Goal: Task Accomplishment & Management: Use online tool/utility

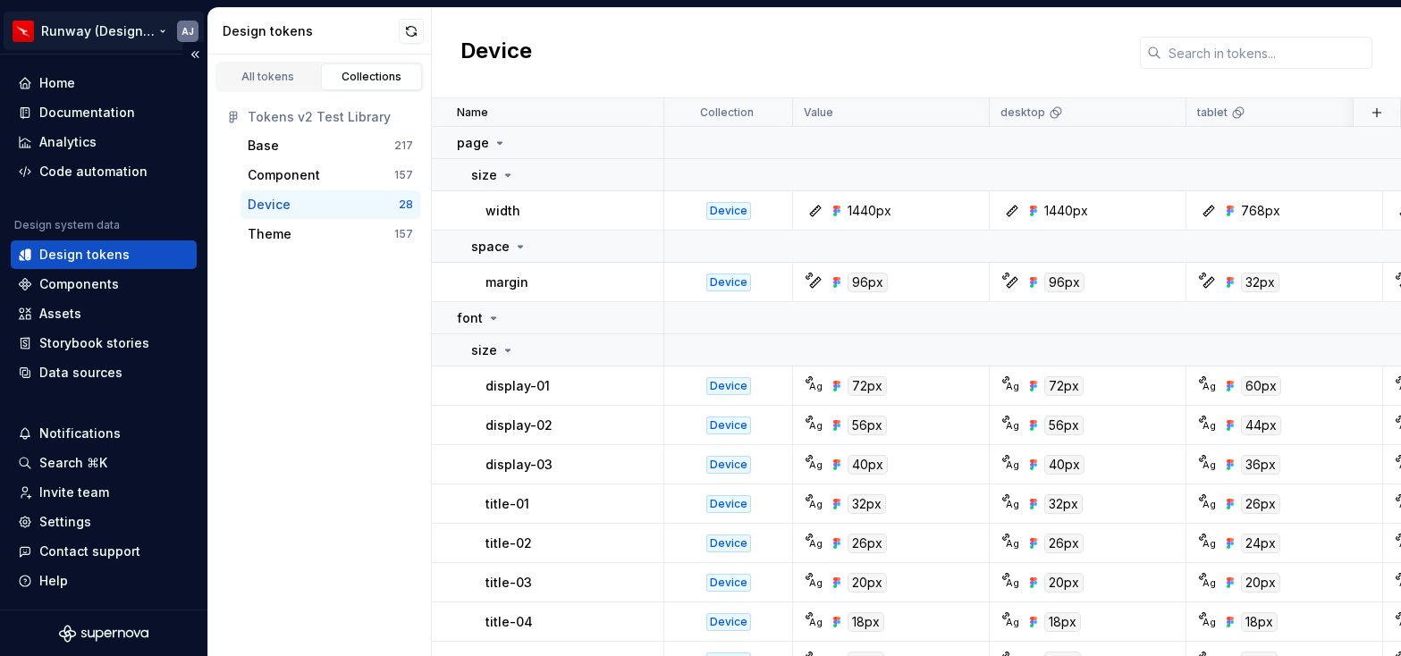
click at [100, 33] on html "Runway (Design Test) AJ Home Documentation Analytics Code automation Design sys…" at bounding box center [700, 328] width 1401 height 656
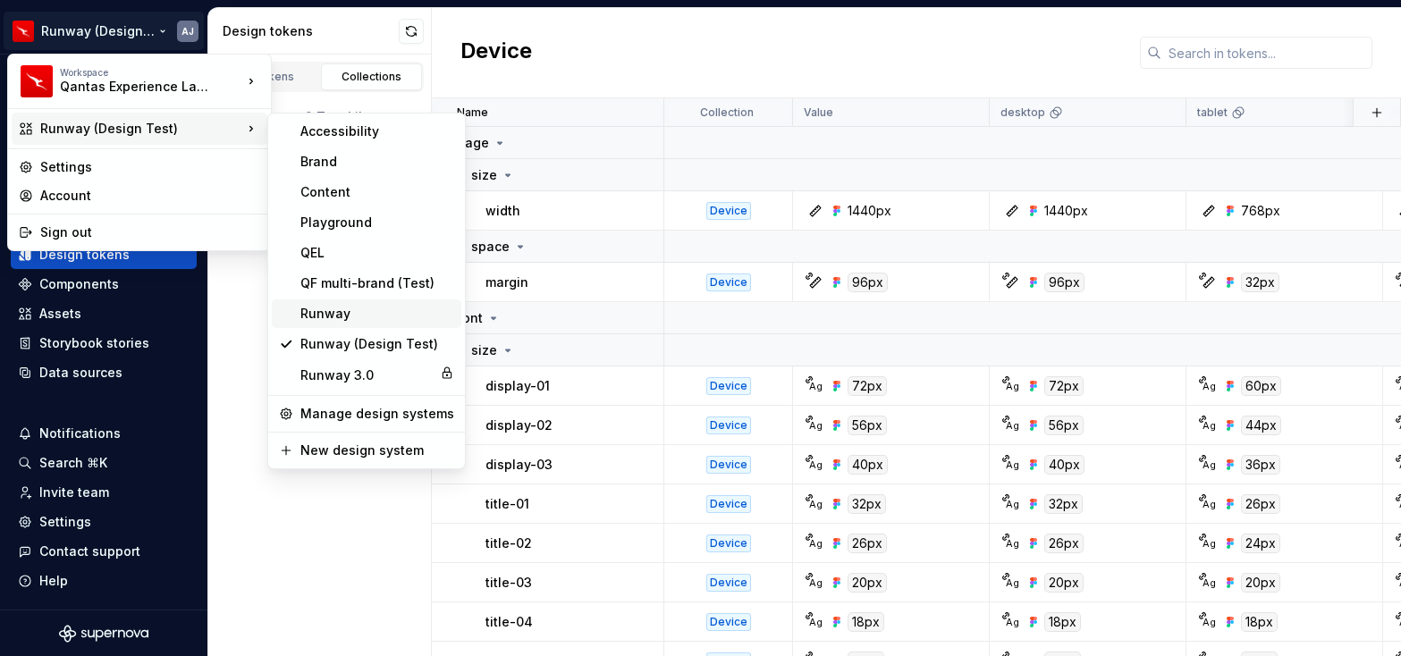
click at [348, 311] on div "Runway" at bounding box center [377, 314] width 154 height 18
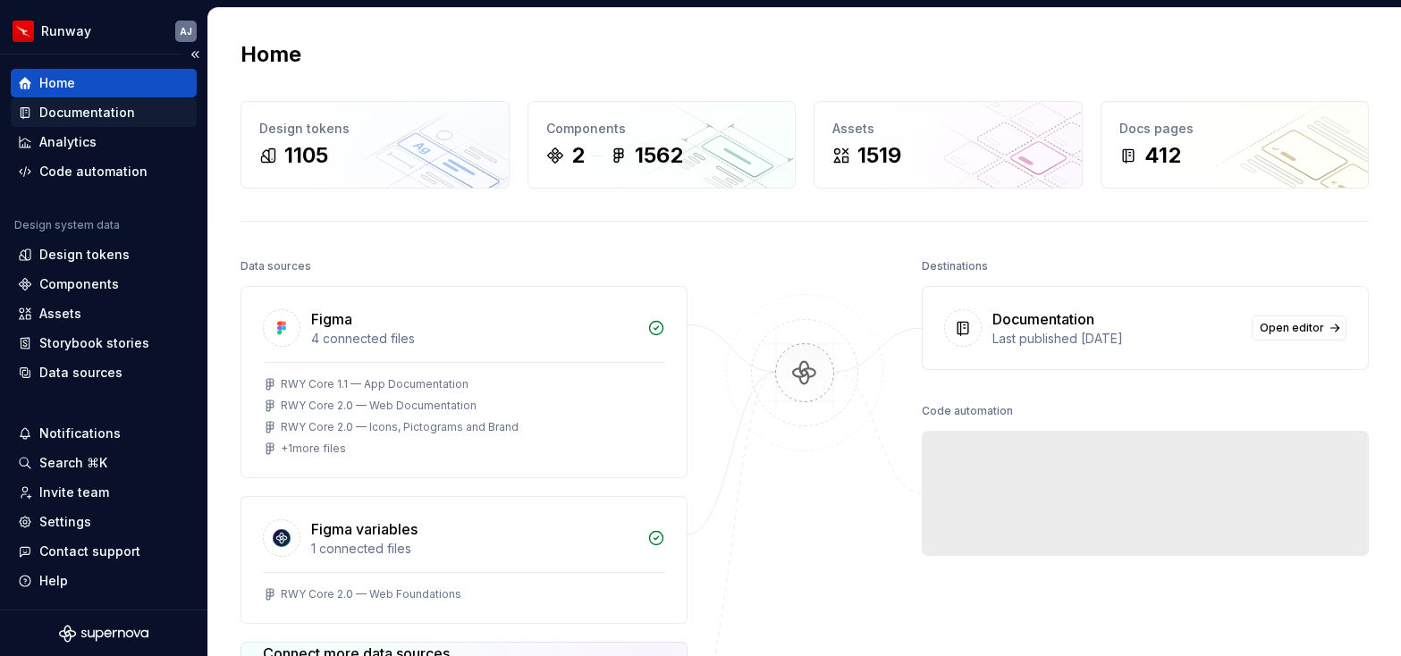
click at [64, 115] on div "Documentation" at bounding box center [87, 113] width 96 height 18
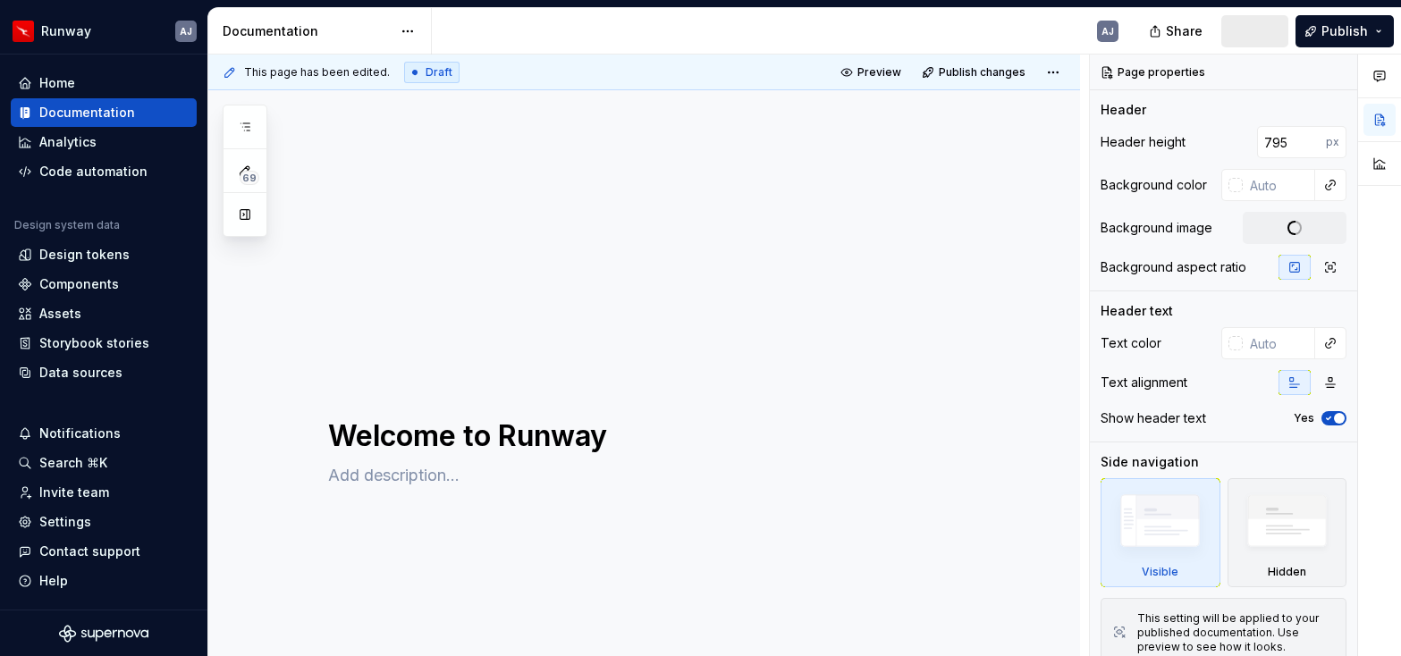
type textarea "*"
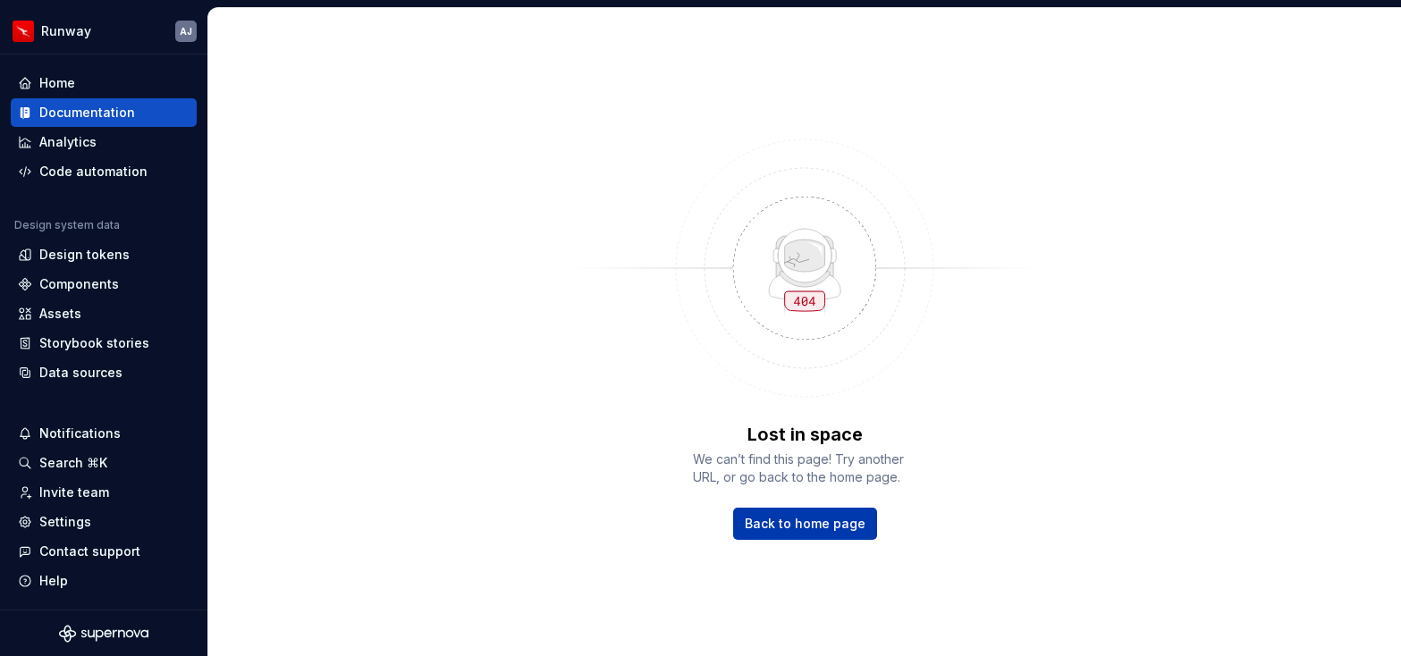
click at [812, 525] on span "Back to home page" at bounding box center [805, 524] width 121 height 18
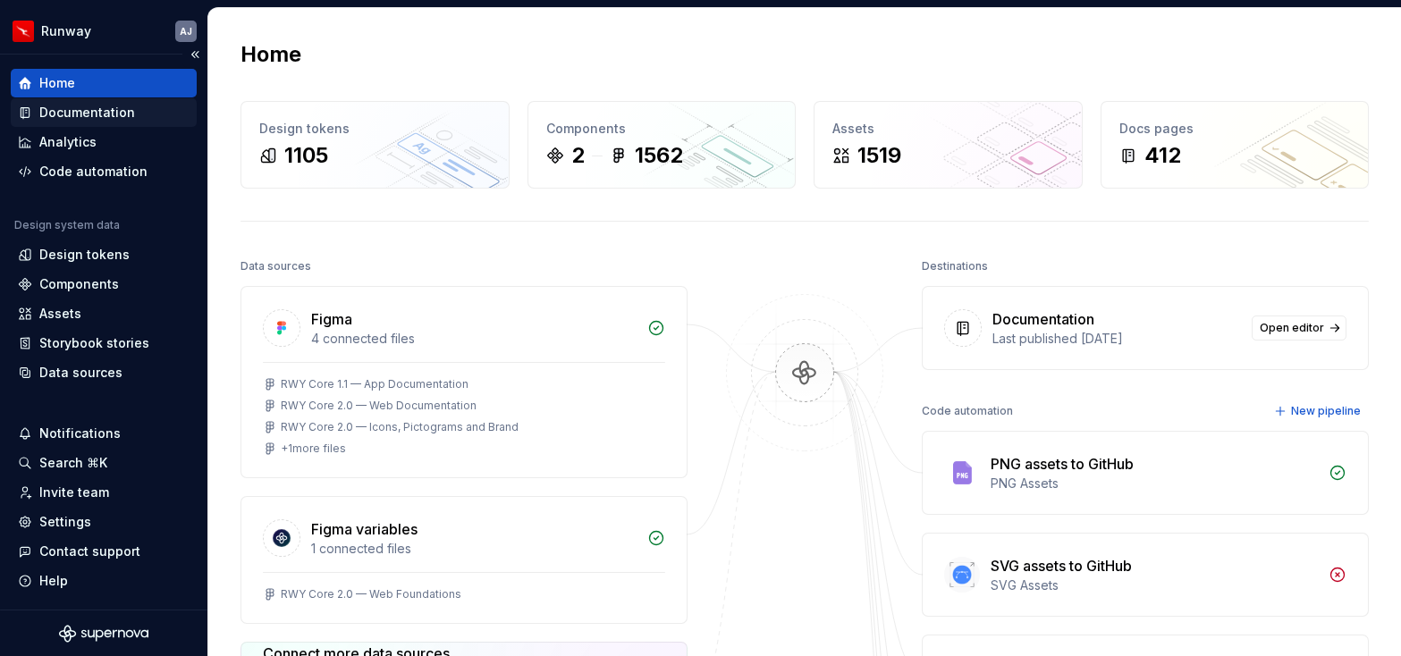
click at [108, 120] on div "Documentation" at bounding box center [87, 113] width 96 height 18
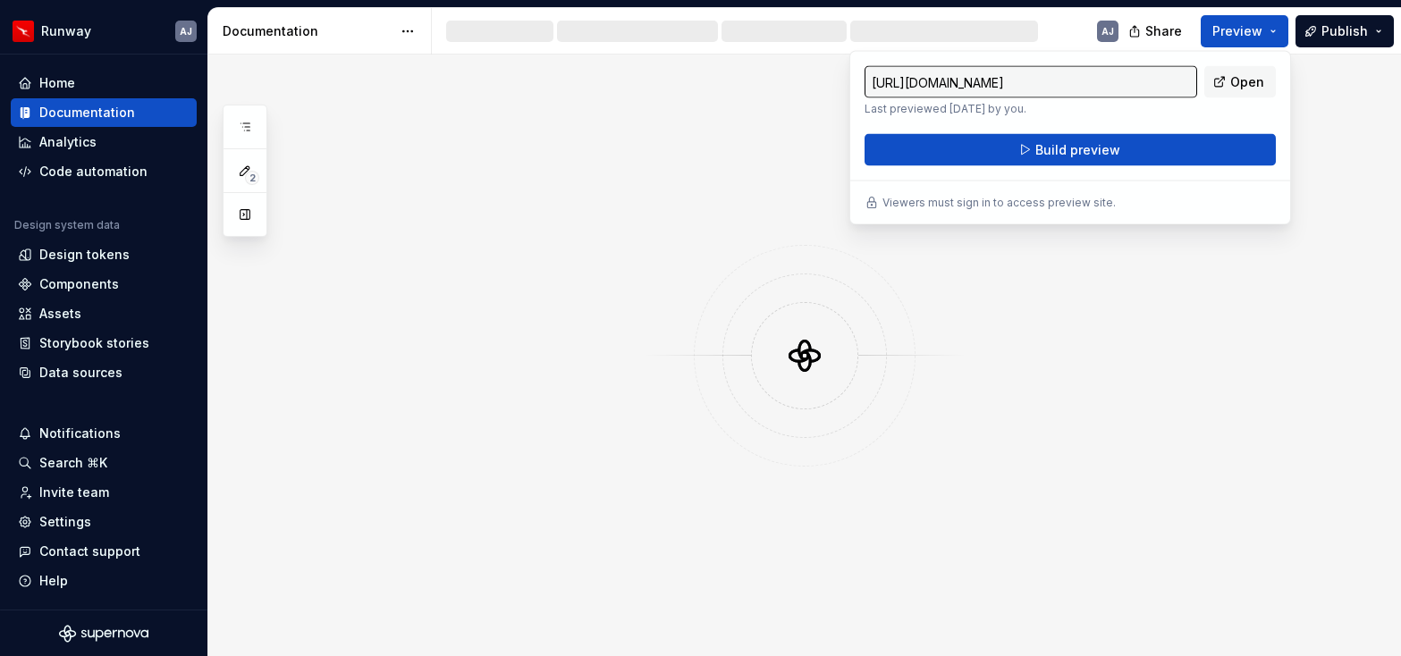
type input "https://crayfish-scarlet.preview.supernova-docs.io/latest/runway/runway/welcome…"
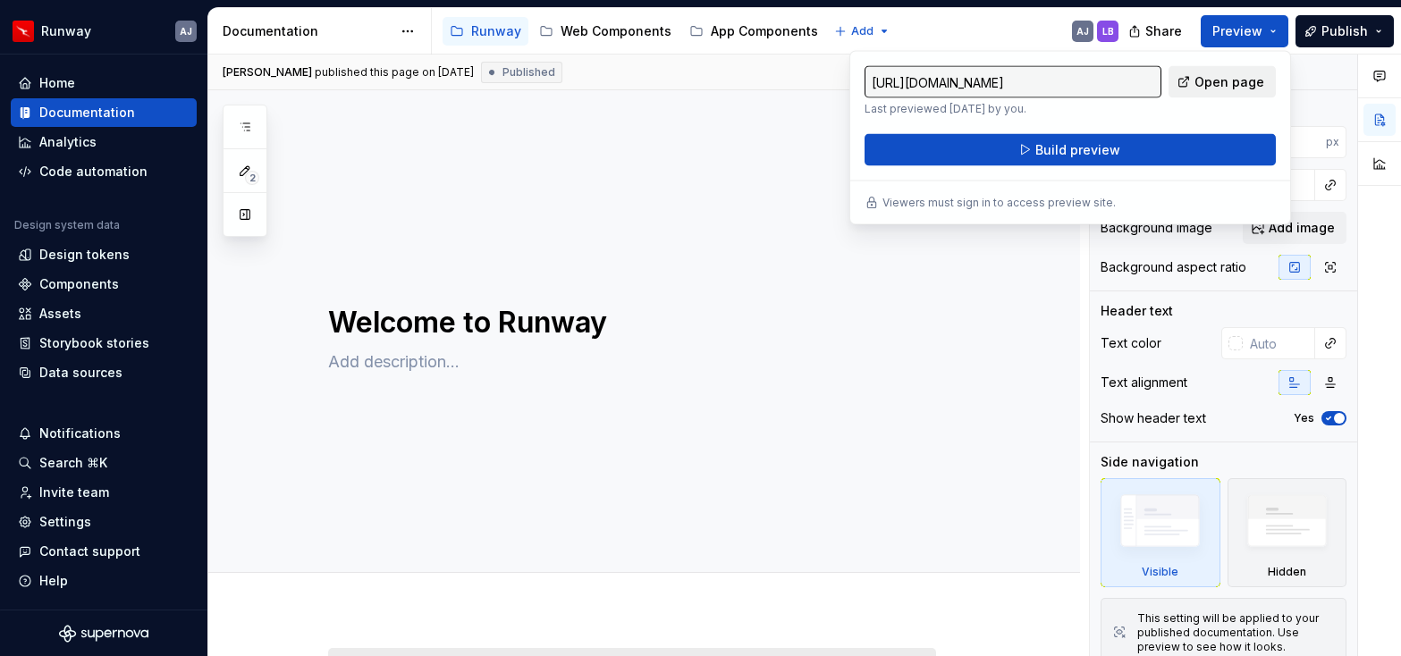
click at [1233, 85] on span "Open page" at bounding box center [1230, 82] width 70 height 18
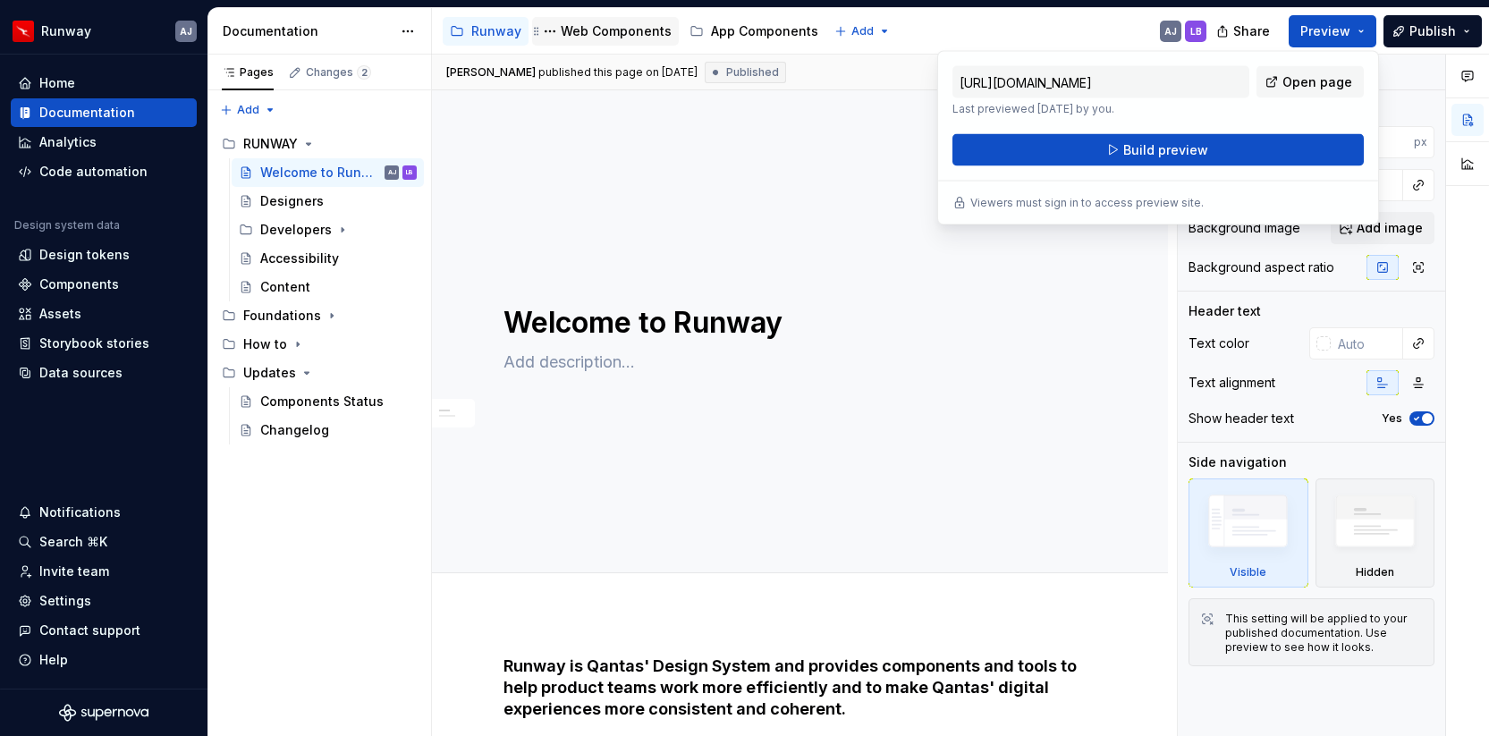
click at [585, 30] on div "Web Components" at bounding box center [616, 31] width 111 height 18
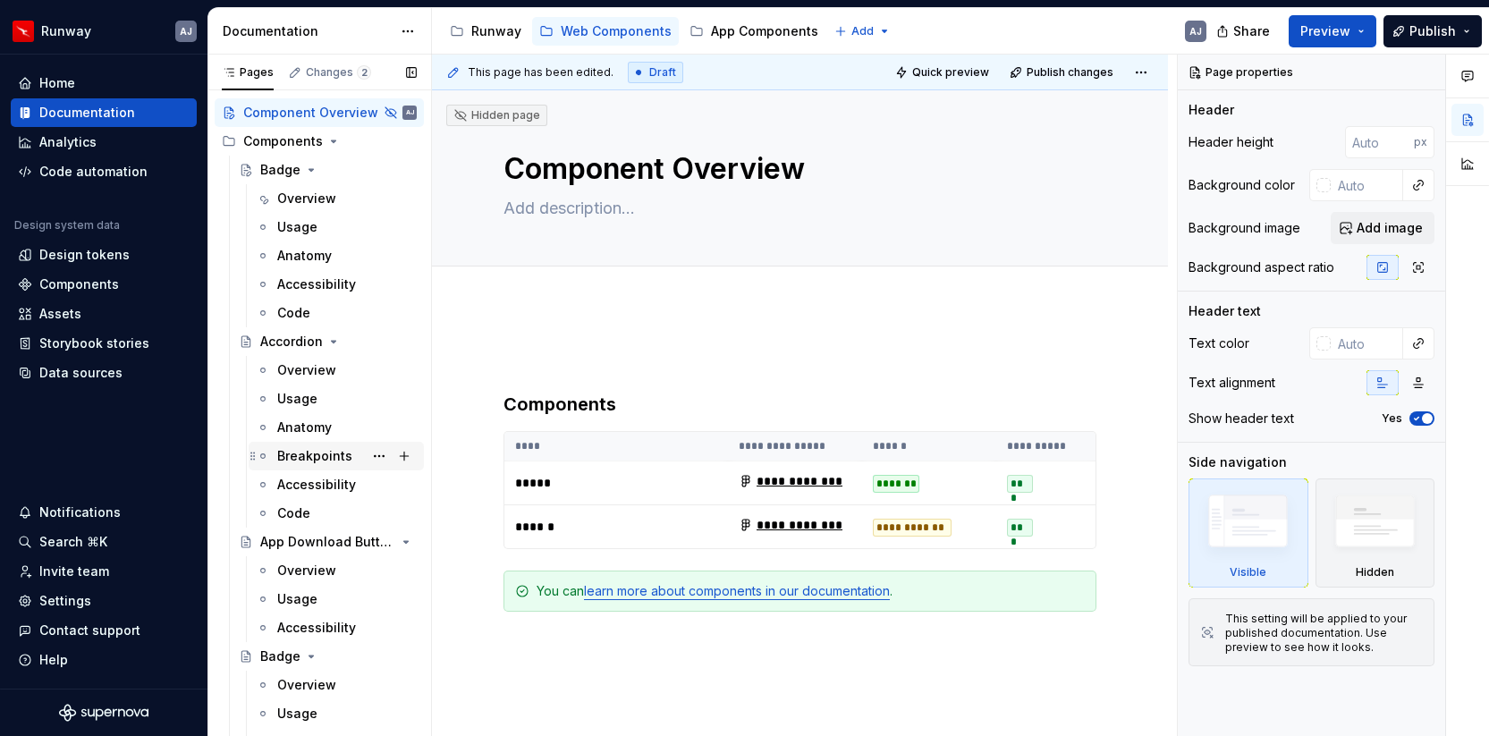
scroll to position [29, 0]
click at [93, 29] on html "Runway AJ Home Documentation Analytics Code automation Design system data Desig…" at bounding box center [744, 368] width 1489 height 736
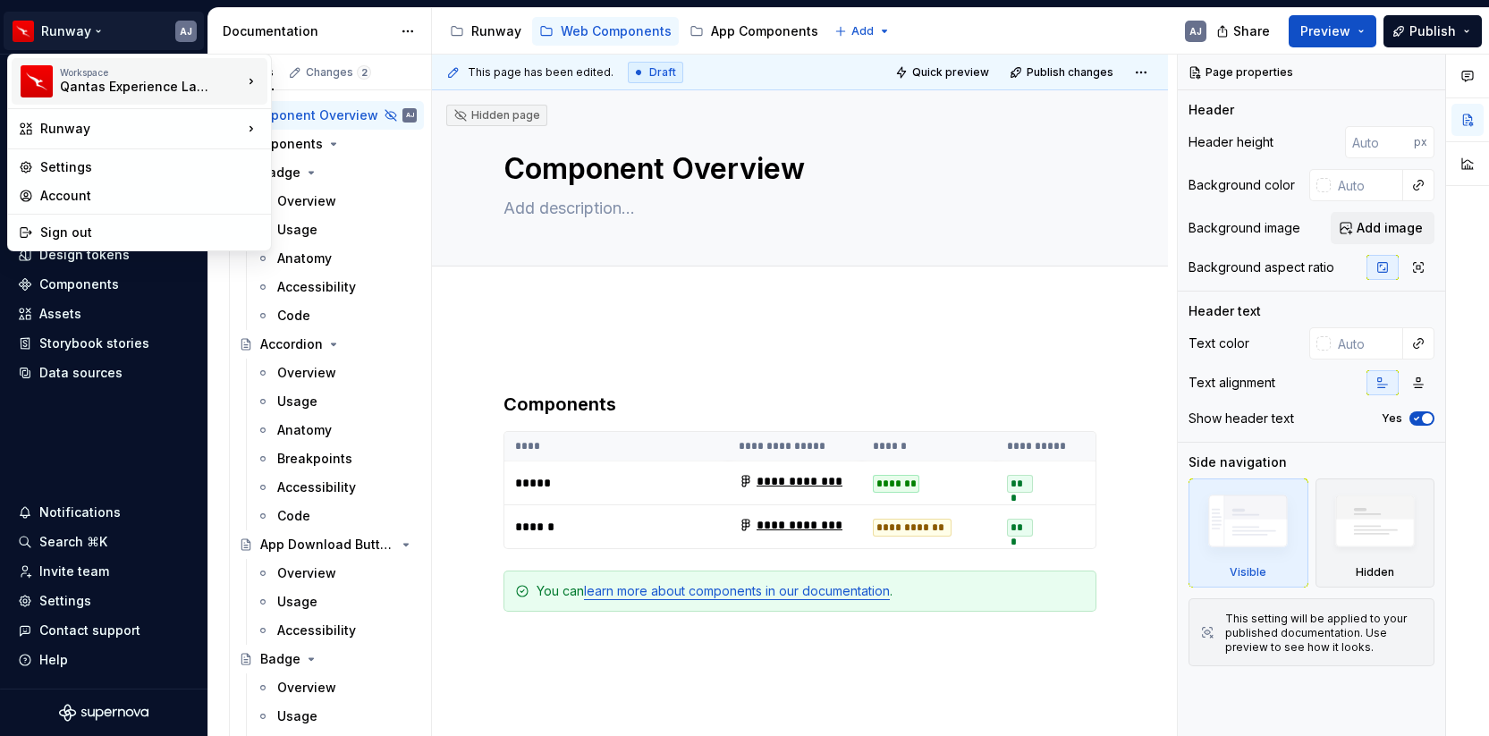
type textarea "*"
click at [197, 89] on div "Qantas Experience Language" at bounding box center [136, 87] width 152 height 18
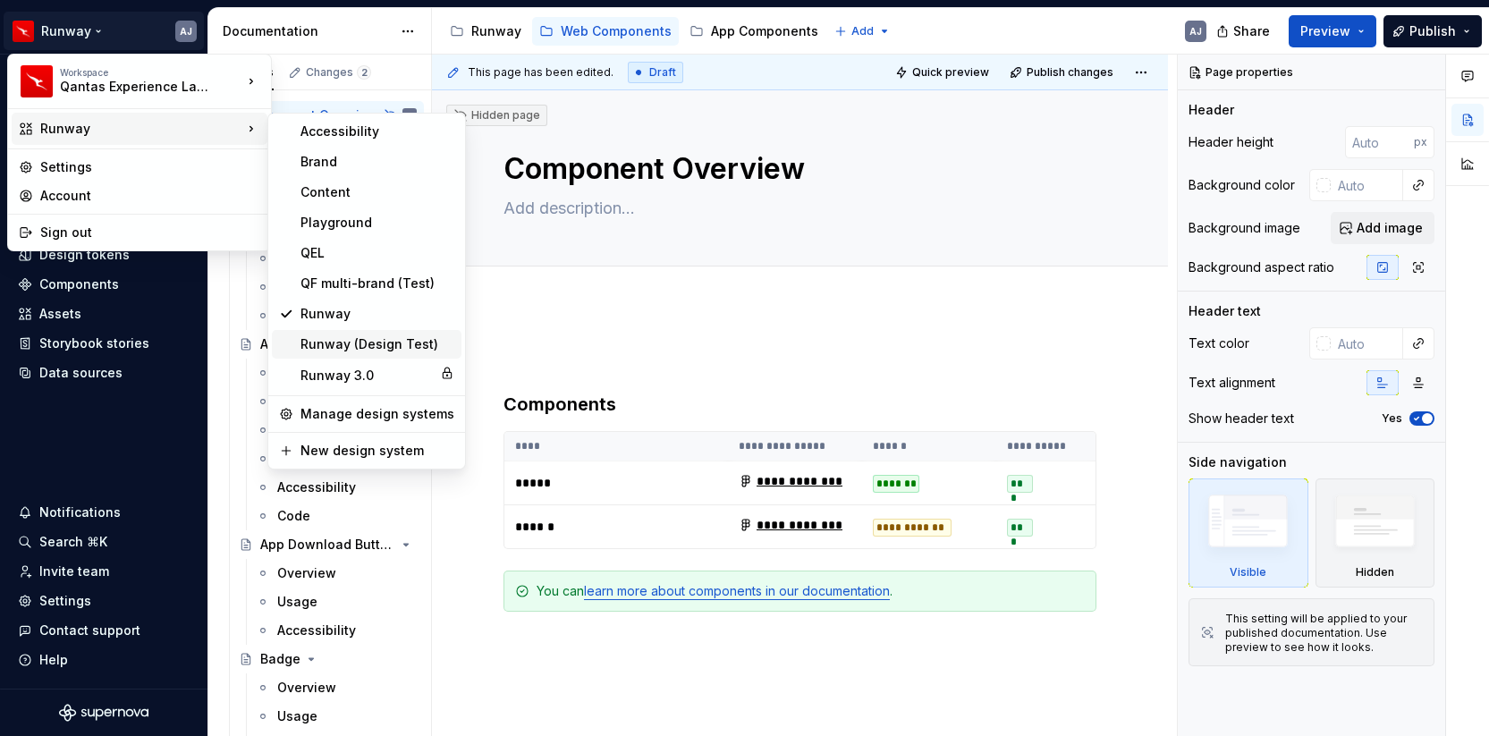
click at [349, 343] on div "Runway (Design Test)" at bounding box center [377, 344] width 154 height 18
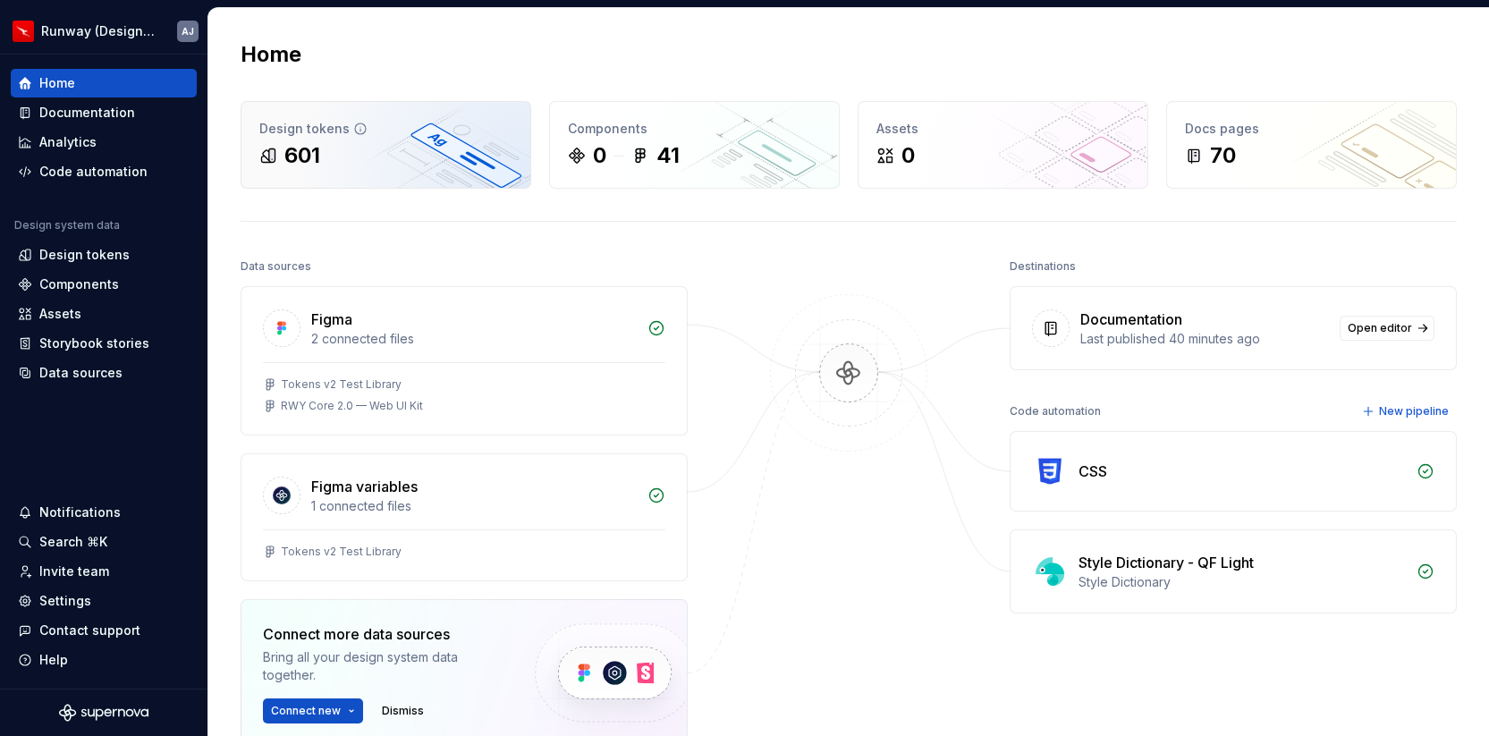
click at [398, 141] on div "601" at bounding box center [385, 155] width 253 height 29
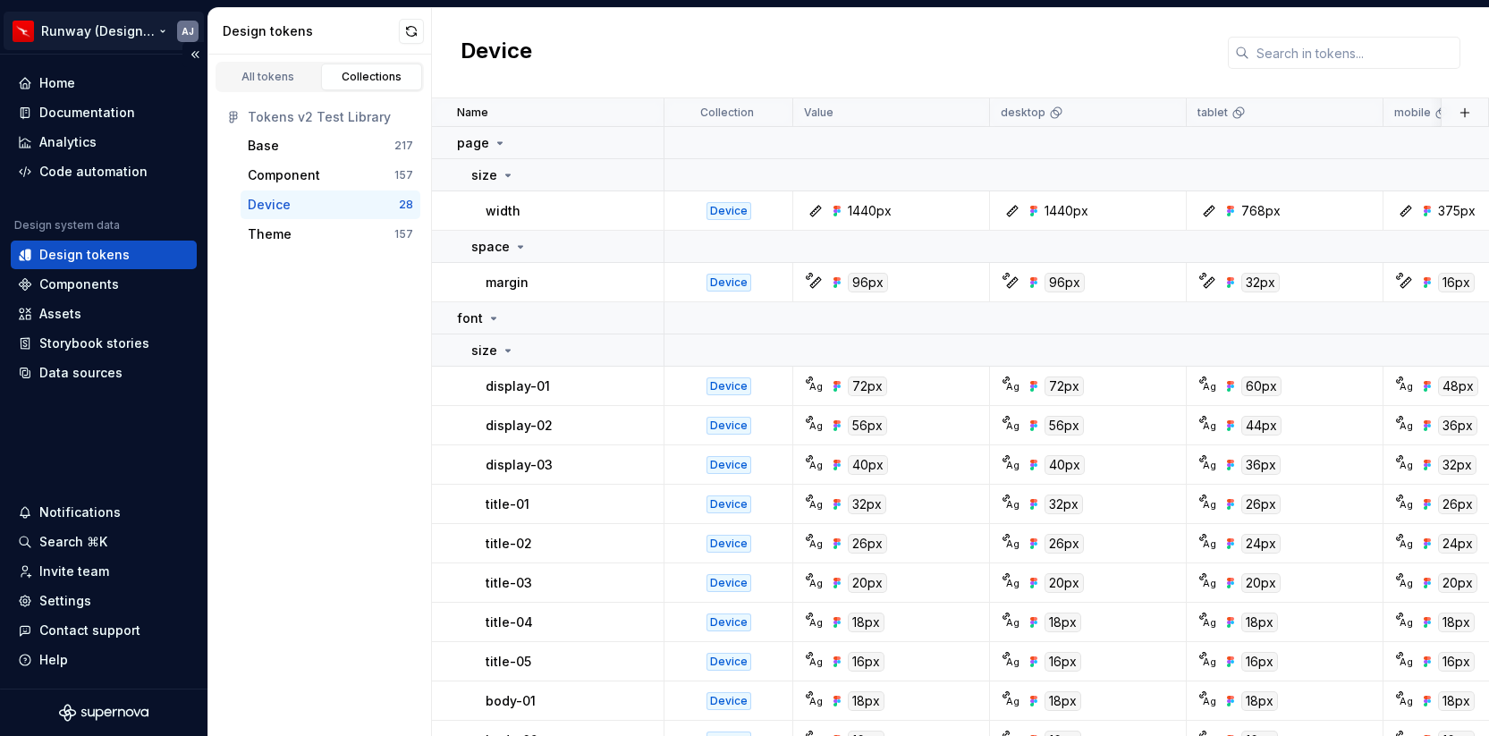
click at [134, 28] on html "Runway (Design Test) AJ Home Documentation Analytics Code automation Design sys…" at bounding box center [744, 368] width 1489 height 736
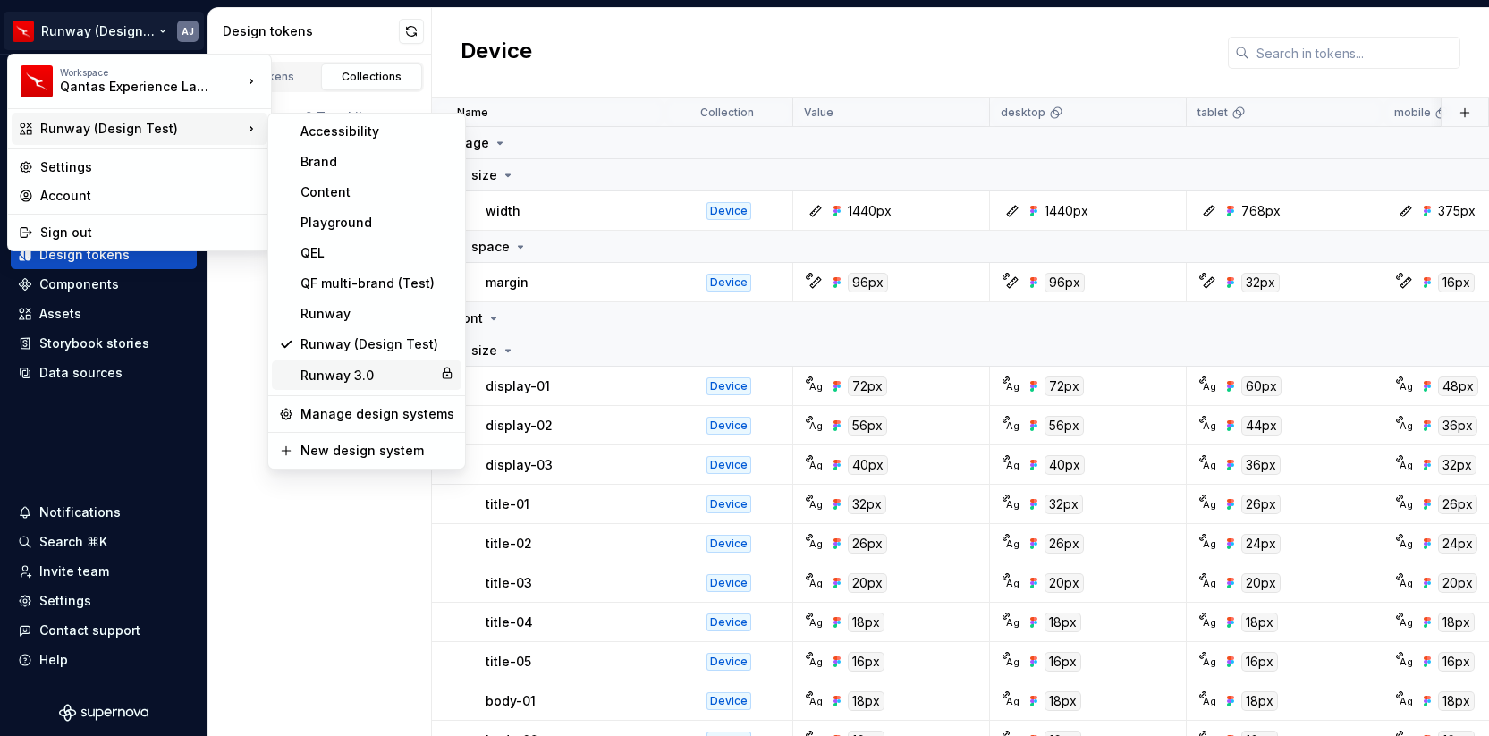
click at [334, 374] on div "Runway 3.0" at bounding box center [366, 376] width 132 height 18
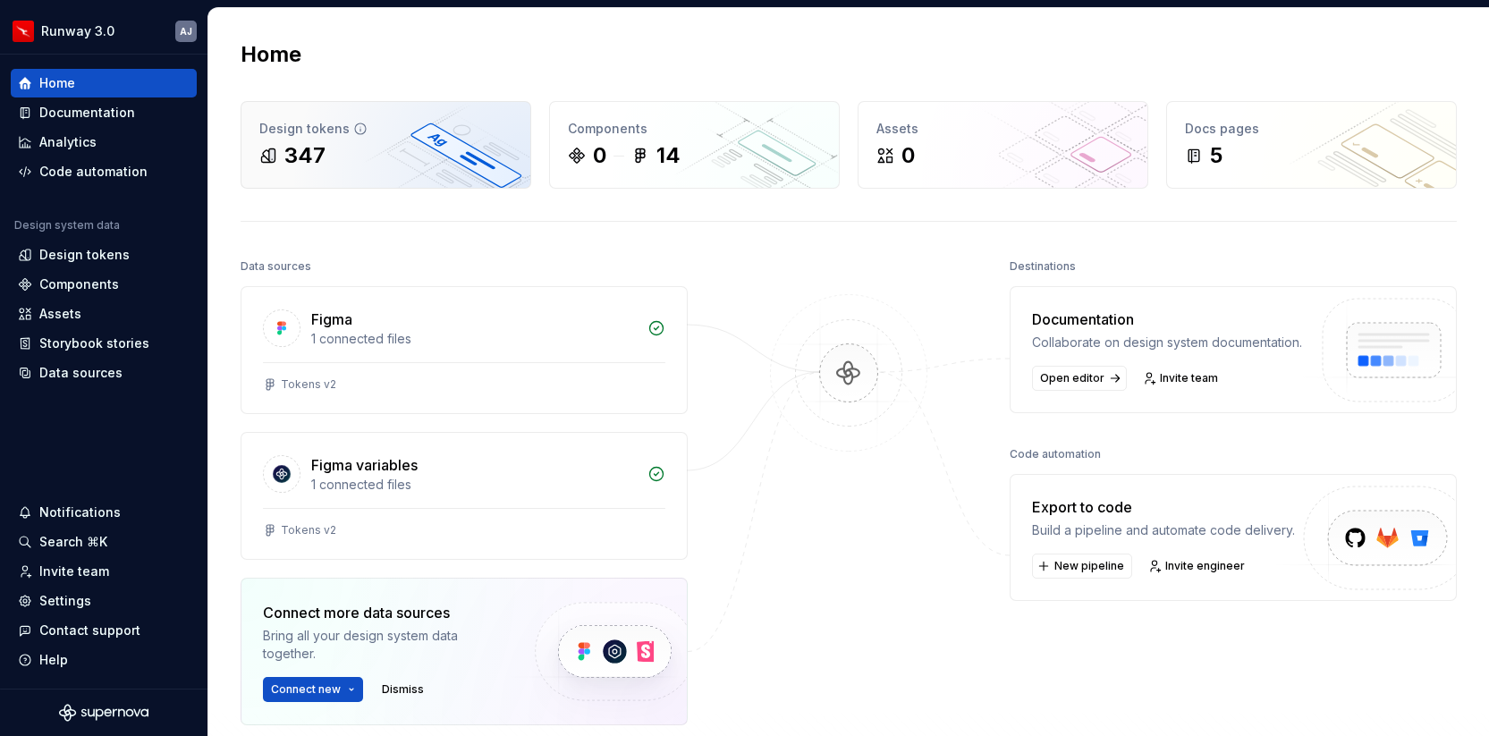
click at [395, 133] on div "Design tokens" at bounding box center [385, 129] width 253 height 18
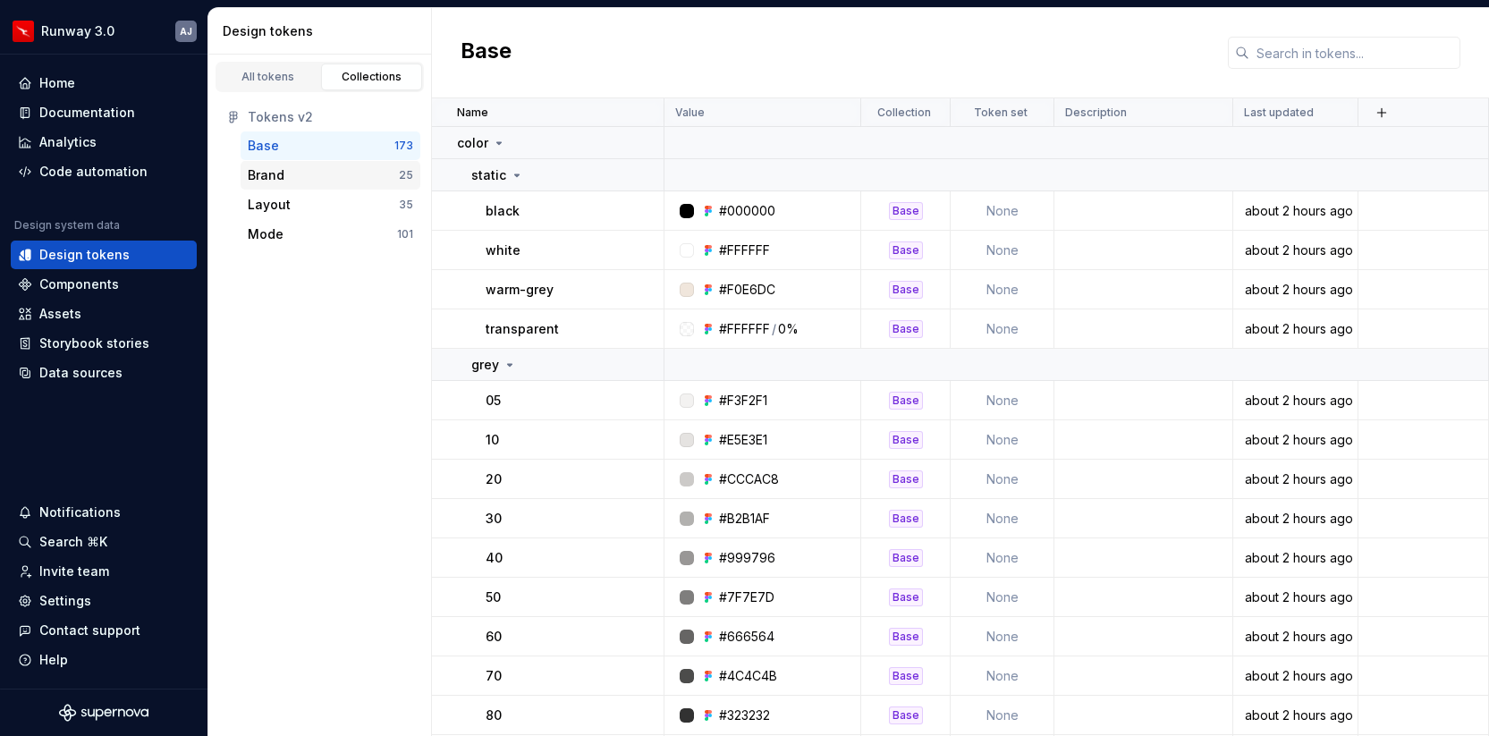
click at [305, 171] on div "Brand" at bounding box center [323, 175] width 151 height 18
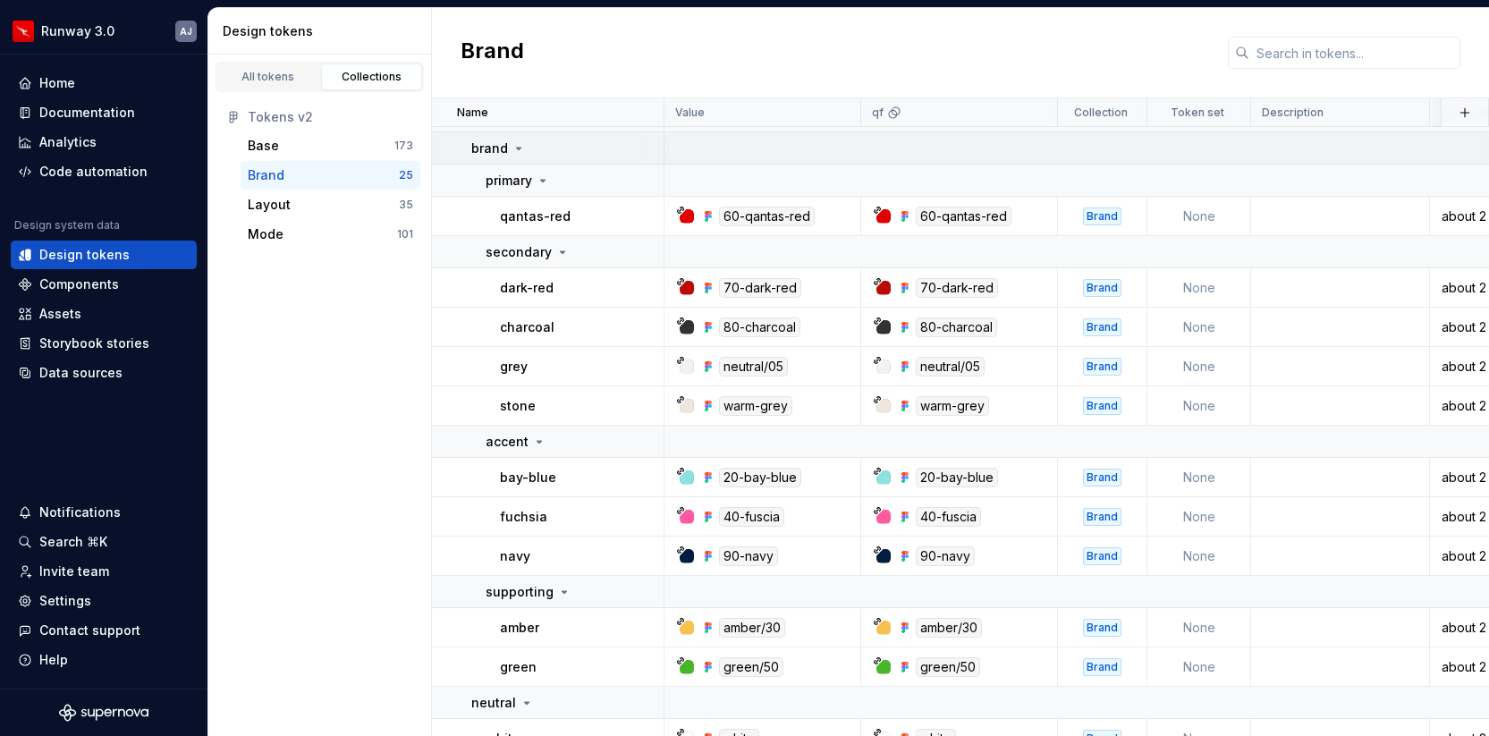
scroll to position [194, 0]
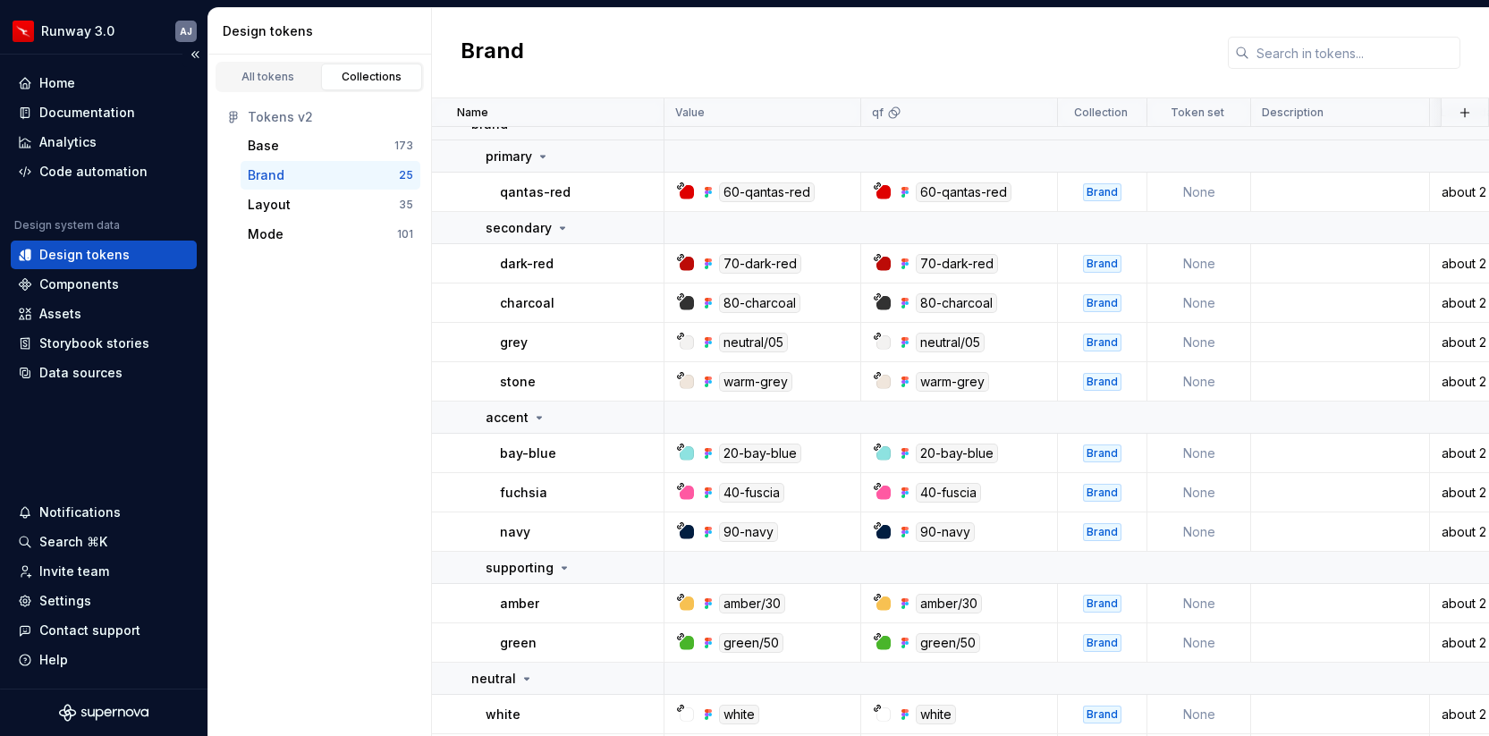
click at [107, 256] on div "Design tokens" at bounding box center [84, 255] width 90 height 18
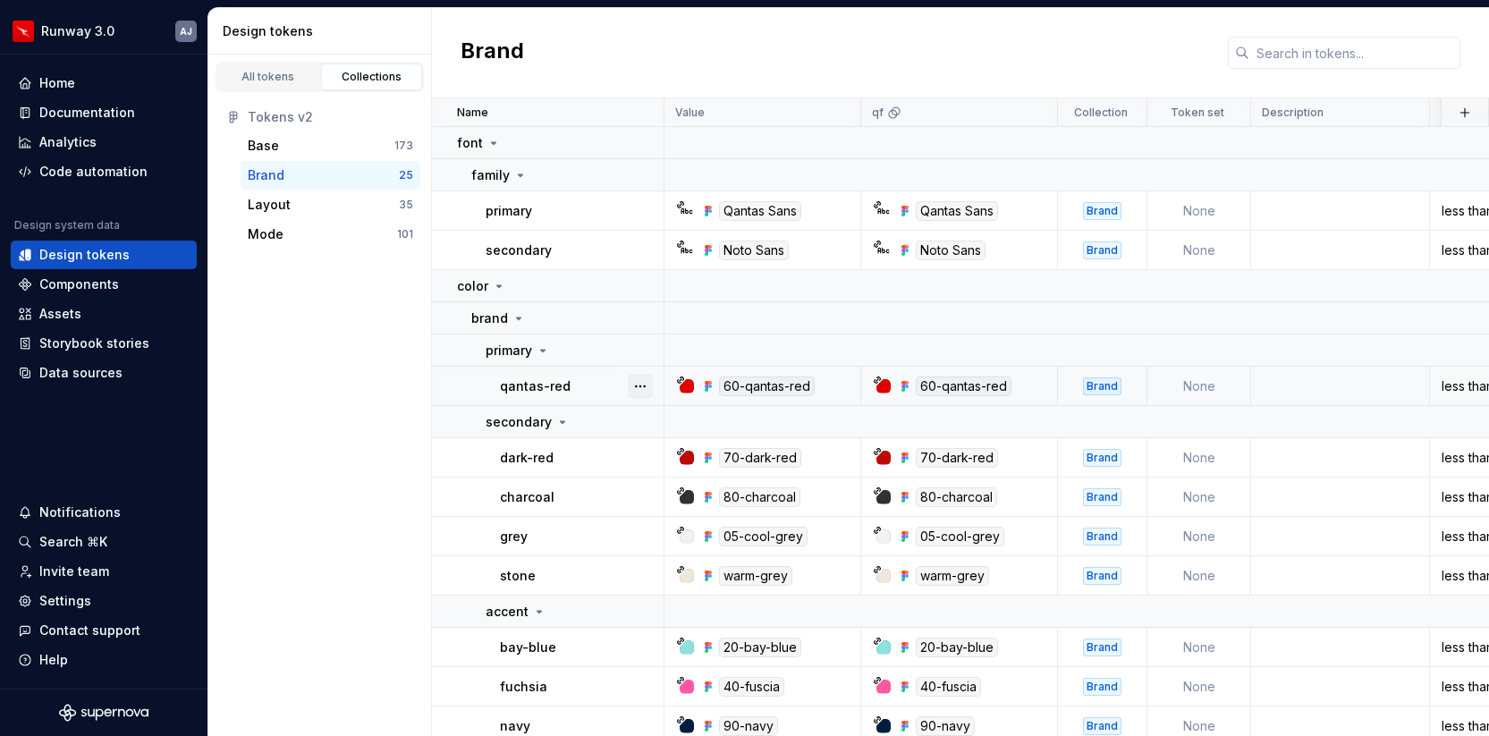
click at [637, 387] on button "button" at bounding box center [640, 386] width 25 height 25
click at [640, 216] on button "button" at bounding box center [640, 211] width 25 height 25
click at [518, 173] on icon at bounding box center [520, 175] width 14 height 14
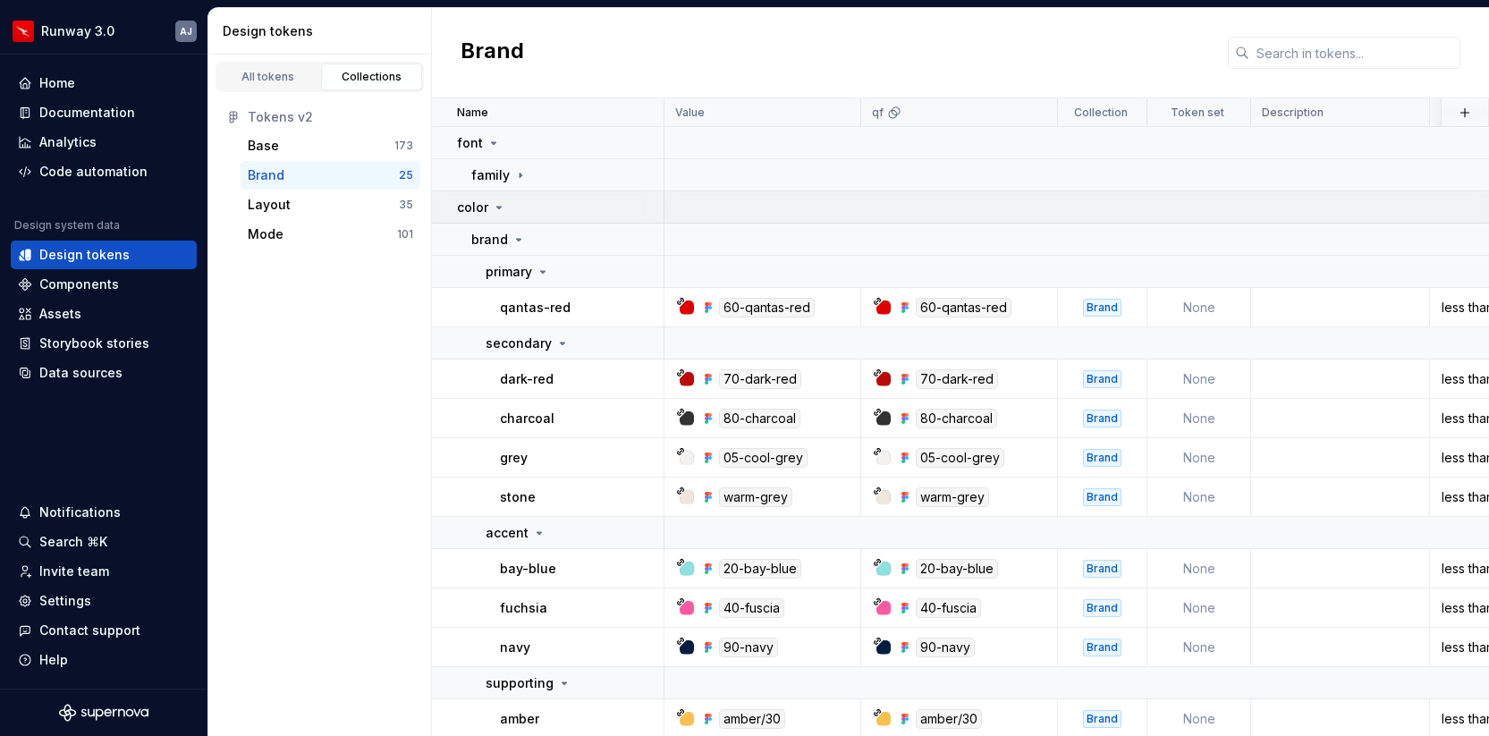
click at [492, 207] on icon at bounding box center [499, 207] width 14 height 14
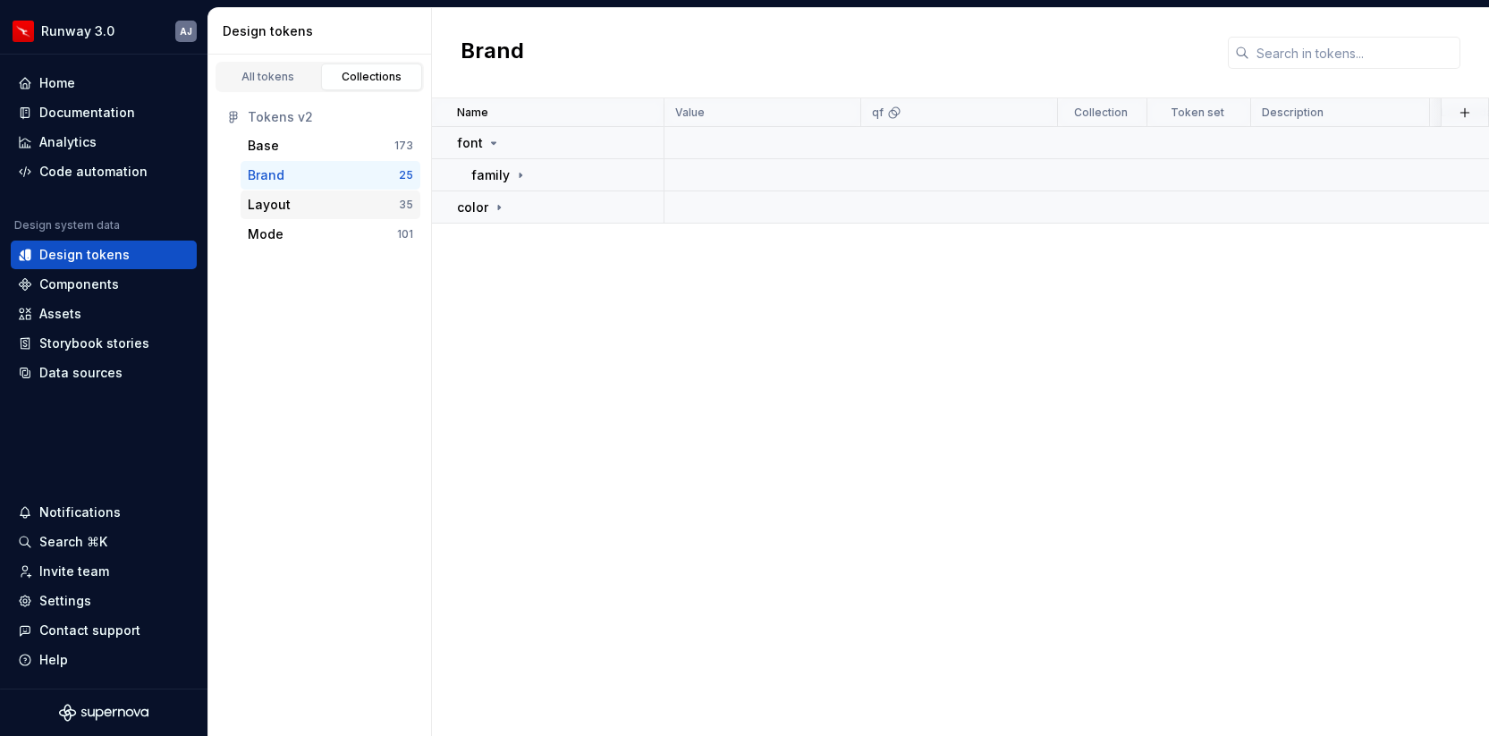
click at [323, 210] on div "Layout" at bounding box center [323, 205] width 151 height 18
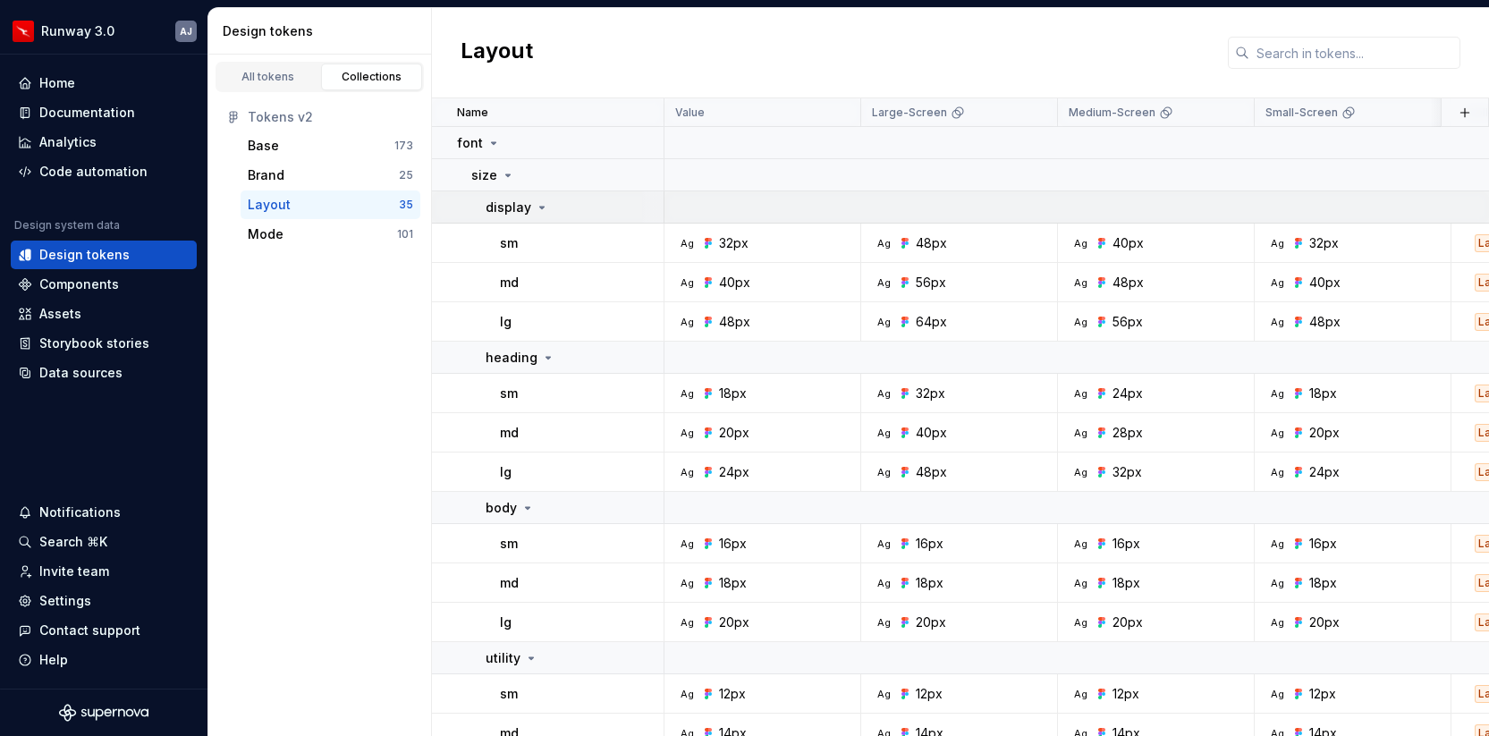
click at [541, 206] on icon at bounding box center [542, 207] width 14 height 14
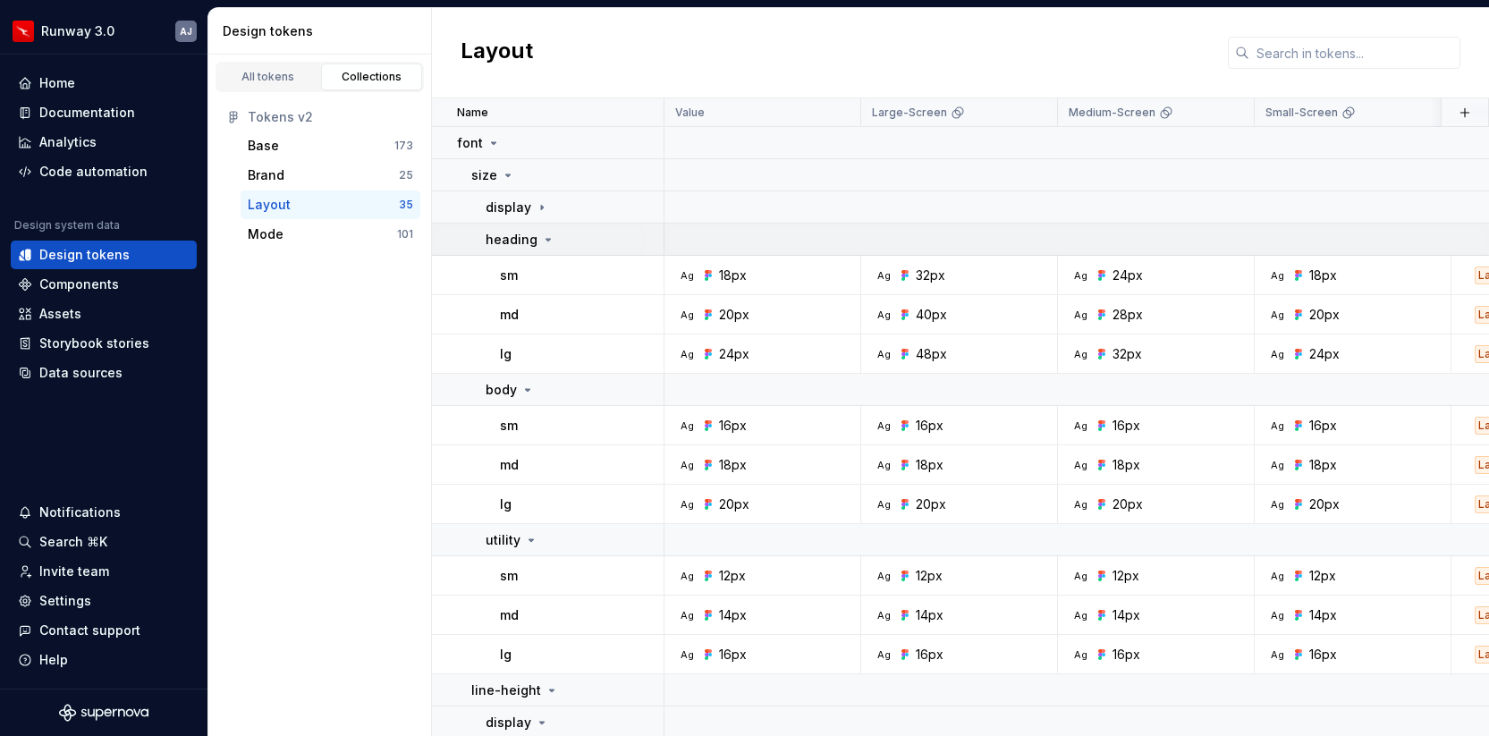
click at [546, 239] on icon at bounding box center [548, 240] width 4 height 2
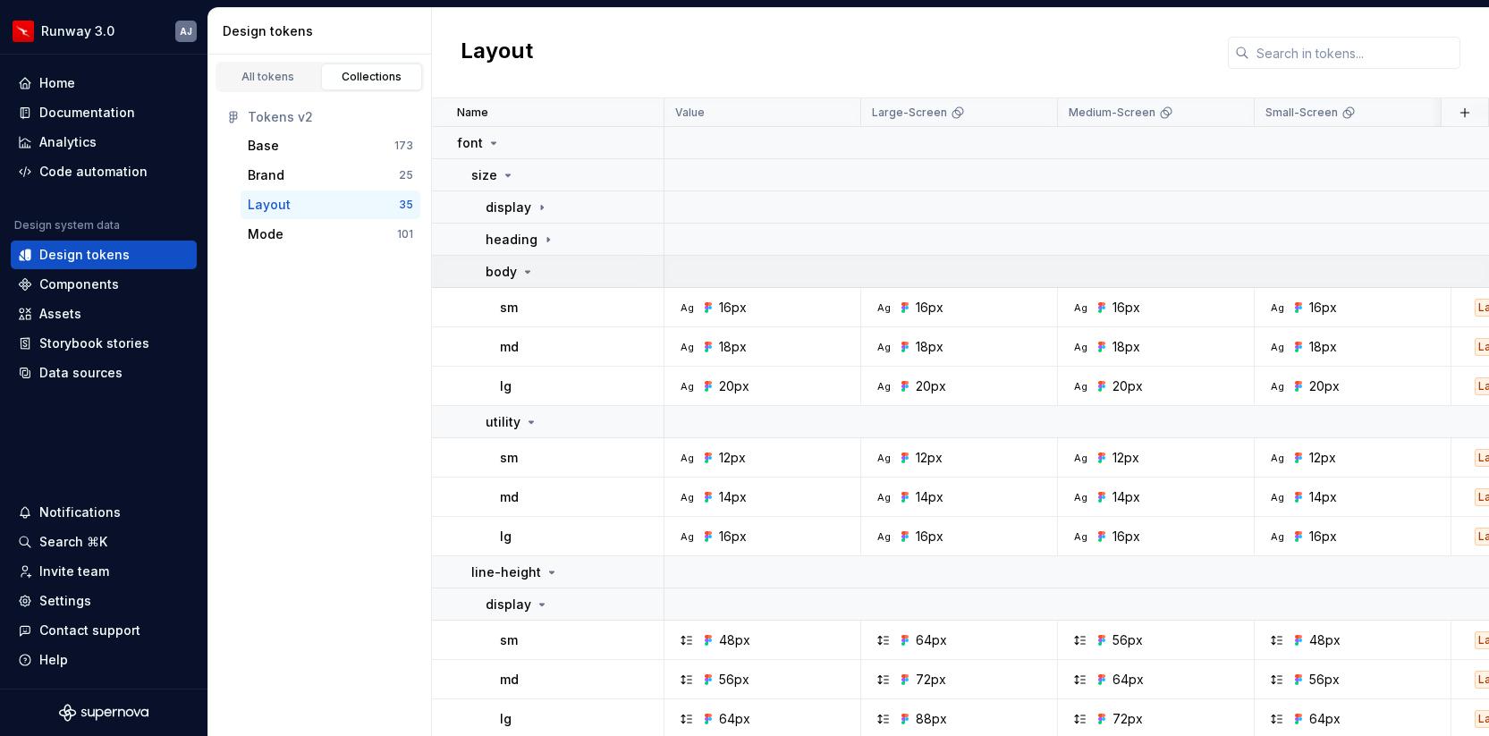
click at [528, 275] on icon at bounding box center [528, 272] width 14 height 14
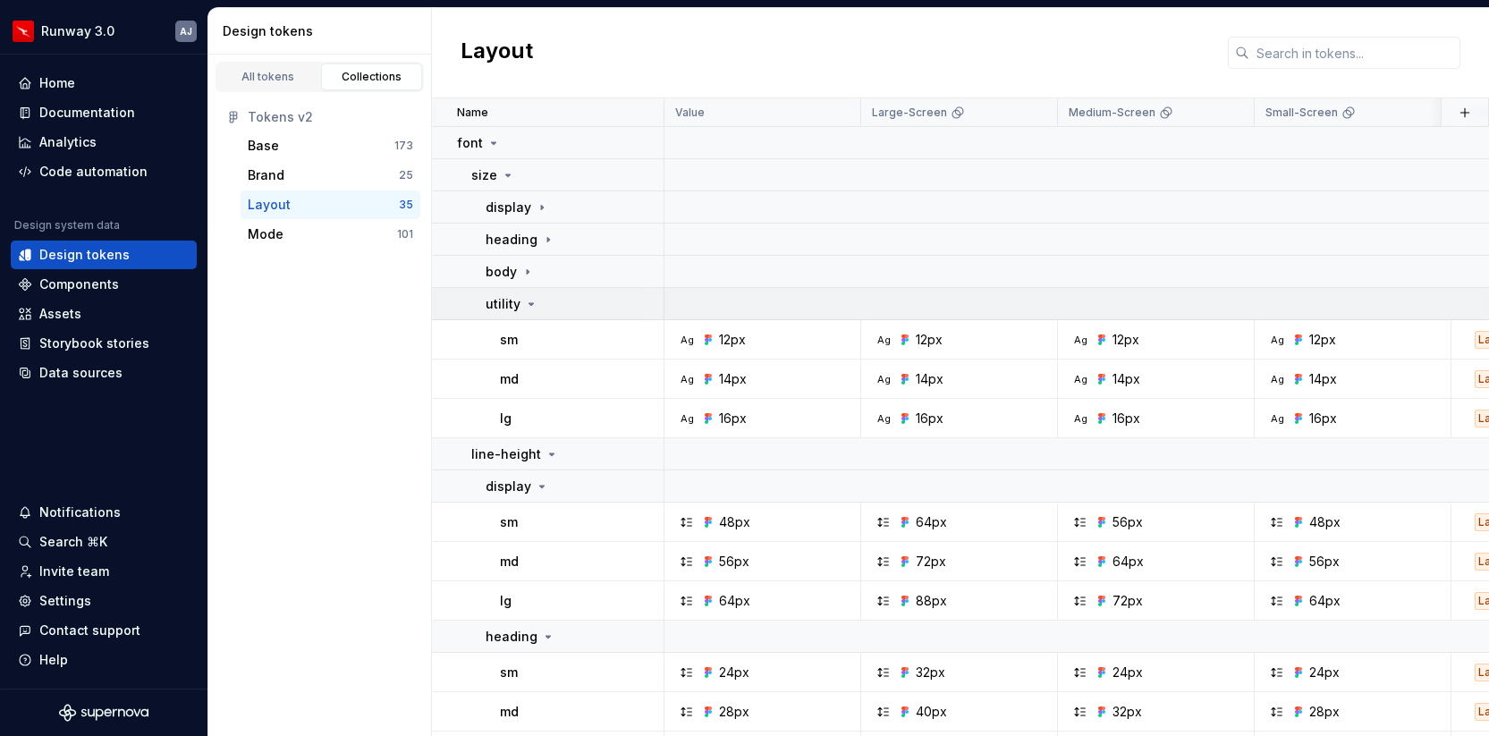
click at [531, 307] on icon at bounding box center [531, 304] width 14 height 14
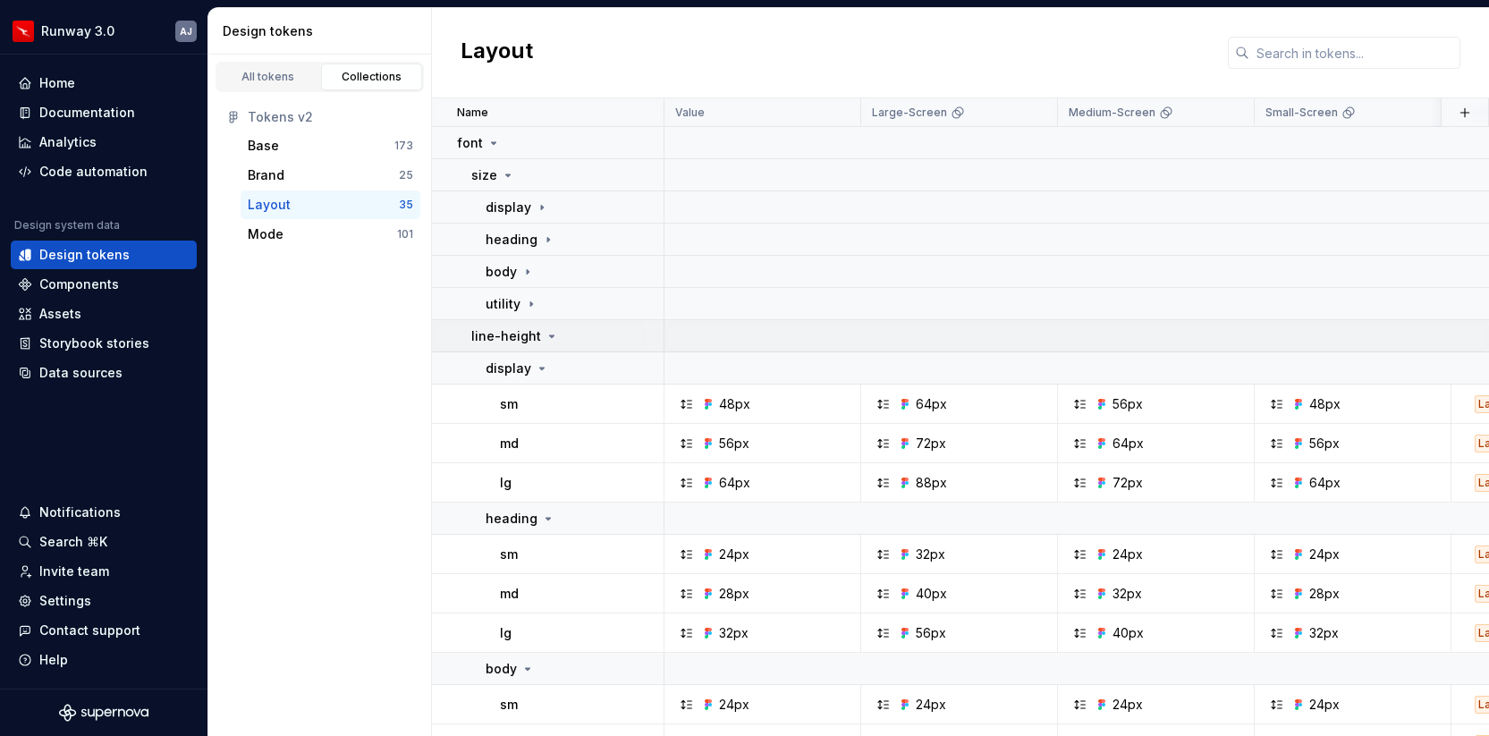
click at [545, 332] on icon at bounding box center [552, 336] width 14 height 14
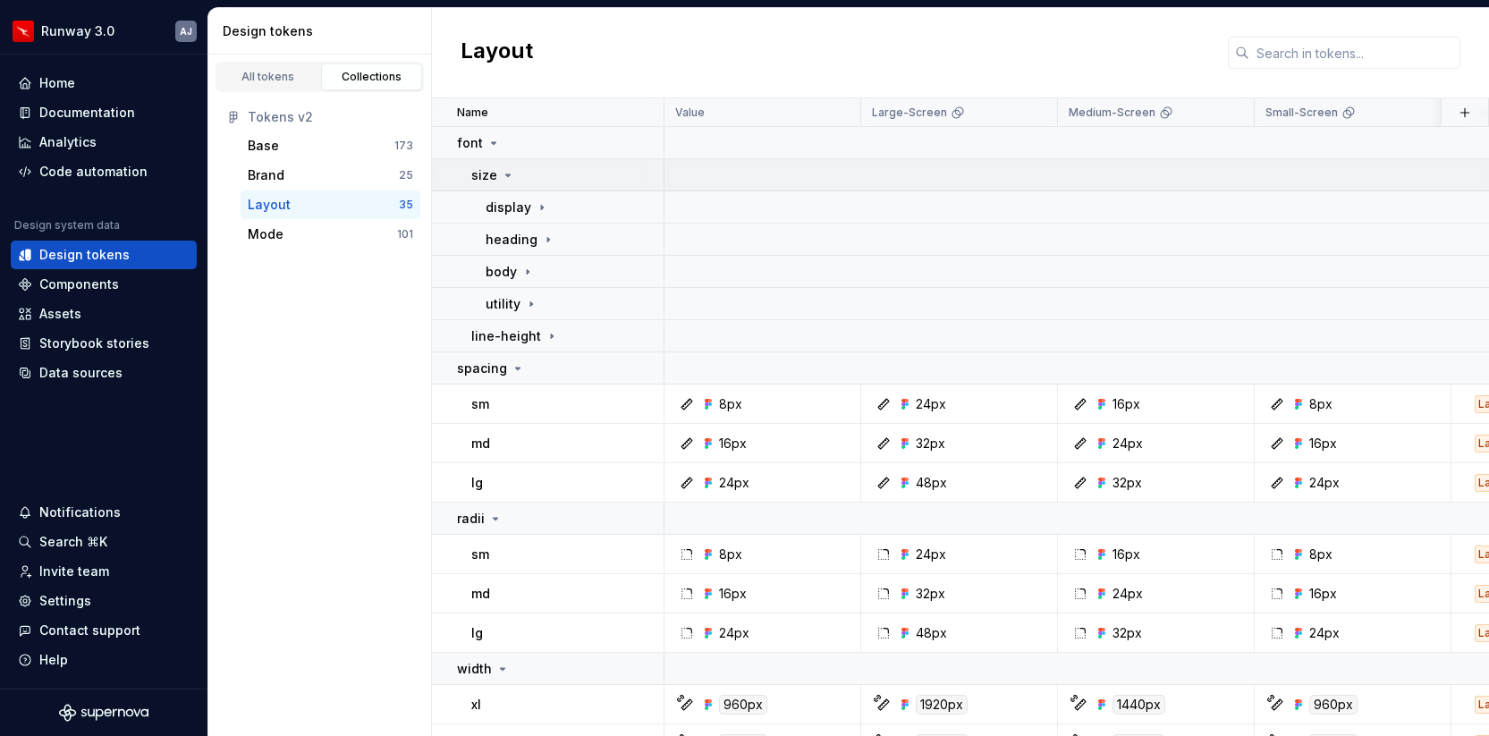
click at [507, 172] on icon at bounding box center [508, 175] width 14 height 14
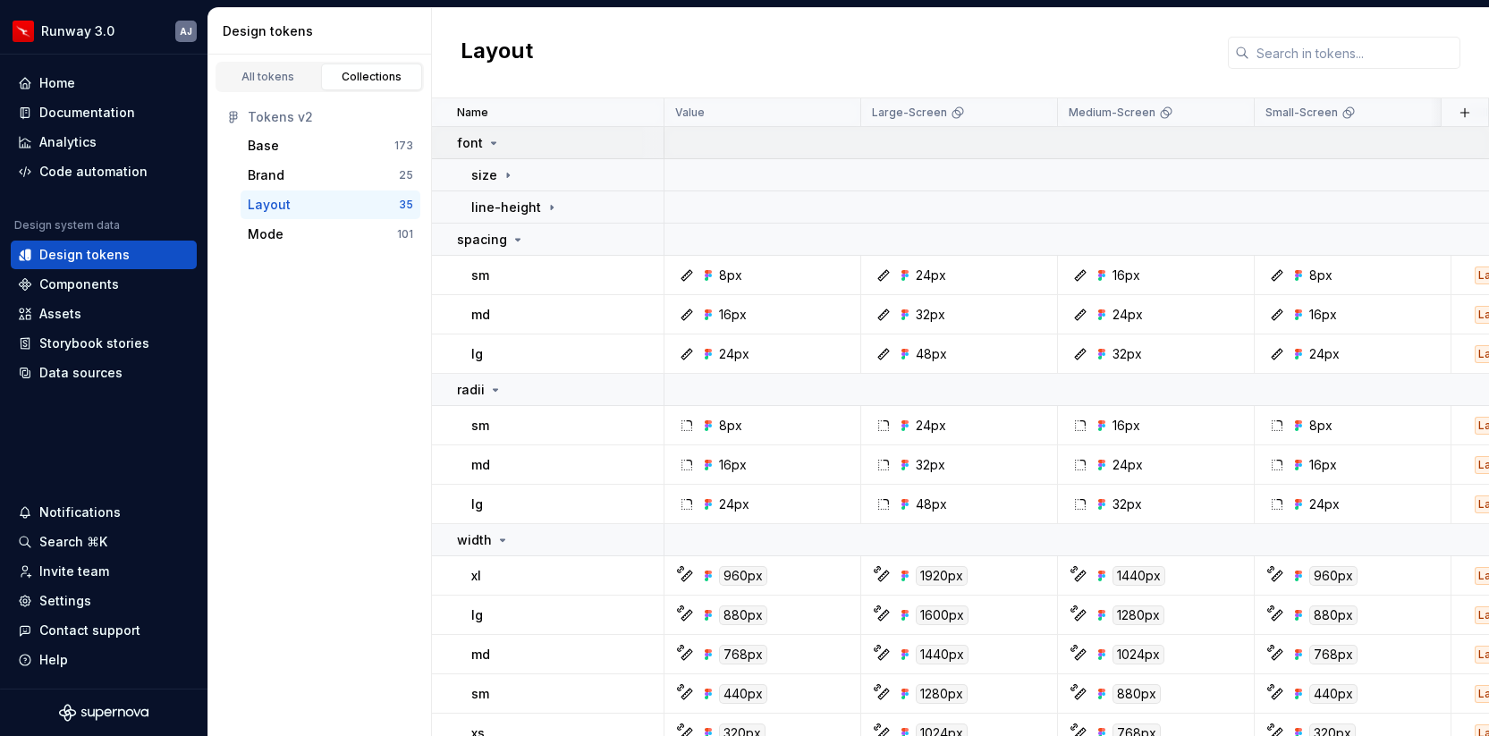
click at [492, 143] on icon at bounding box center [494, 143] width 4 height 2
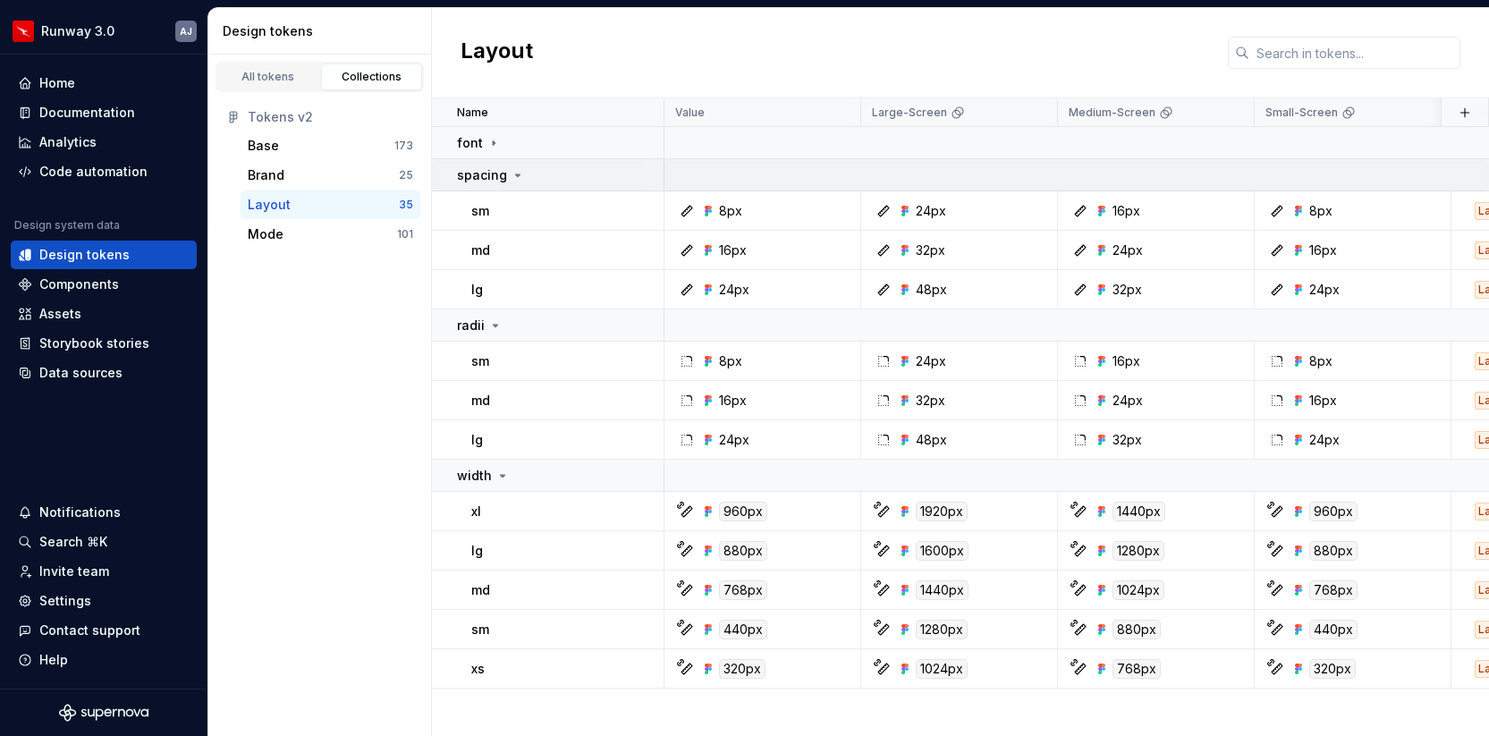
click at [521, 176] on icon at bounding box center [518, 175] width 14 height 14
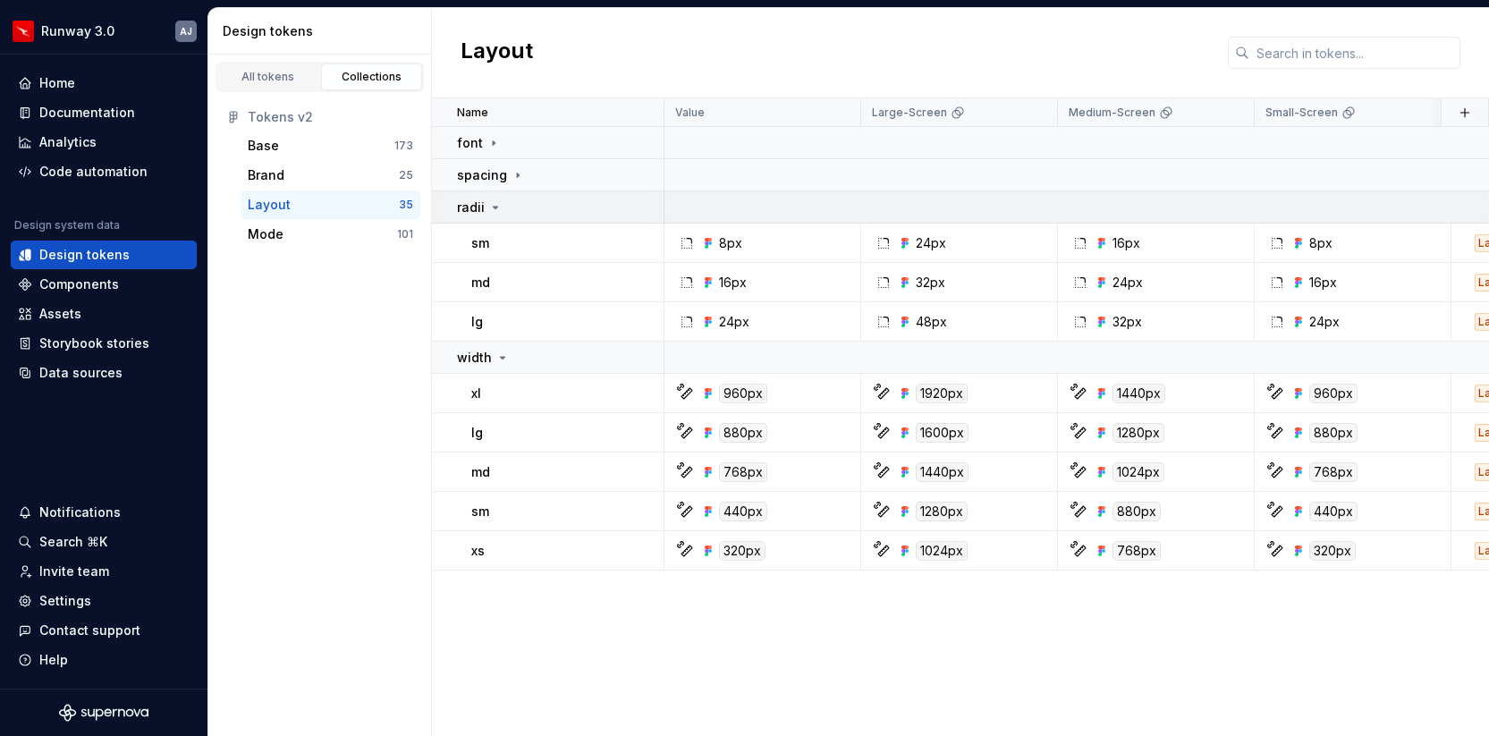
click at [495, 205] on icon at bounding box center [495, 207] width 14 height 14
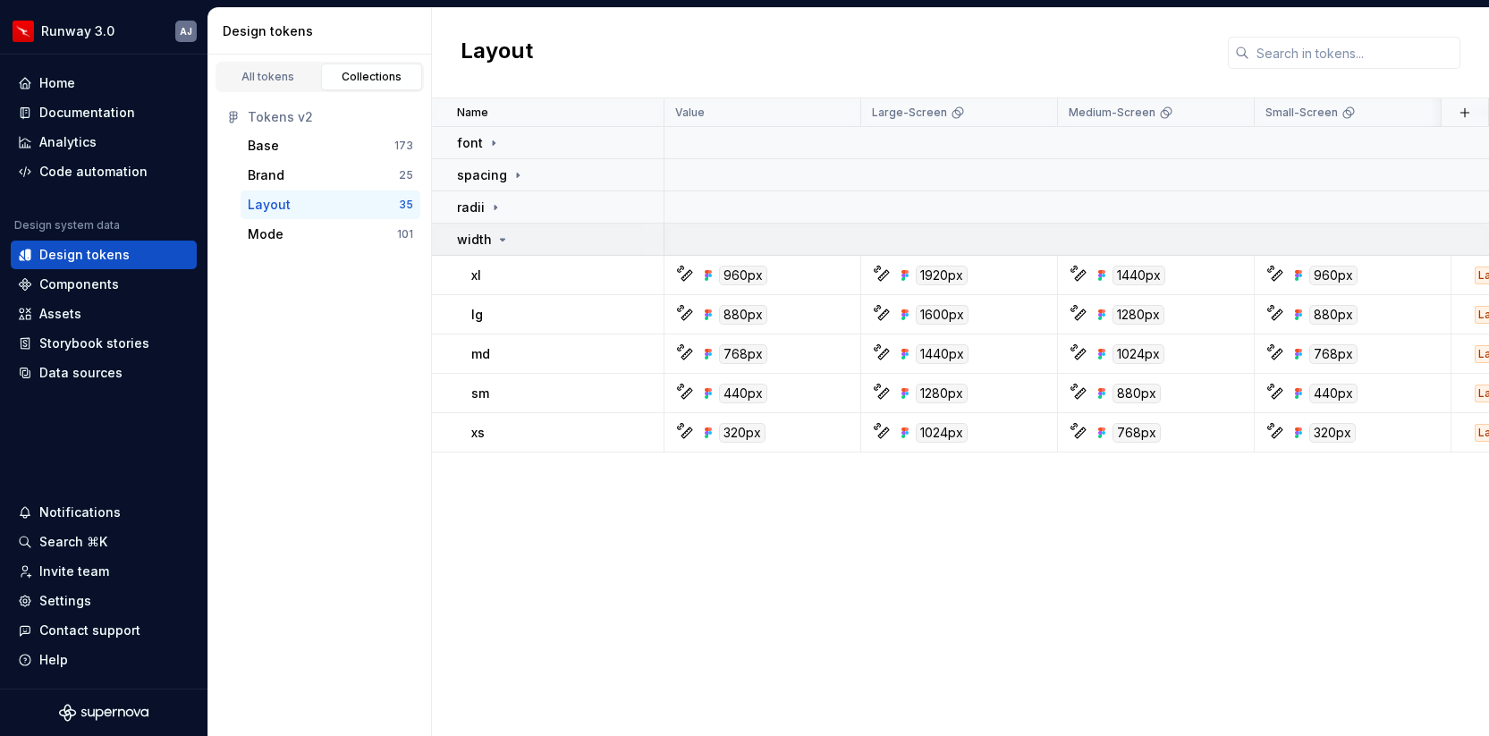
click at [504, 241] on icon at bounding box center [502, 240] width 14 height 14
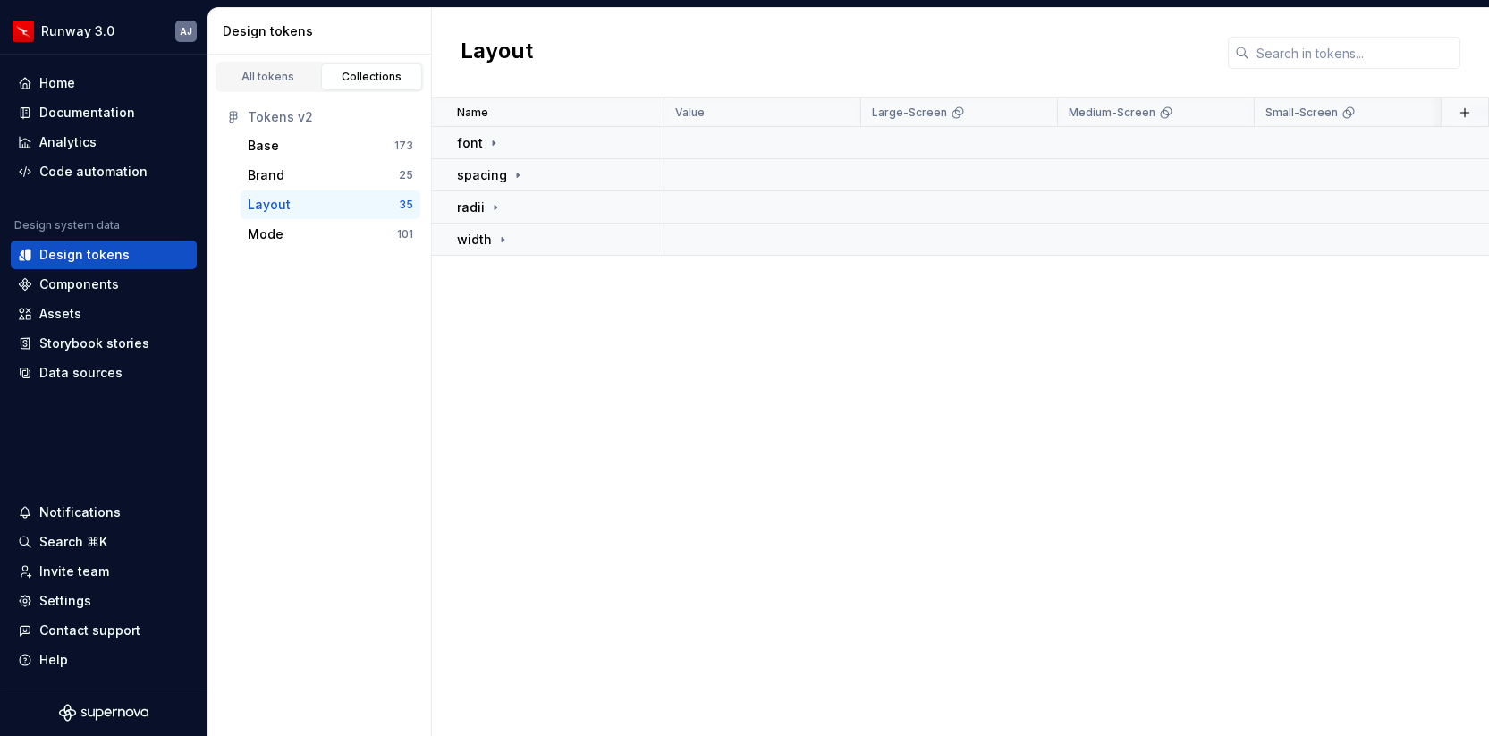
click at [594, 430] on div "Name Value Large-Screen Medium-Screen Small-Screen Collection Token set Descrip…" at bounding box center [960, 417] width 1057 height 638
click at [505, 240] on icon at bounding box center [502, 240] width 14 height 14
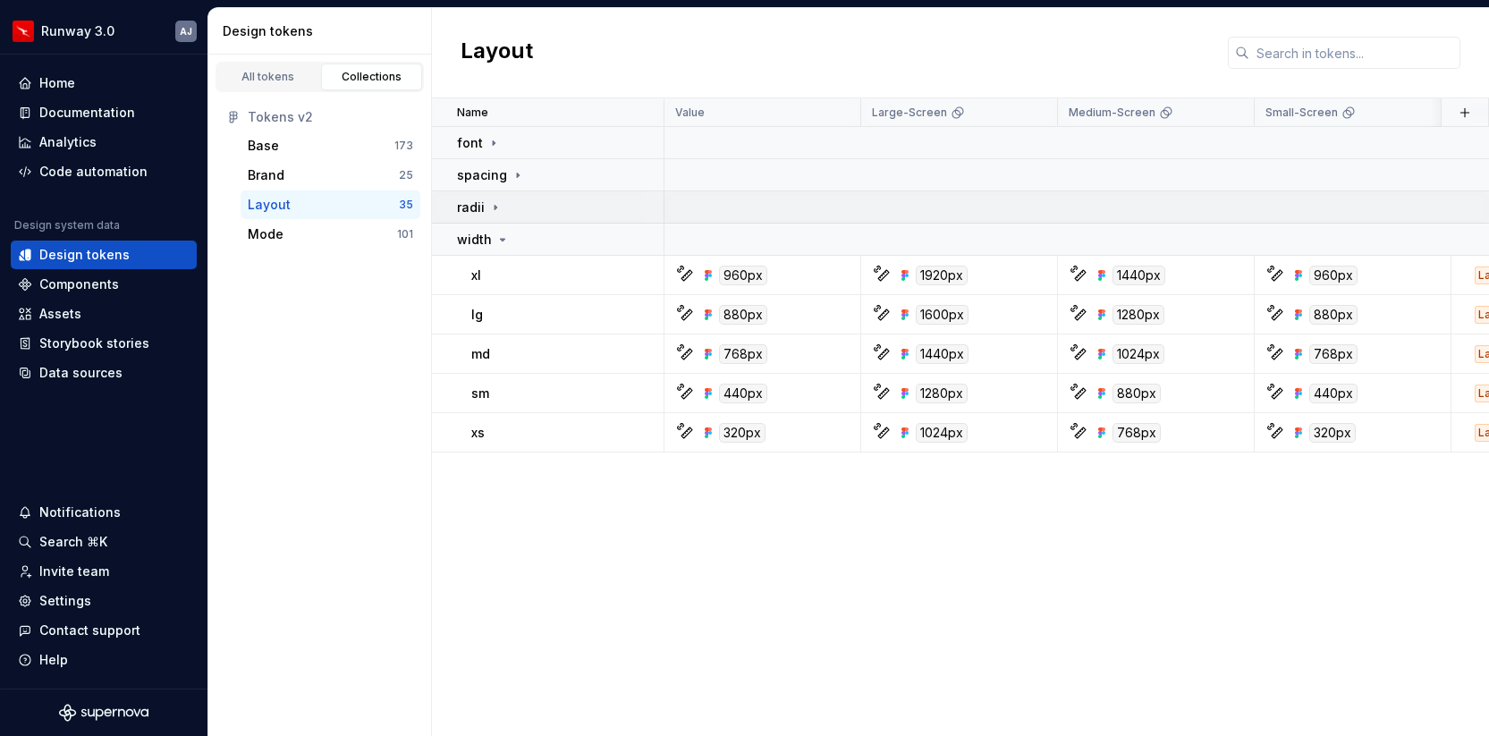
click at [496, 208] on icon at bounding box center [495, 207] width 14 height 14
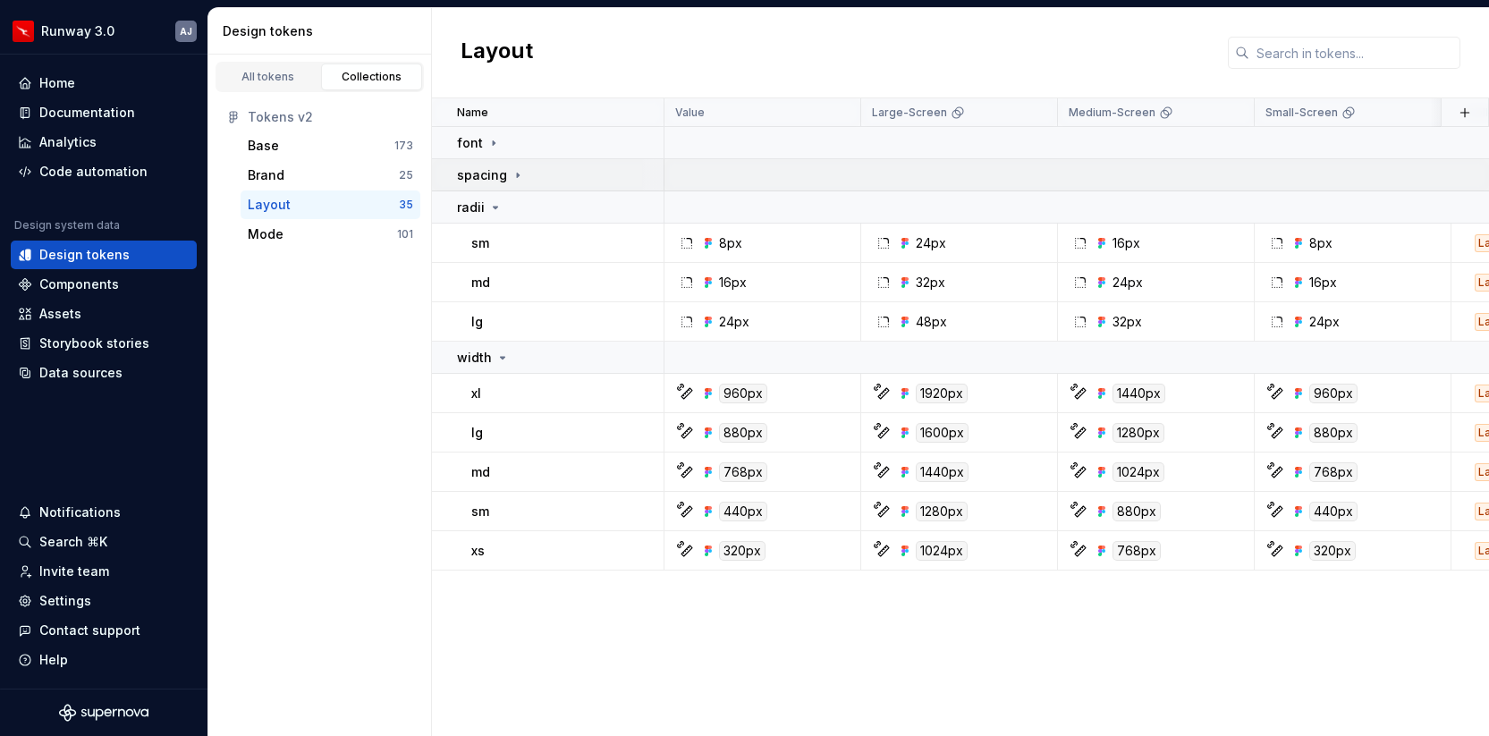
click at [517, 176] on icon at bounding box center [518, 175] width 2 height 4
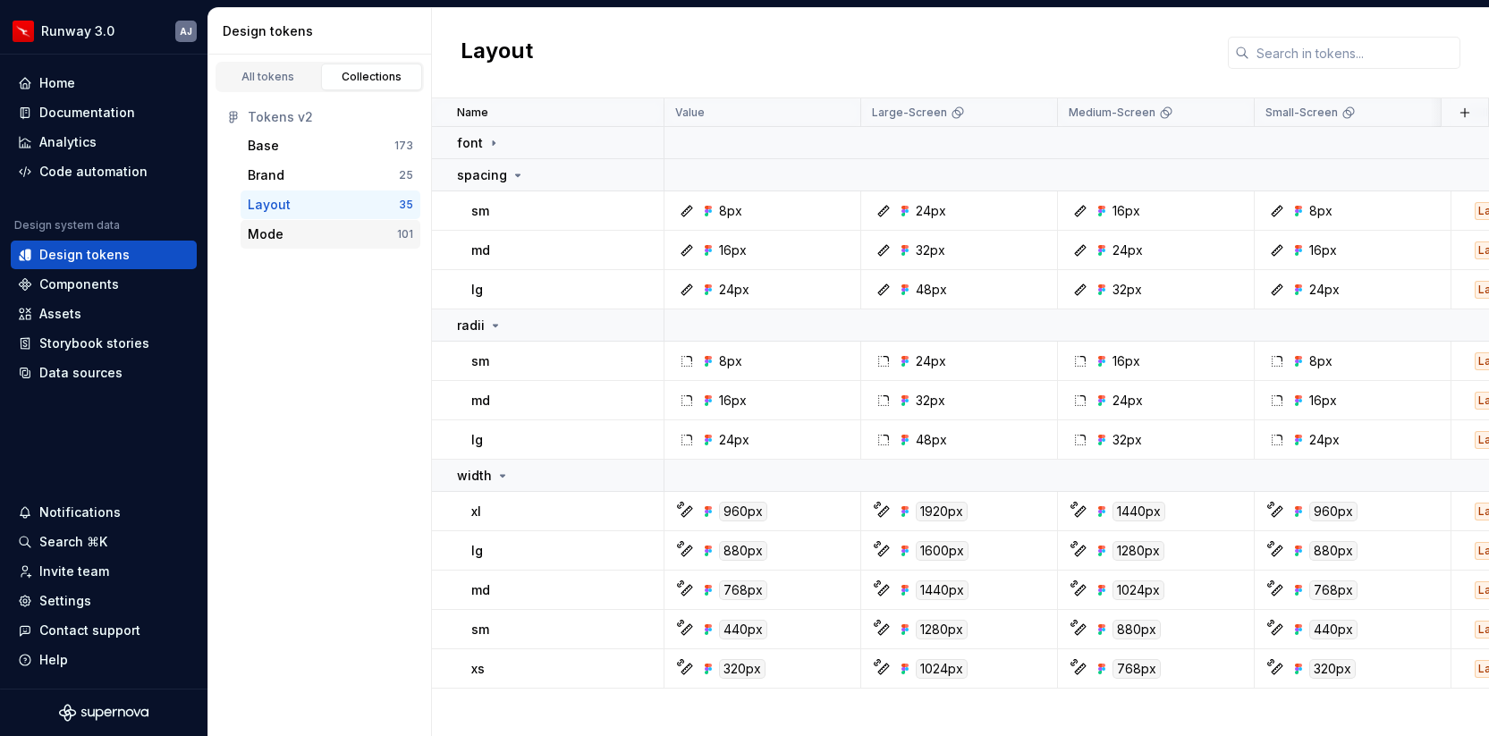
click at [318, 238] on div "Mode" at bounding box center [322, 234] width 149 height 18
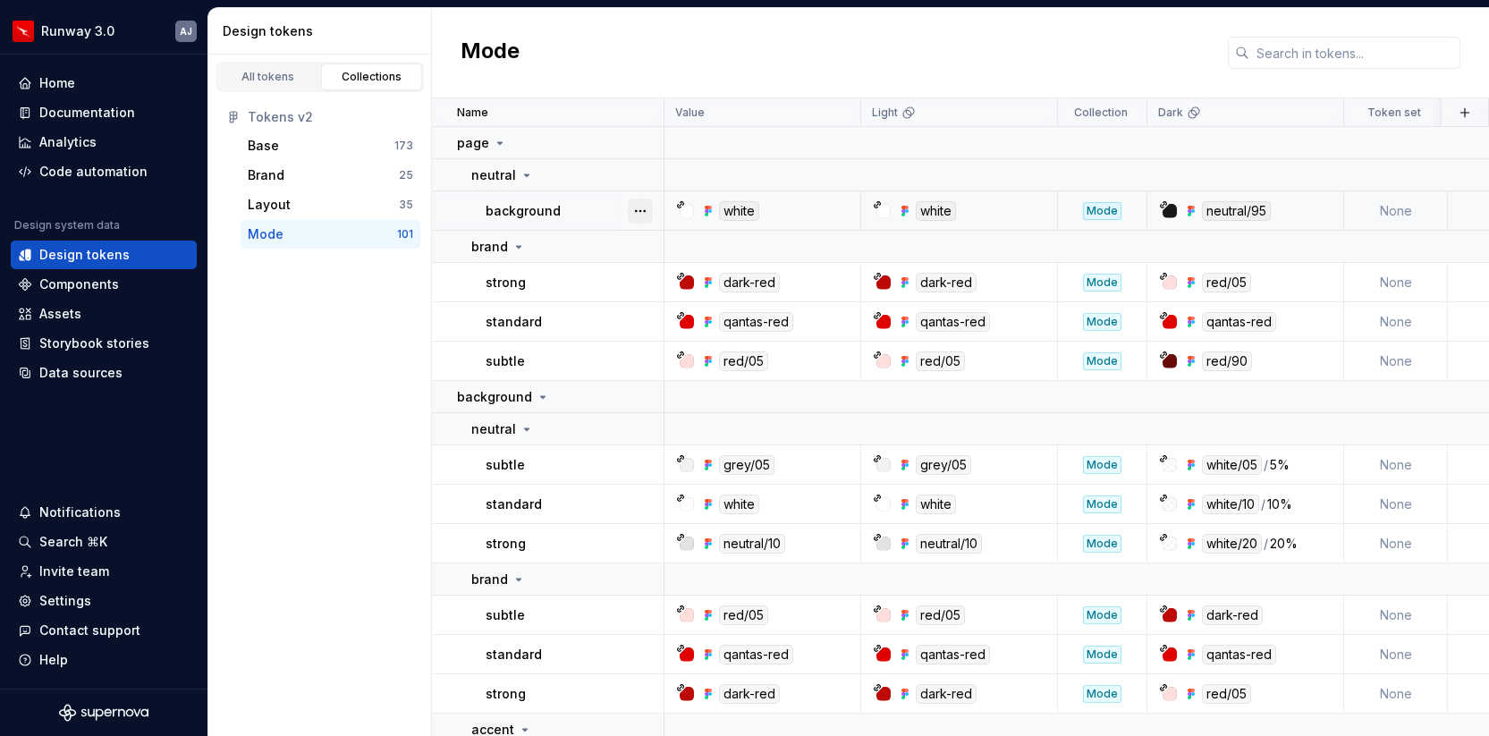
click at [647, 209] on button "button" at bounding box center [640, 211] width 25 height 25
click at [583, 203] on html "Runway 3.0 AJ Home Documentation Analytics Code automation Design system data D…" at bounding box center [744, 368] width 1489 height 736
click at [513, 249] on icon at bounding box center [519, 247] width 14 height 14
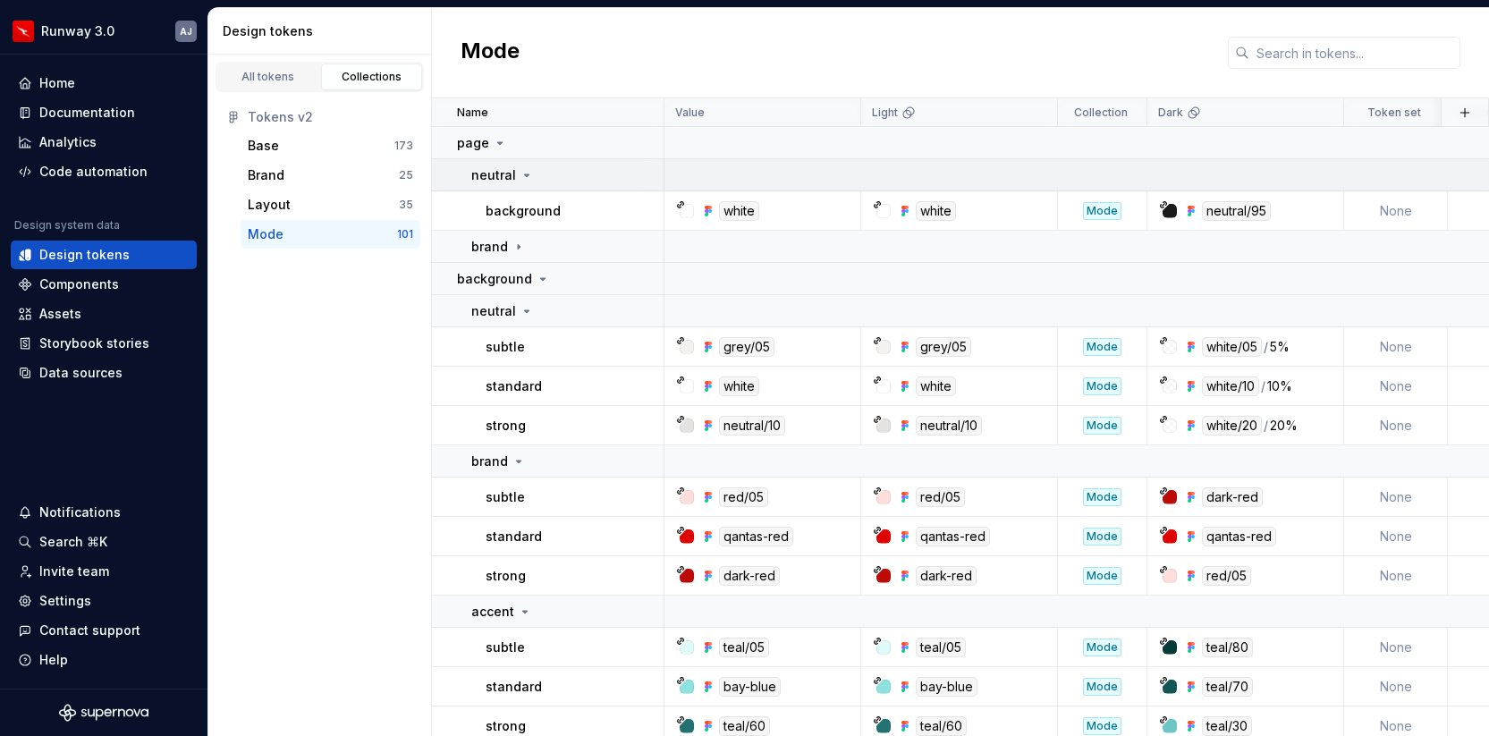
click at [521, 180] on icon at bounding box center [527, 175] width 14 height 14
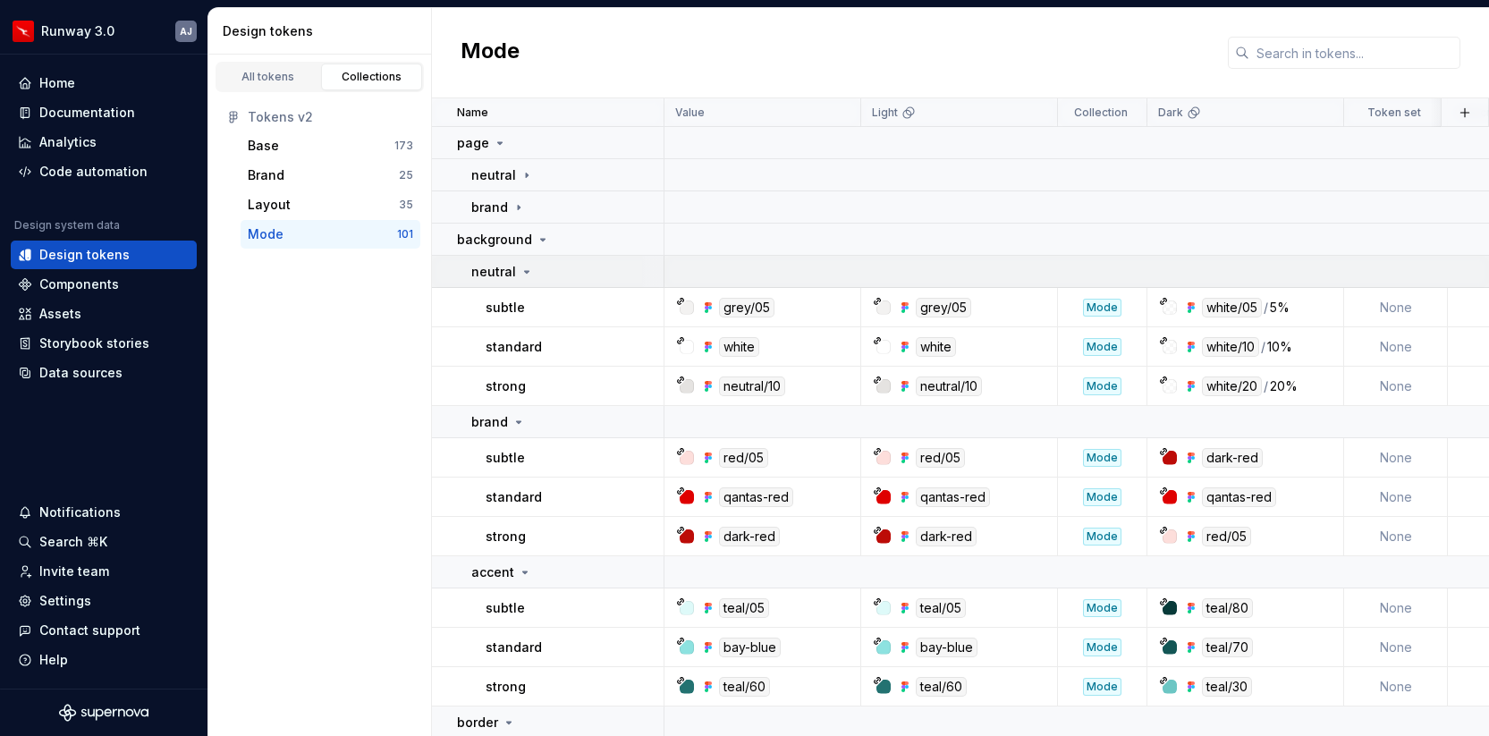
click at [523, 268] on icon at bounding box center [527, 272] width 14 height 14
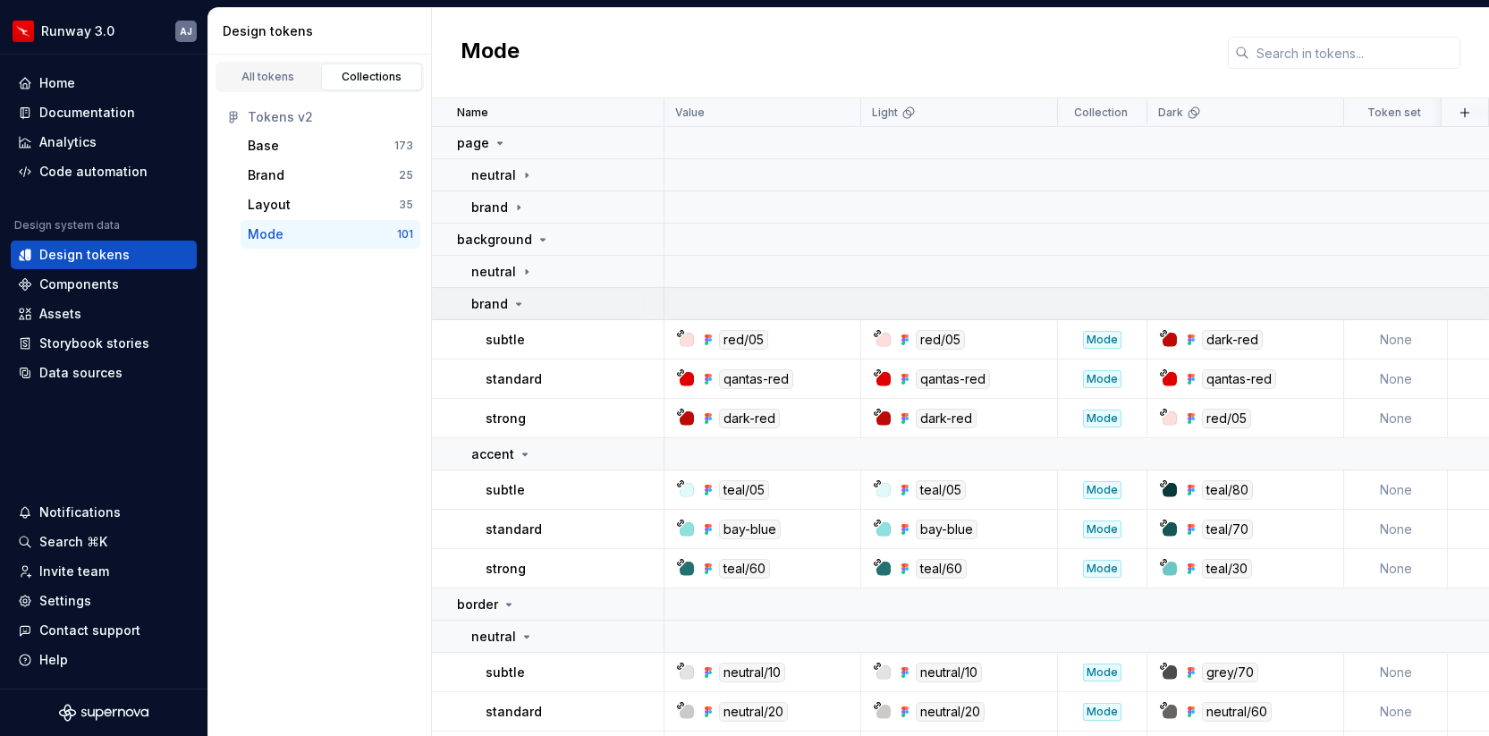
click at [517, 303] on icon at bounding box center [519, 304] width 4 height 2
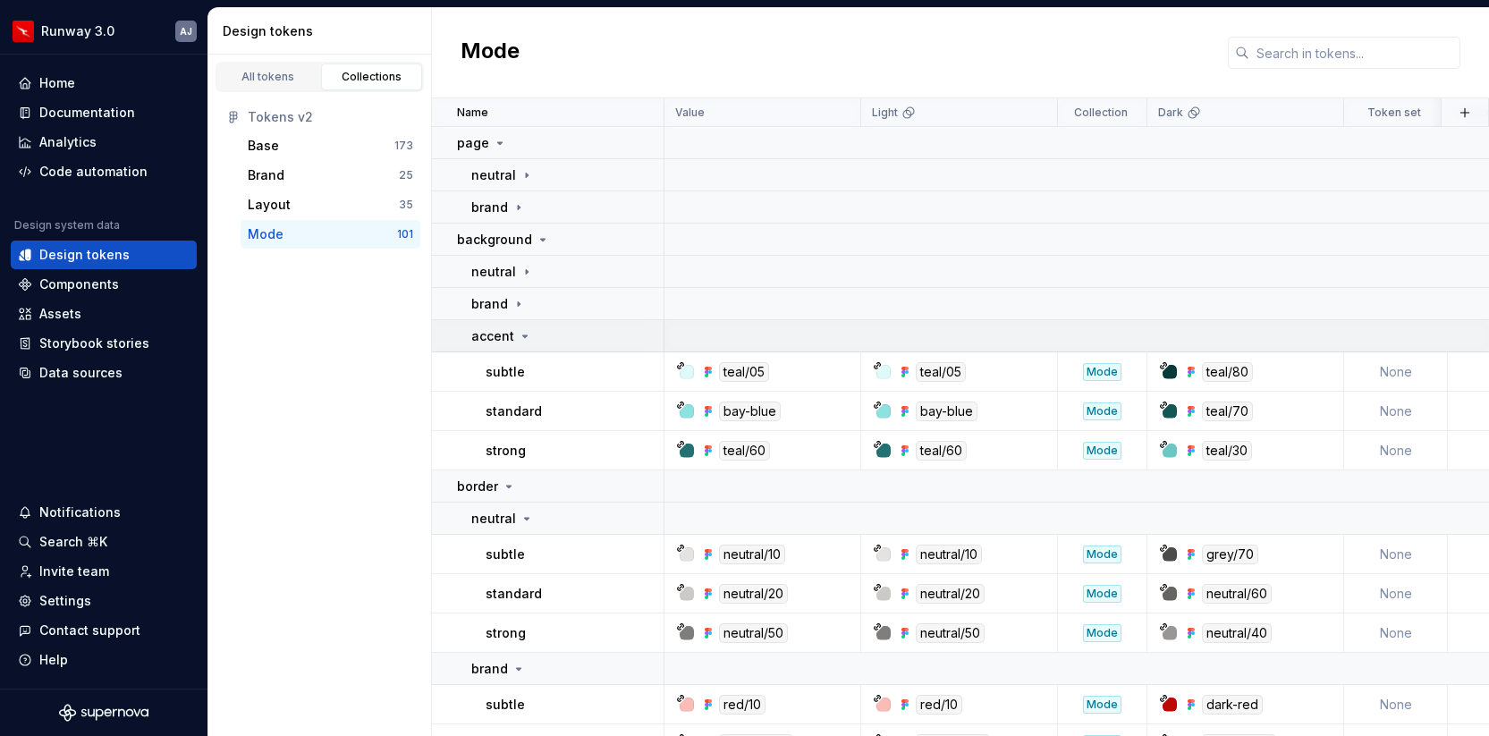
click at [521, 339] on icon at bounding box center [525, 336] width 14 height 14
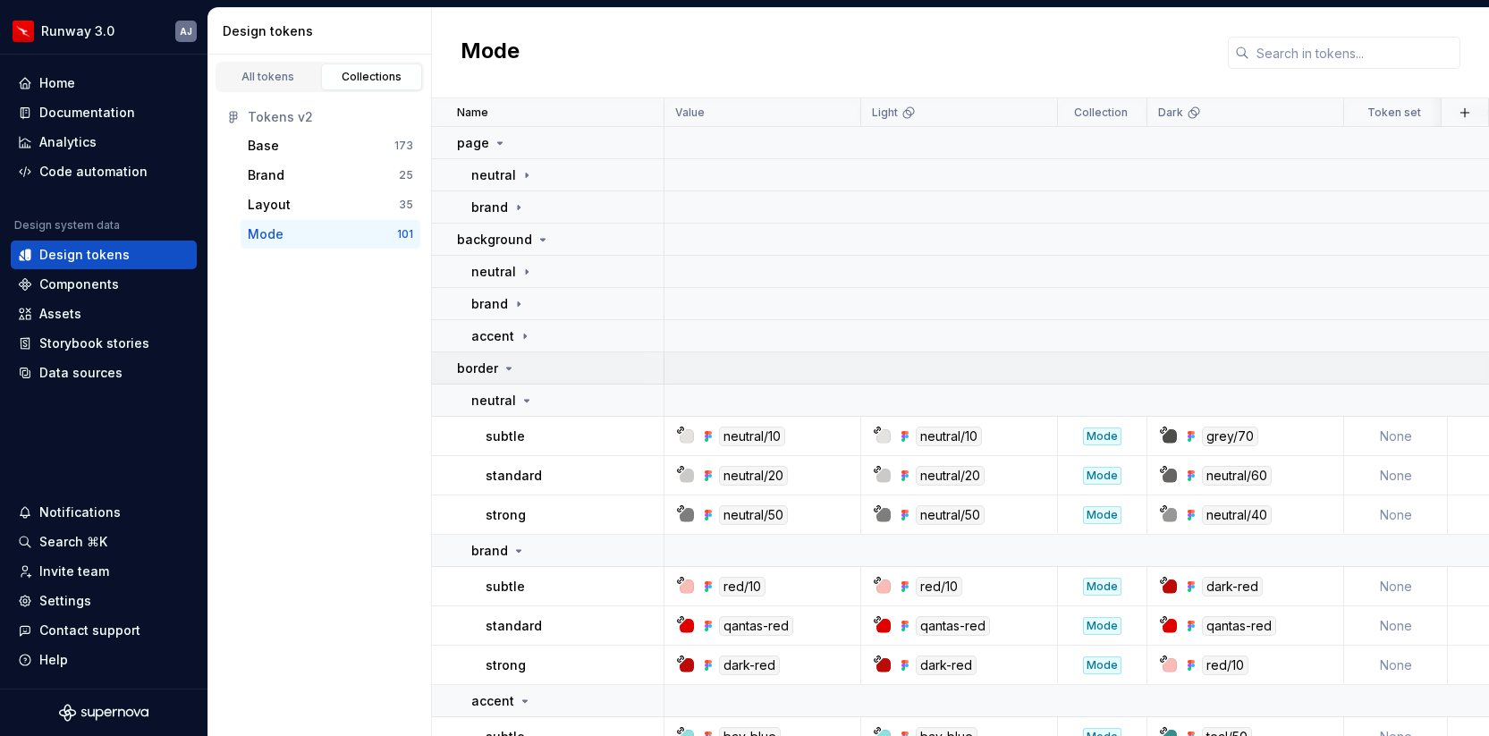
click at [511, 377] on td "border" at bounding box center [548, 368] width 233 height 32
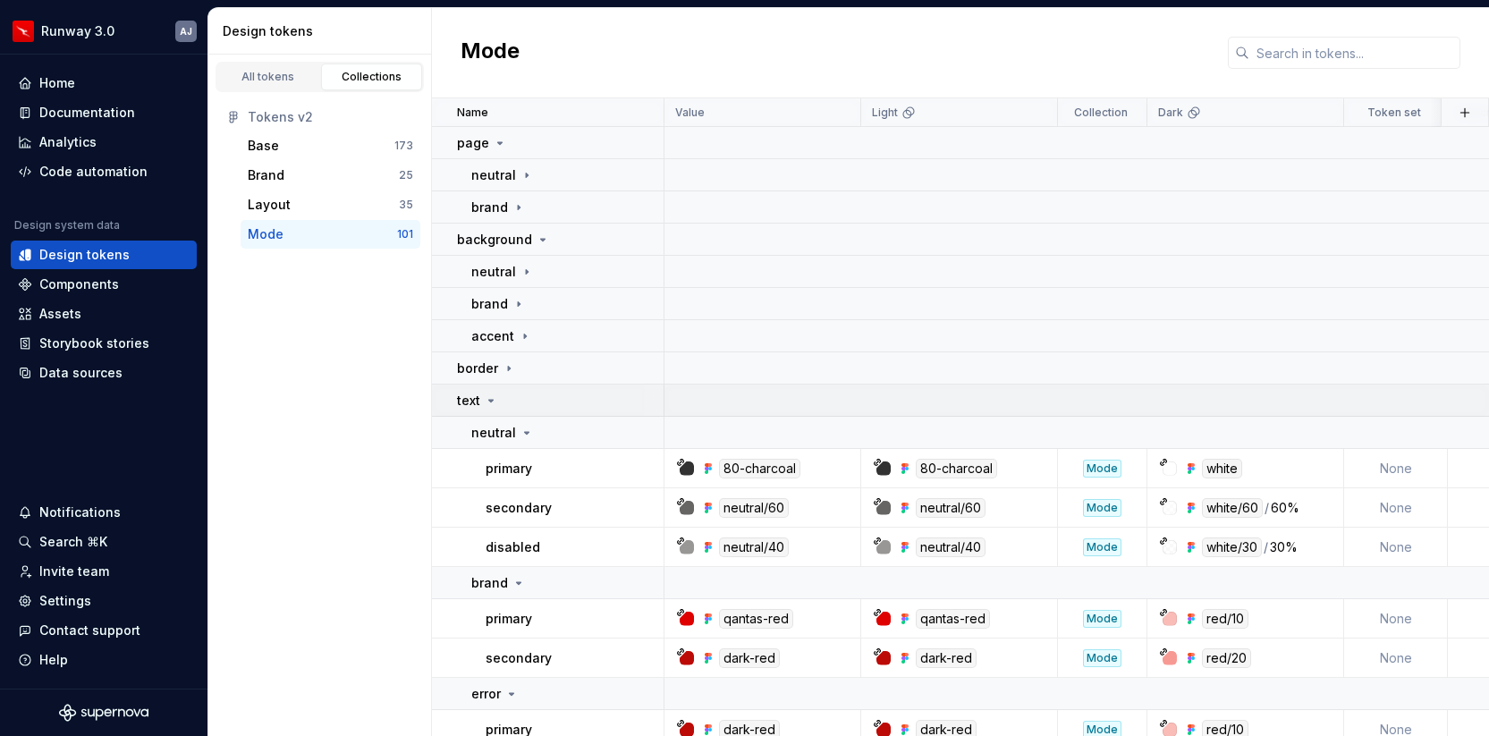
click at [495, 396] on icon at bounding box center [491, 401] width 14 height 14
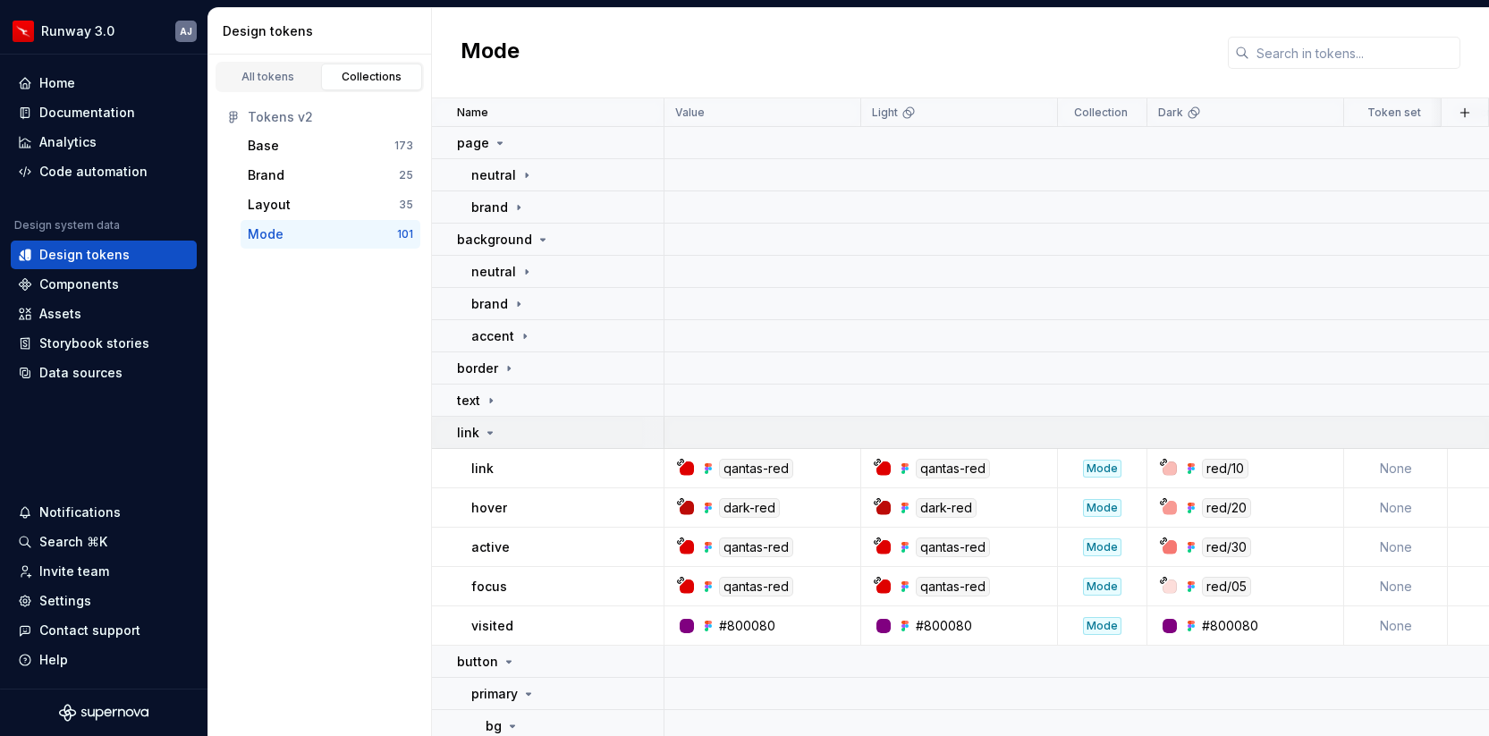
click at [487, 428] on icon at bounding box center [490, 433] width 14 height 14
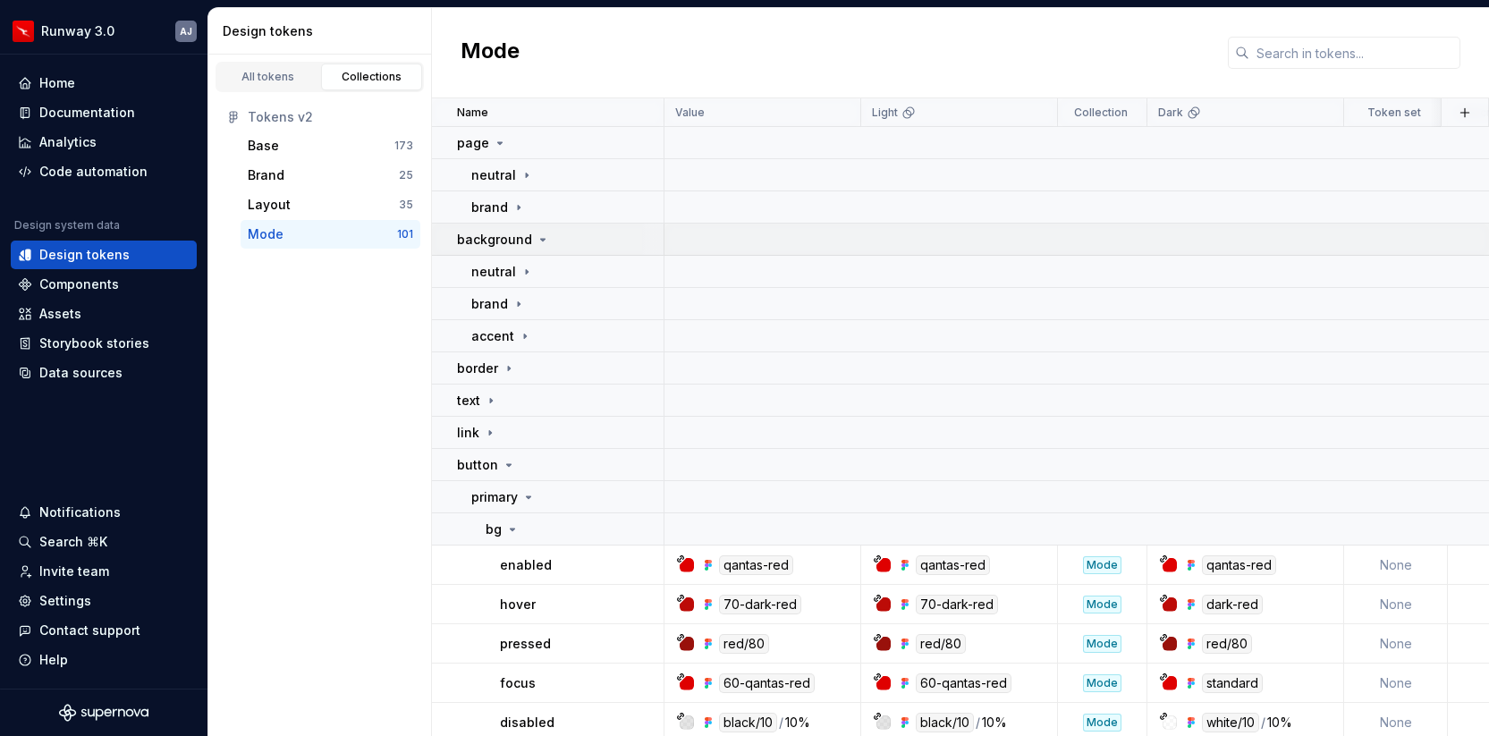
click at [540, 240] on icon at bounding box center [543, 240] width 14 height 14
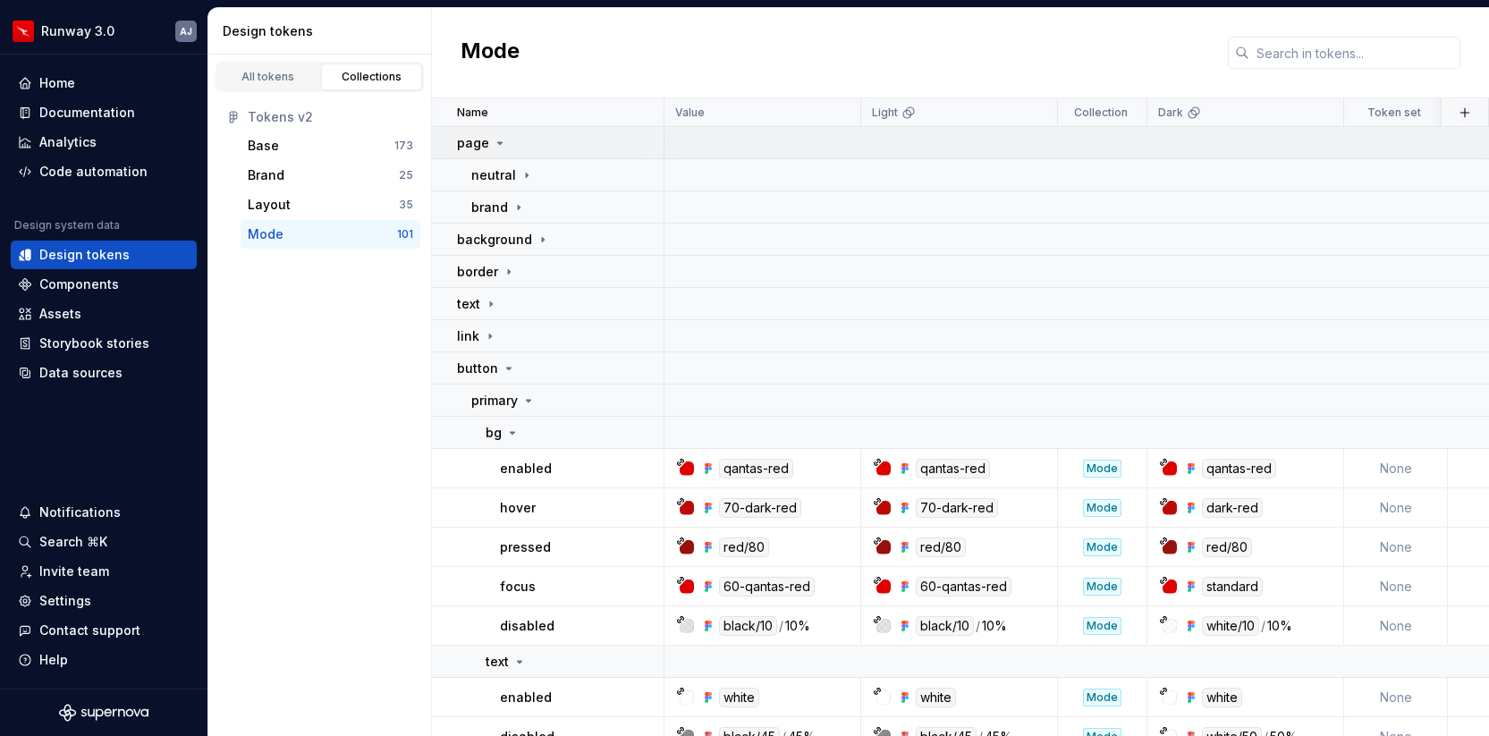
click at [501, 144] on icon at bounding box center [500, 143] width 14 height 14
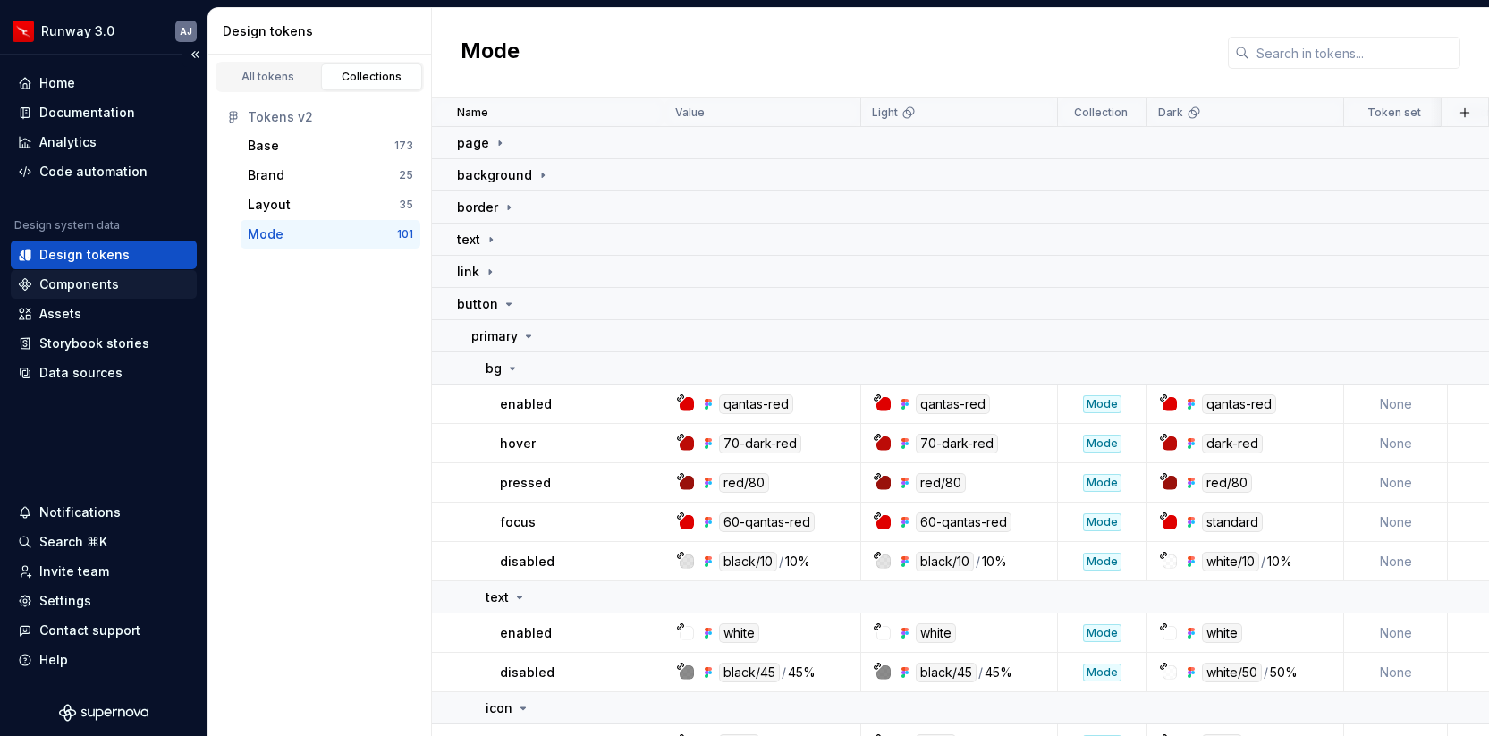
click at [83, 286] on div "Components" at bounding box center [79, 284] width 80 height 18
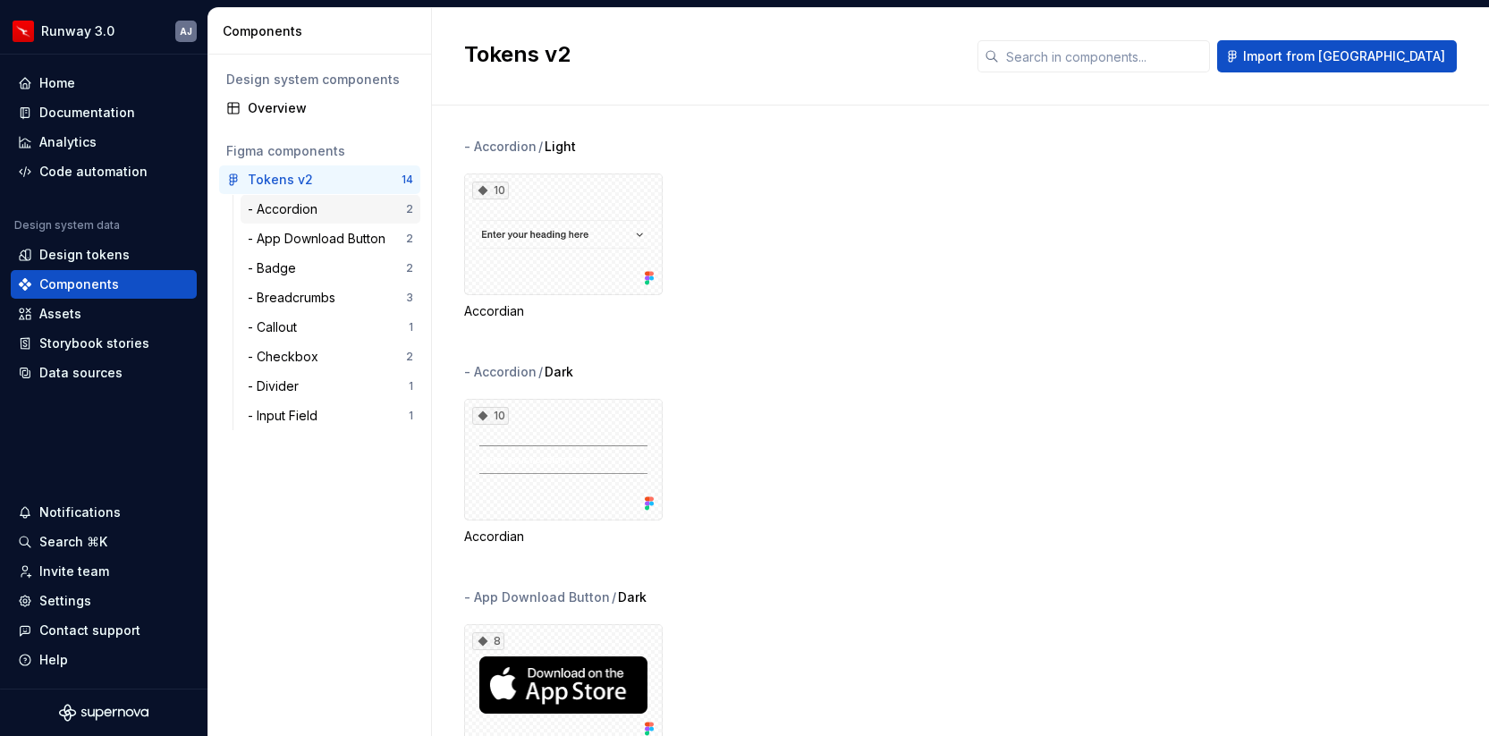
click at [306, 212] on div "- Accordion" at bounding box center [286, 209] width 77 height 18
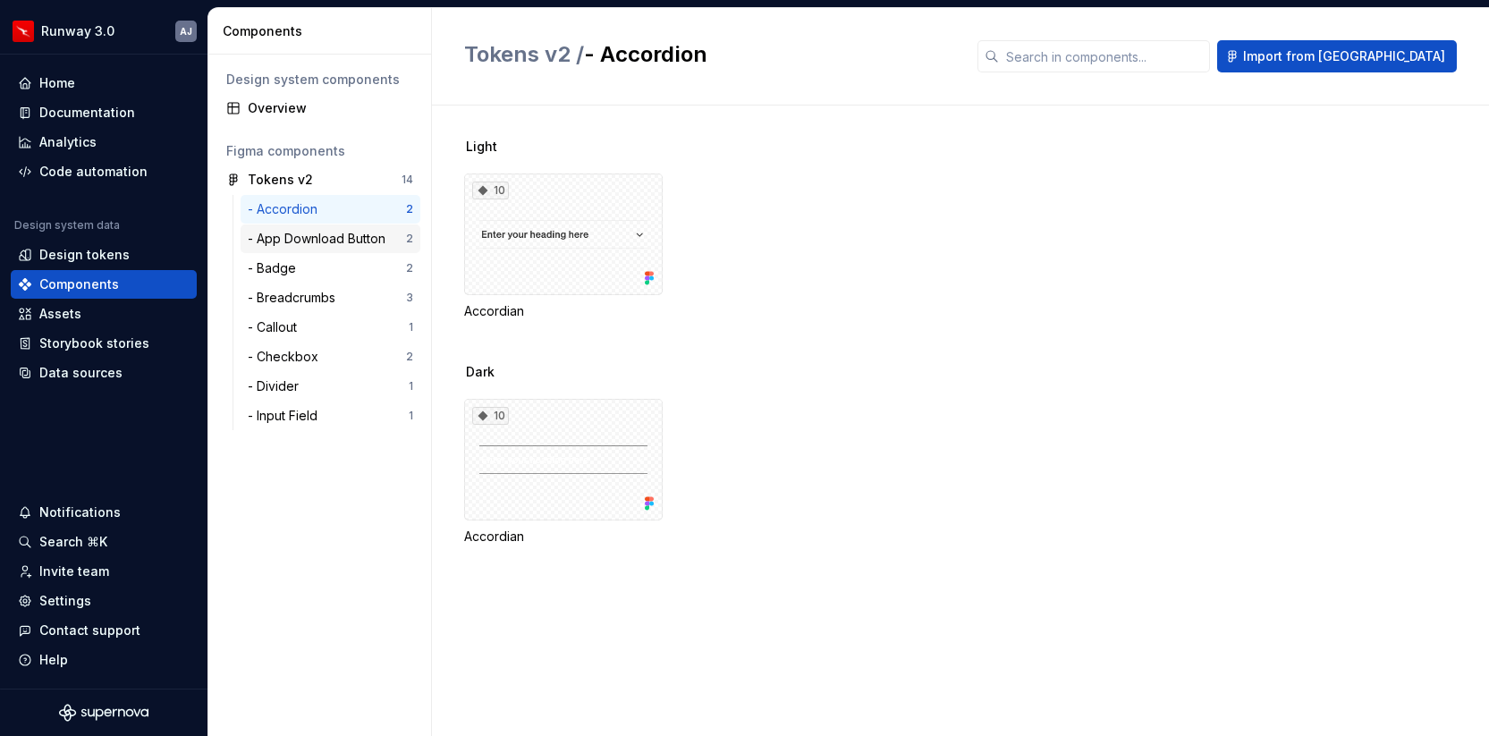
click at [313, 228] on div "- App Download Button 2" at bounding box center [331, 238] width 180 height 29
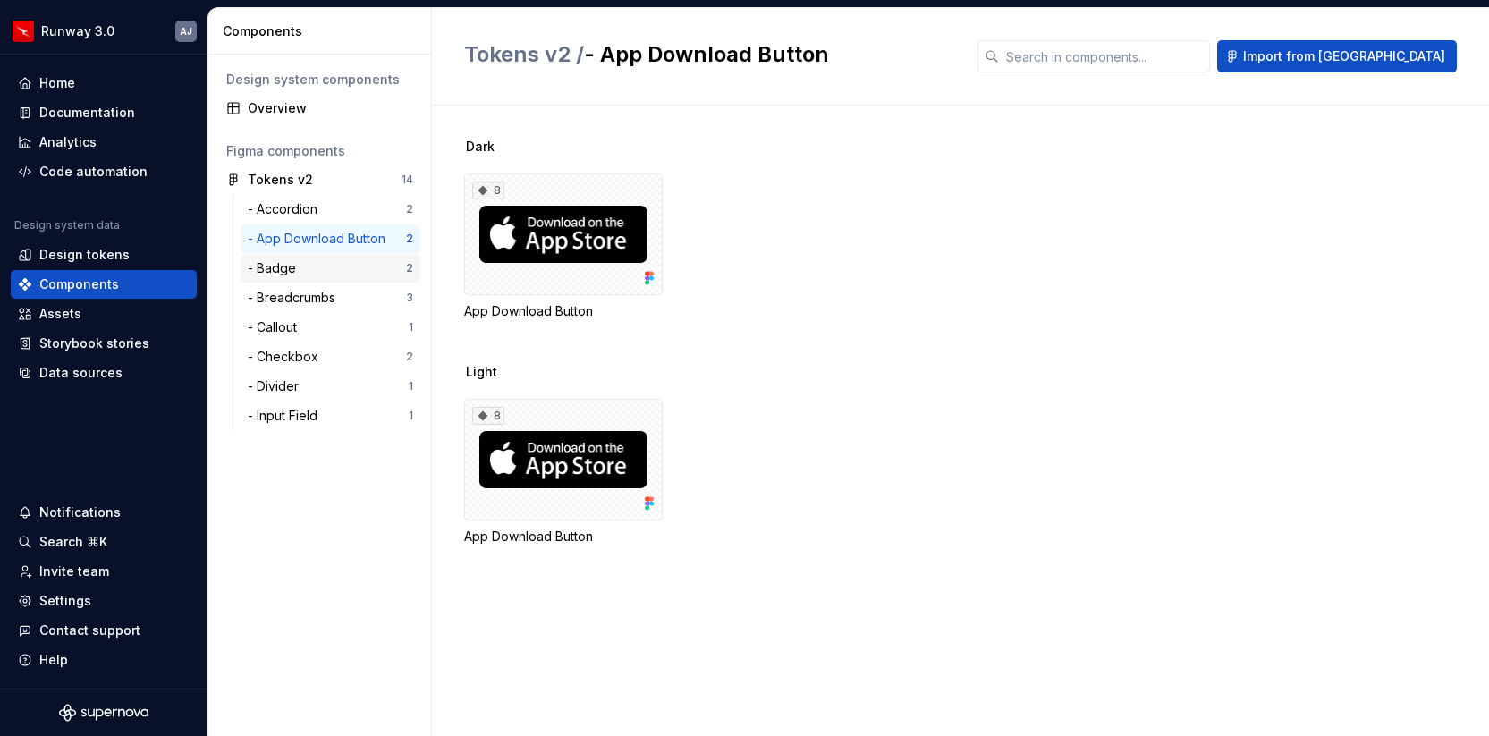
click at [310, 271] on div "- Badge" at bounding box center [327, 268] width 158 height 18
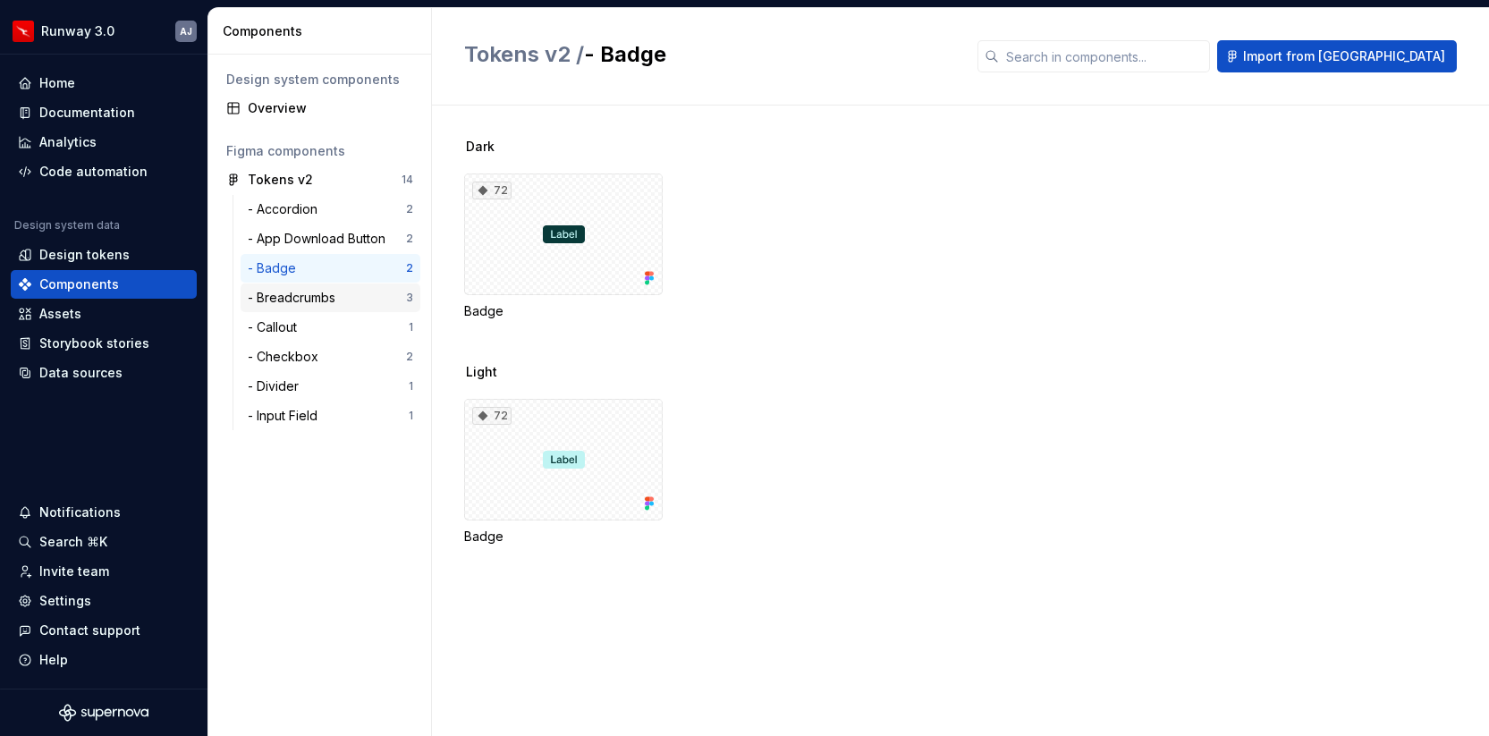
click at [314, 295] on div "- Breadcrumbs" at bounding box center [295, 298] width 95 height 18
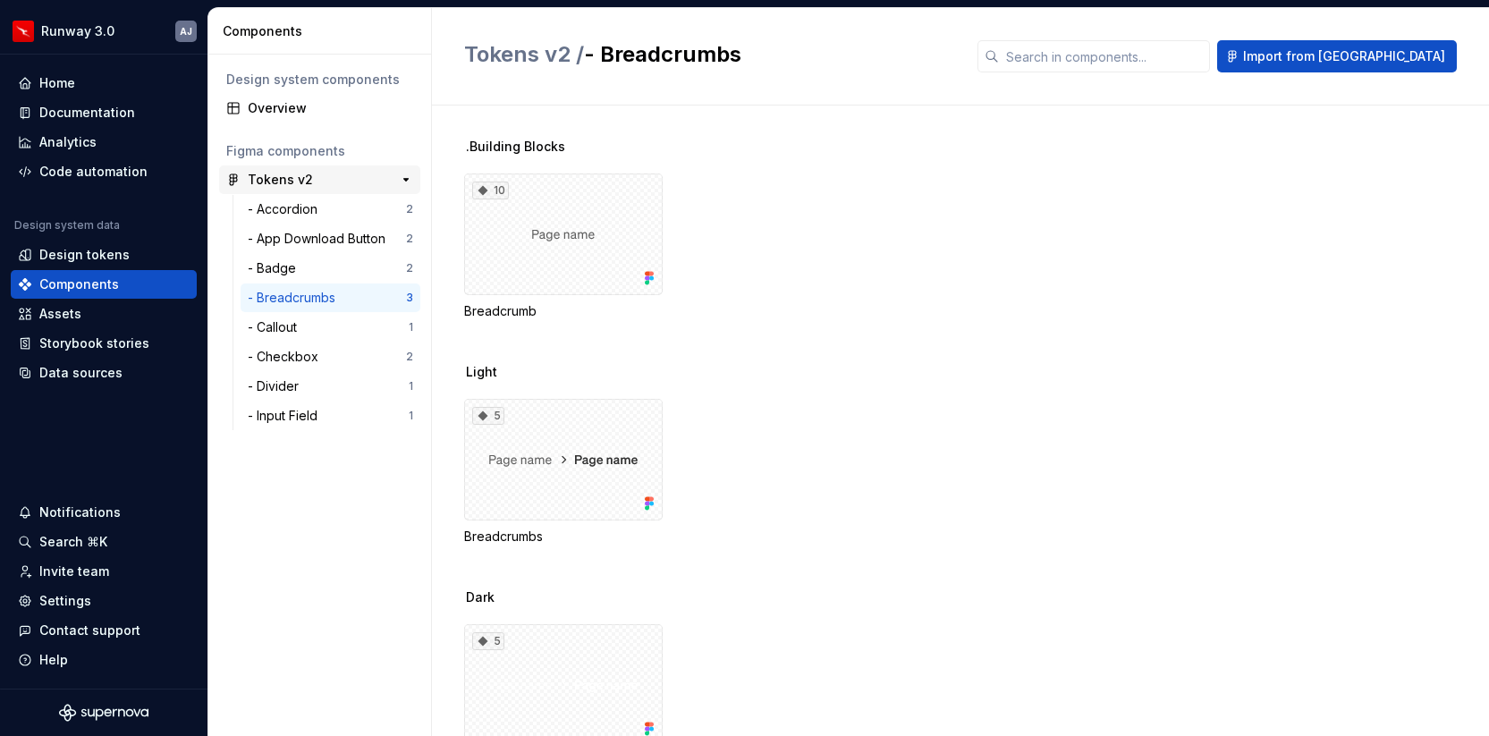
click at [299, 174] on div "Tokens v2" at bounding box center [280, 180] width 65 height 18
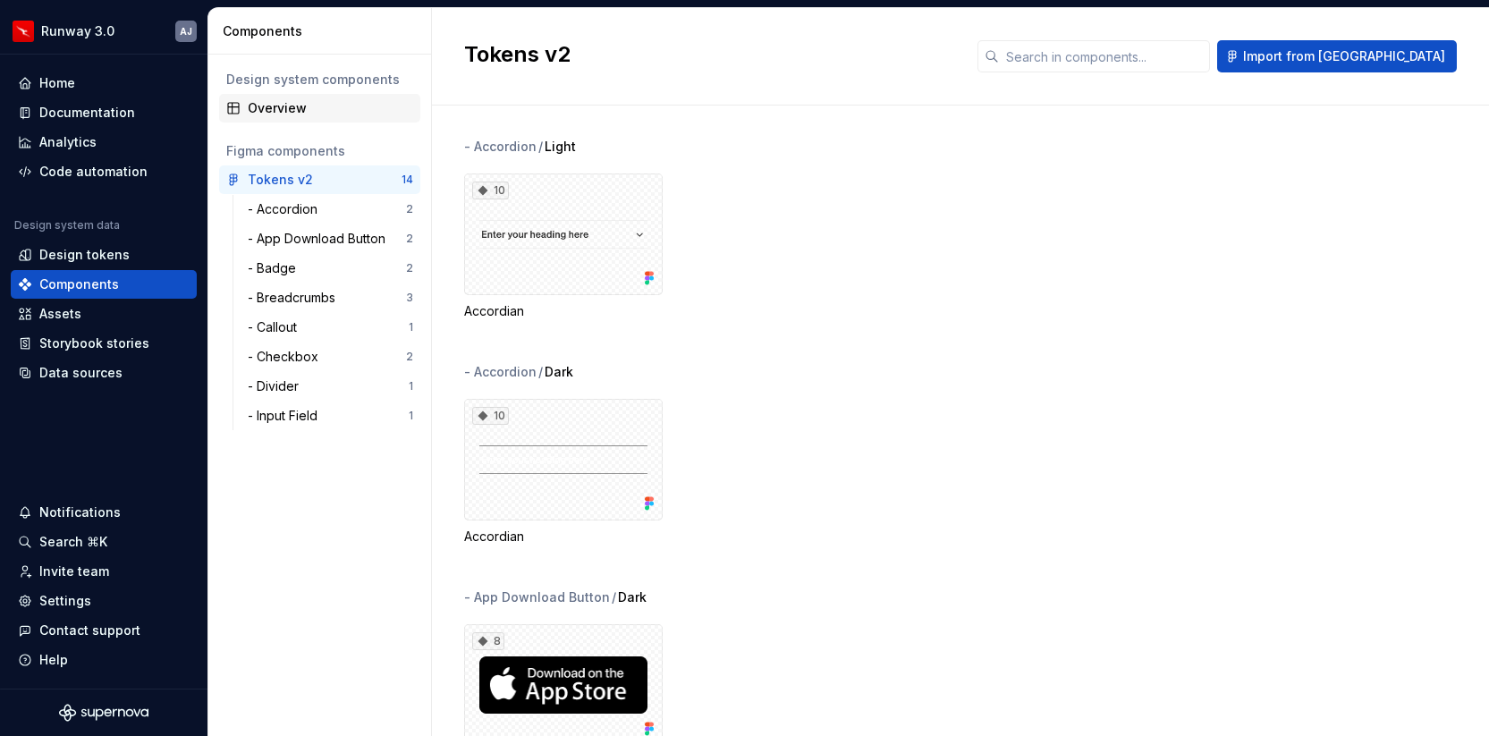
click at [290, 109] on div "Overview" at bounding box center [330, 108] width 165 height 18
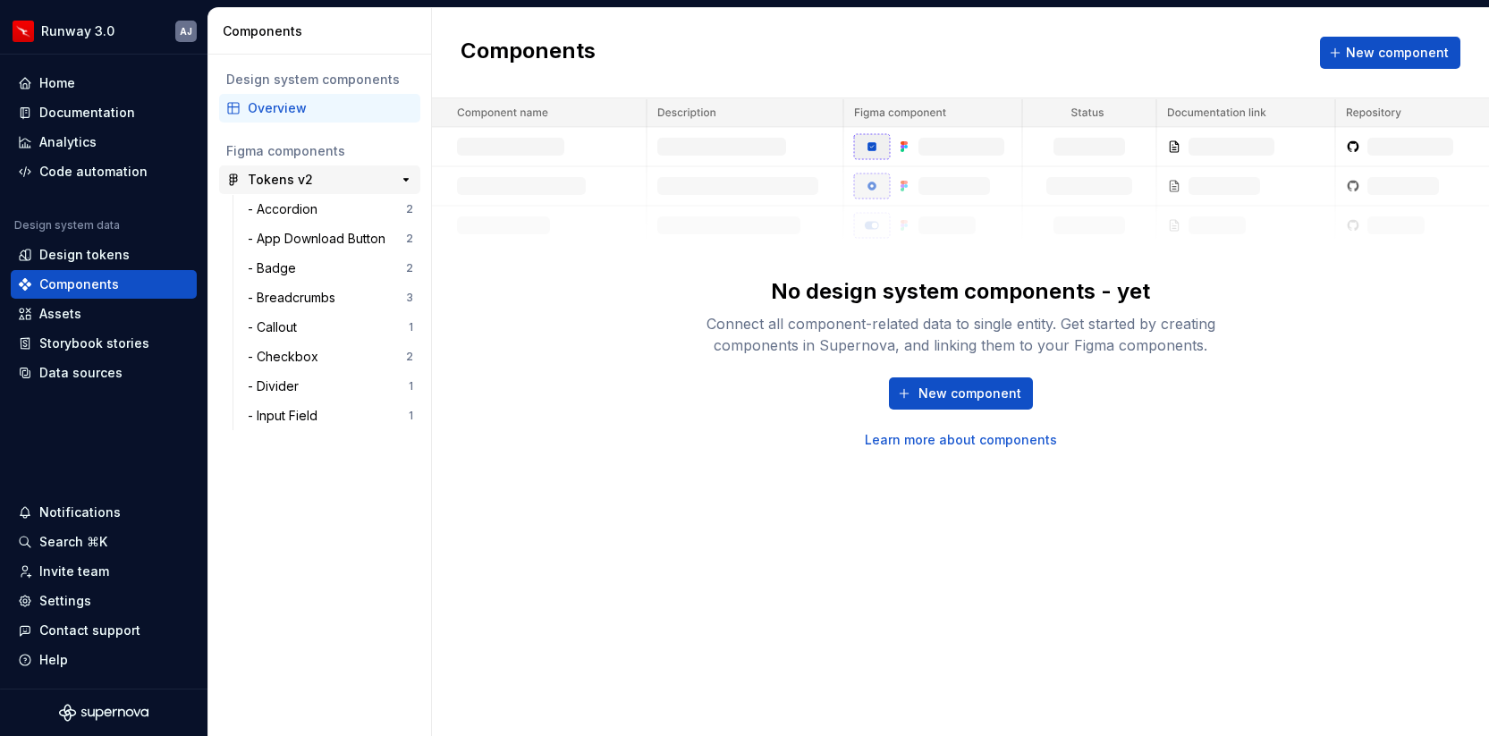
click at [291, 182] on div "Tokens v2" at bounding box center [280, 180] width 65 height 18
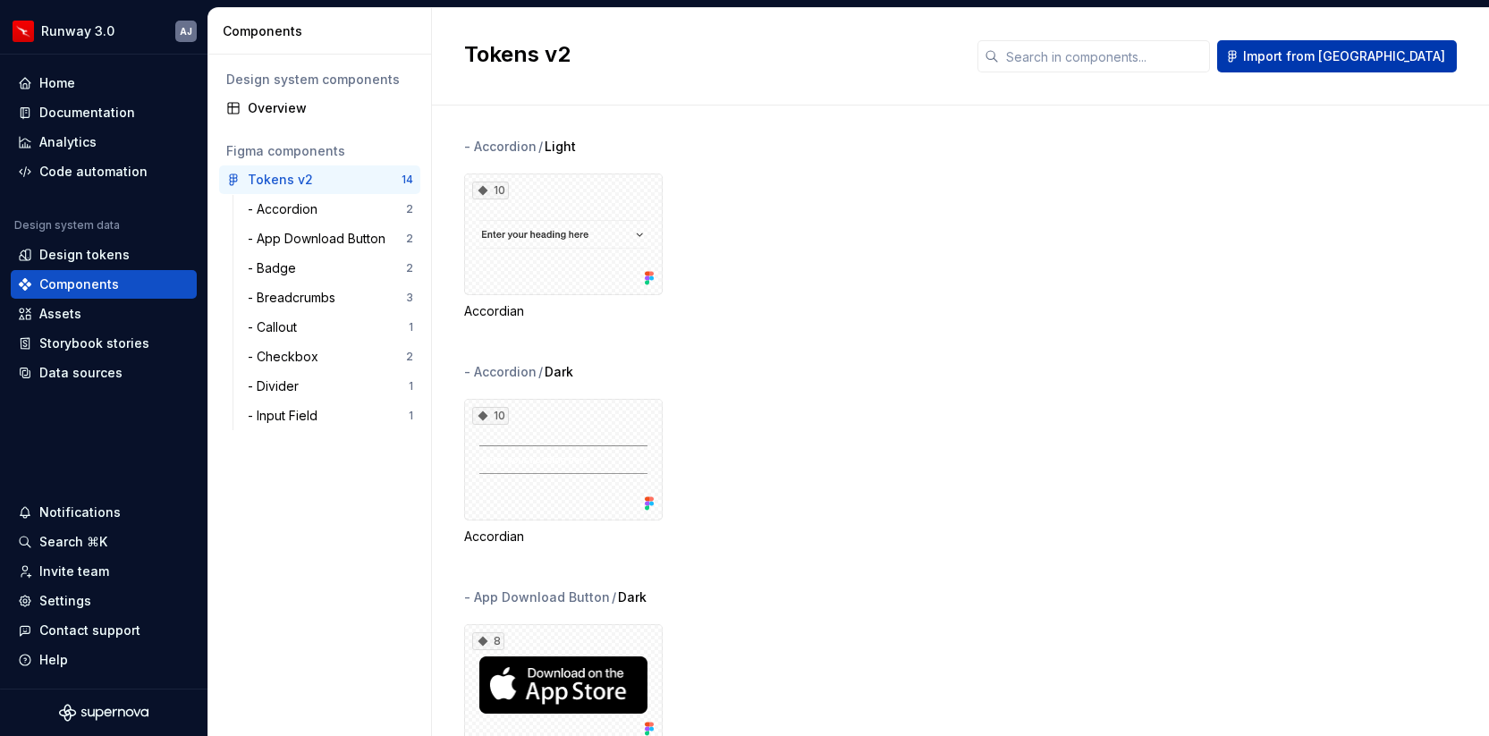
click at [1356, 61] on span "Import from Figma" at bounding box center [1344, 56] width 202 height 18
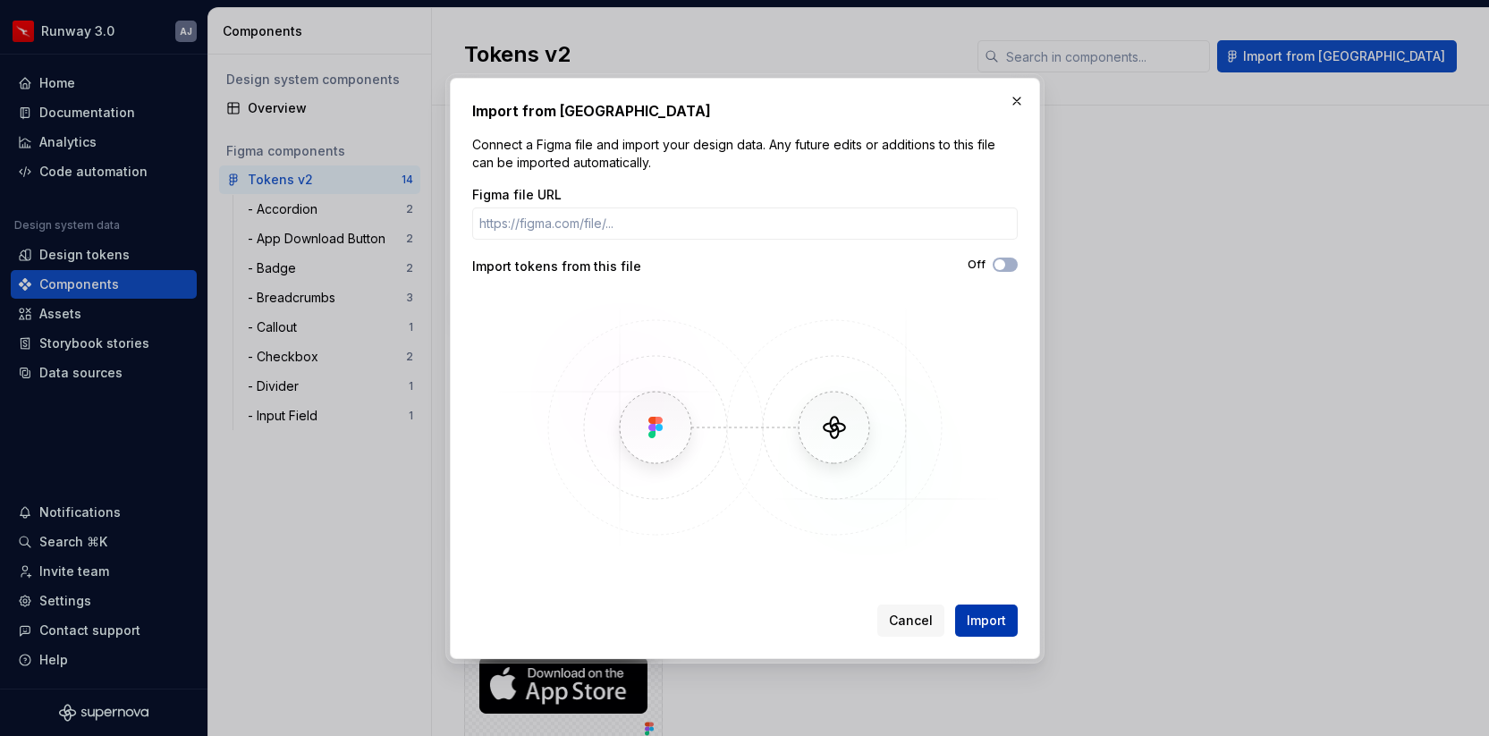
click at [979, 615] on span "Import" at bounding box center [986, 621] width 39 height 18
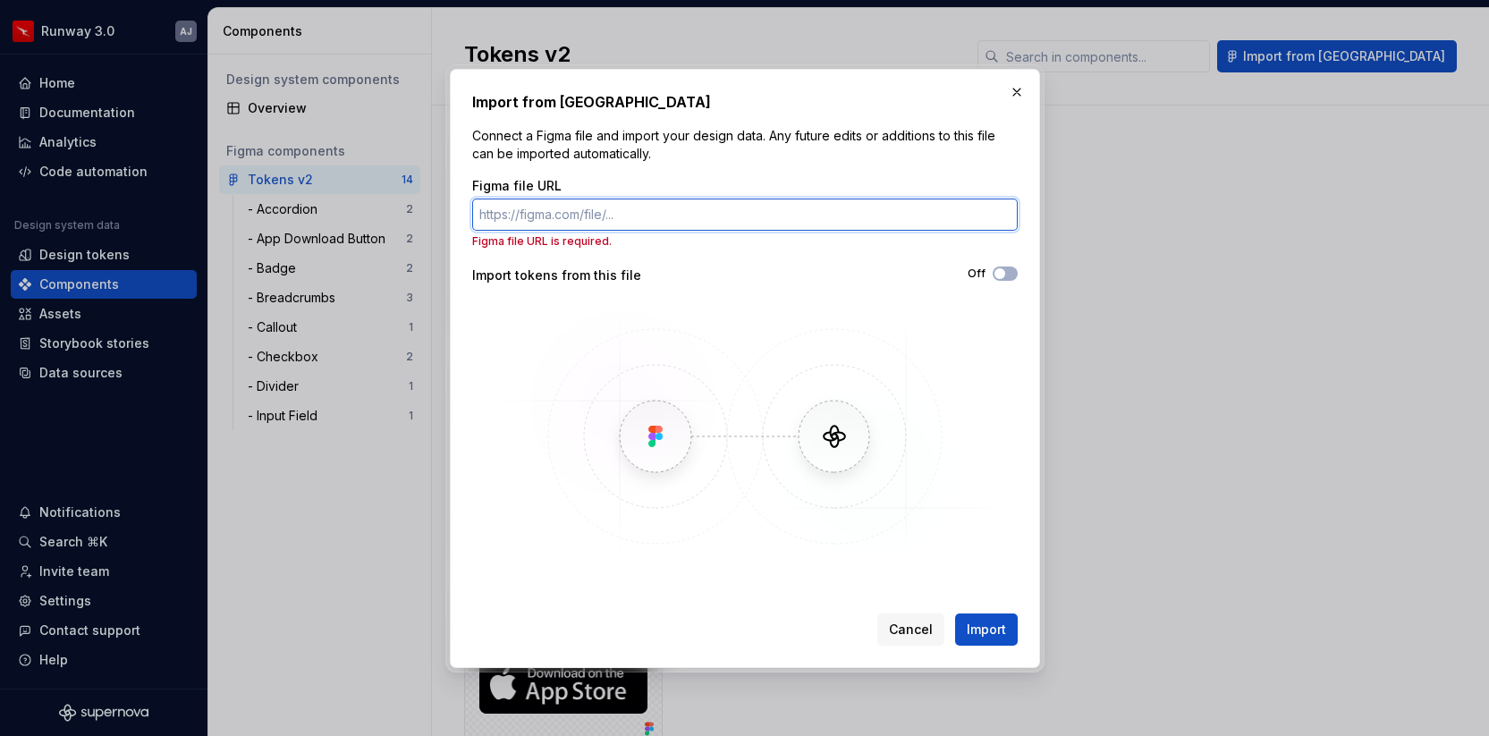
click at [624, 216] on input "Figma file URL" at bounding box center [745, 215] width 546 height 32
paste input "https://www.figma.com/design/OxqIjMKWkKk6C0MalnL25H/Tokens-v2?node-id=18-1769&t…"
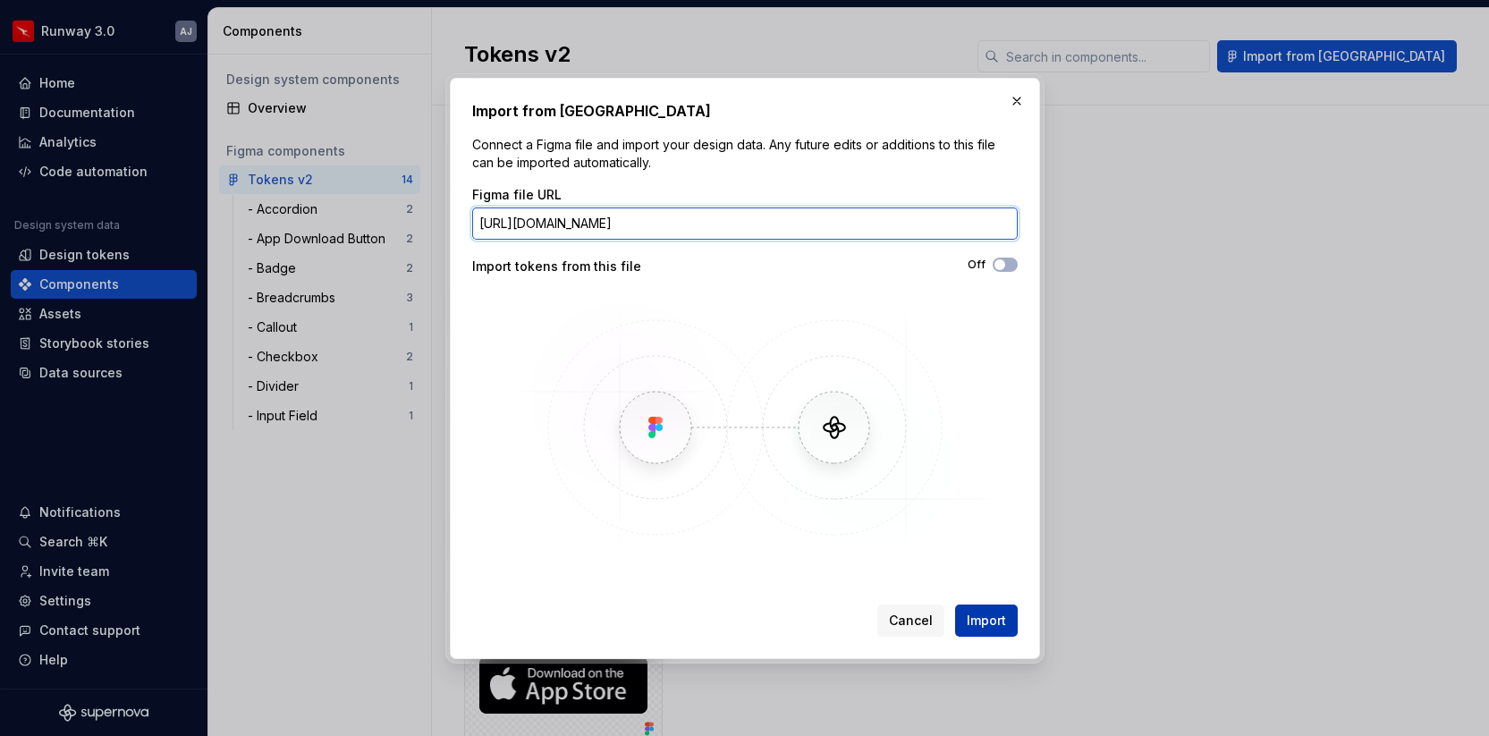
type input "https://www.figma.com/design/OxqIjMKWkKk6C0MalnL25H/Tokens-v2?node-id=18-1769&t…"
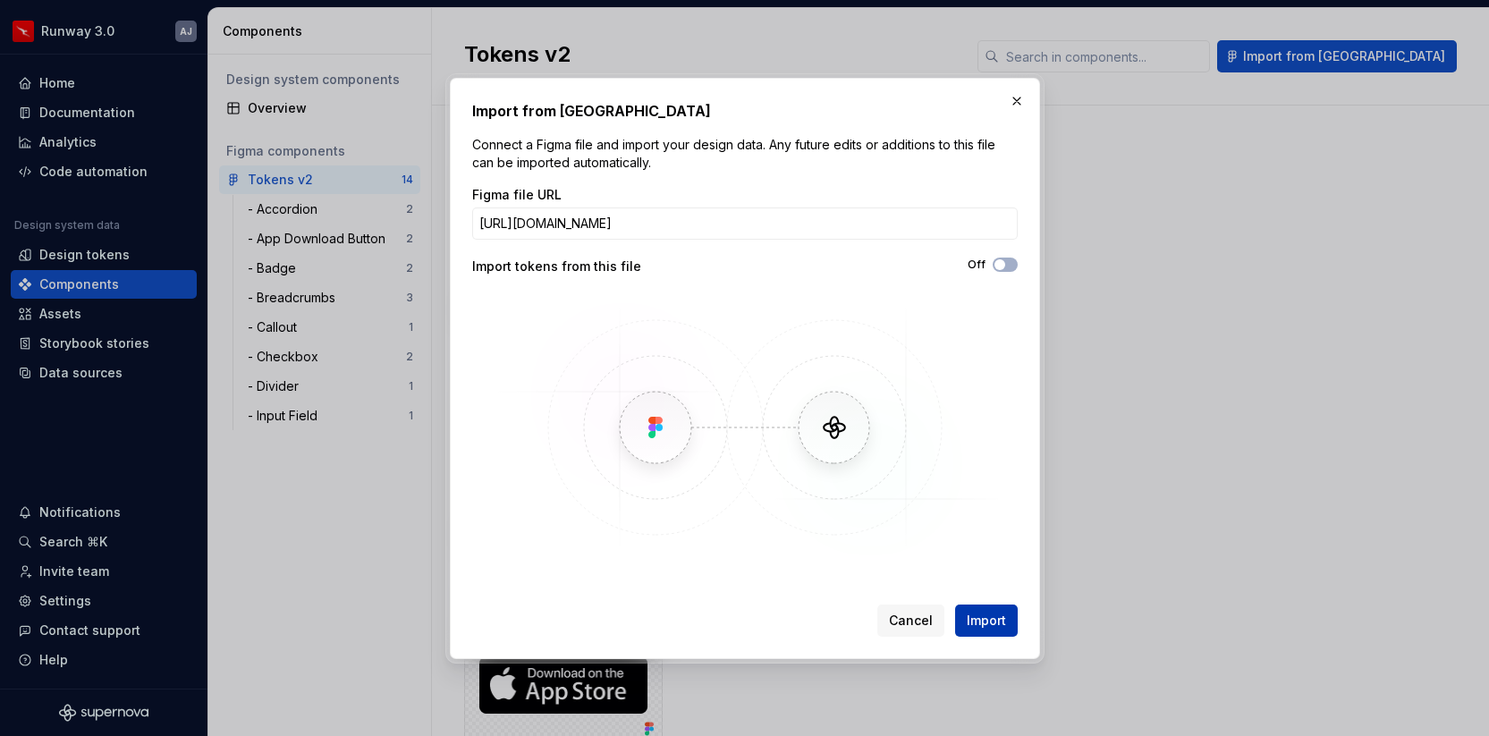
scroll to position [0, 0]
click at [986, 620] on span "Import" at bounding box center [986, 621] width 39 height 18
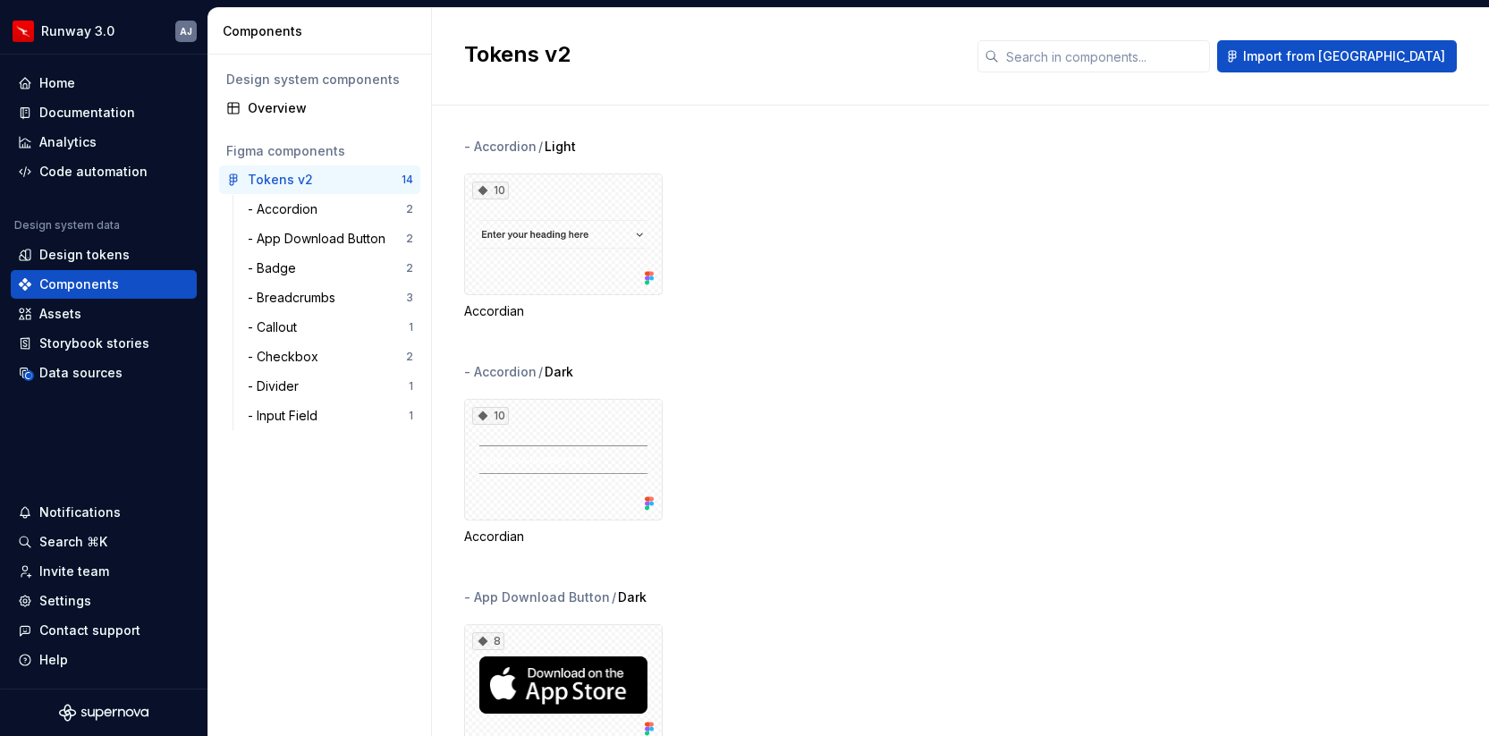
click at [711, 361] on div "- Accordion / Light 10 Accordian" at bounding box center [976, 250] width 1025 height 225
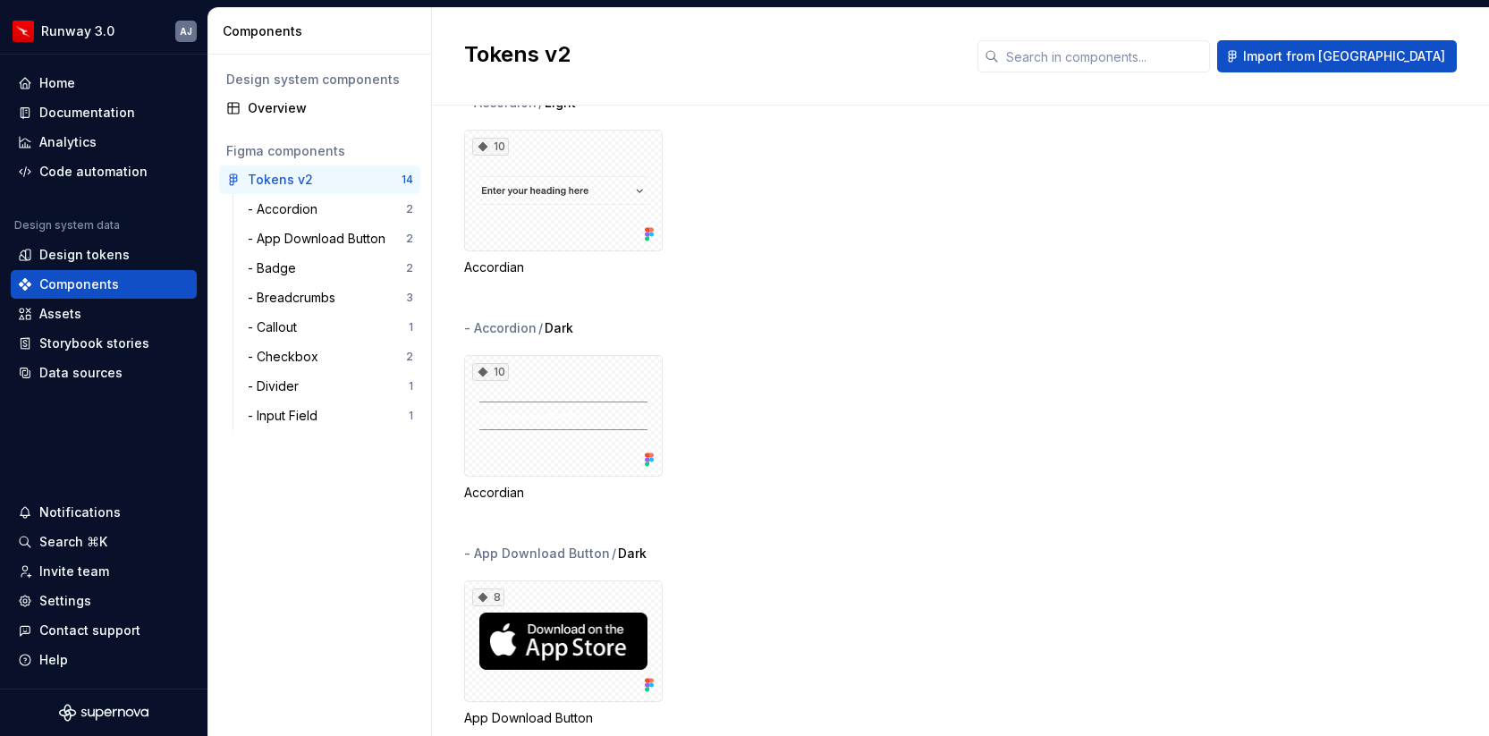
scroll to position [37, 0]
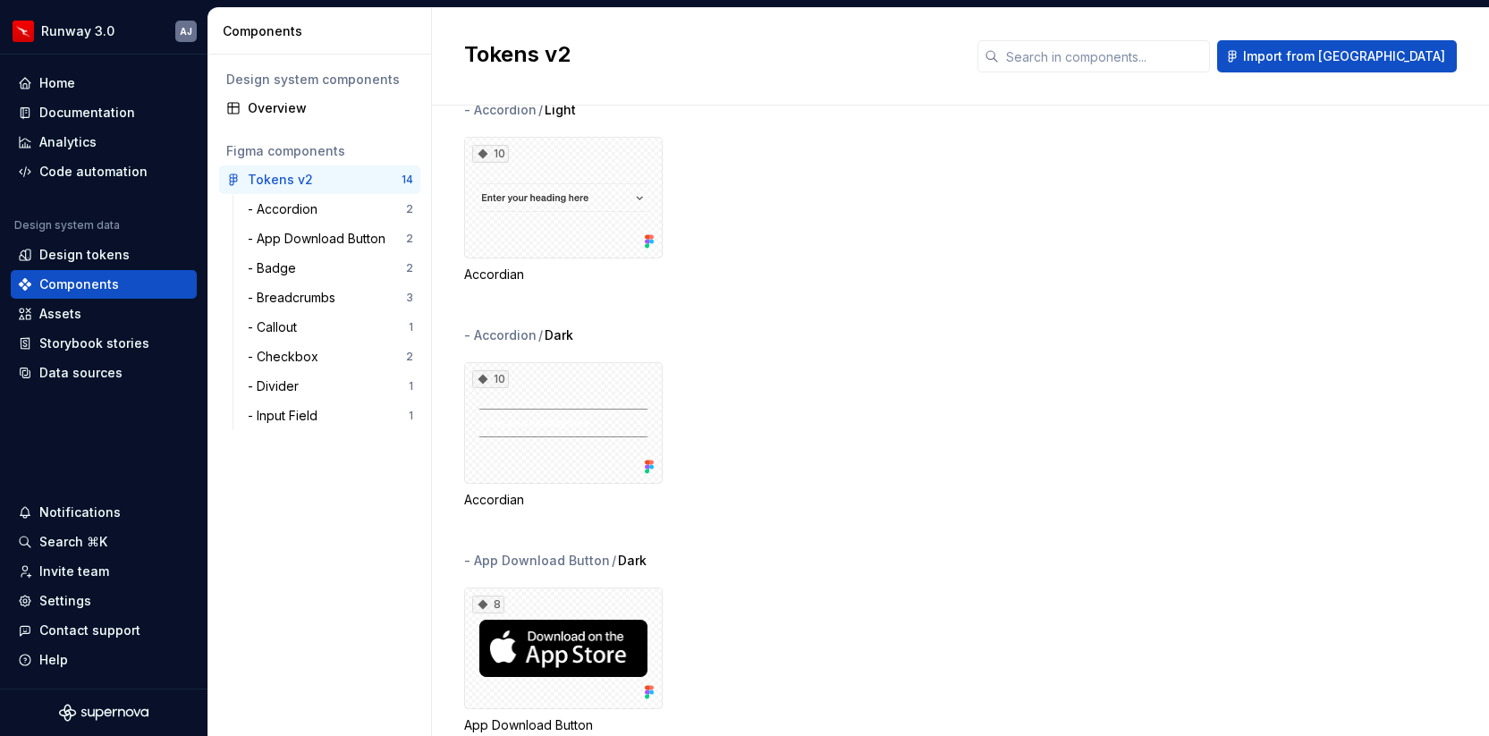
click at [533, 335] on div "- Accordion" at bounding box center [500, 335] width 72 height 18
click at [512, 437] on div "10" at bounding box center [563, 423] width 199 height 122
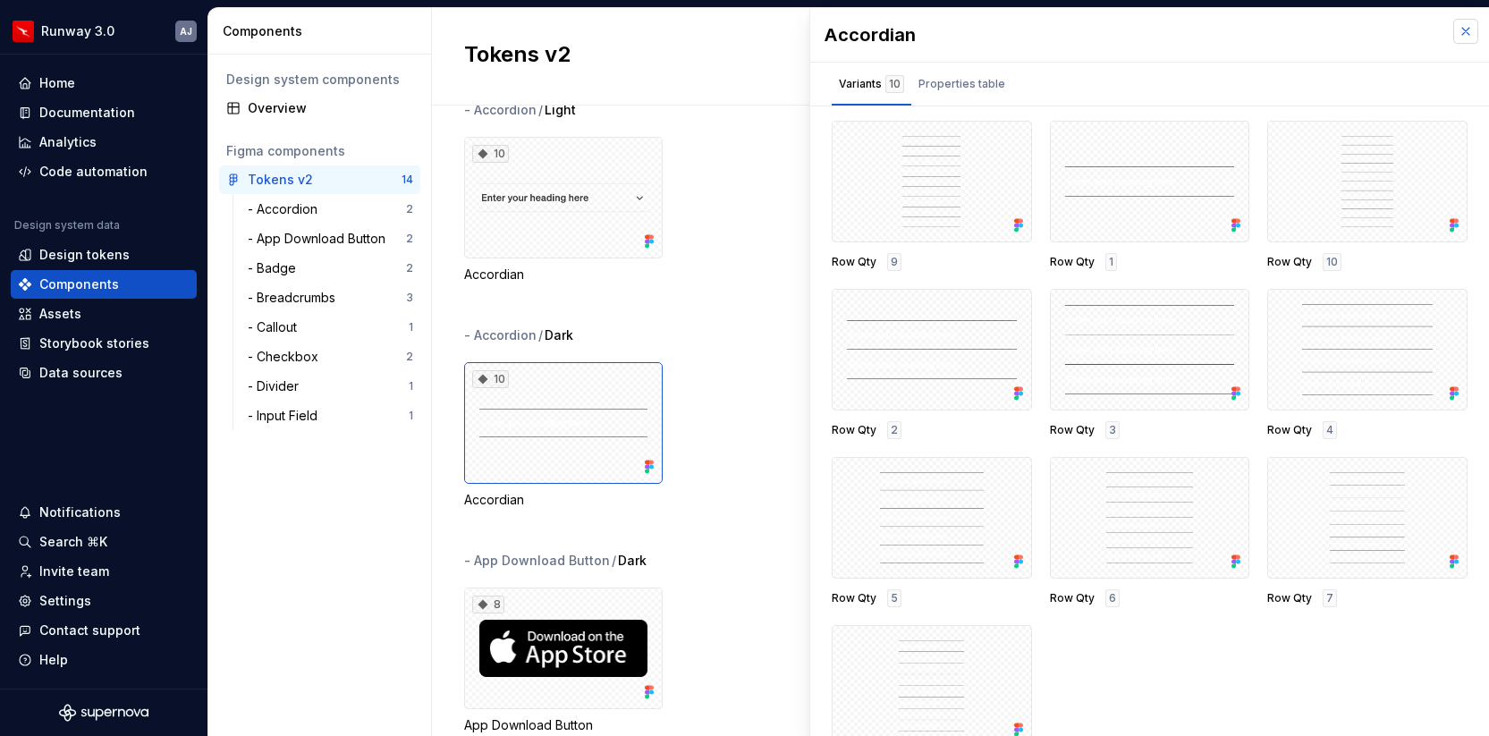
click at [1459, 32] on button "button" at bounding box center [1465, 31] width 25 height 25
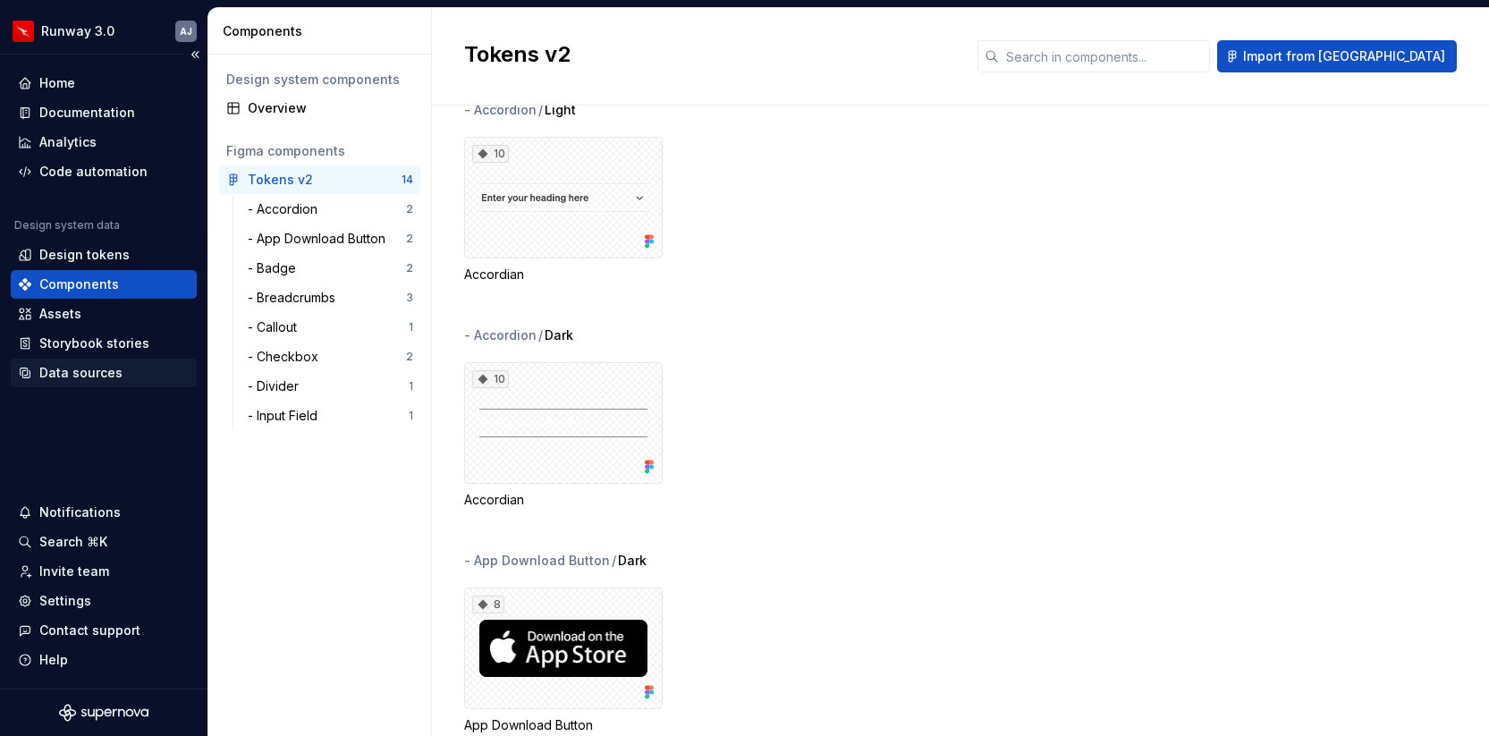
click at [74, 371] on div "Data sources" at bounding box center [80, 373] width 83 height 18
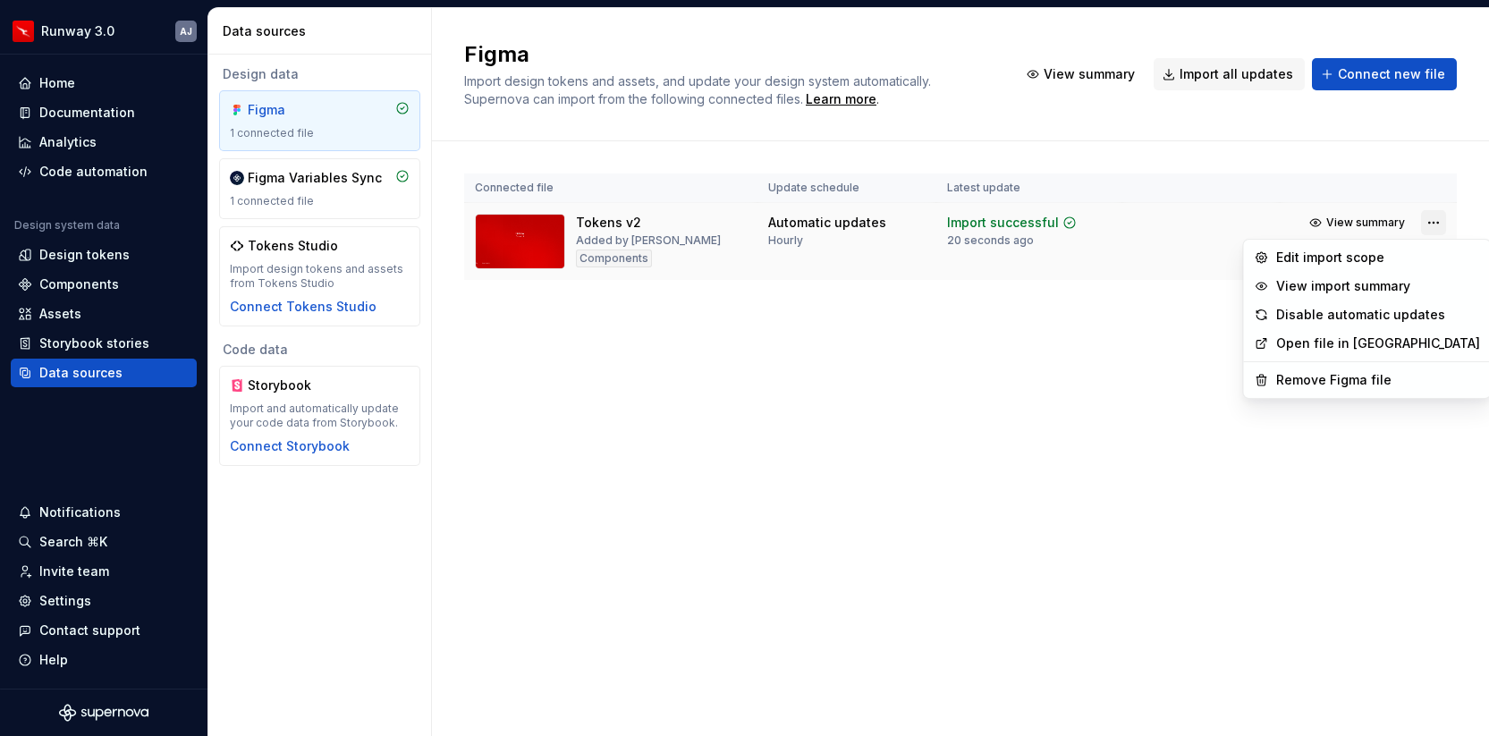
click at [1437, 224] on html "Runway 3.0 AJ Home Documentation Analytics Code automation Design system data D…" at bounding box center [744, 368] width 1489 height 736
click at [1318, 383] on div "Remove Figma file" at bounding box center [1378, 380] width 204 height 18
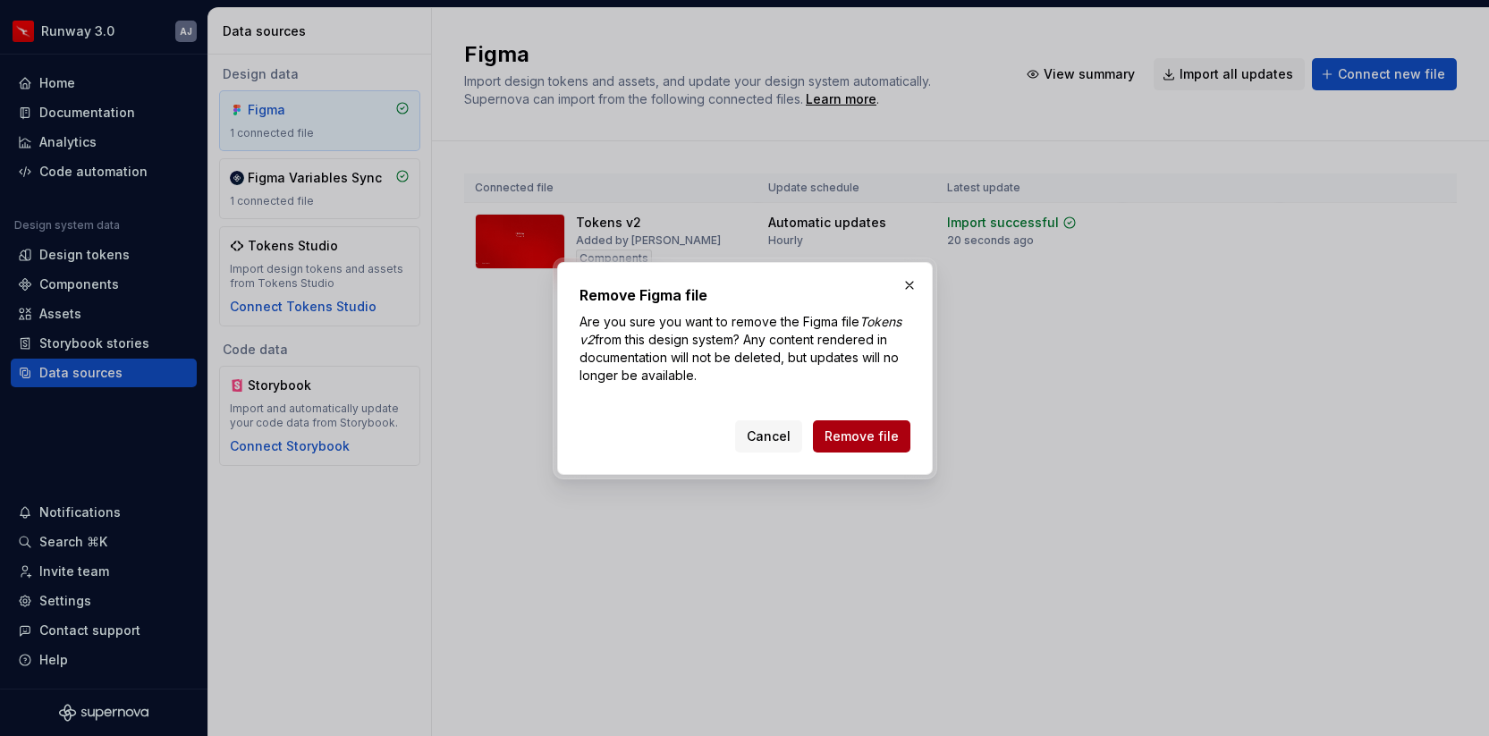
click at [875, 429] on span "Remove file" at bounding box center [862, 436] width 74 height 18
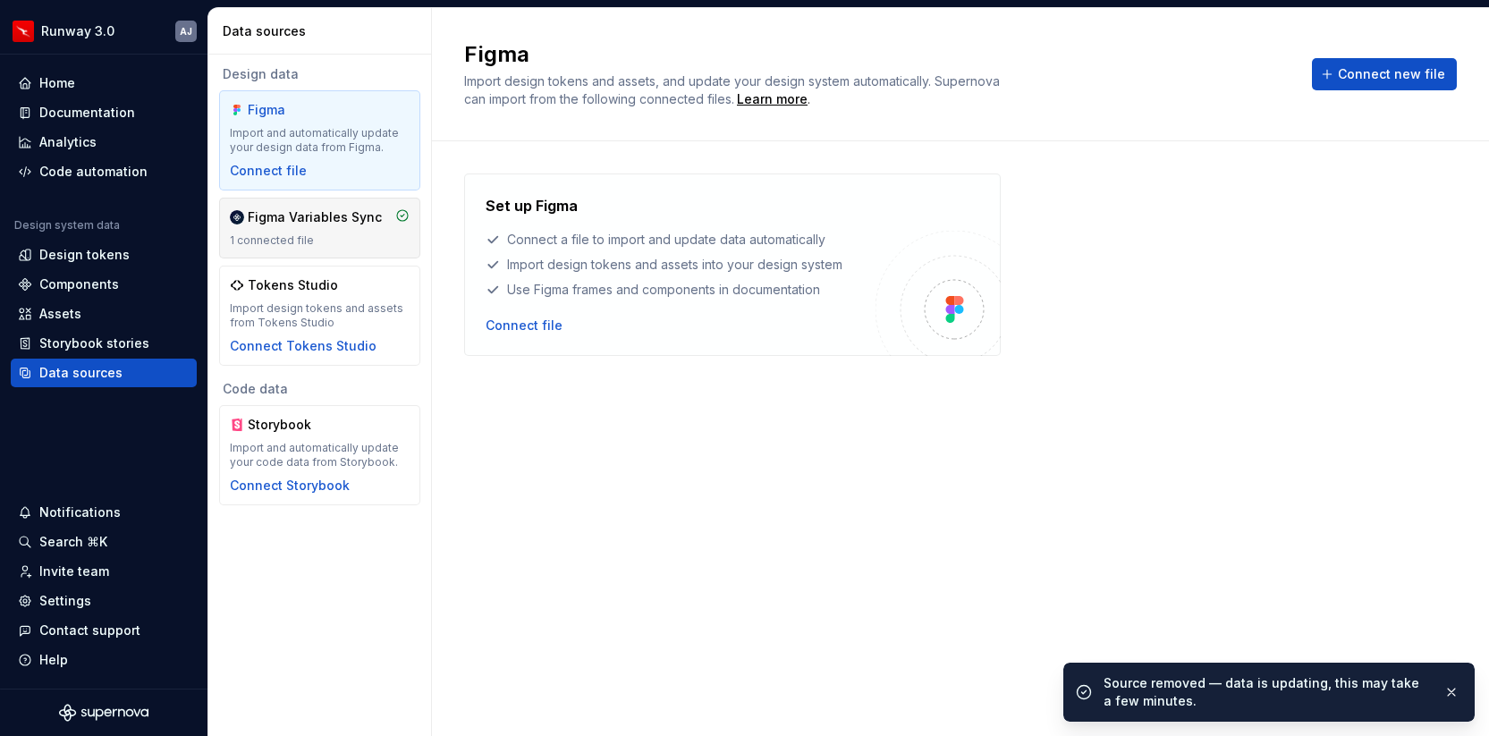
click at [317, 212] on div "Figma Variables Sync" at bounding box center [315, 217] width 134 height 18
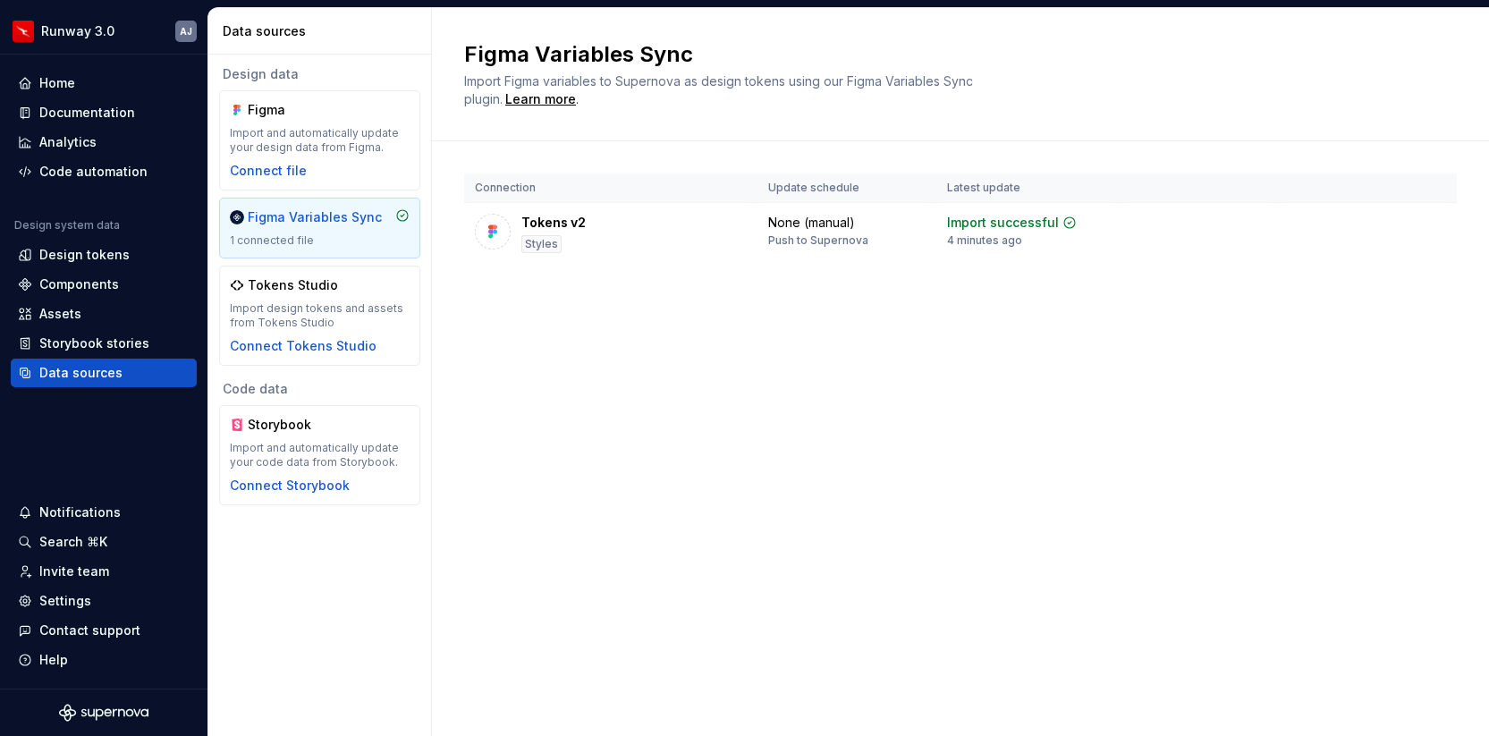
click at [328, 227] on div "Figma Variables Sync 1 connected file" at bounding box center [320, 227] width 180 height 39
click at [91, 248] on div "Design tokens" at bounding box center [84, 255] width 90 height 18
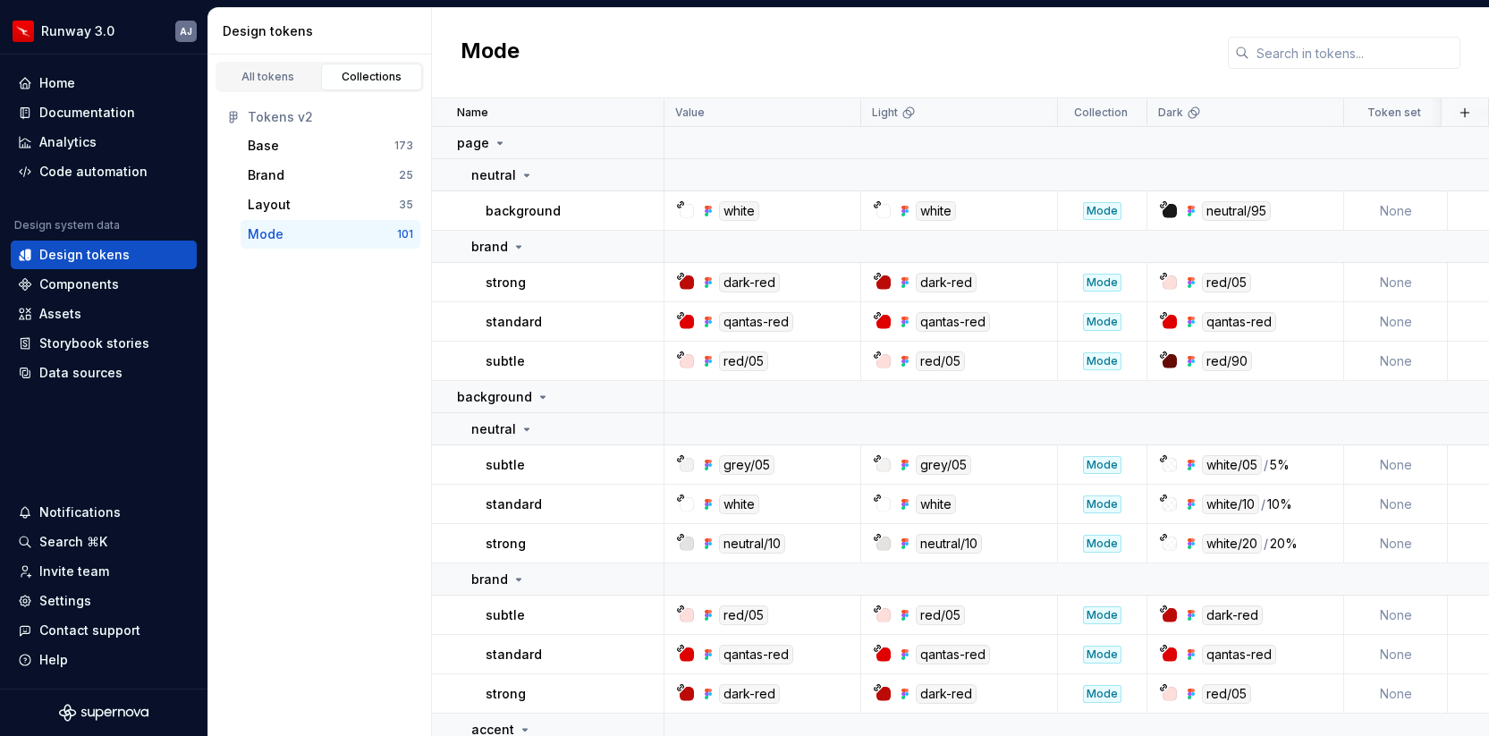
click at [313, 235] on div "Mode" at bounding box center [322, 234] width 149 height 18
click at [311, 202] on div "Layout" at bounding box center [323, 205] width 151 height 18
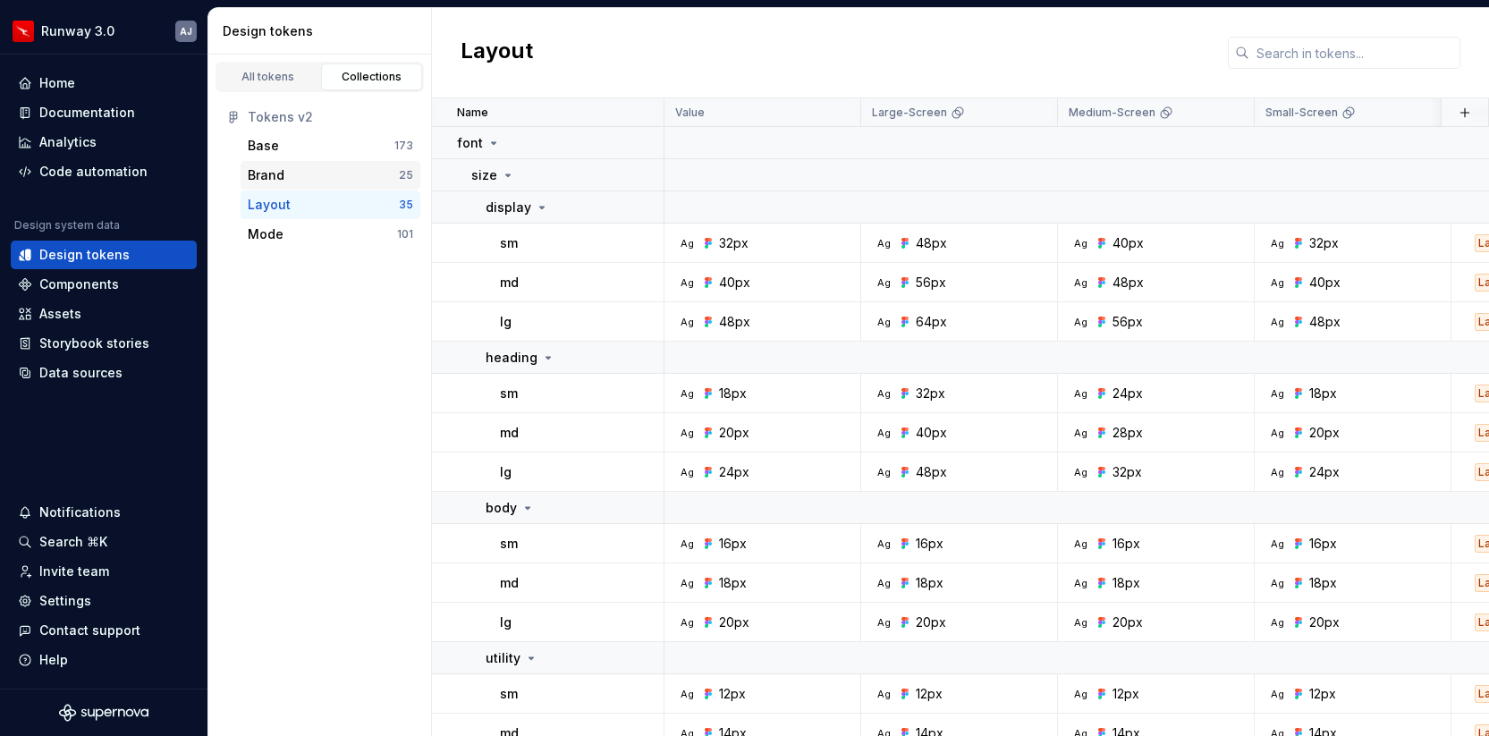
click at [294, 180] on div "Brand" at bounding box center [323, 175] width 151 height 18
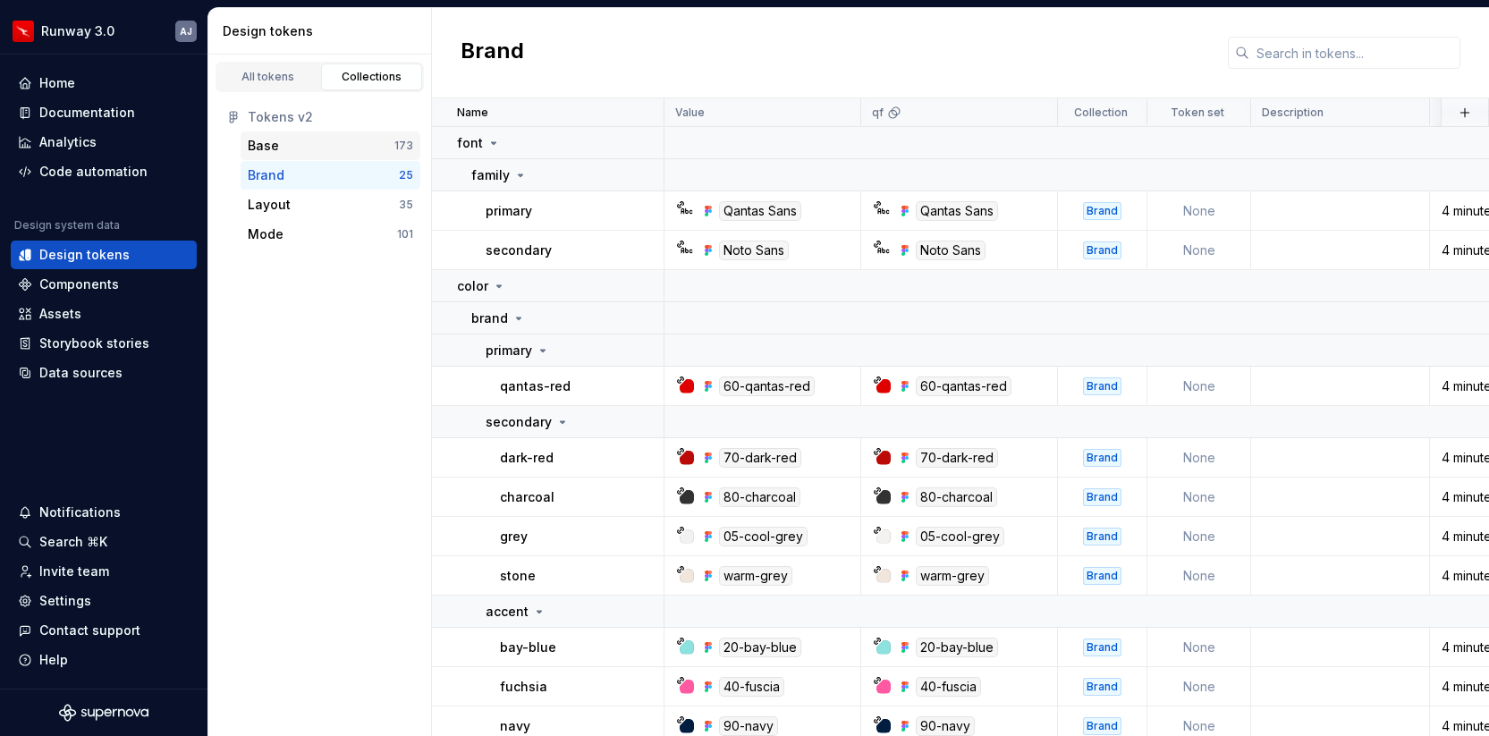
click at [284, 149] on div "Base" at bounding box center [321, 146] width 147 height 18
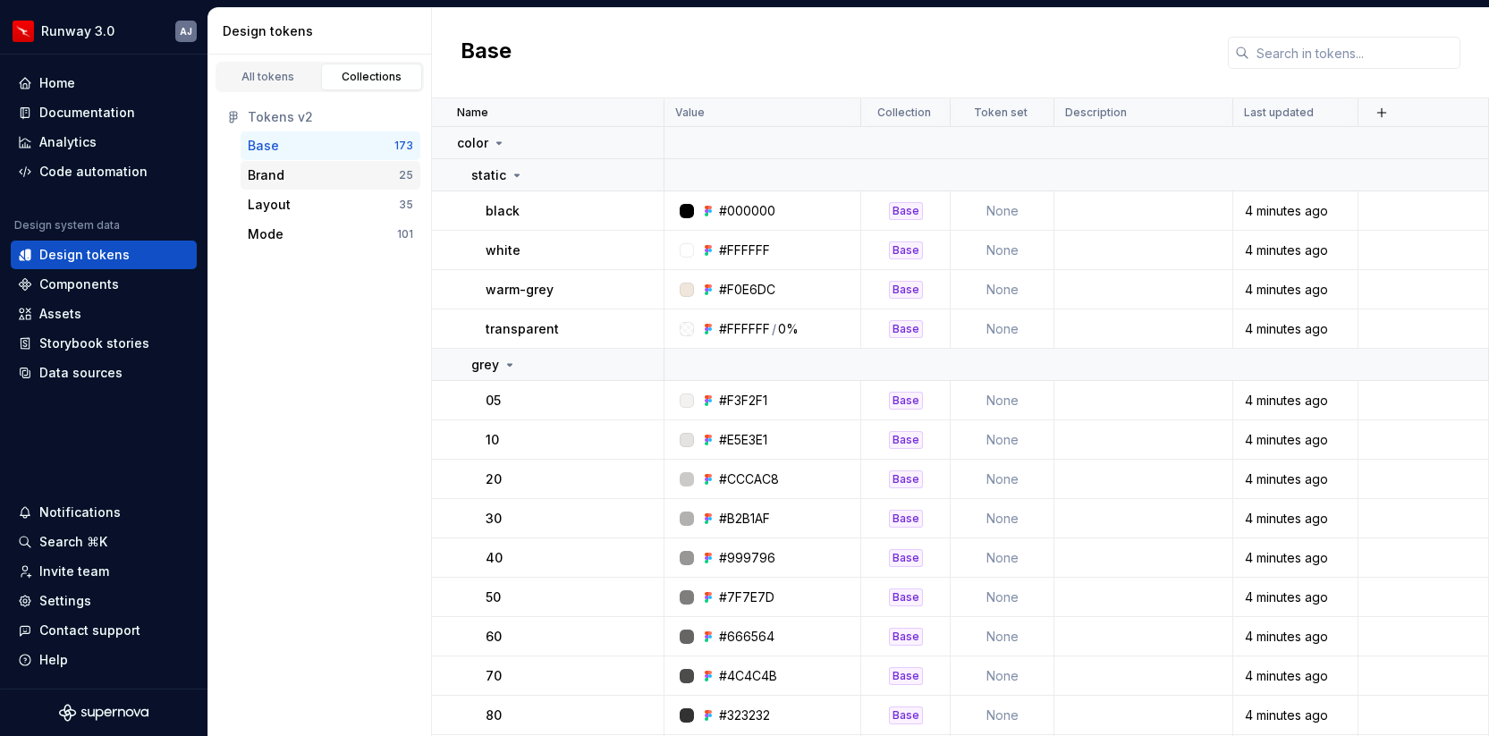
click at [292, 174] on div "Brand" at bounding box center [323, 175] width 151 height 18
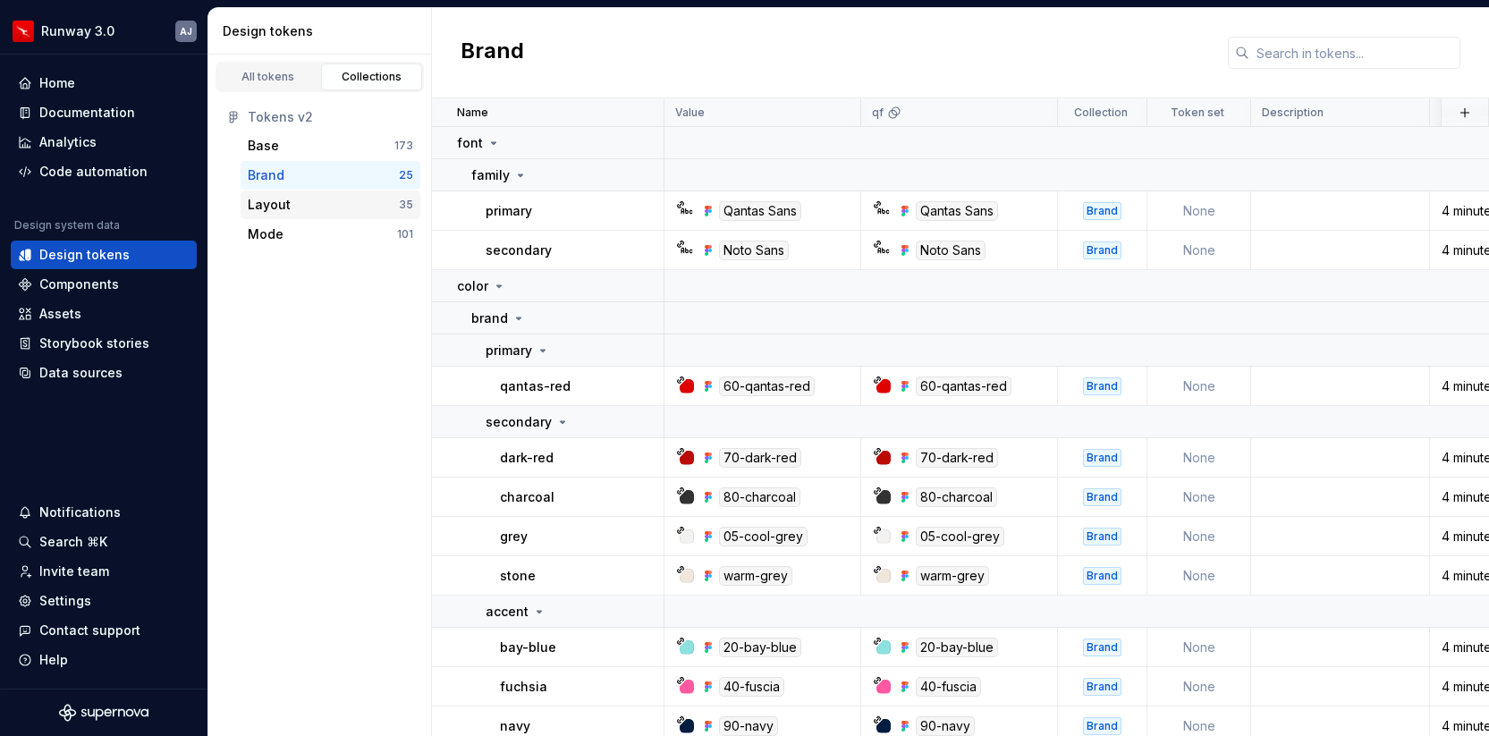
click at [300, 201] on div "Layout" at bounding box center [323, 205] width 151 height 18
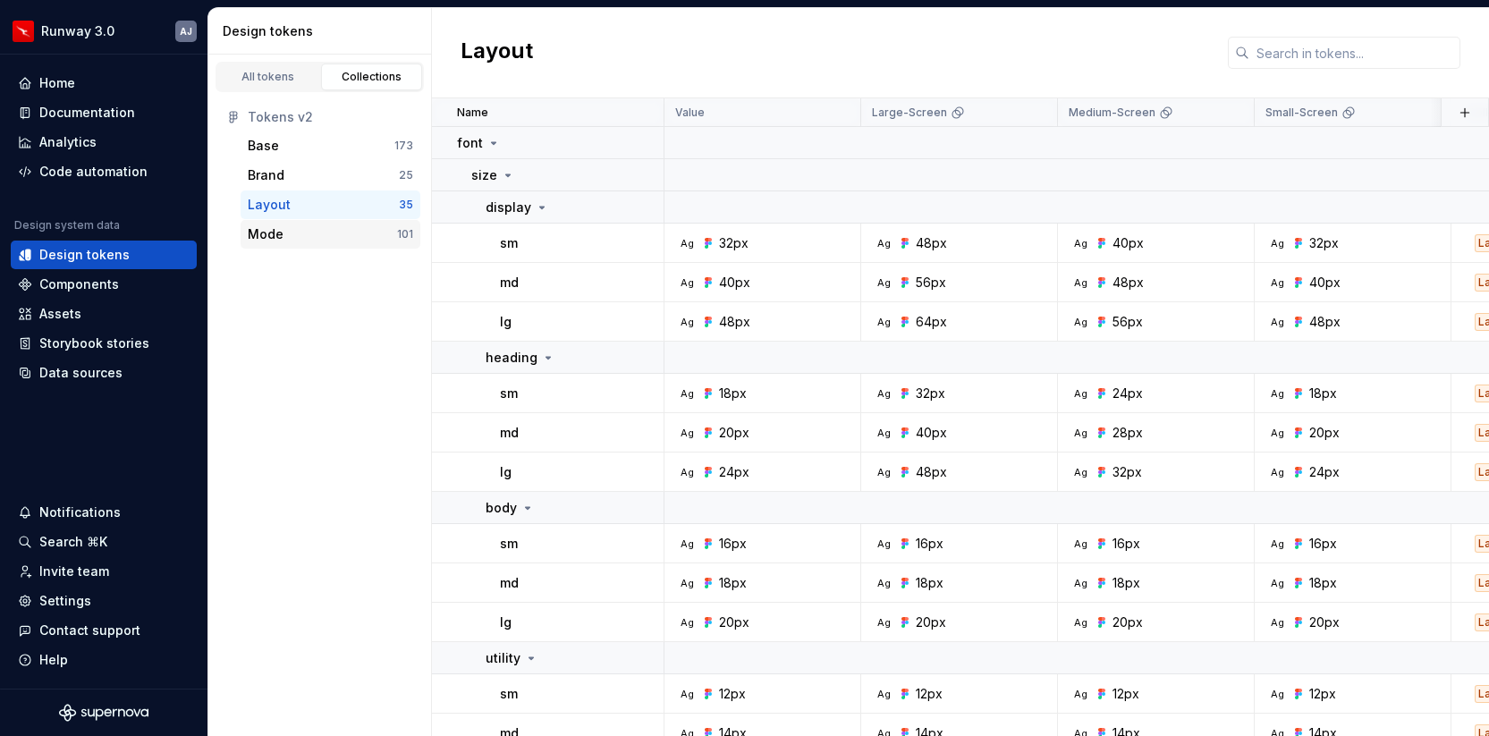
click at [301, 232] on div "Mode" at bounding box center [322, 234] width 149 height 18
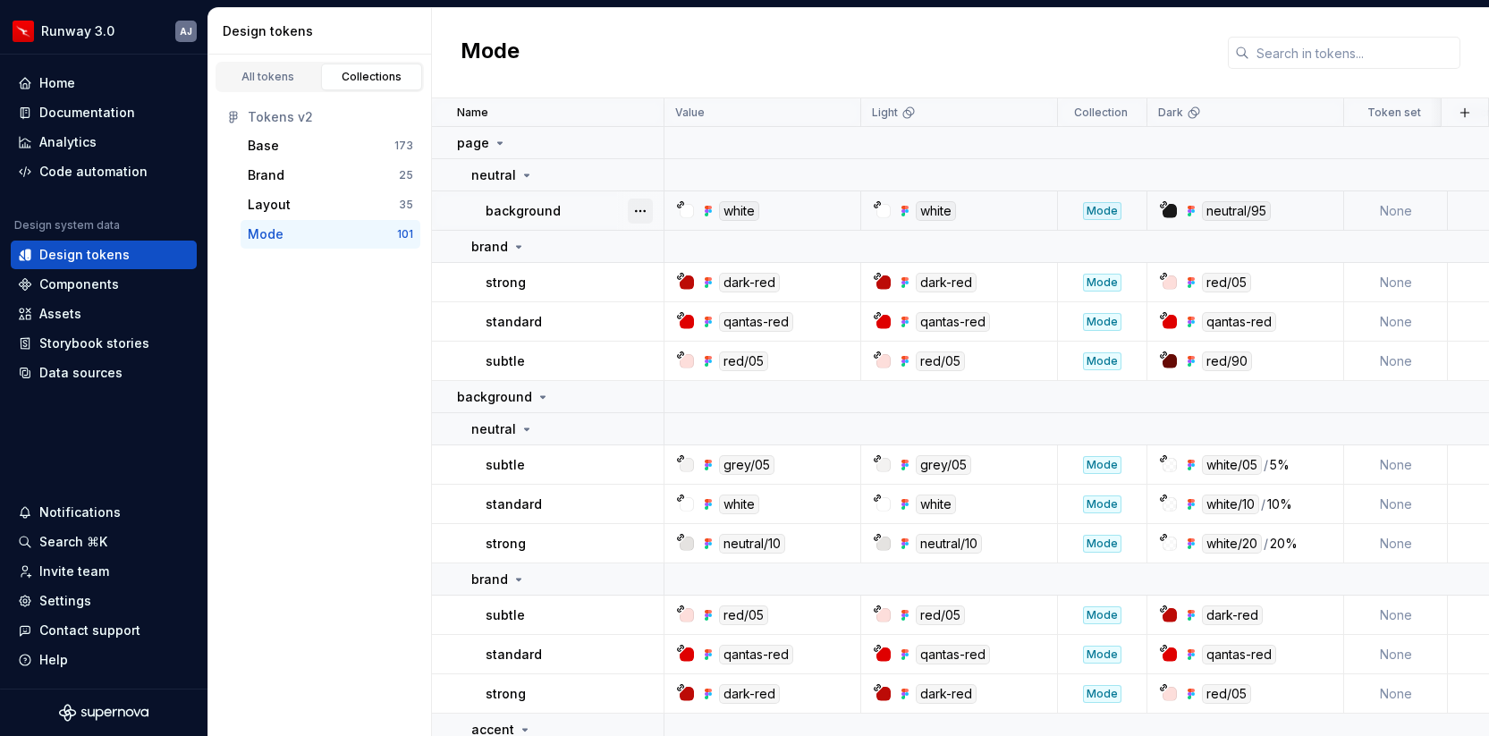
click at [645, 206] on button "button" at bounding box center [640, 211] width 25 height 25
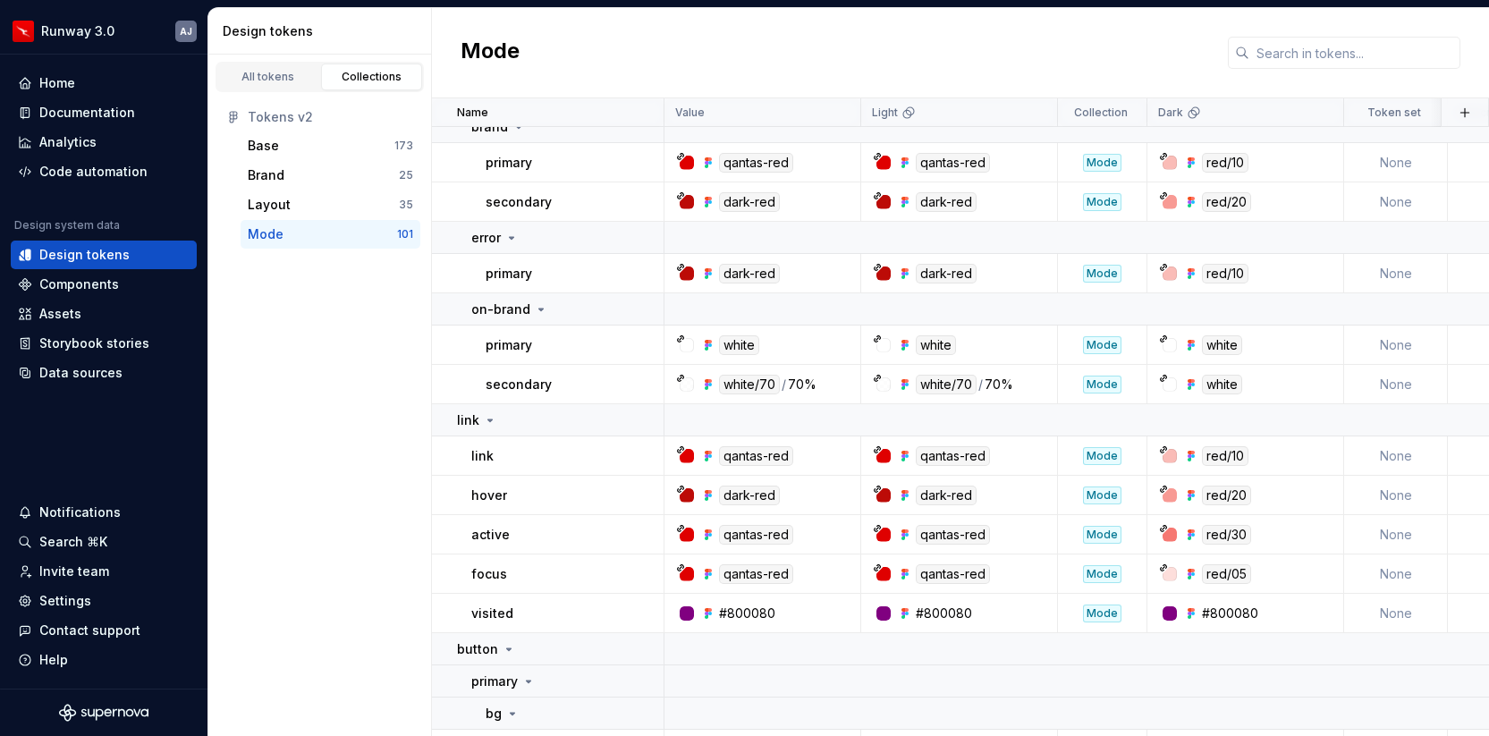
scroll to position [1519, 0]
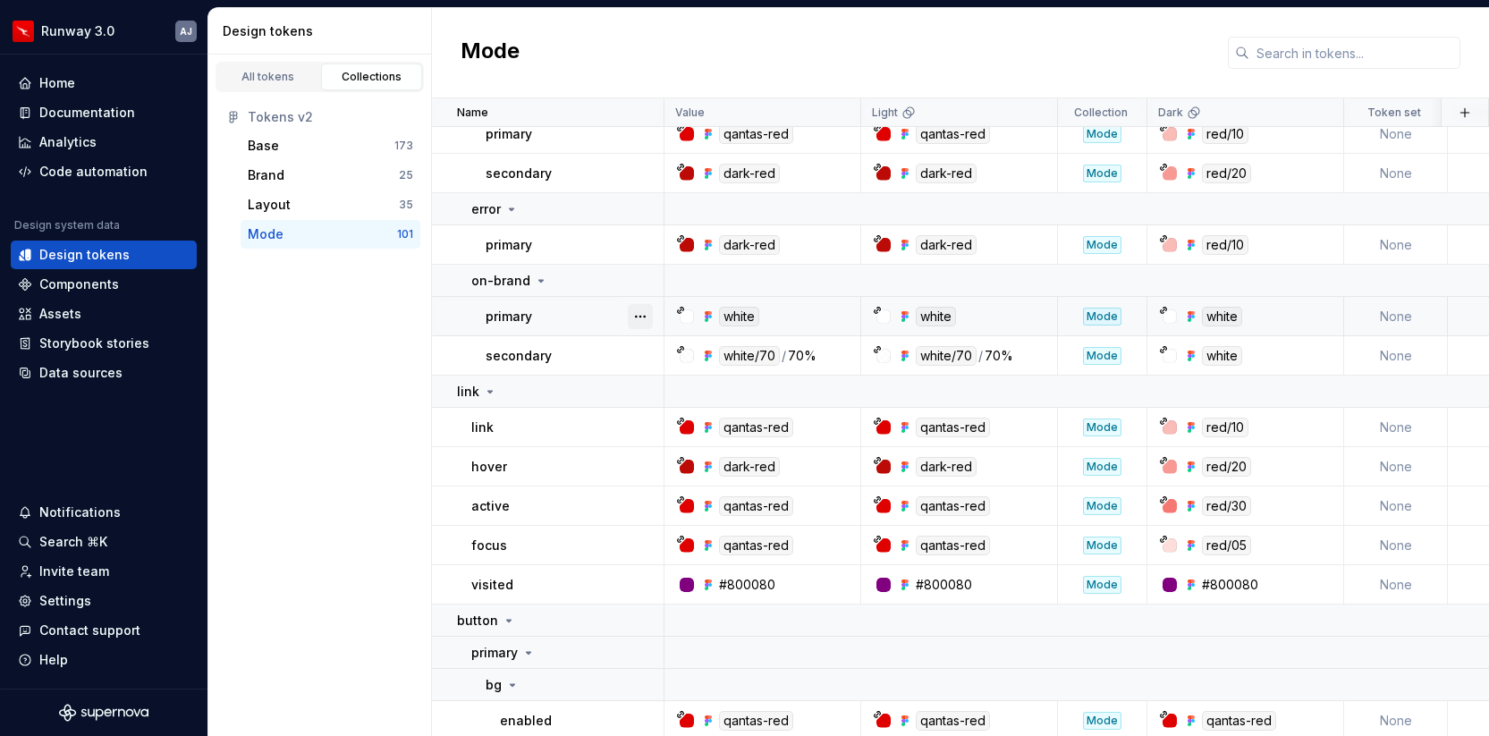
click at [643, 313] on button "button" at bounding box center [640, 316] width 25 height 25
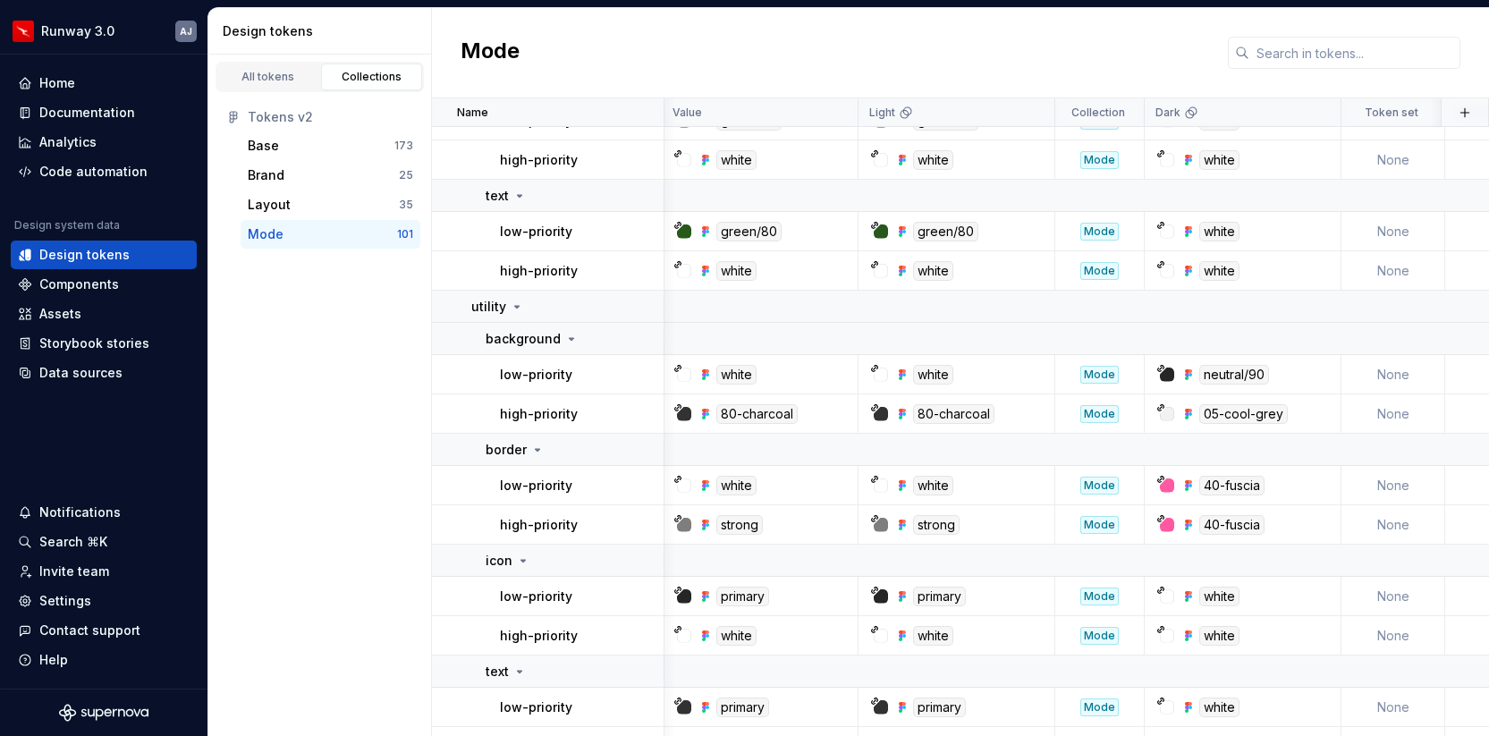
scroll to position [5265, 3]
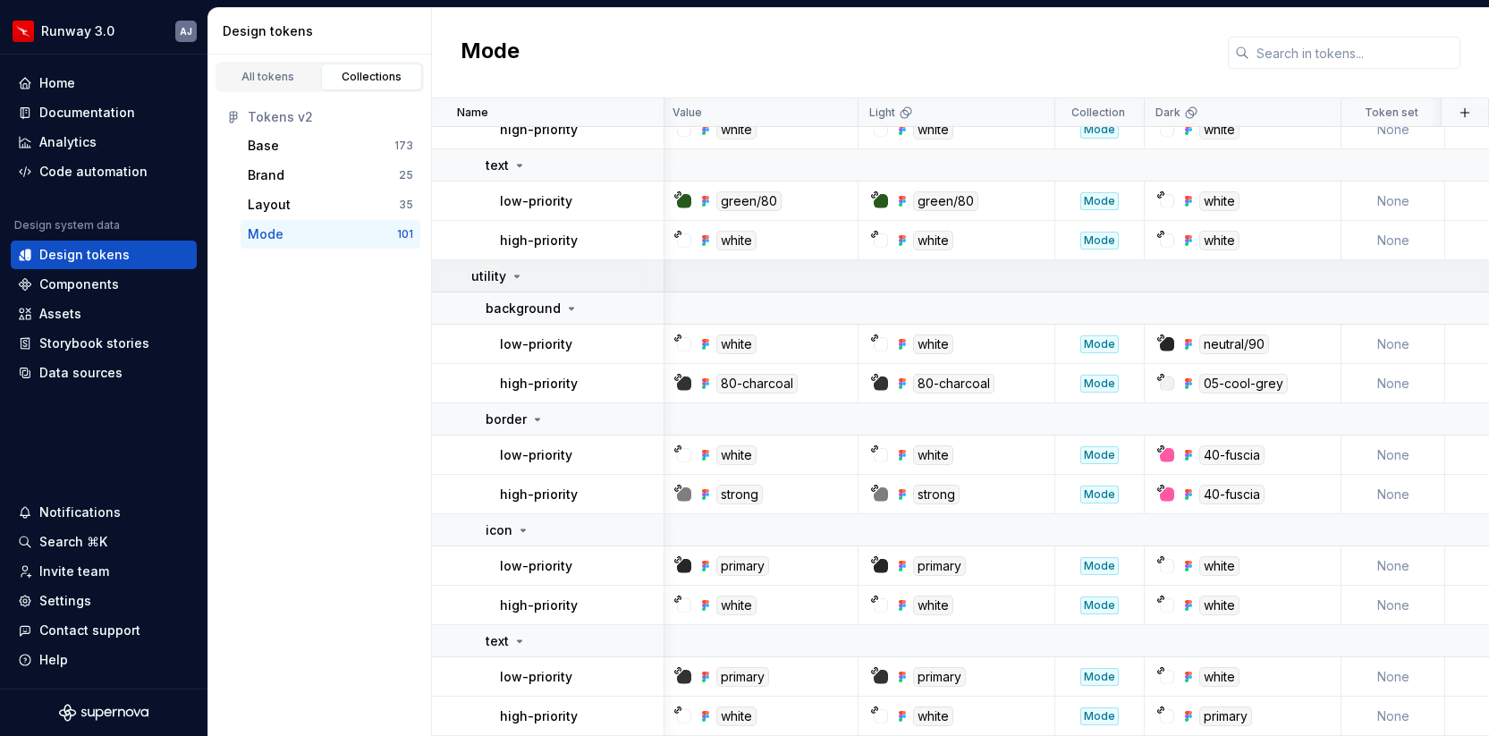
click at [514, 273] on icon at bounding box center [517, 276] width 14 height 14
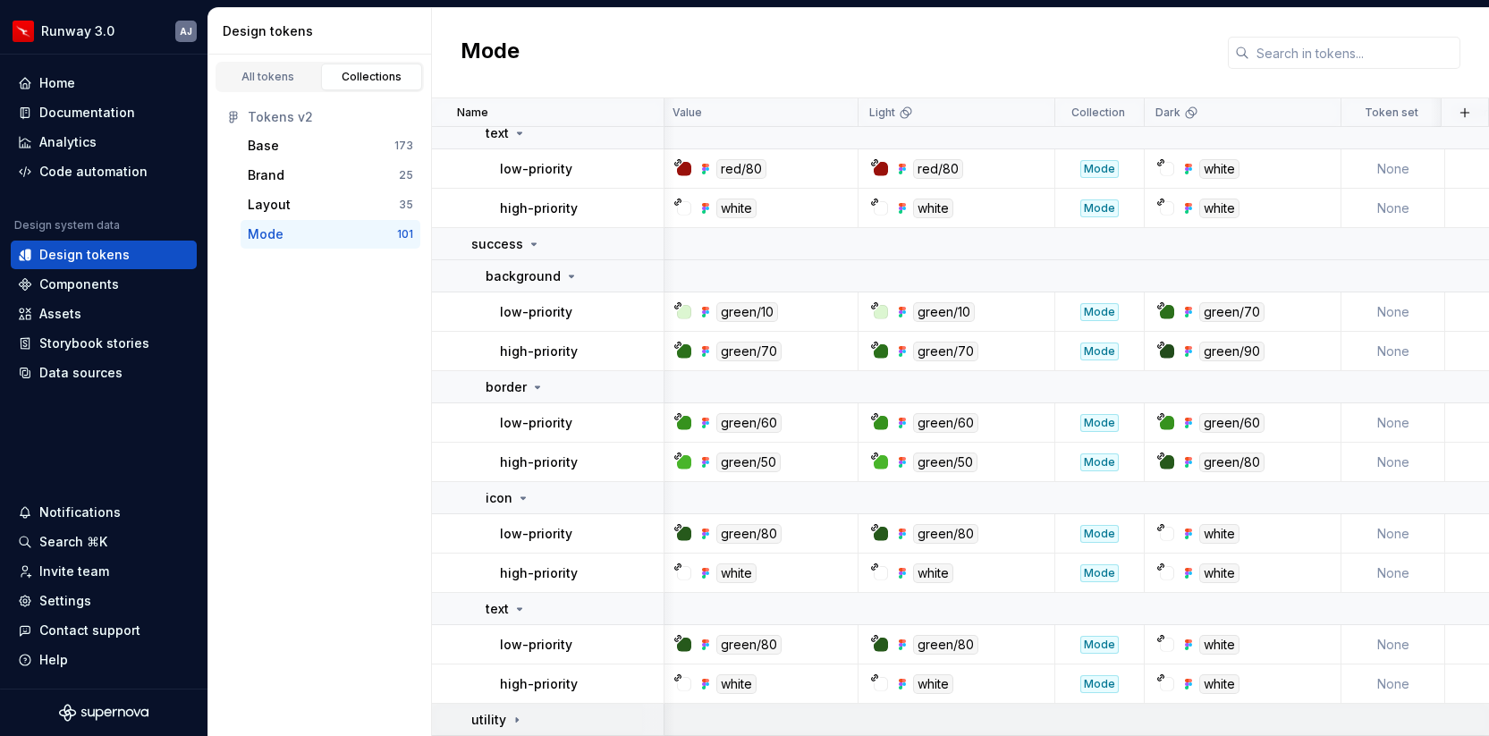
scroll to position [4821, 3]
click at [564, 275] on icon at bounding box center [571, 276] width 14 height 14
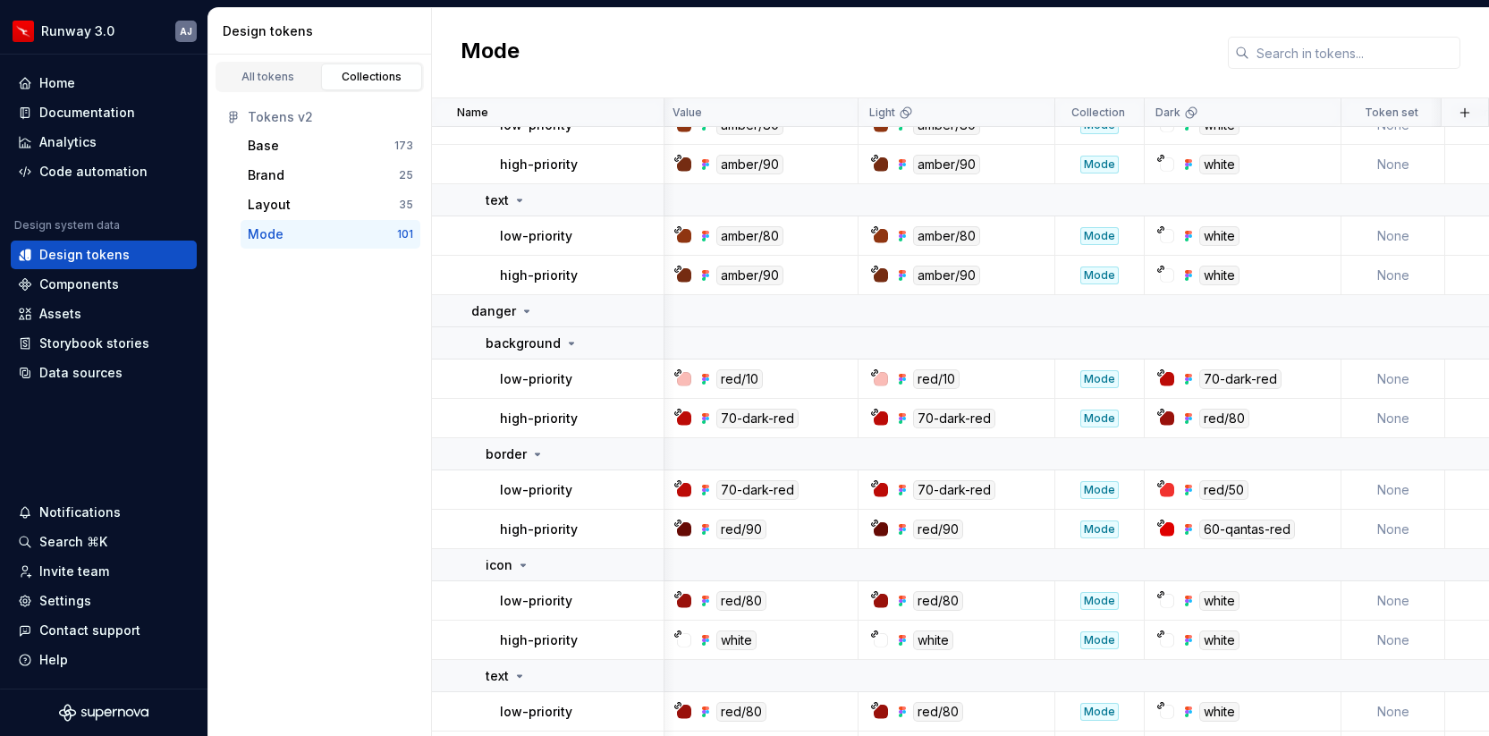
scroll to position [4263, 3]
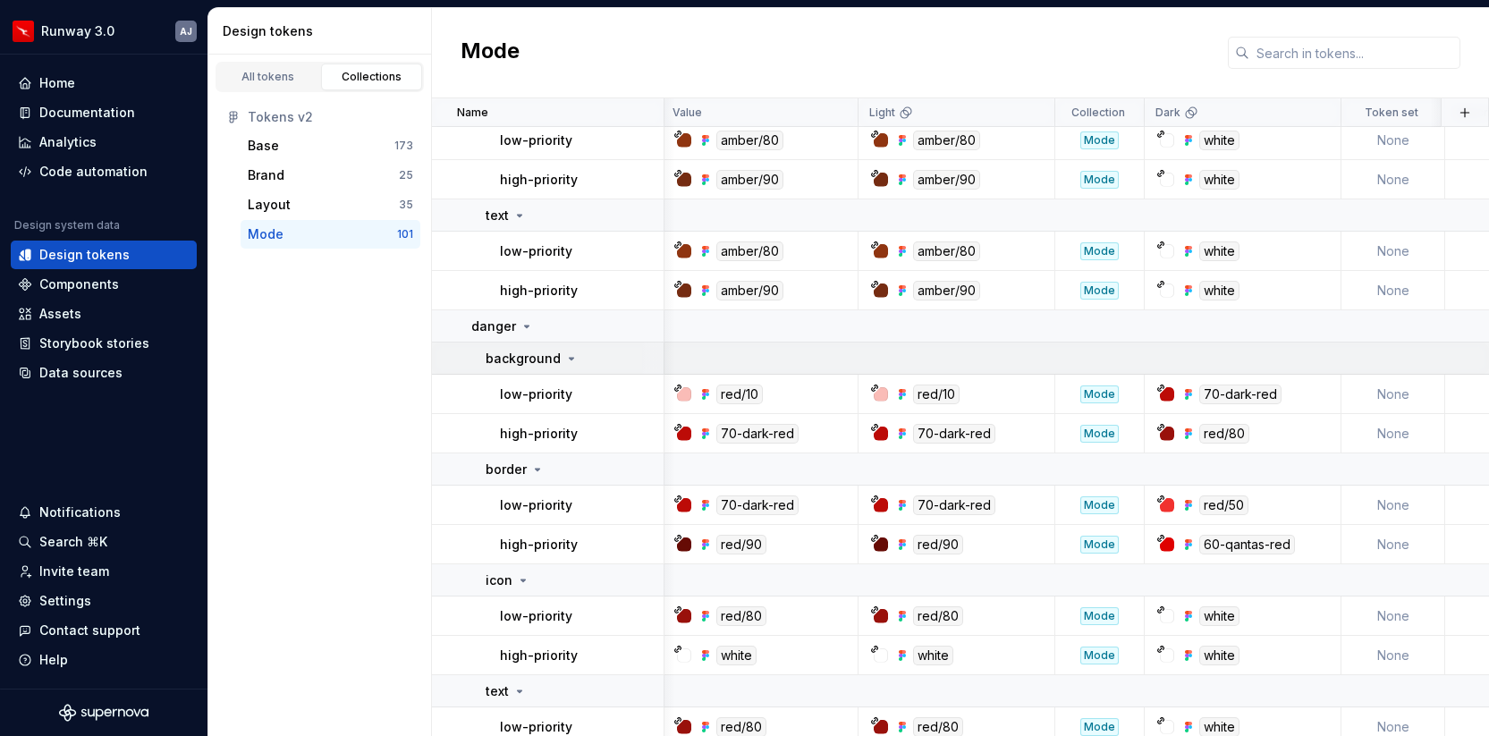
click at [567, 354] on icon at bounding box center [571, 358] width 14 height 14
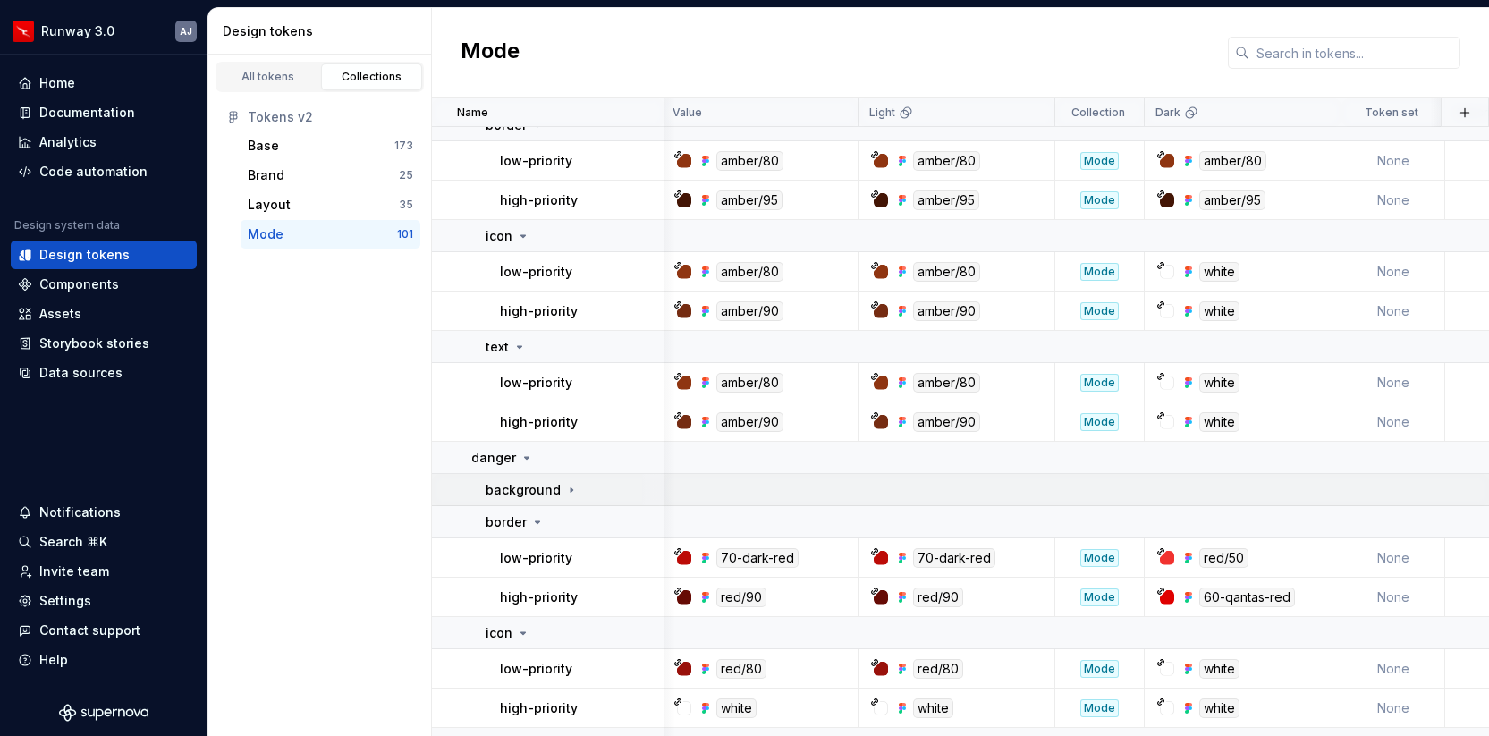
scroll to position [4018, 3]
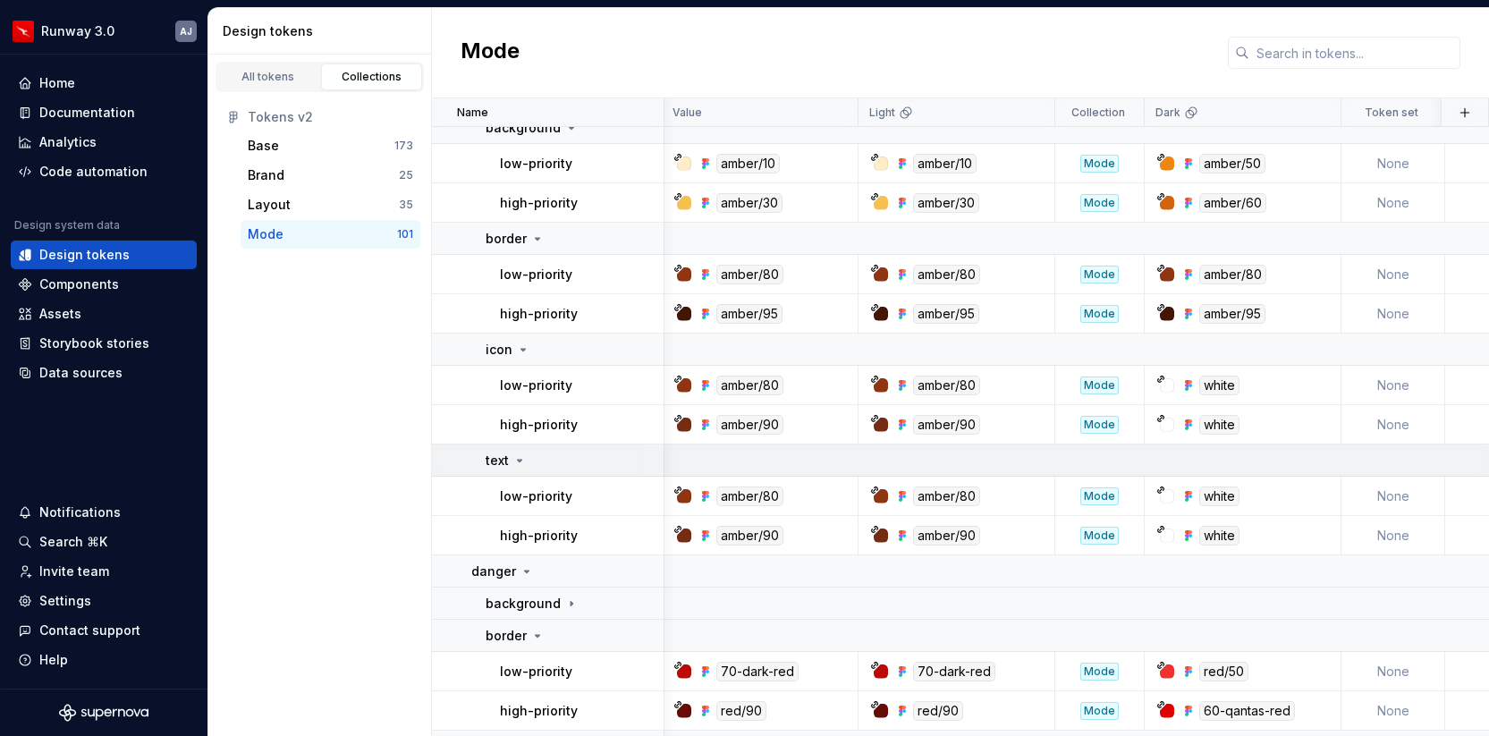
click at [524, 465] on icon at bounding box center [519, 460] width 14 height 14
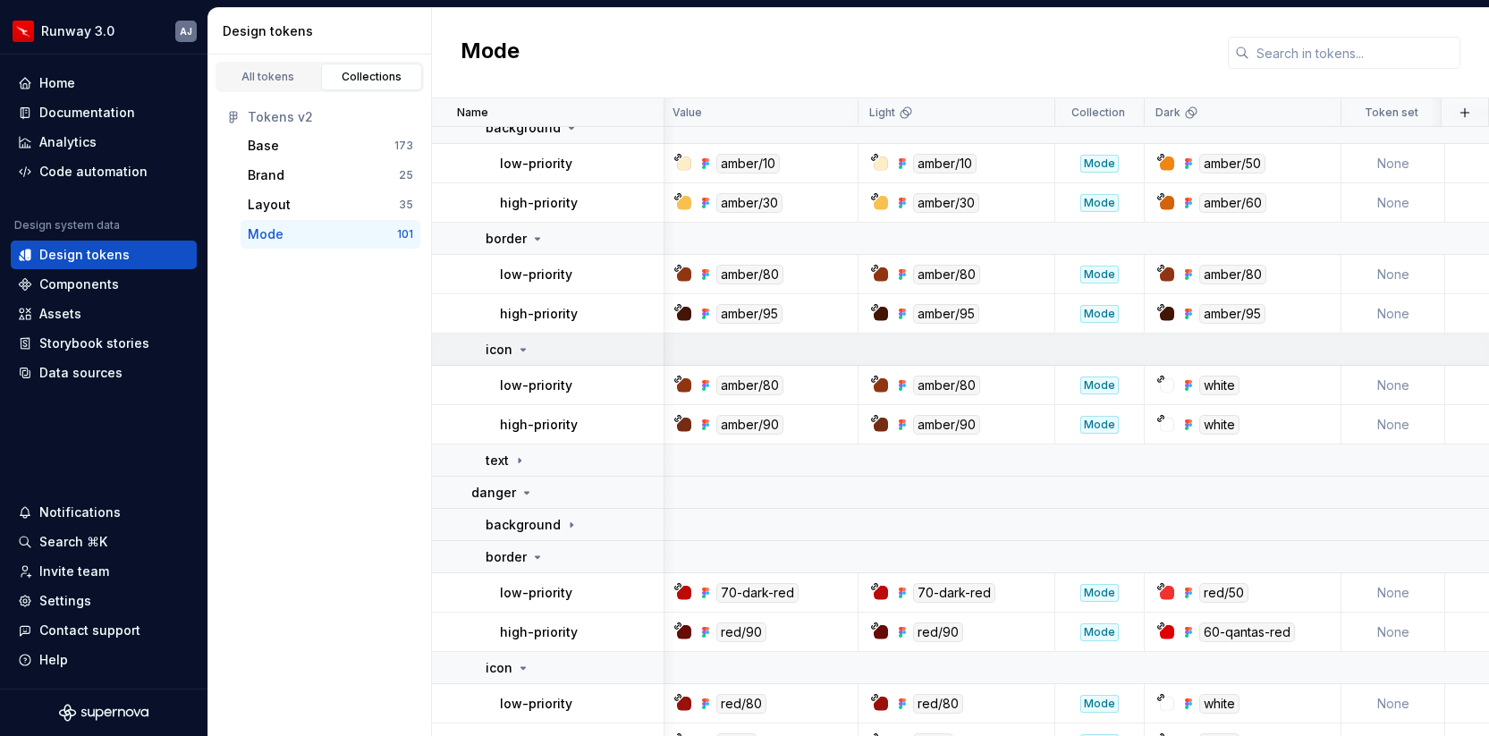
click at [519, 346] on icon at bounding box center [523, 350] width 14 height 14
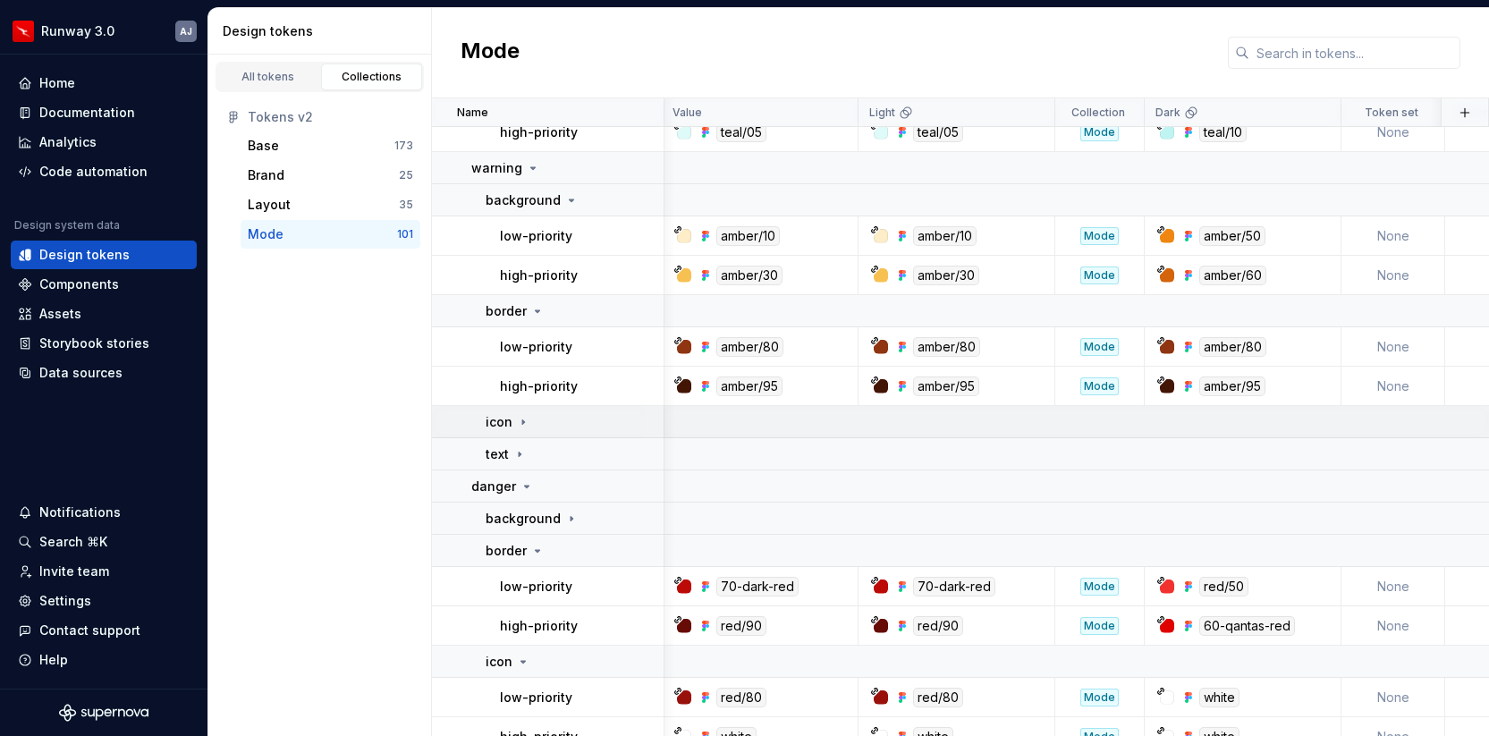
scroll to position [3883, 3]
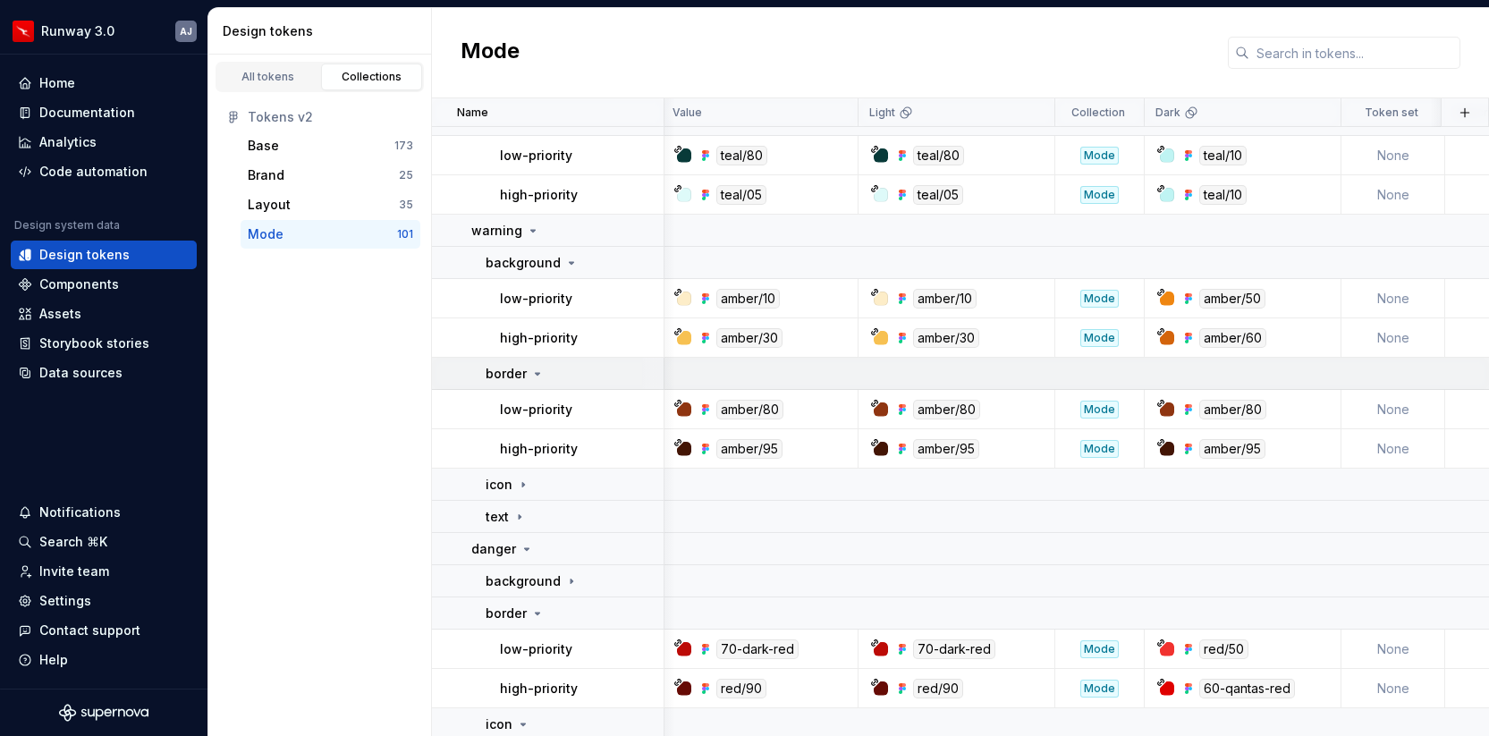
click at [543, 367] on div "border" at bounding box center [574, 374] width 177 height 18
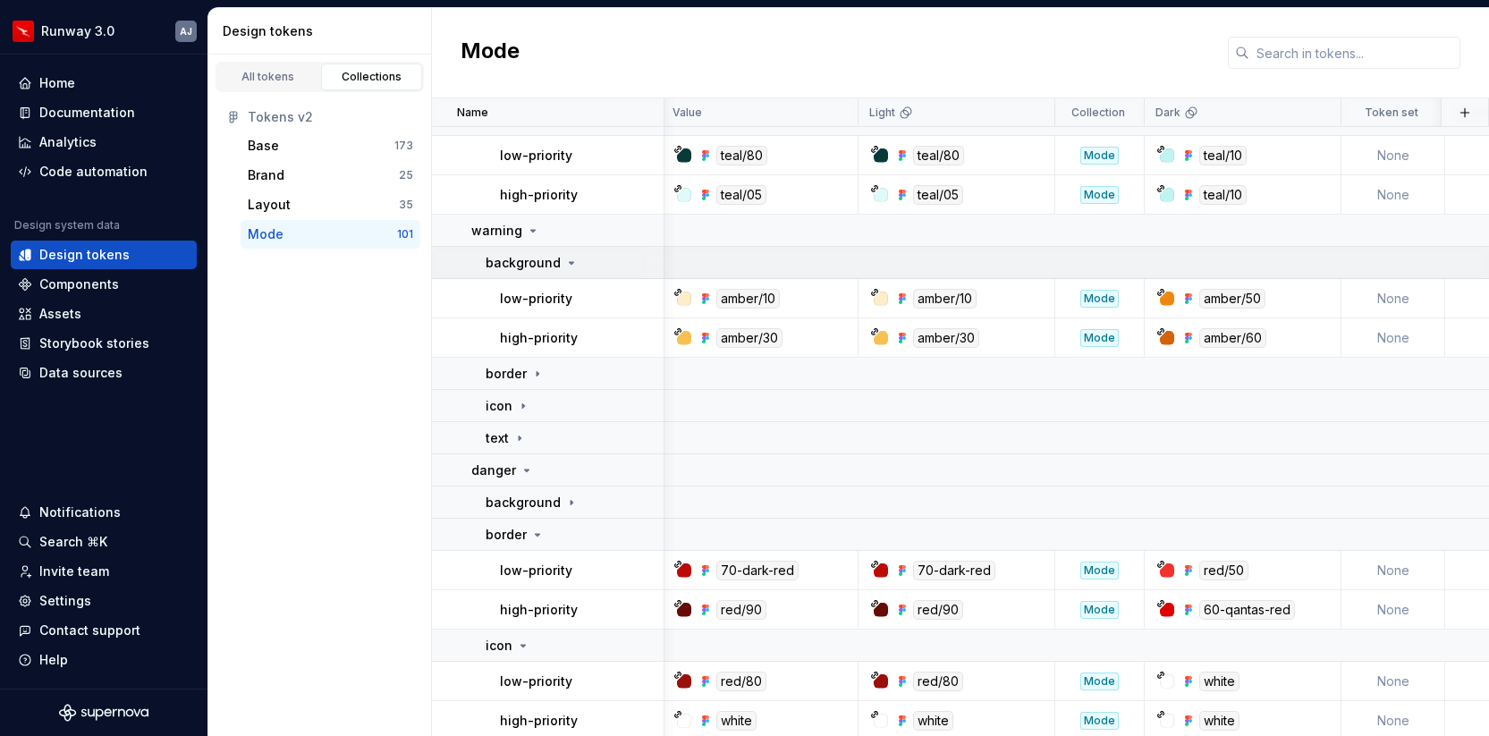
click at [567, 256] on icon at bounding box center [571, 263] width 14 height 14
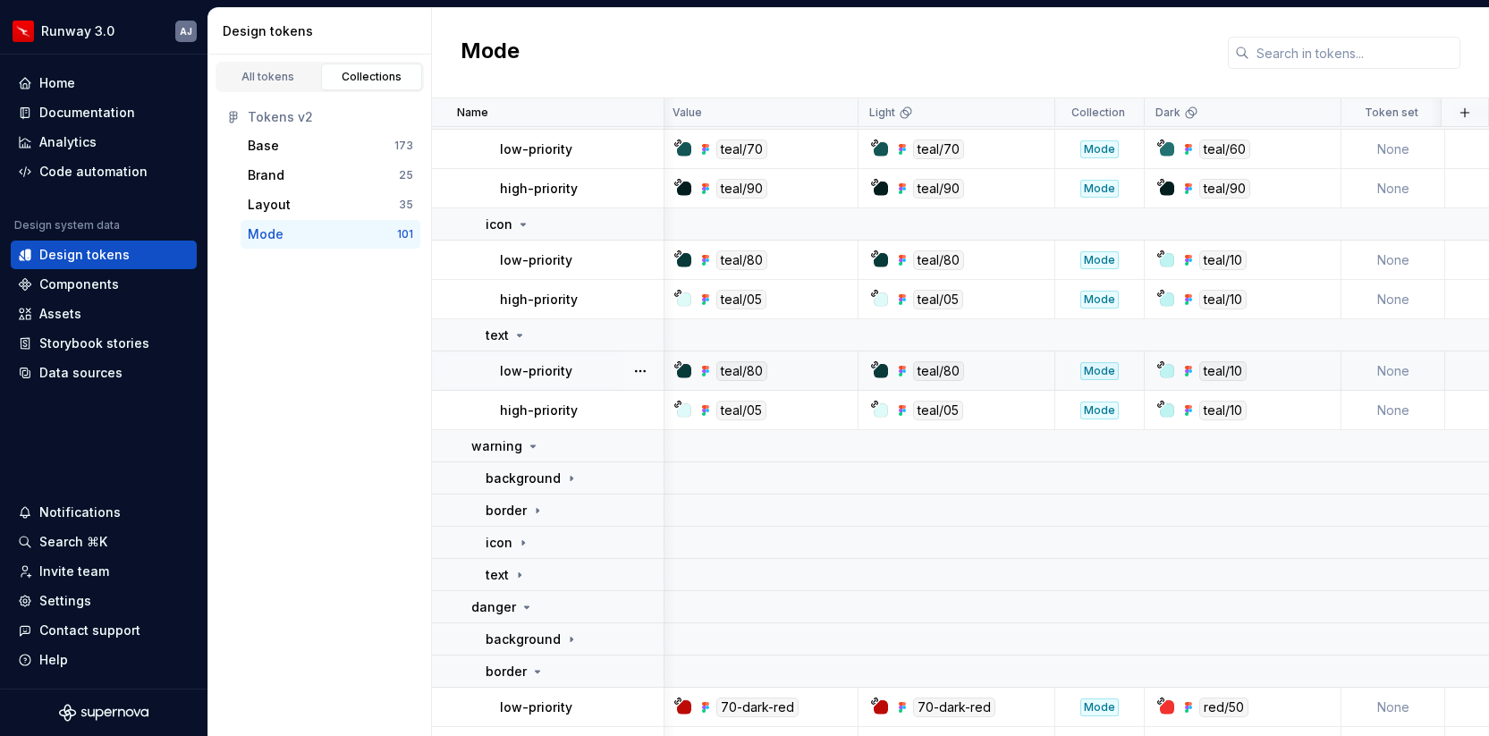
scroll to position [3658, 3]
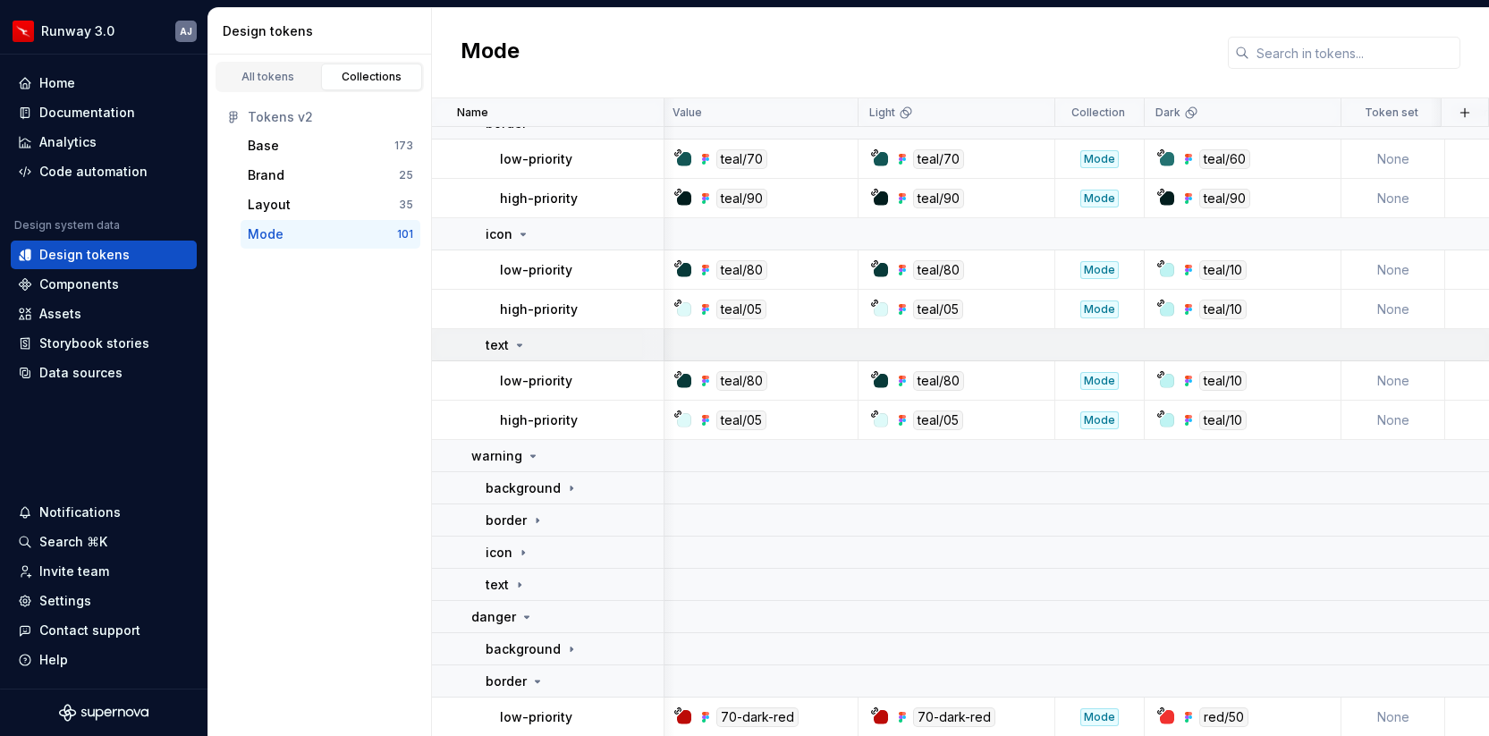
click at [523, 343] on icon at bounding box center [519, 345] width 14 height 14
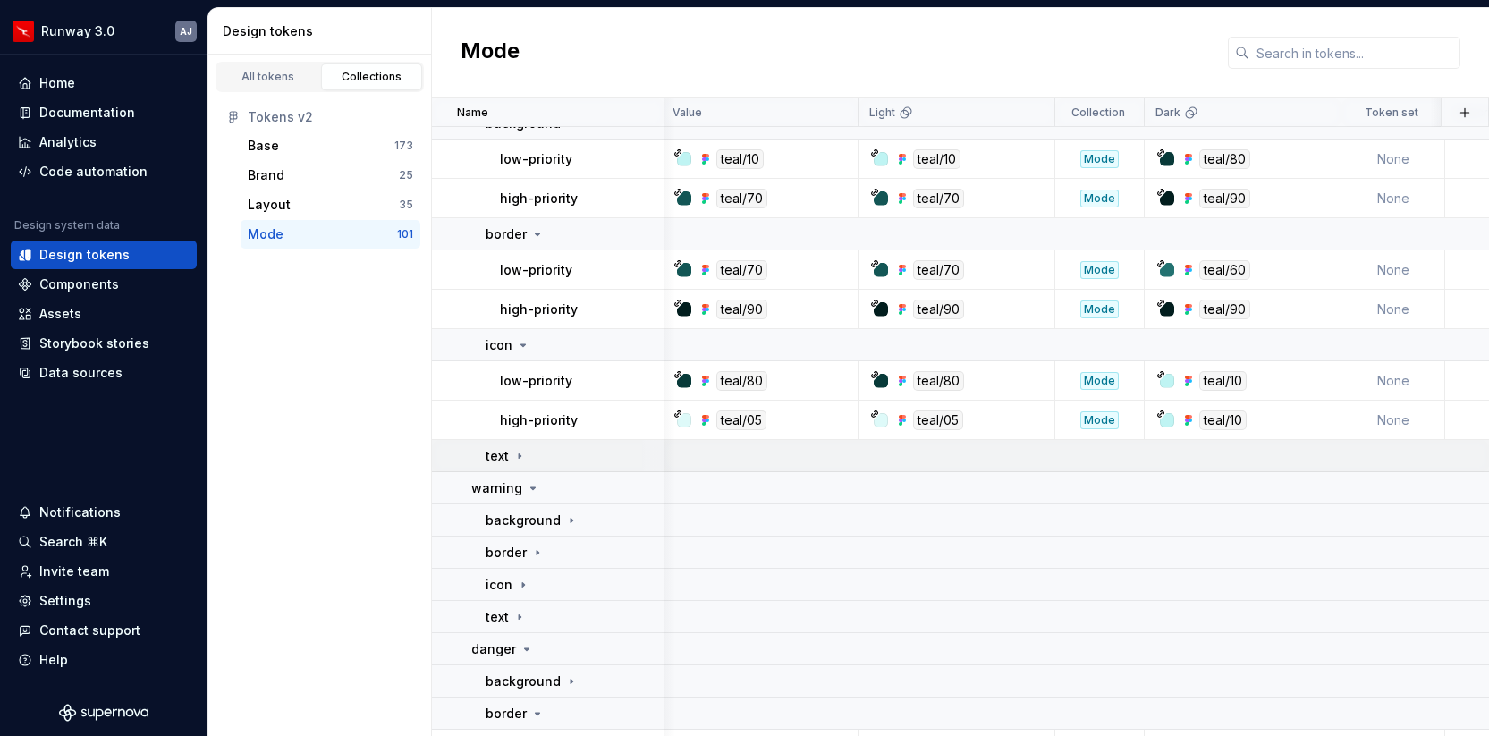
scroll to position [3545, 3]
click at [520, 336] on td "icon" at bounding box center [548, 347] width 233 height 32
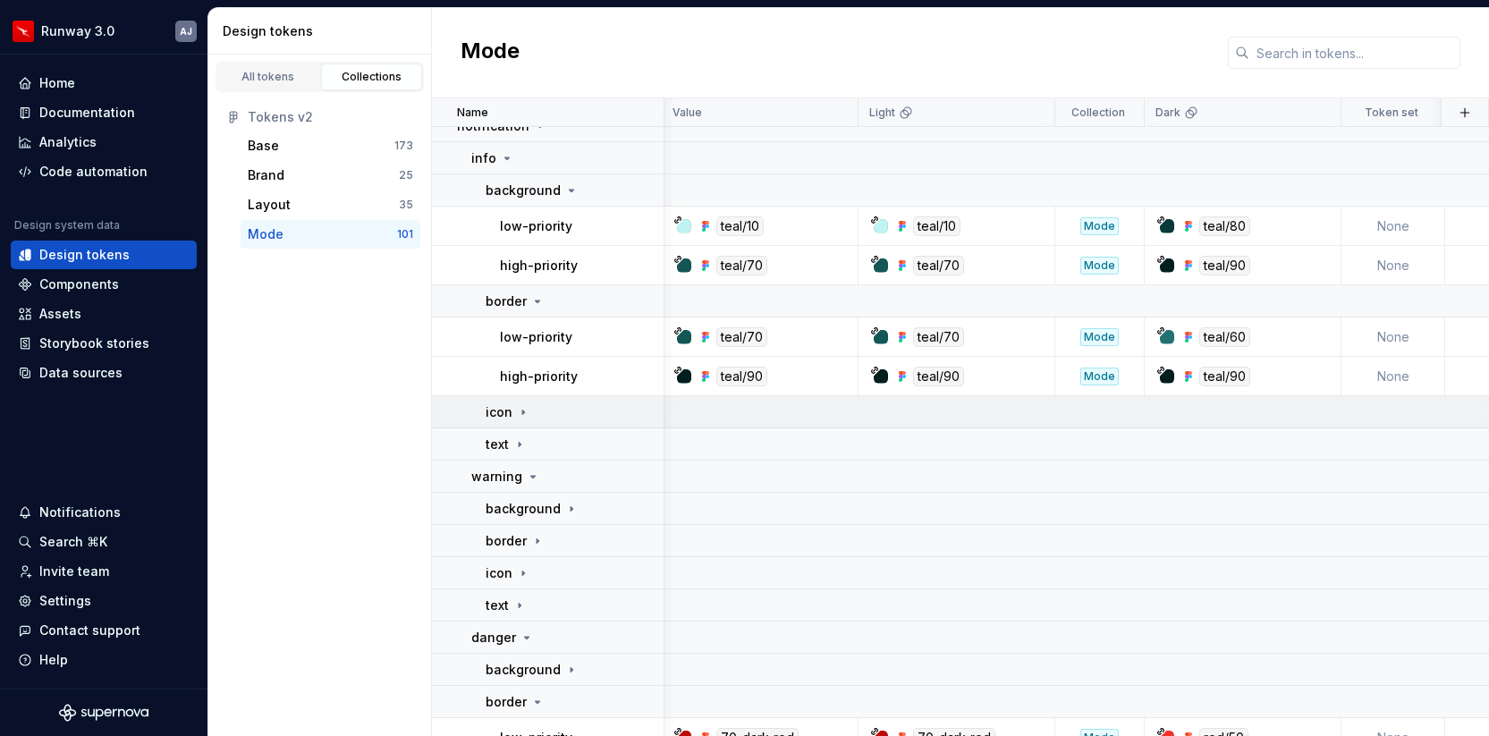
scroll to position [3474, 3]
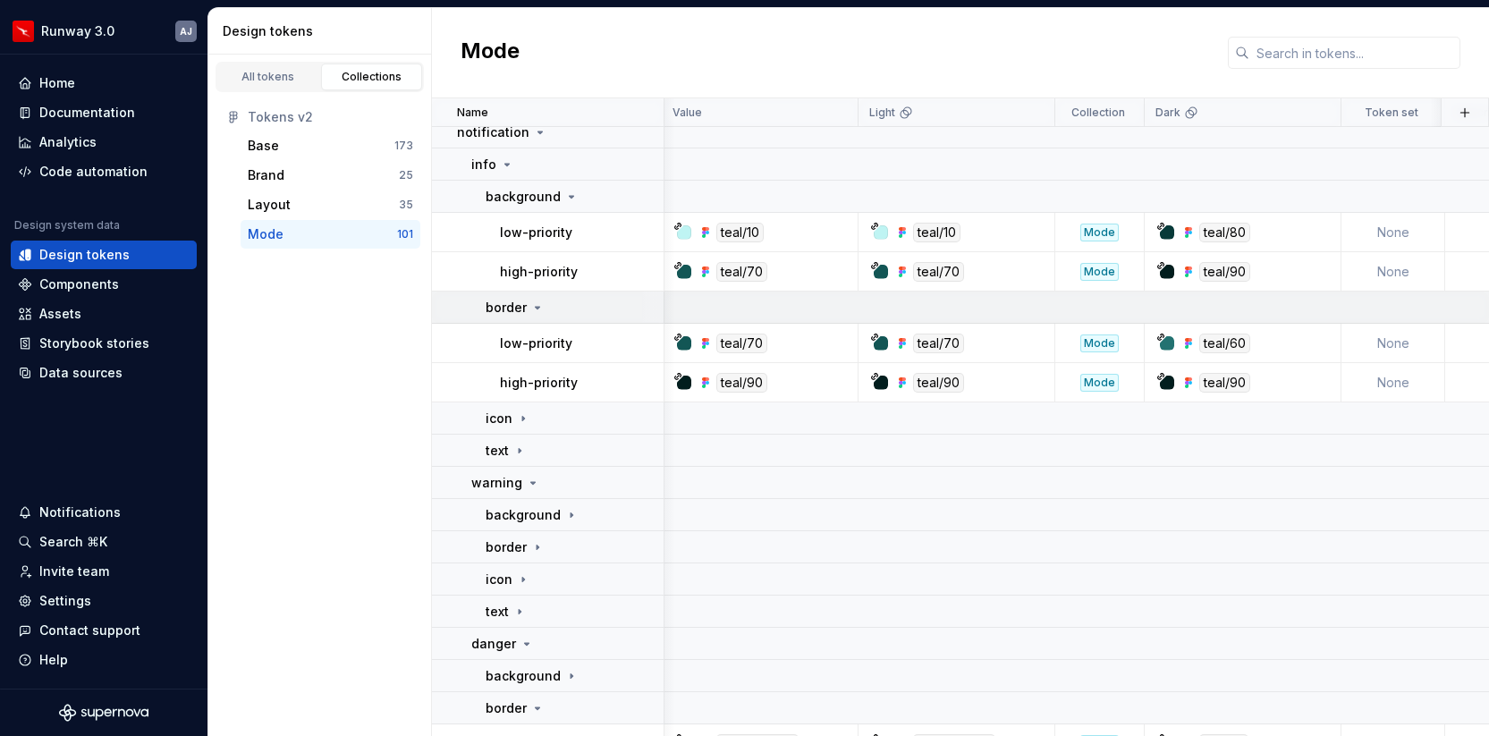
click at [532, 312] on icon at bounding box center [537, 307] width 14 height 14
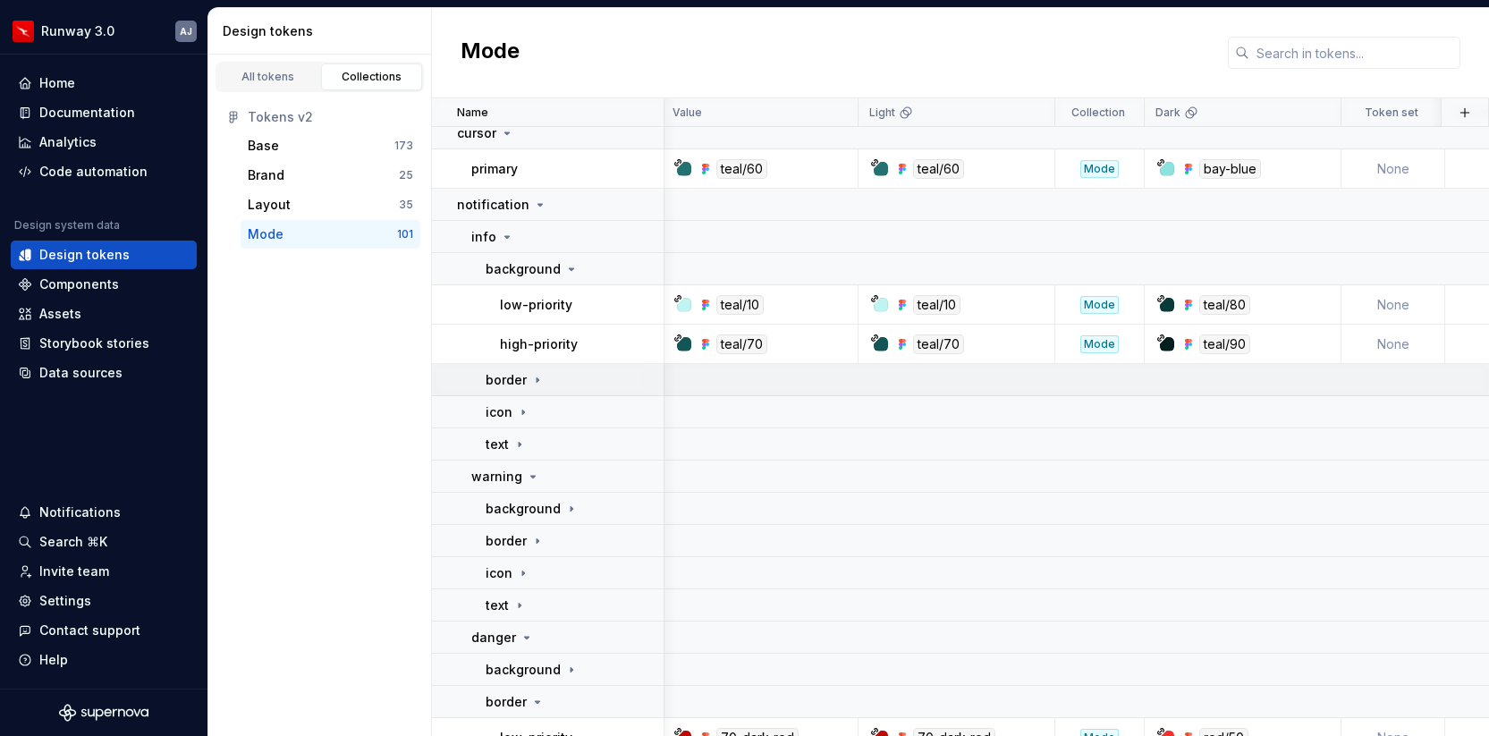
scroll to position [3340, 3]
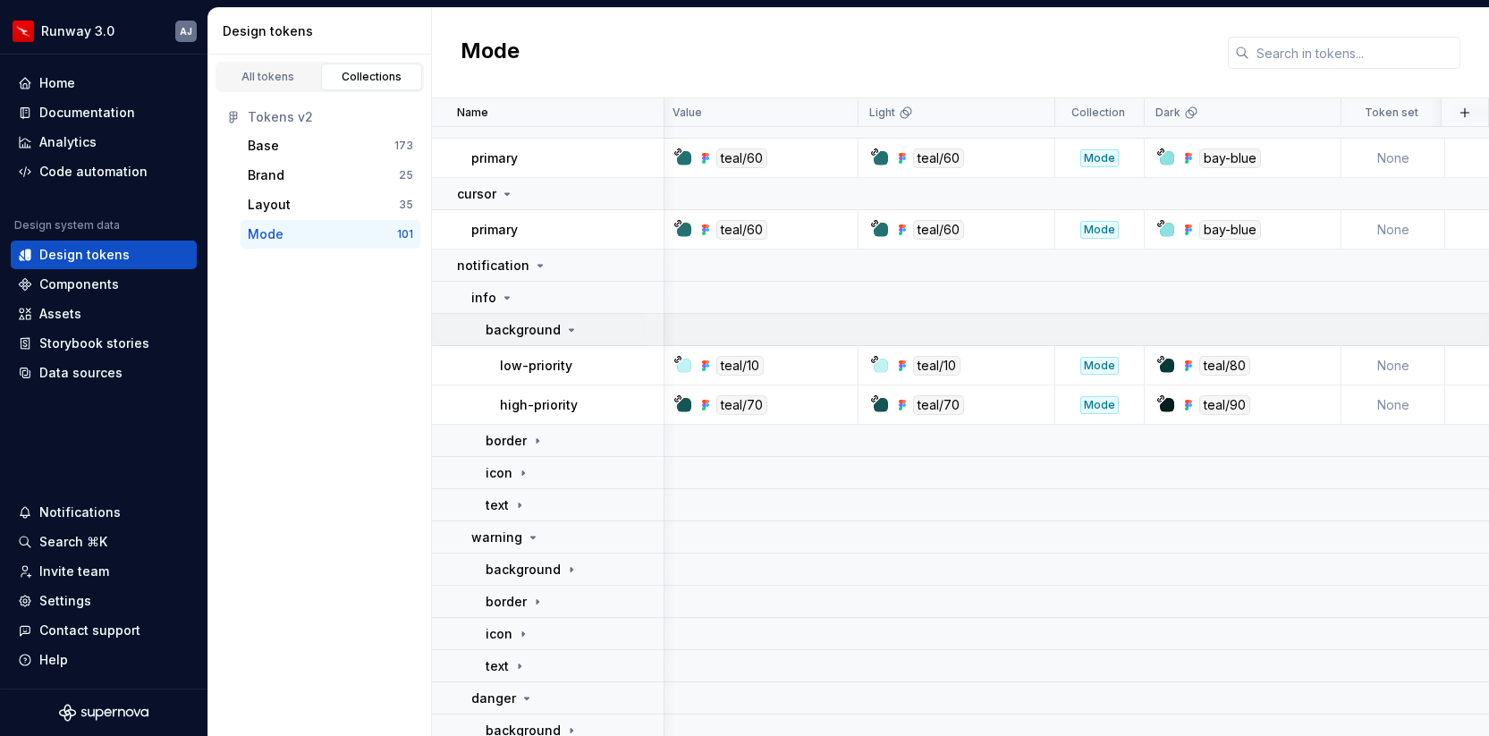
click at [565, 327] on icon at bounding box center [571, 330] width 14 height 14
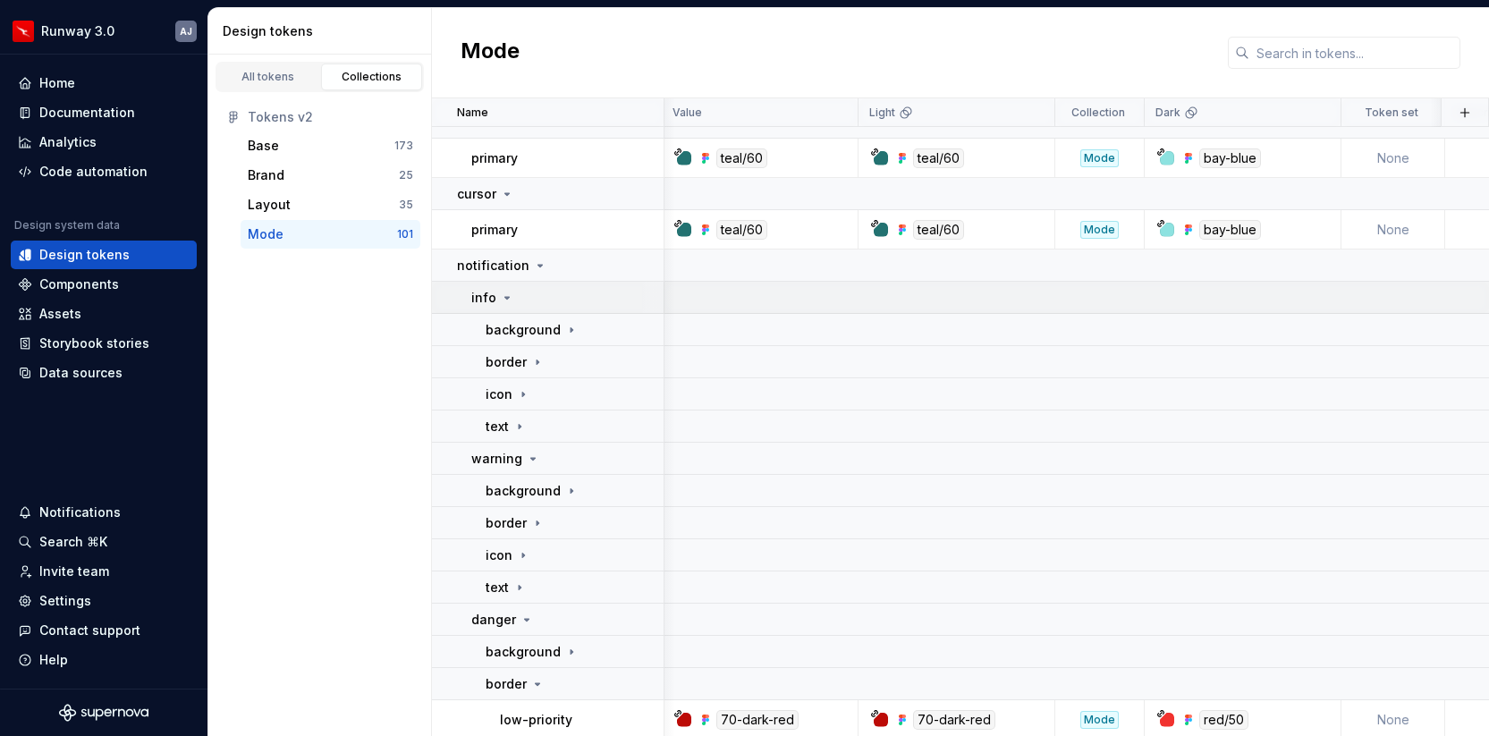
click at [508, 295] on icon at bounding box center [507, 298] width 14 height 14
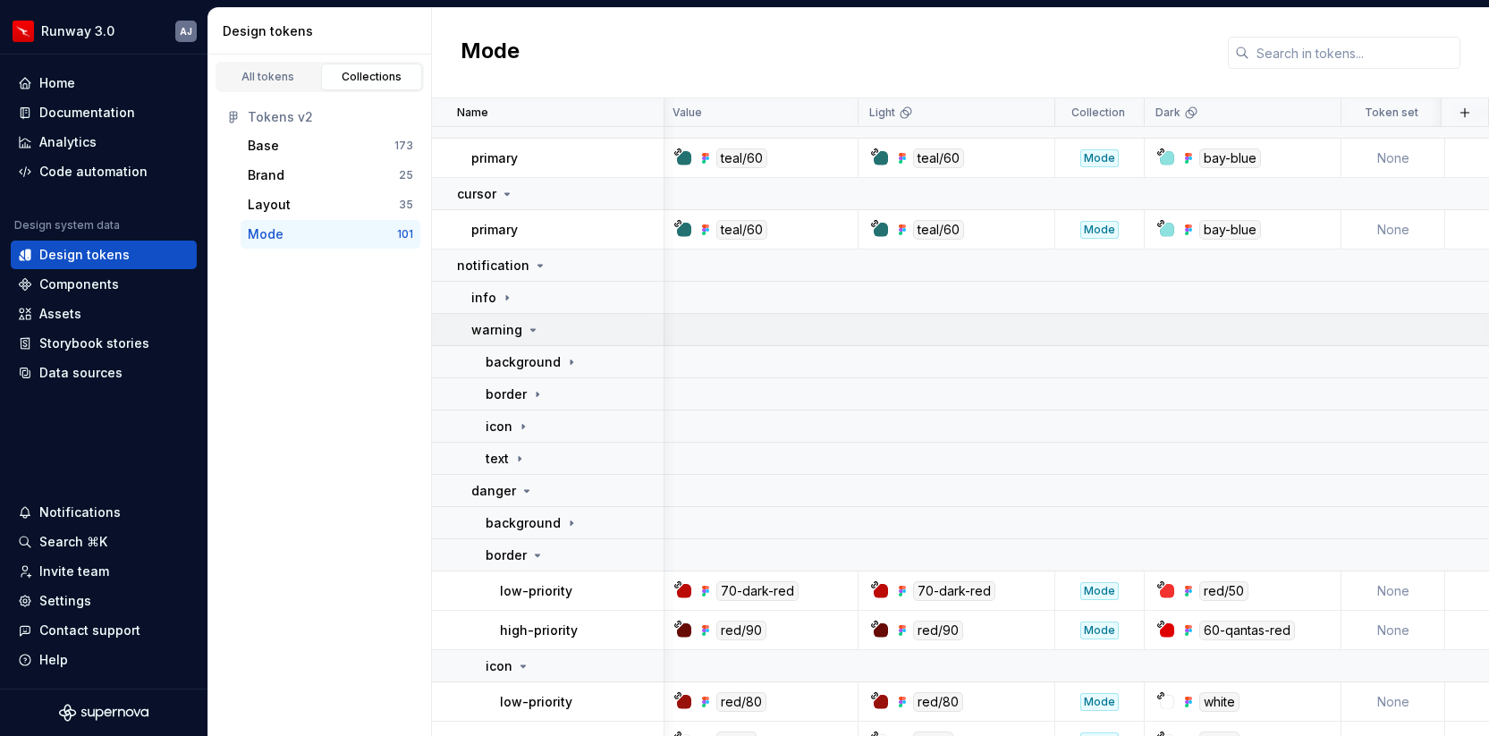
click at [530, 335] on icon at bounding box center [533, 330] width 14 height 14
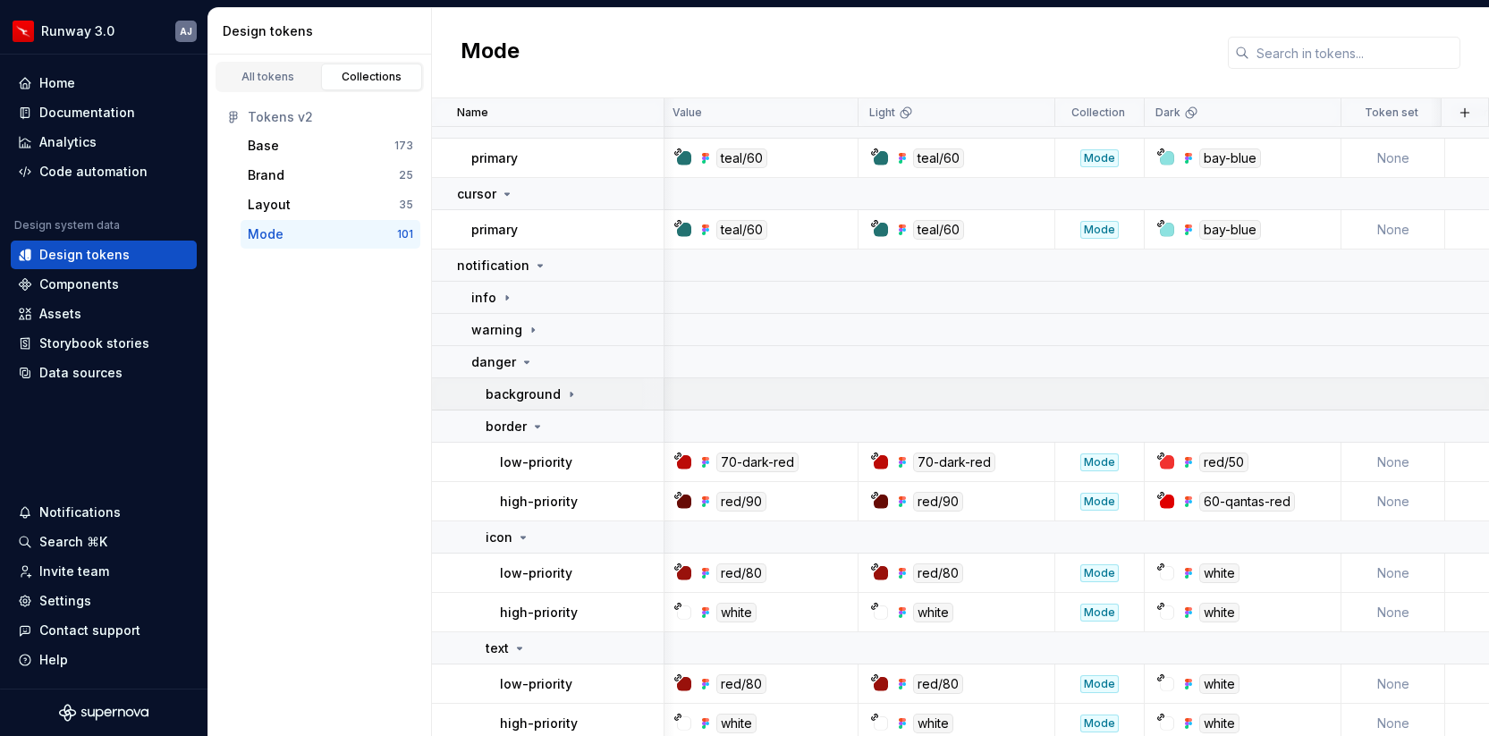
click at [564, 395] on icon at bounding box center [571, 394] width 14 height 14
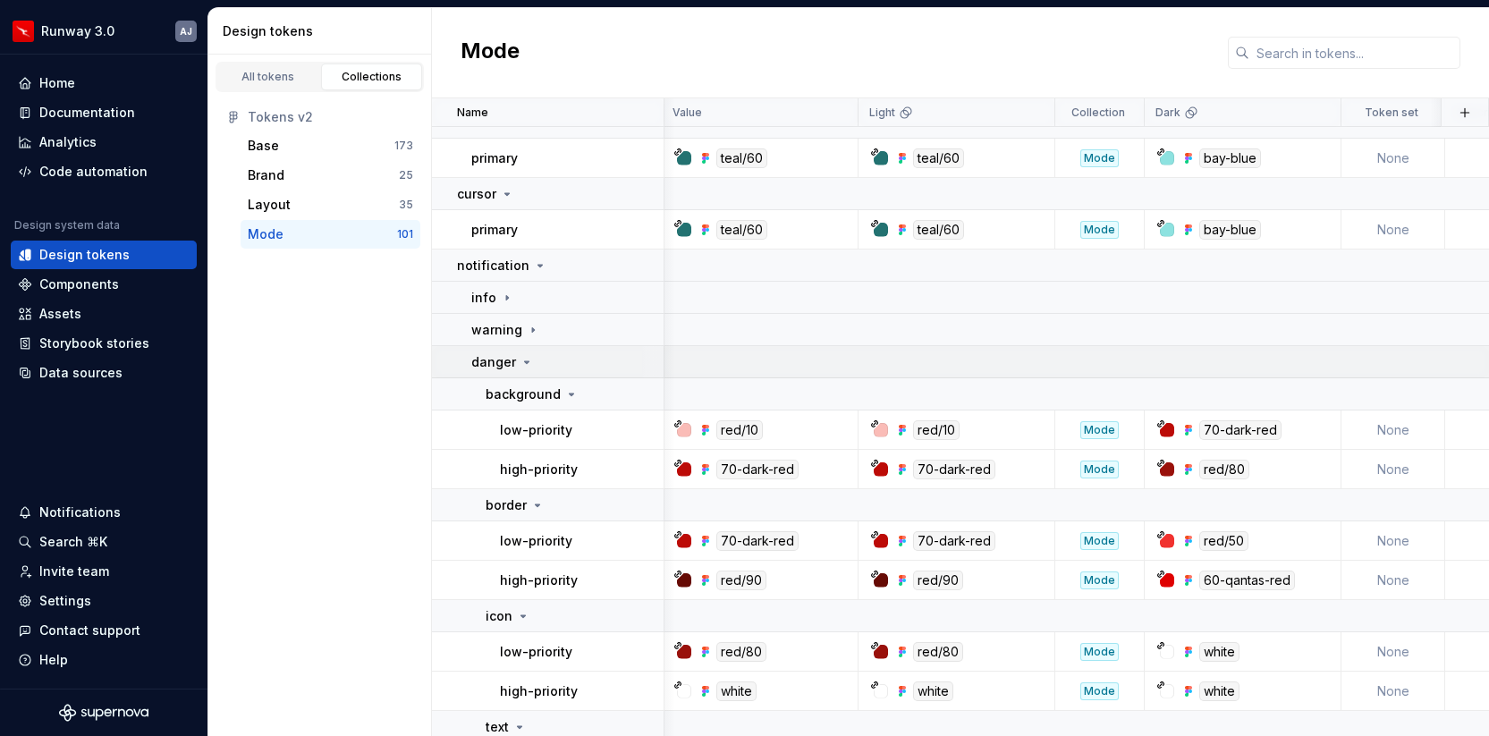
click at [523, 363] on icon at bounding box center [527, 362] width 14 height 14
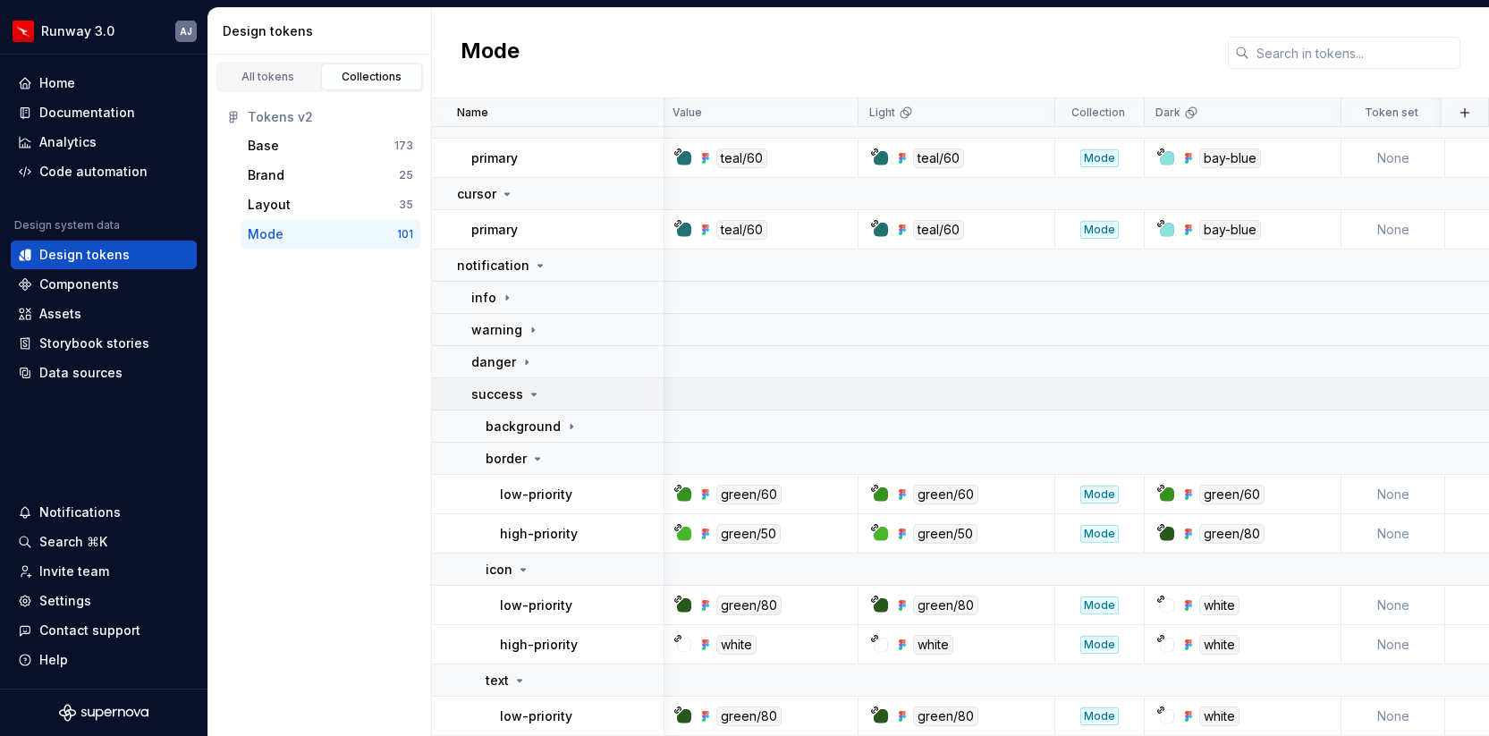
click at [531, 396] on icon at bounding box center [534, 394] width 14 height 14
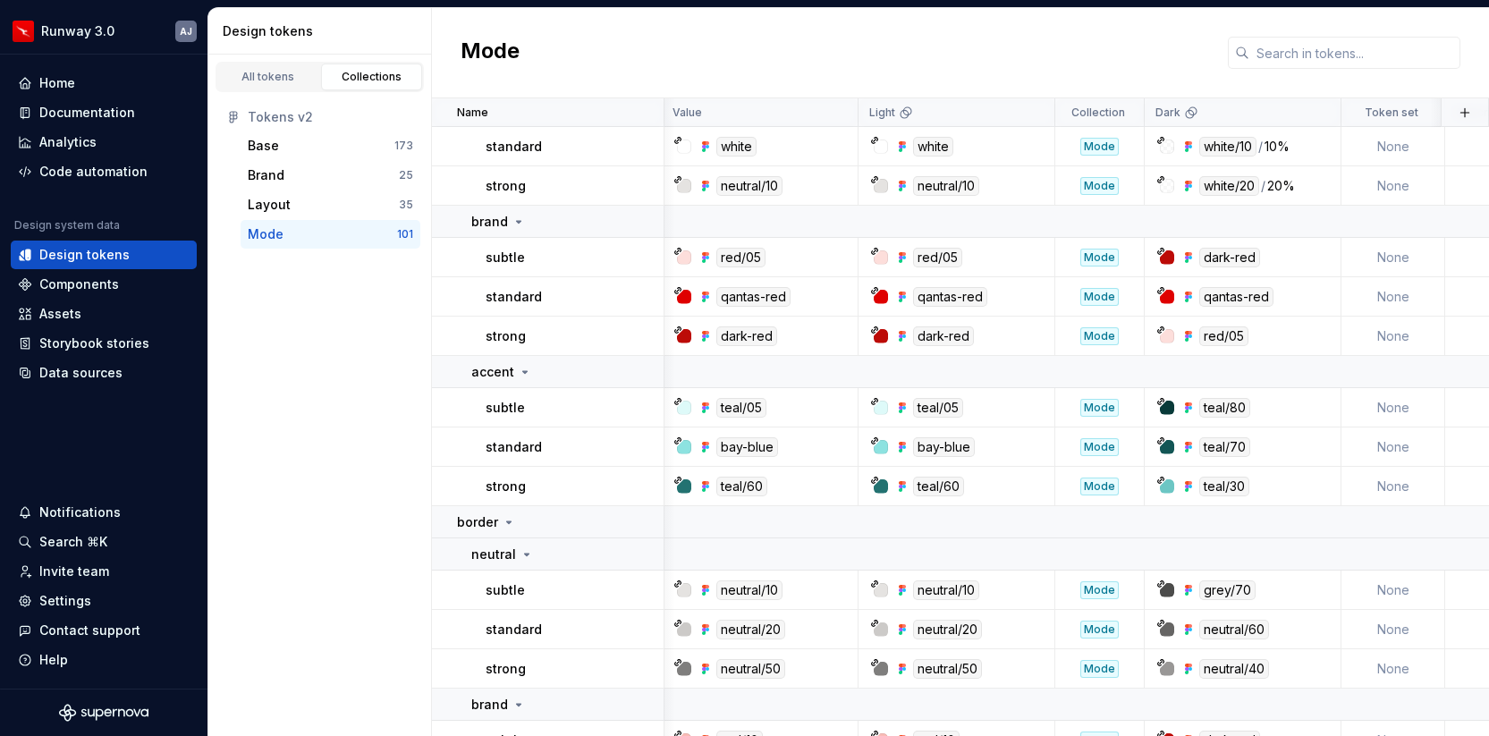
scroll to position [0, 3]
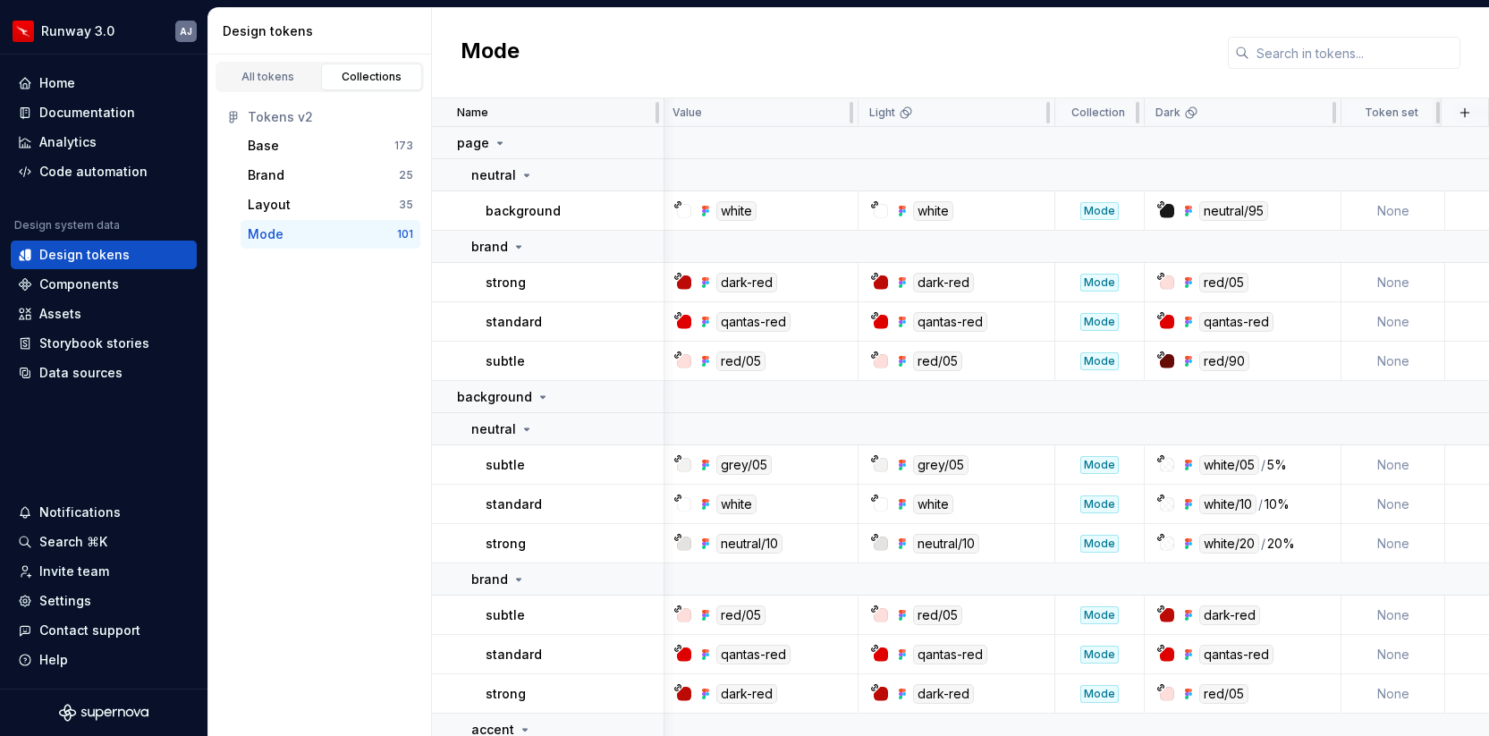
click at [566, 112] on div "Name" at bounding box center [555, 113] width 196 height 14
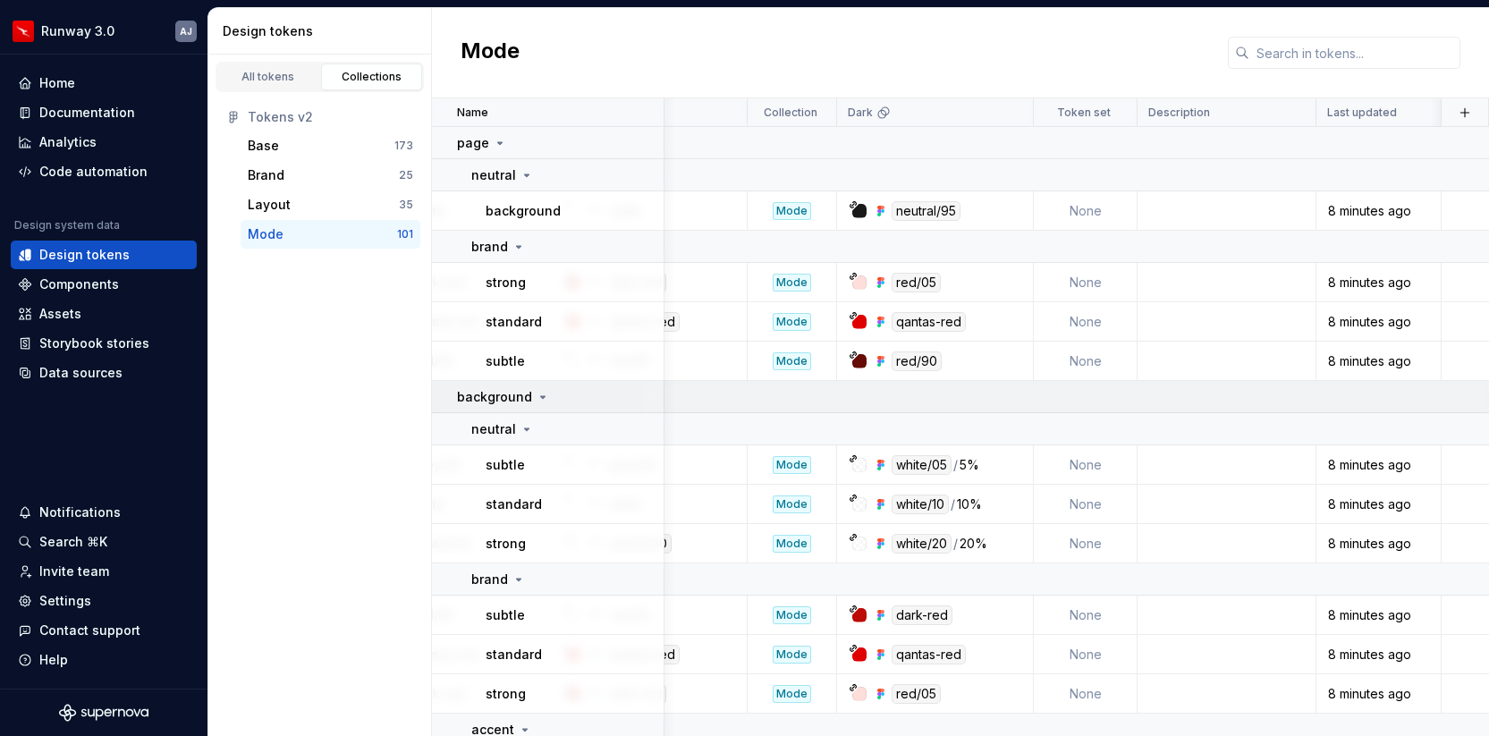
scroll to position [0, 0]
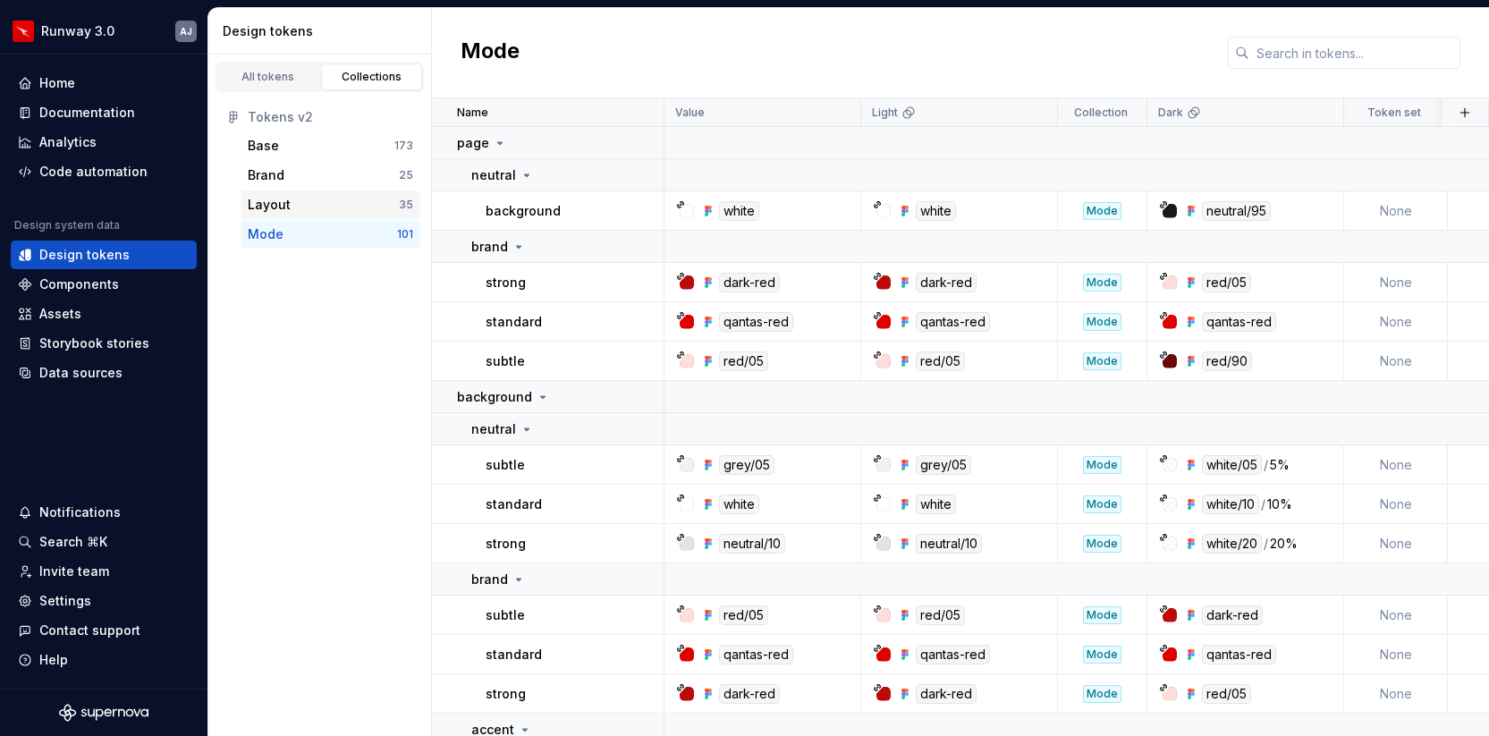
click at [305, 198] on div "Layout" at bounding box center [323, 205] width 151 height 18
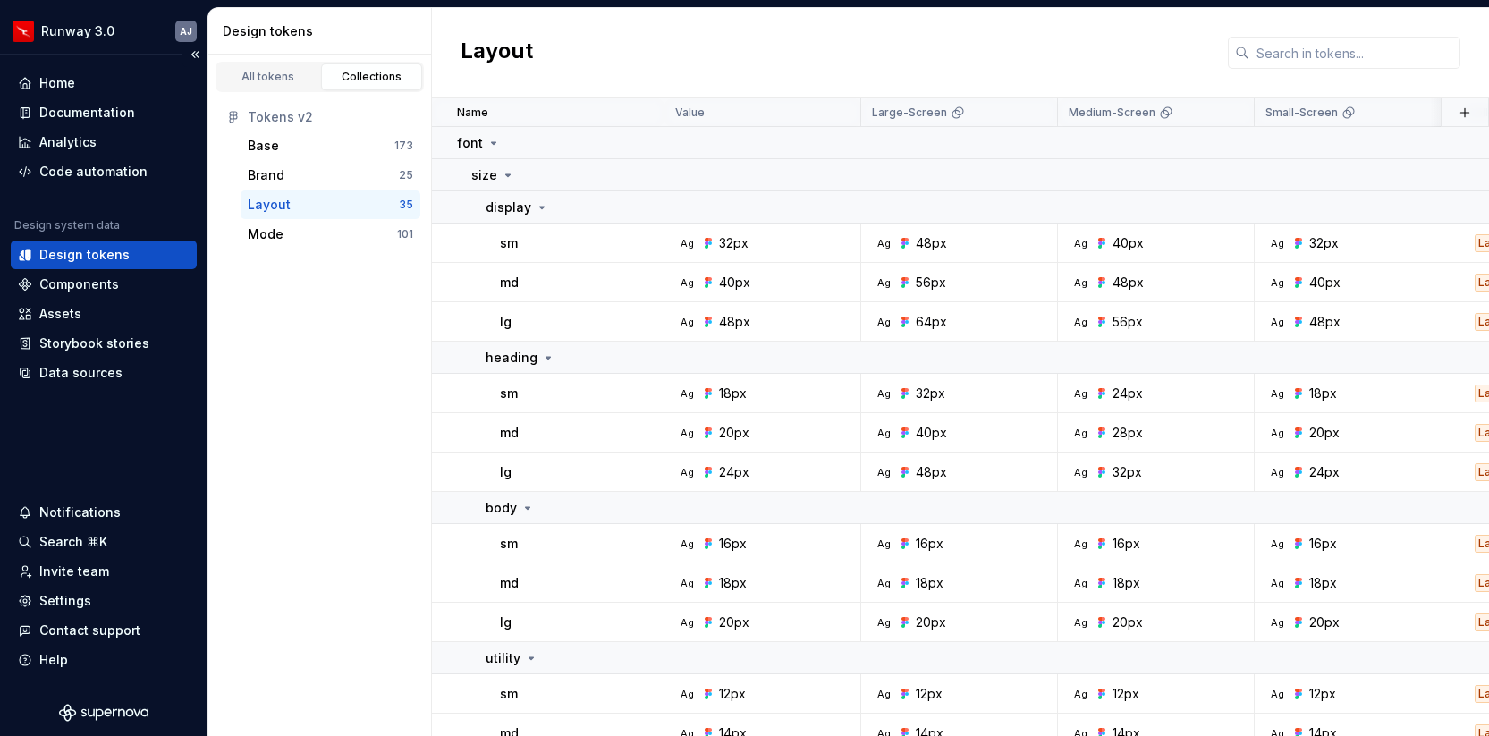
click at [92, 253] on div "Design tokens" at bounding box center [84, 255] width 90 height 18
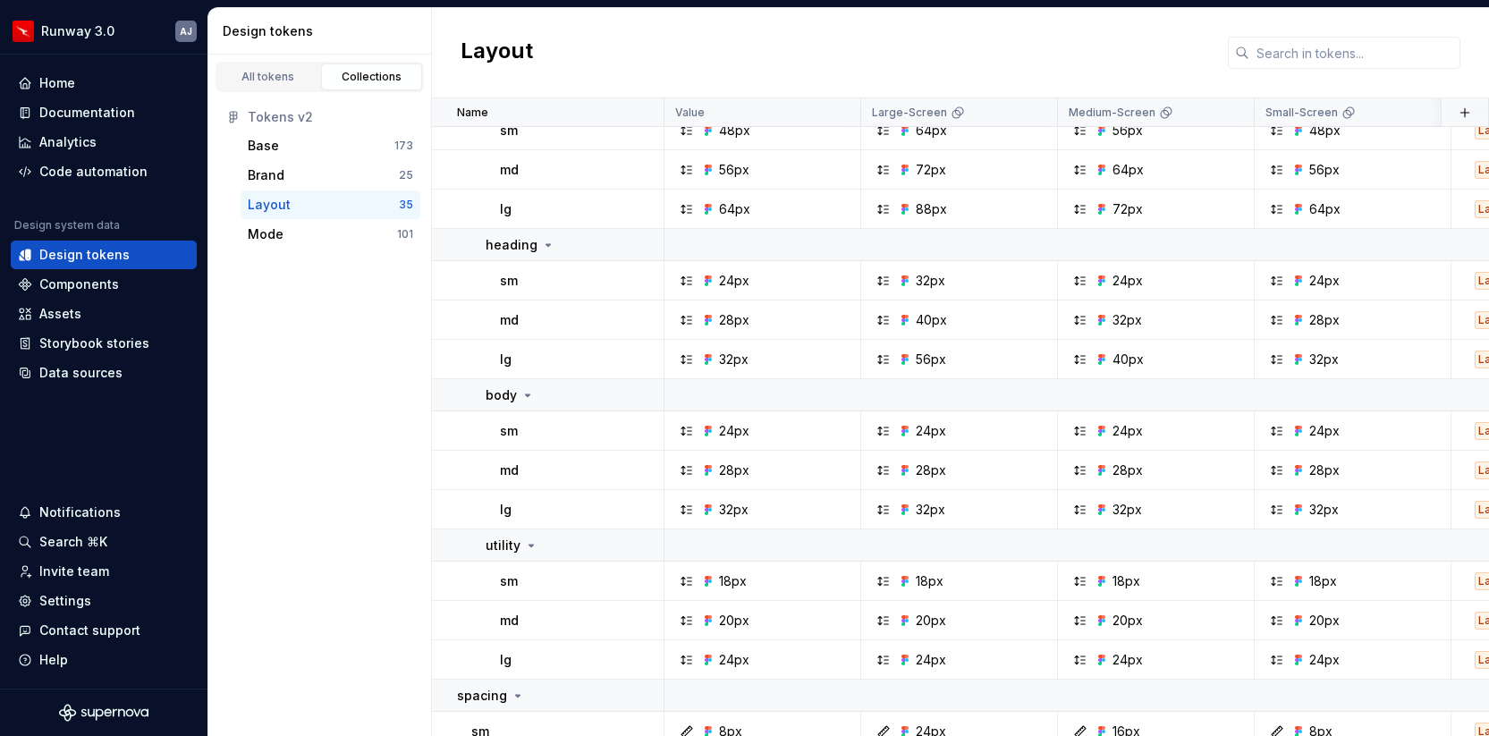
scroll to position [1219, 0]
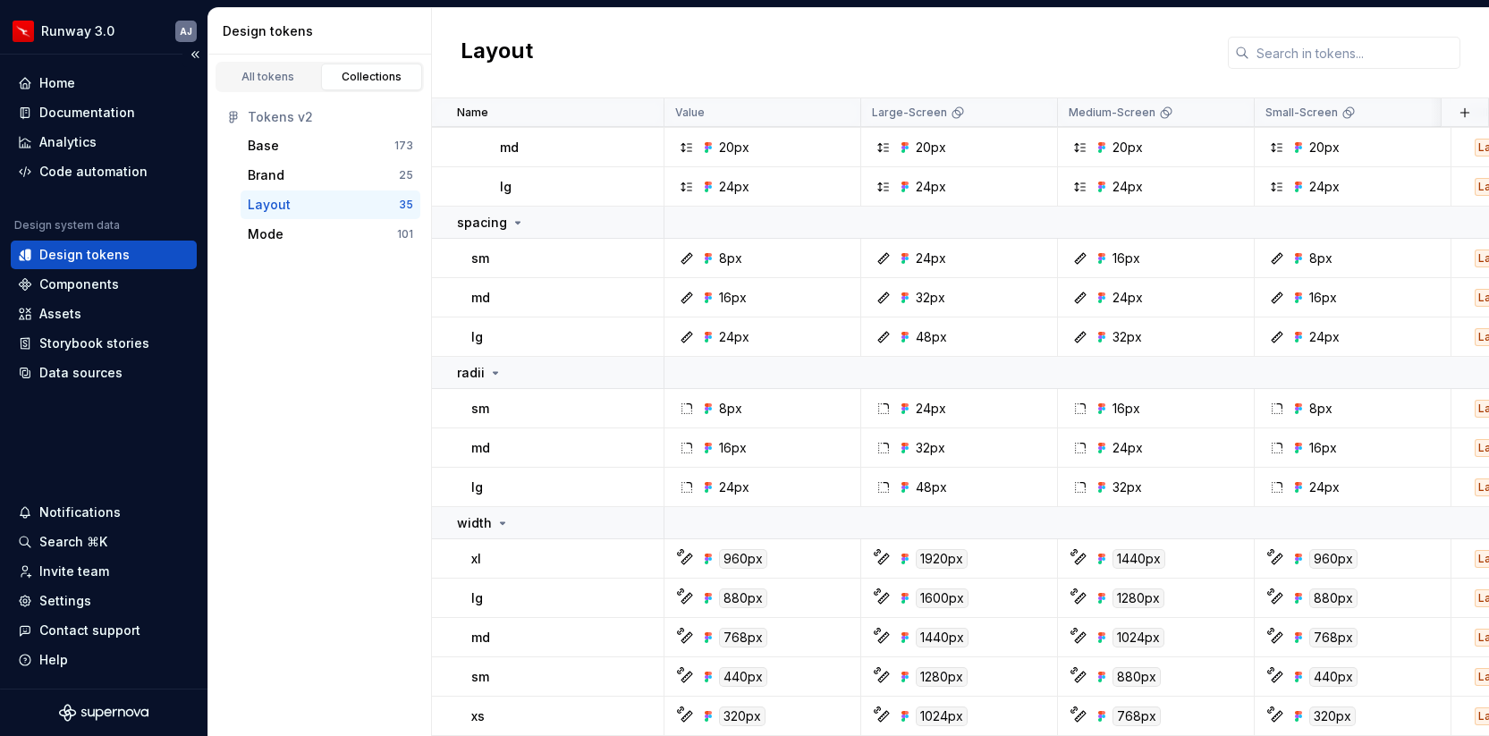
click at [86, 257] on div "Design tokens" at bounding box center [84, 255] width 90 height 18
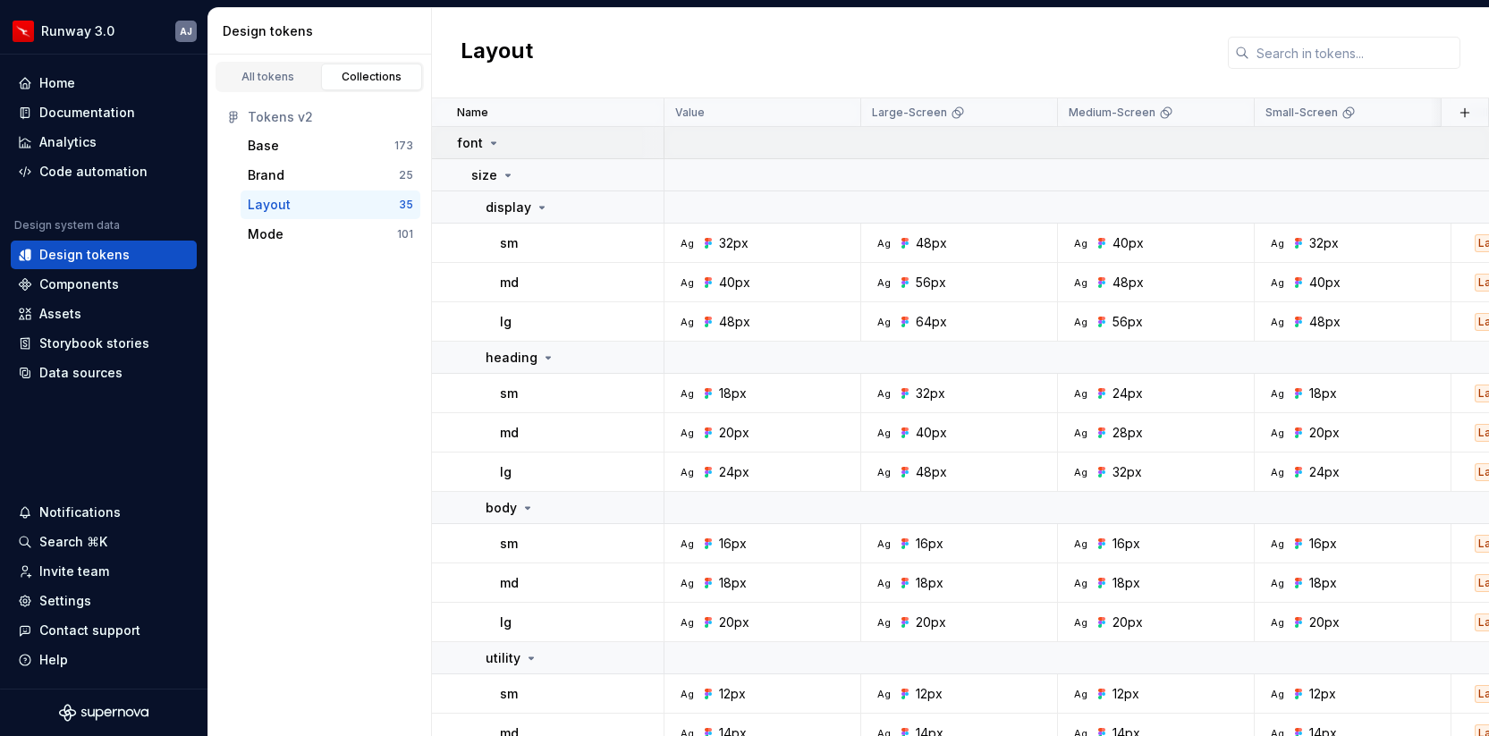
click at [643, 138] on div at bounding box center [652, 142] width 21 height 31
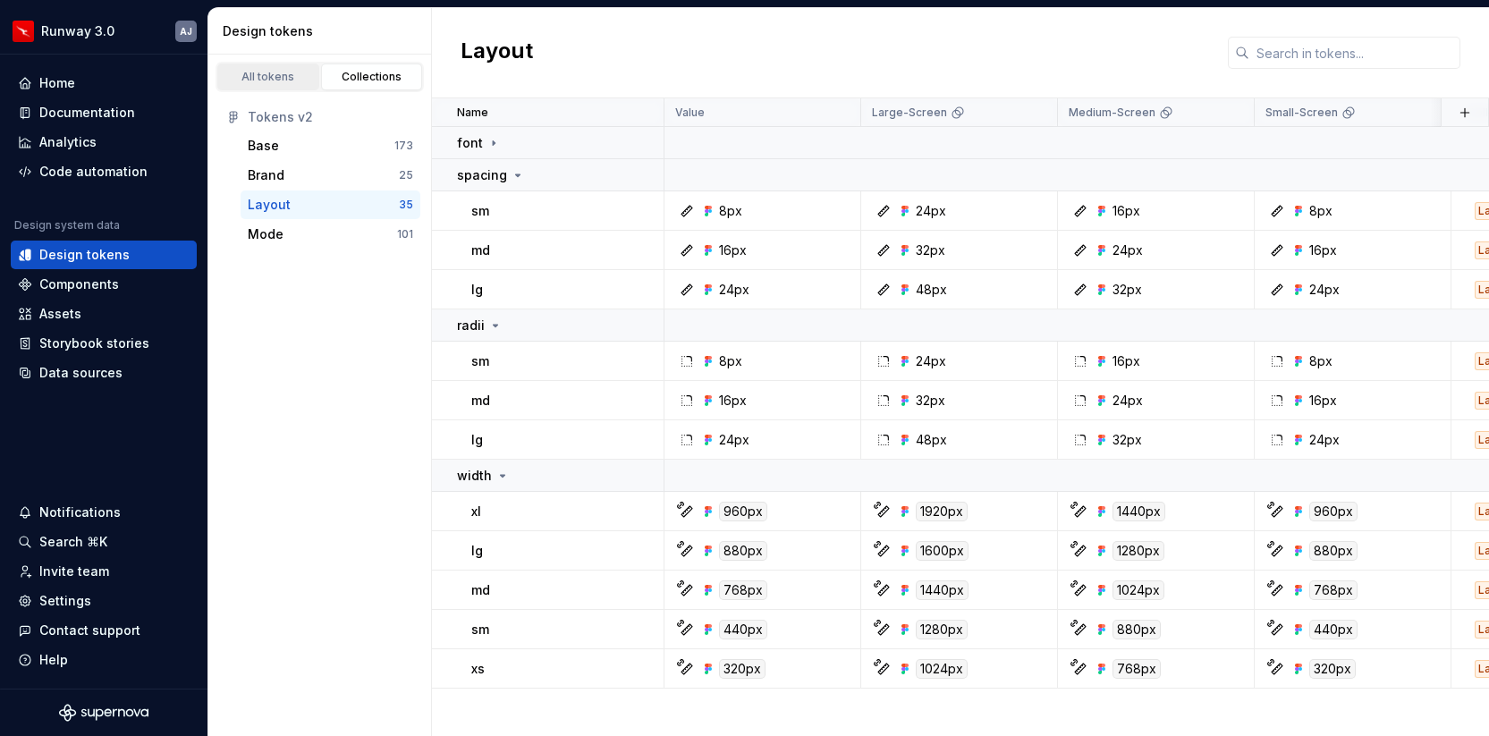
click at [278, 80] on div "All tokens" at bounding box center [268, 77] width 89 height 14
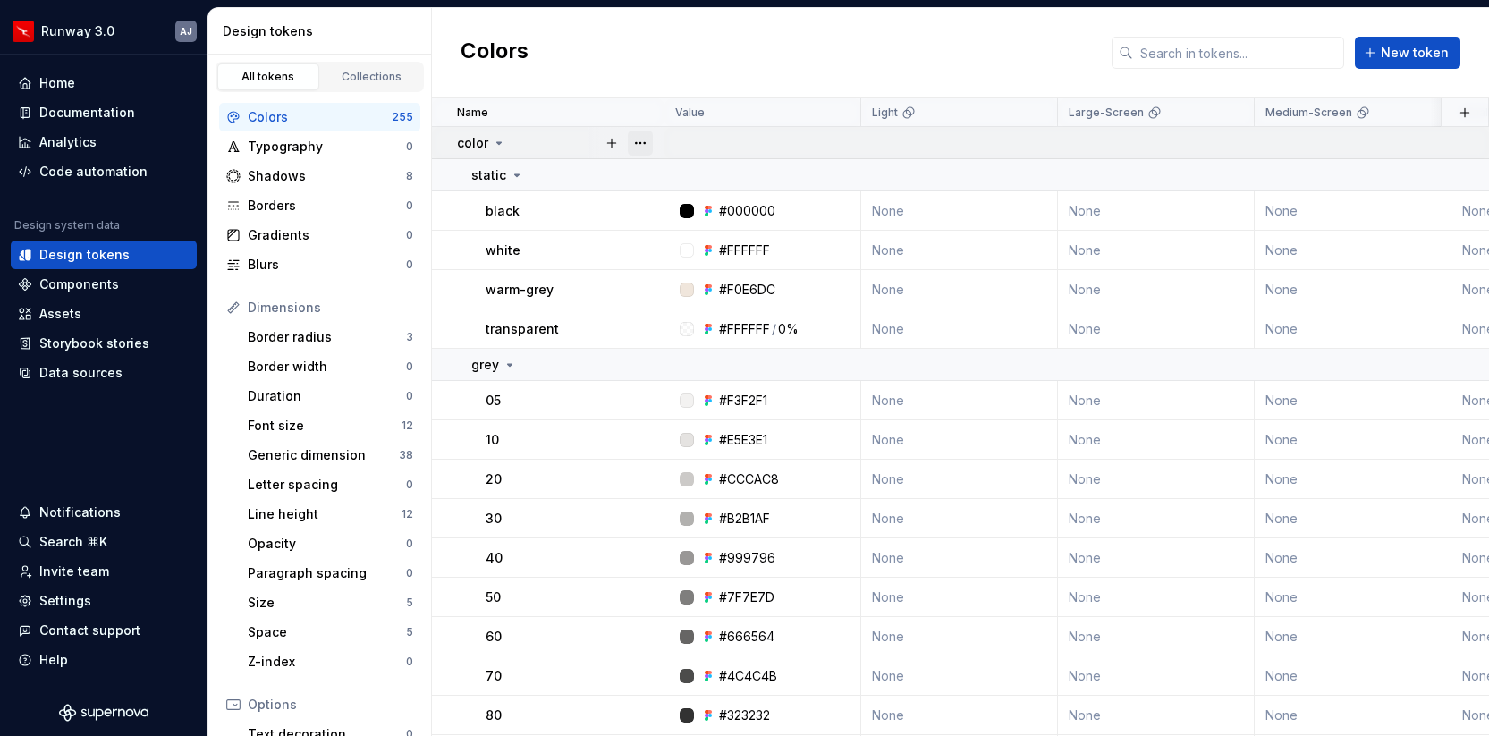
click at [643, 139] on button "button" at bounding box center [640, 143] width 25 height 25
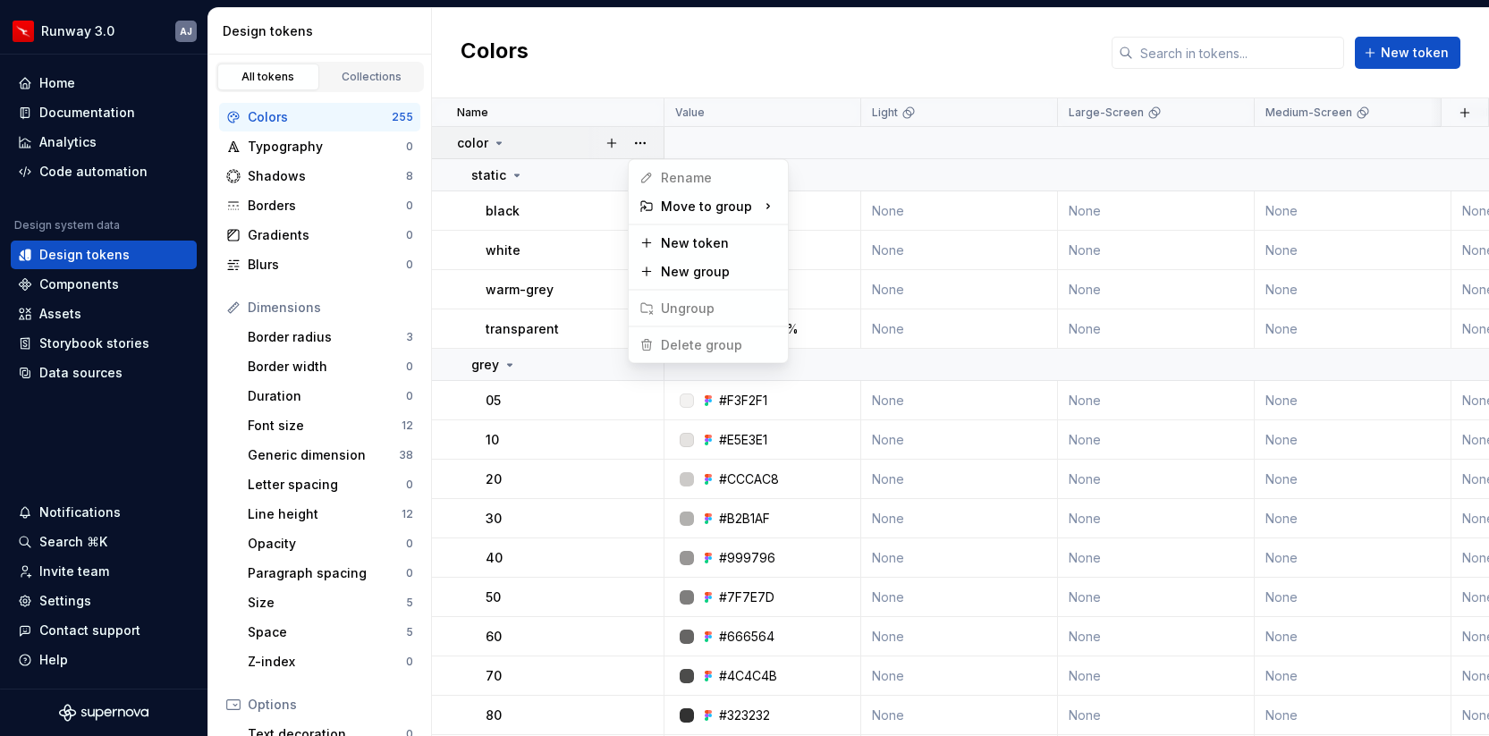
click at [594, 54] on html "Runway 3.0 AJ Home Documentation Analytics Code automation Design system data D…" at bounding box center [744, 368] width 1489 height 736
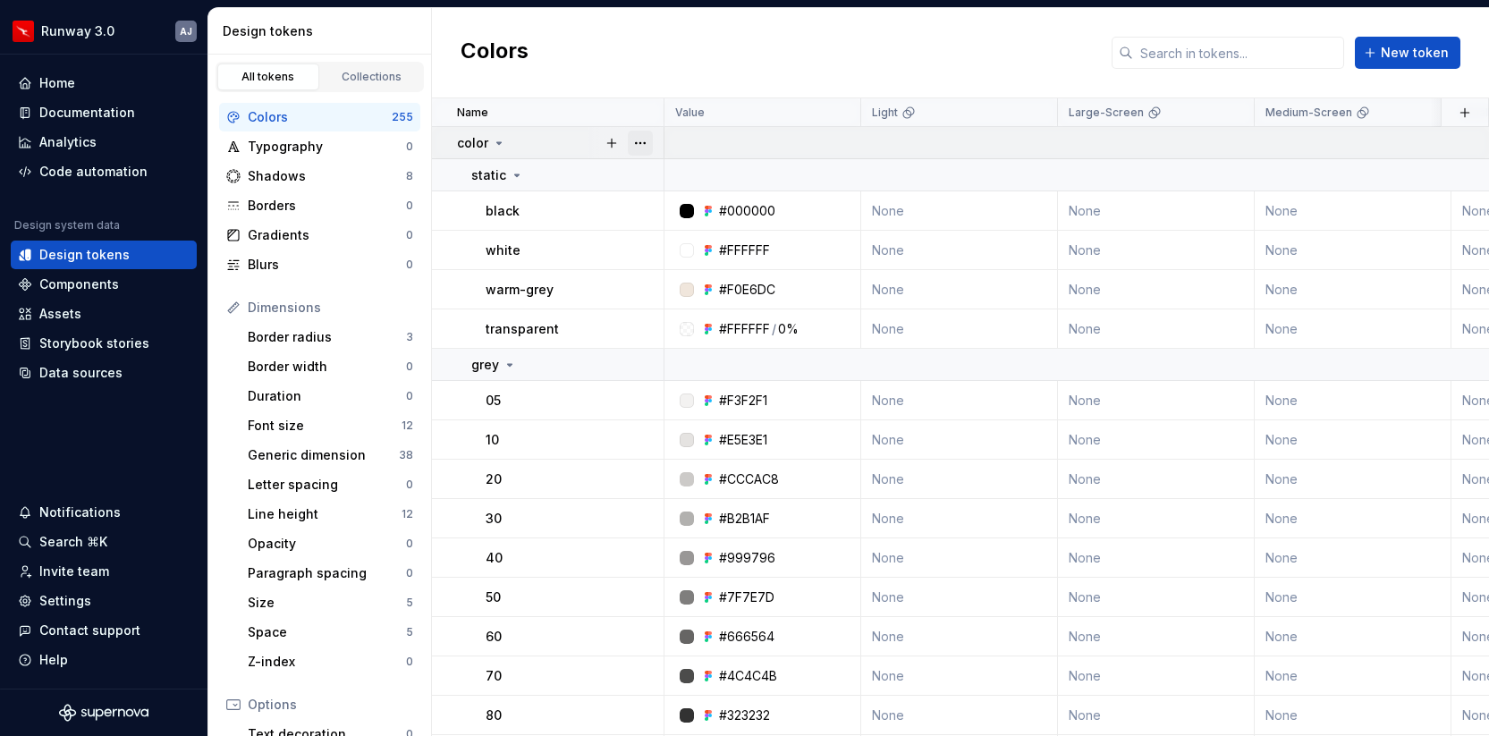
click at [634, 141] on button "button" at bounding box center [640, 143] width 25 height 25
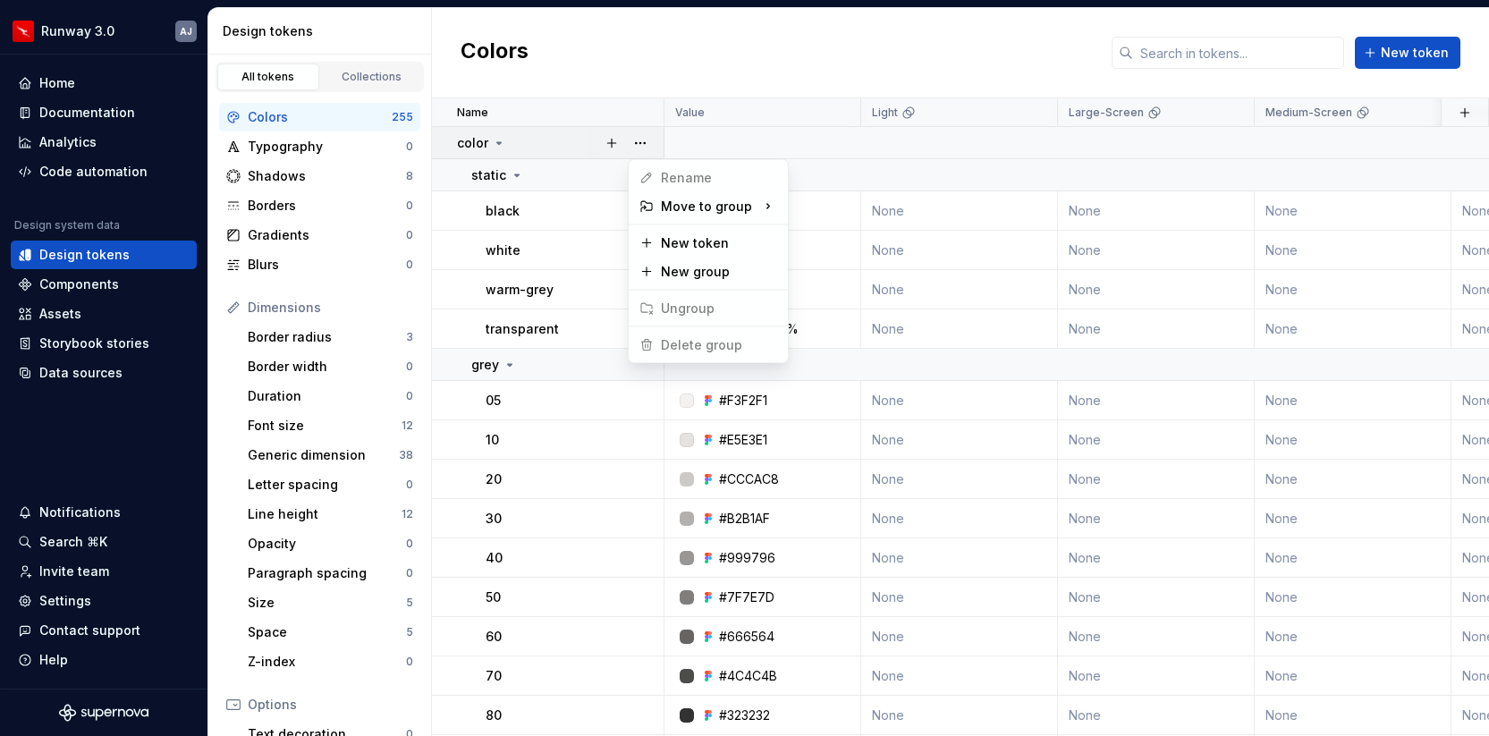
click at [641, 70] on html "Runway 3.0 AJ Home Documentation Analytics Code automation Design system data D…" at bounding box center [744, 368] width 1489 height 736
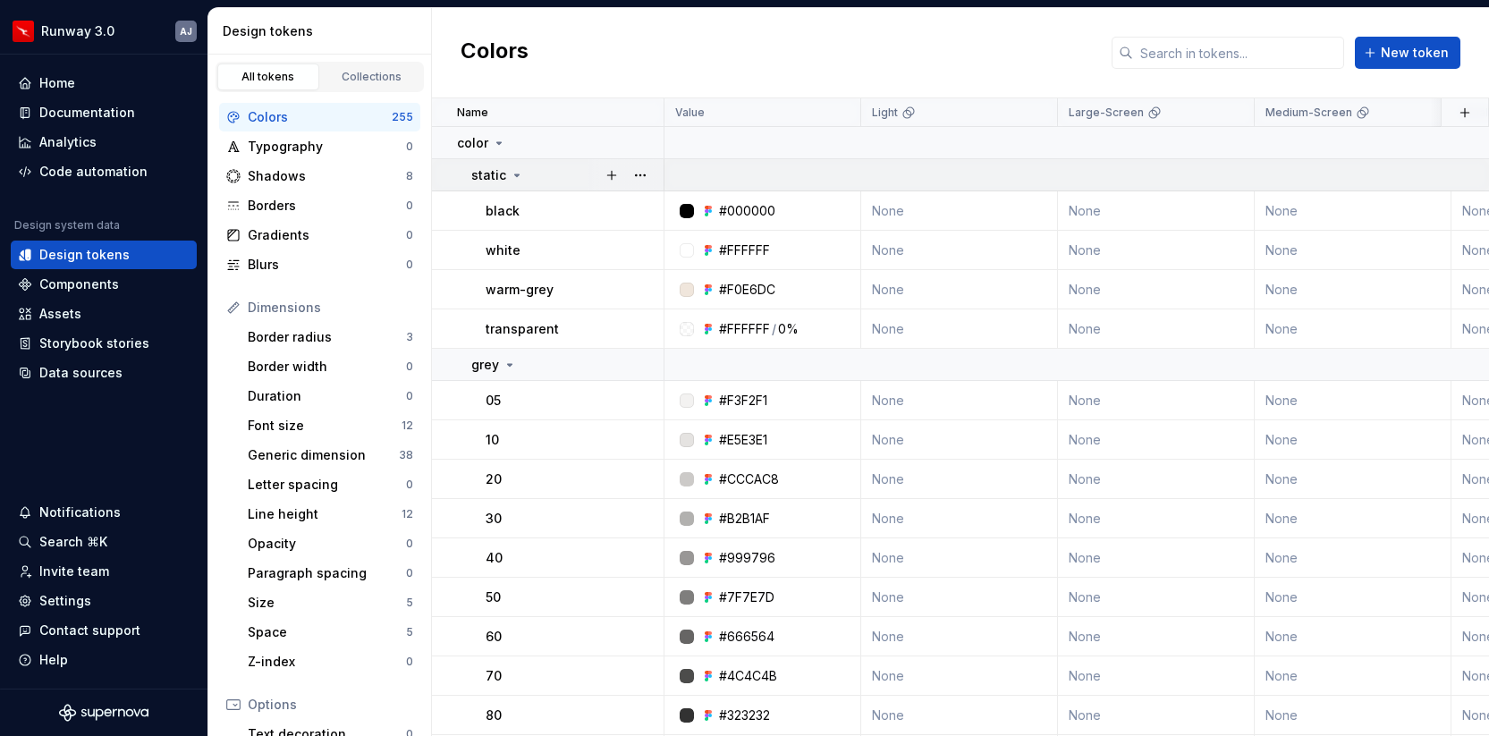
click at [516, 174] on icon at bounding box center [517, 175] width 4 height 2
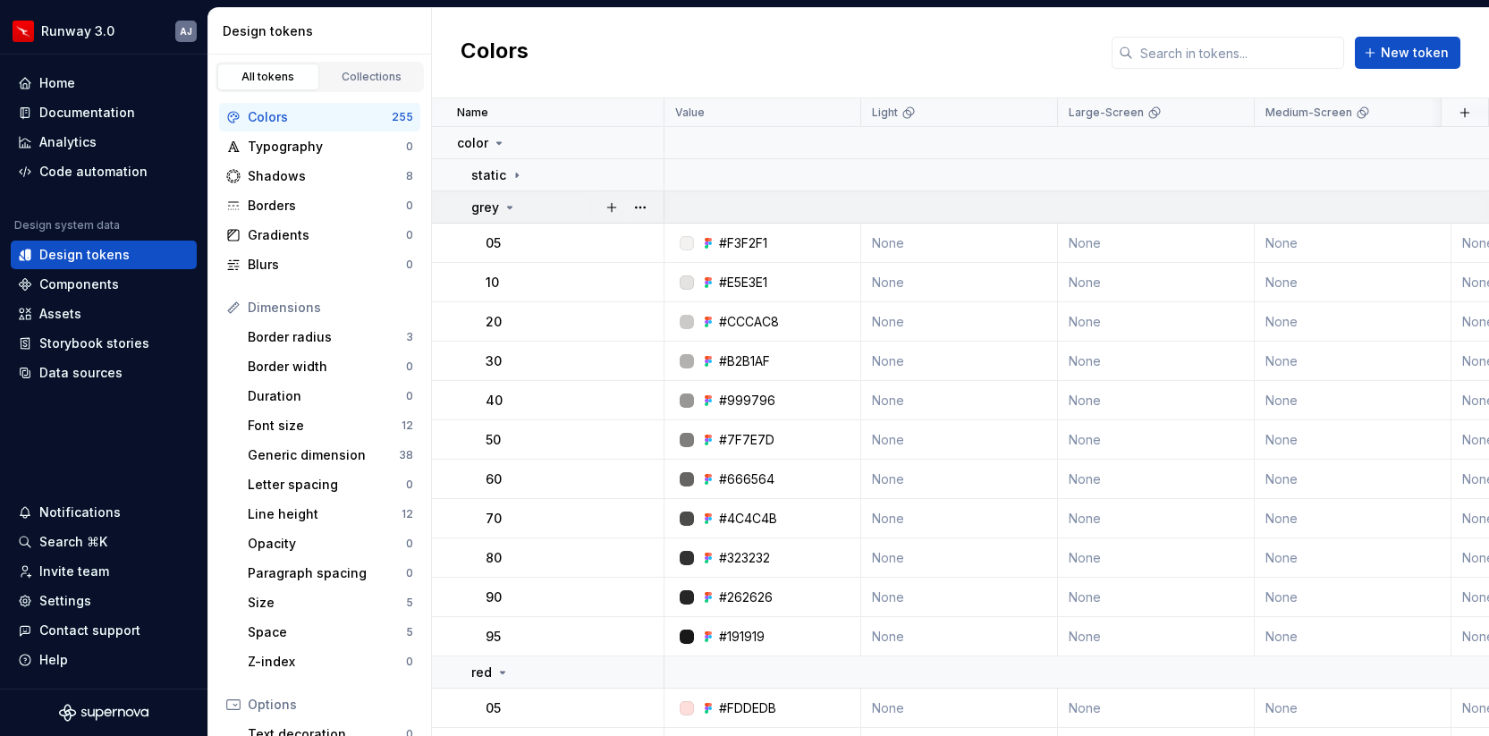
click at [511, 201] on icon at bounding box center [510, 207] width 14 height 14
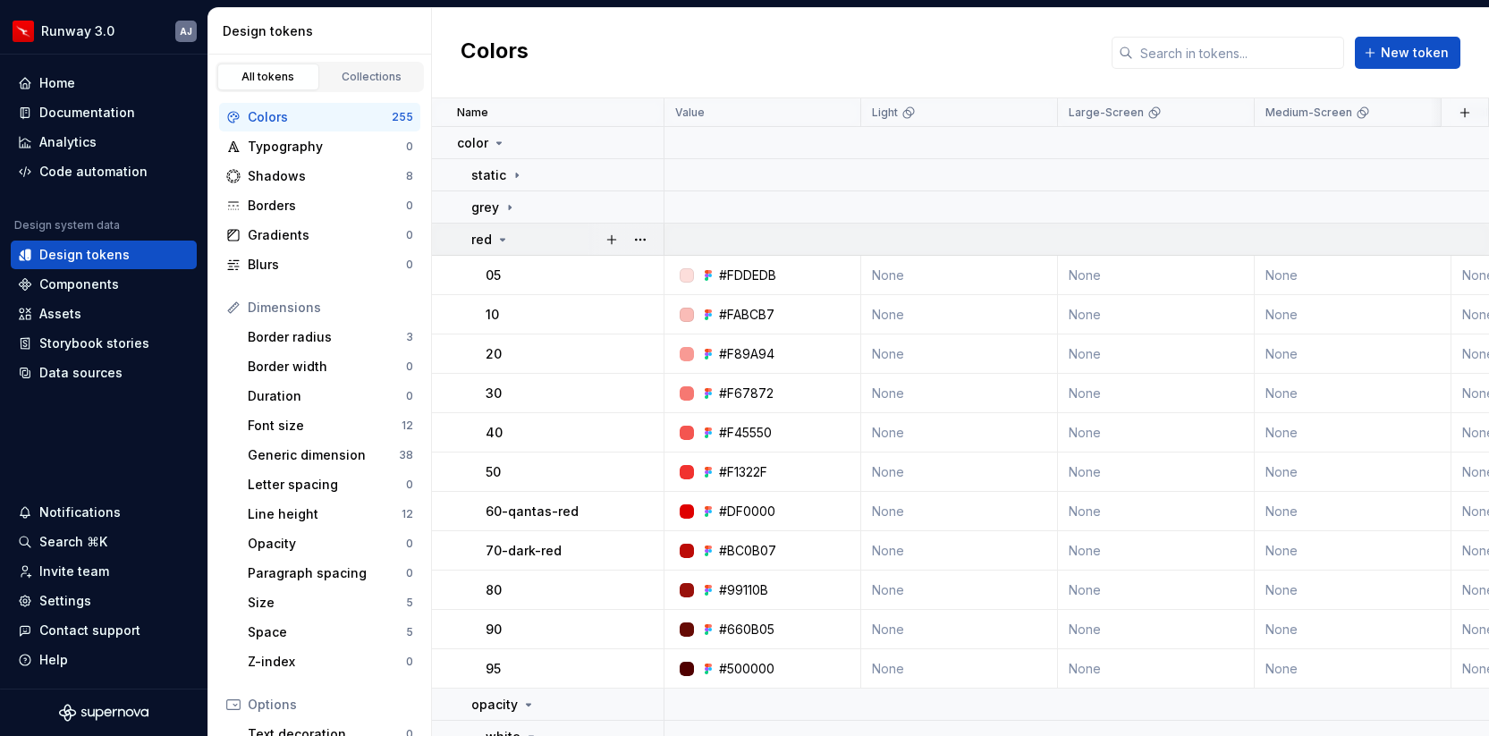
click at [505, 241] on icon at bounding box center [502, 240] width 14 height 14
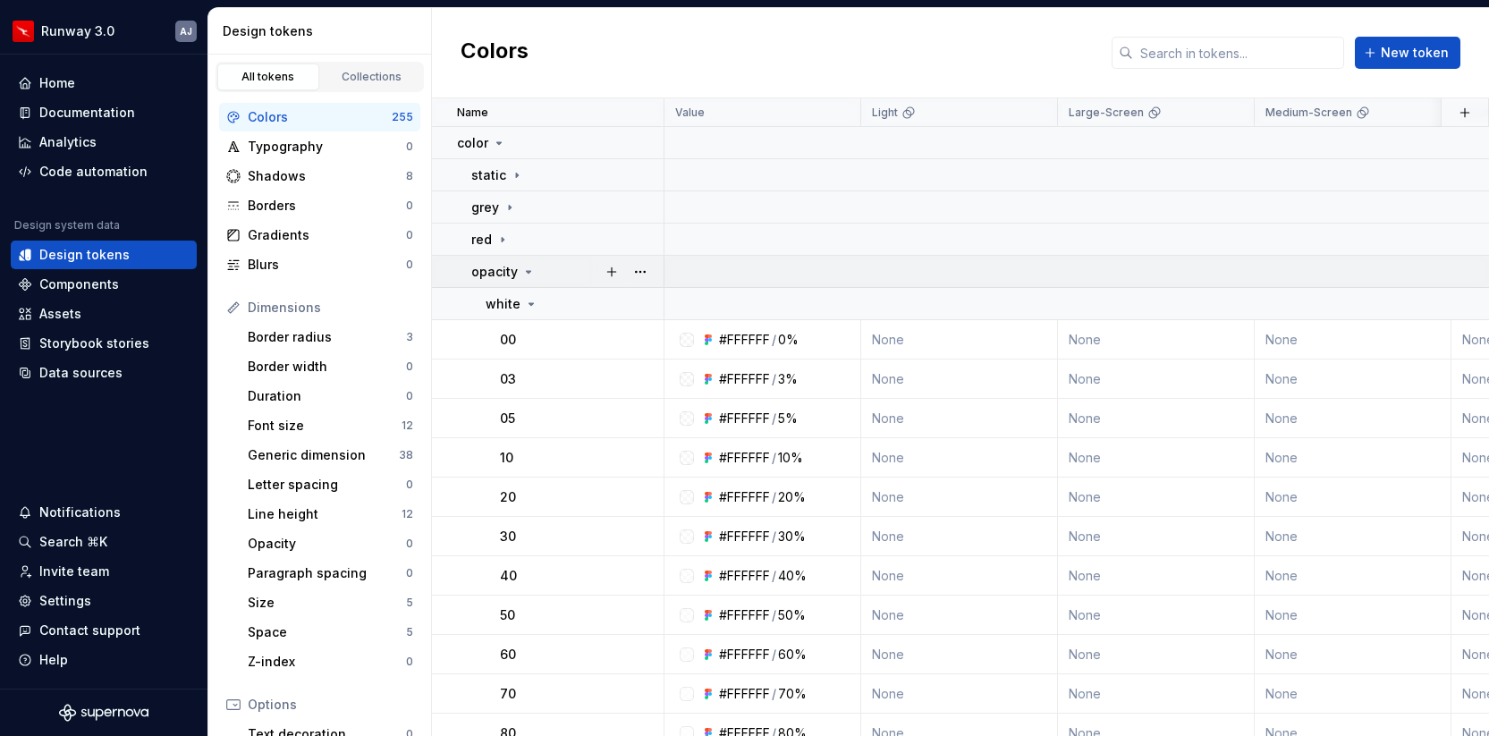
click at [526, 275] on icon at bounding box center [528, 272] width 14 height 14
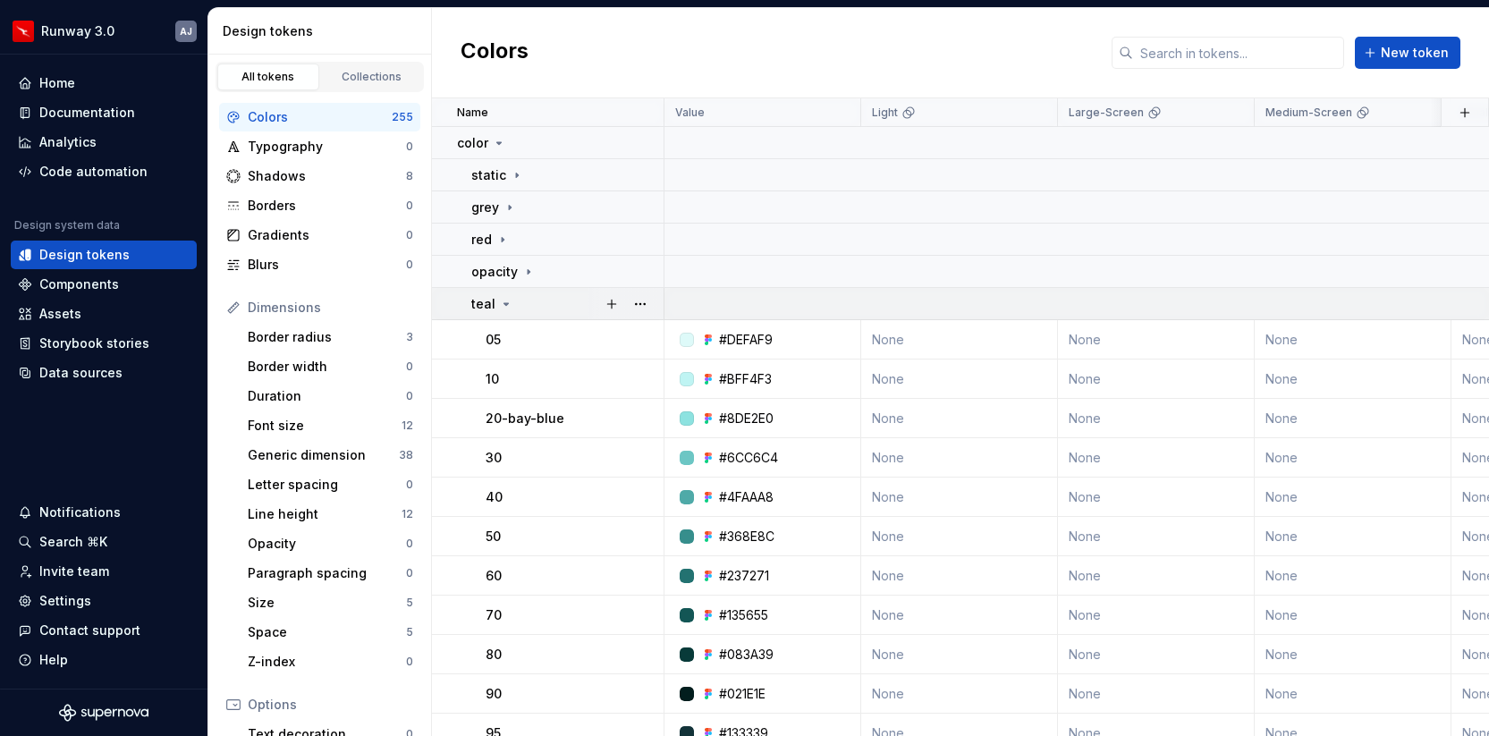
click at [506, 305] on icon at bounding box center [506, 304] width 14 height 14
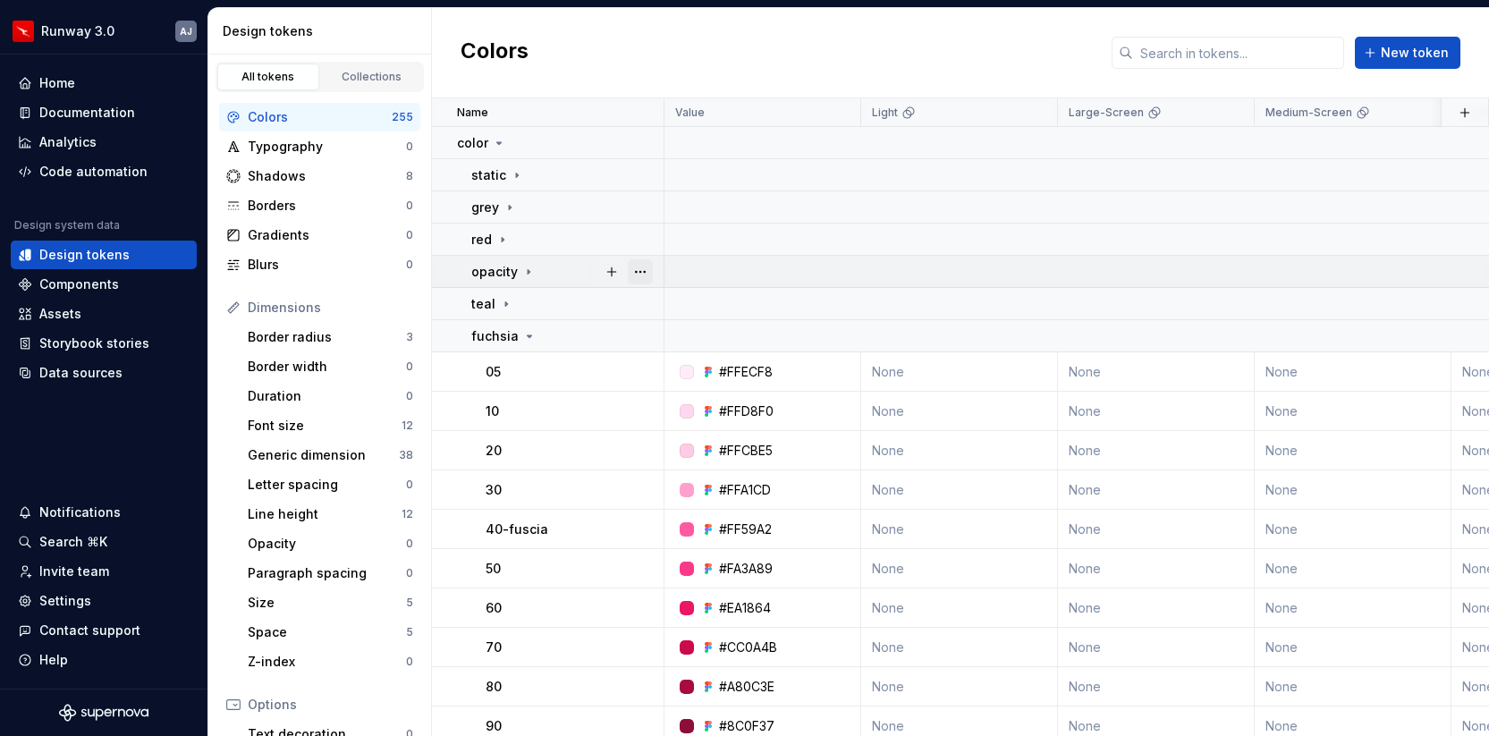
click at [644, 267] on button "button" at bounding box center [640, 271] width 25 height 25
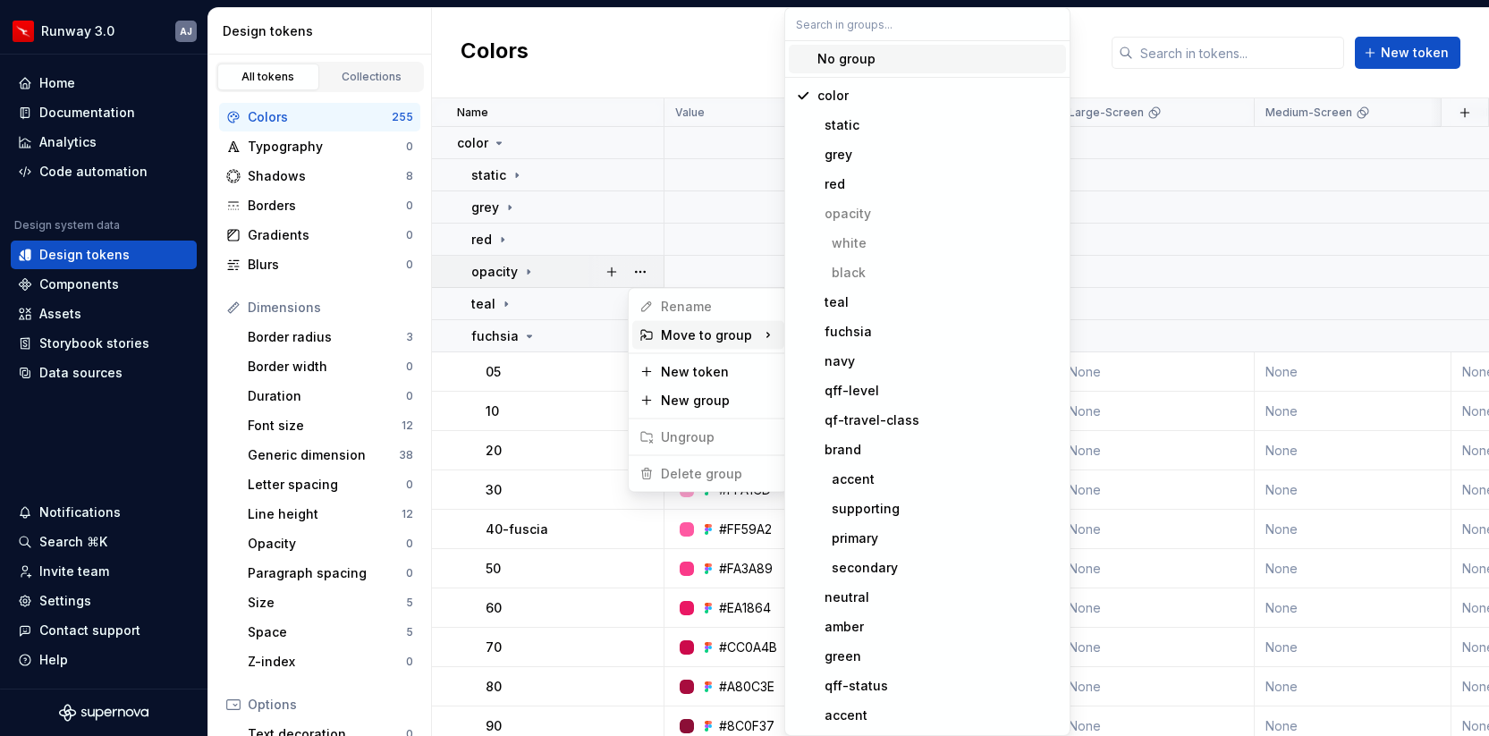
click at [668, 69] on html "Runway 3.0 AJ Home Documentation Analytics Code automation Design system data D…" at bounding box center [744, 368] width 1489 height 736
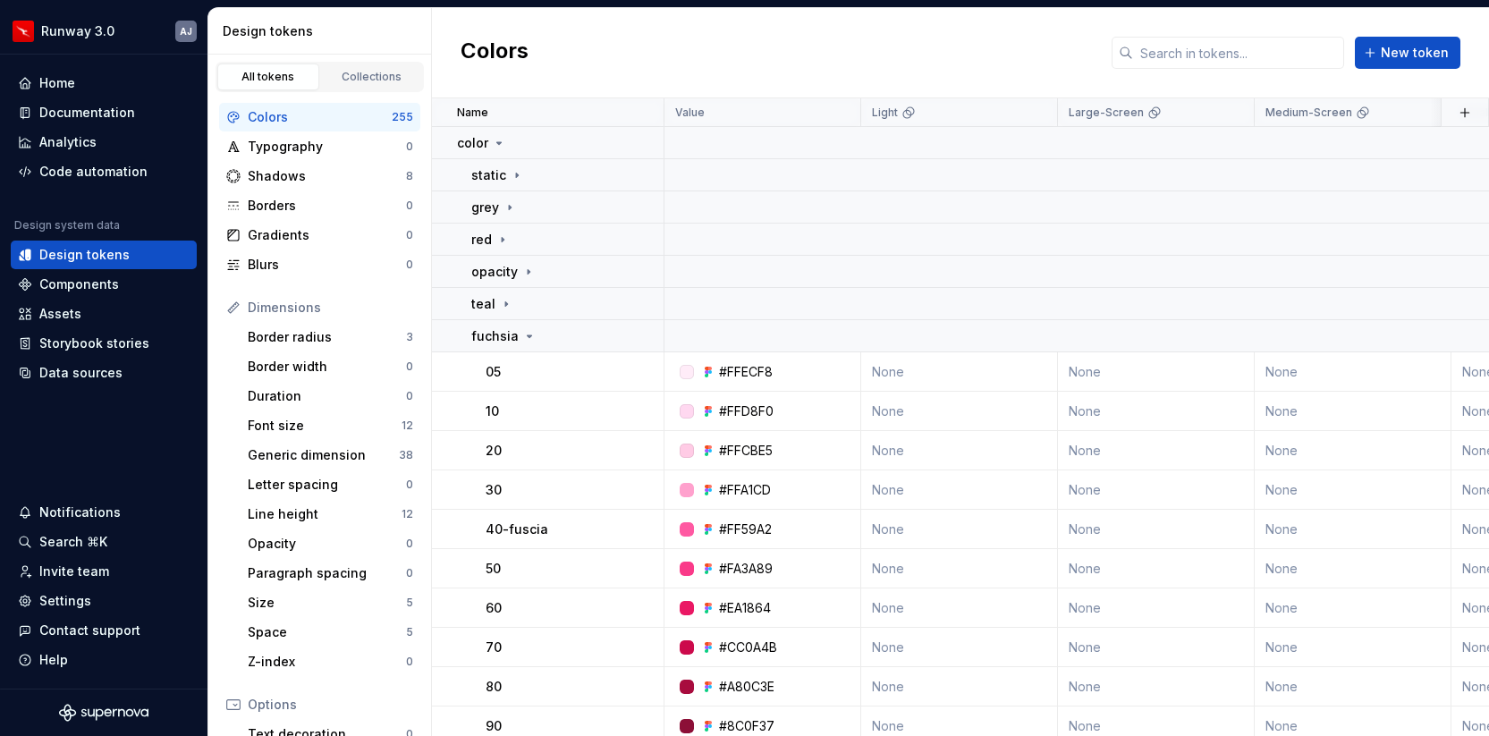
click at [668, 69] on div "Colors New token" at bounding box center [960, 53] width 1057 height 90
click at [332, 436] on div "Font size 12" at bounding box center [331, 425] width 180 height 29
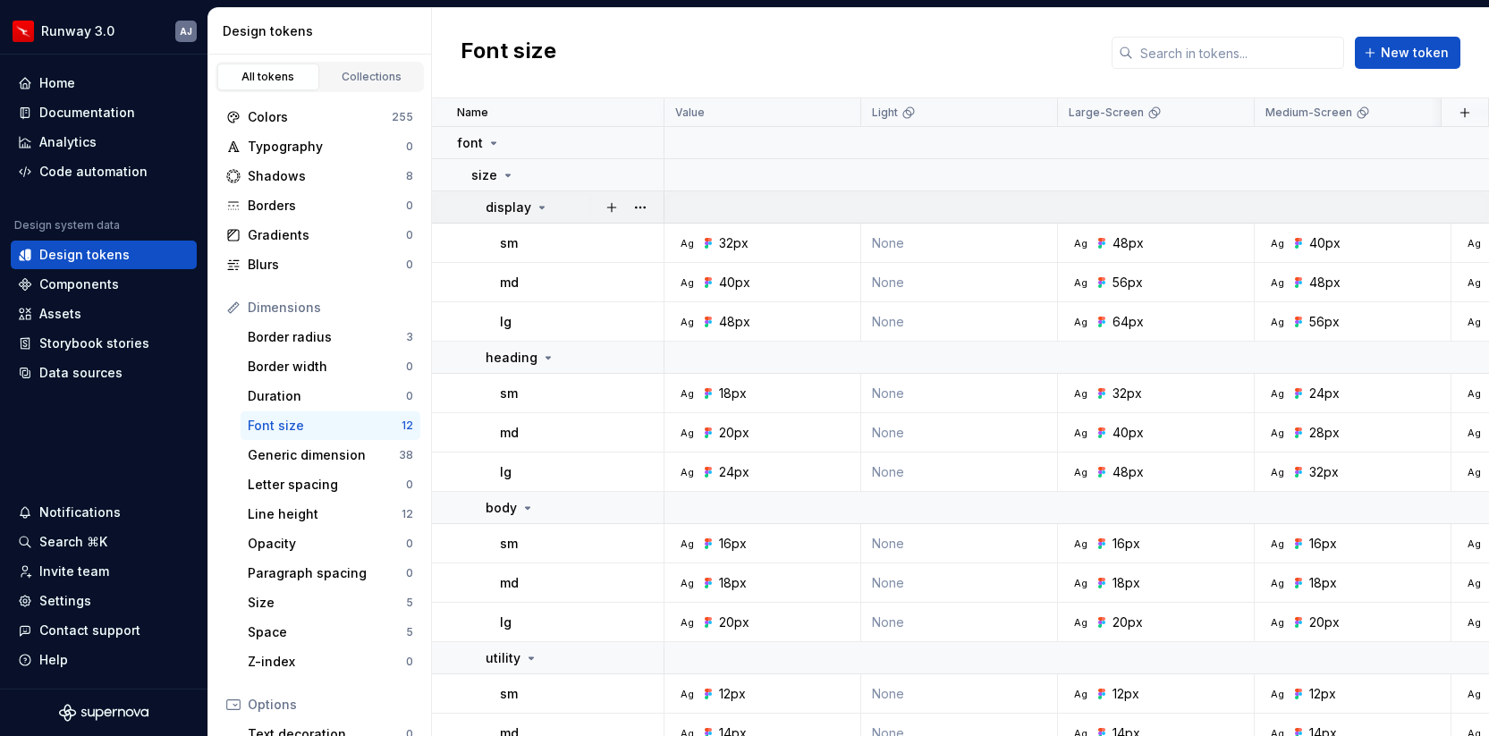
click at [542, 209] on icon at bounding box center [542, 207] width 14 height 14
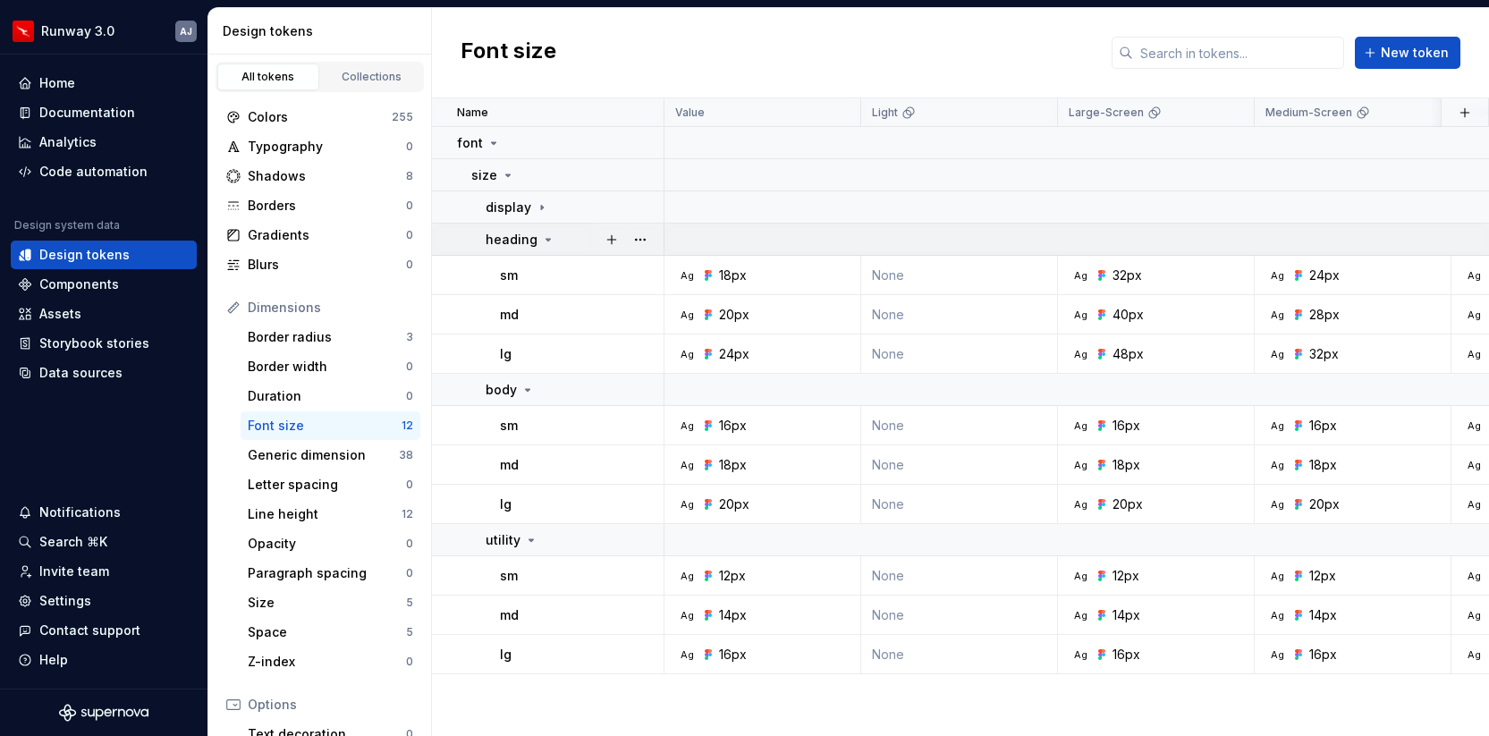
click at [546, 241] on icon at bounding box center [548, 240] width 14 height 14
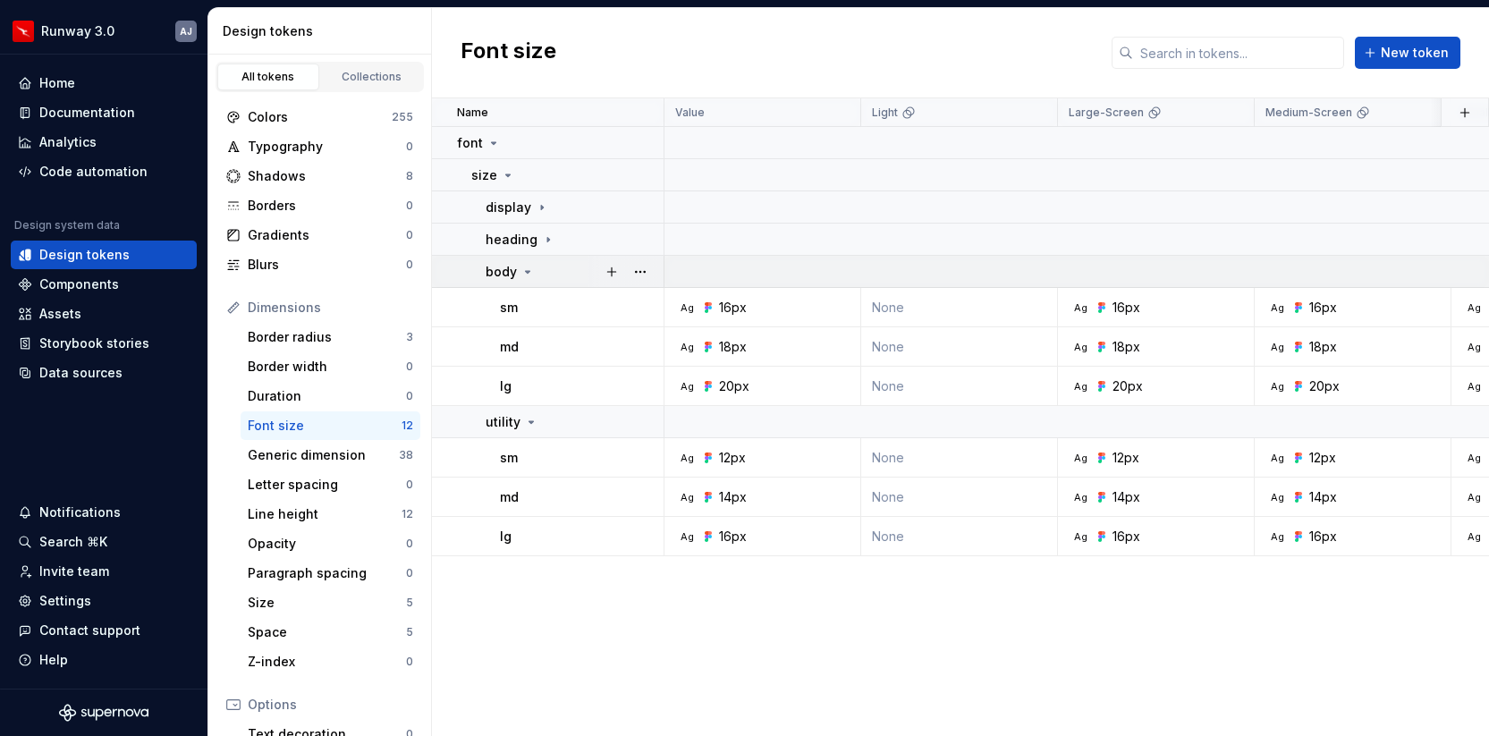
click at [530, 280] on td "body" at bounding box center [548, 272] width 233 height 32
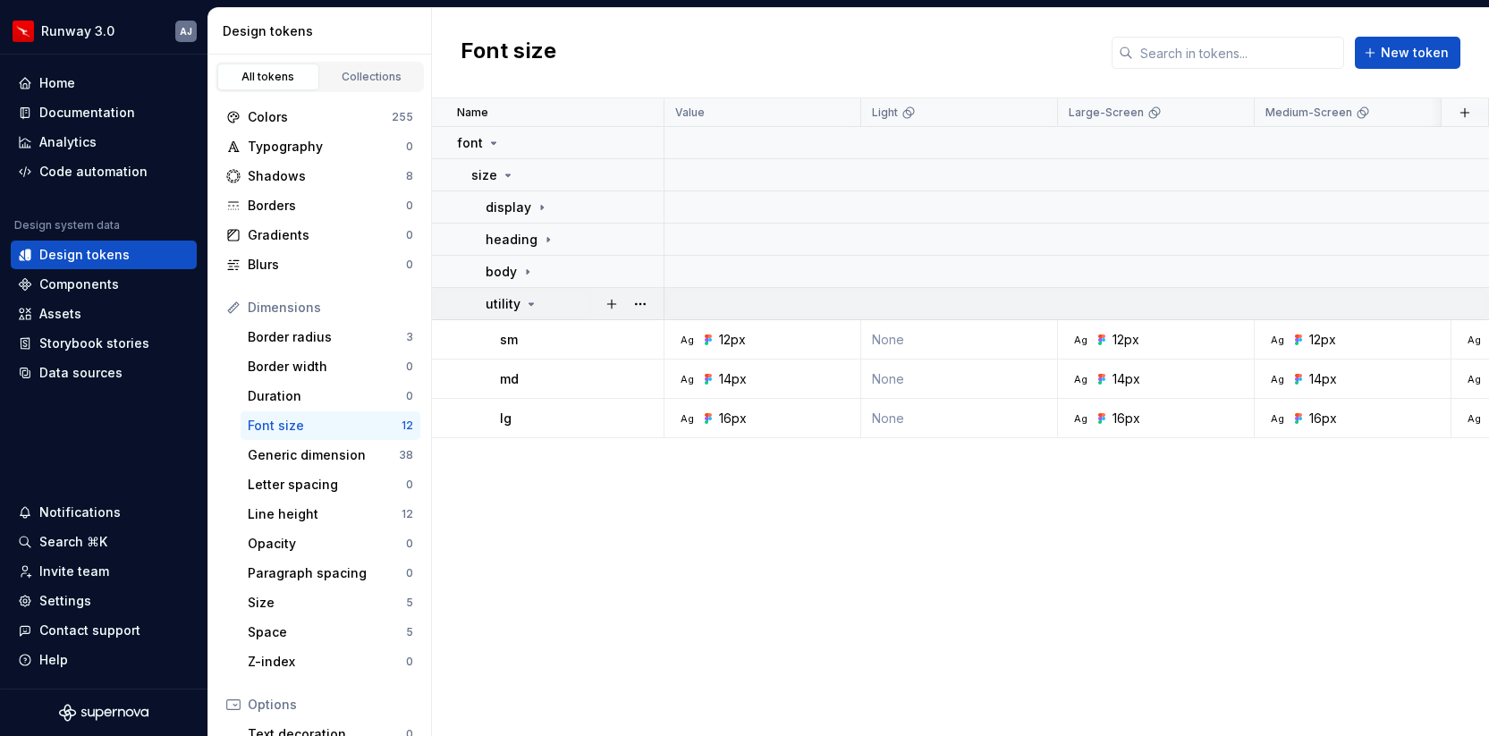
click at [529, 299] on icon at bounding box center [531, 304] width 14 height 14
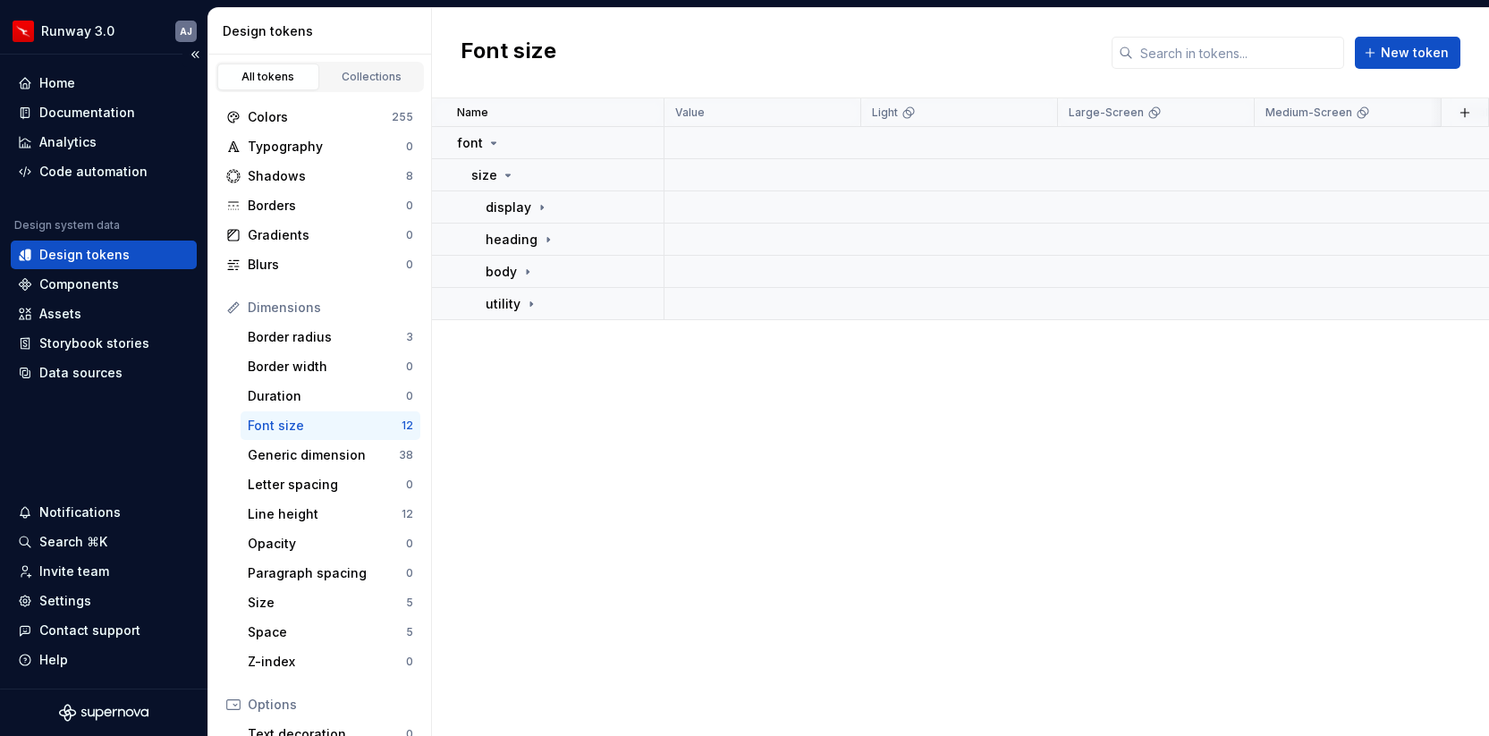
click at [90, 257] on div "Design tokens" at bounding box center [84, 255] width 90 height 18
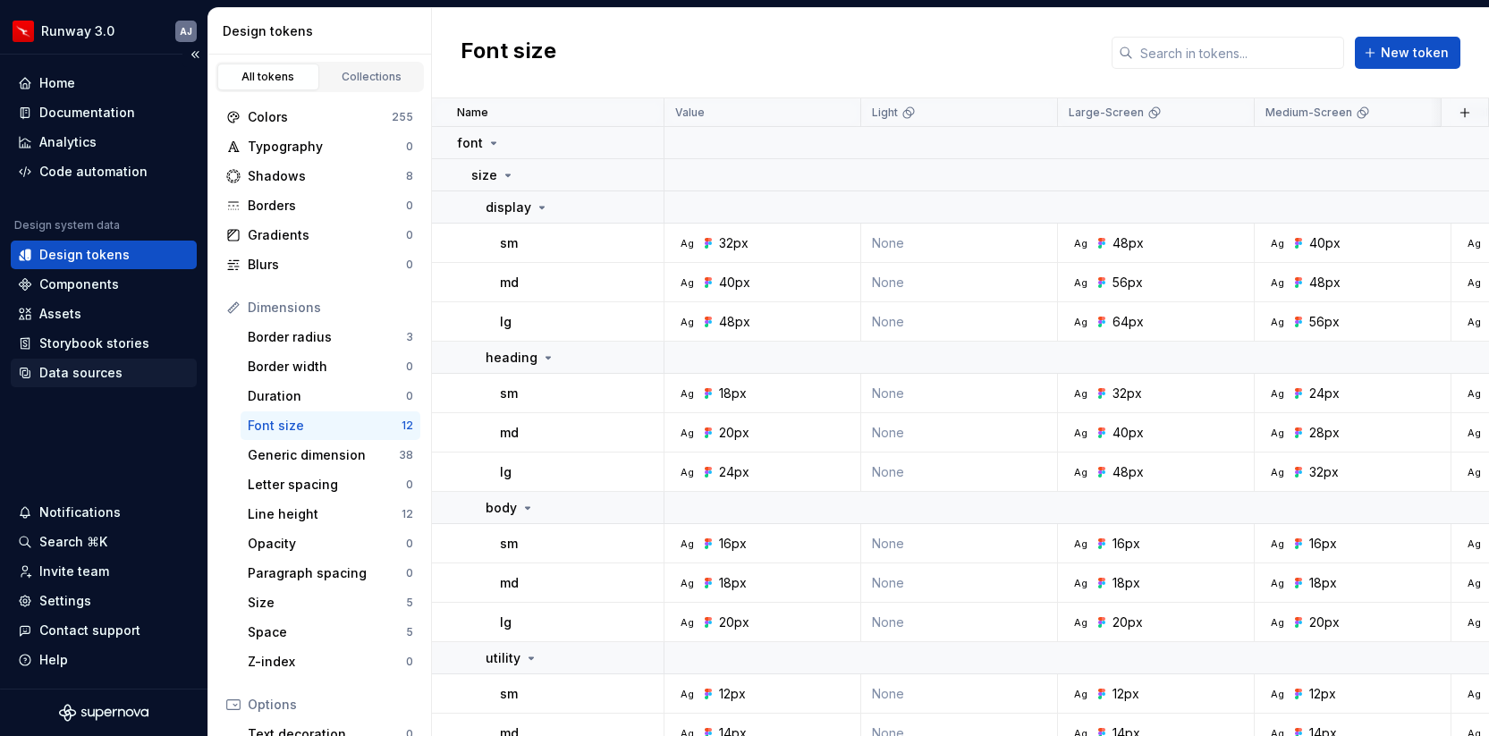
click at [91, 370] on div "Data sources" at bounding box center [80, 373] width 83 height 18
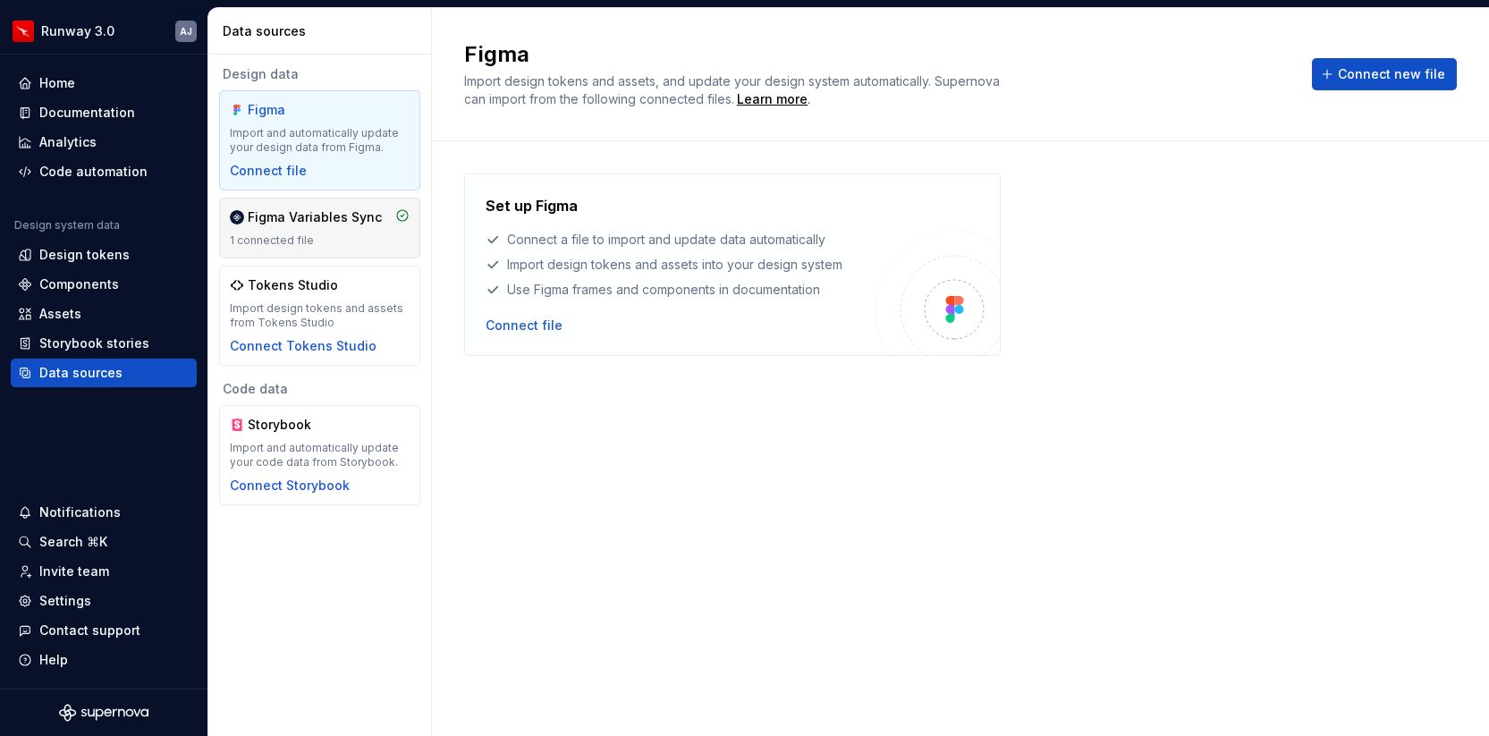
click at [332, 220] on div "Figma Variables Sync" at bounding box center [315, 217] width 134 height 18
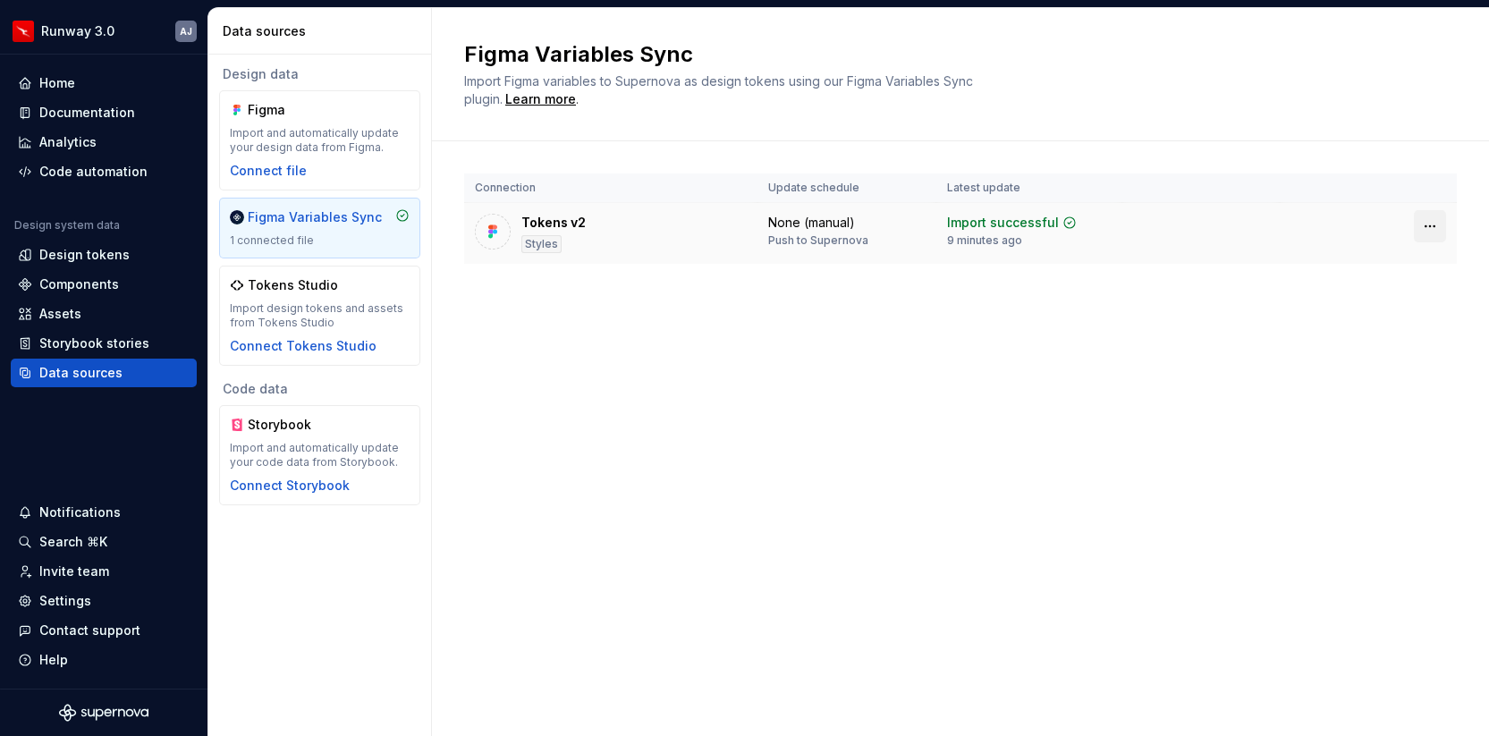
click at [1431, 223] on html "Runway 3.0 AJ Home Documentation Analytics Code automation Design system data D…" at bounding box center [744, 368] width 1489 height 736
click at [1130, 322] on html "Runway 3.0 AJ Home Documentation Analytics Code automation Design system data D…" at bounding box center [744, 368] width 1489 height 736
click at [549, 319] on div "Connection Update schedule Latest update Tokens v2 Styles None (manual) Push to…" at bounding box center [960, 236] width 993 height 190
click at [60, 279] on div "Components" at bounding box center [79, 284] width 80 height 18
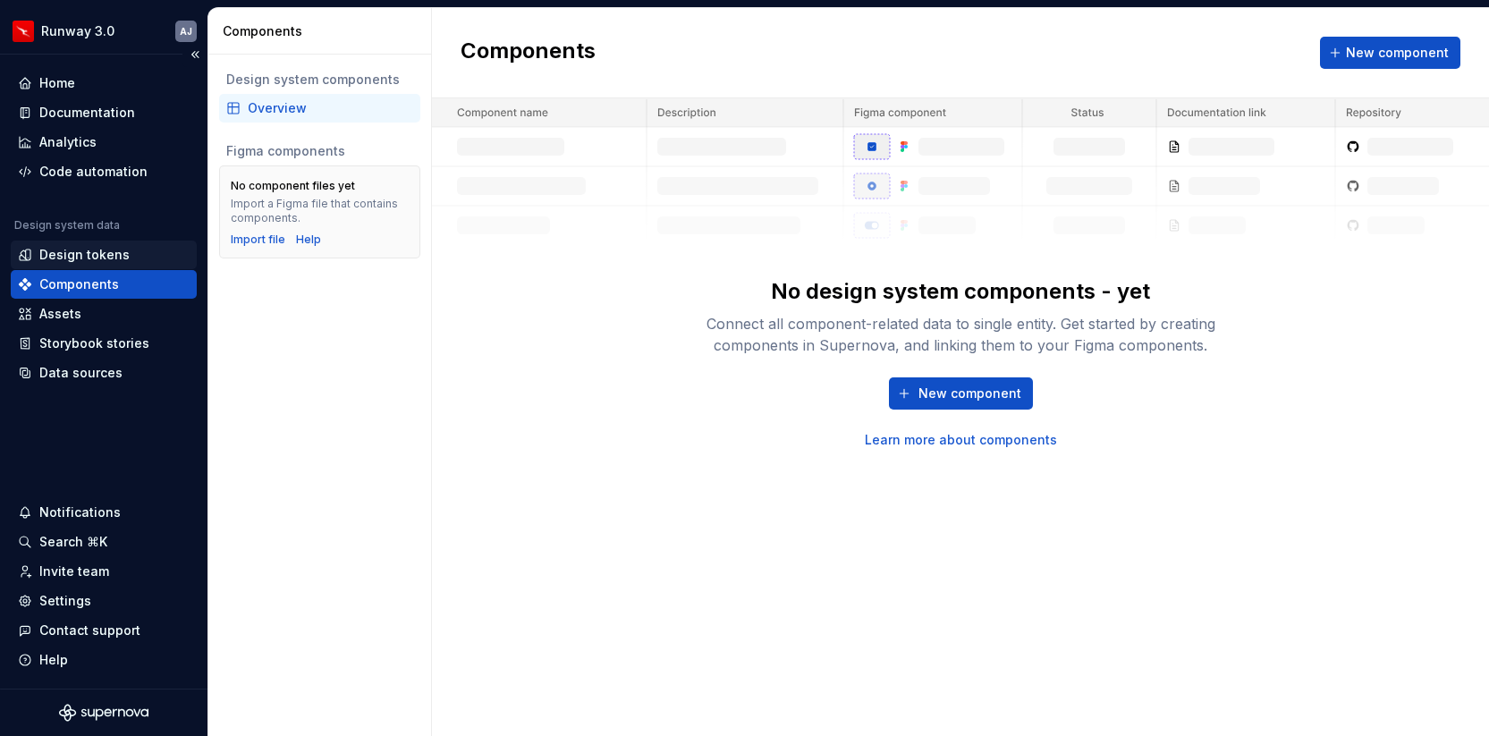
click at [66, 251] on div "Design tokens" at bounding box center [84, 255] width 90 height 18
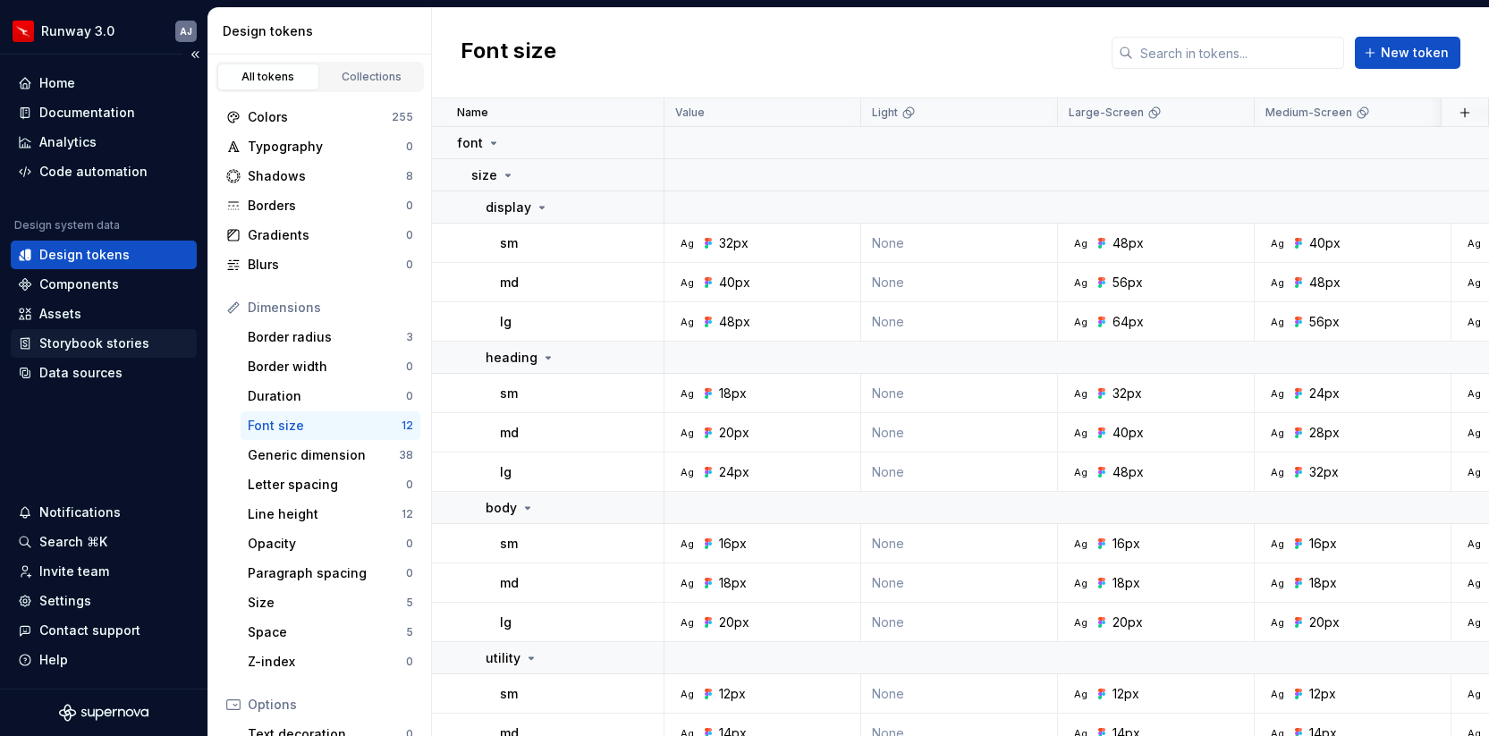
click at [84, 342] on div "Storybook stories" at bounding box center [94, 343] width 110 height 18
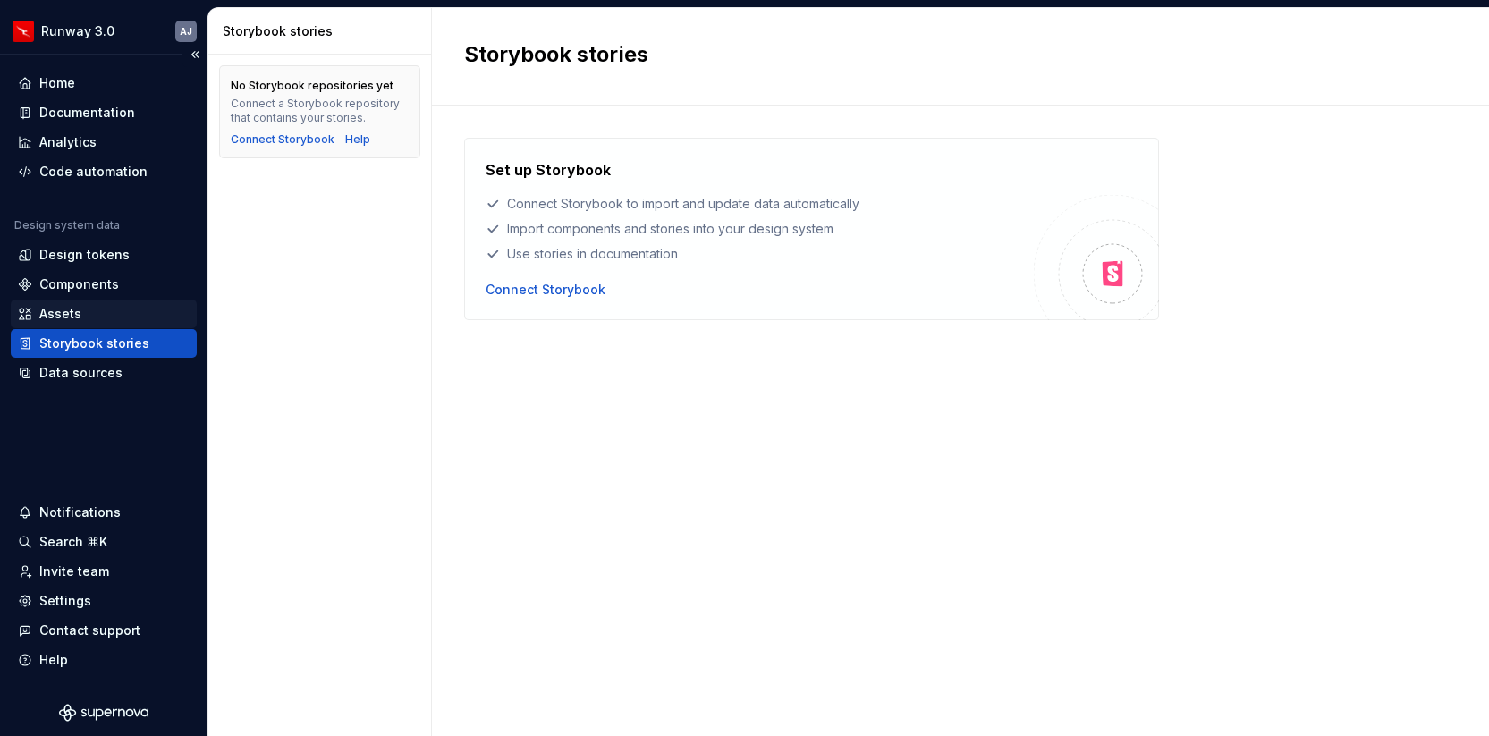
click at [75, 315] on div "Assets" at bounding box center [60, 314] width 42 height 18
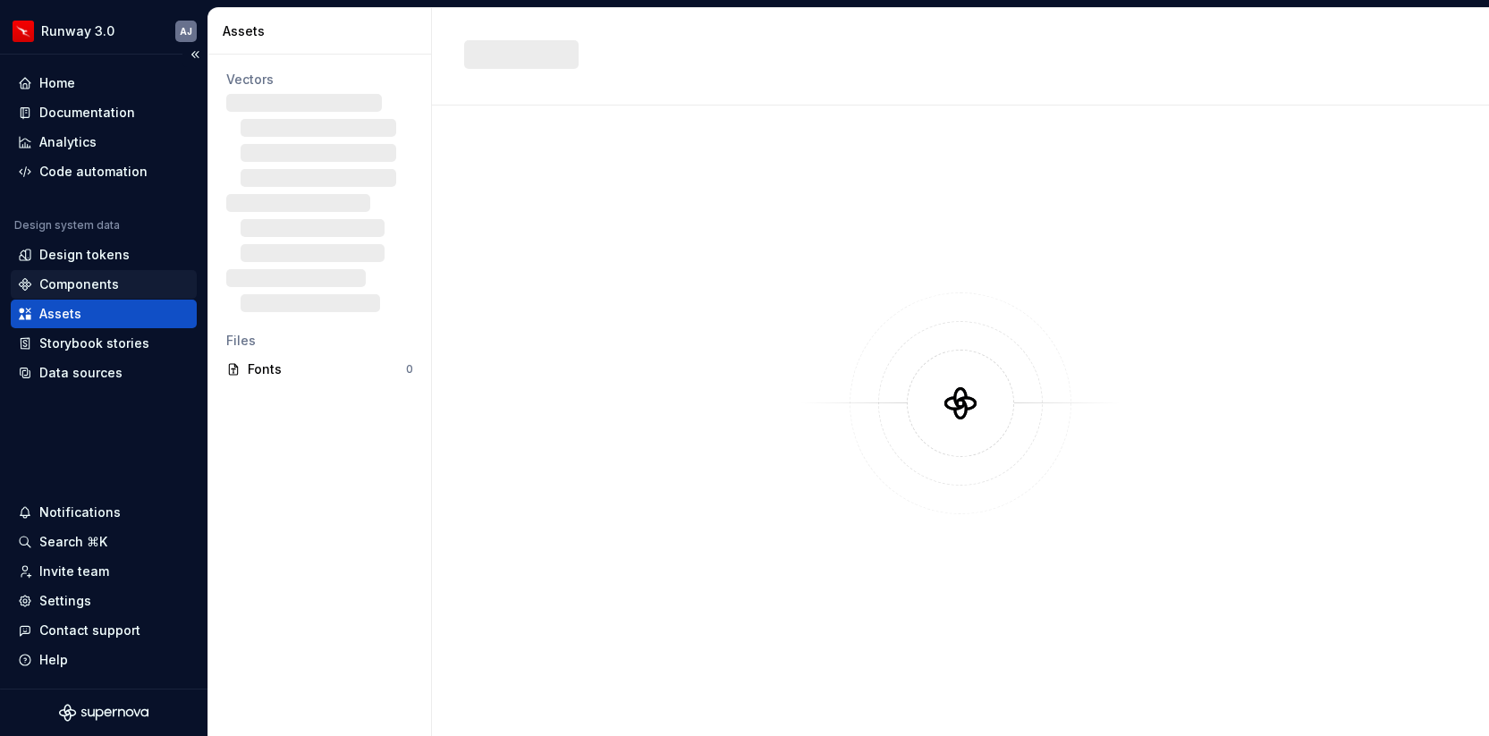
click at [75, 287] on div "Components" at bounding box center [79, 284] width 80 height 18
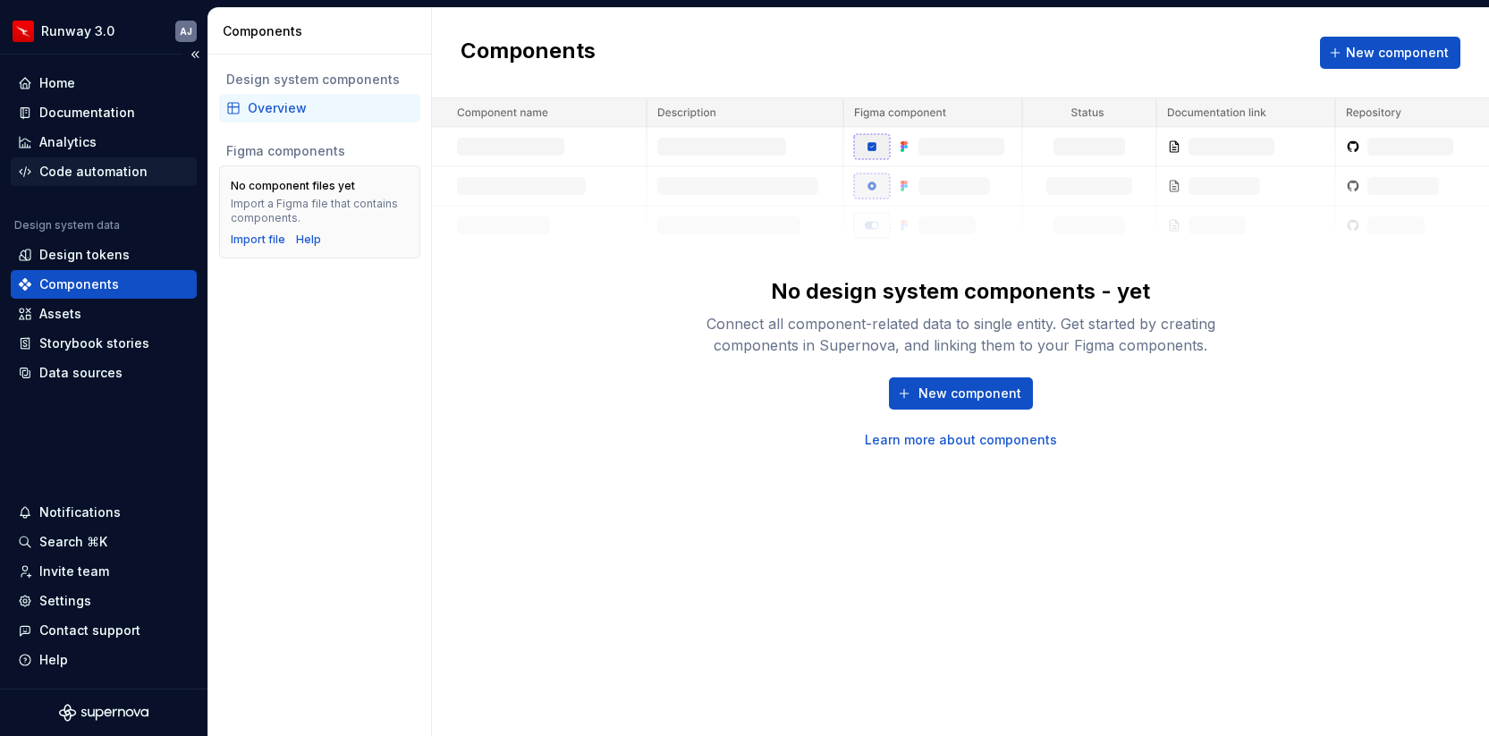
click at [81, 171] on div "Code automation" at bounding box center [93, 172] width 108 height 18
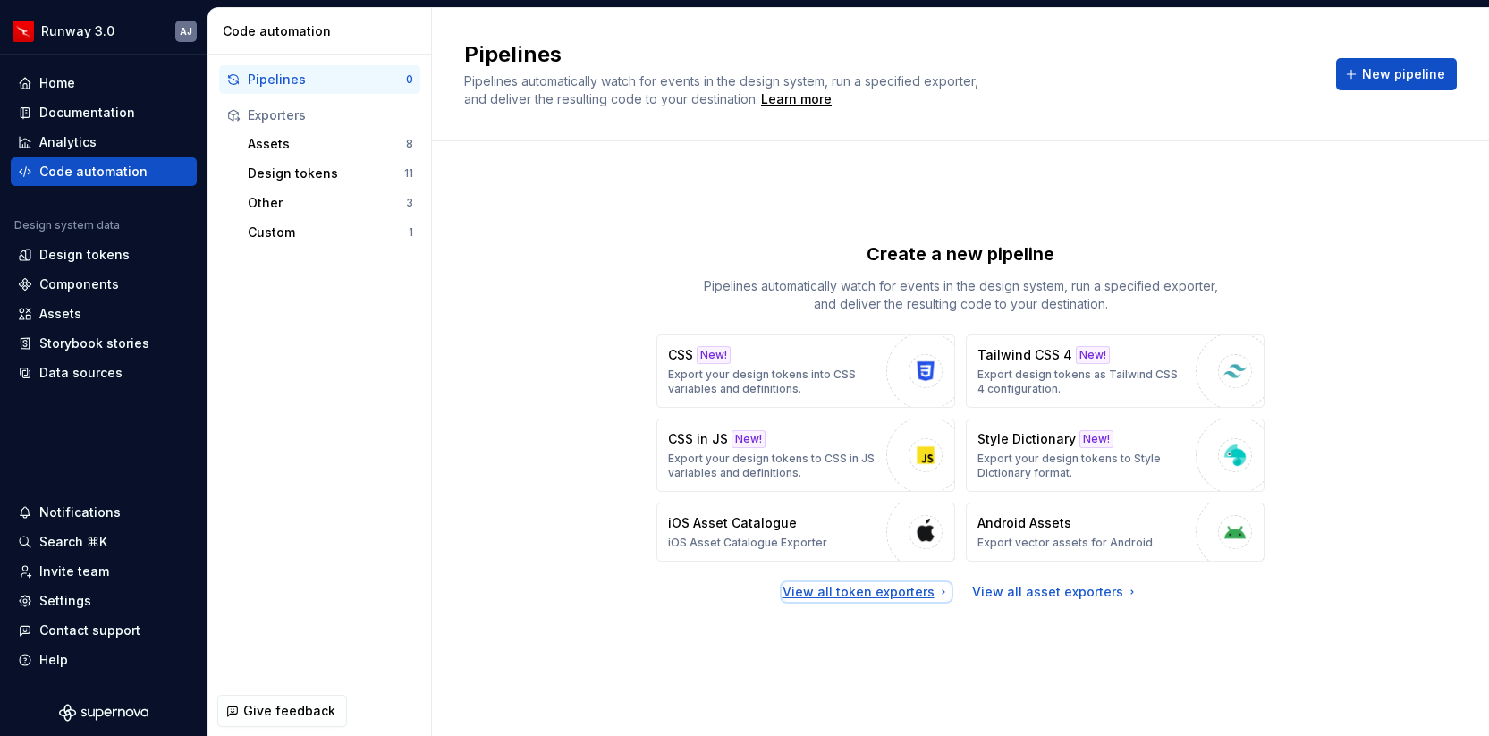
click at [883, 591] on div "View all token exporters" at bounding box center [867, 592] width 168 height 18
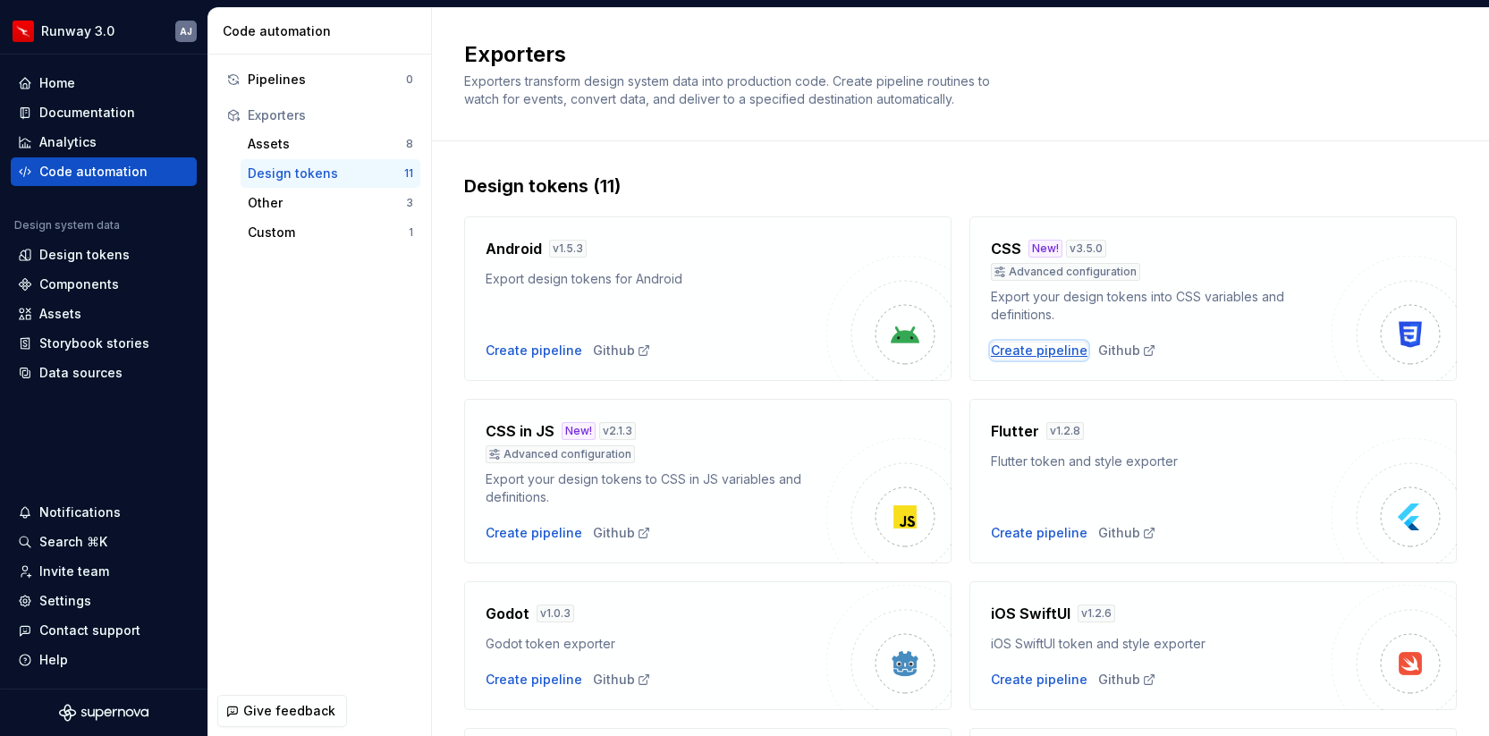
click at [1050, 347] on div "Create pipeline" at bounding box center [1039, 351] width 97 height 18
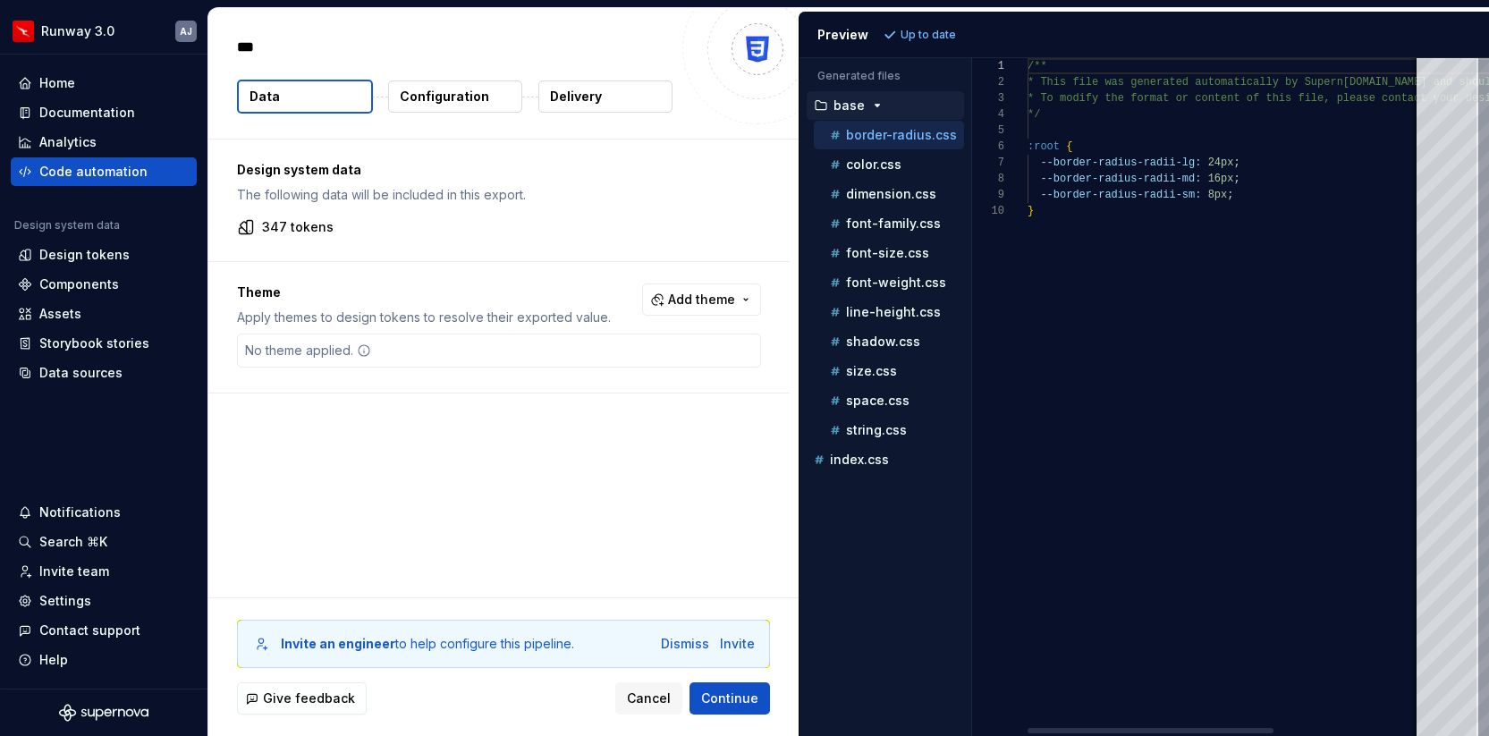
type textarea "*"
click at [870, 314] on p "line-height.css" at bounding box center [893, 312] width 95 height 14
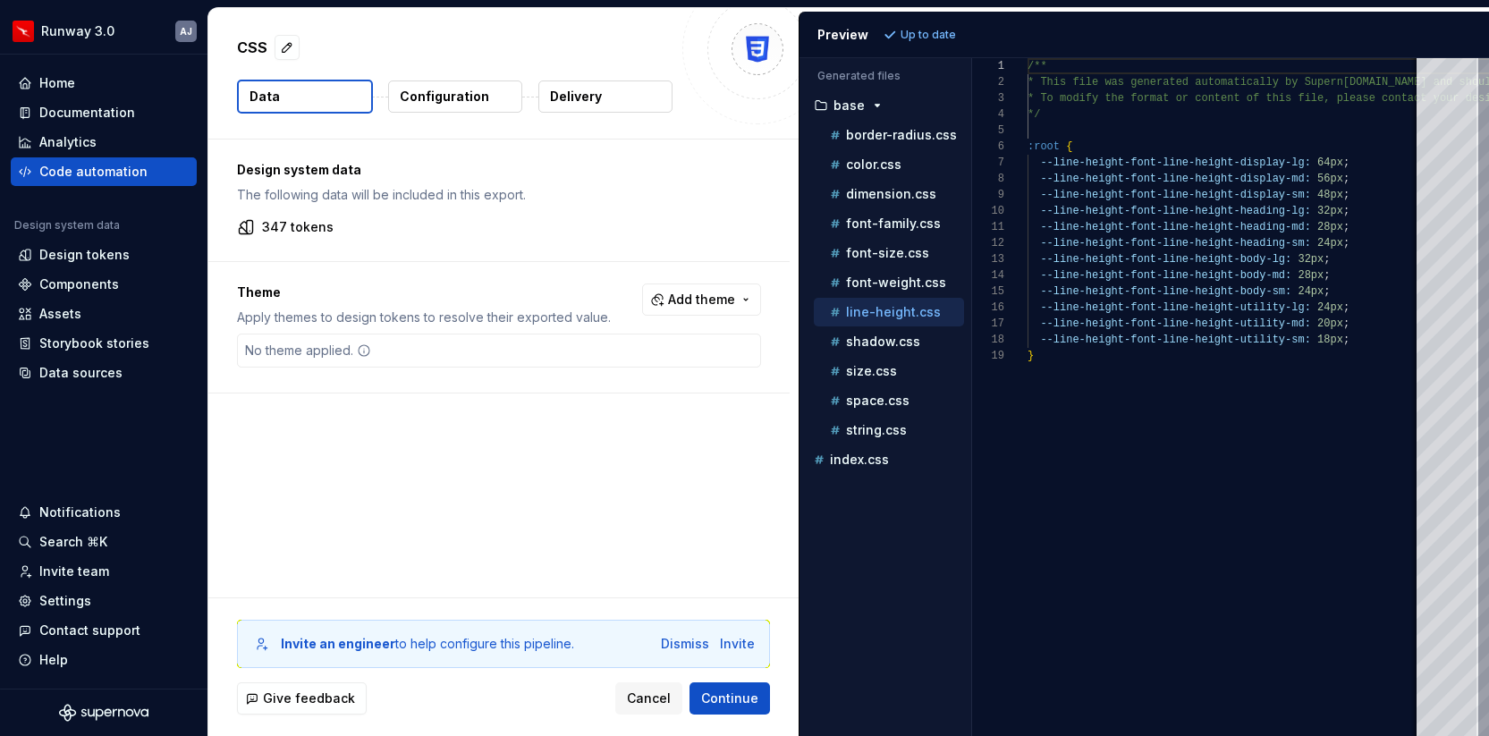
scroll to position [161, 0]
click at [867, 287] on p "font-weight.css" at bounding box center [896, 282] width 100 height 14
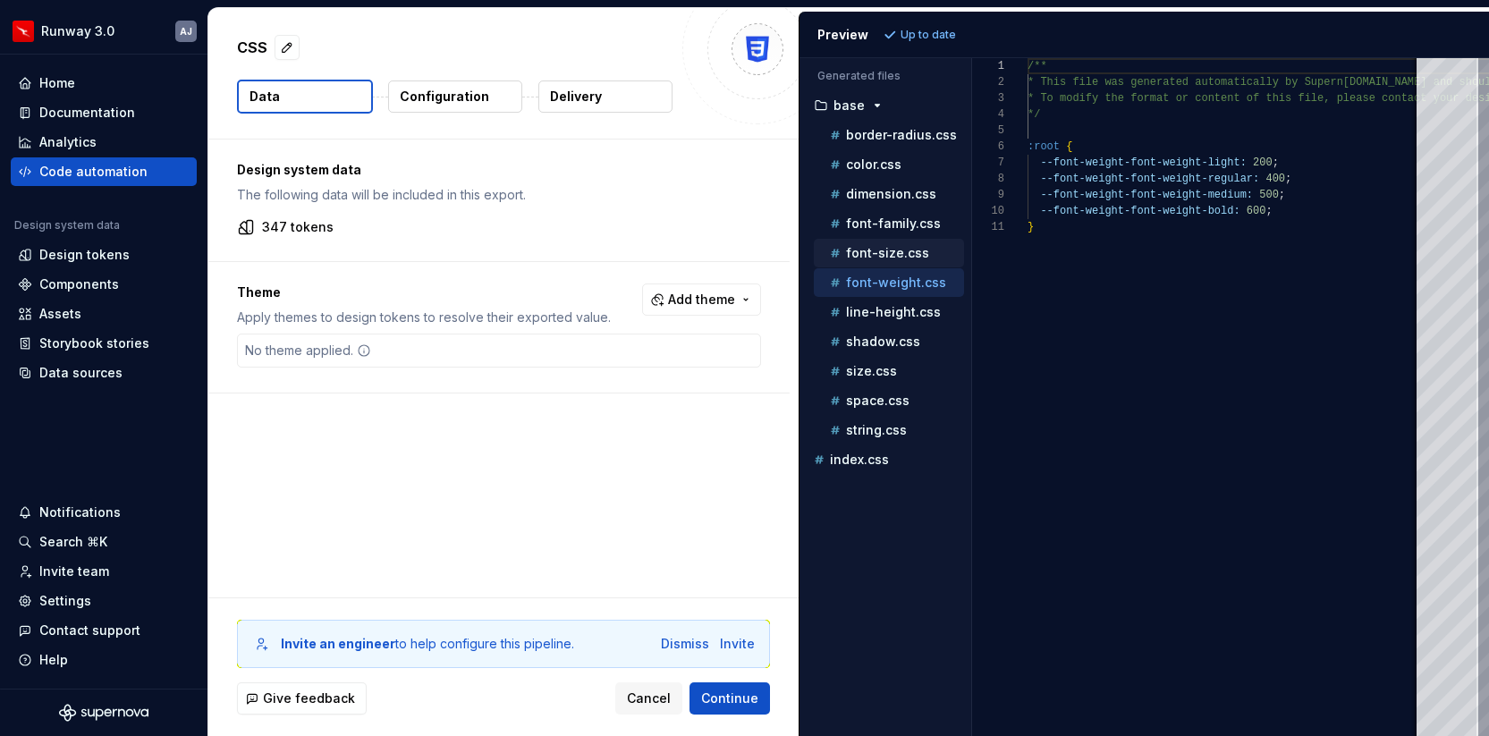
click at [879, 258] on p "font-size.css" at bounding box center [887, 253] width 83 height 14
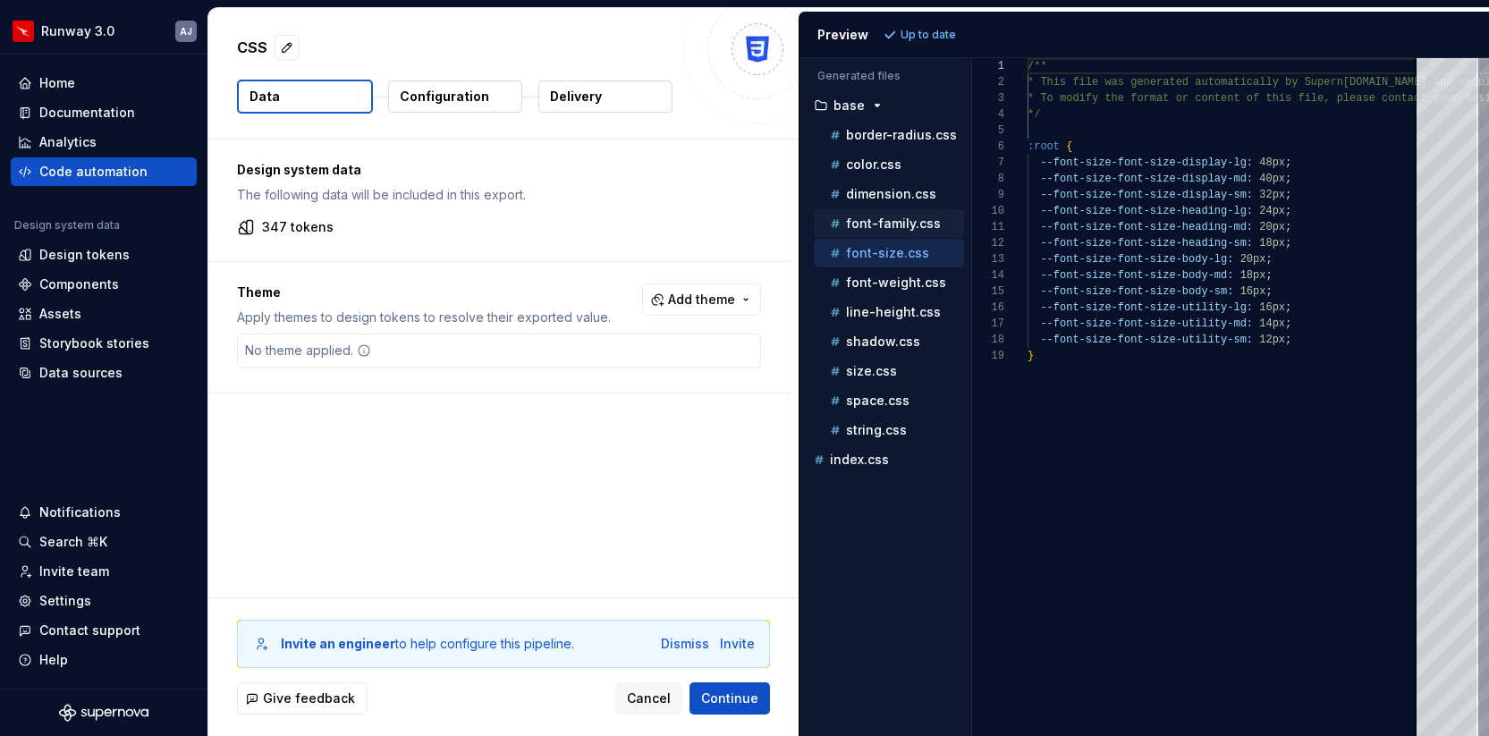
click at [872, 210] on div "font-family.css" at bounding box center [889, 223] width 150 height 29
click at [865, 190] on p "dimension.css" at bounding box center [891, 194] width 90 height 14
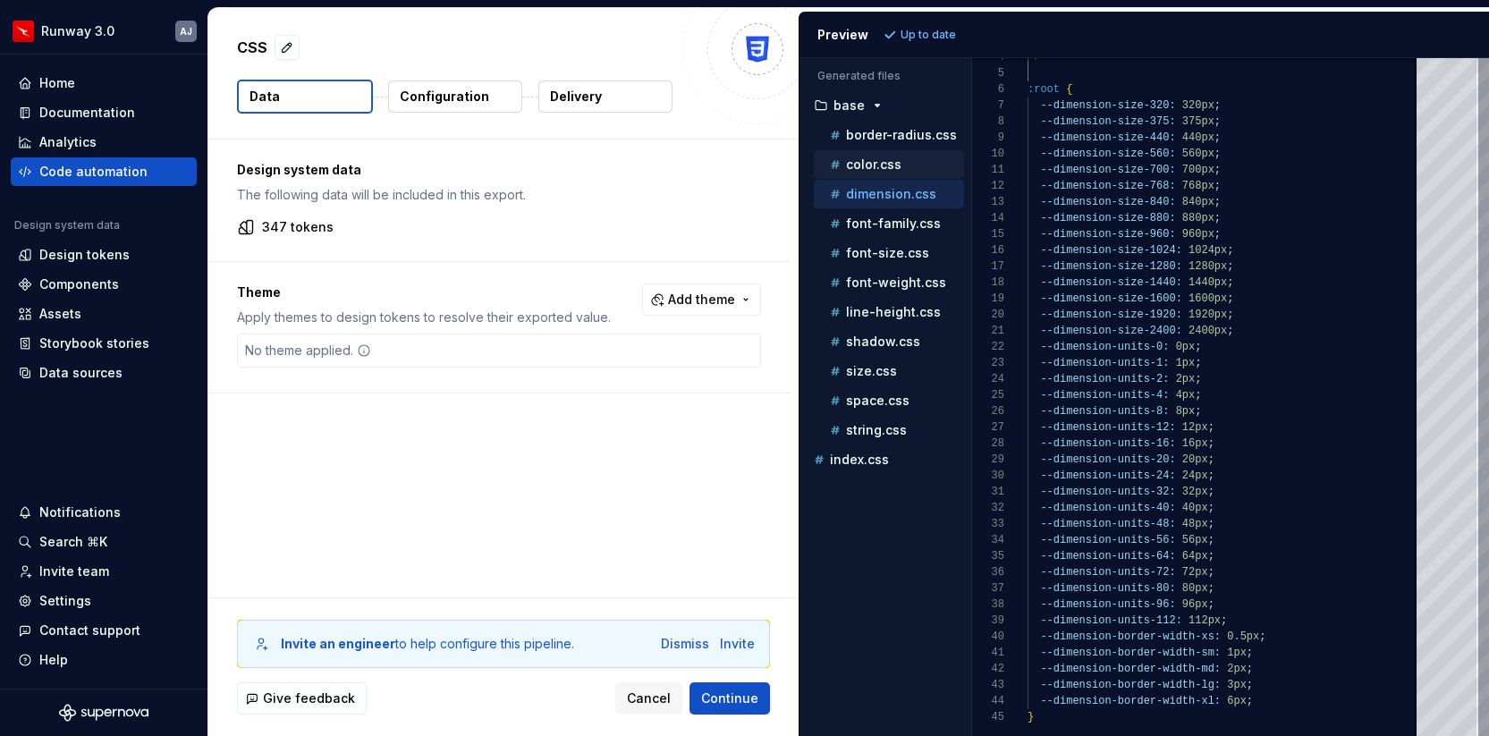
click at [876, 167] on p "color.css" at bounding box center [873, 164] width 55 height 14
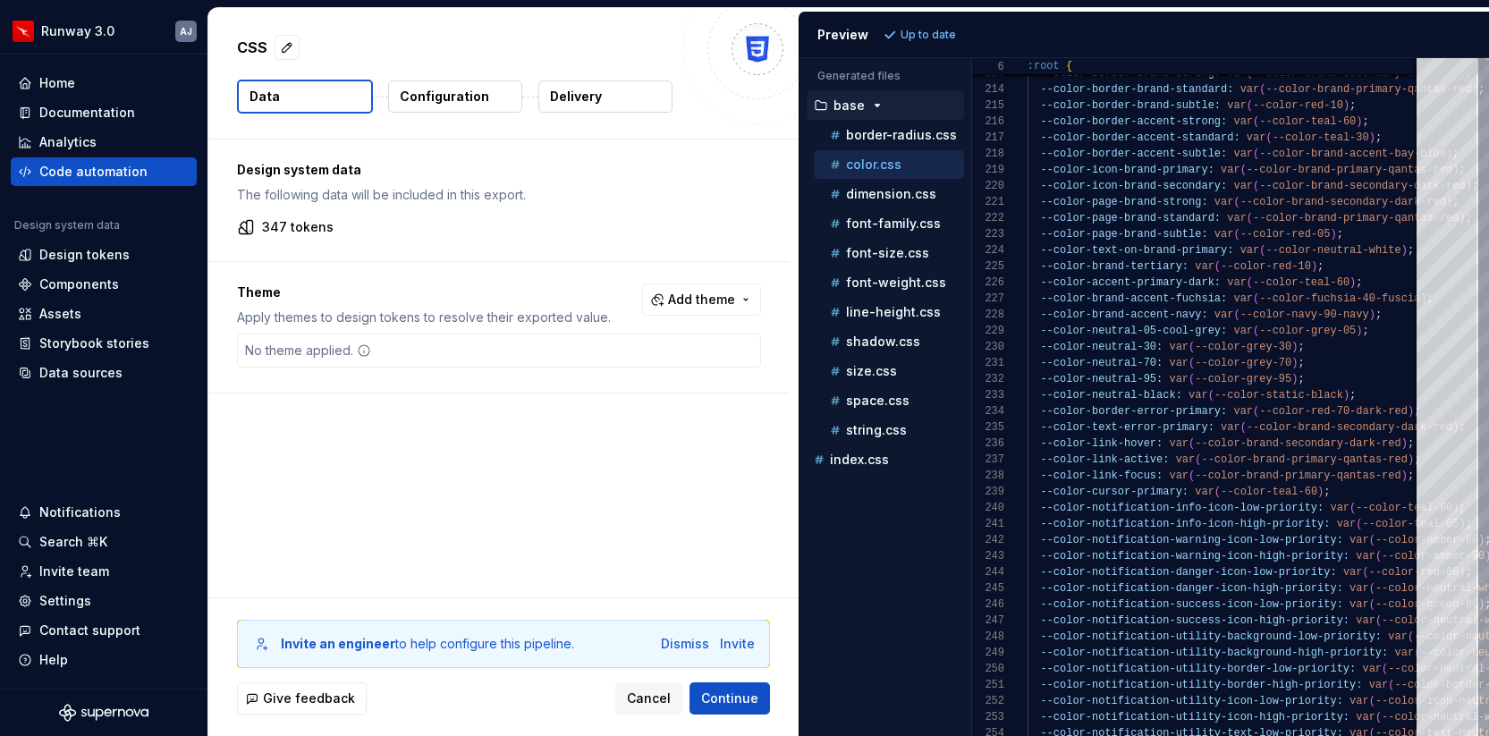
click at [870, 106] on icon "button" at bounding box center [877, 105] width 14 height 14
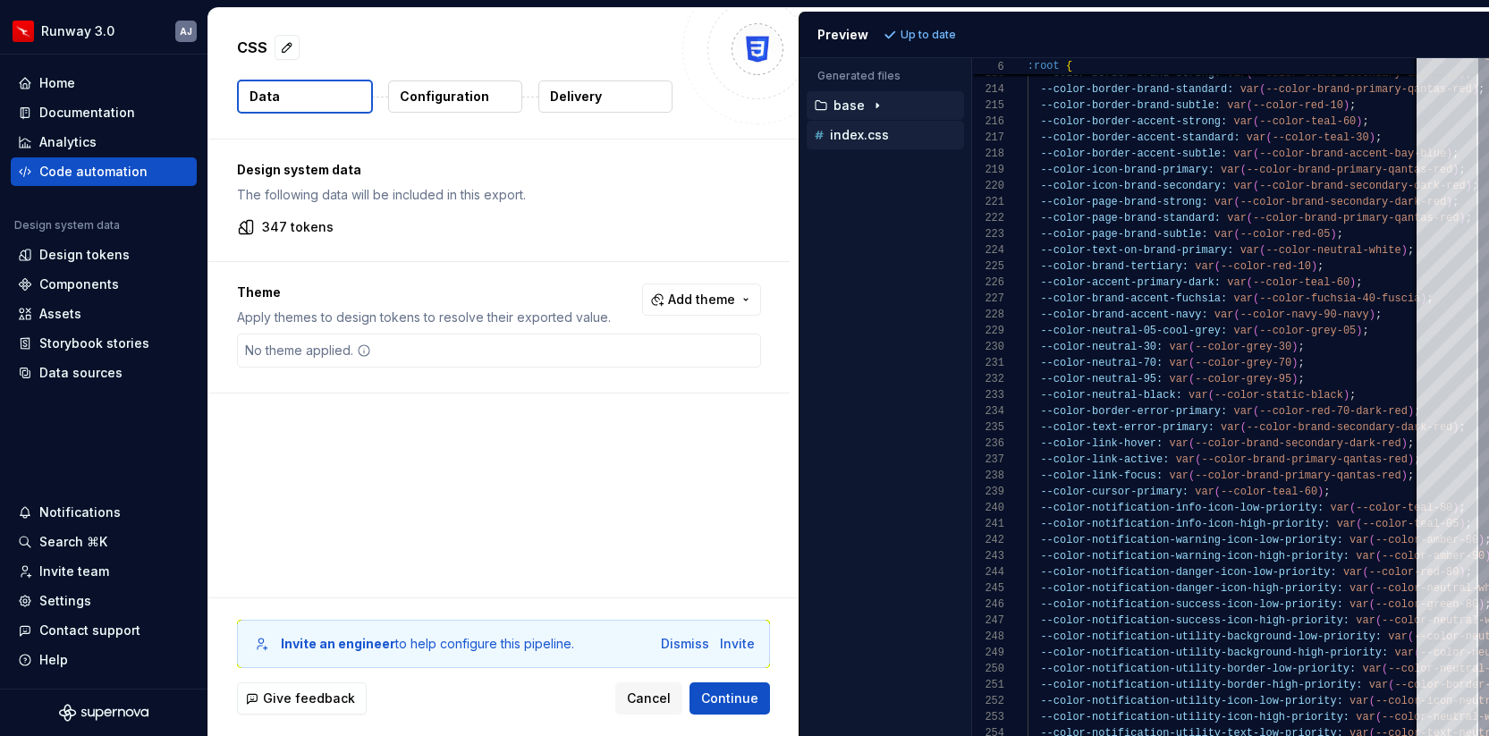
click at [845, 132] on p "index.css" at bounding box center [859, 135] width 59 height 14
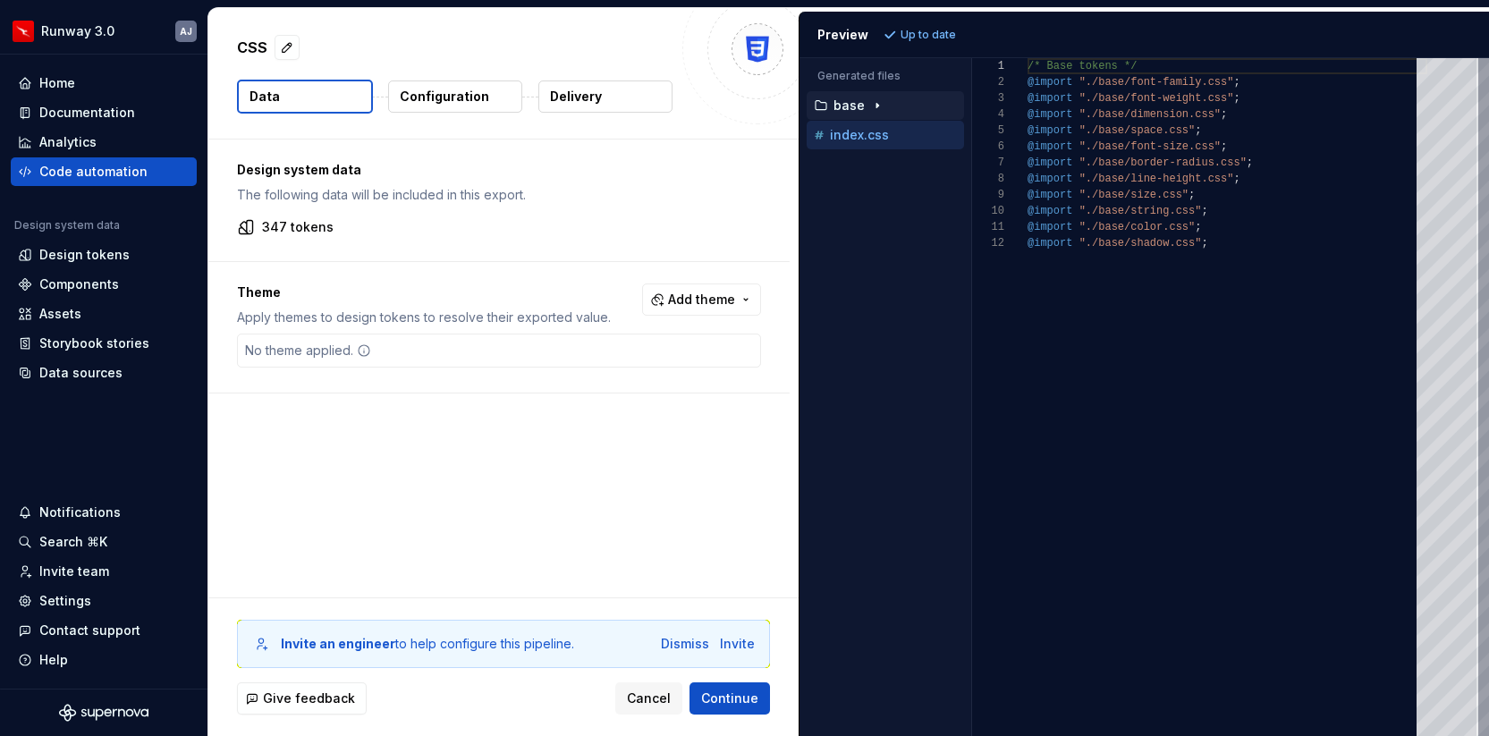
click at [879, 102] on icon "button" at bounding box center [877, 105] width 14 height 14
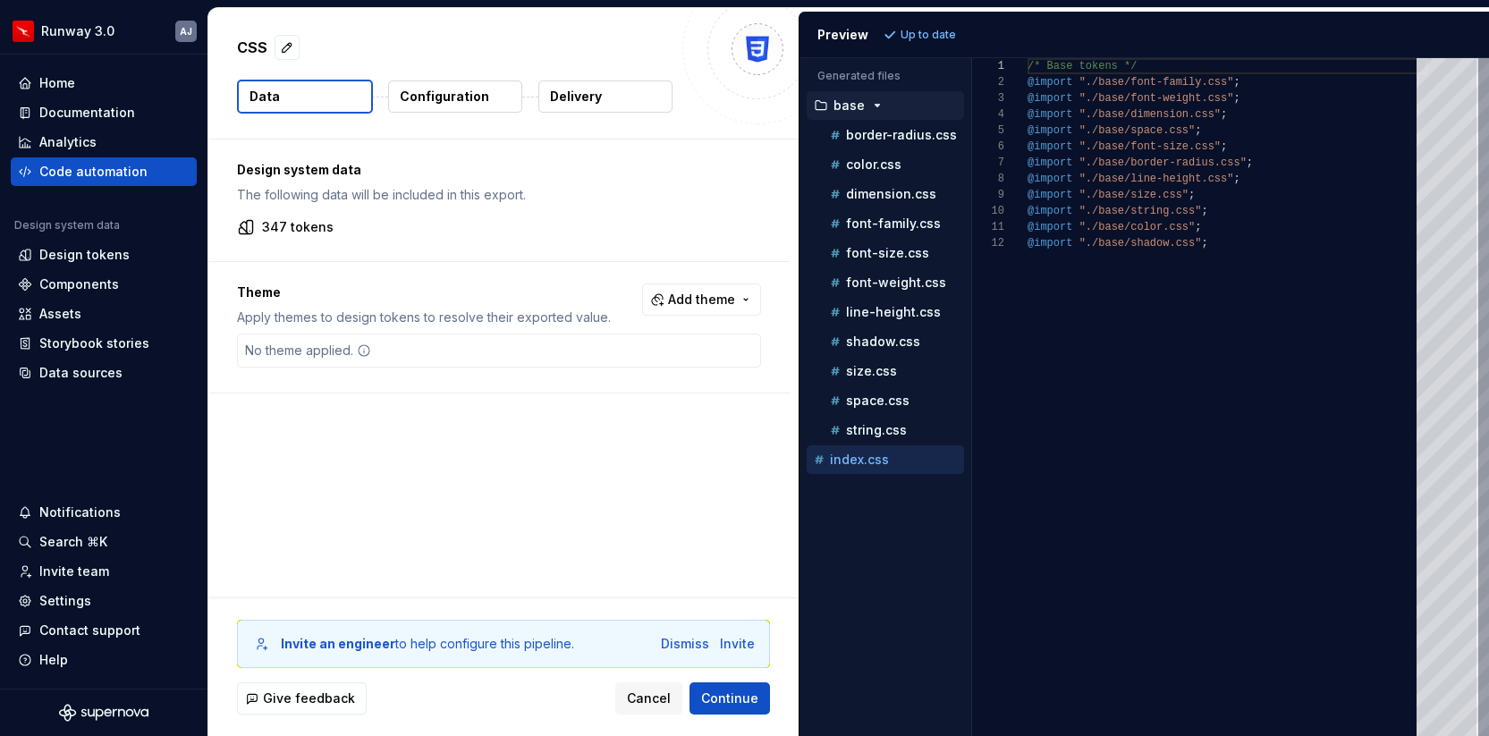
click at [616, 454] on div "Design system data The following data will be included in this export. 347 toke…" at bounding box center [503, 369] width 590 height 458
click at [322, 97] on button "Data" at bounding box center [305, 97] width 136 height 34
click at [508, 351] on div "No theme applied." at bounding box center [499, 351] width 524 height 34
click at [749, 300] on button "Add theme" at bounding box center [701, 300] width 119 height 32
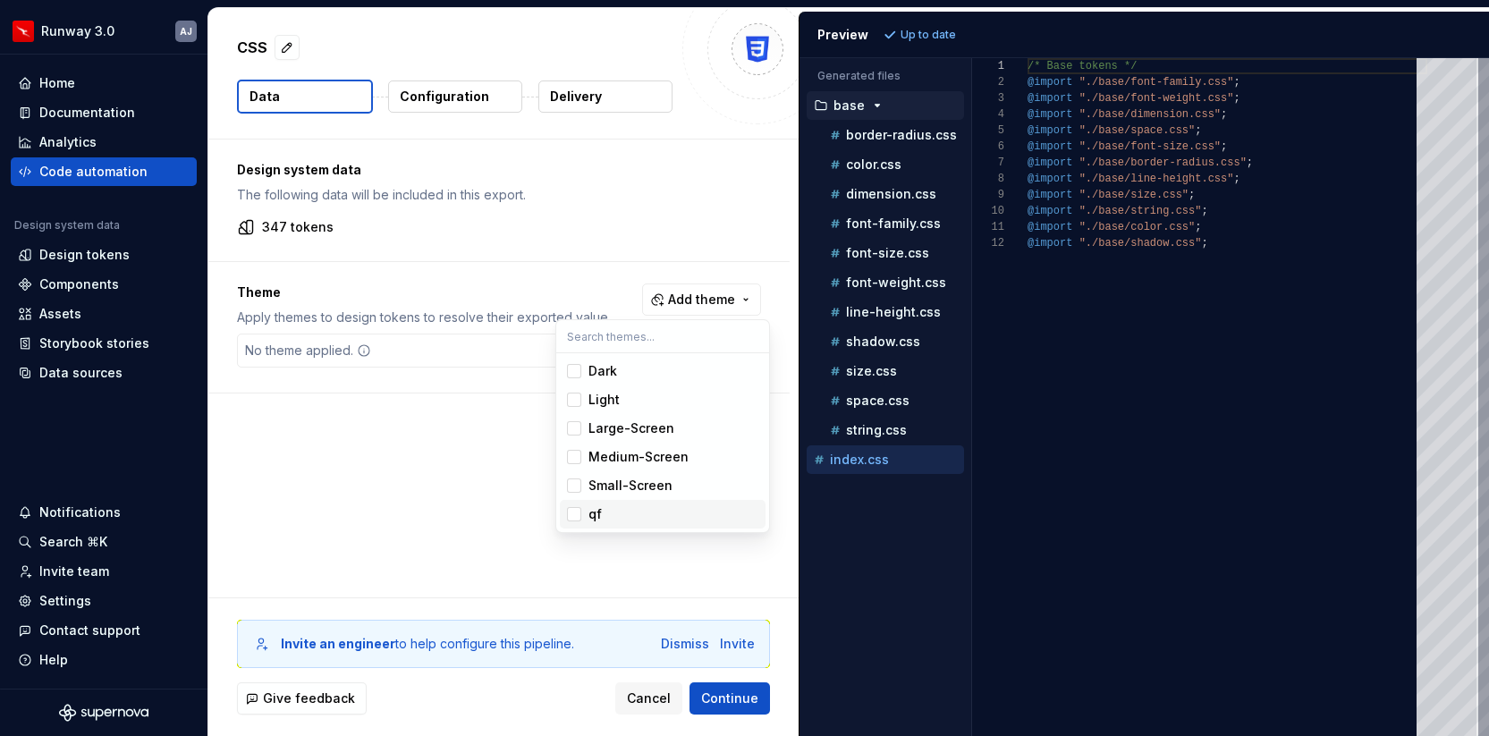
click at [673, 554] on html "Runway 3.0 AJ Home Documentation Analytics Code automation Design system data D…" at bounding box center [744, 368] width 1489 height 736
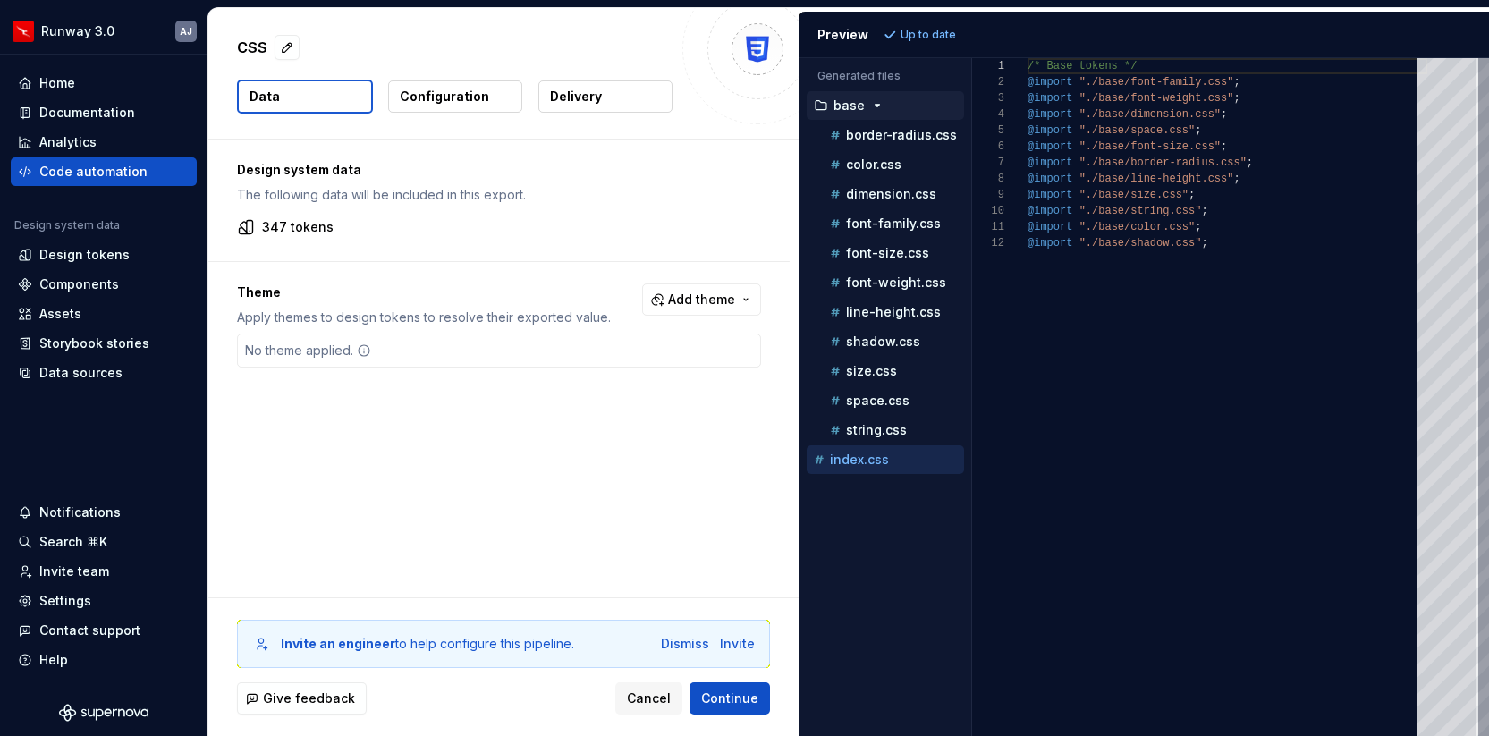
click at [673, 554] on div "Design system data The following data will be included in this export. 347 toke…" at bounding box center [503, 369] width 590 height 458
click at [886, 360] on div "size.css" at bounding box center [889, 371] width 150 height 29
click at [886, 342] on p "shadow.css" at bounding box center [883, 341] width 74 height 14
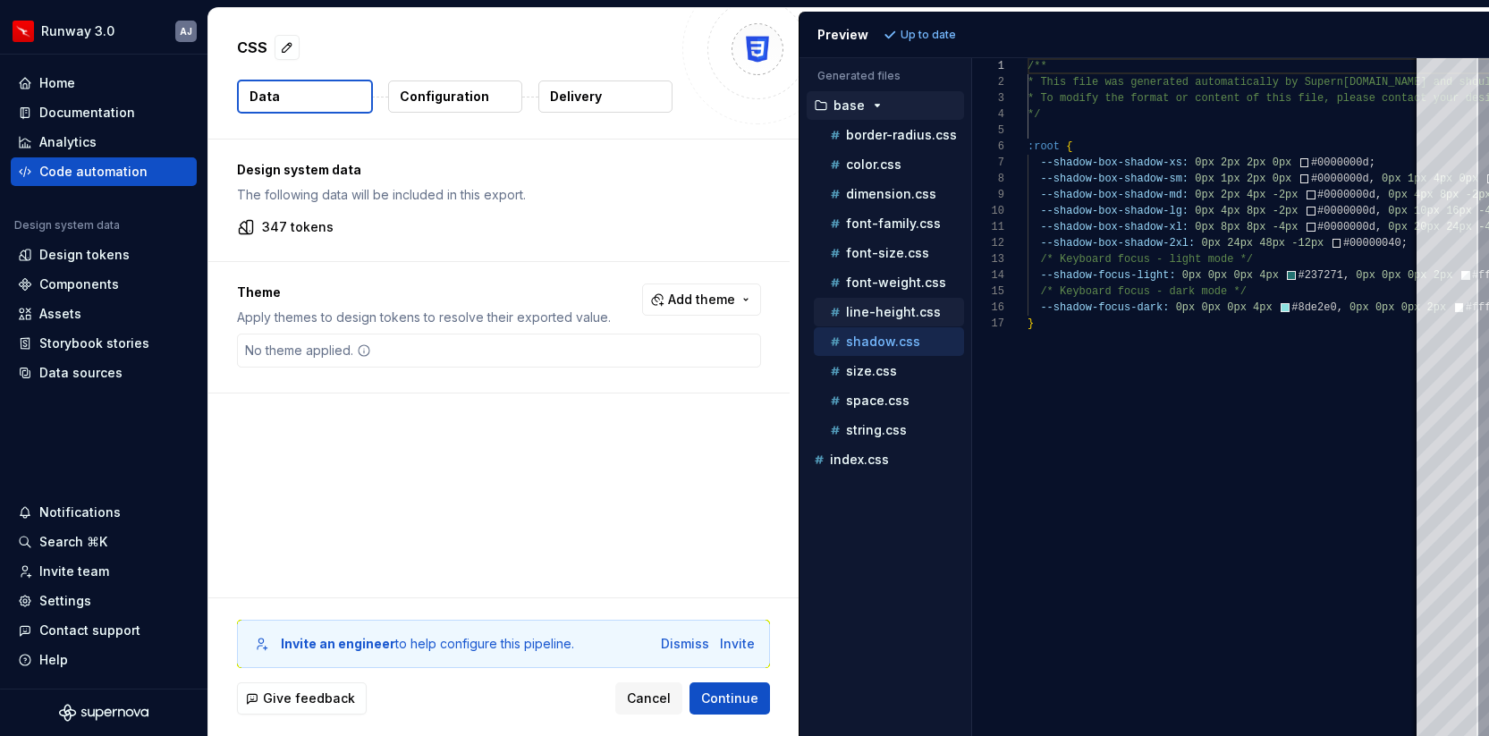
click at [880, 308] on p "line-height.css" at bounding box center [893, 312] width 95 height 14
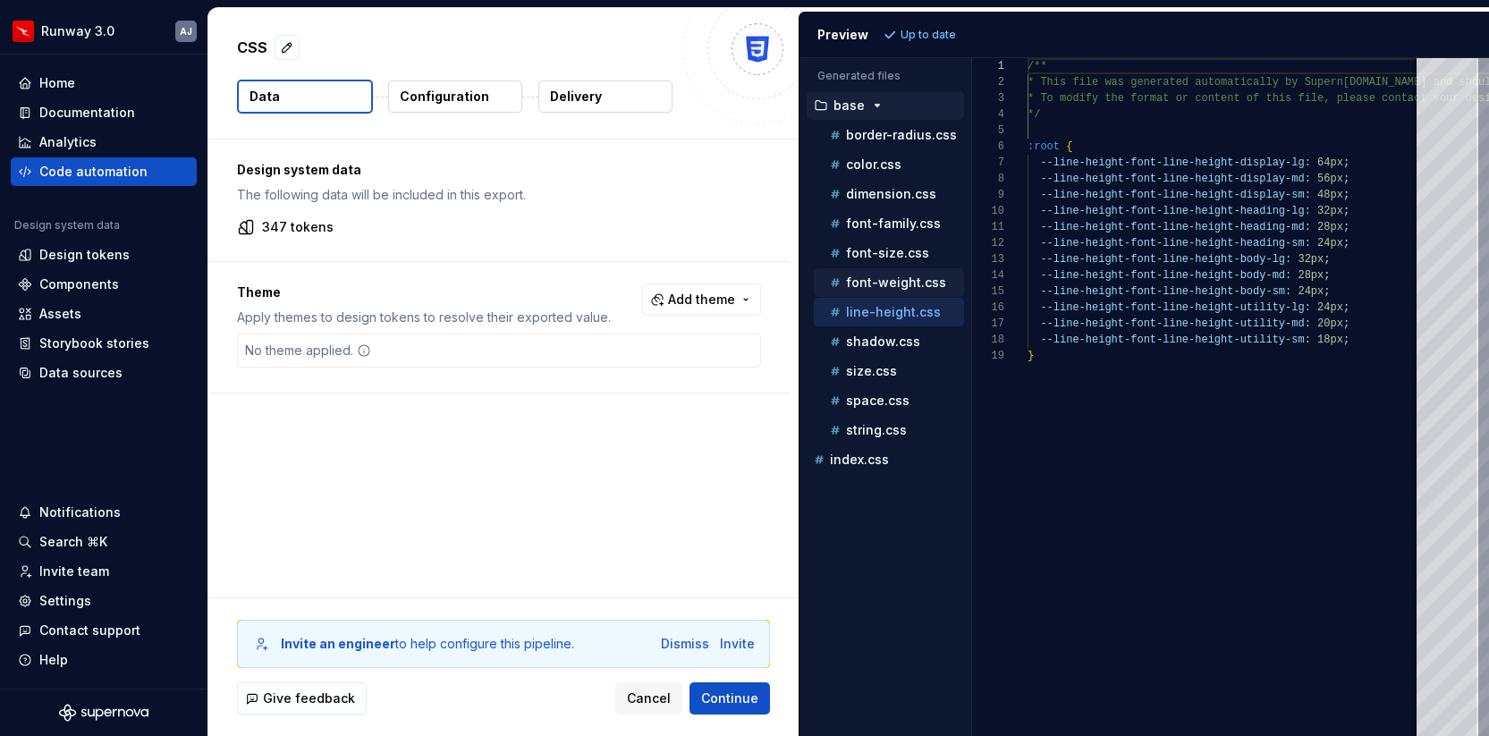
click at [877, 284] on p "font-weight.css" at bounding box center [896, 282] width 100 height 14
type textarea "**********"
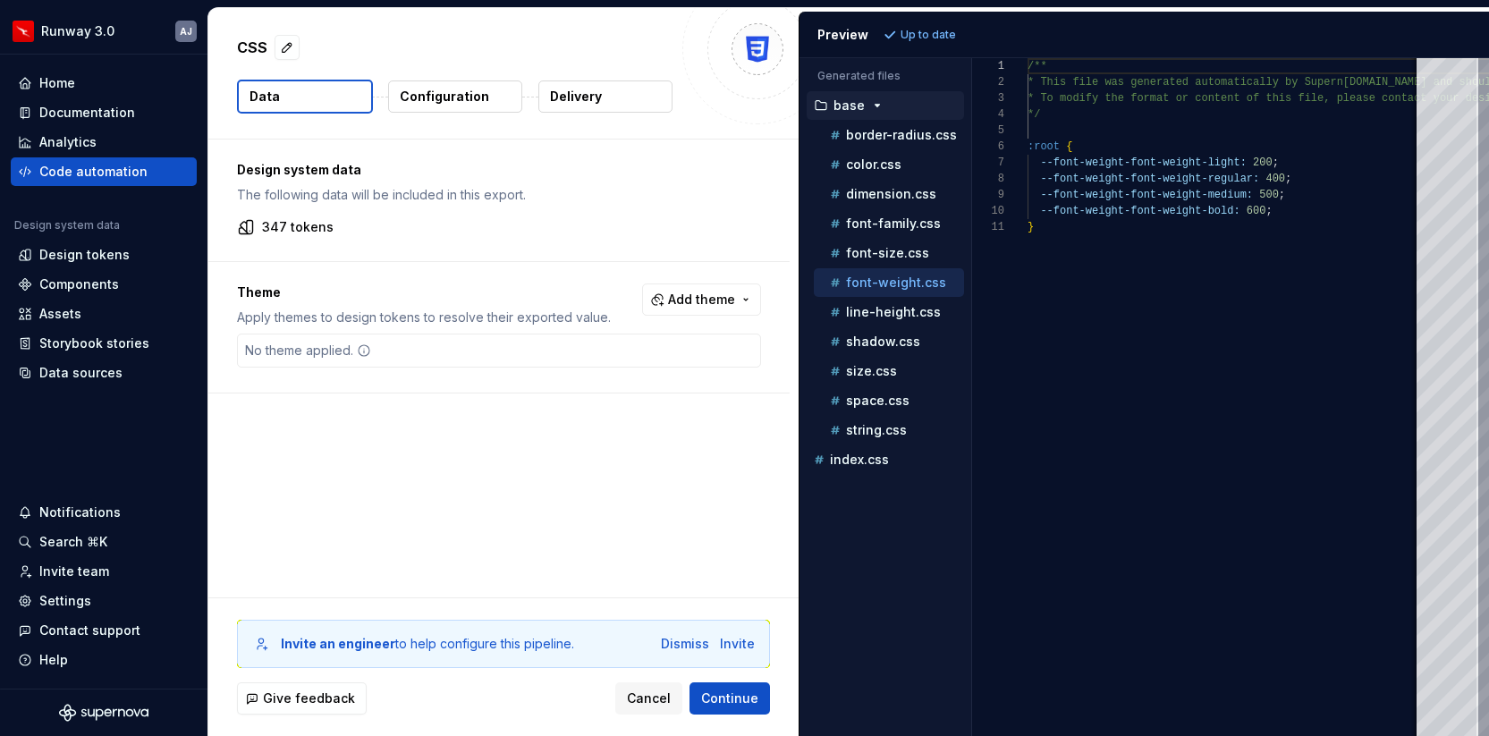
click at [576, 403] on div "Design system data The following data will be included in this export. 347 toke…" at bounding box center [503, 369] width 590 height 458
click at [456, 97] on p "Configuration" at bounding box center [444, 97] width 89 height 18
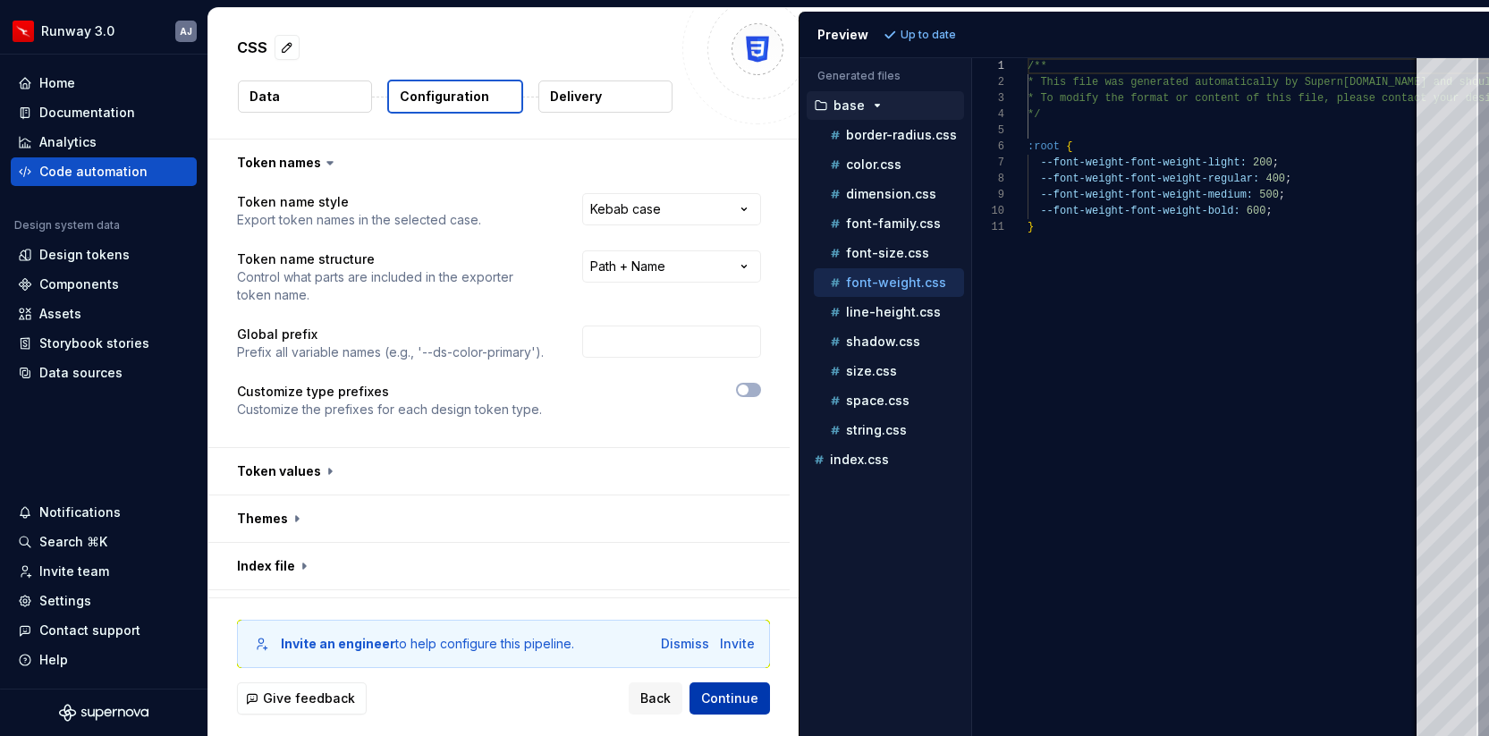
click at [732, 690] on span "Continue" at bounding box center [729, 699] width 57 height 18
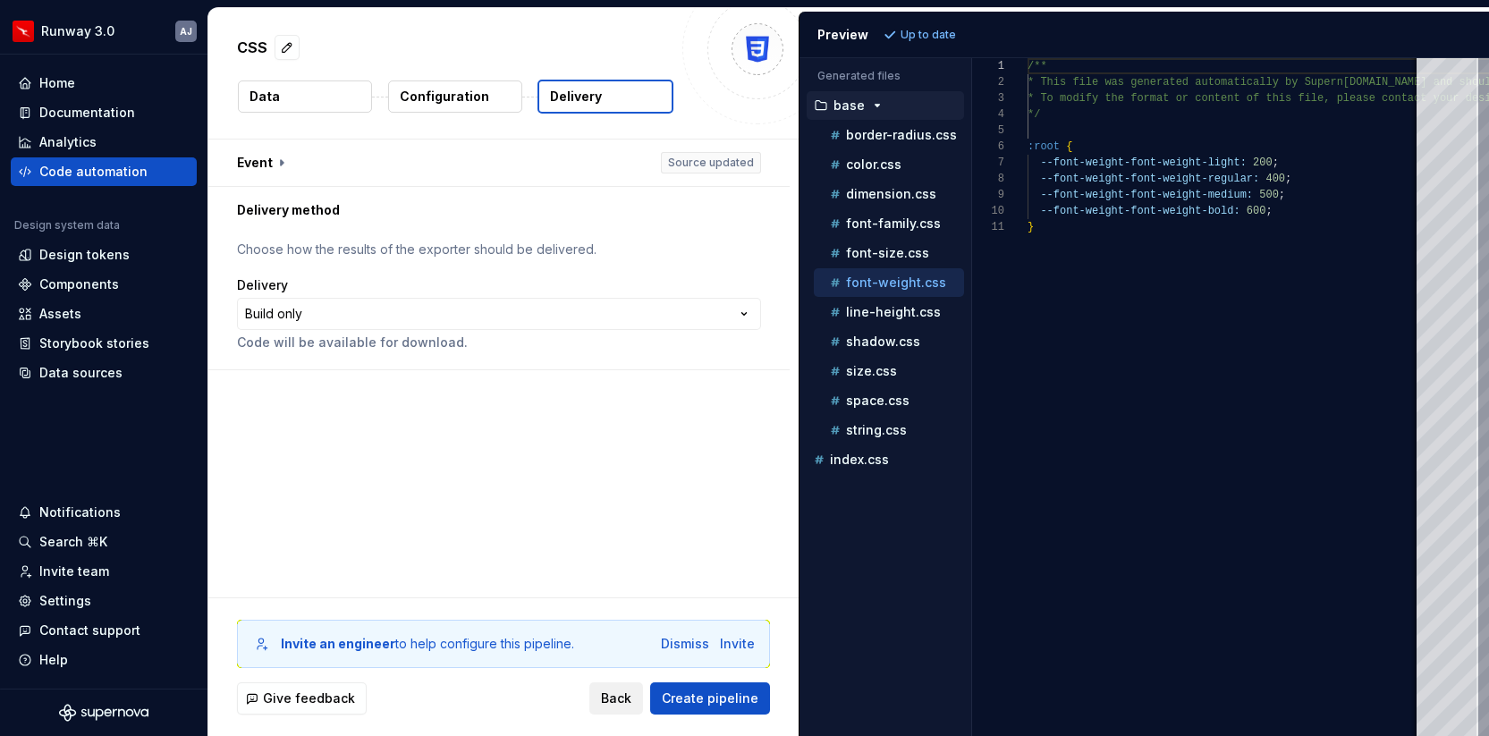
click at [623, 687] on button "Back" at bounding box center [616, 698] width 54 height 32
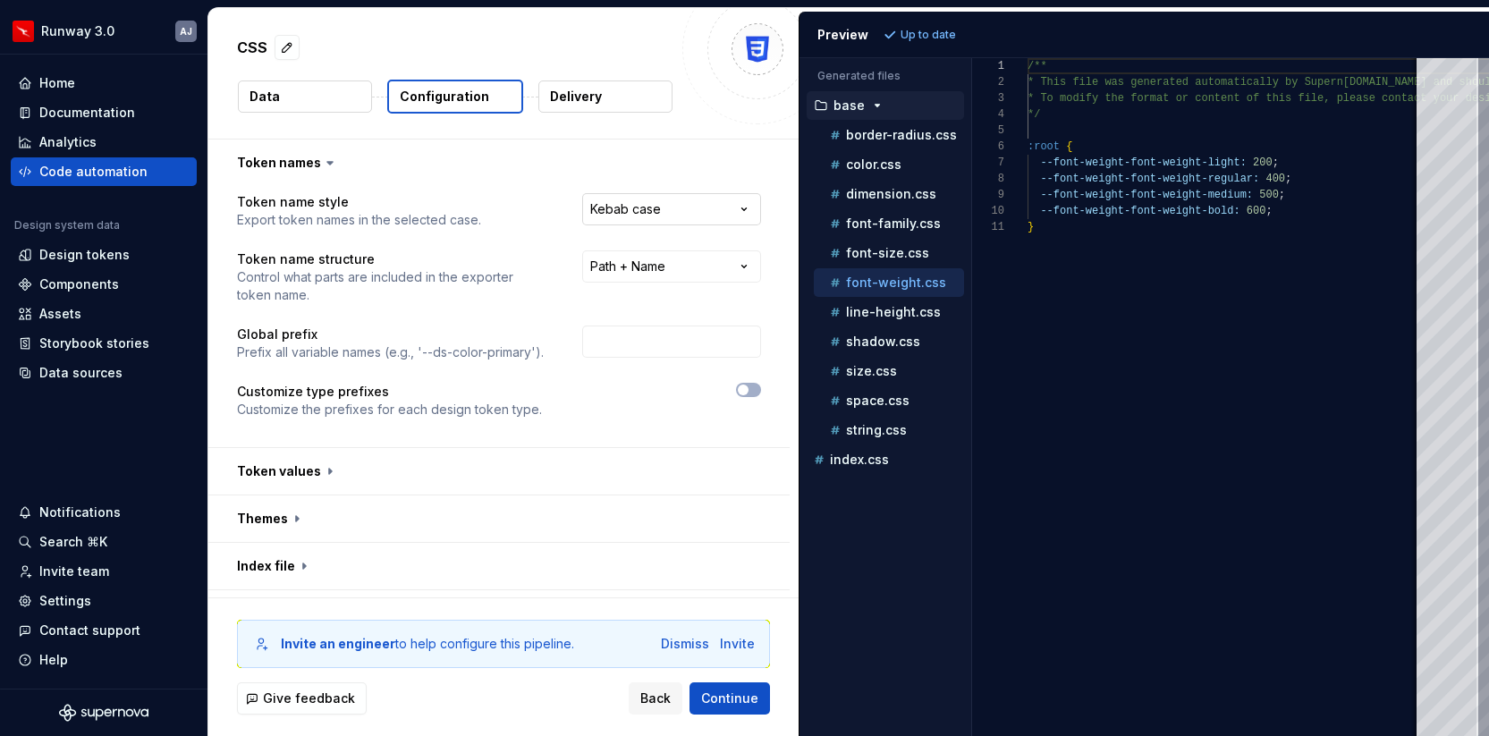
click at [678, 200] on html "**********" at bounding box center [744, 368] width 1489 height 736
click at [669, 270] on html "**********" at bounding box center [744, 368] width 1489 height 736
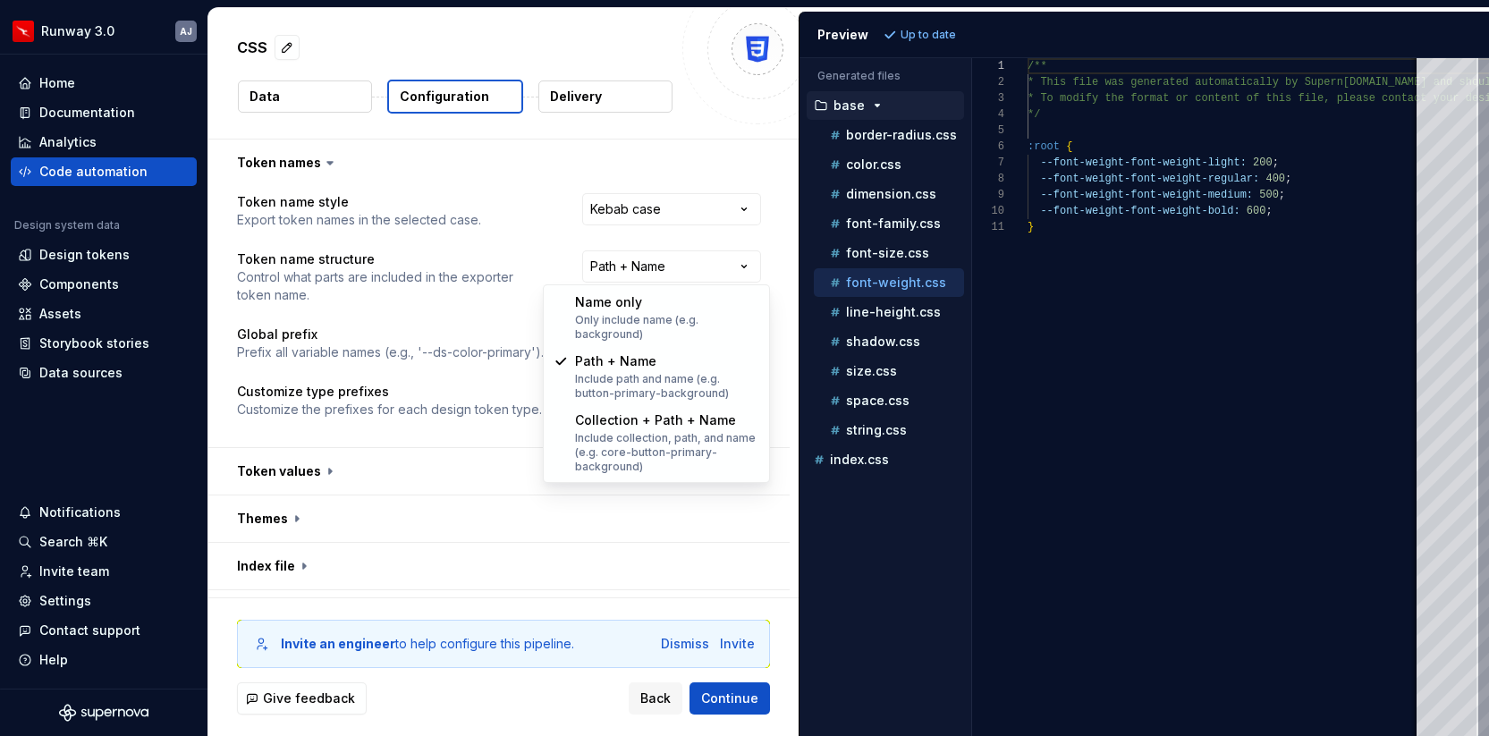
select select "********"
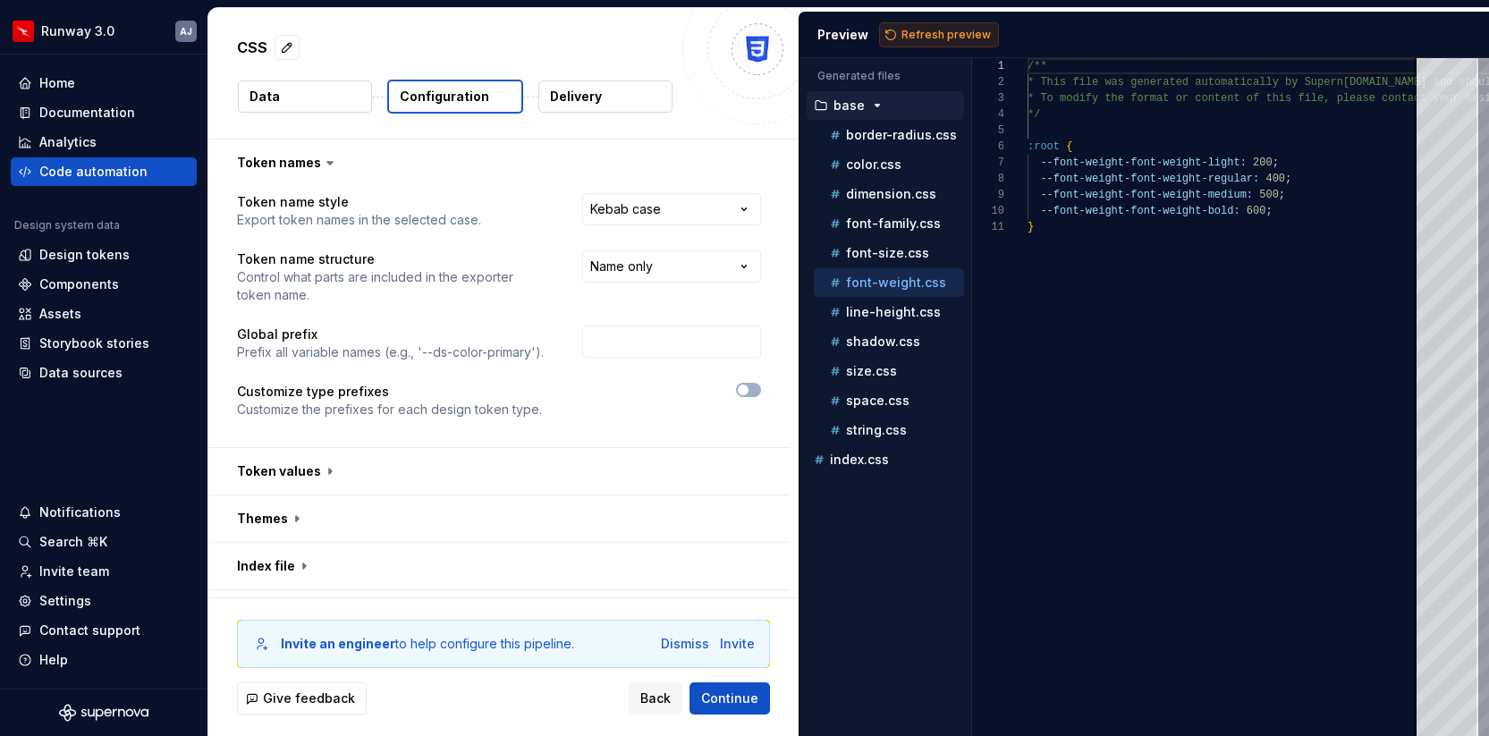
click at [936, 32] on span "Refresh preview" at bounding box center [945, 35] width 89 height 14
click at [893, 138] on p "border-radius.css" at bounding box center [901, 135] width 111 height 14
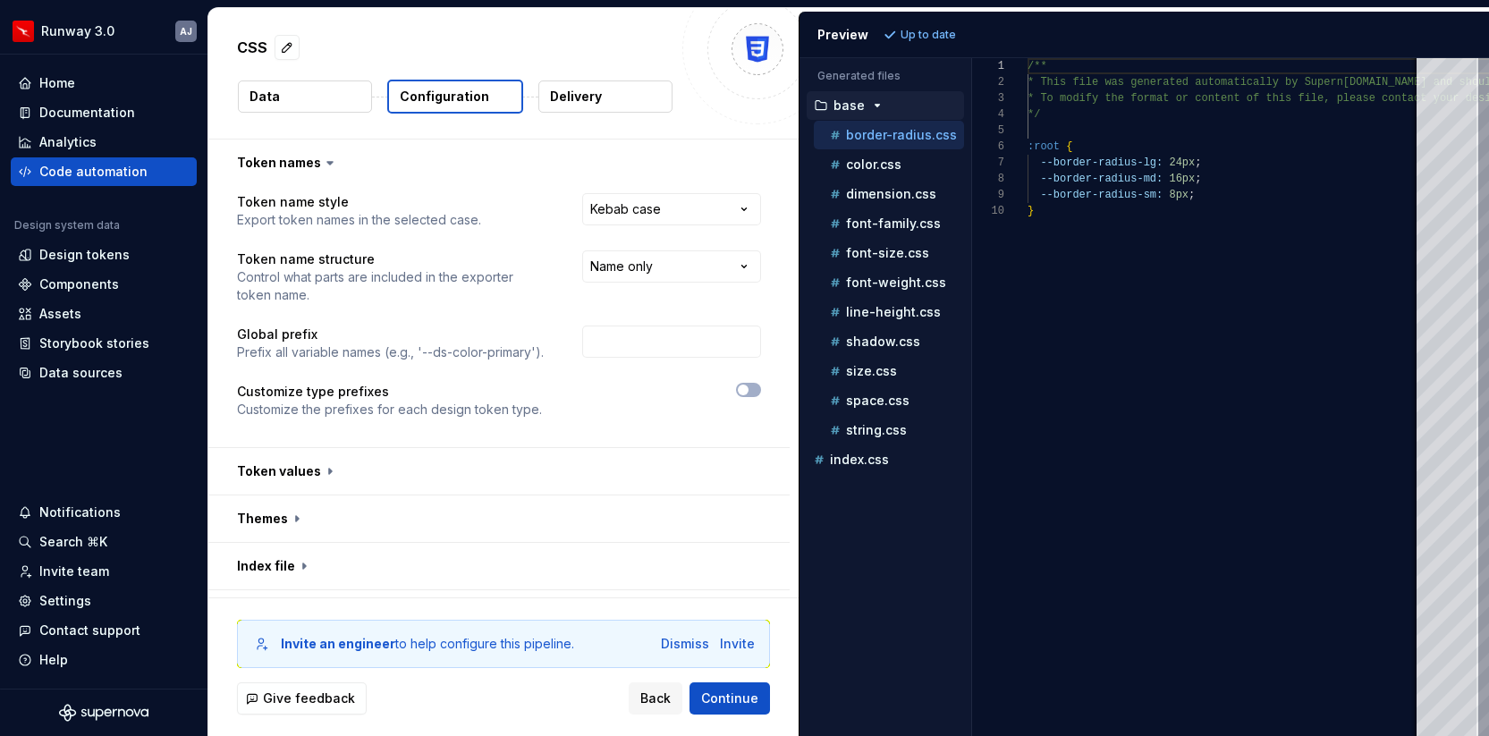
scroll to position [145, 0]
click at [895, 160] on p "color.css" at bounding box center [873, 164] width 55 height 14
type textarea "**********"
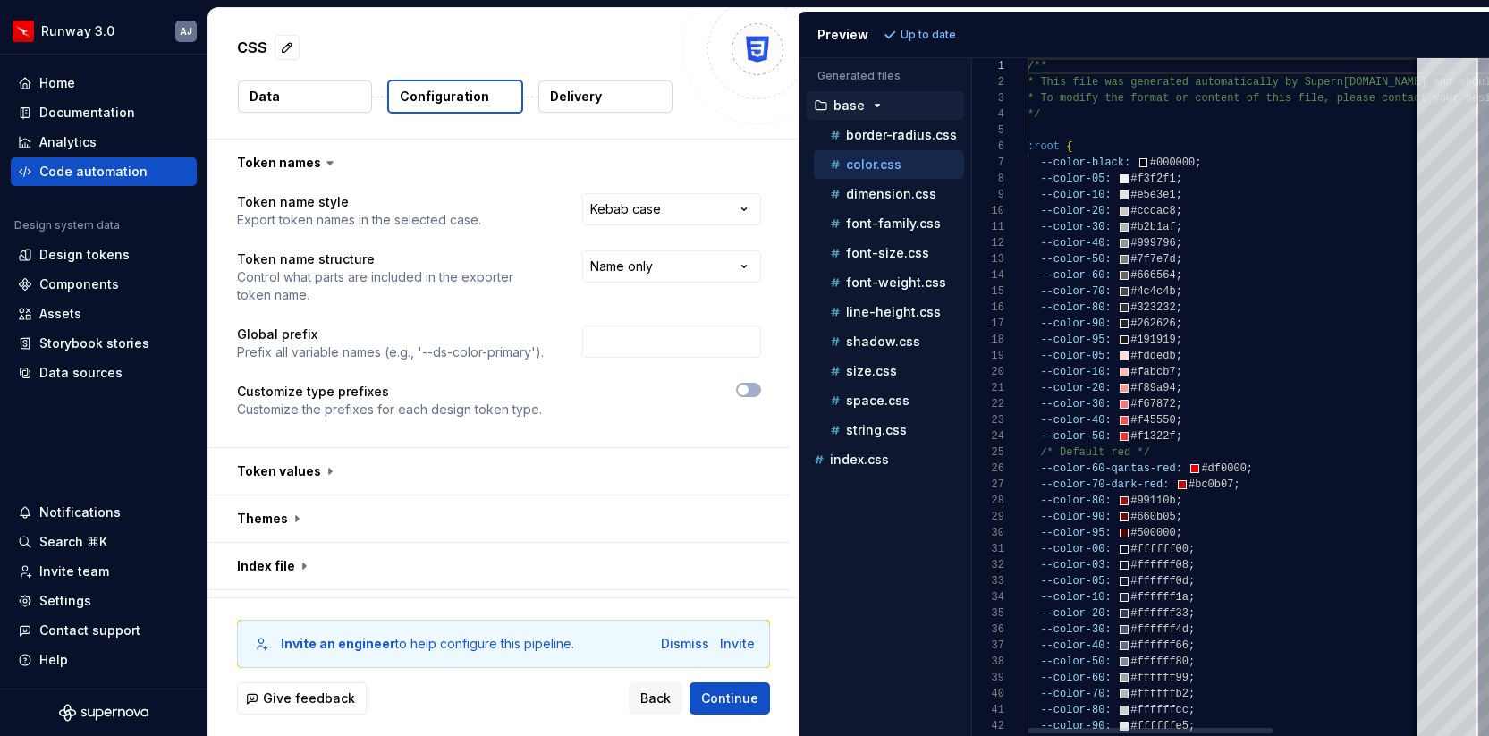
scroll to position [161, 0]
click at [721, 275] on html "**********" at bounding box center [744, 368] width 1489 height 736
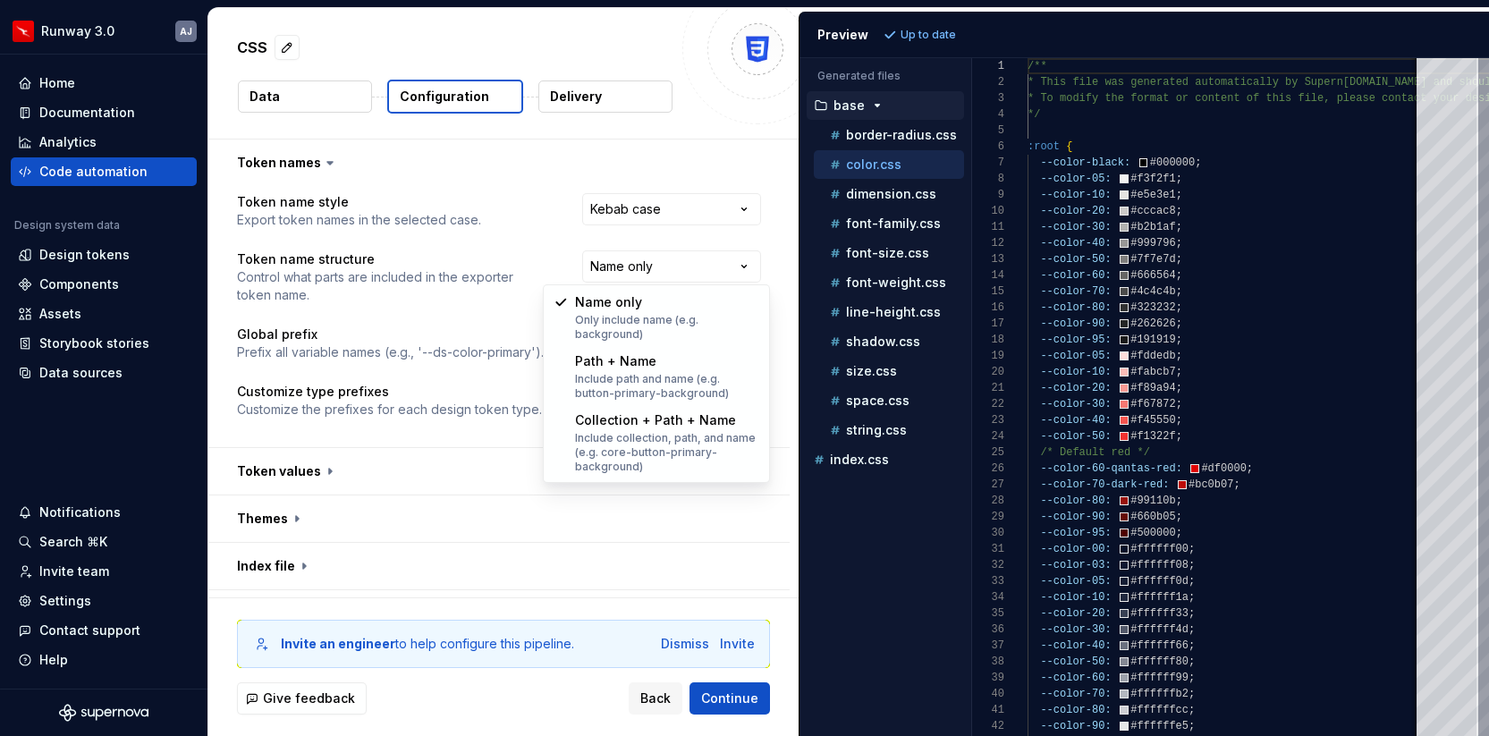
select select "**********"
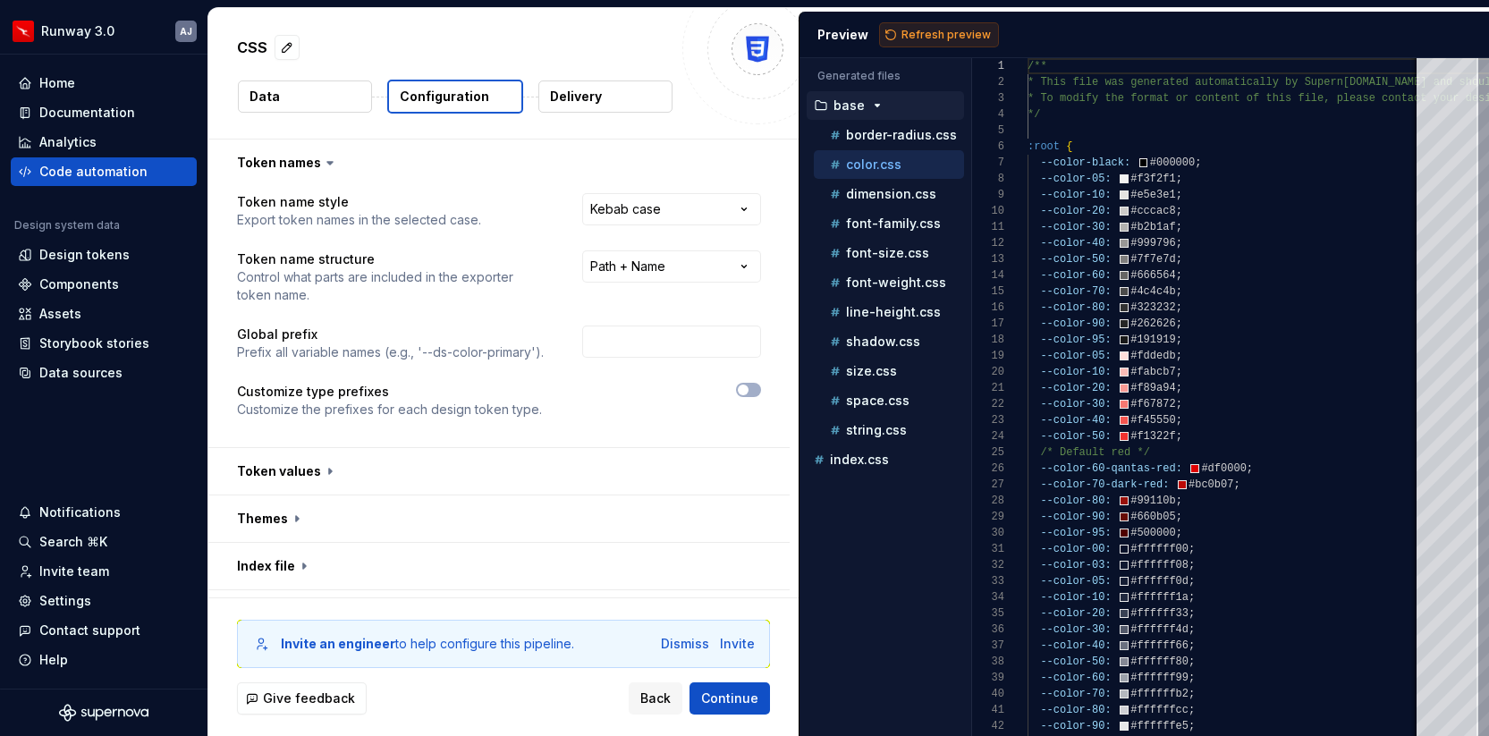
click at [927, 37] on span "Refresh preview" at bounding box center [945, 35] width 89 height 14
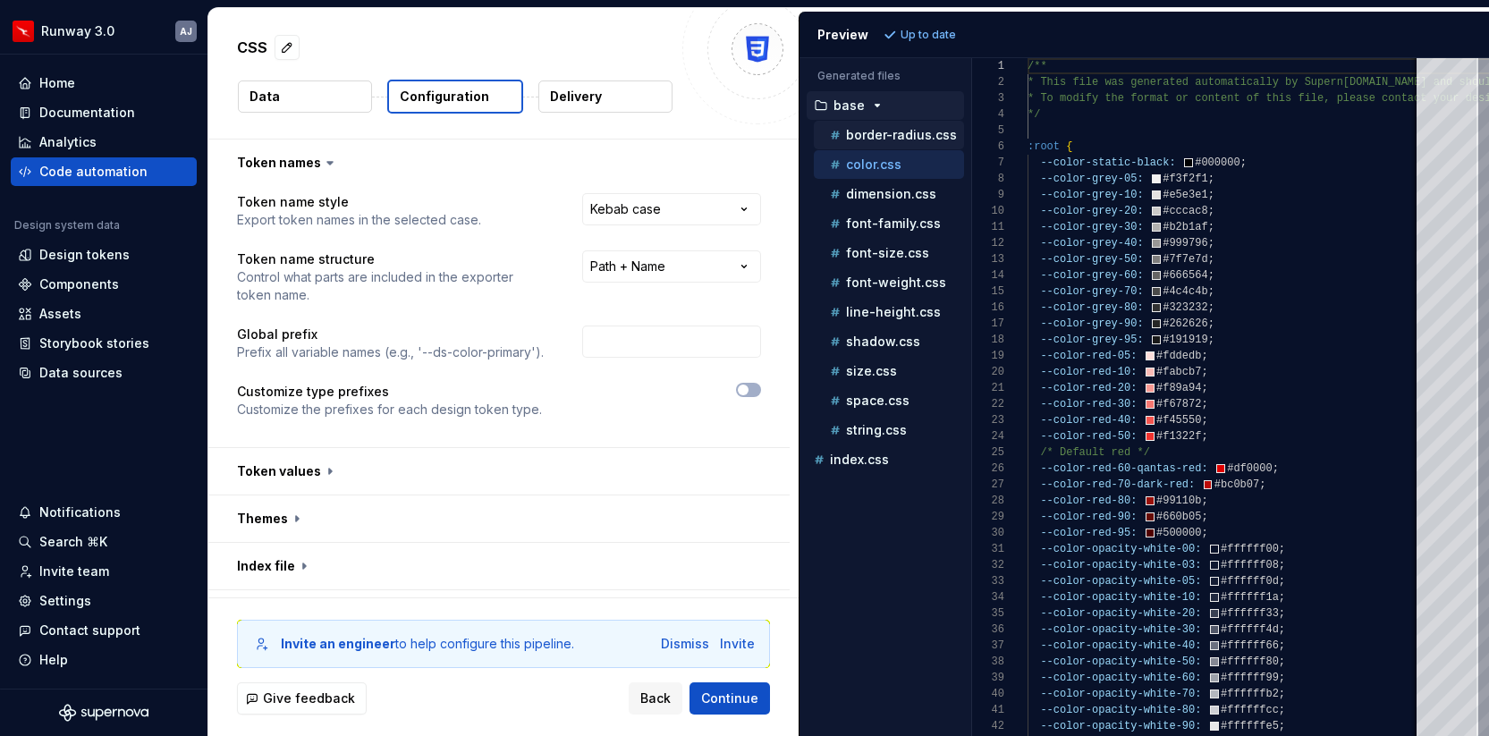
click at [871, 142] on div "border-radius.css" at bounding box center [895, 135] width 138 height 18
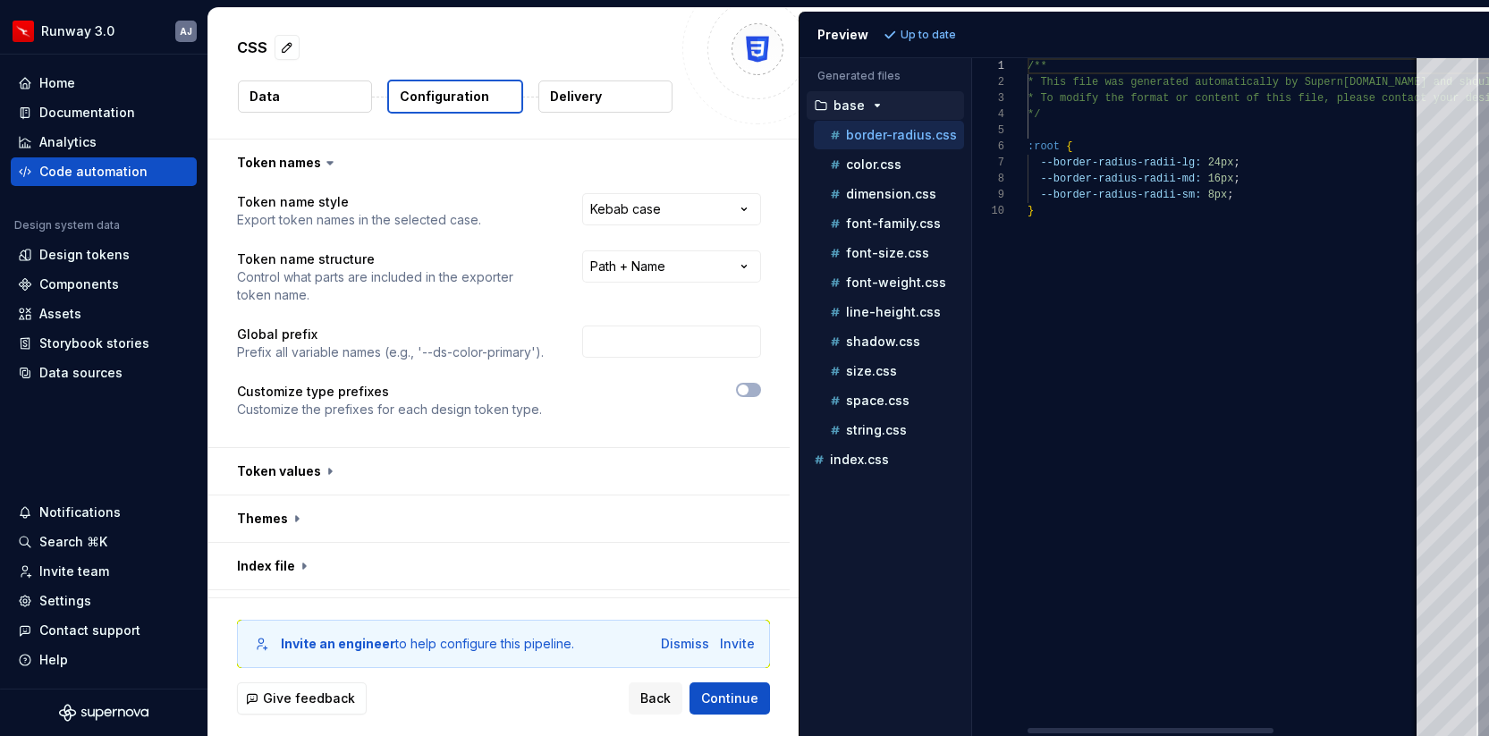
scroll to position [145, 0]
click at [876, 165] on p "color.css" at bounding box center [873, 164] width 55 height 14
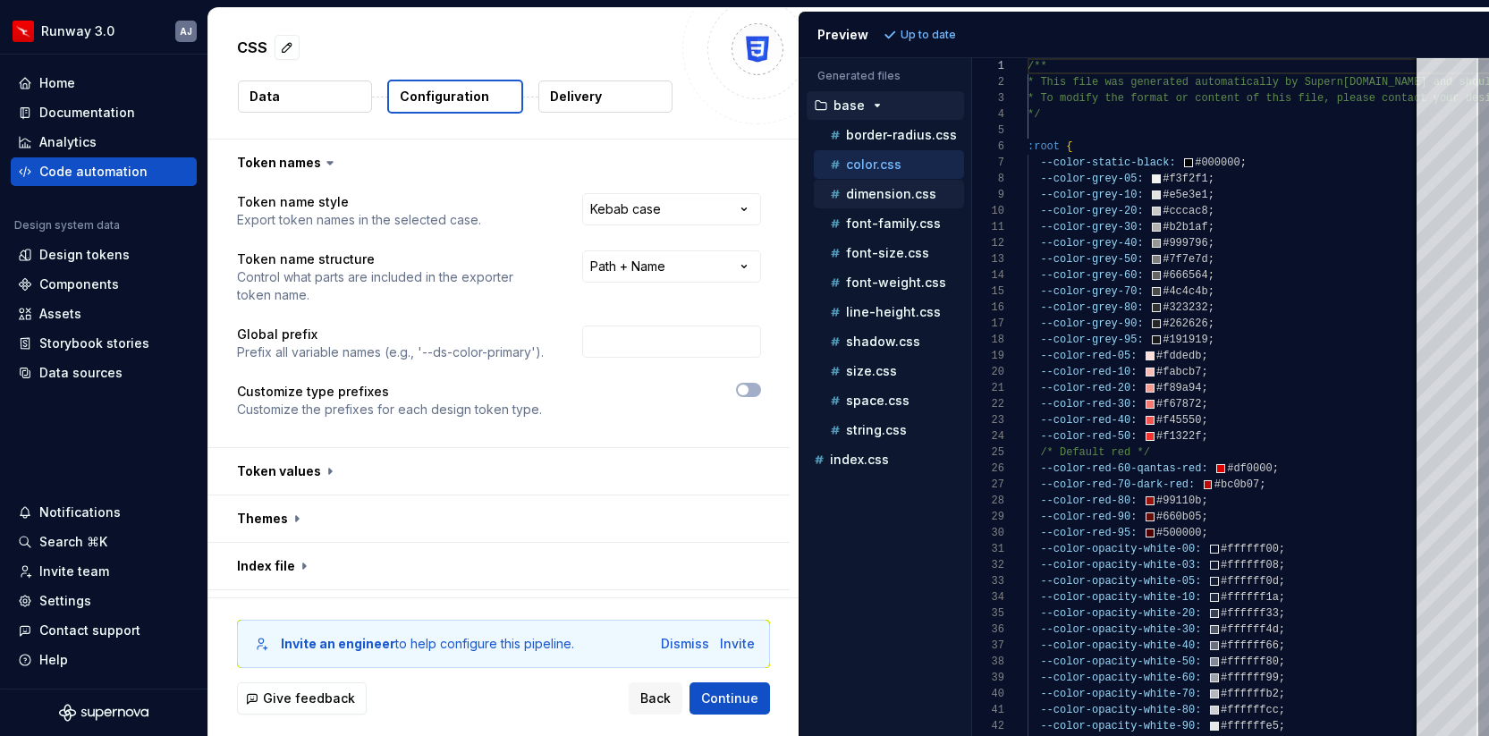
click at [885, 186] on div "dimension.css" at bounding box center [895, 194] width 138 height 18
type textarea "**********"
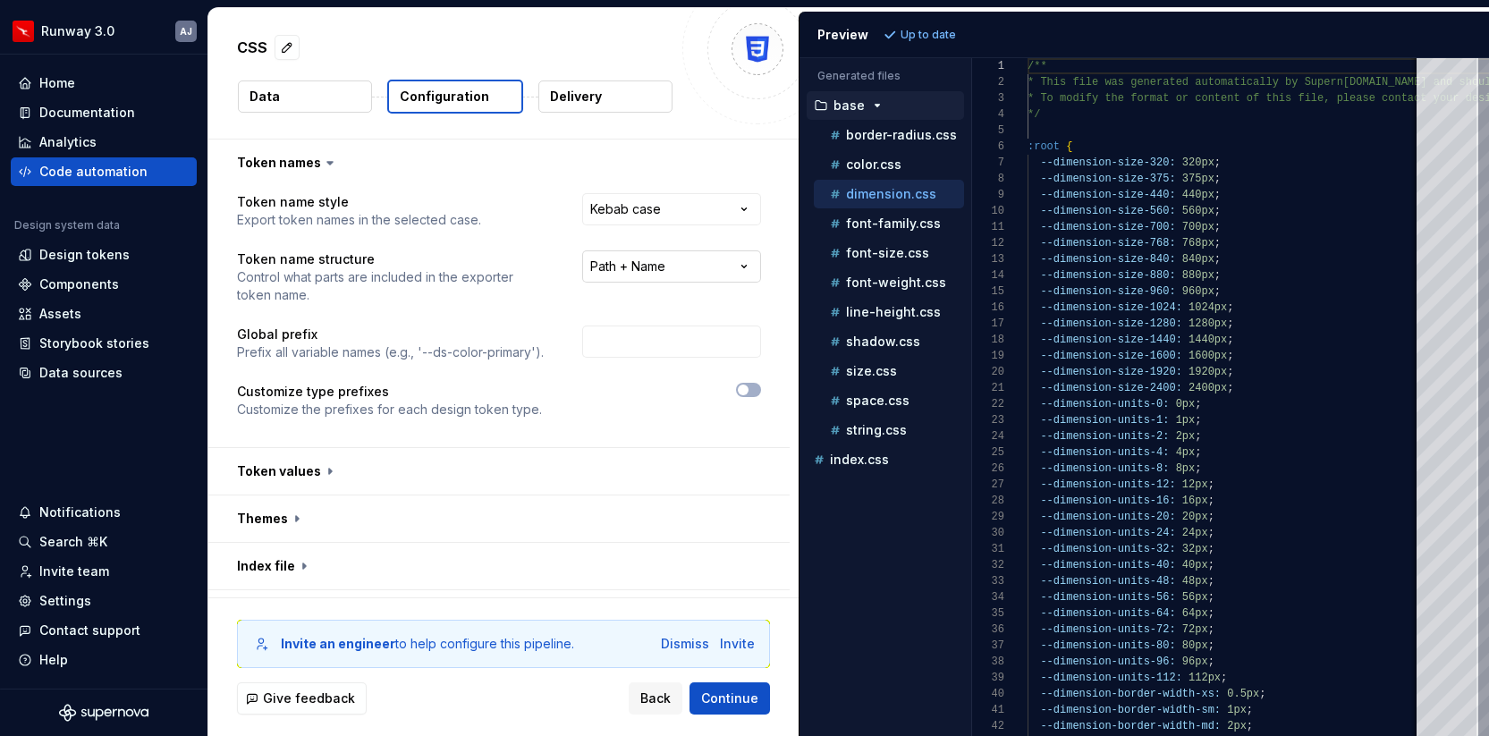
click at [722, 269] on html "**********" at bounding box center [744, 368] width 1489 height 736
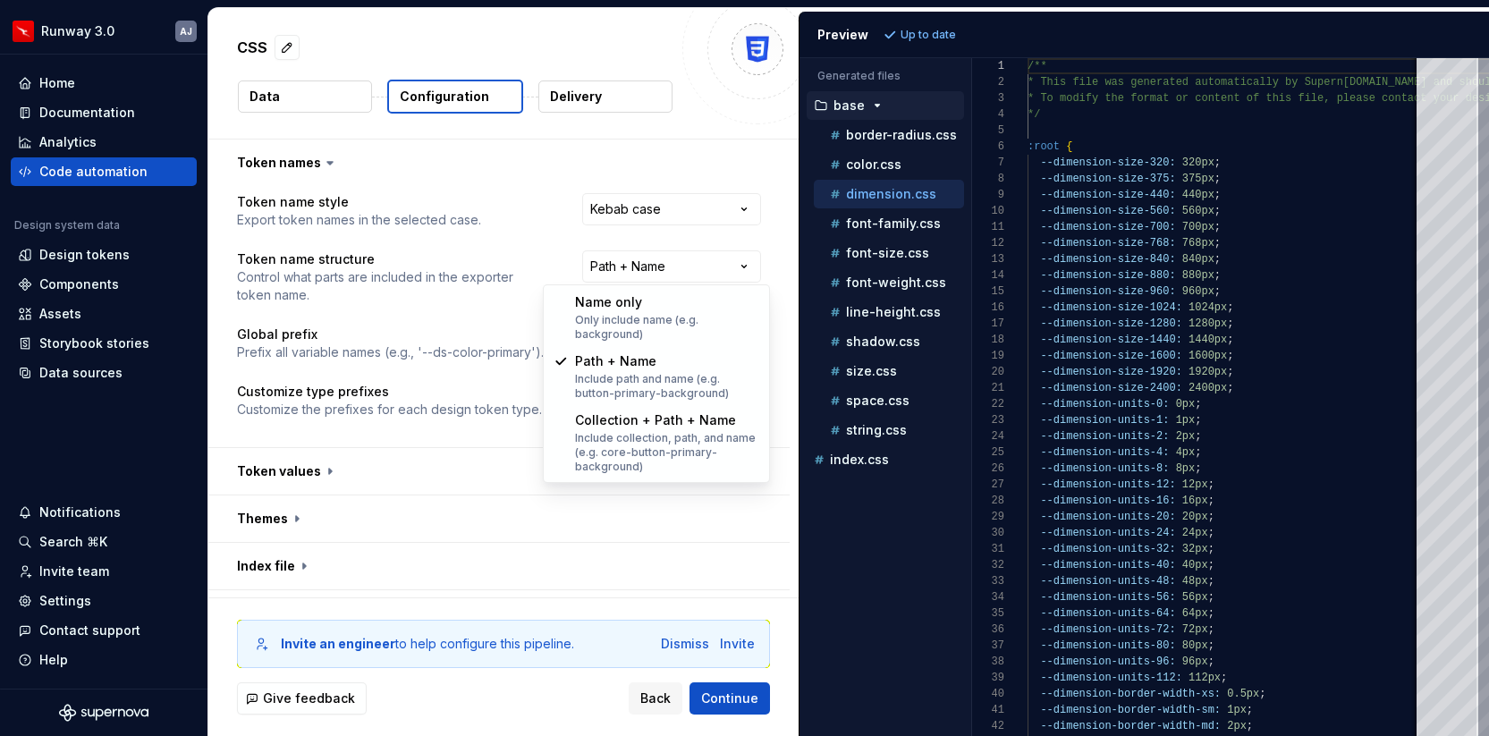
select select "********"
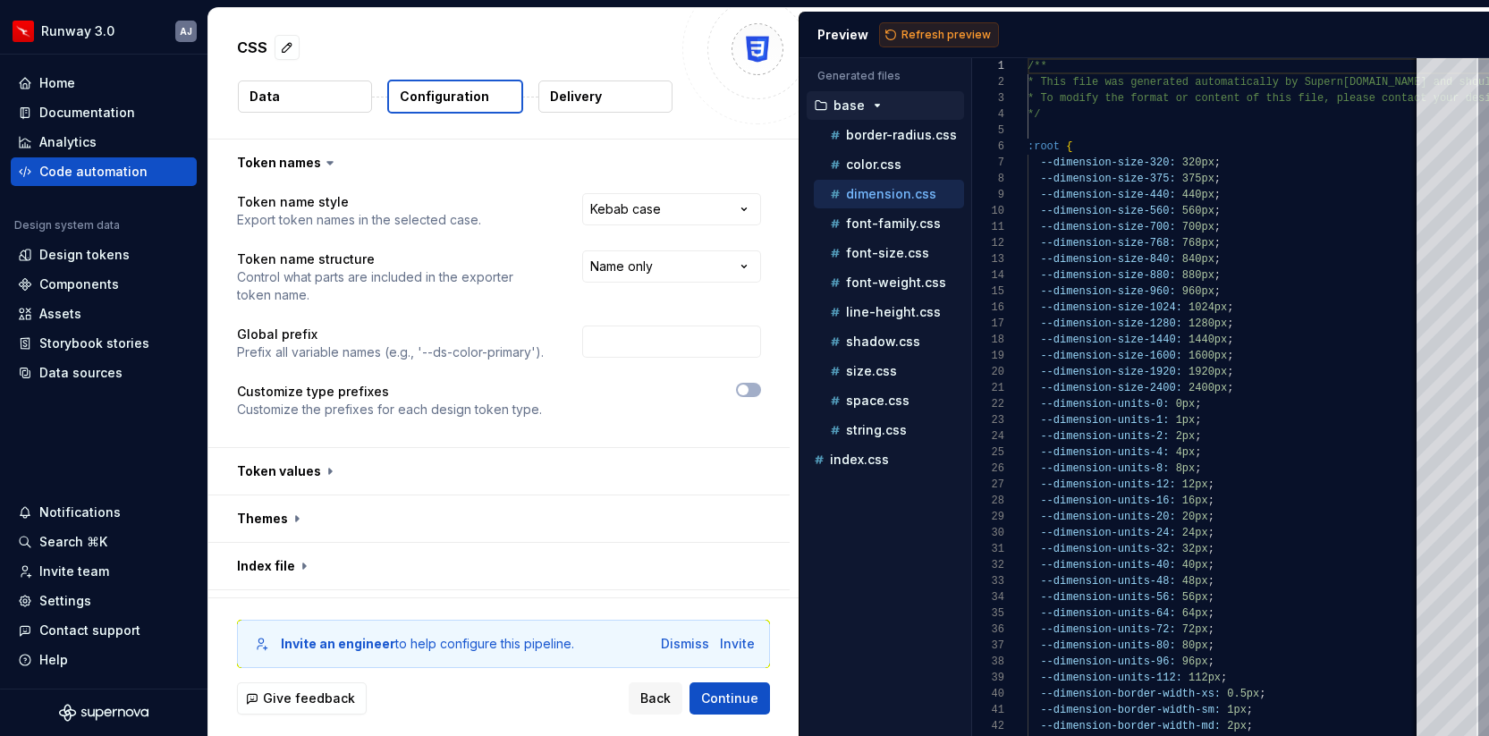
click at [938, 28] on span "Refresh preview" at bounding box center [945, 35] width 89 height 14
type textarea "**********"
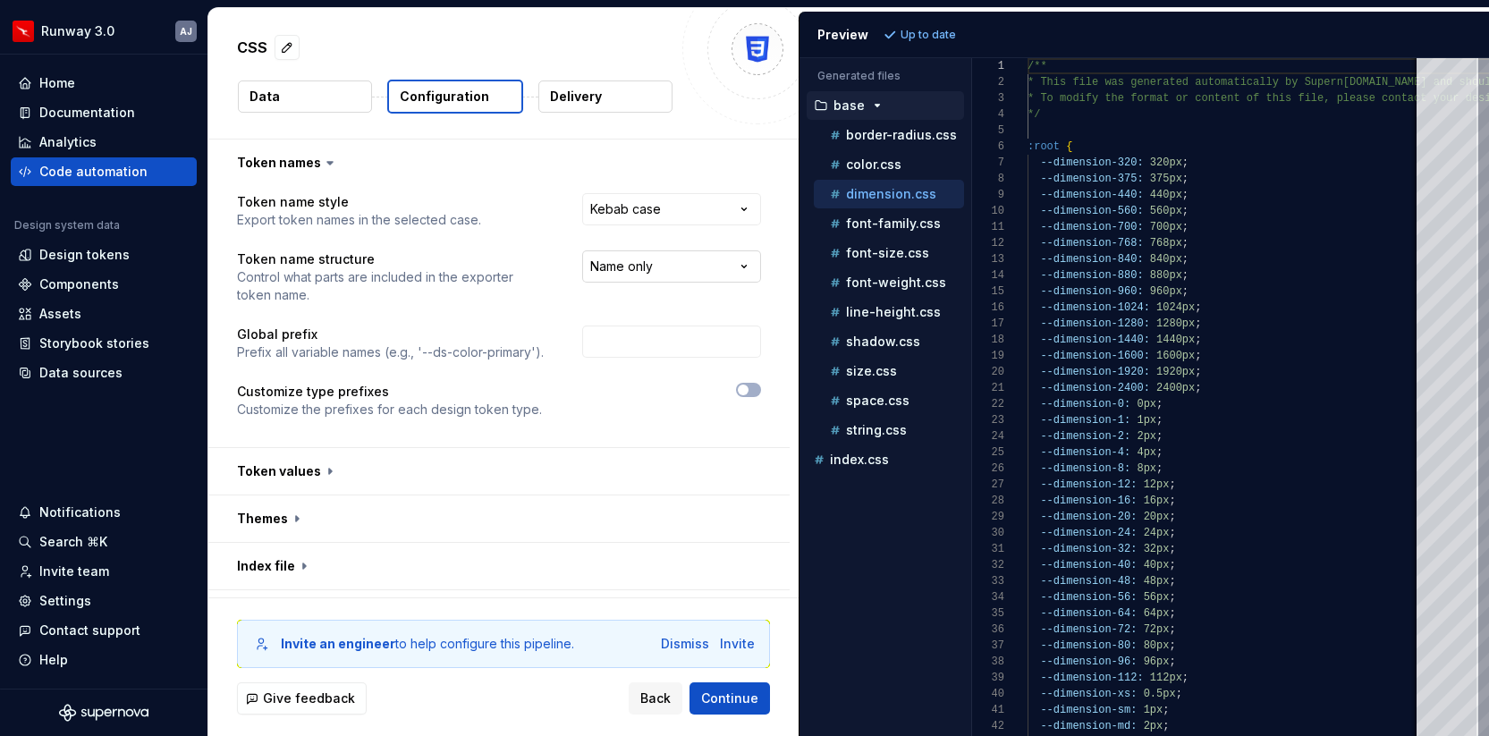
click at [665, 266] on html "**********" at bounding box center [744, 368] width 1489 height 736
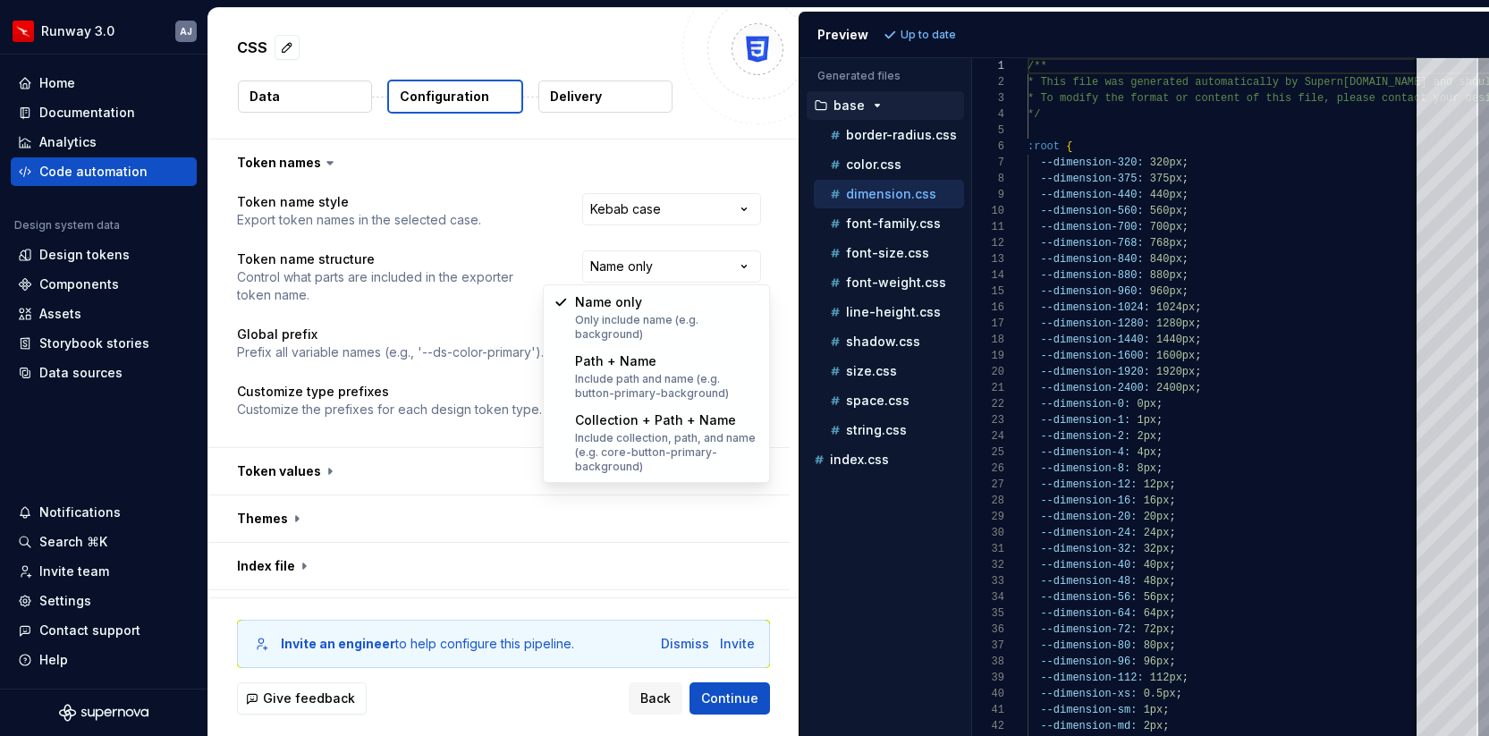
select select "**********"
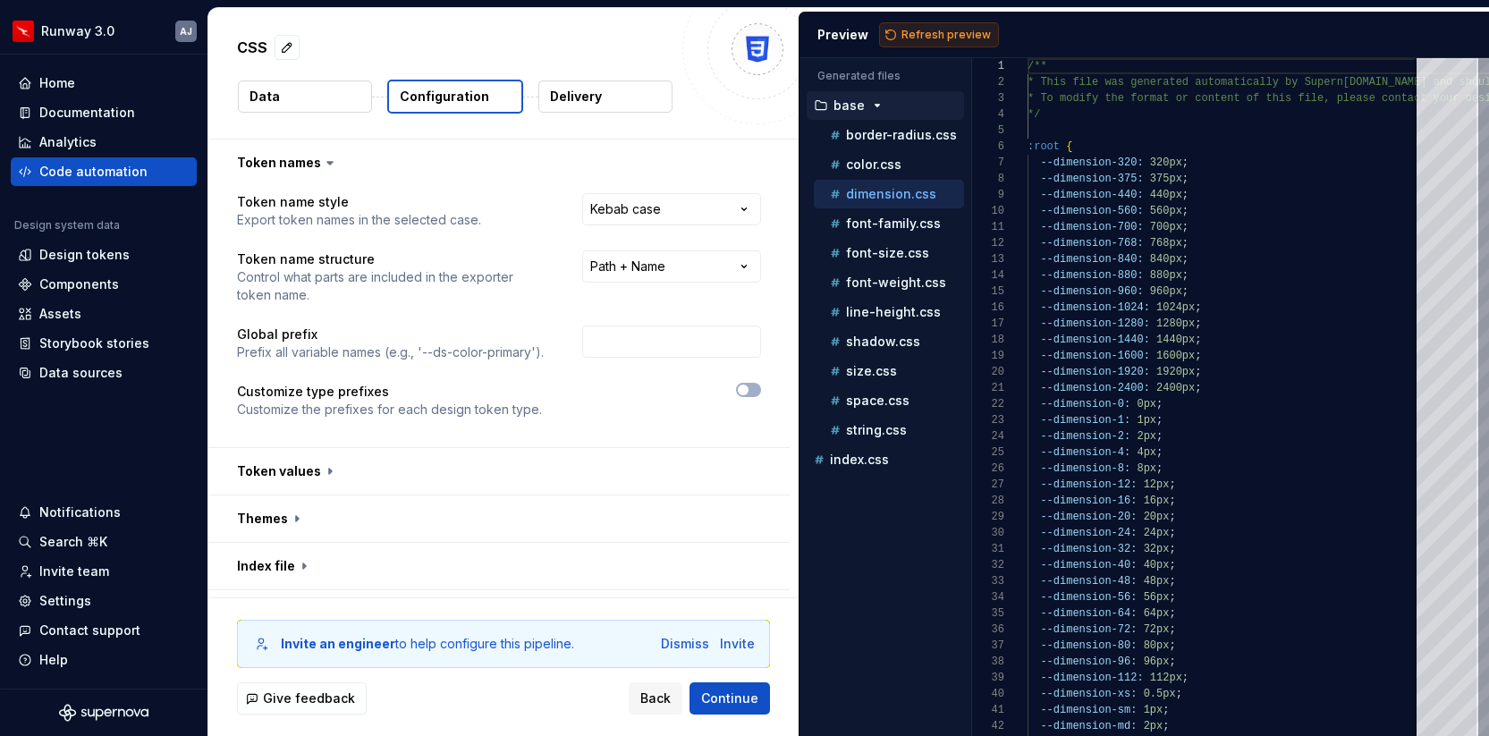
click at [934, 36] on span "Refresh preview" at bounding box center [945, 35] width 89 height 14
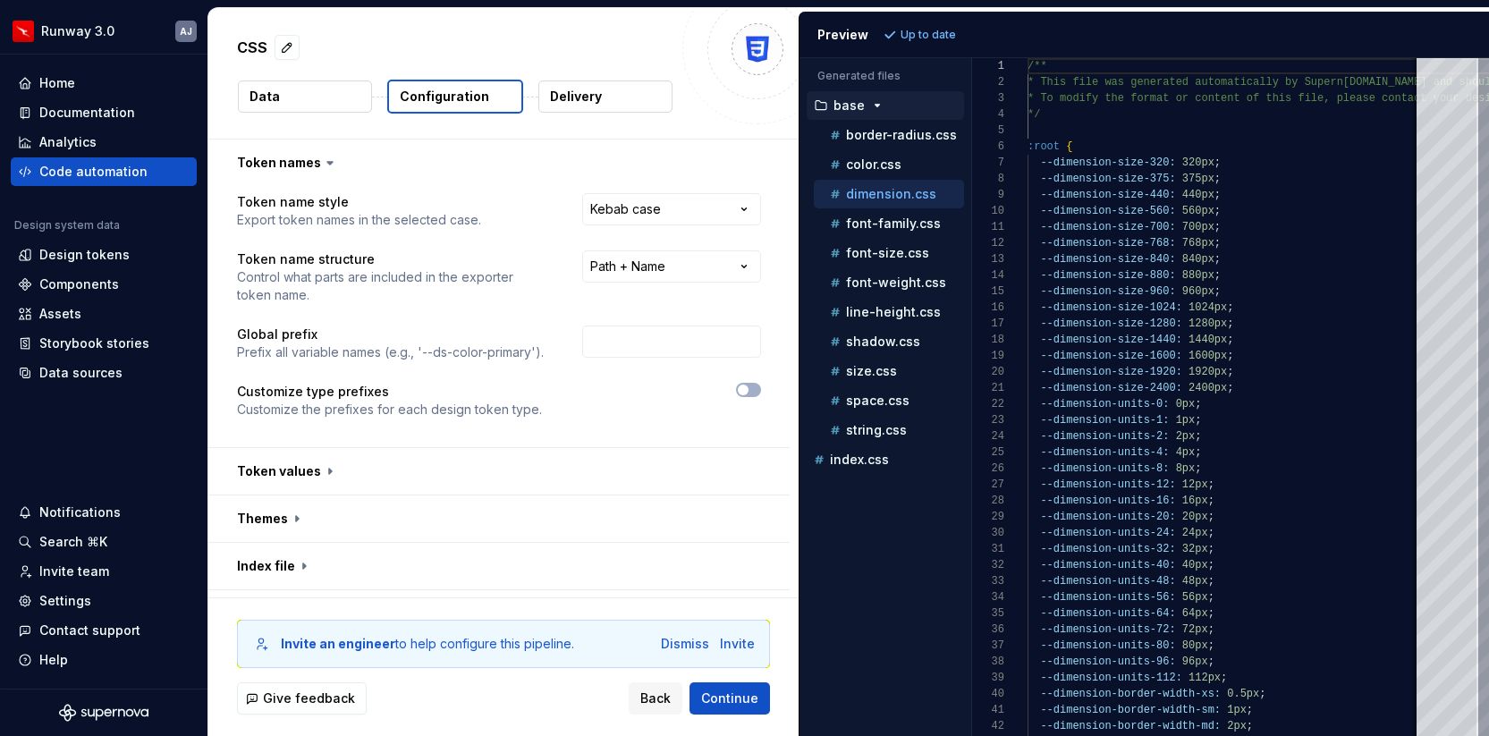
click at [761, 381] on div "**********" at bounding box center [499, 316] width 524 height 247
click at [749, 389] on span "button" at bounding box center [743, 390] width 11 height 11
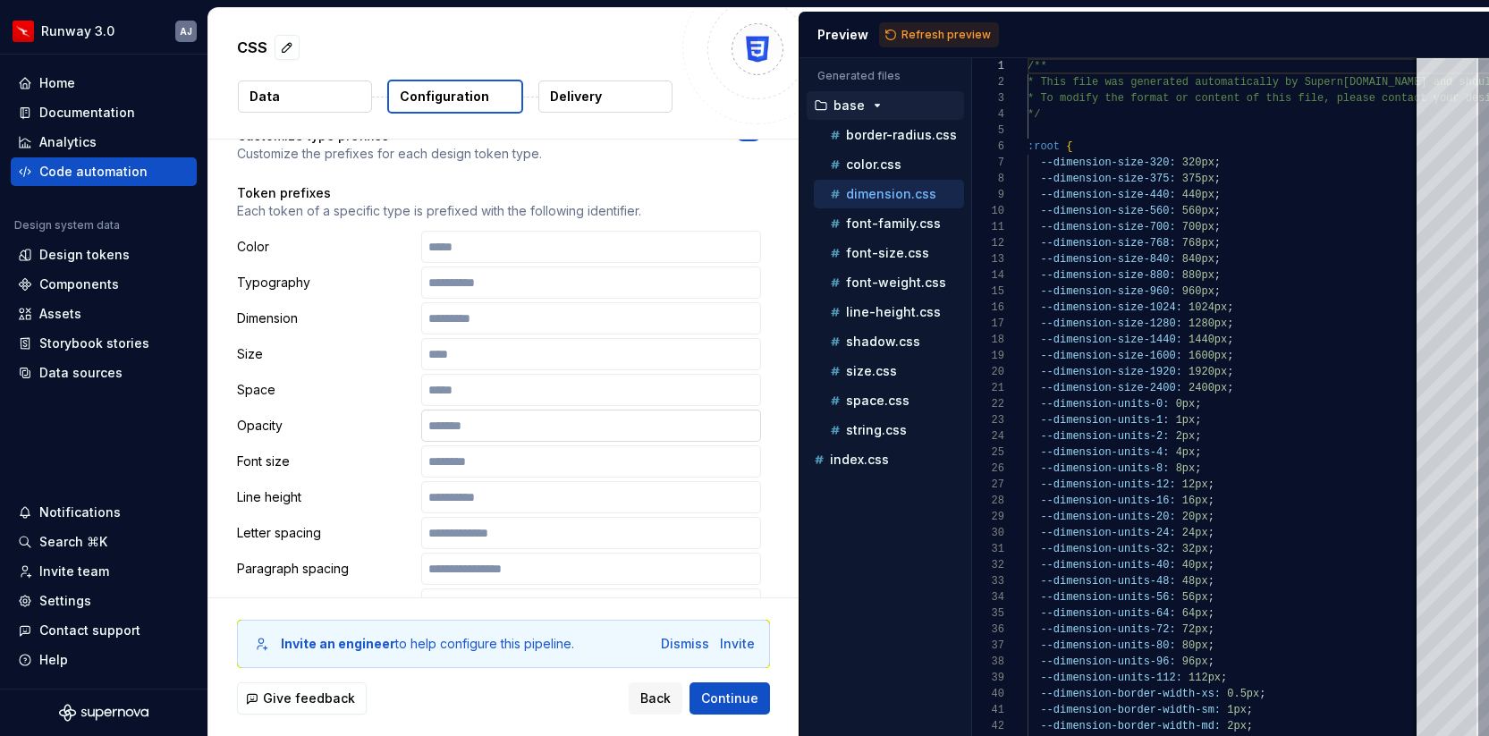
scroll to position [0, 0]
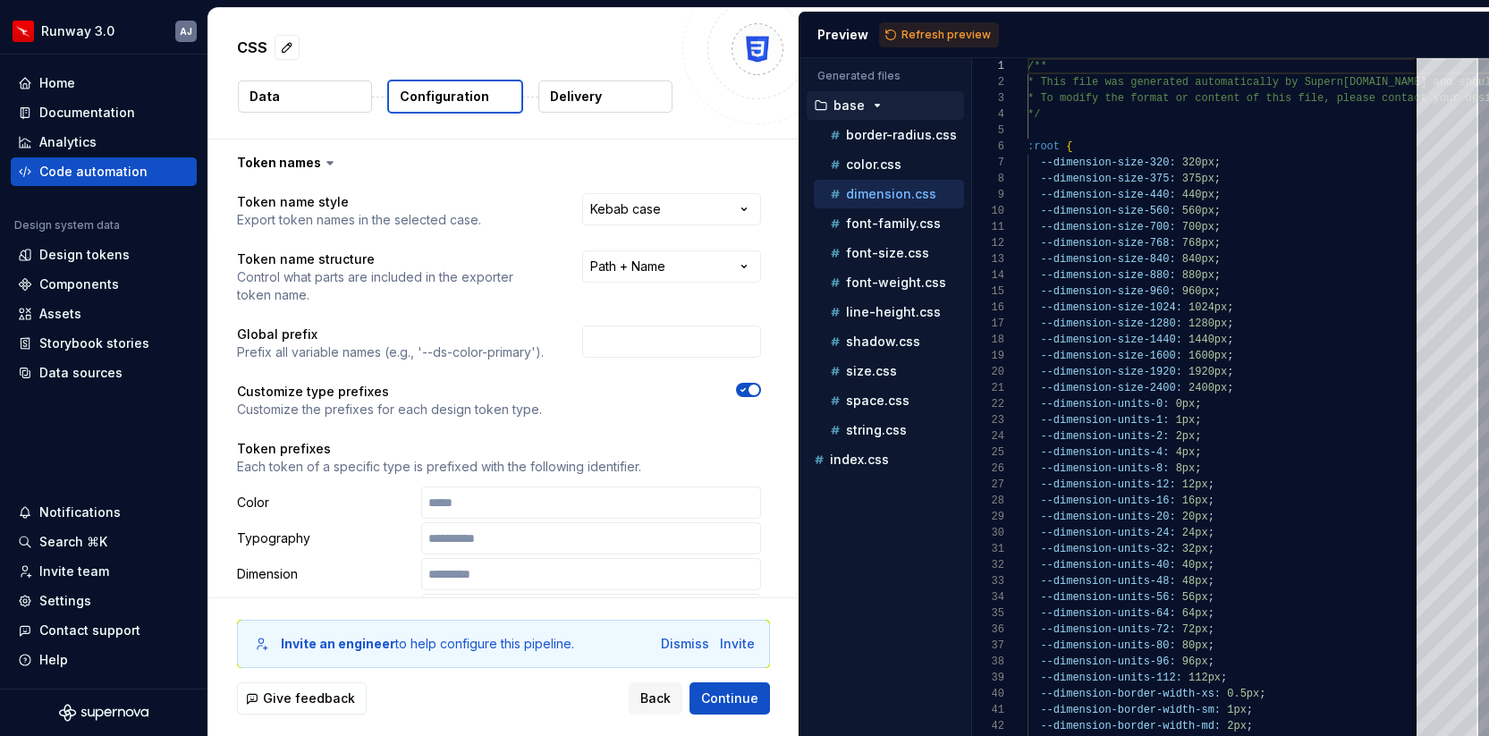
click at [298, 108] on button "Data" at bounding box center [305, 96] width 134 height 32
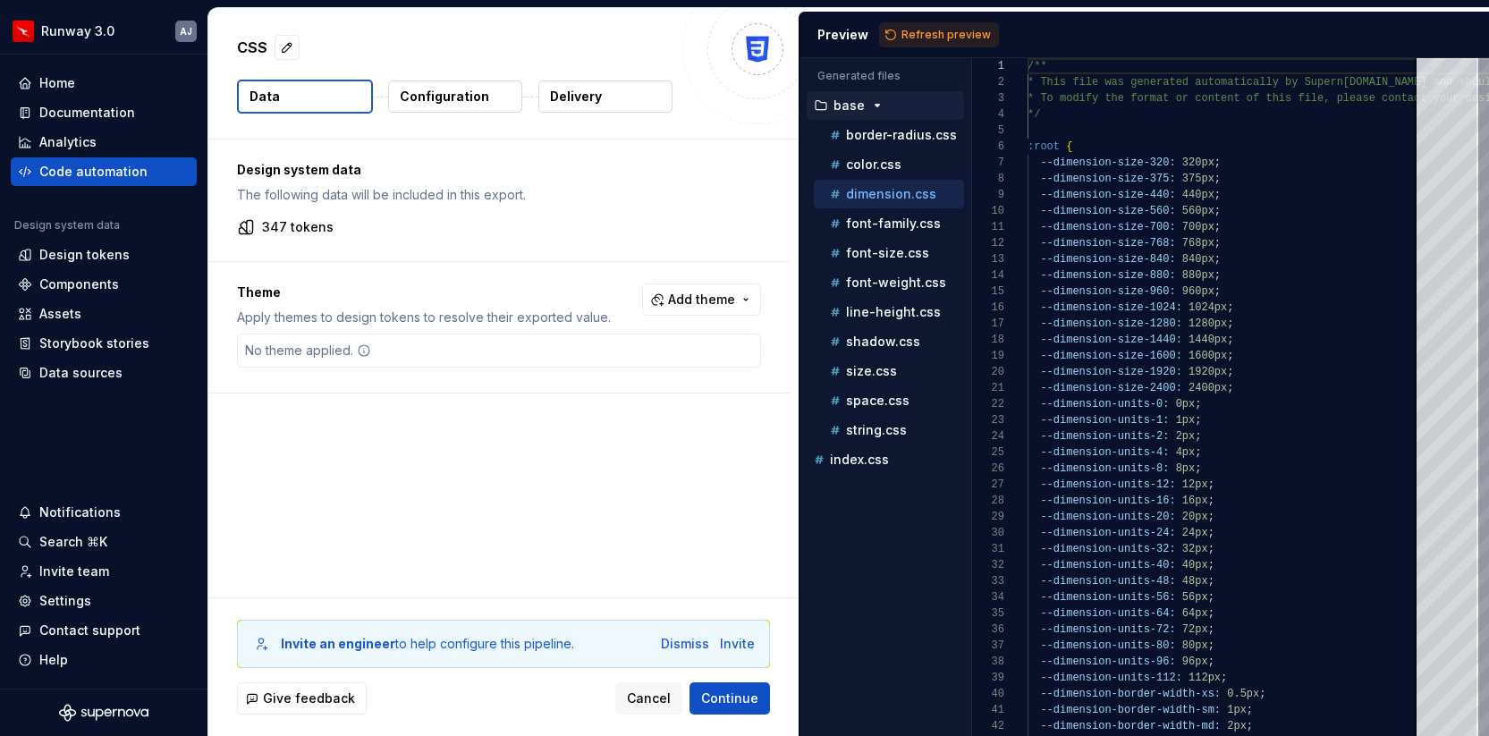
click at [431, 95] on p "Configuration" at bounding box center [444, 97] width 89 height 18
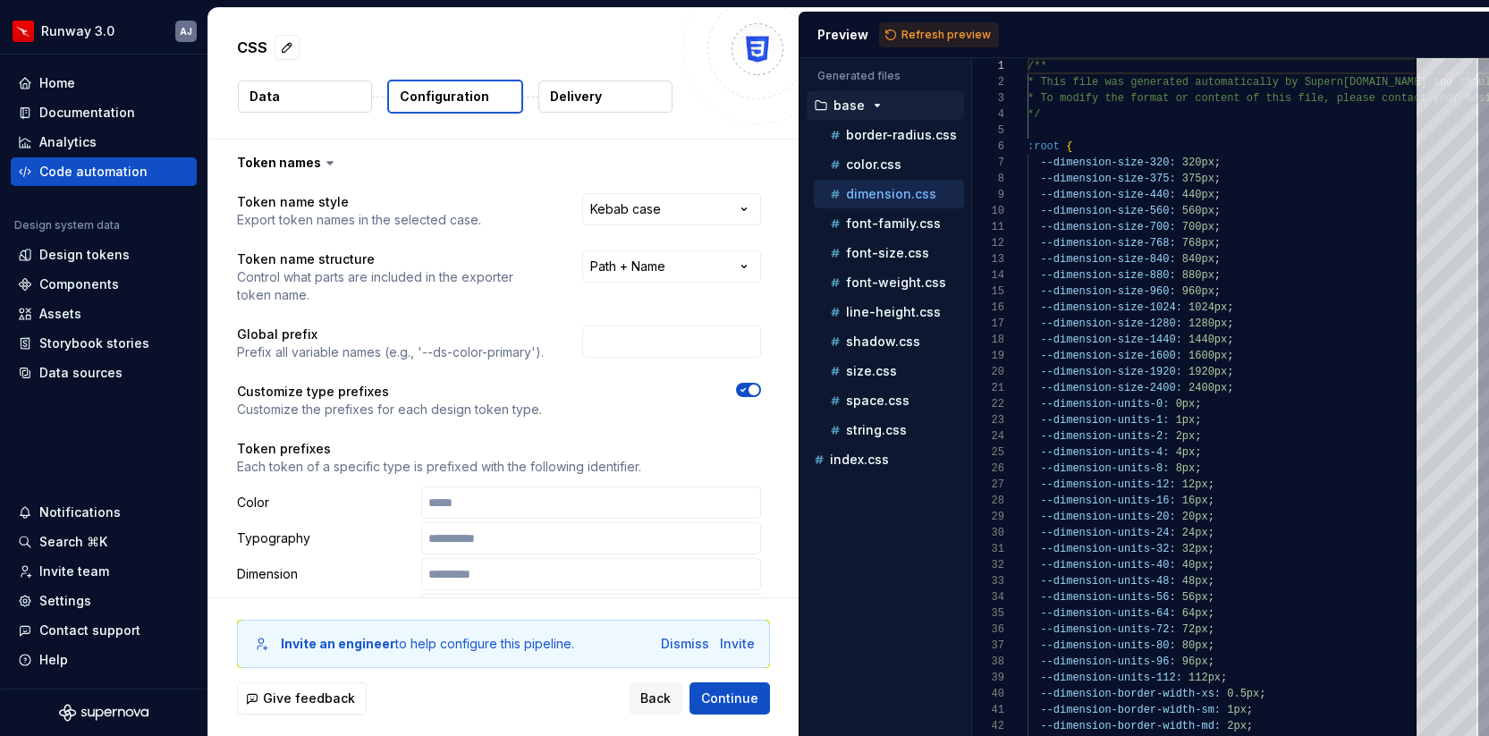
click at [642, 285] on div "**********" at bounding box center [671, 277] width 179 height 54
click at [876, 144] on button "border-radius.css" at bounding box center [889, 135] width 150 height 20
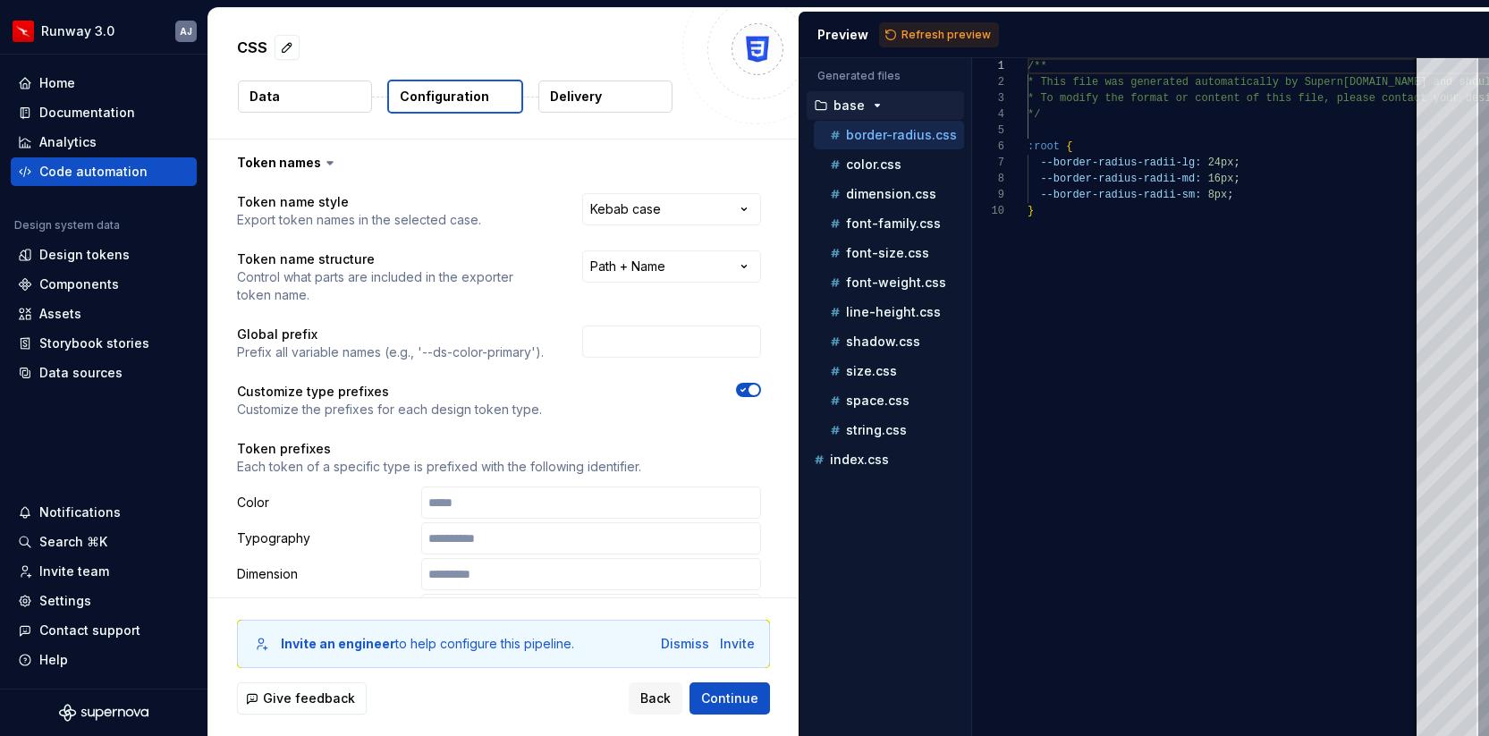
click at [750, 387] on icon "button" at bounding box center [743, 390] width 14 height 11
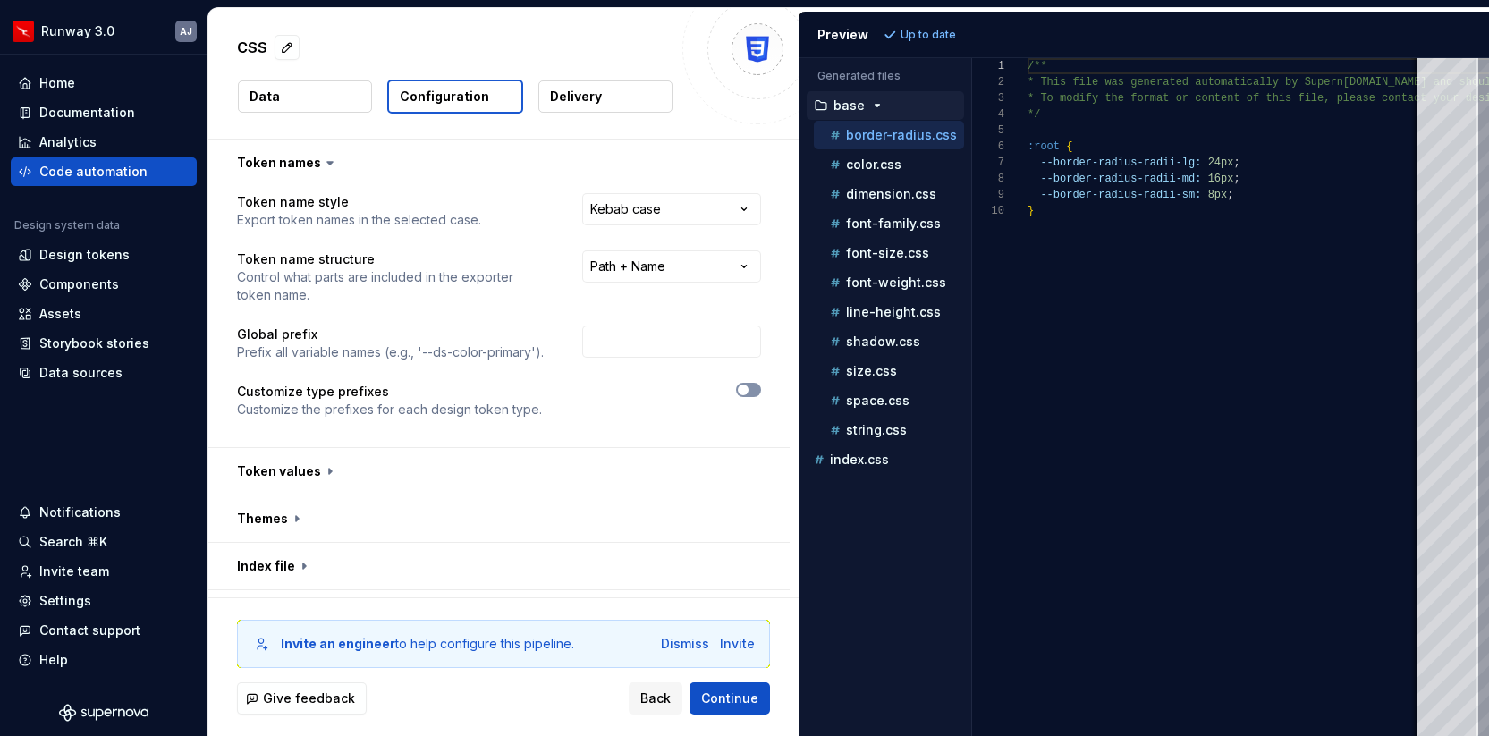
click at [749, 387] on span "button" at bounding box center [743, 390] width 11 height 11
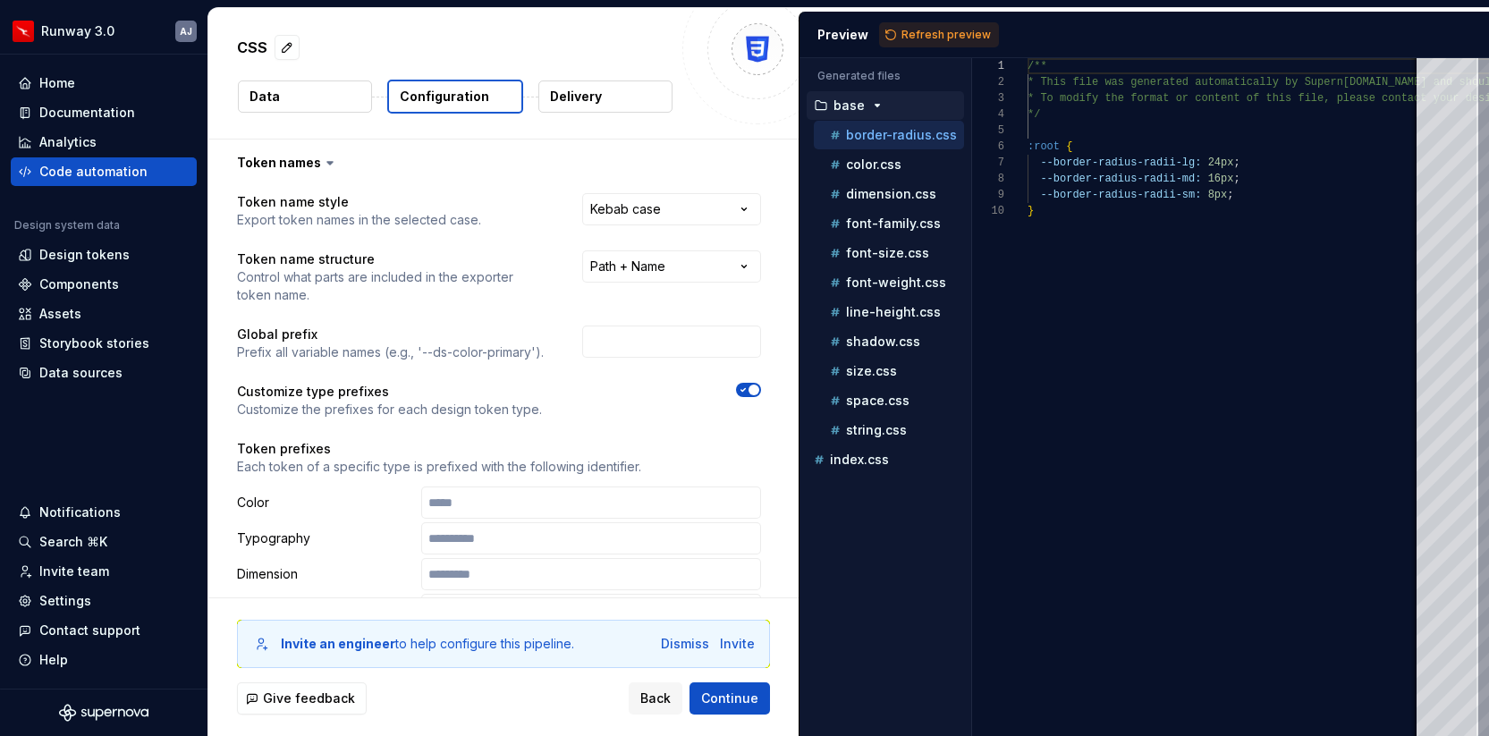
click at [750, 387] on icon "button" at bounding box center [743, 390] width 14 height 11
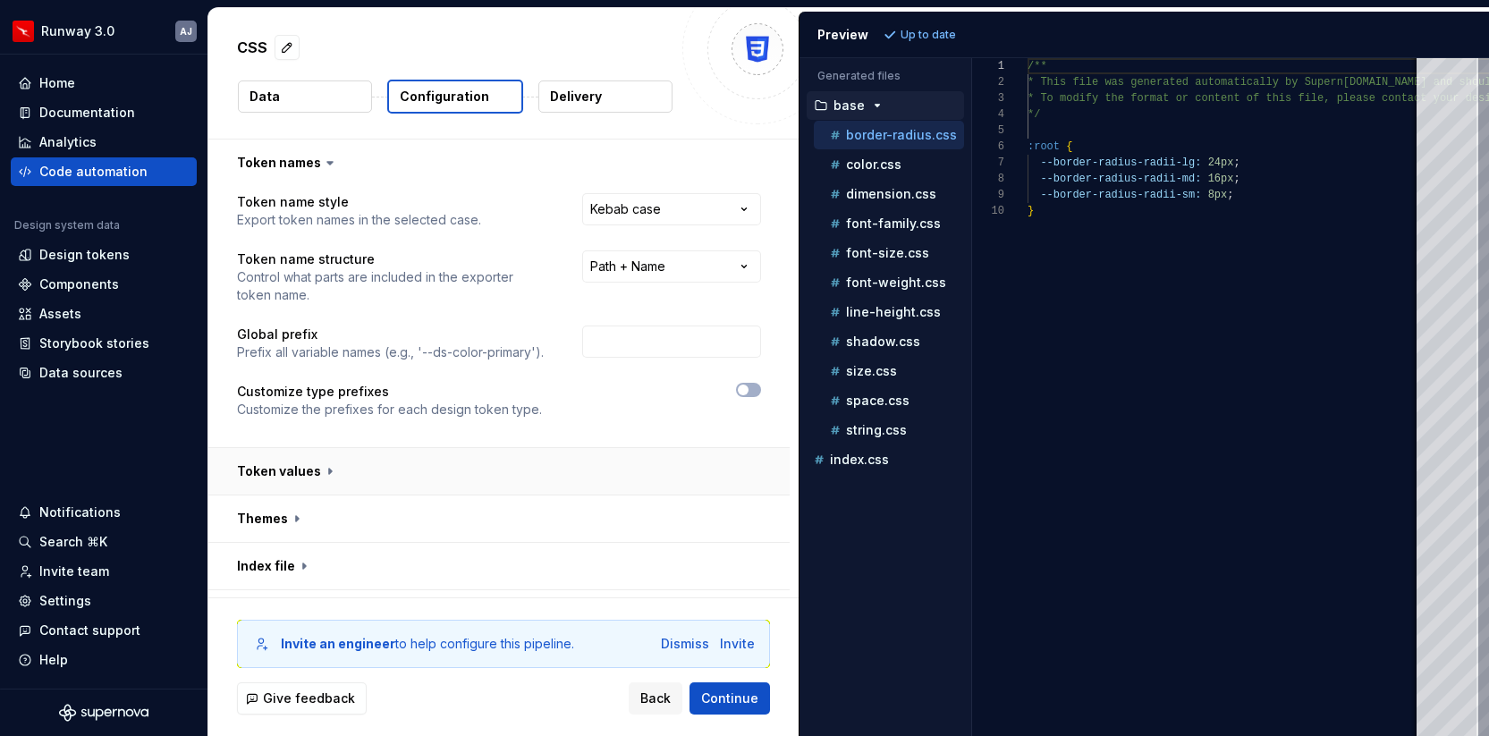
click at [327, 463] on button "button" at bounding box center [498, 471] width 581 height 47
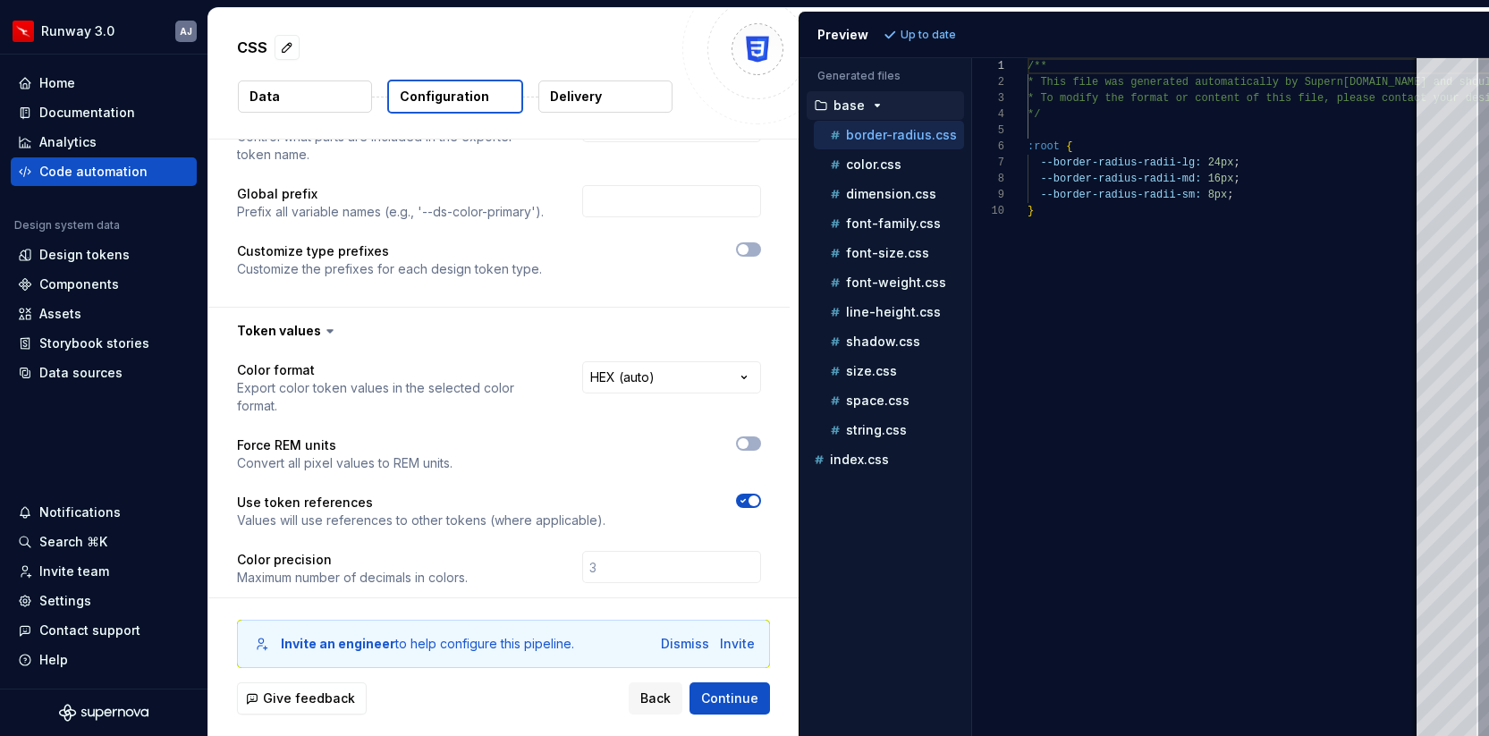
scroll to position [154, 0]
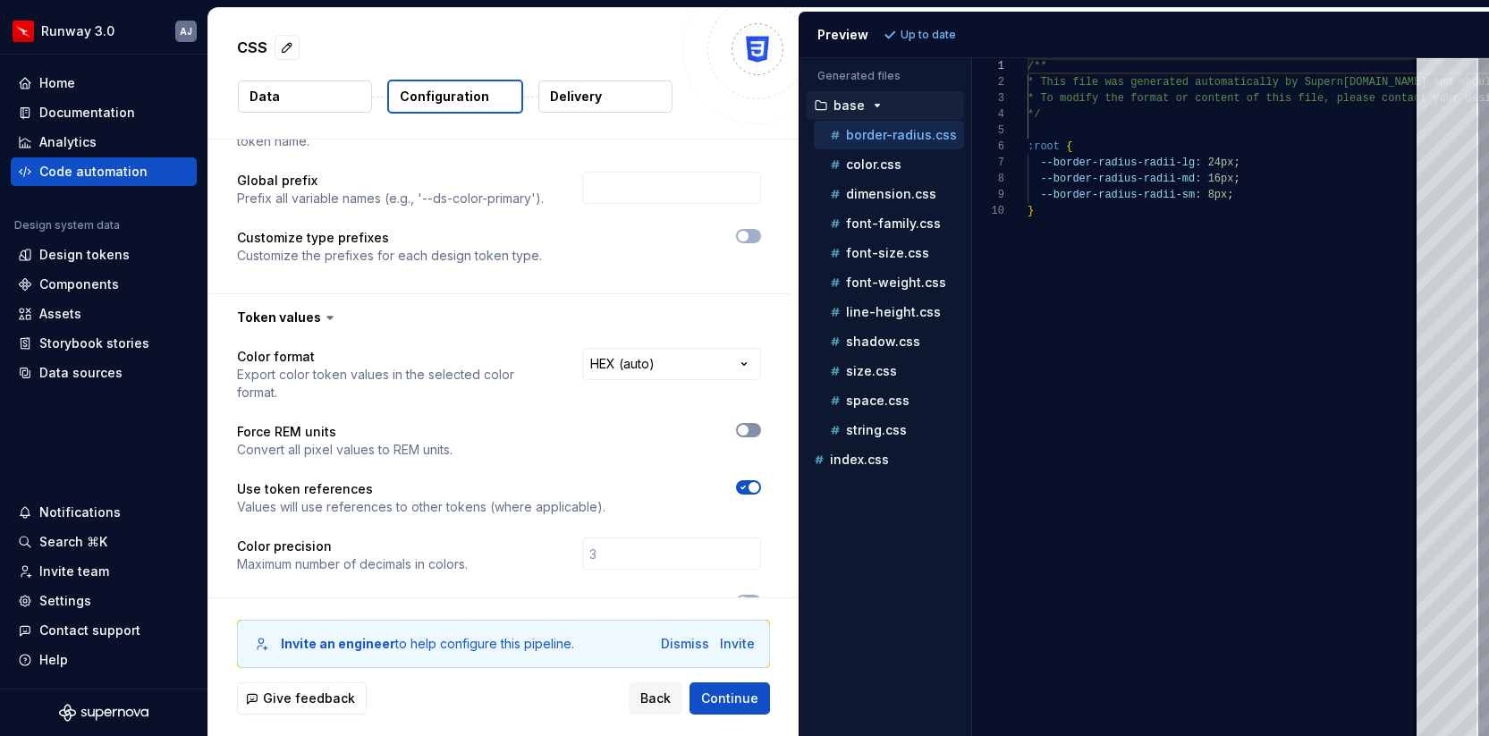
click at [750, 425] on icon "button" at bounding box center [743, 430] width 14 height 11
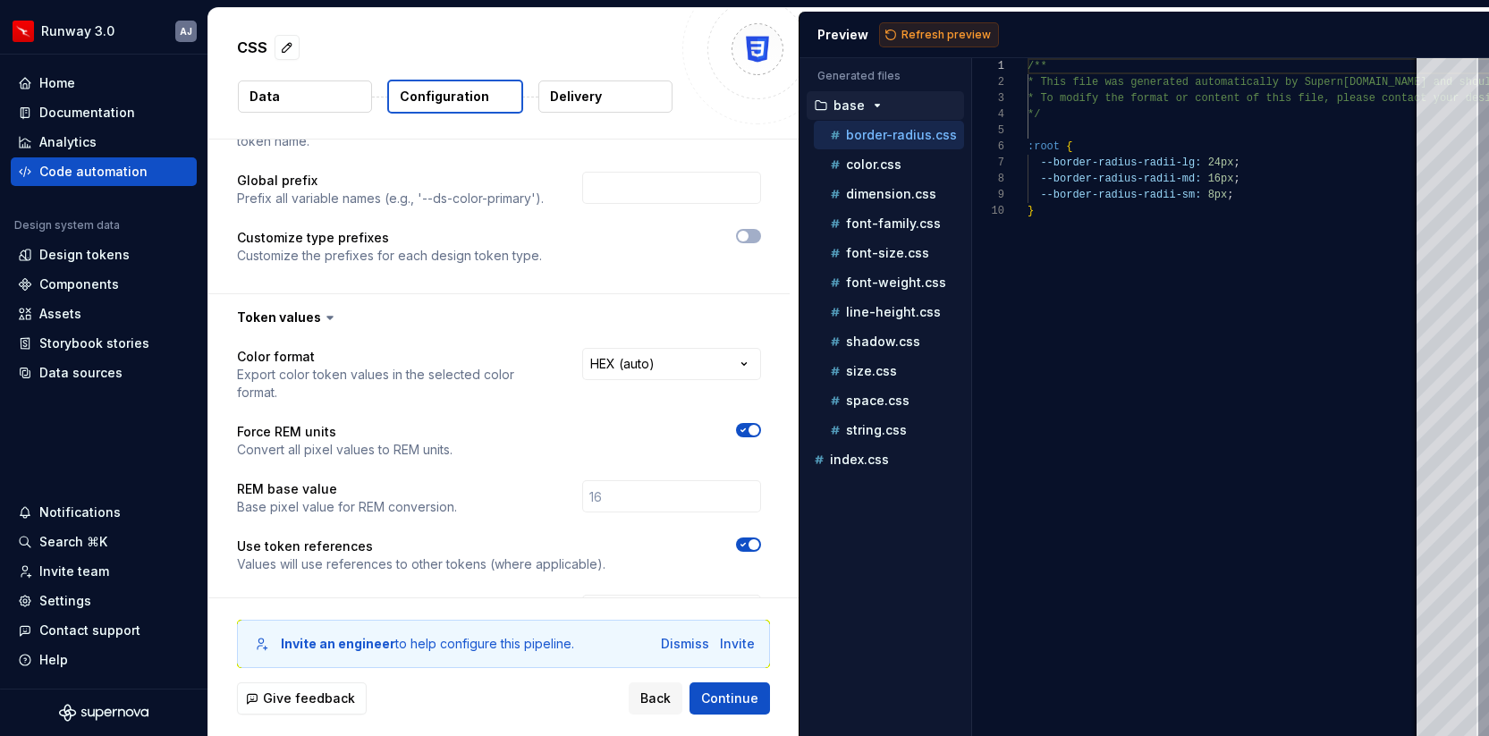
click at [927, 34] on span "Refresh preview" at bounding box center [945, 35] width 89 height 14
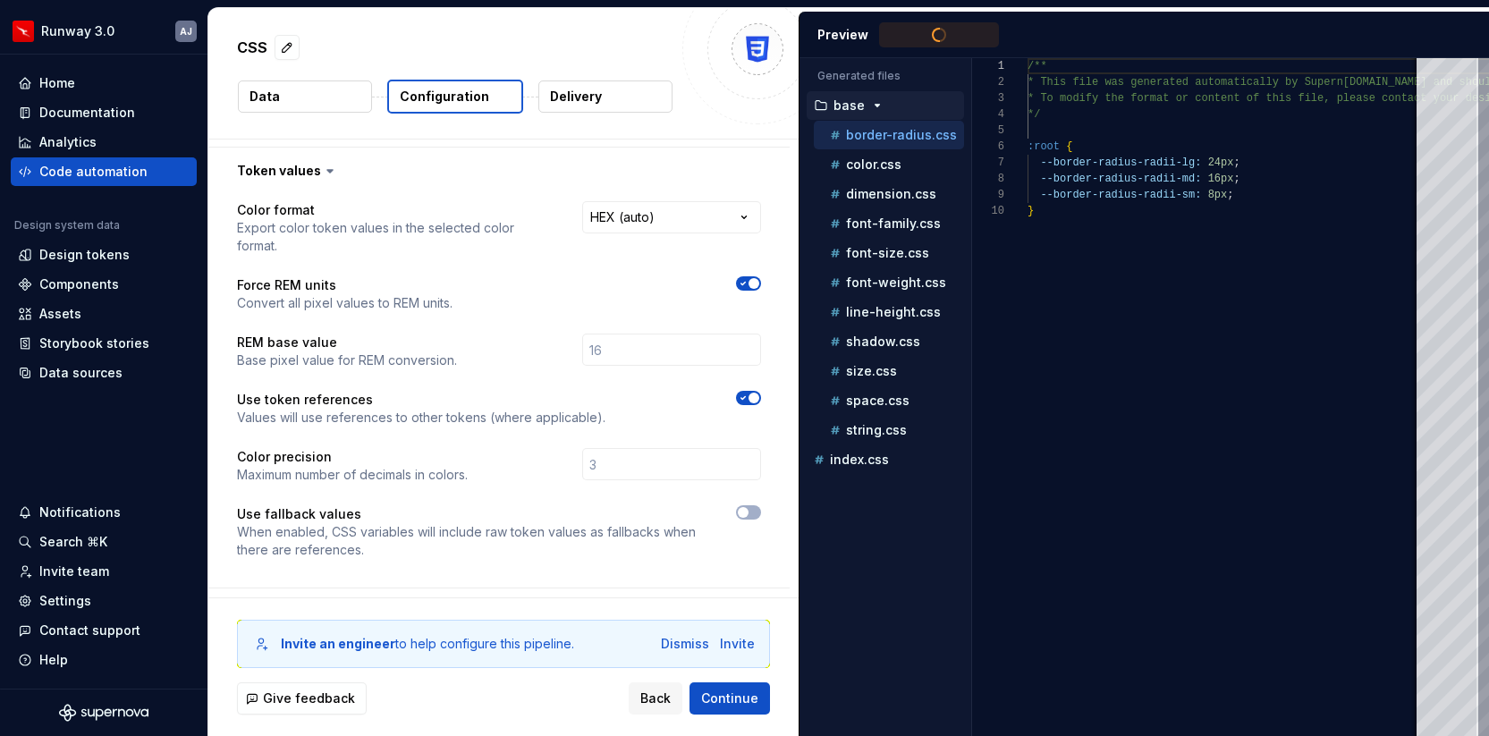
scroll to position [307, 0]
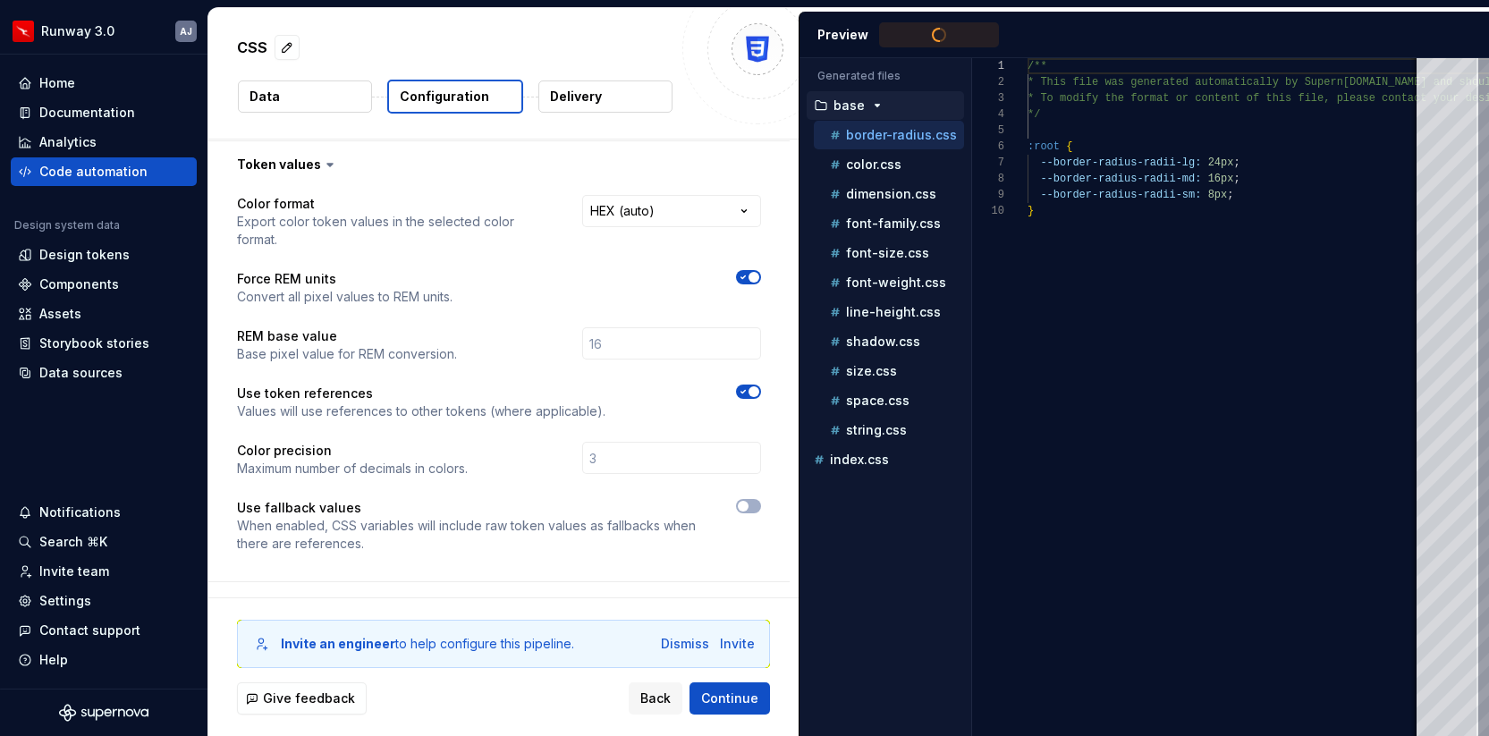
type textarea "**********"
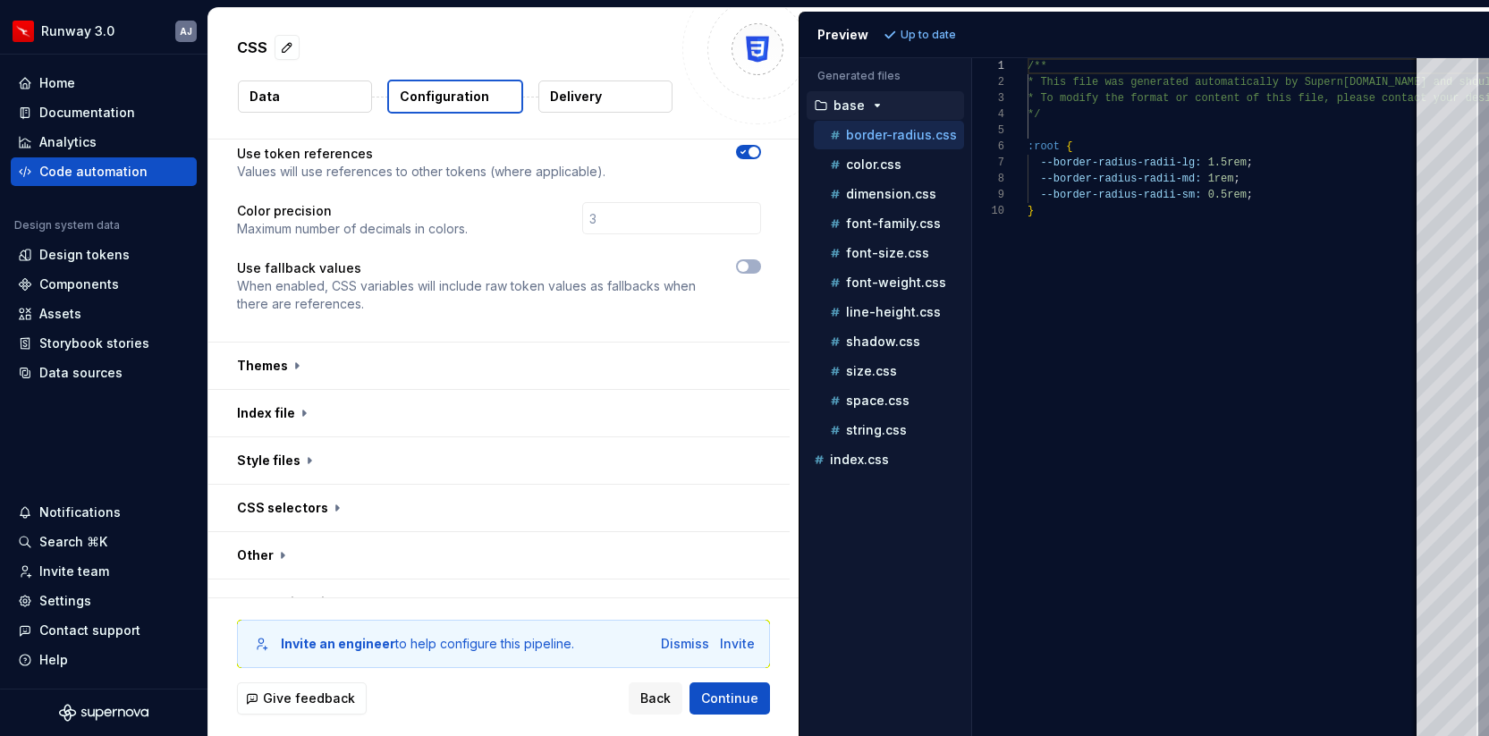
scroll to position [558, 0]
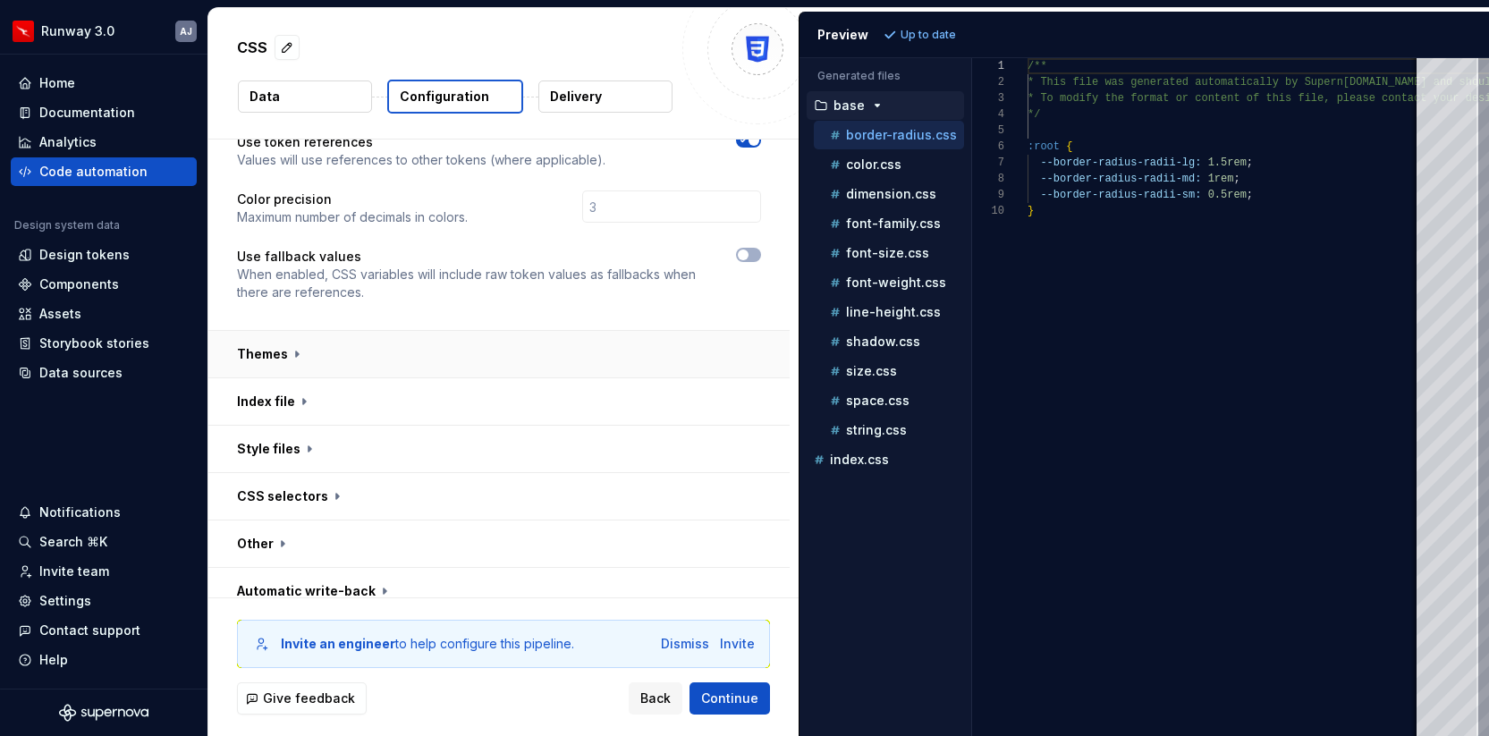
click at [512, 334] on button "button" at bounding box center [498, 354] width 581 height 47
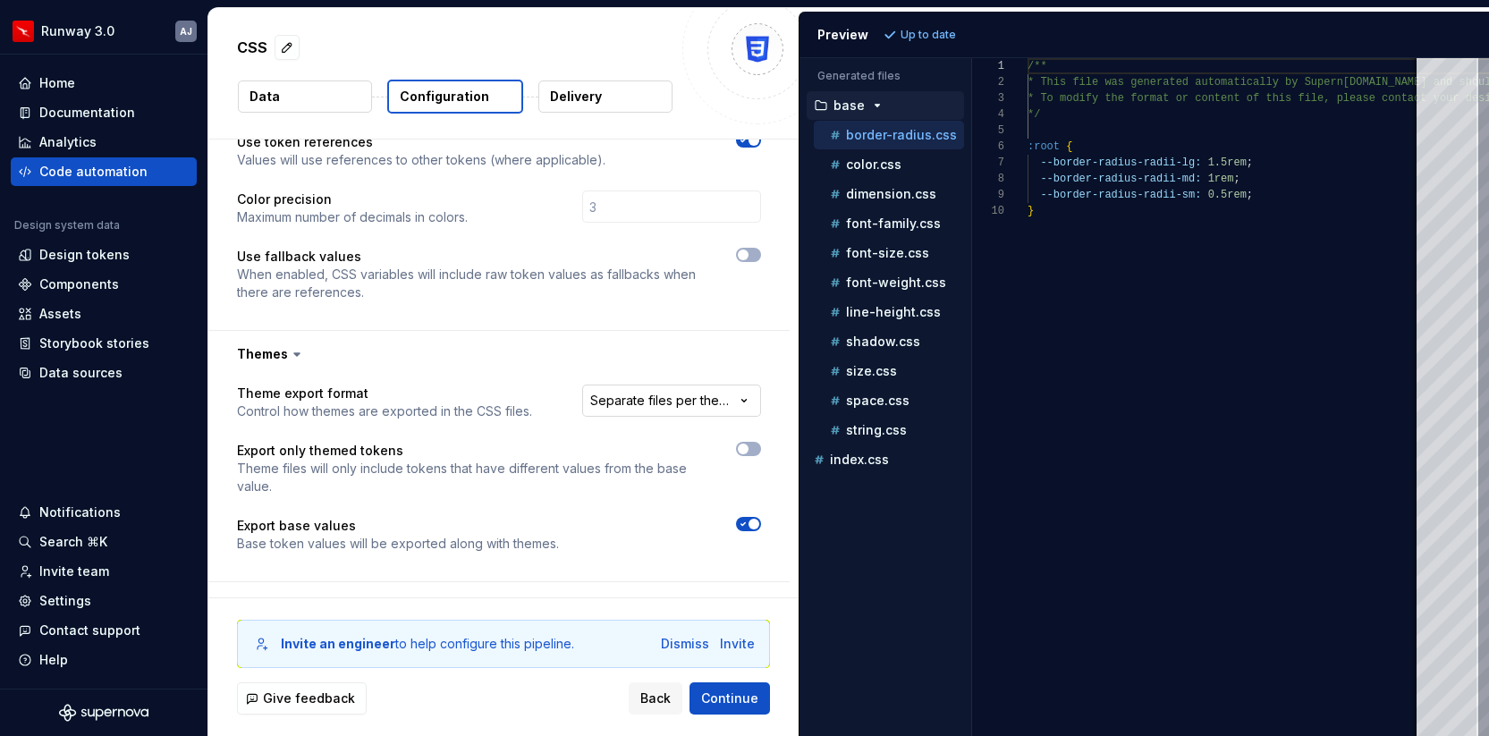
click at [688, 379] on html "**********" at bounding box center [744, 368] width 1489 height 736
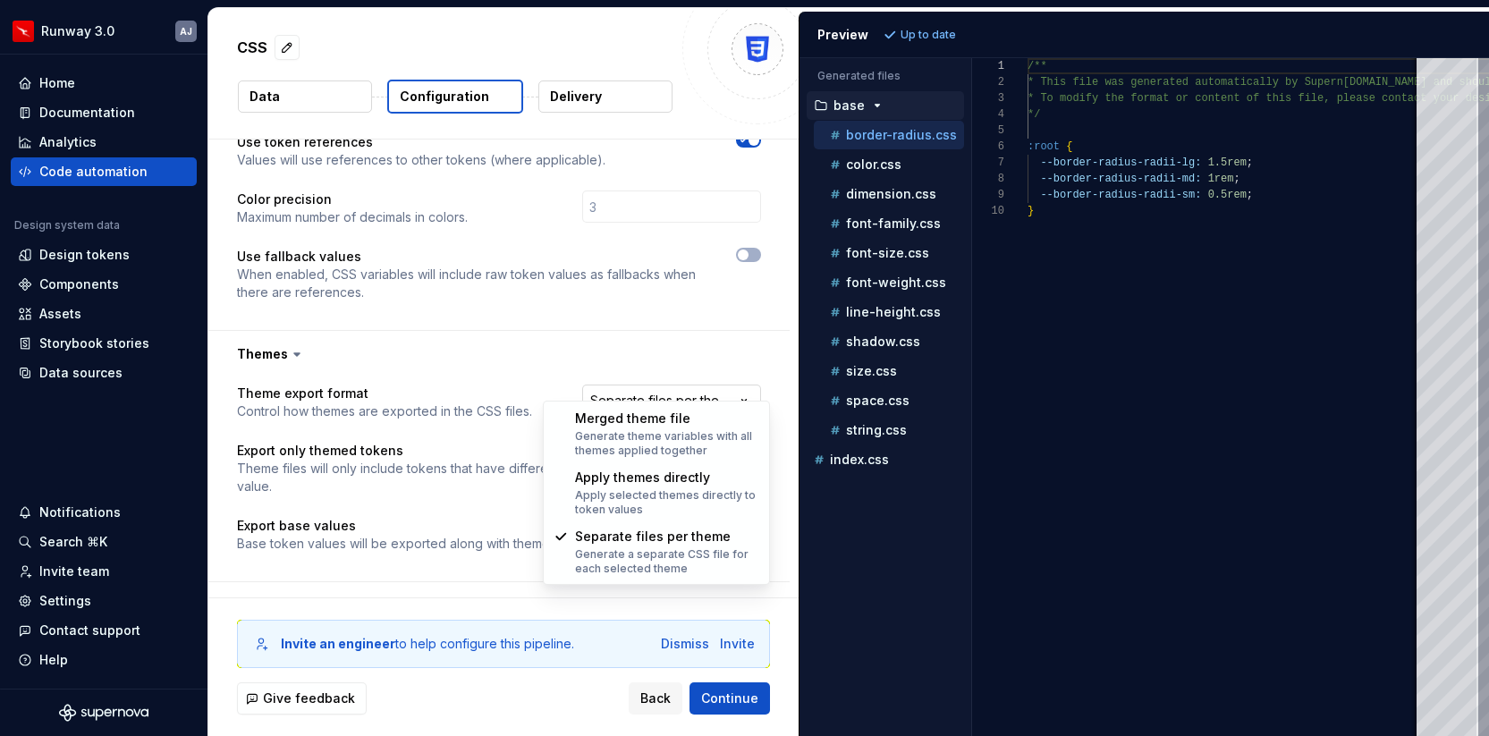
click at [688, 379] on html "**********" at bounding box center [744, 368] width 1489 height 736
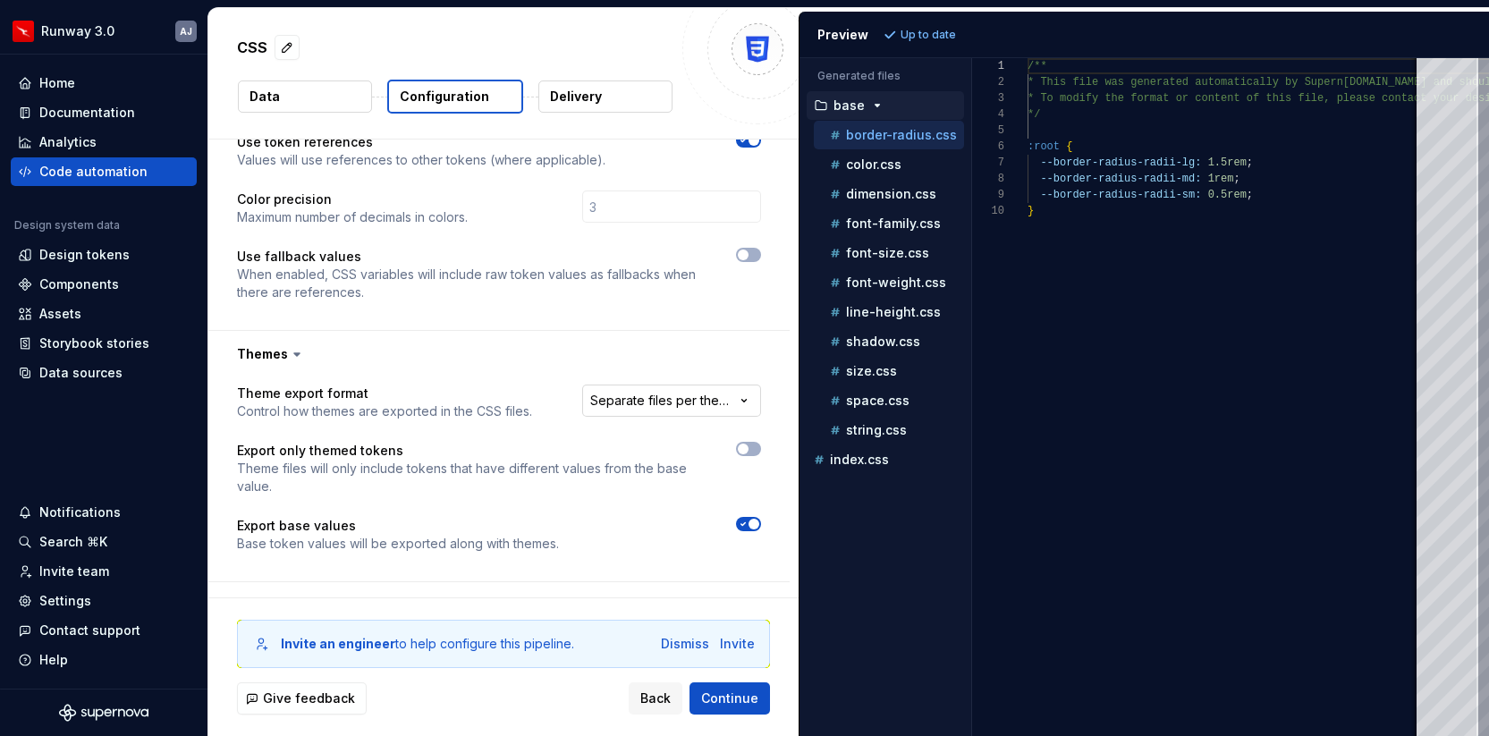
click at [690, 385] on html "**********" at bounding box center [744, 368] width 1489 height 736
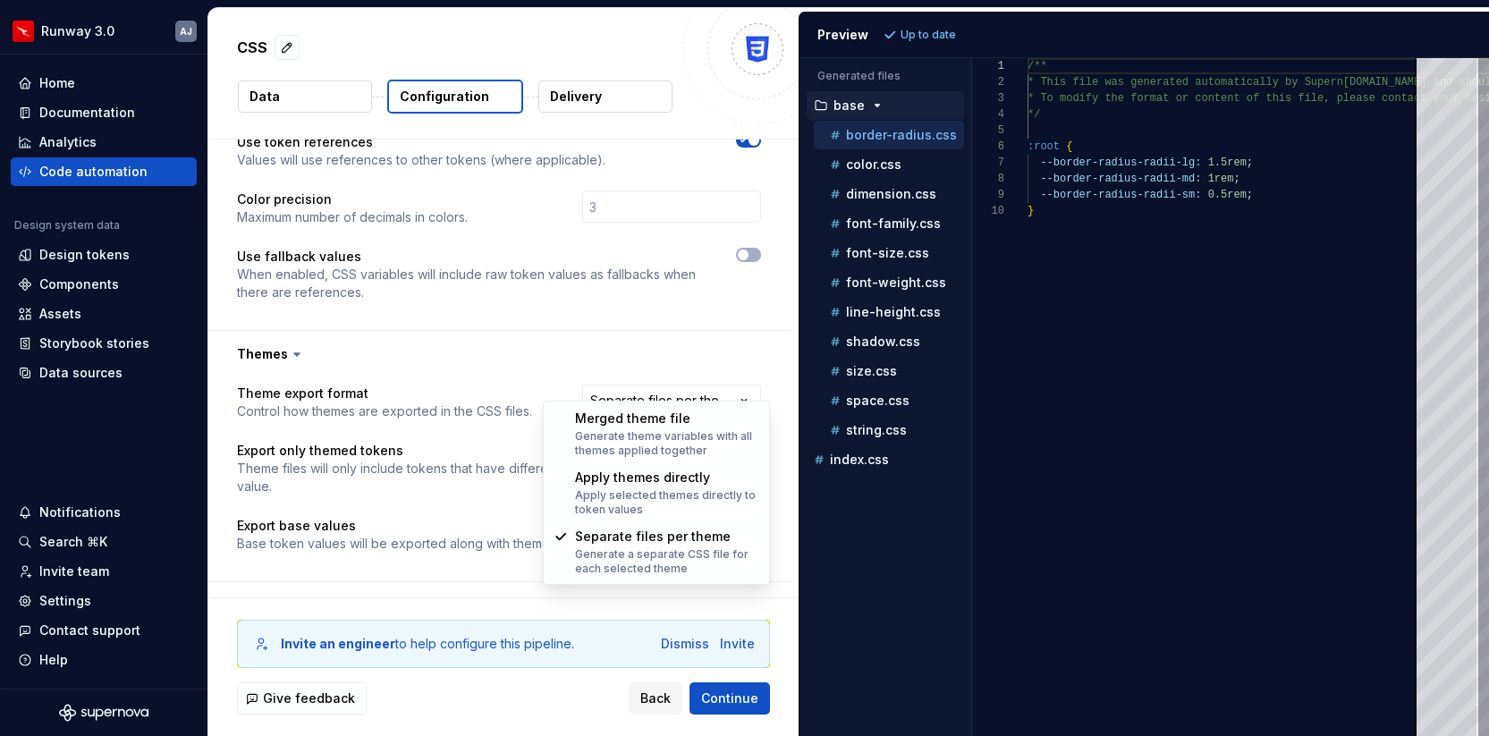
select select "**********"
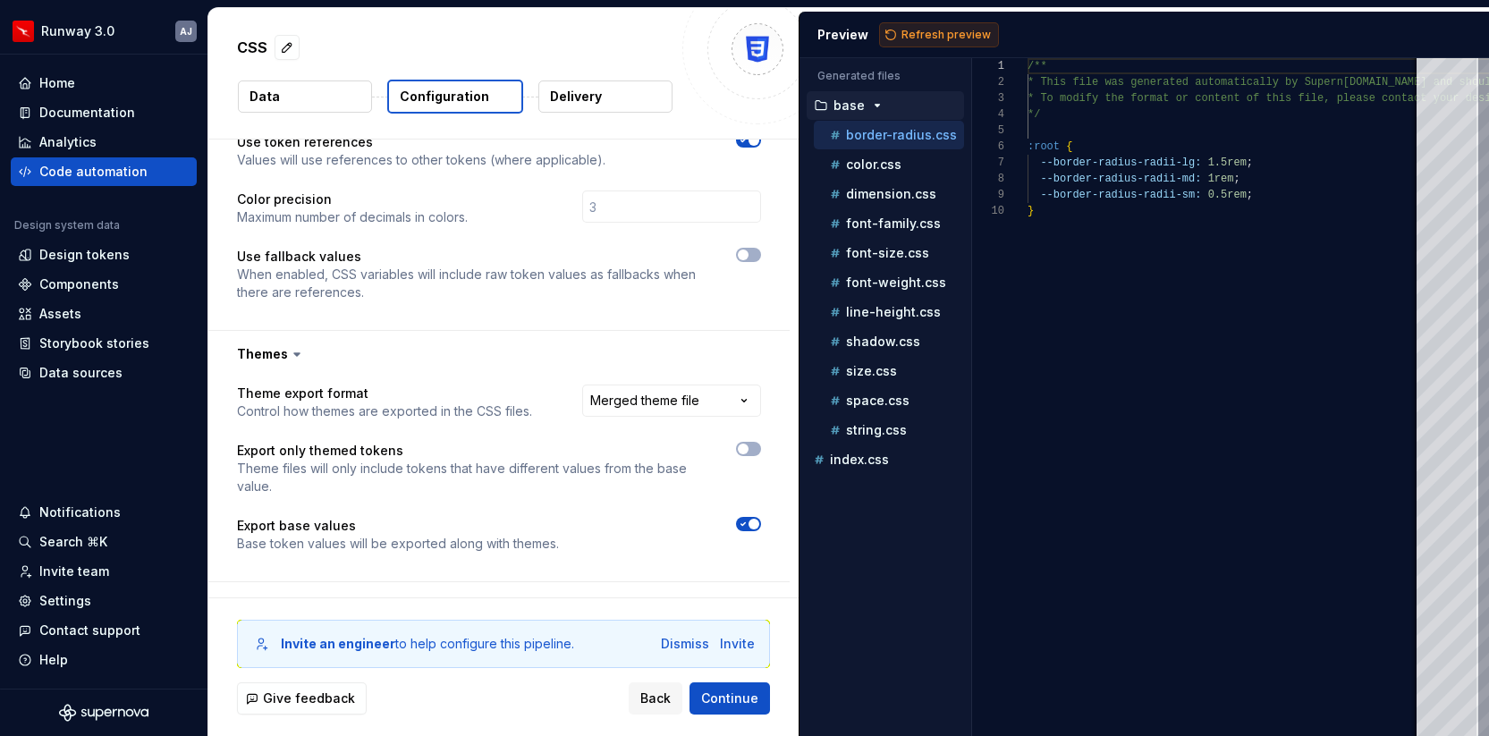
click at [921, 28] on span "Refresh preview" at bounding box center [945, 35] width 89 height 14
click at [876, 436] on p "string.css" at bounding box center [876, 430] width 61 height 14
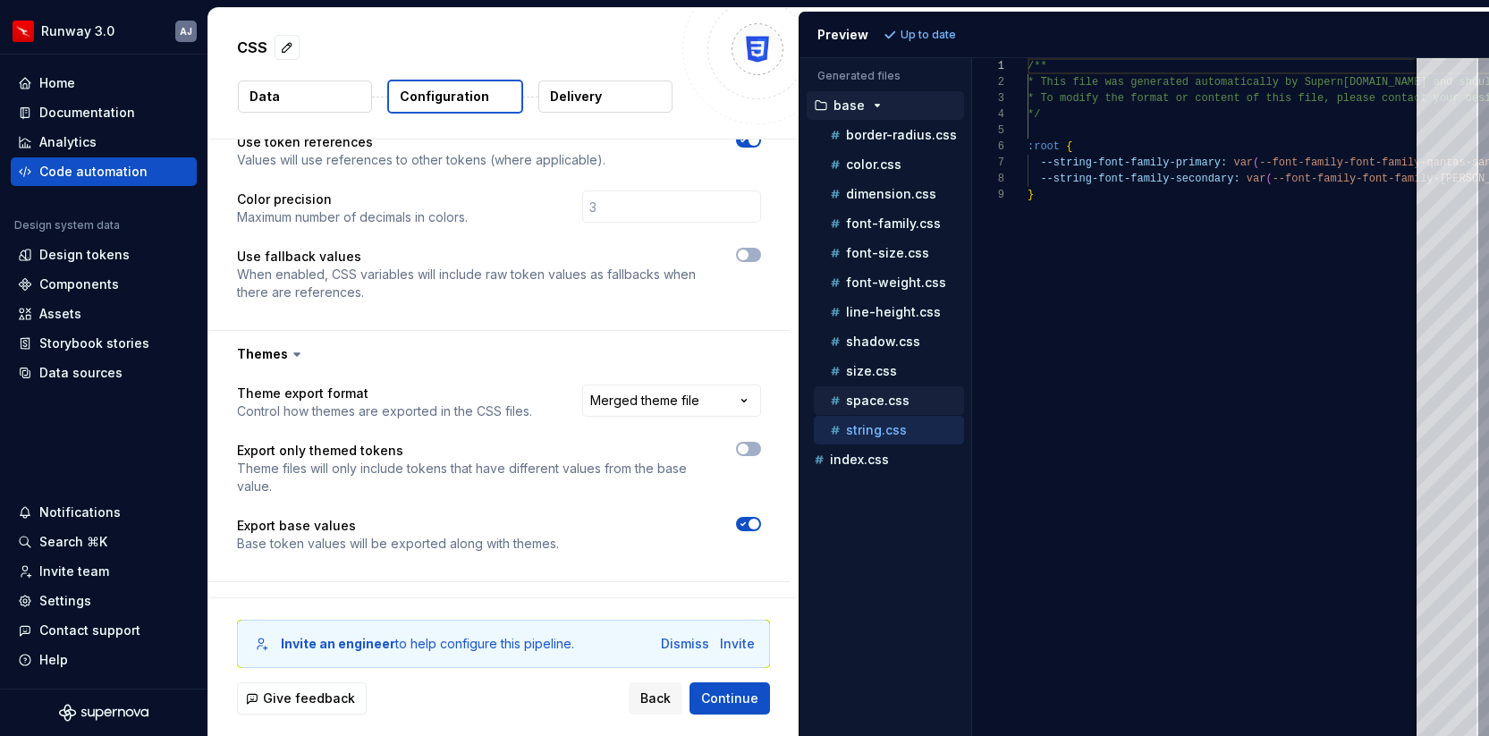
click at [875, 398] on p "space.css" at bounding box center [877, 401] width 63 height 14
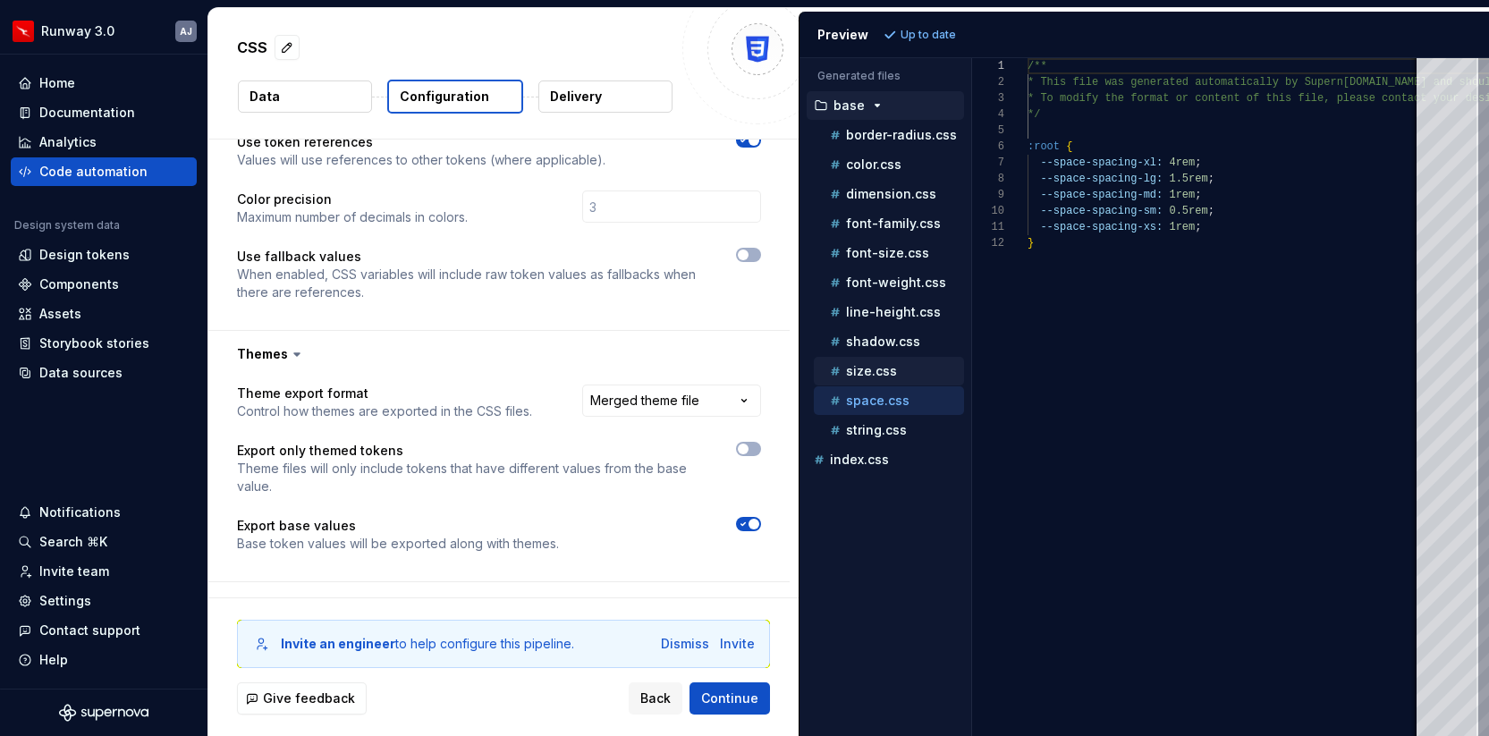
click at [869, 377] on p "size.css" at bounding box center [871, 371] width 51 height 14
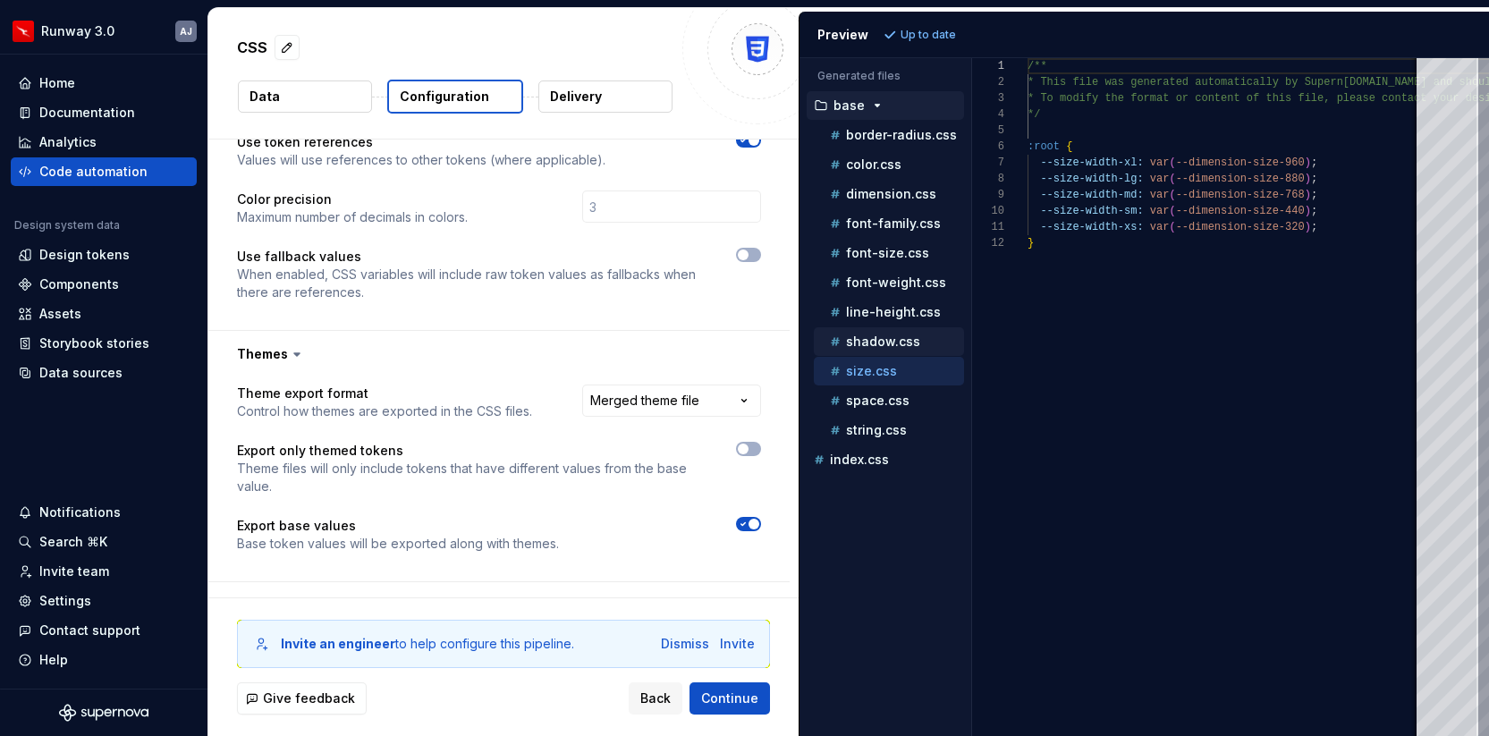
click at [868, 353] on div "shadow.css" at bounding box center [889, 341] width 150 height 29
click at [868, 342] on p "shadow.css" at bounding box center [883, 341] width 74 height 14
type textarea "**********"
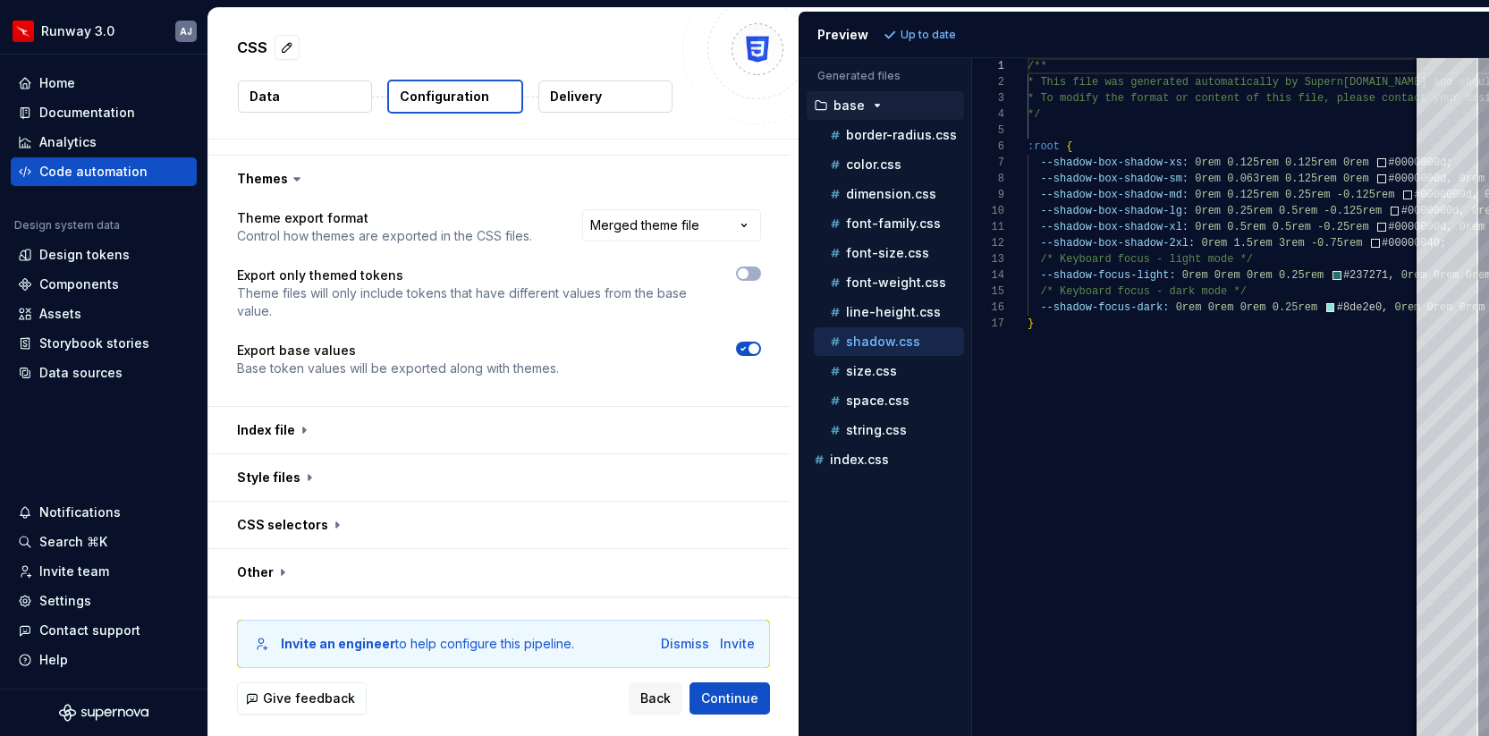
scroll to position [741, 0]
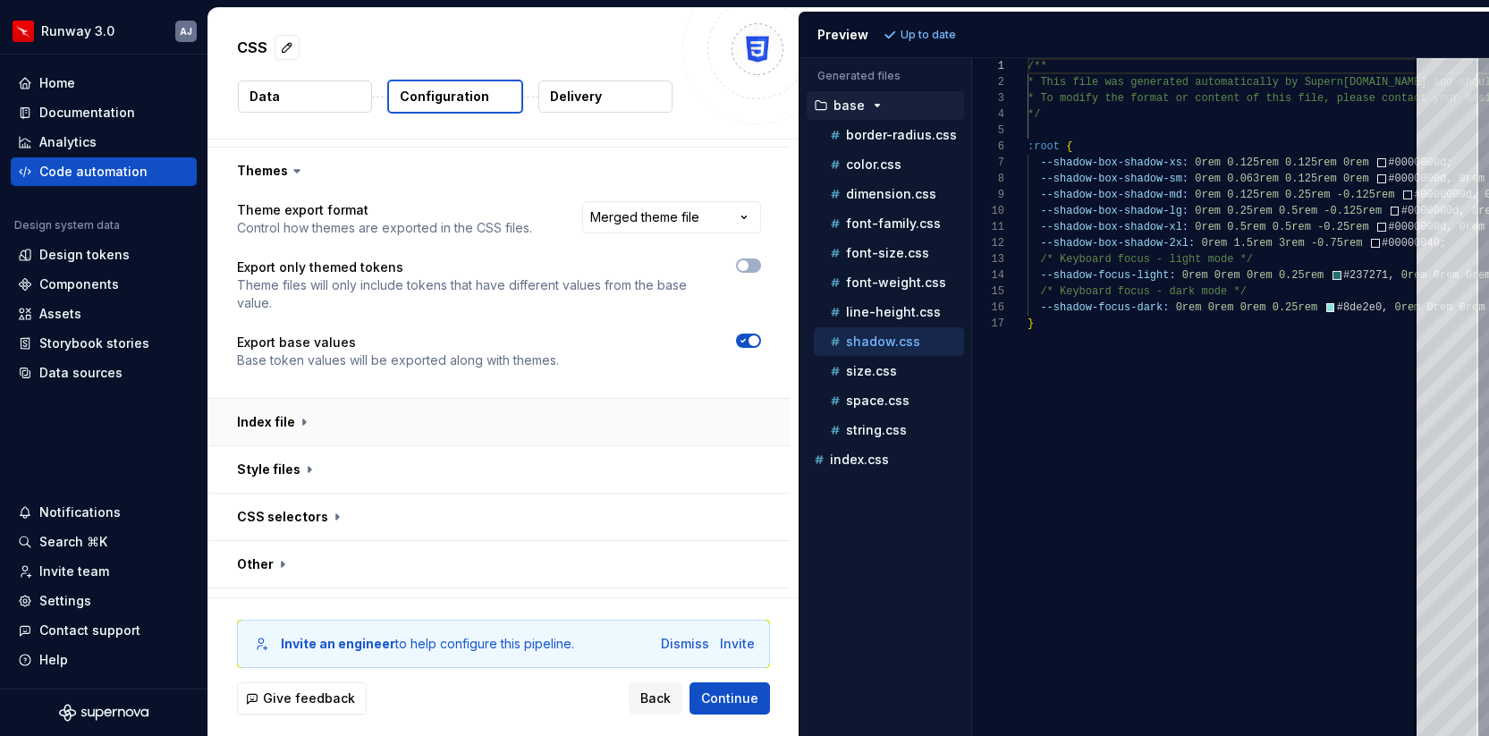
click at [584, 408] on button "button" at bounding box center [498, 422] width 581 height 47
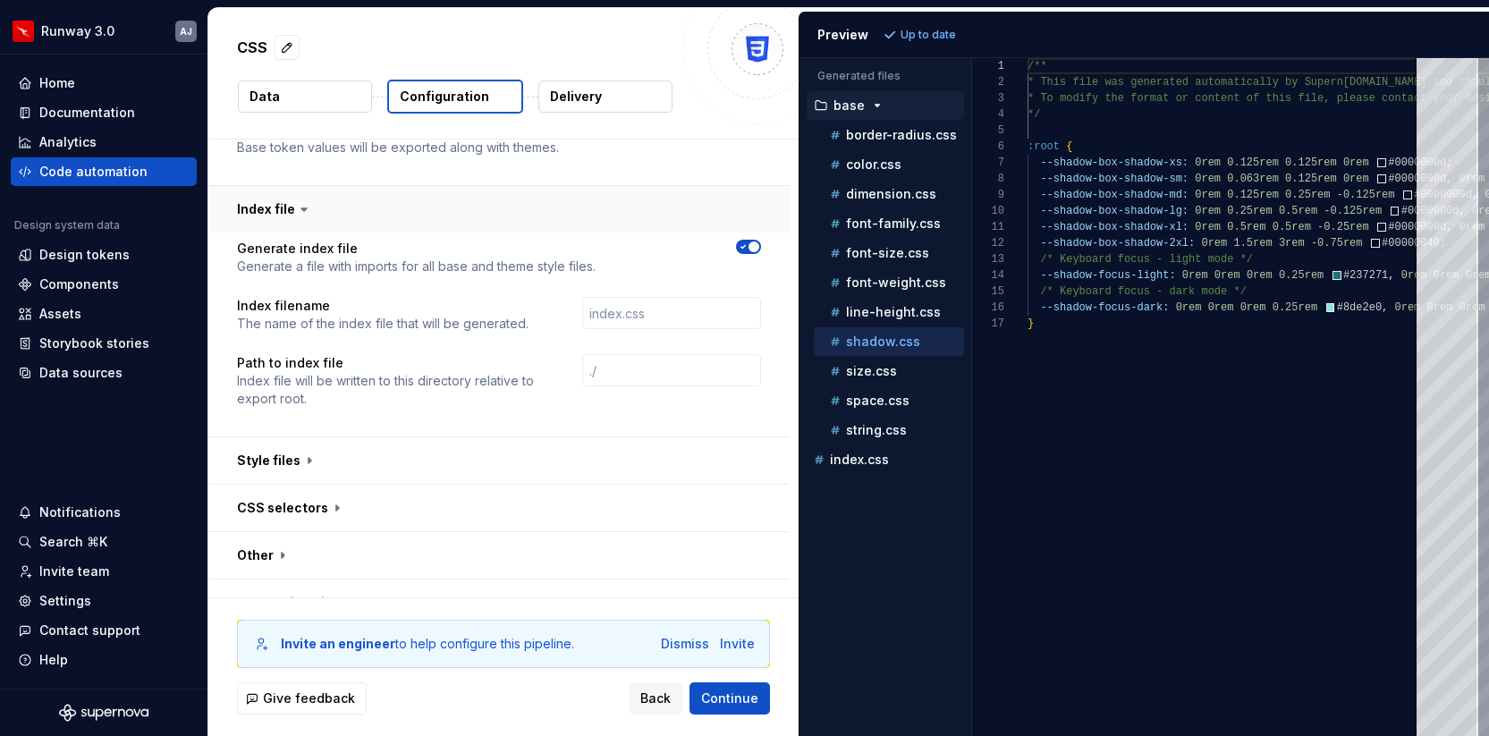
scroll to position [966, 0]
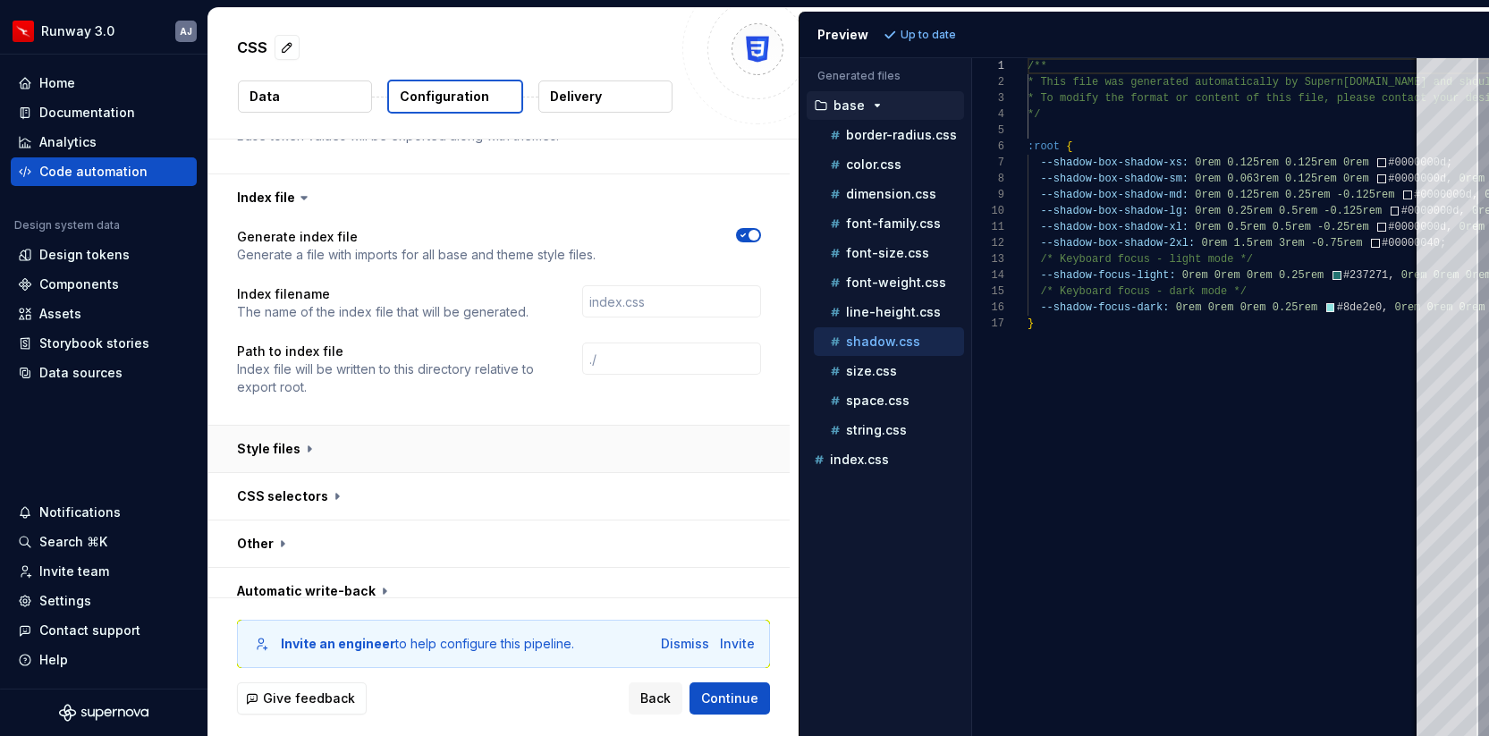
click at [571, 426] on button "button" at bounding box center [498, 449] width 581 height 47
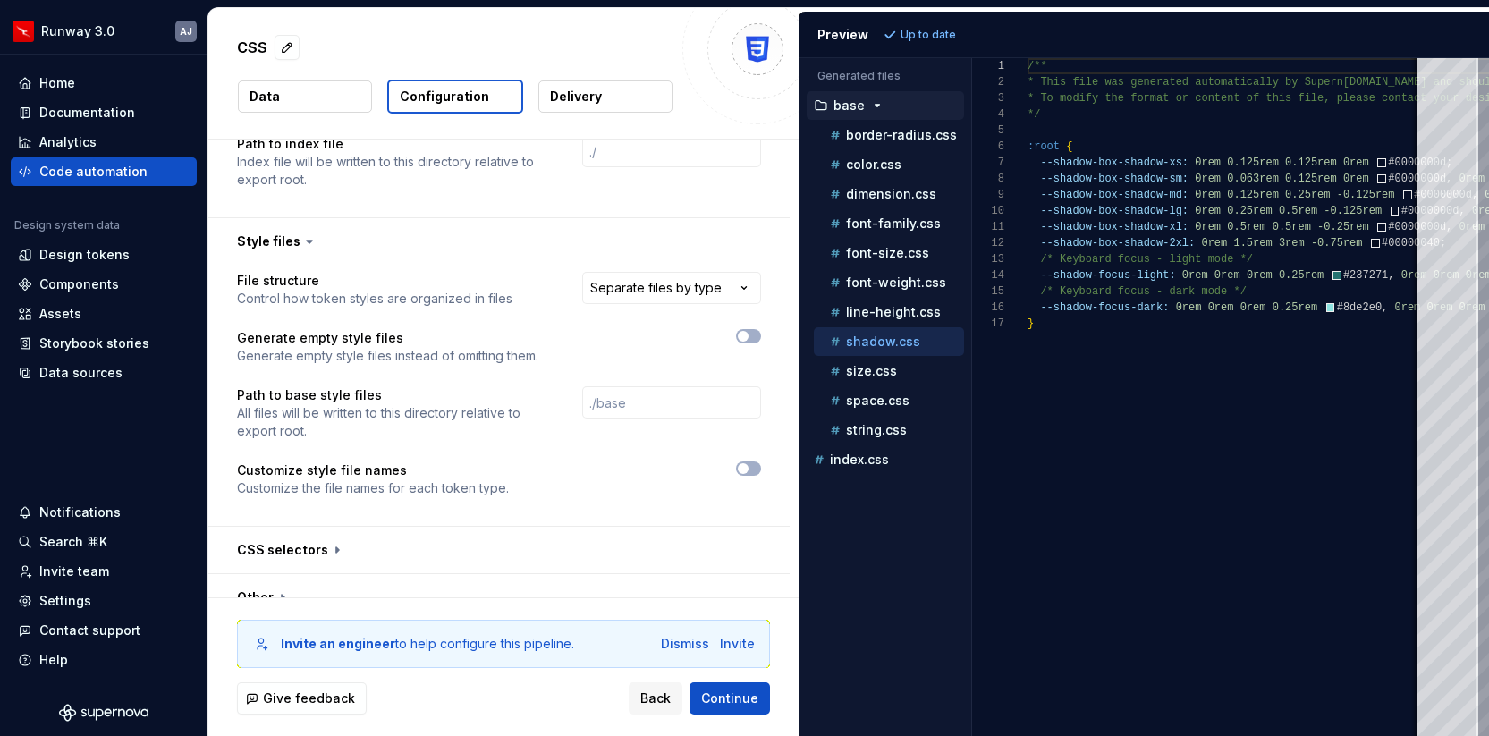
scroll to position [1196, 0]
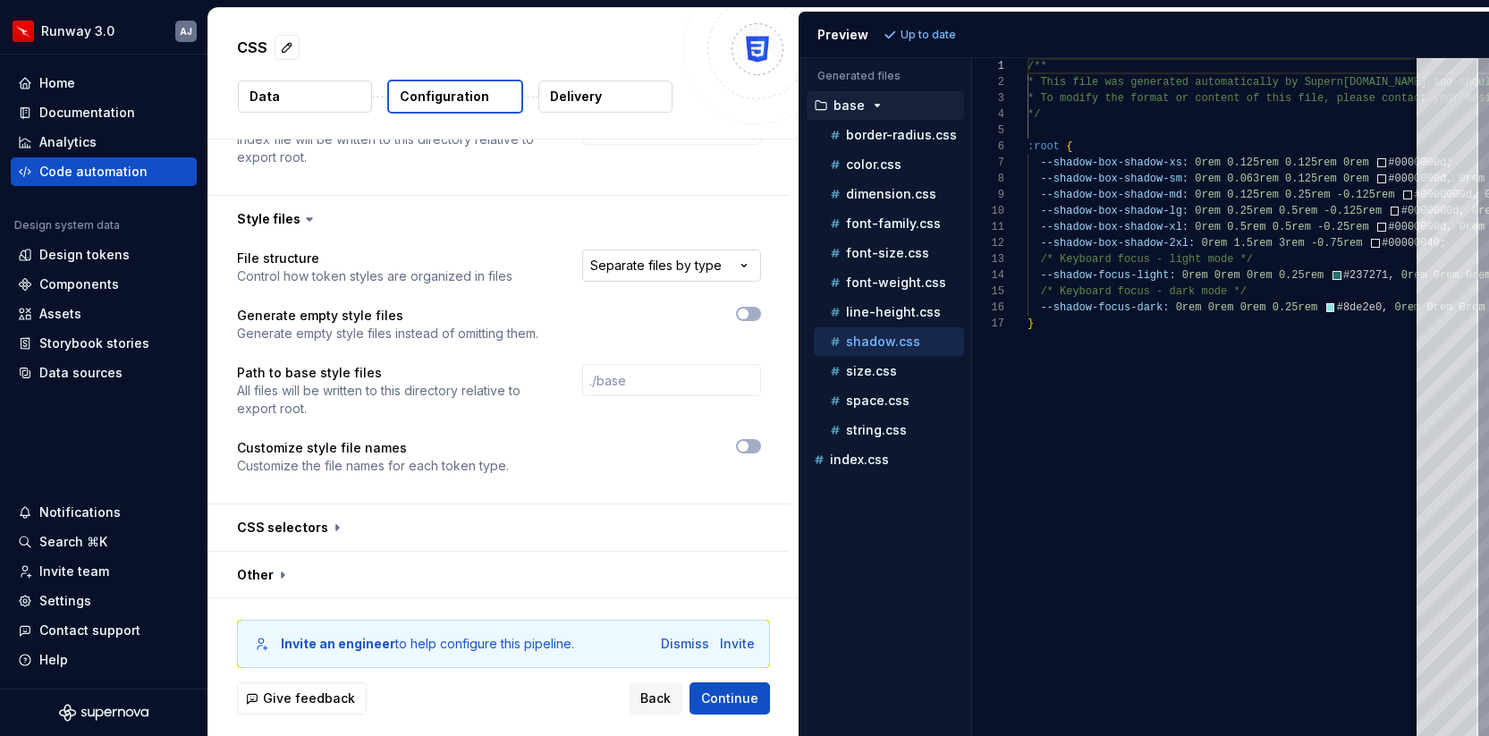
click at [655, 254] on html "**********" at bounding box center [744, 368] width 1489 height 736
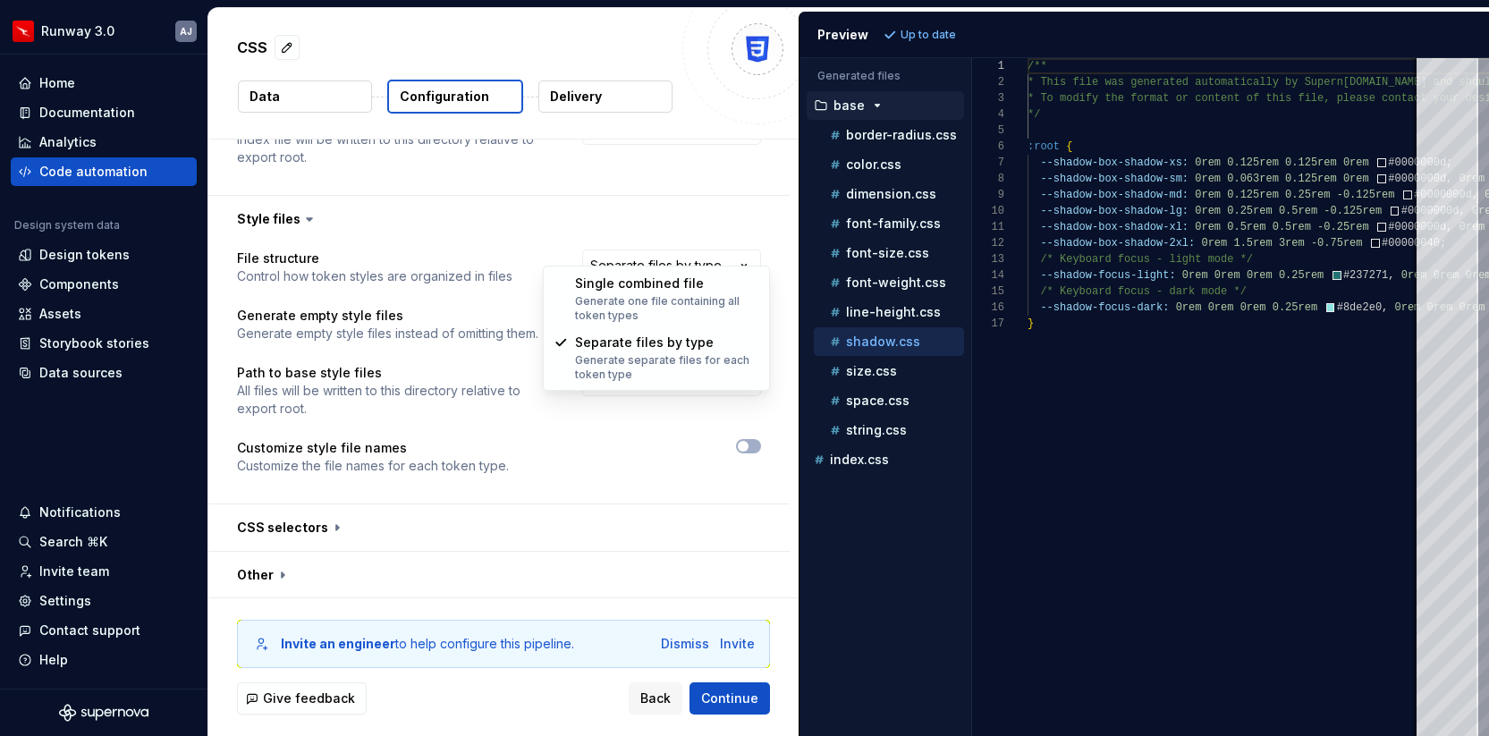
select select "**********"
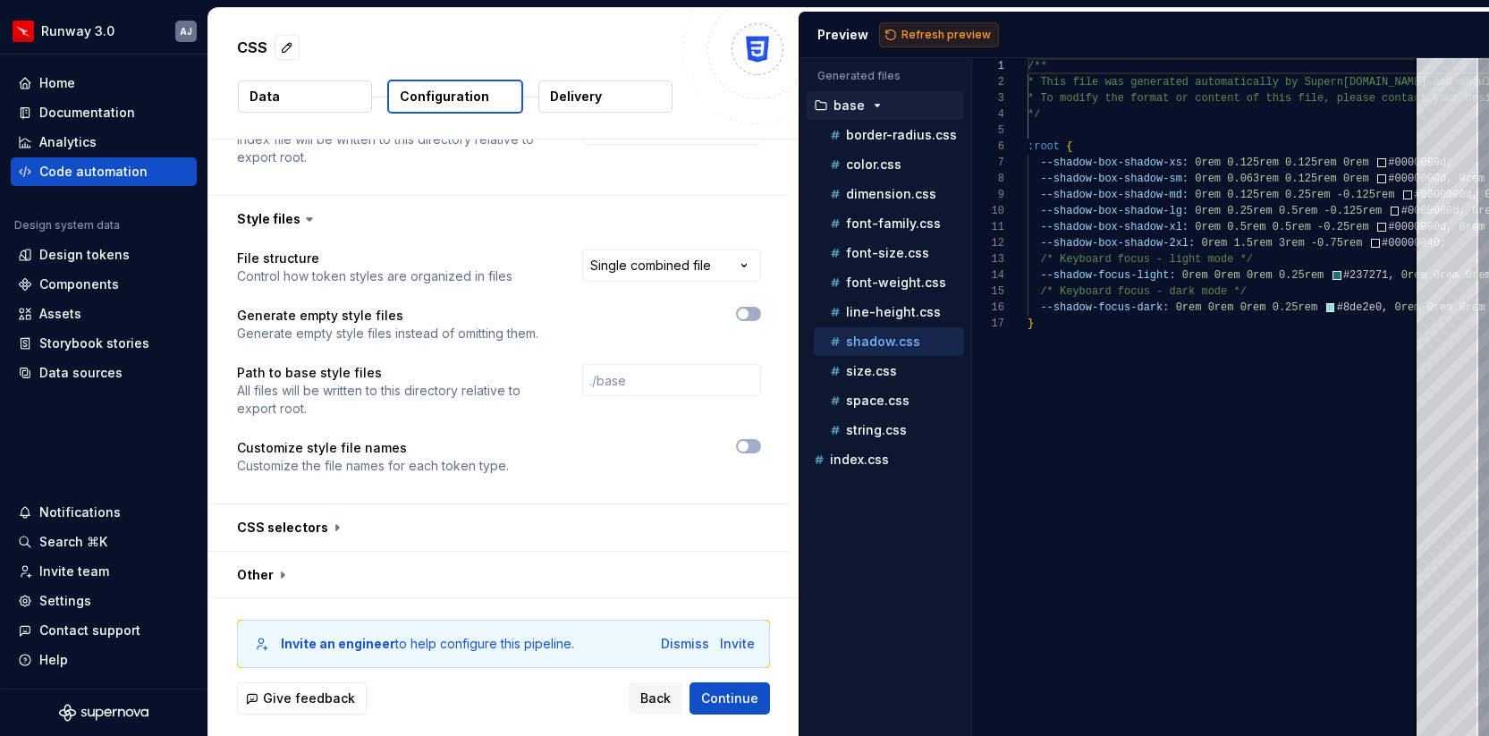
click at [925, 36] on span "Refresh preview" at bounding box center [945, 35] width 89 height 14
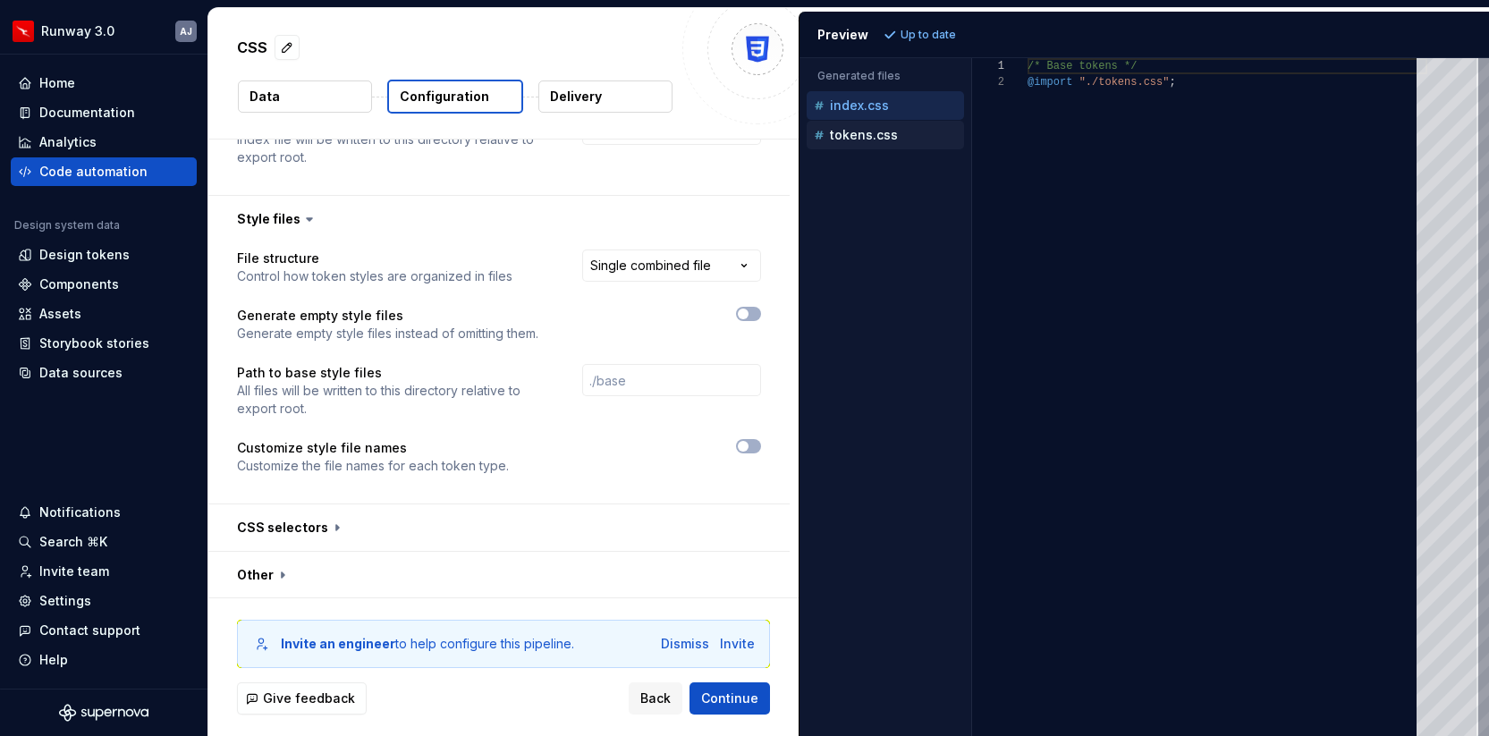
click at [852, 138] on p "tokens.css" at bounding box center [864, 135] width 68 height 14
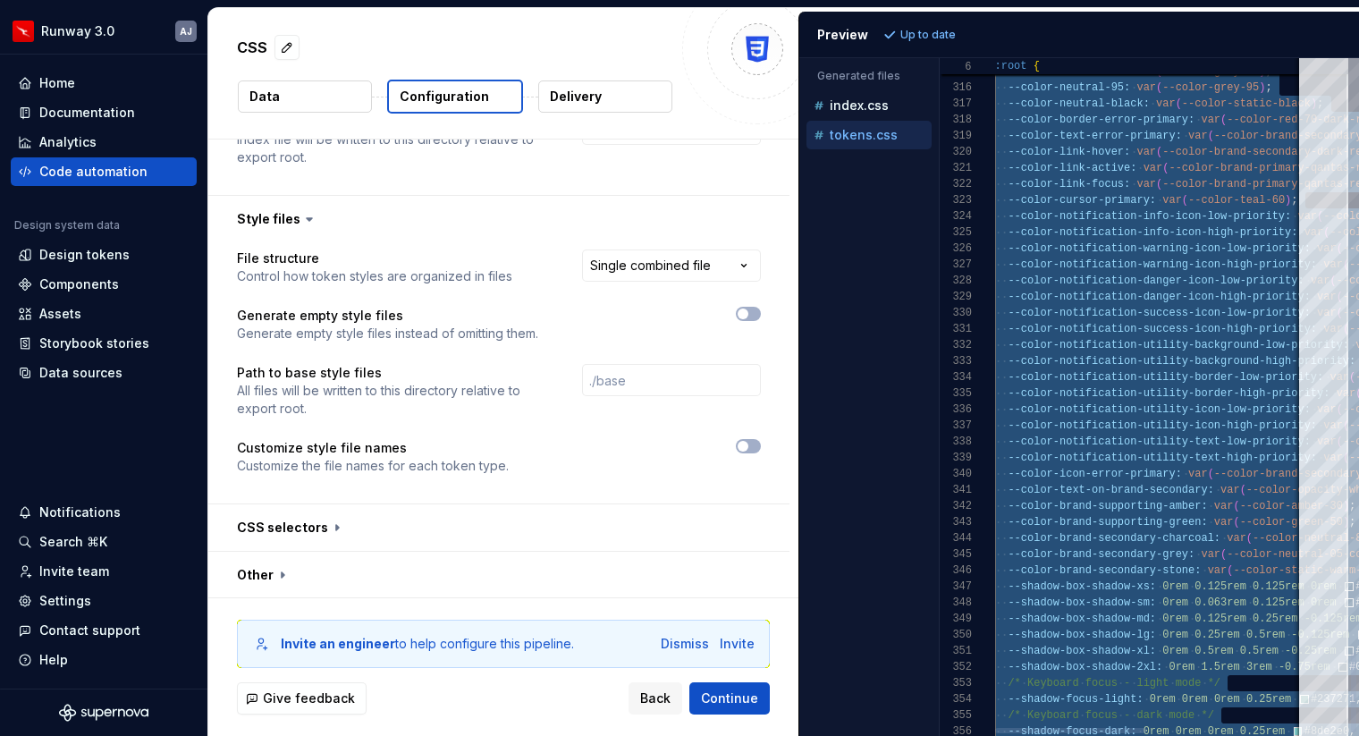
scroll to position [0, 6]
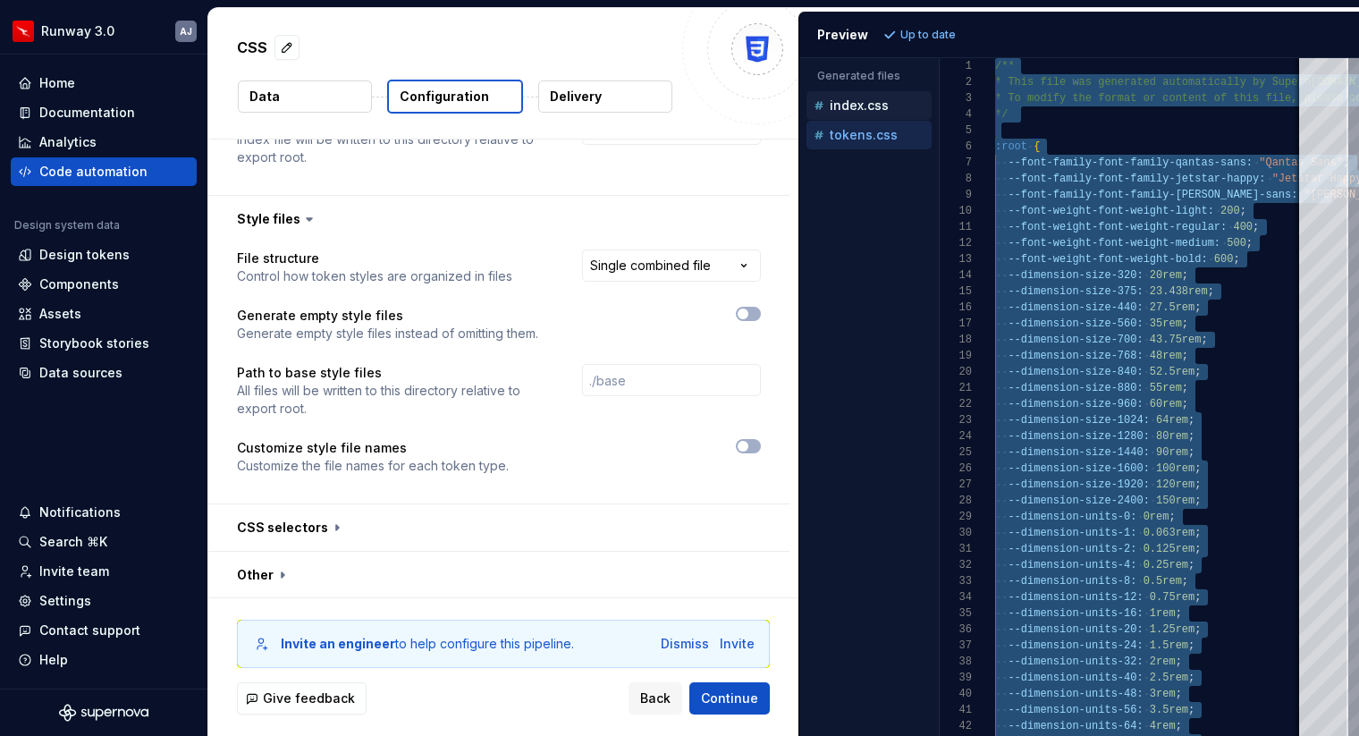
click at [865, 106] on p "index.css" at bounding box center [859, 105] width 59 height 14
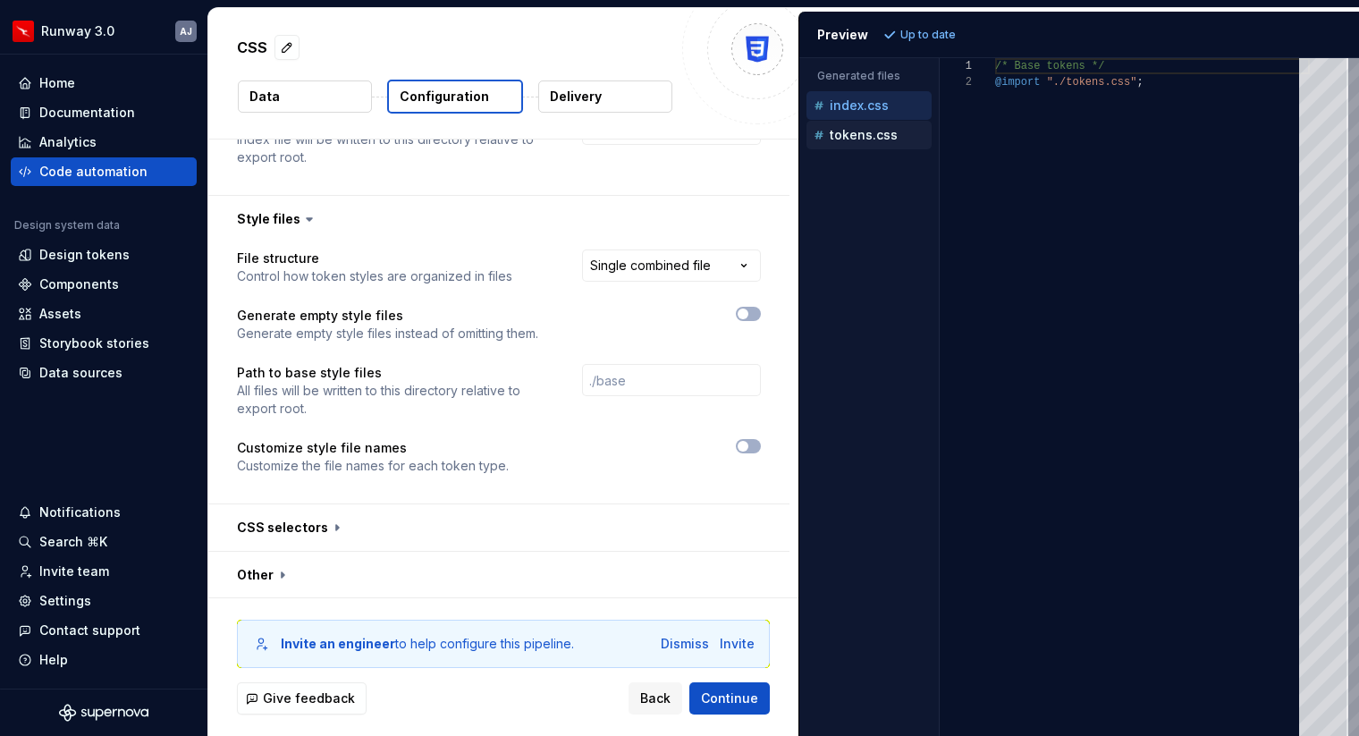
click at [870, 123] on div "tokens.css" at bounding box center [869, 135] width 125 height 29
click at [859, 138] on p "tokens.css" at bounding box center [864, 135] width 68 height 14
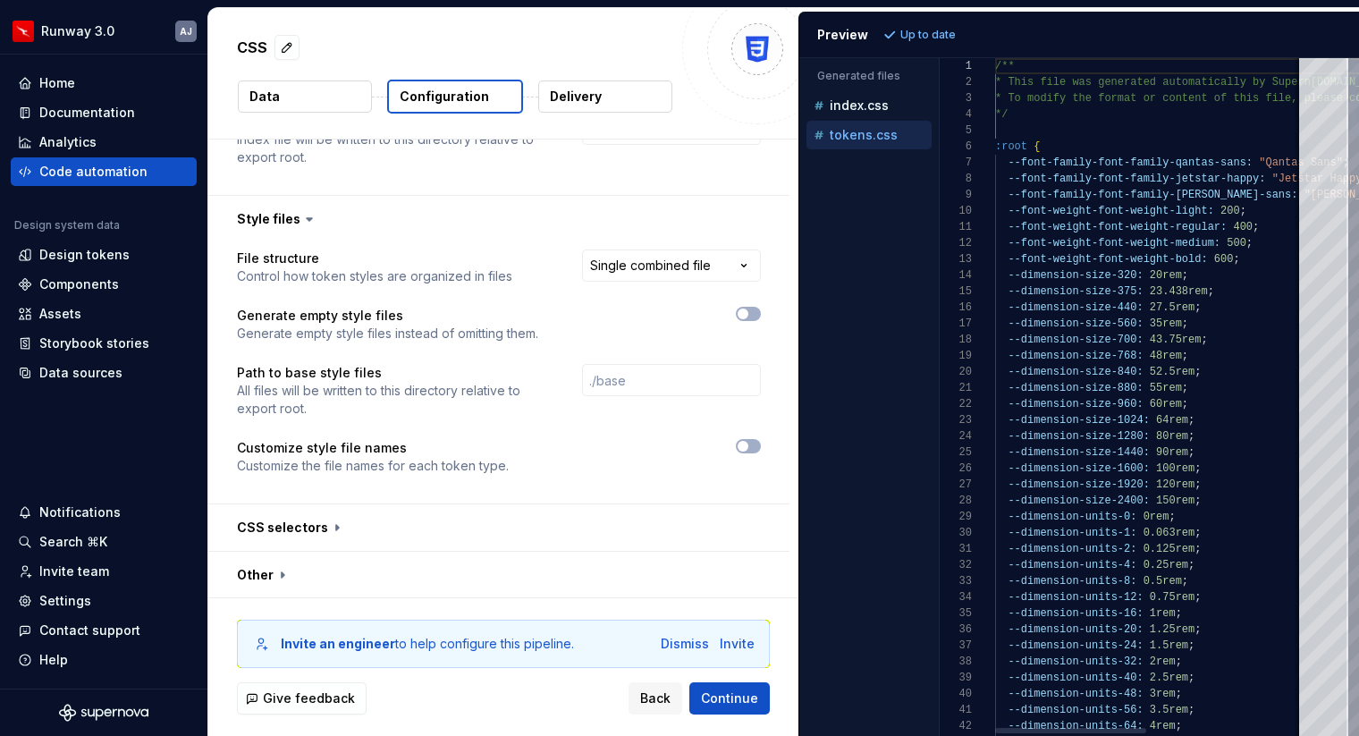
scroll to position [161, 0]
click at [750, 441] on icon "button" at bounding box center [743, 446] width 14 height 11
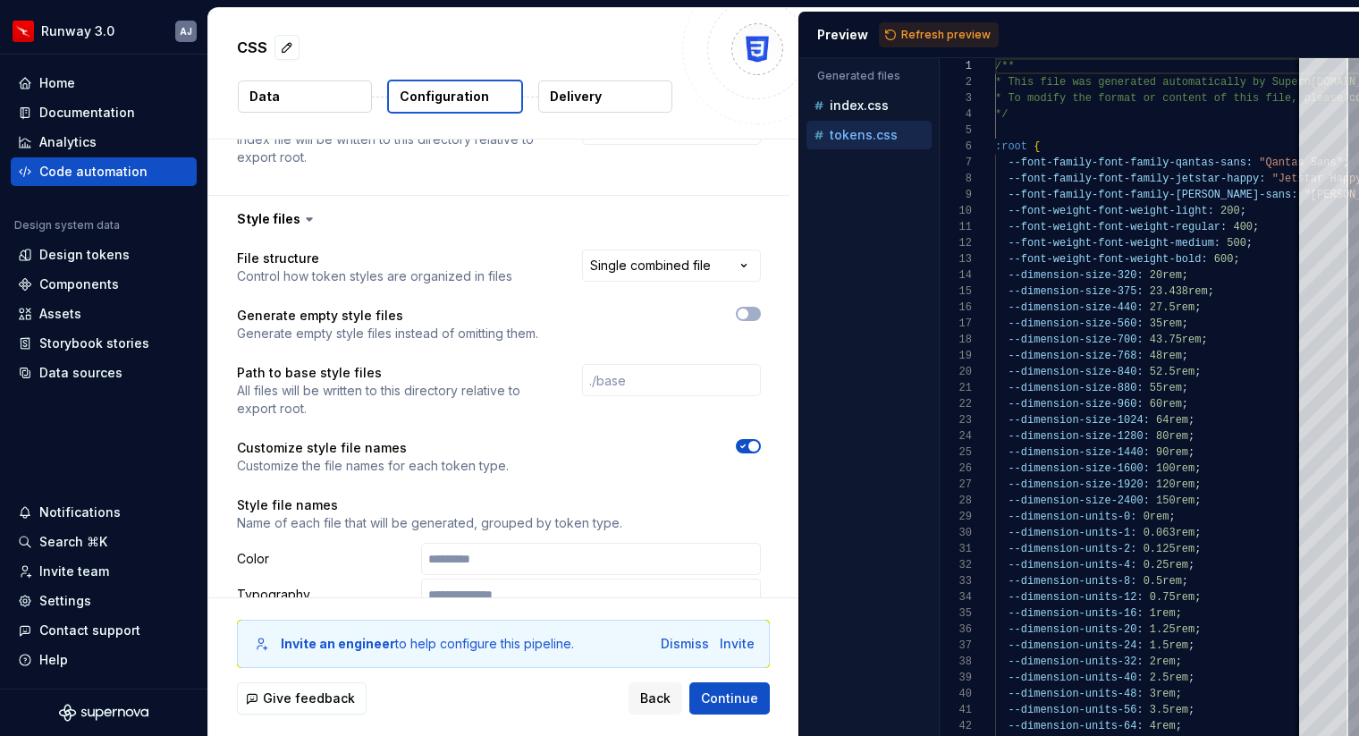
click at [758, 441] on span "button" at bounding box center [754, 446] width 11 height 11
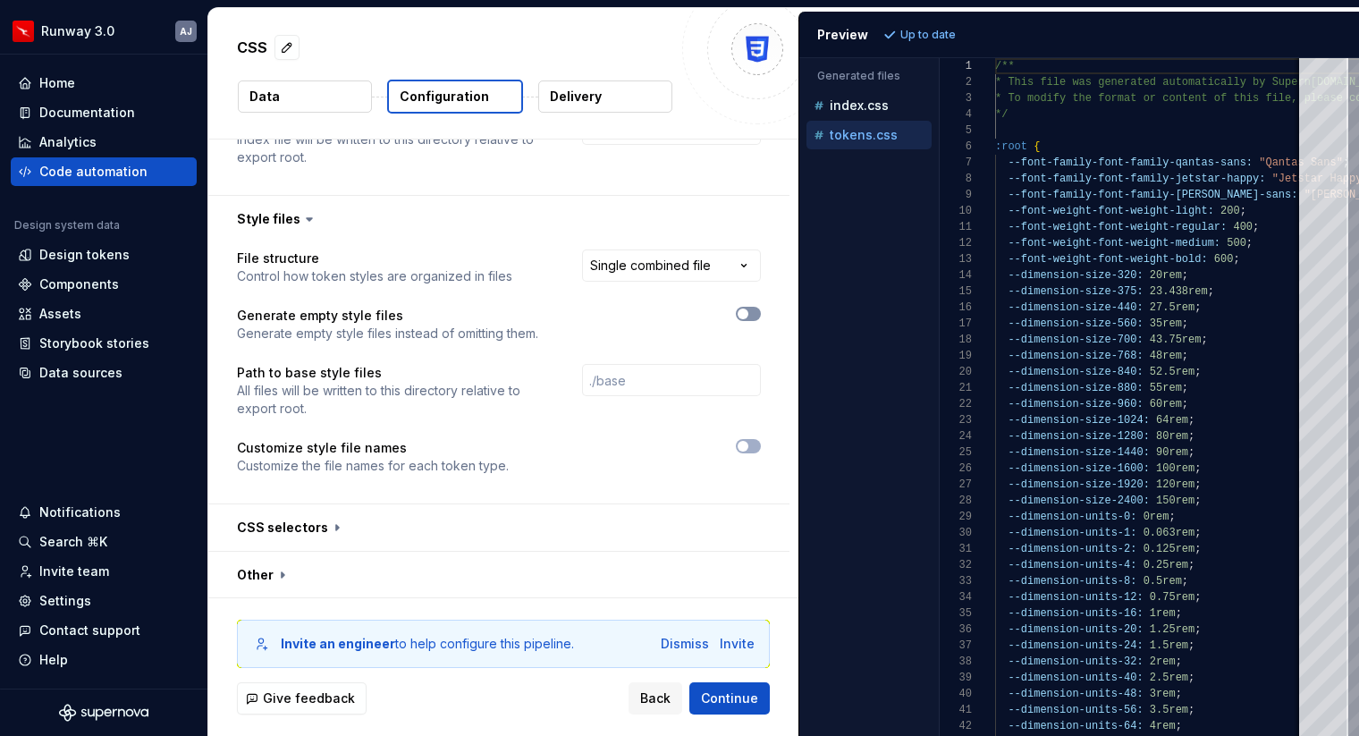
click at [749, 309] on span "button" at bounding box center [743, 314] width 11 height 11
click at [749, 309] on icon "button" at bounding box center [743, 314] width 14 height 11
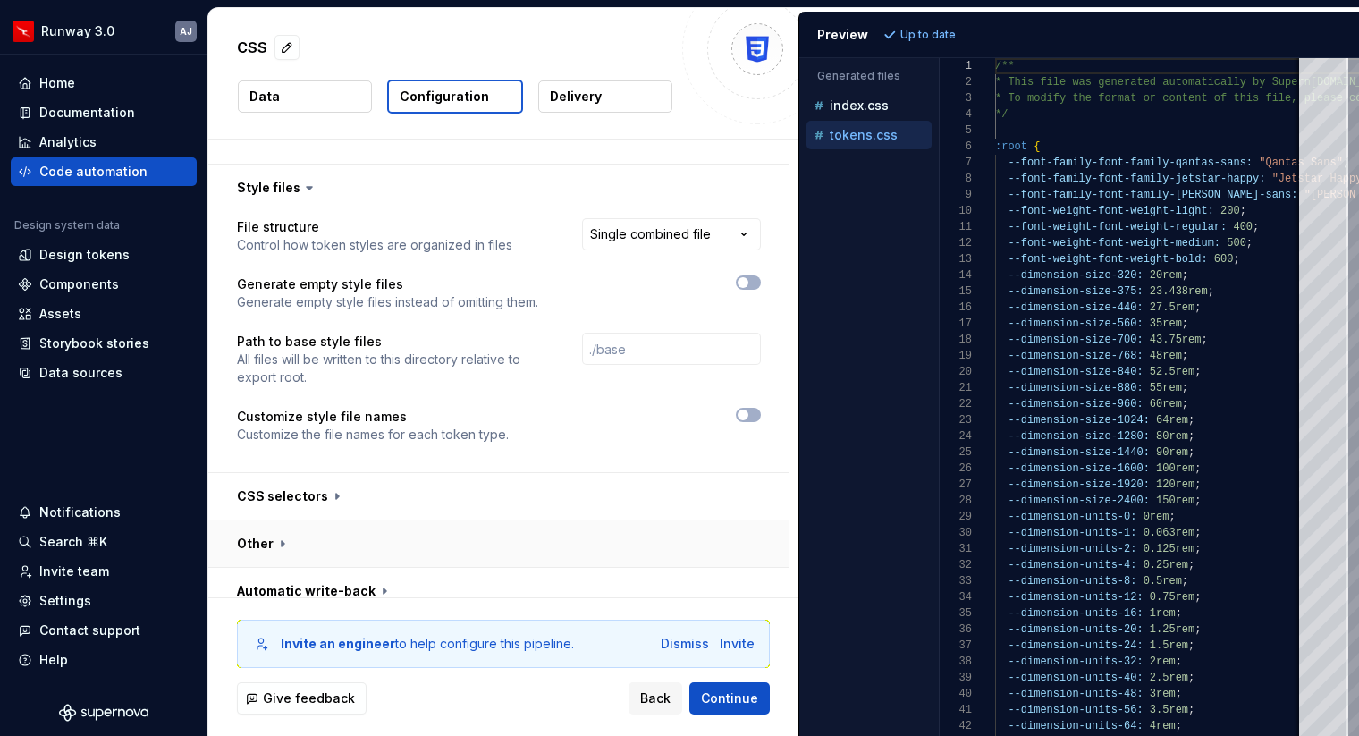
click at [625, 521] on button "button" at bounding box center [498, 544] width 581 height 47
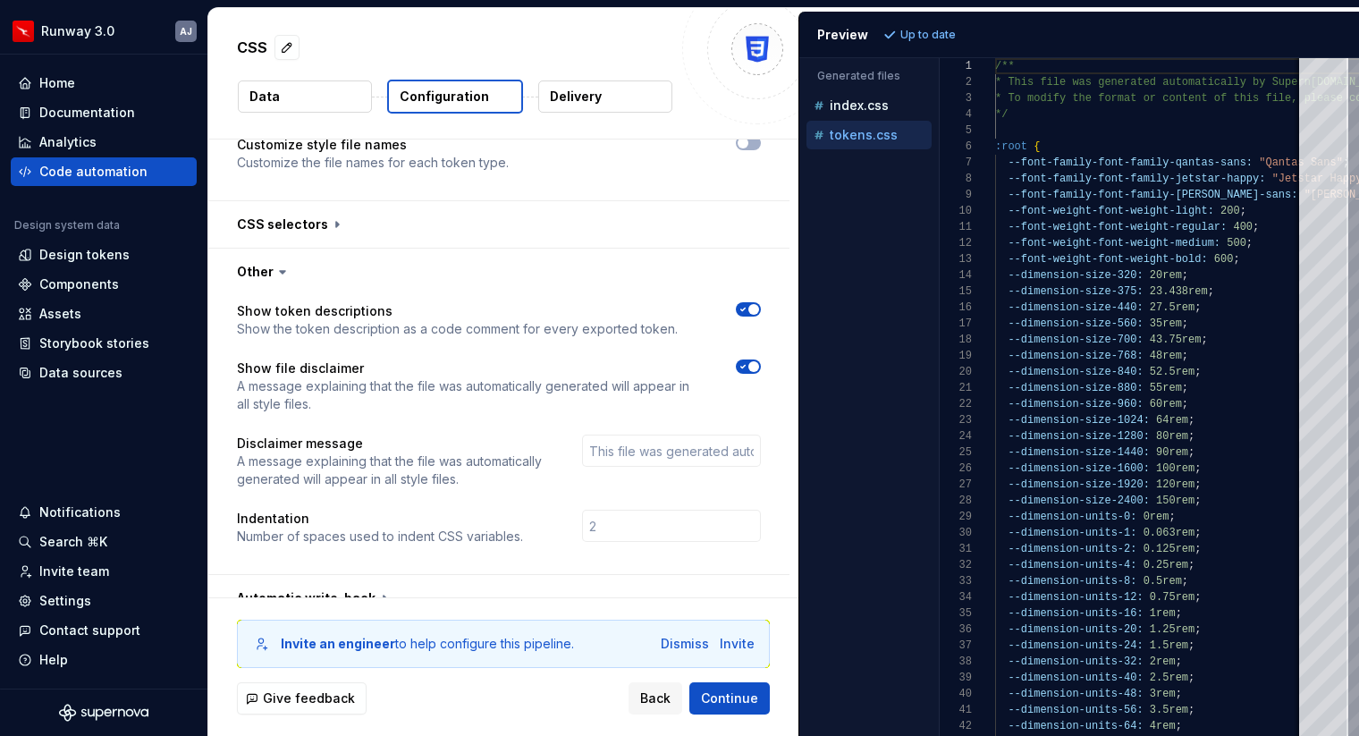
scroll to position [1506, 0]
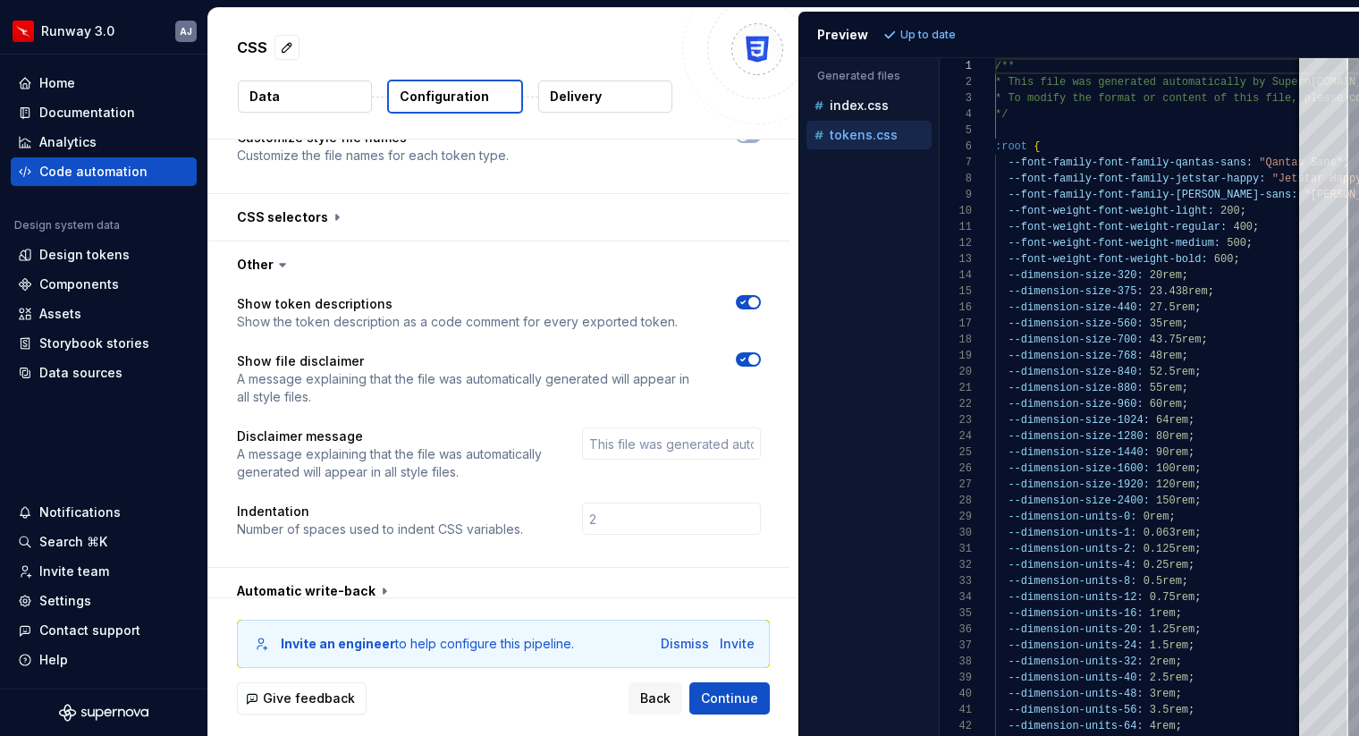
click at [758, 352] on button "button" at bounding box center [748, 359] width 25 height 14
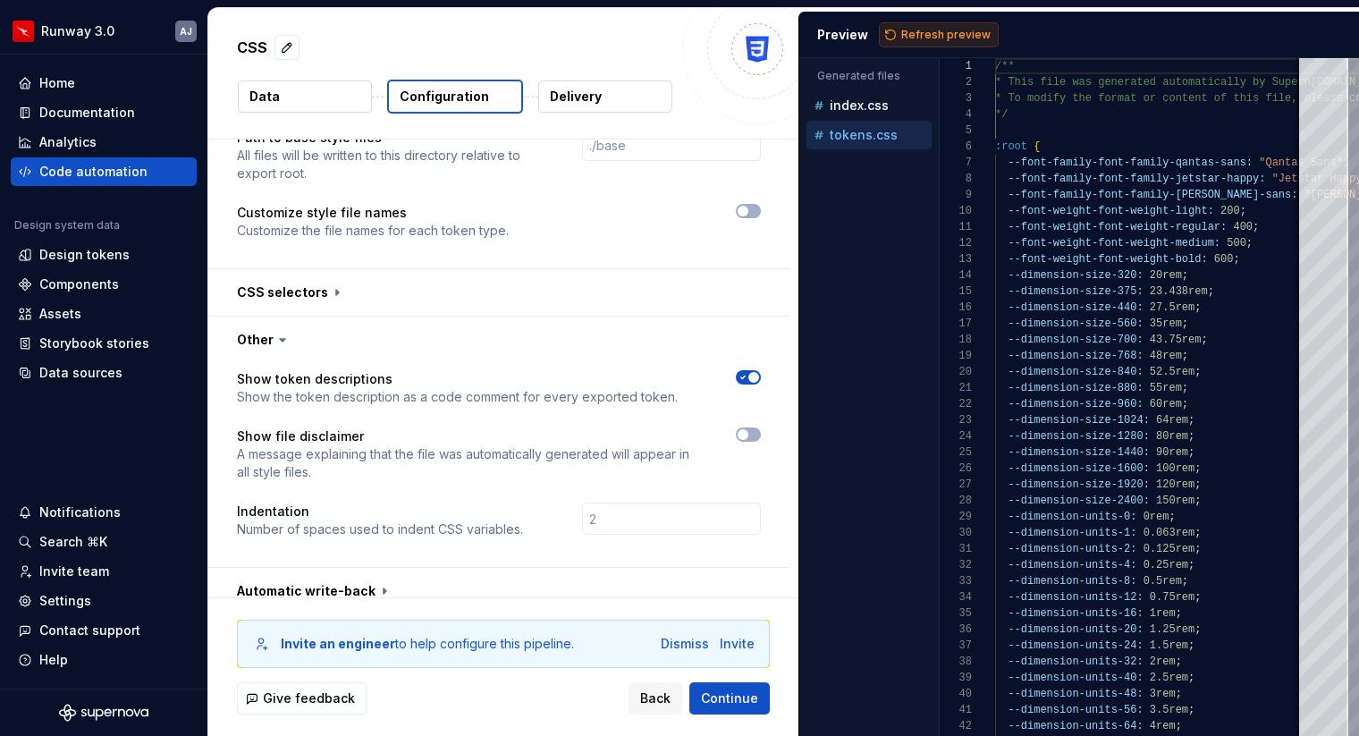
click at [928, 32] on span "Refresh preview" at bounding box center [945, 35] width 89 height 14
type textarea "**********"
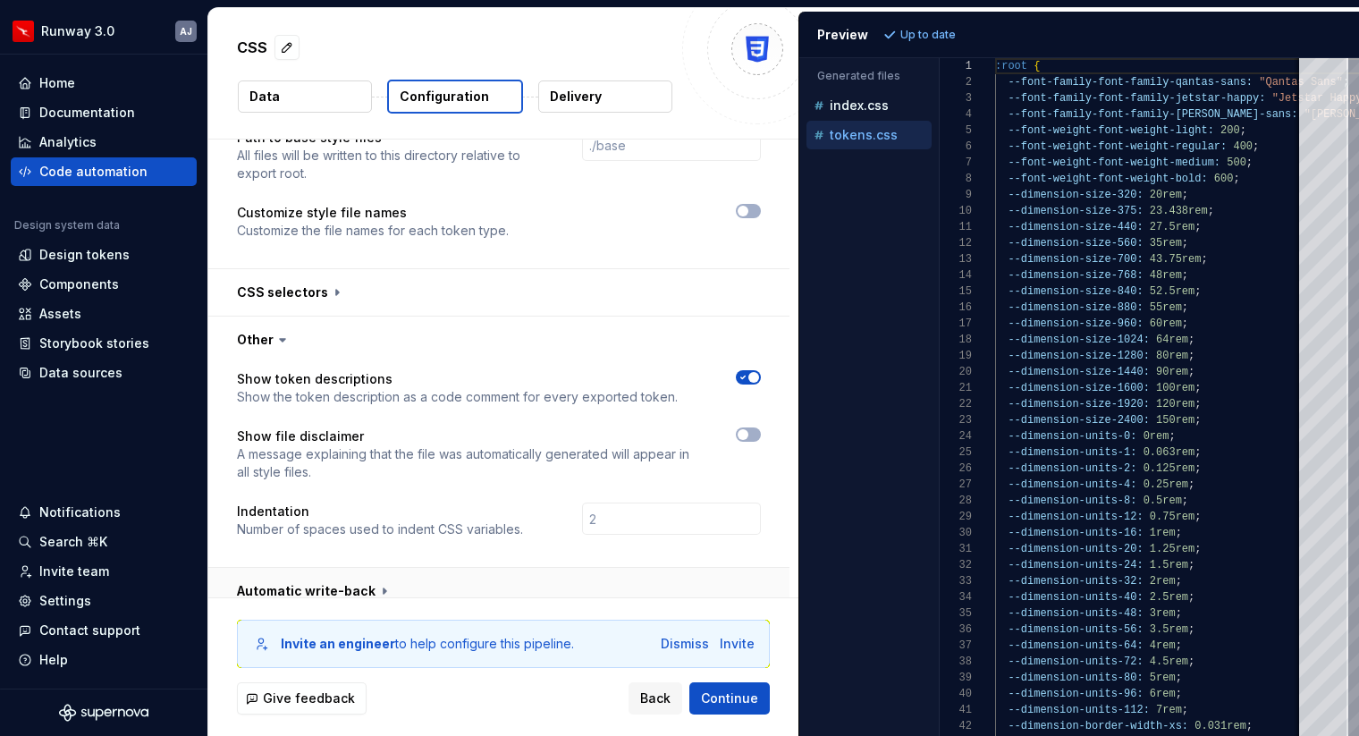
click at [381, 572] on button "button" at bounding box center [498, 591] width 581 height 47
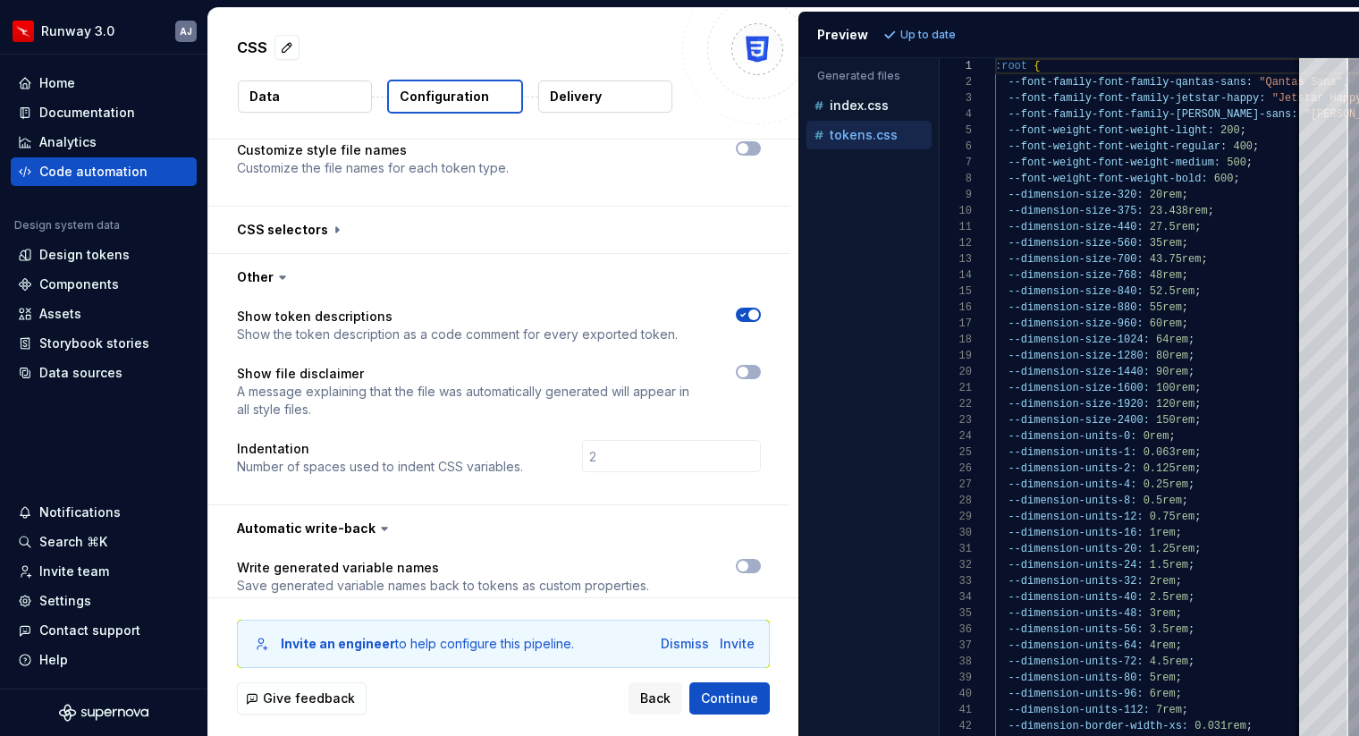
scroll to position [1502, 0]
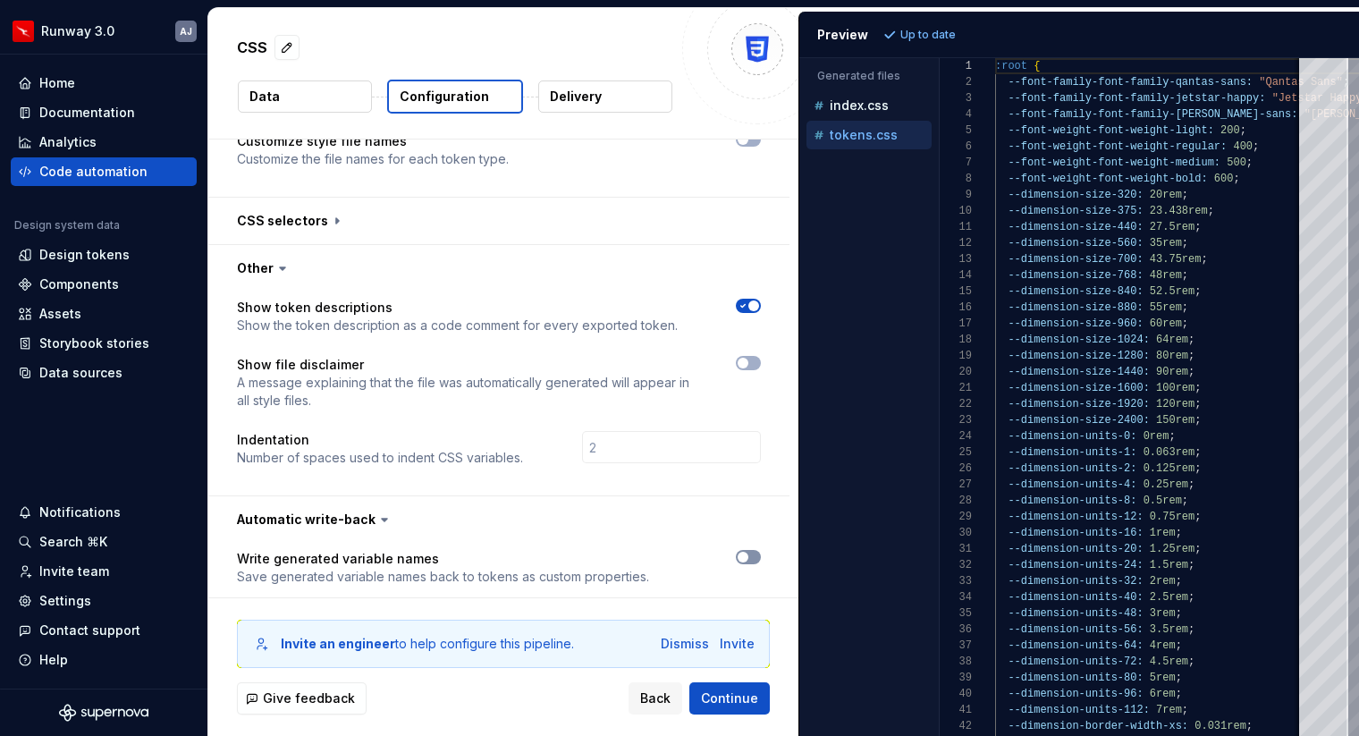
click at [759, 550] on button "button" at bounding box center [748, 557] width 25 height 14
click at [944, 29] on span "Refresh preview" at bounding box center [945, 35] width 89 height 14
click at [728, 702] on span "Continue" at bounding box center [729, 699] width 57 height 18
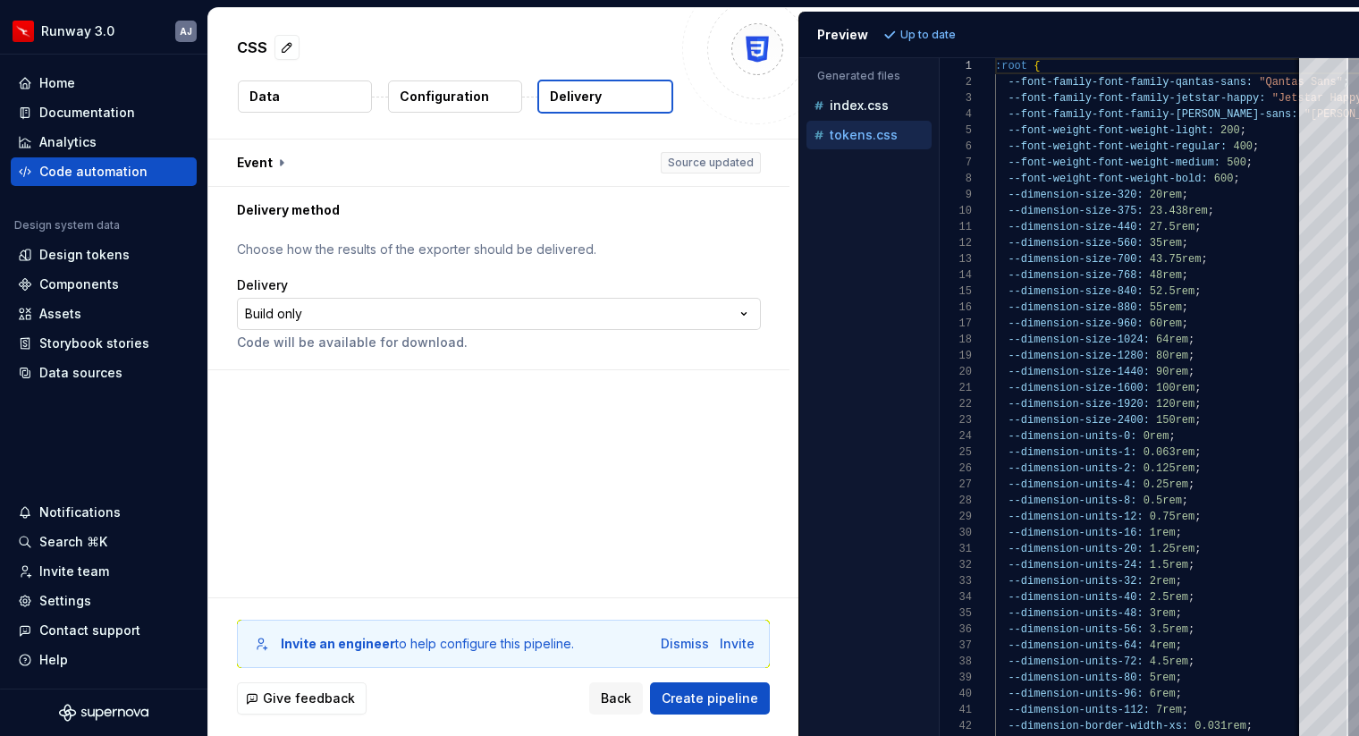
click at [357, 319] on html "**********" at bounding box center [679, 368] width 1359 height 736
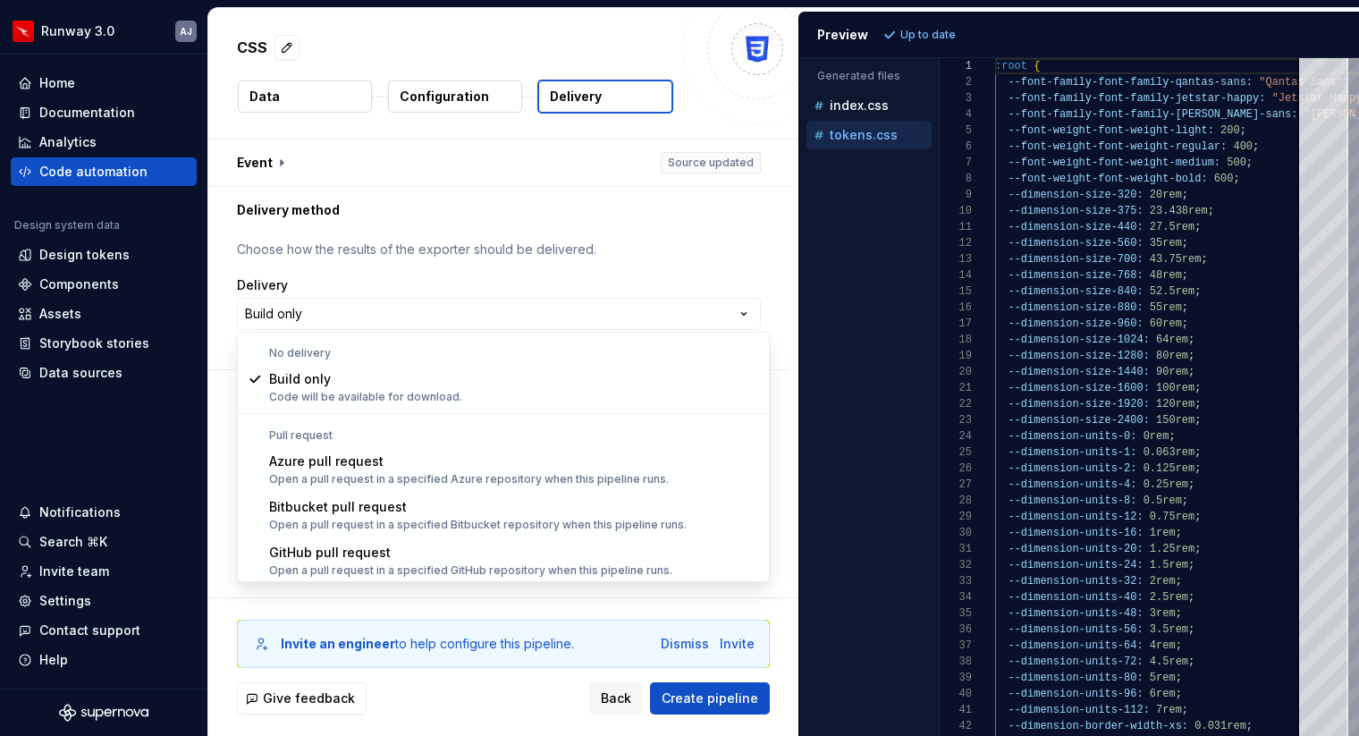
click at [393, 254] on html "**********" at bounding box center [679, 368] width 1359 height 736
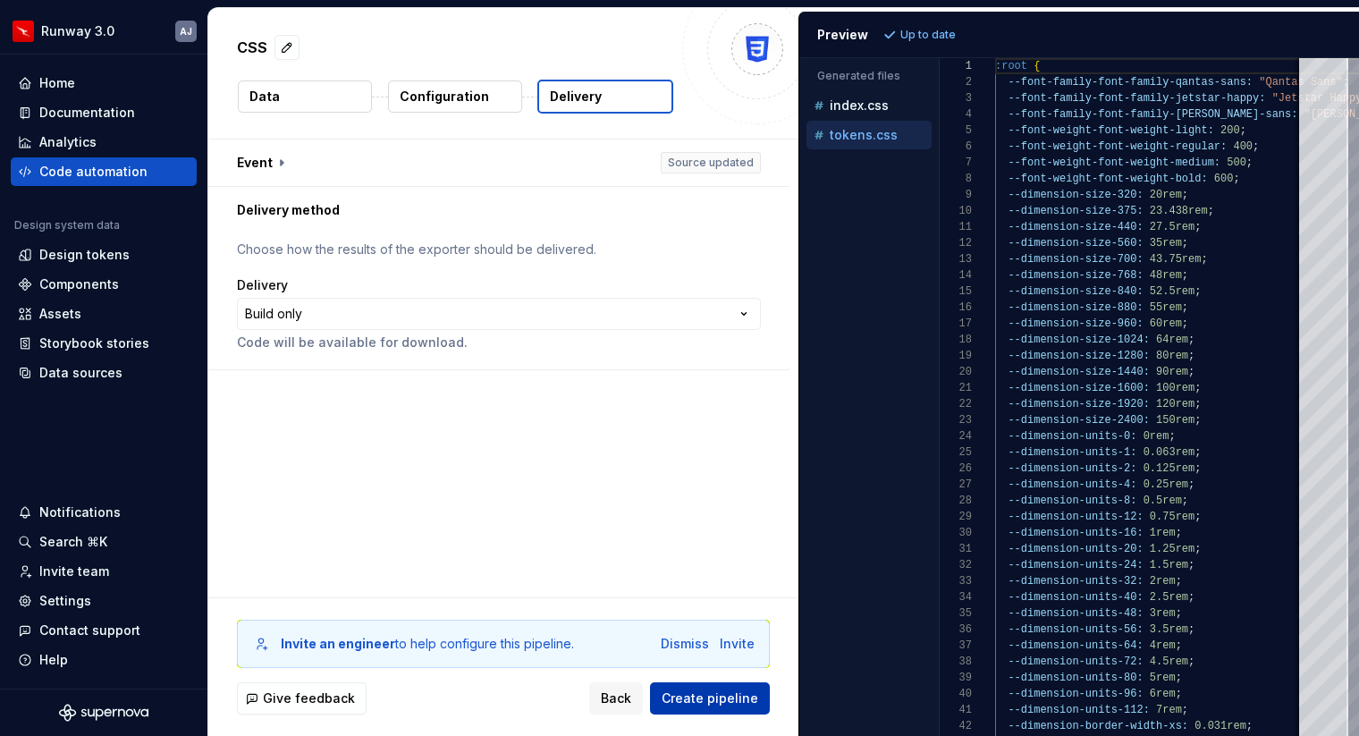
click at [712, 694] on span "Create pipeline" at bounding box center [710, 699] width 97 height 18
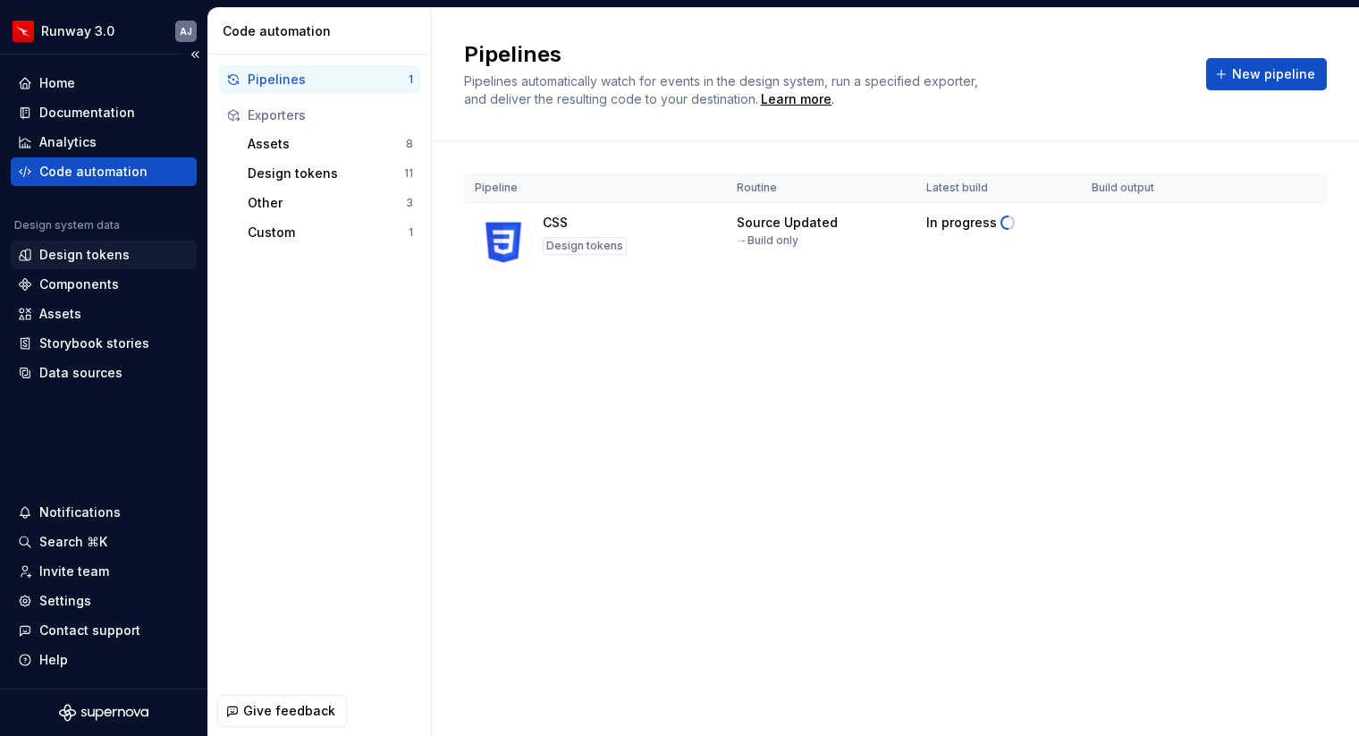
click at [102, 250] on div "Design tokens" at bounding box center [84, 255] width 90 height 18
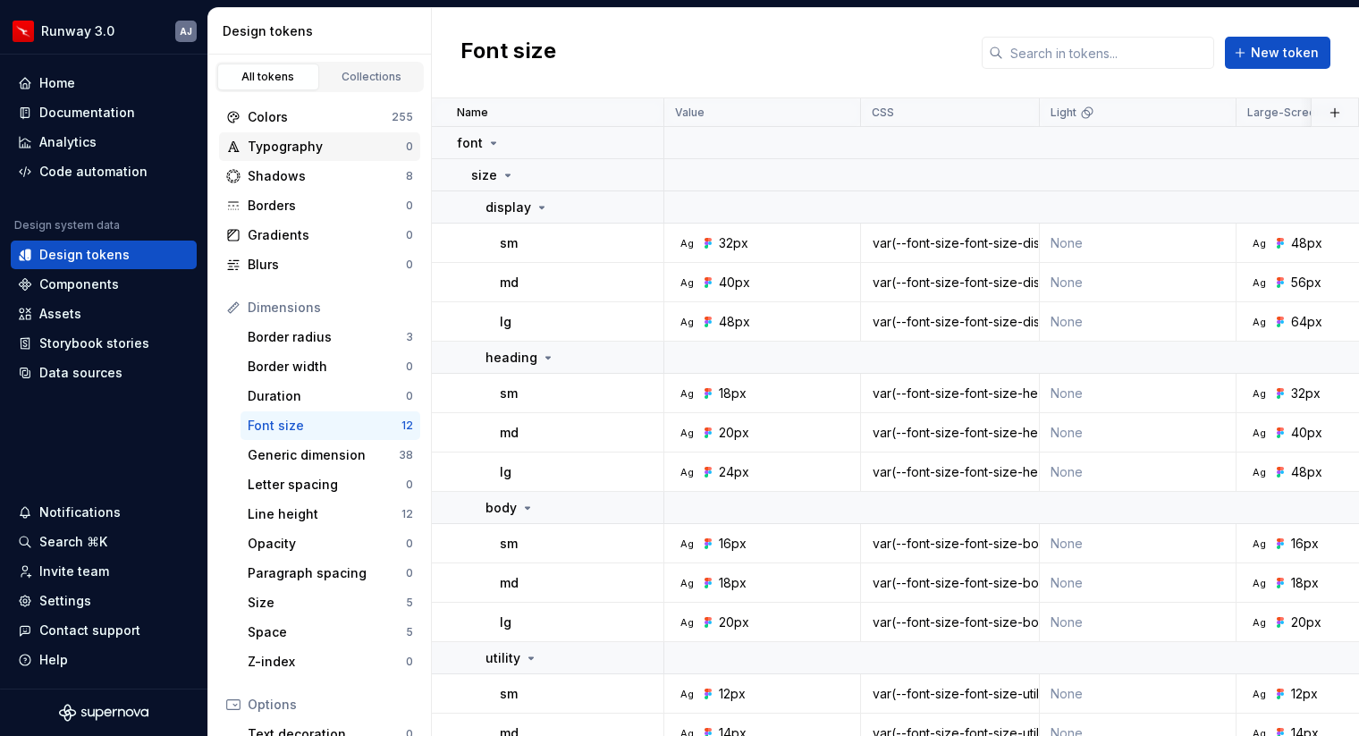
click at [307, 145] on div "Typography" at bounding box center [327, 147] width 158 height 18
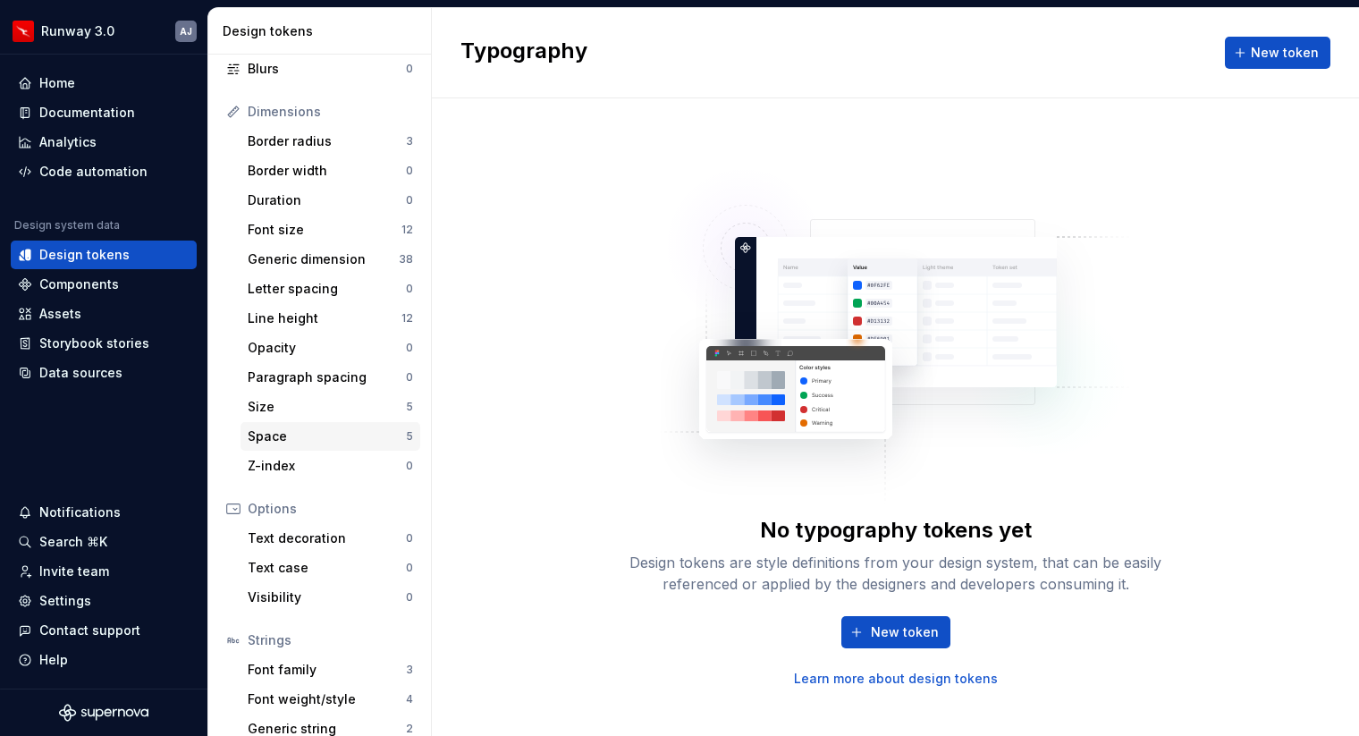
scroll to position [243, 0]
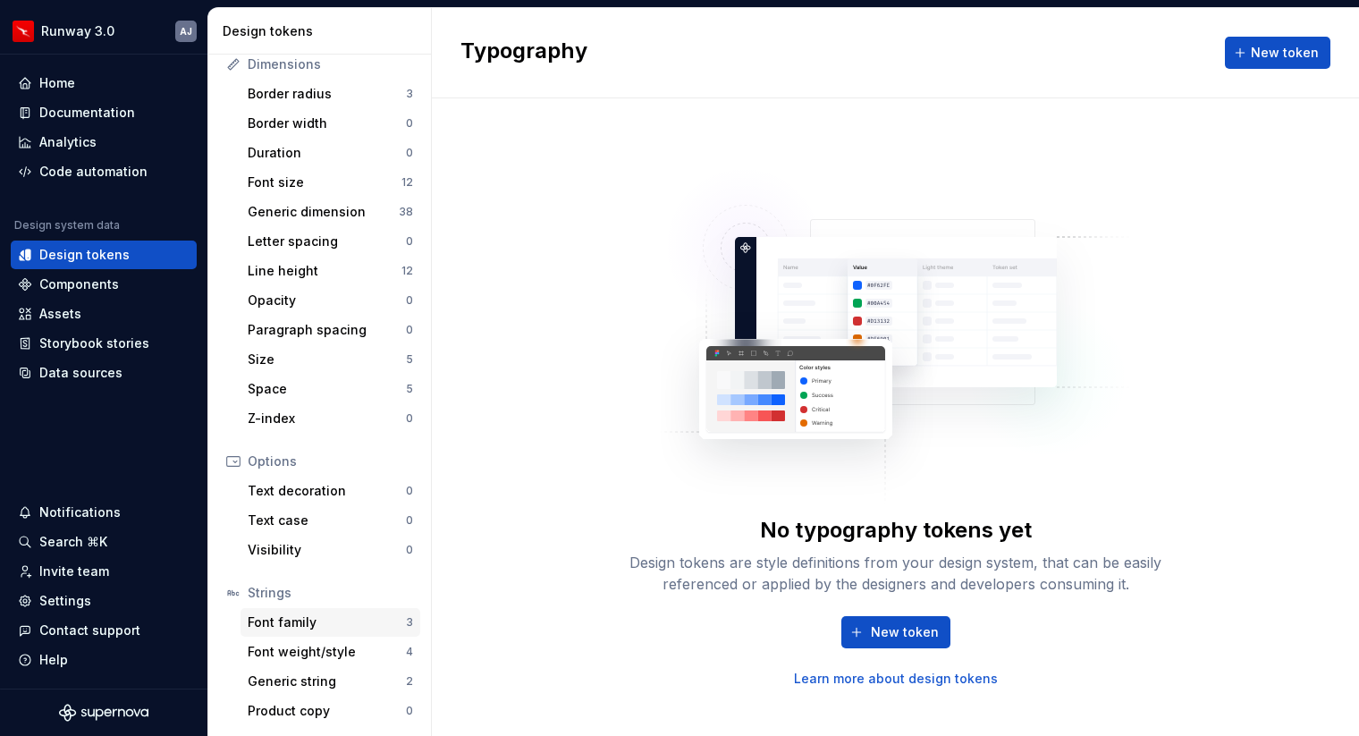
click at [296, 621] on div "Font family" at bounding box center [327, 623] width 158 height 18
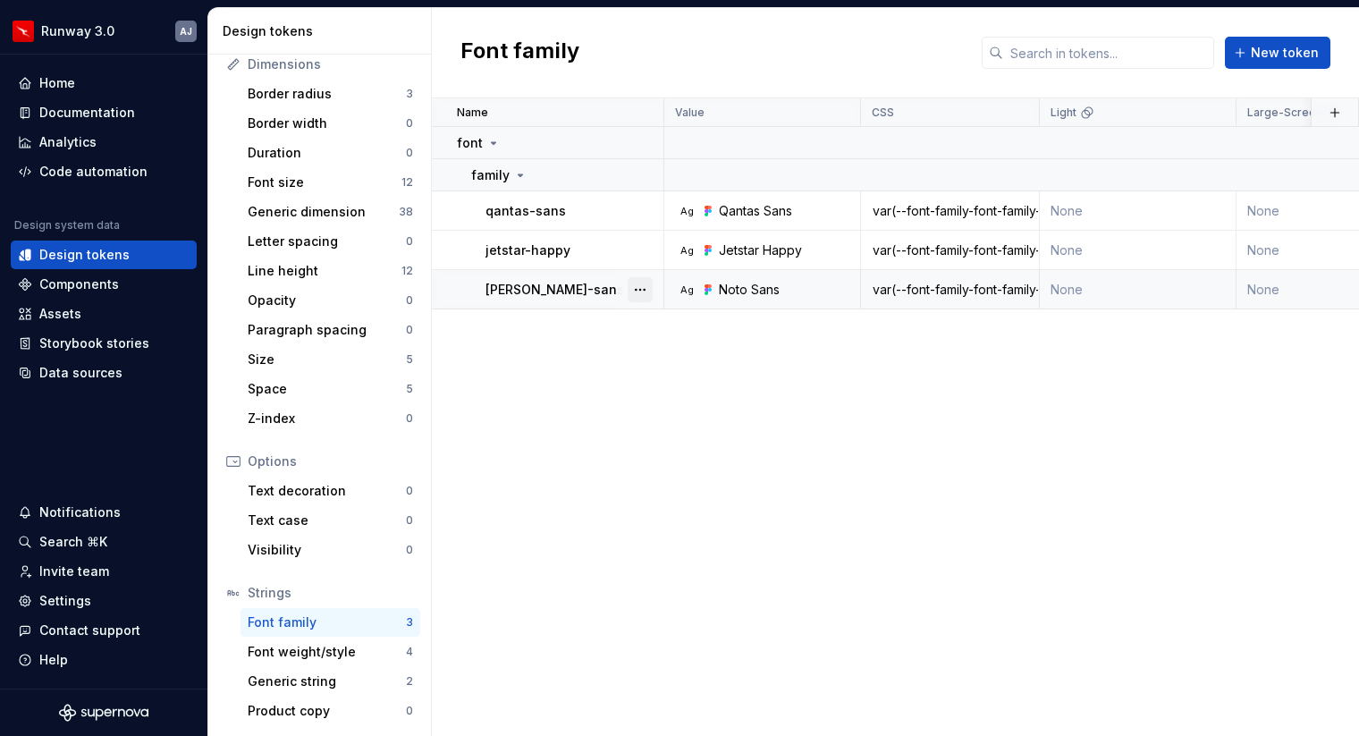
click at [645, 292] on button "button" at bounding box center [640, 289] width 25 height 25
click at [585, 338] on html "Runway 3.0 AJ Home Documentation Analytics Code automation Design system data D…" at bounding box center [679, 368] width 1359 height 736
click at [72, 258] on div "Design tokens" at bounding box center [84, 255] width 90 height 18
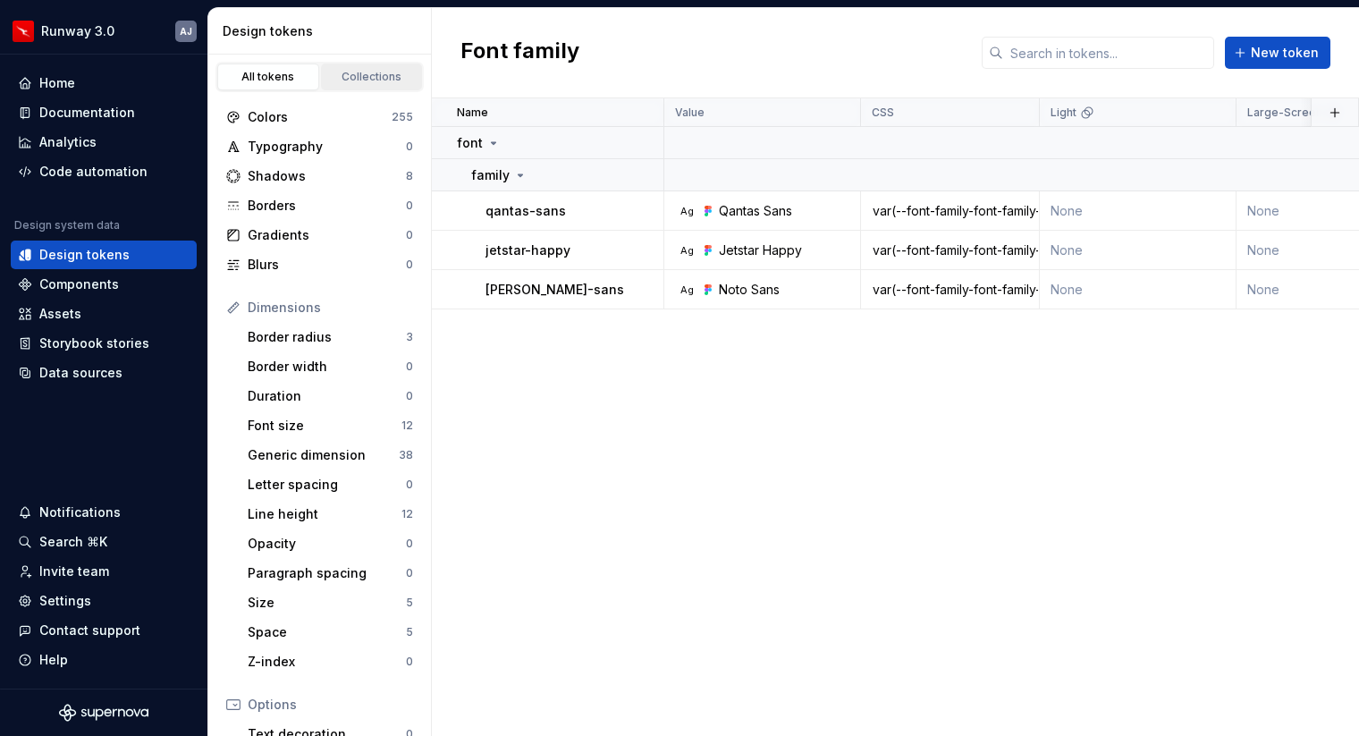
click at [348, 76] on div "Collections" at bounding box center [371, 77] width 89 height 14
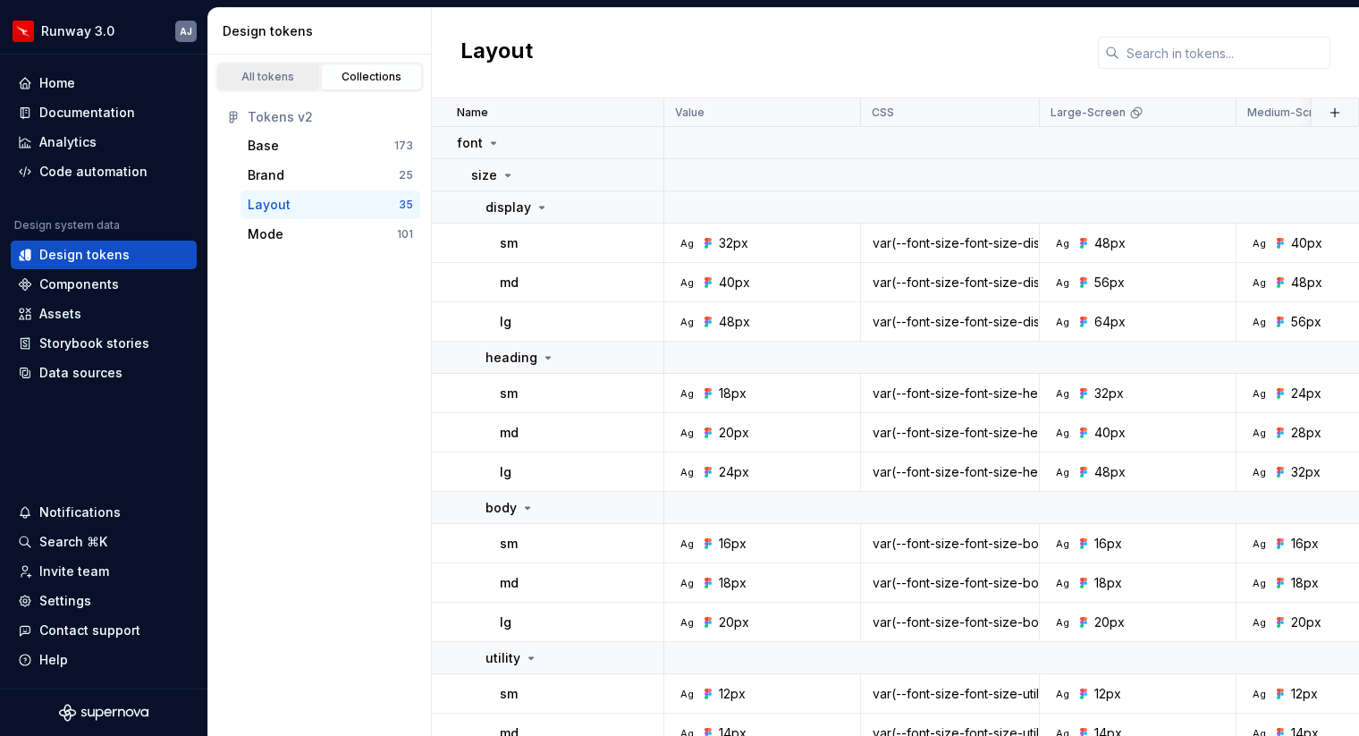
click at [290, 74] on div "All tokens" at bounding box center [268, 77] width 89 height 14
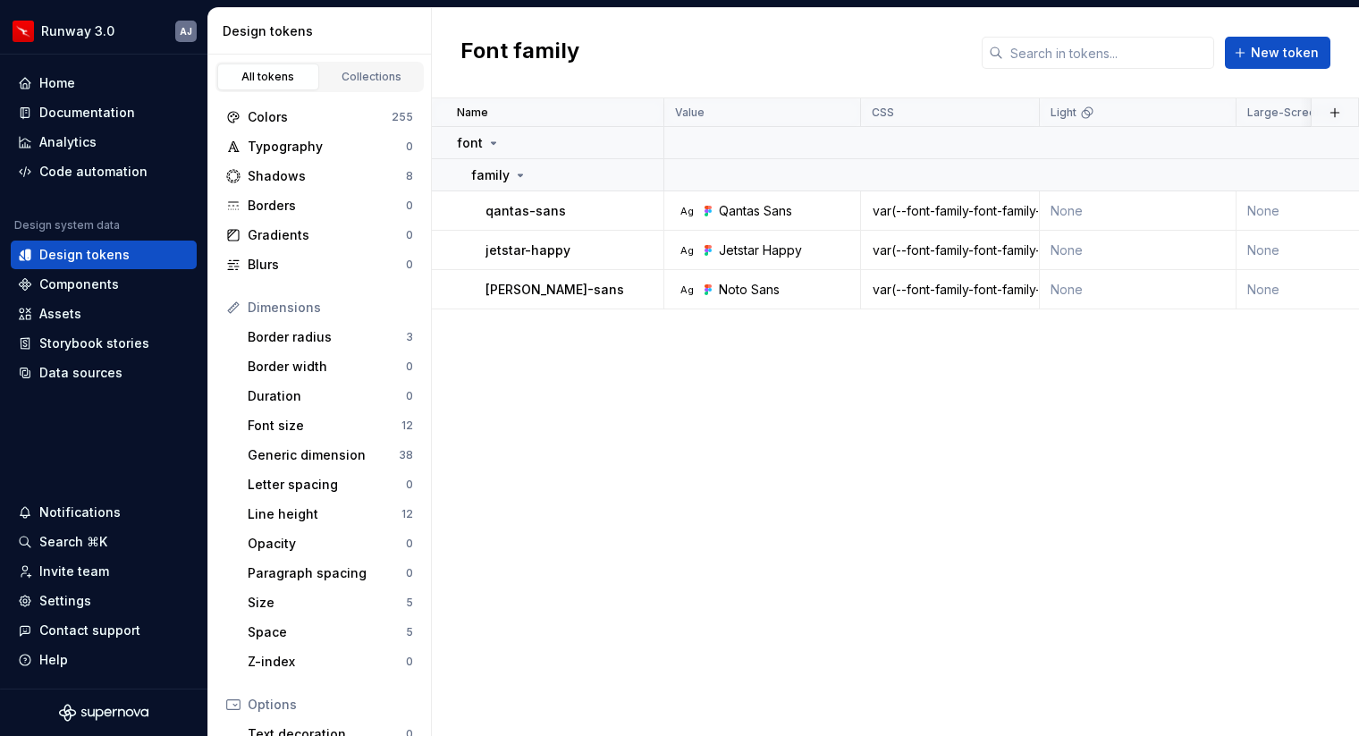
click at [604, 400] on div "Name Value CSS Light Large-Screen Medium-Screen Small-Screen qf Collection Dark…" at bounding box center [895, 417] width 927 height 638
click at [655, 282] on div at bounding box center [640, 289] width 47 height 38
click at [639, 286] on button "button" at bounding box center [640, 289] width 25 height 25
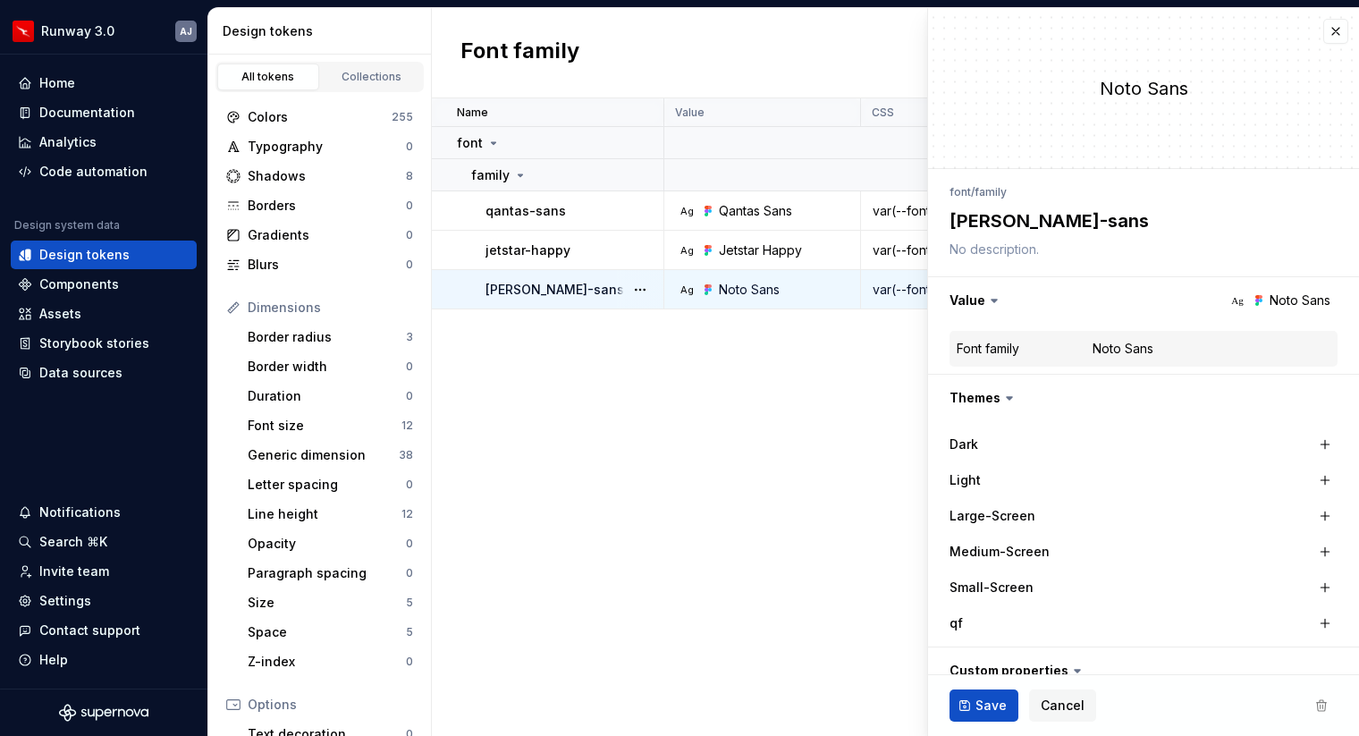
type textarea "*"
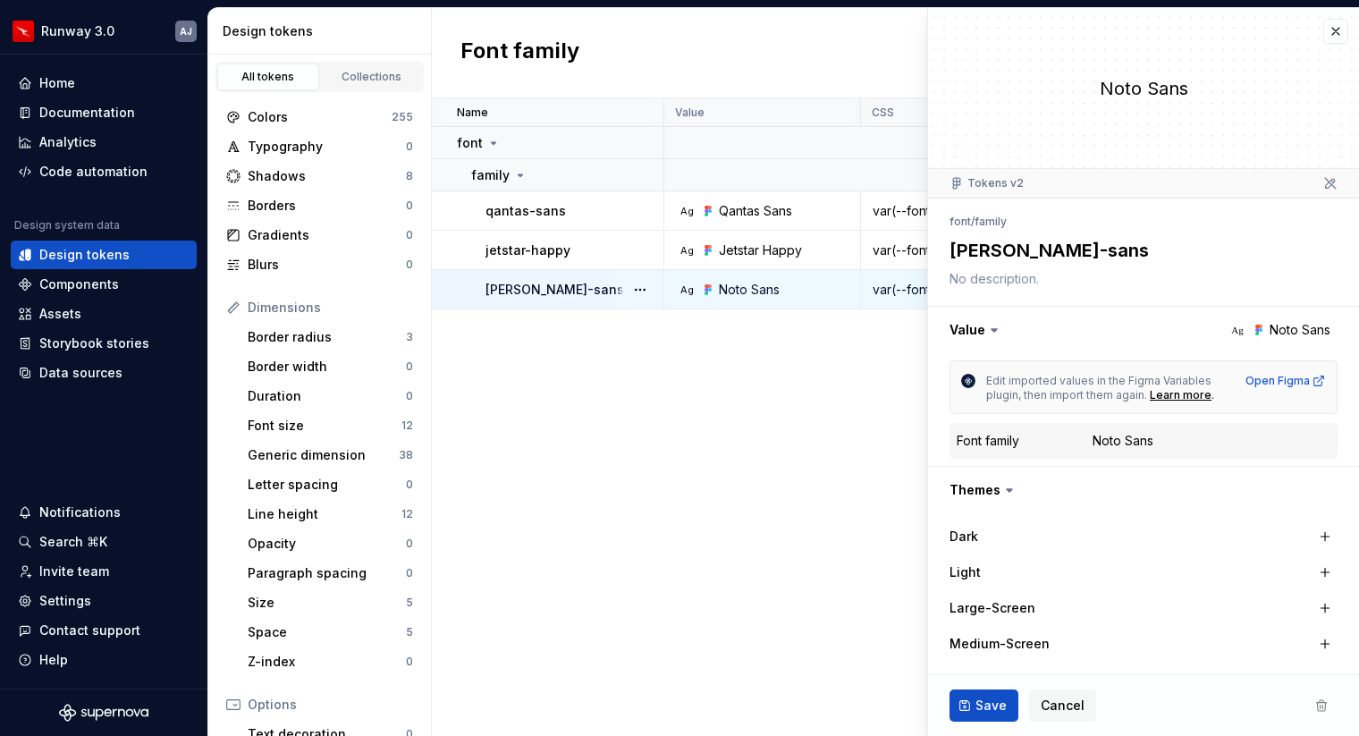
click at [639, 286] on button "button" at bounding box center [640, 289] width 25 height 25
click at [556, 324] on html "Runway 3.0 AJ Home Documentation Analytics Code automation Design system data D…" at bounding box center [679, 368] width 1359 height 736
click at [638, 172] on button "button" at bounding box center [640, 175] width 25 height 25
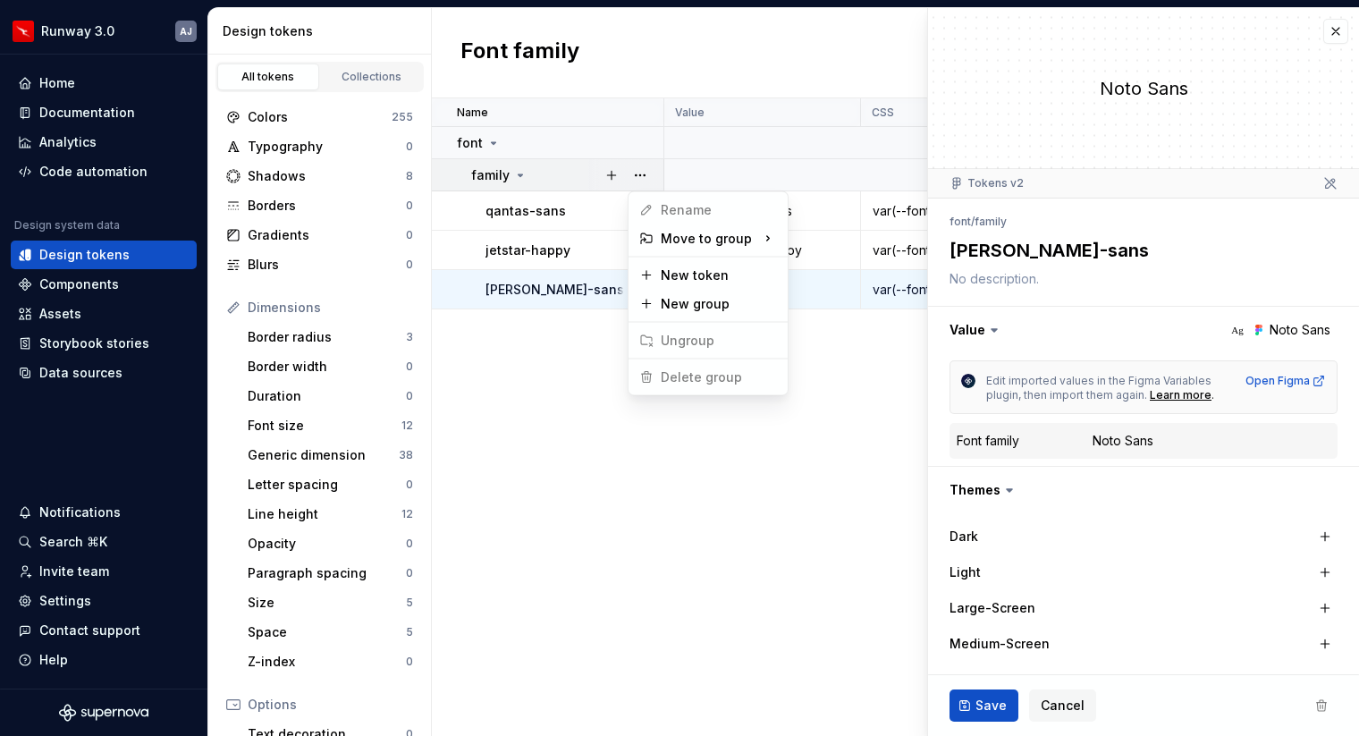
click at [549, 330] on html "Runway 3.0 AJ Home Documentation Analytics Code automation Design system data D…" at bounding box center [679, 368] width 1359 height 736
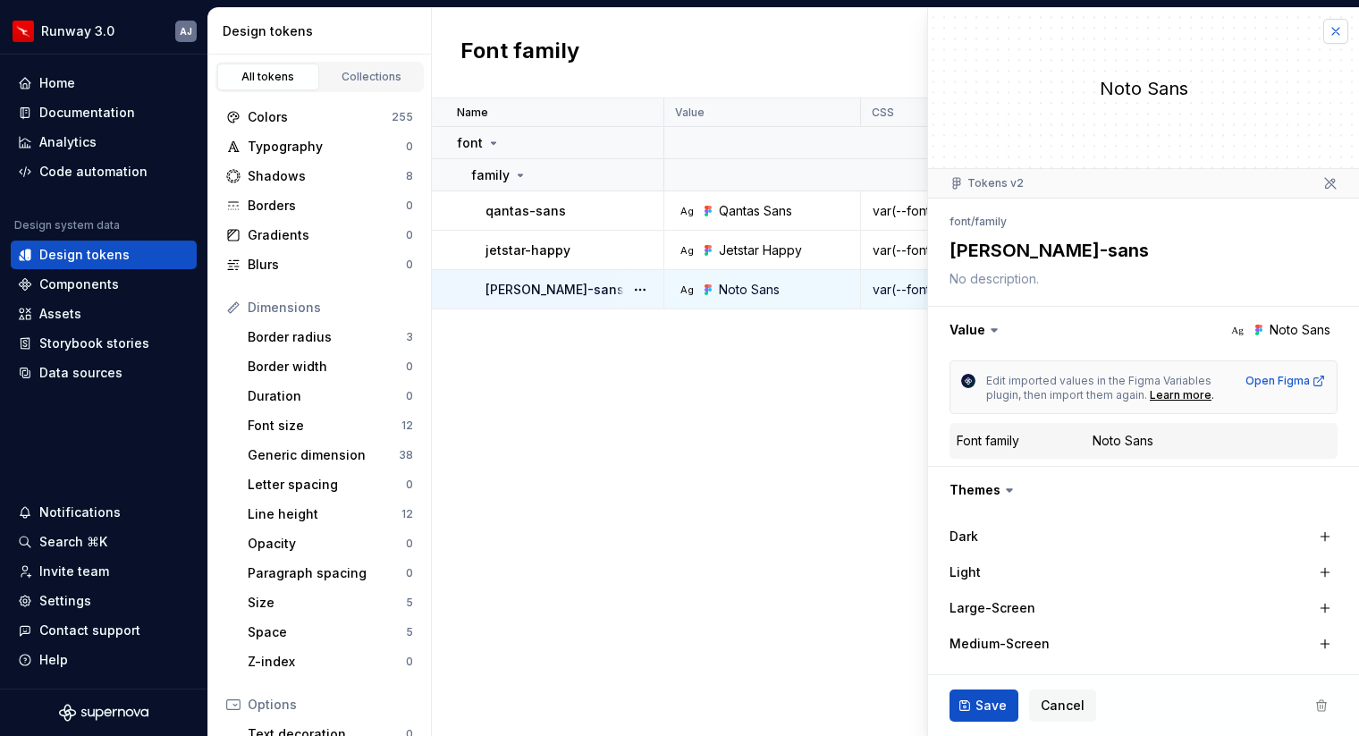
click at [1334, 26] on button "button" at bounding box center [1336, 31] width 25 height 25
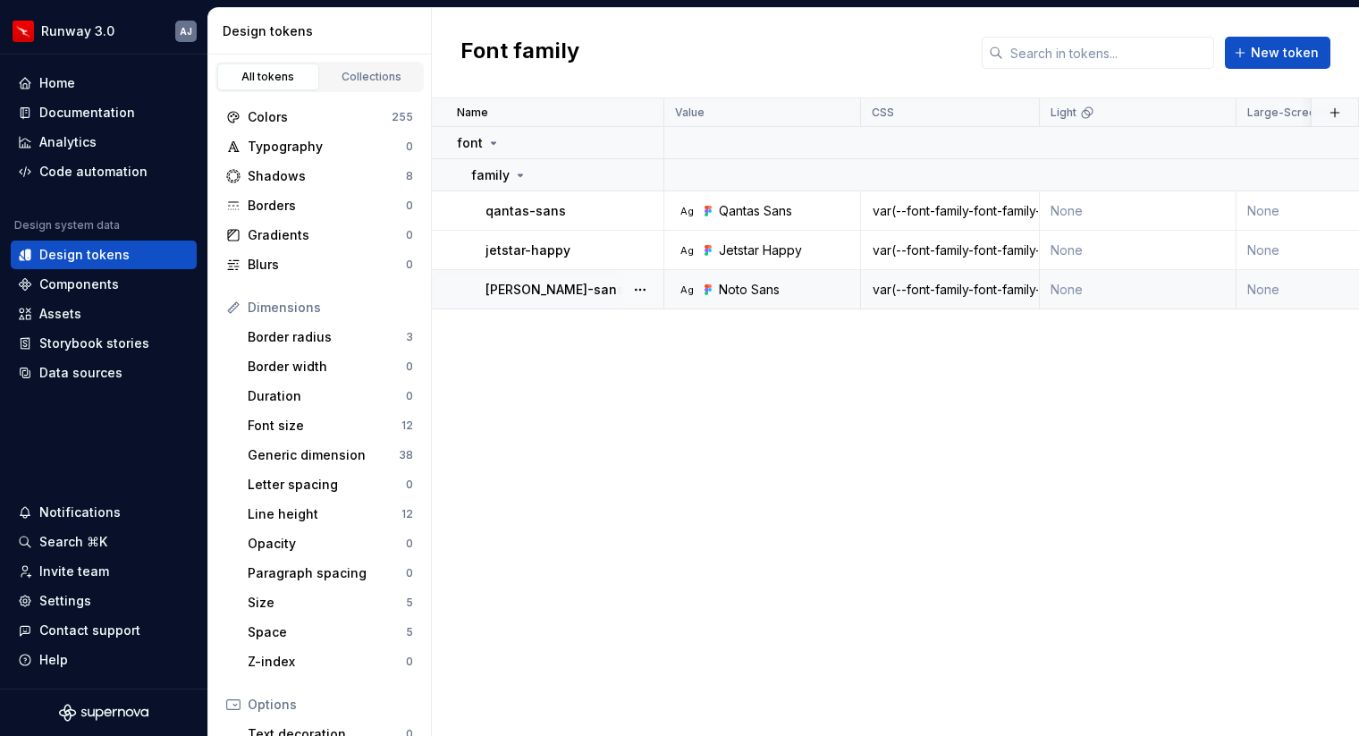
click at [853, 440] on div "Name Value CSS Light Large-Screen Medium-Screen Small-Screen qf Collection Dark…" at bounding box center [895, 417] width 927 height 638
click at [641, 207] on button "button" at bounding box center [640, 211] width 25 height 25
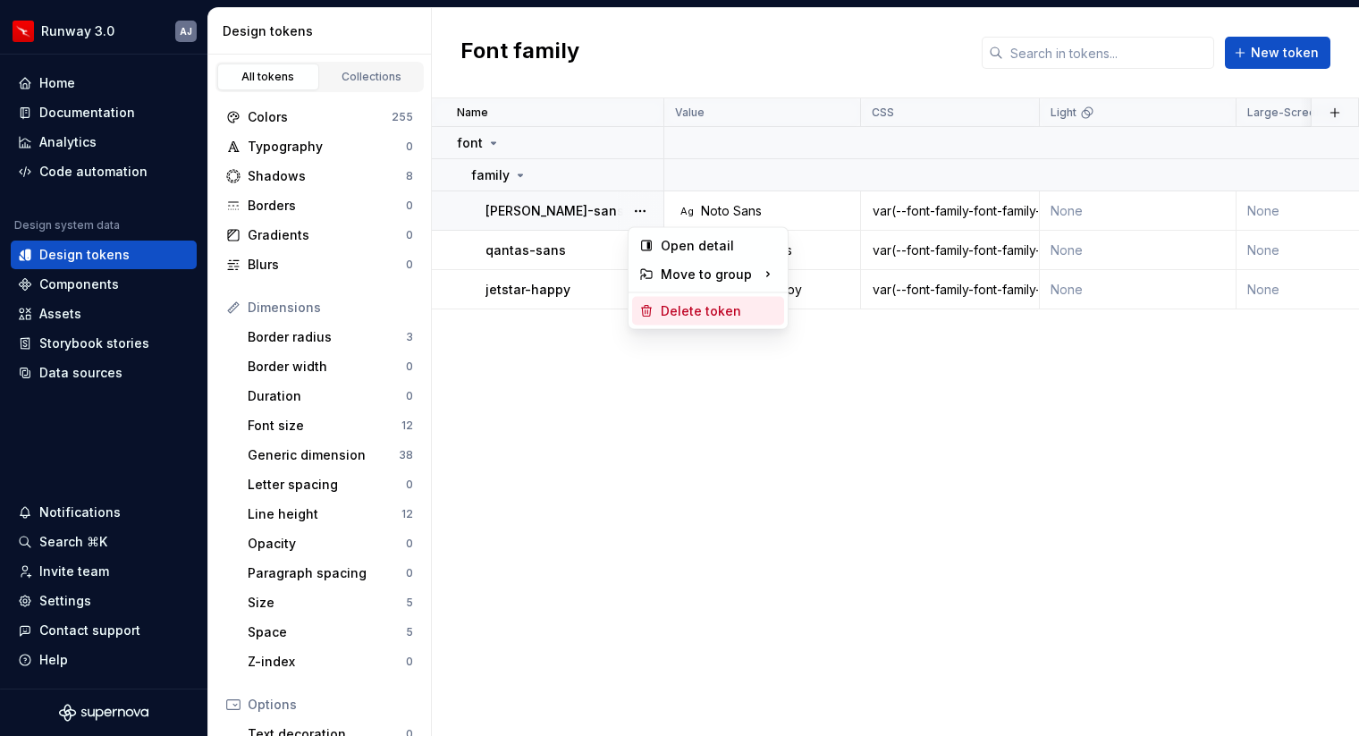
click at [688, 318] on div "Delete token" at bounding box center [719, 311] width 116 height 18
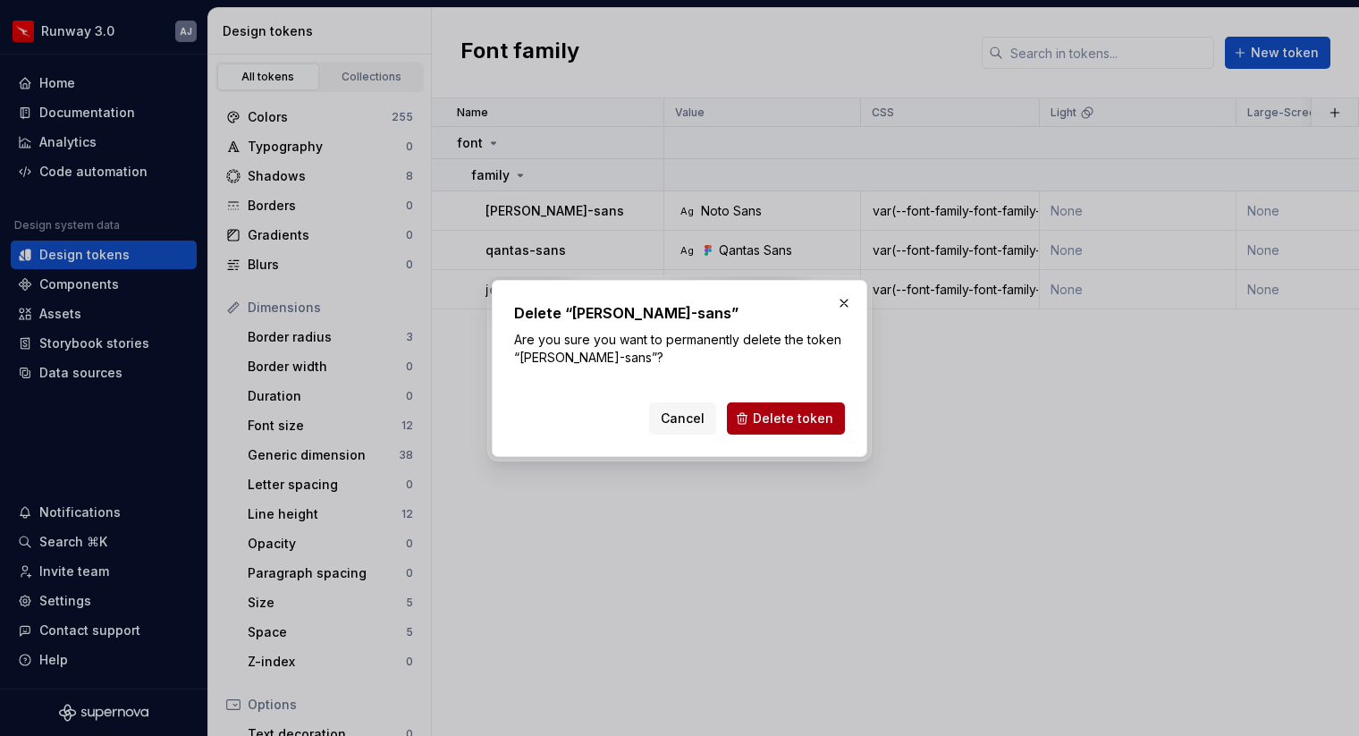
click at [787, 410] on span "Delete token" at bounding box center [793, 419] width 80 height 18
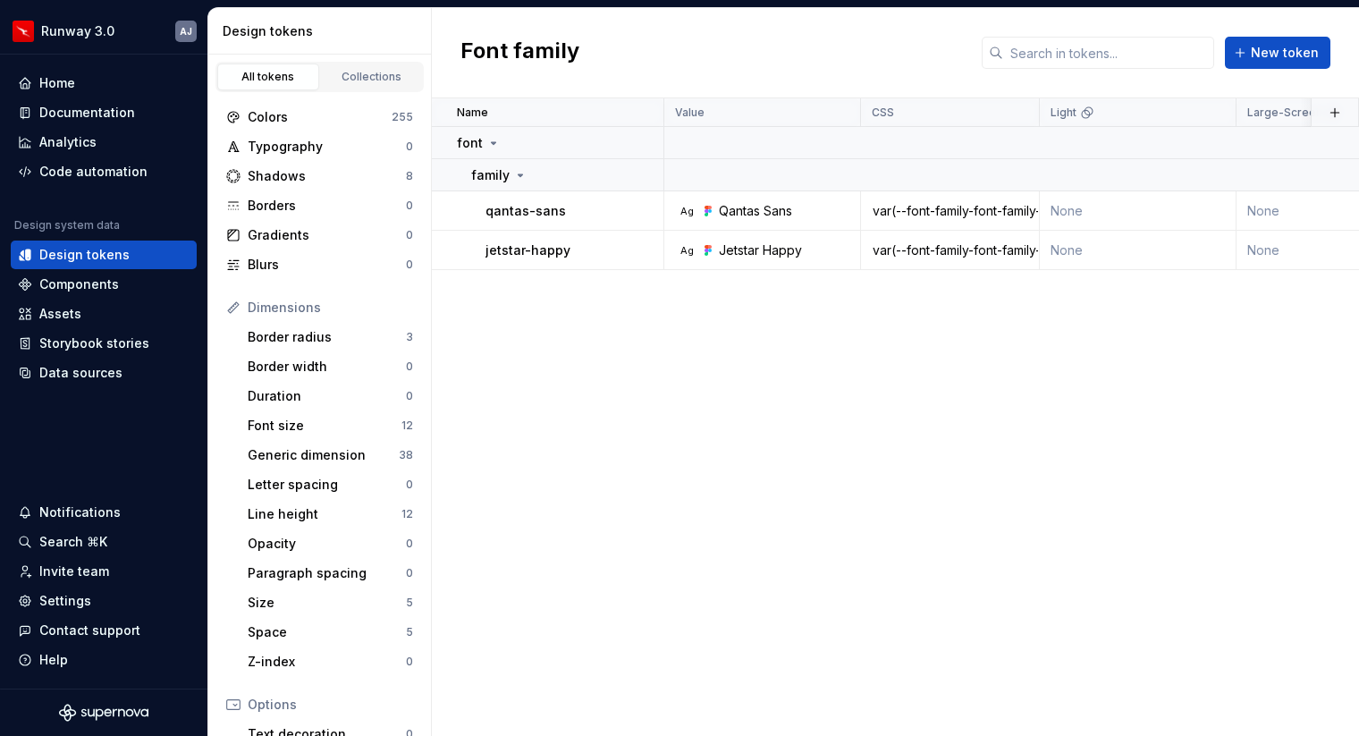
click at [927, 365] on div "Name Value CSS Light Large-Screen Medium-Screen Small-Screen qf Collection Dark…" at bounding box center [895, 417] width 927 height 638
click at [285, 113] on div "Colors" at bounding box center [320, 117] width 144 height 18
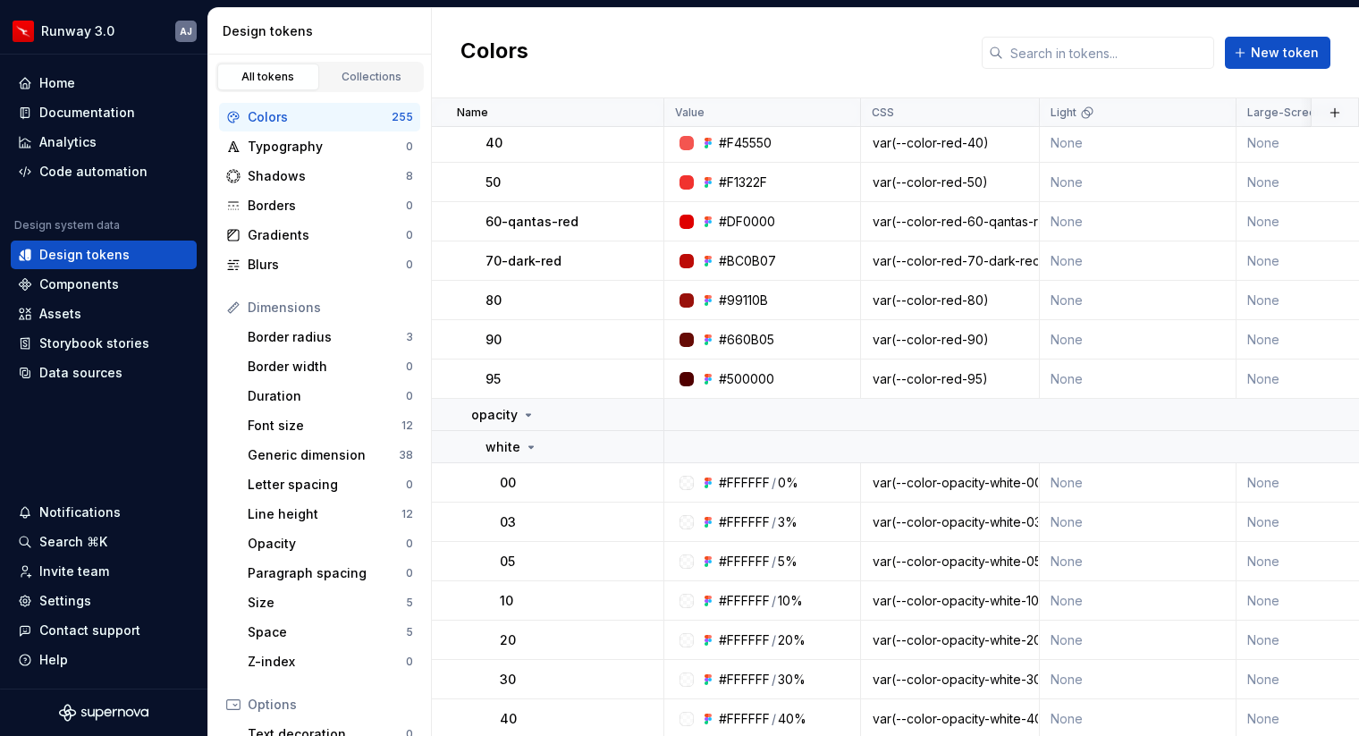
scroll to position [474, 0]
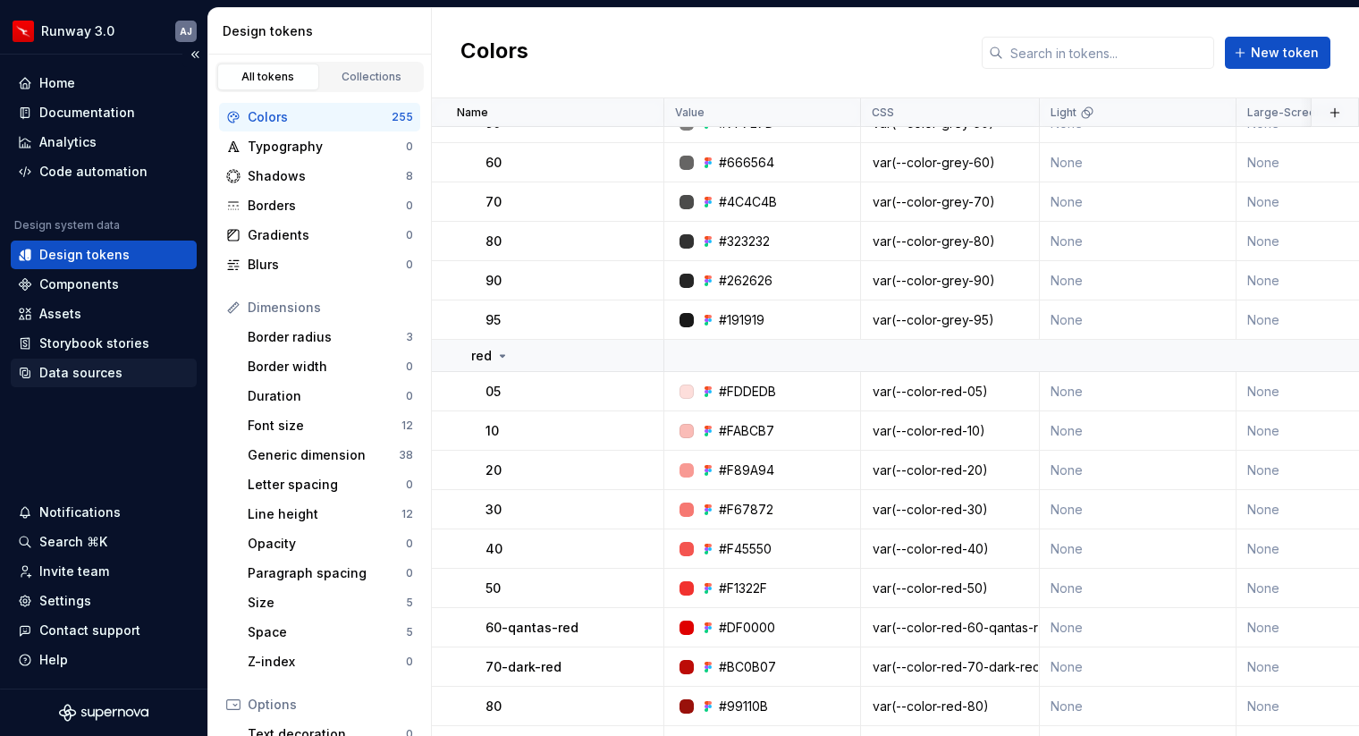
click at [95, 365] on div "Data sources" at bounding box center [80, 373] width 83 height 18
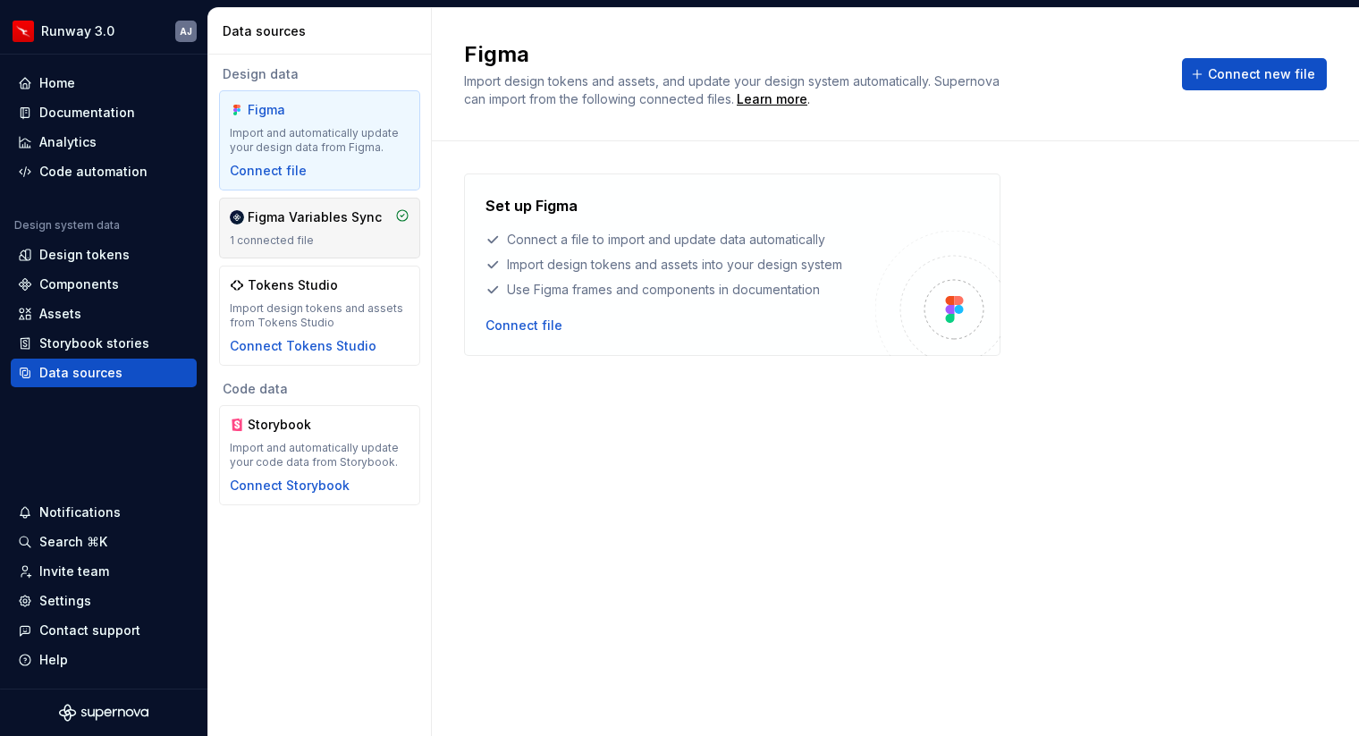
click at [292, 219] on div "Figma Variables Sync" at bounding box center [315, 217] width 134 height 18
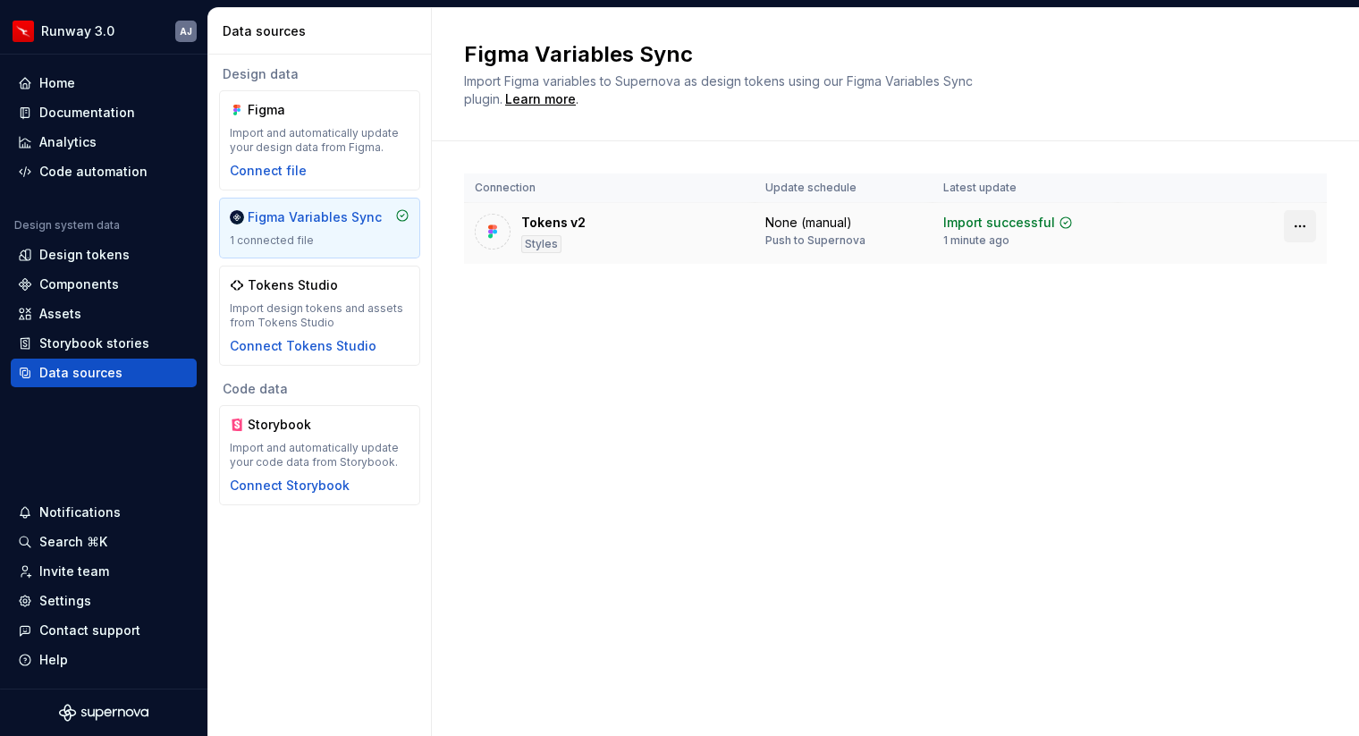
click at [1293, 222] on html "Runway 3.0 AJ Home Documentation Analytics Code automation Design system data D…" at bounding box center [679, 368] width 1359 height 736
click at [910, 338] on html "Runway 3.0 AJ Home Documentation Analytics Code automation Design system data D…" at bounding box center [679, 368] width 1359 height 736
click at [578, 224] on div "Tokens v2" at bounding box center [553, 223] width 64 height 18
click at [89, 366] on div "Data sources" at bounding box center [80, 373] width 83 height 18
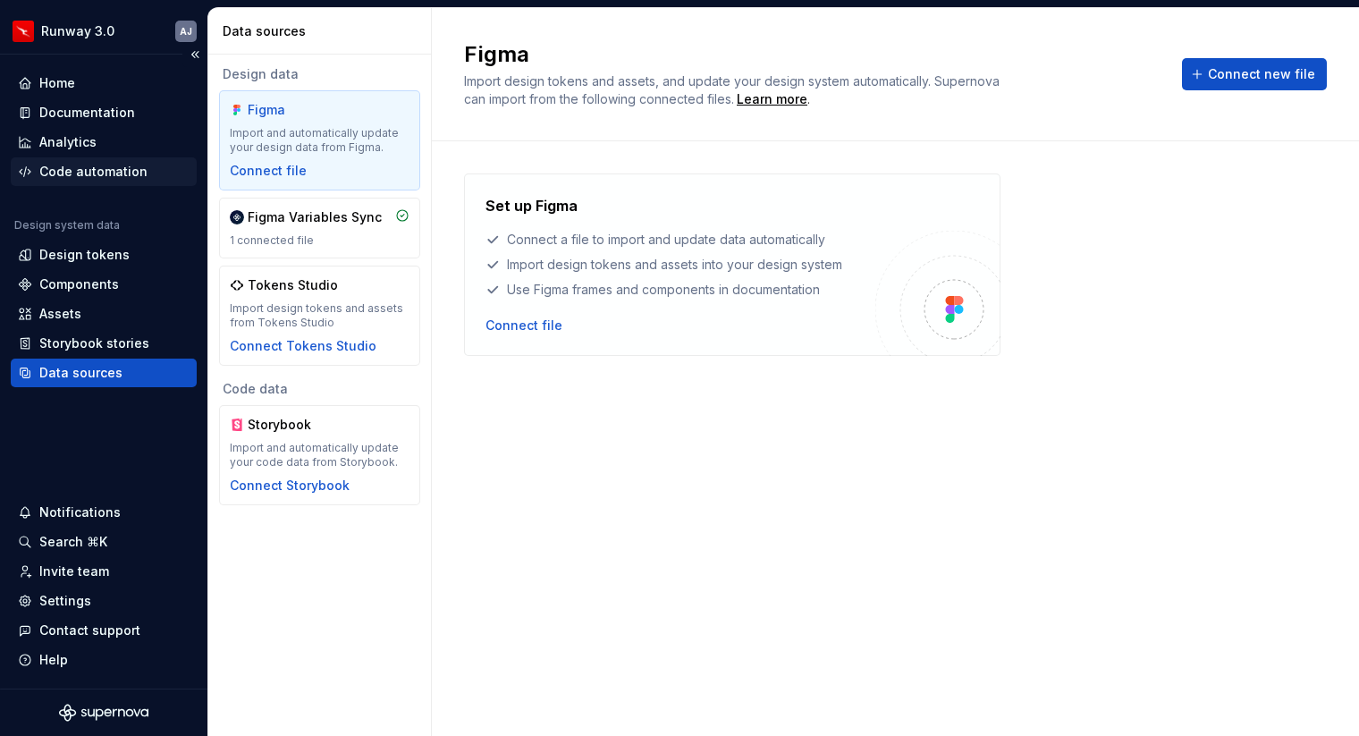
click at [64, 170] on div "Code automation" at bounding box center [93, 172] width 108 height 18
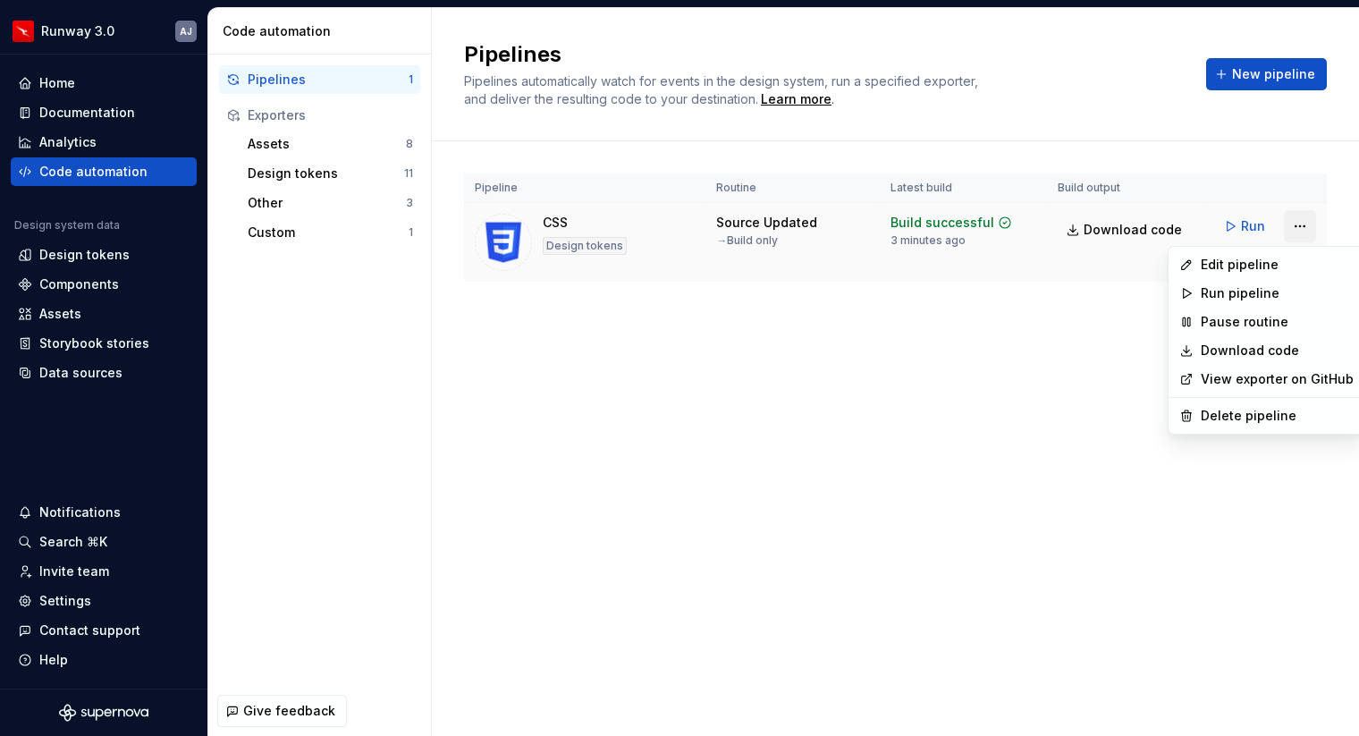
click at [1306, 225] on html "Runway 3.0 AJ Home Documentation Analytics Code automation Design system data D…" at bounding box center [679, 368] width 1359 height 736
click at [1247, 267] on div "Edit pipeline" at bounding box center [1277, 265] width 153 height 18
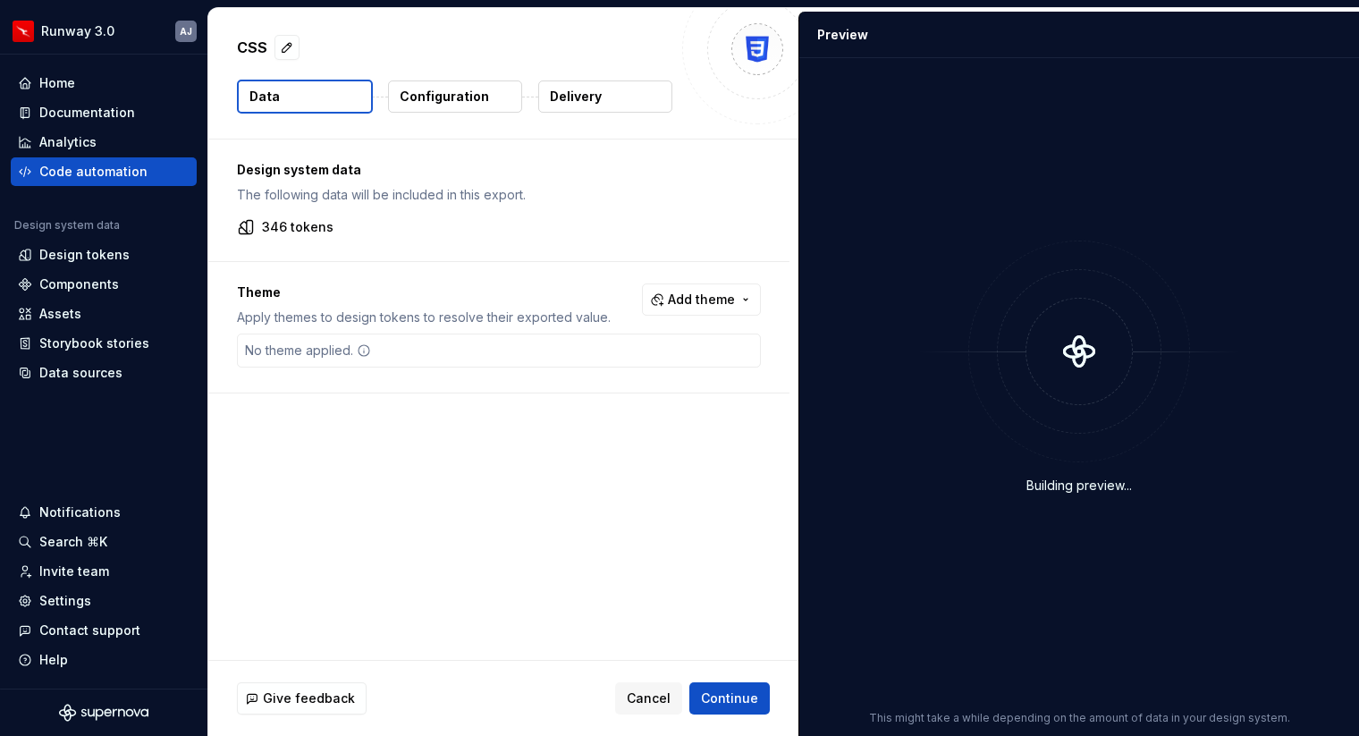
click at [587, 94] on p "Delivery" at bounding box center [576, 97] width 52 height 18
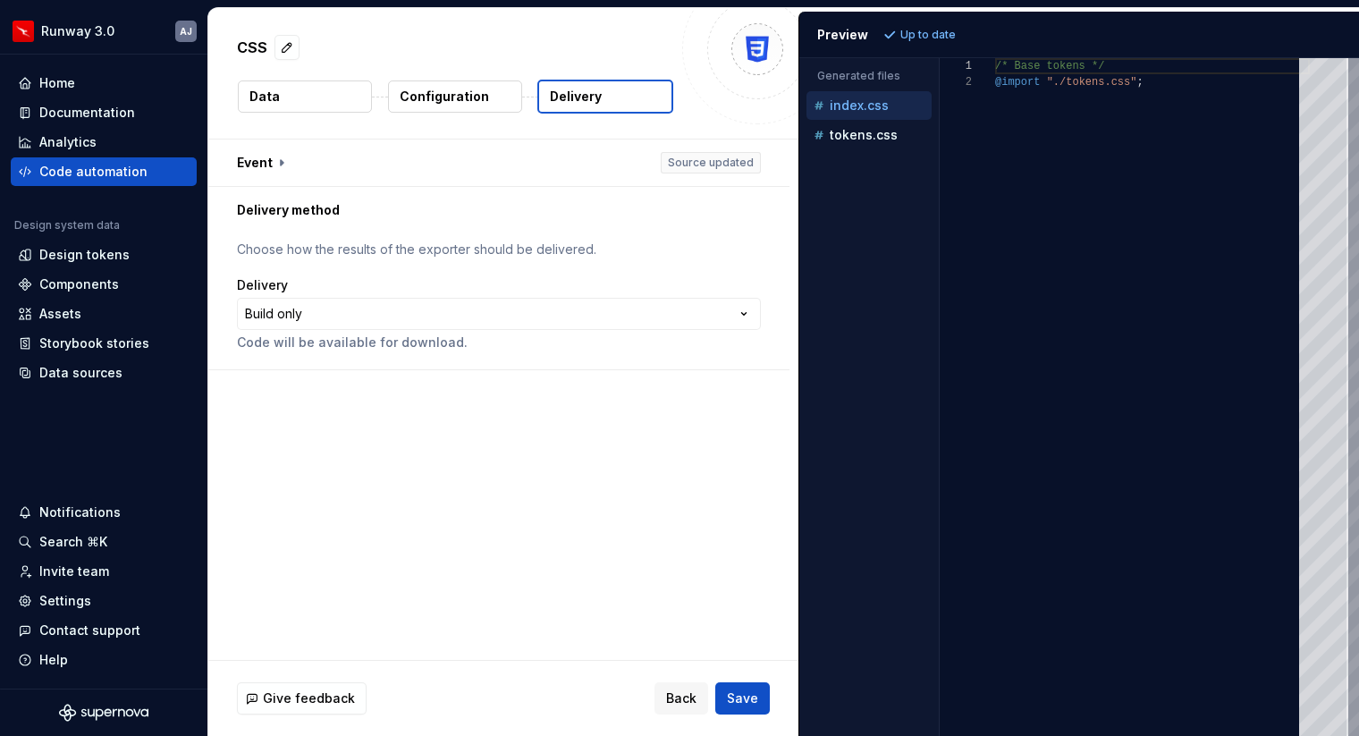
click at [461, 101] on p "Configuration" at bounding box center [444, 97] width 89 height 18
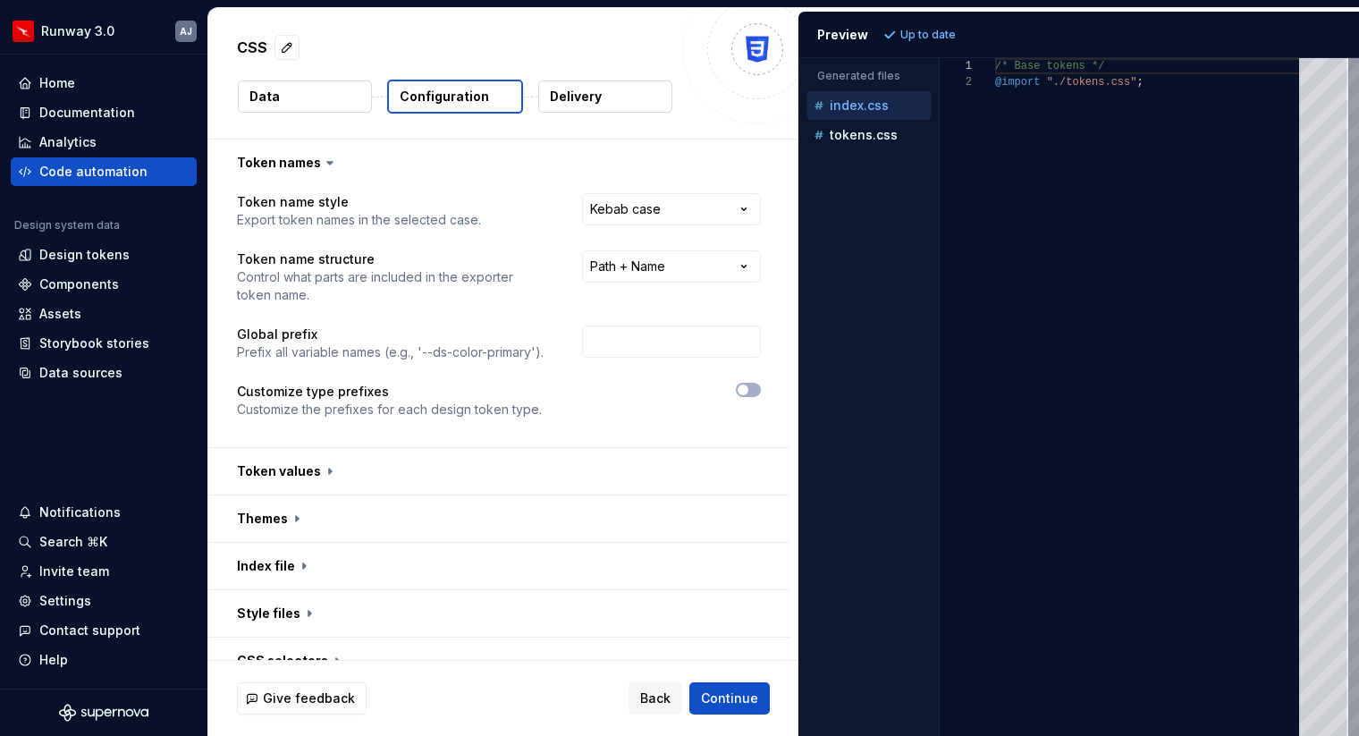
scroll to position [120, 0]
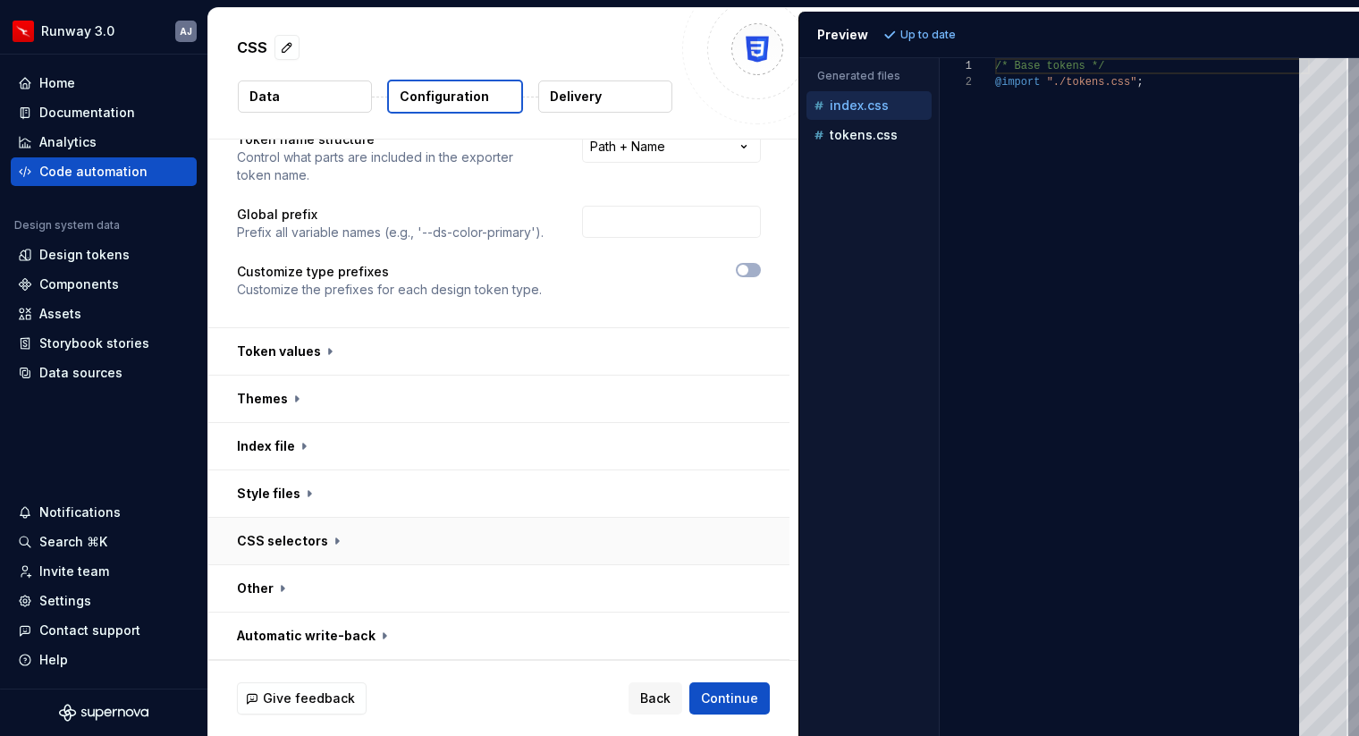
click at [449, 543] on button "button" at bounding box center [498, 541] width 581 height 47
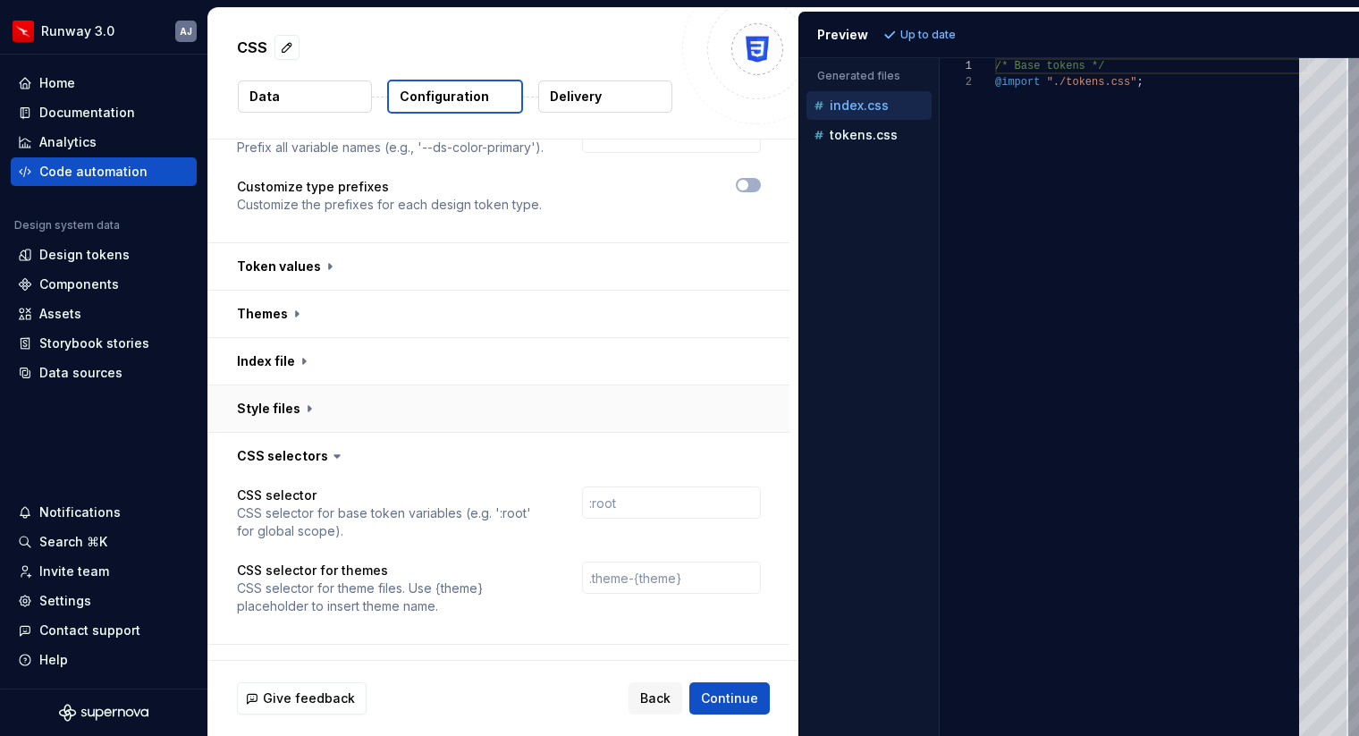
scroll to position [284, 0]
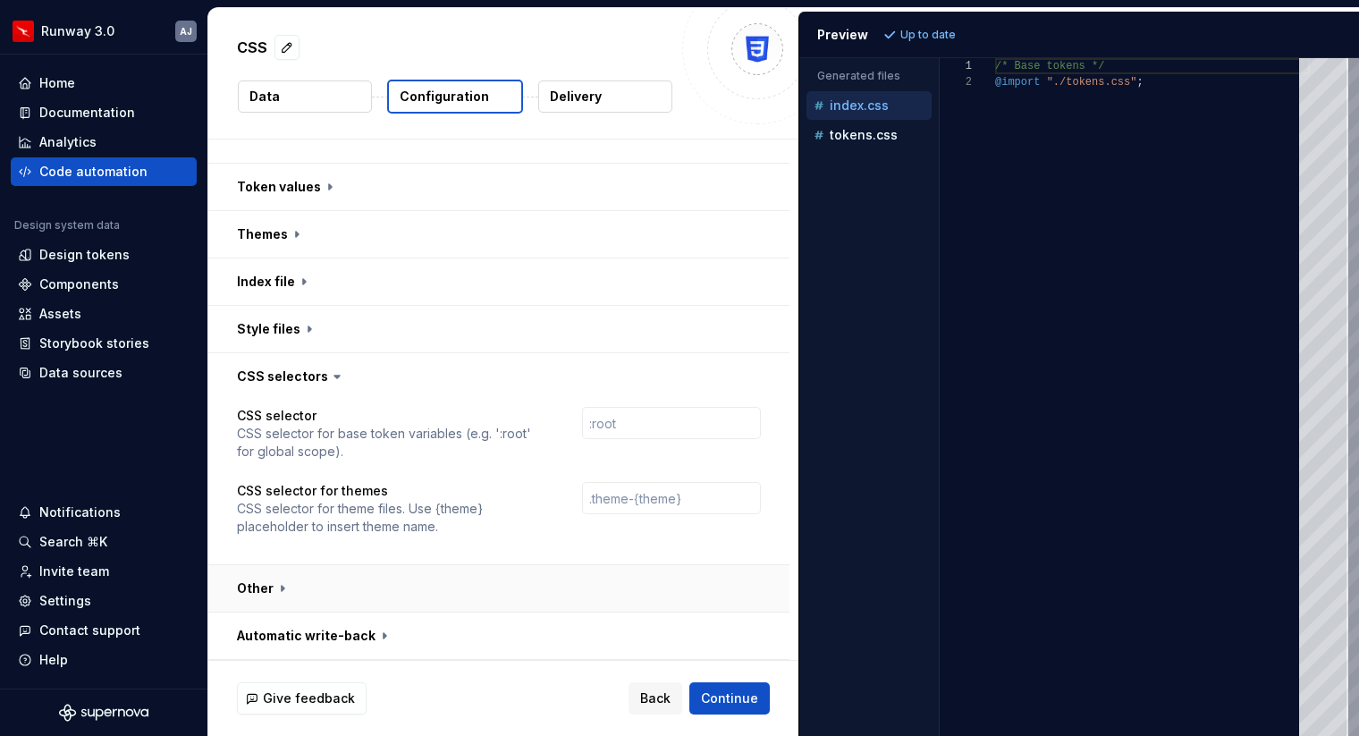
click at [433, 590] on button "button" at bounding box center [498, 588] width 581 height 47
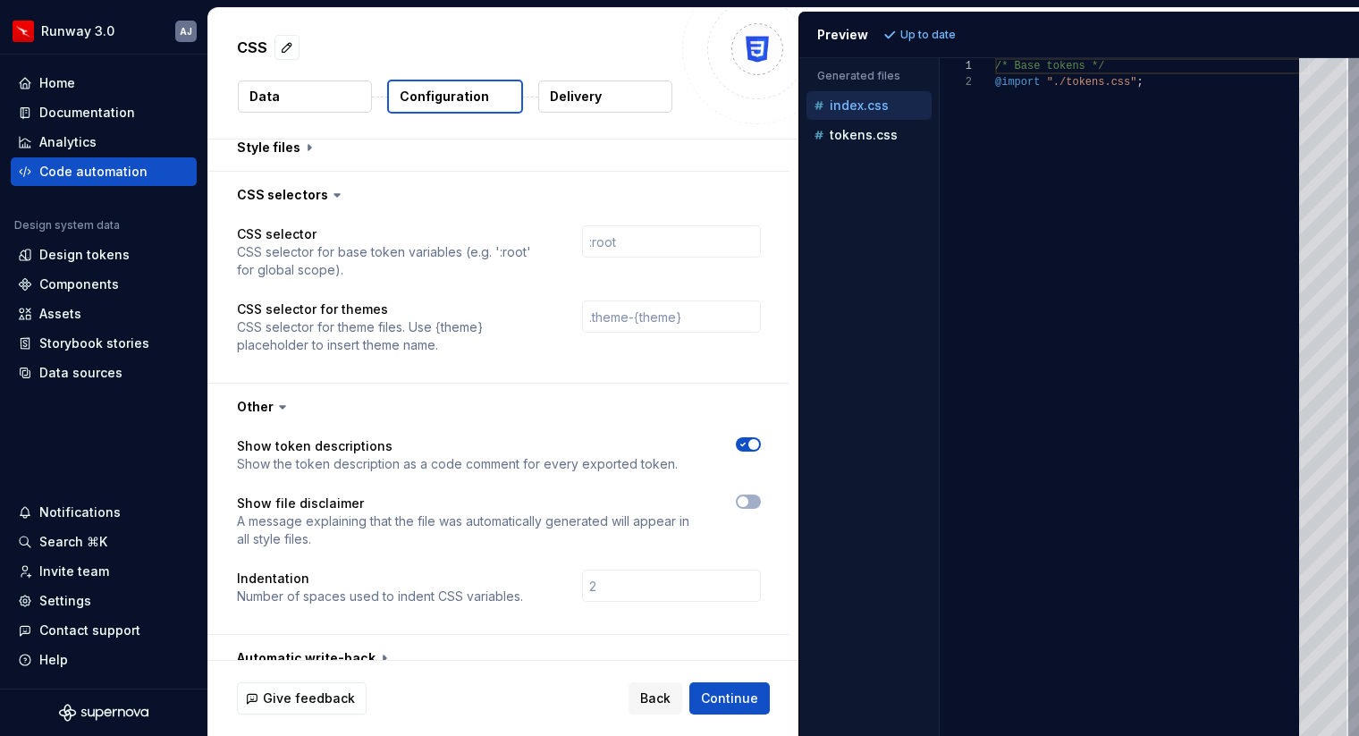
scroll to position [488, 0]
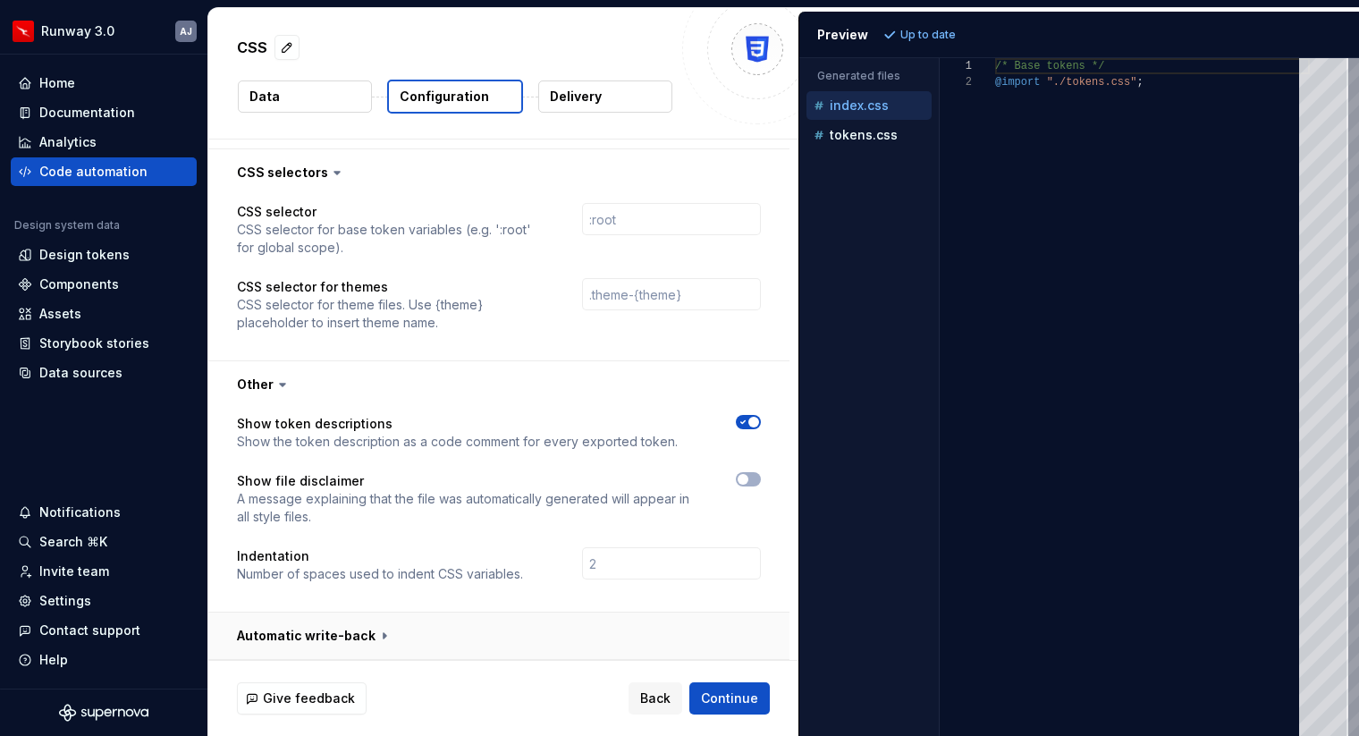
click at [477, 634] on button "button" at bounding box center [498, 636] width 581 height 47
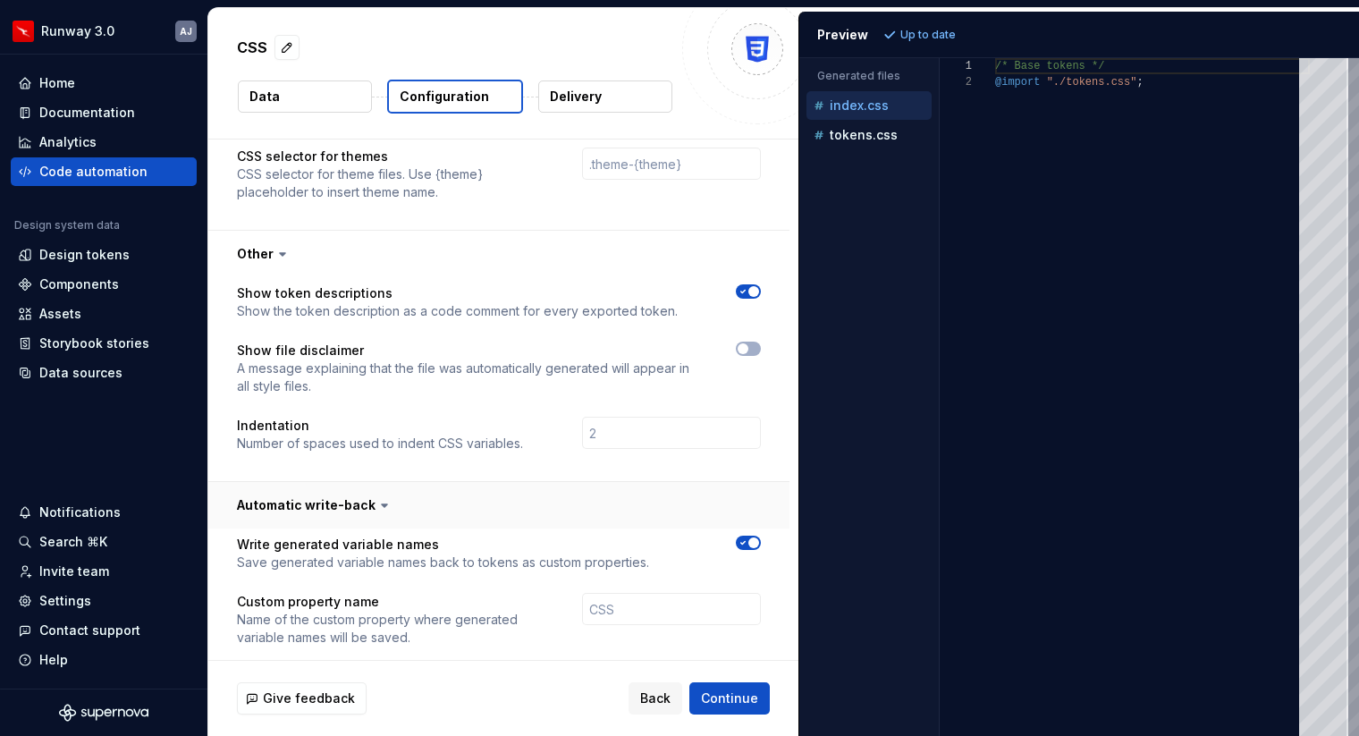
scroll to position [710, 0]
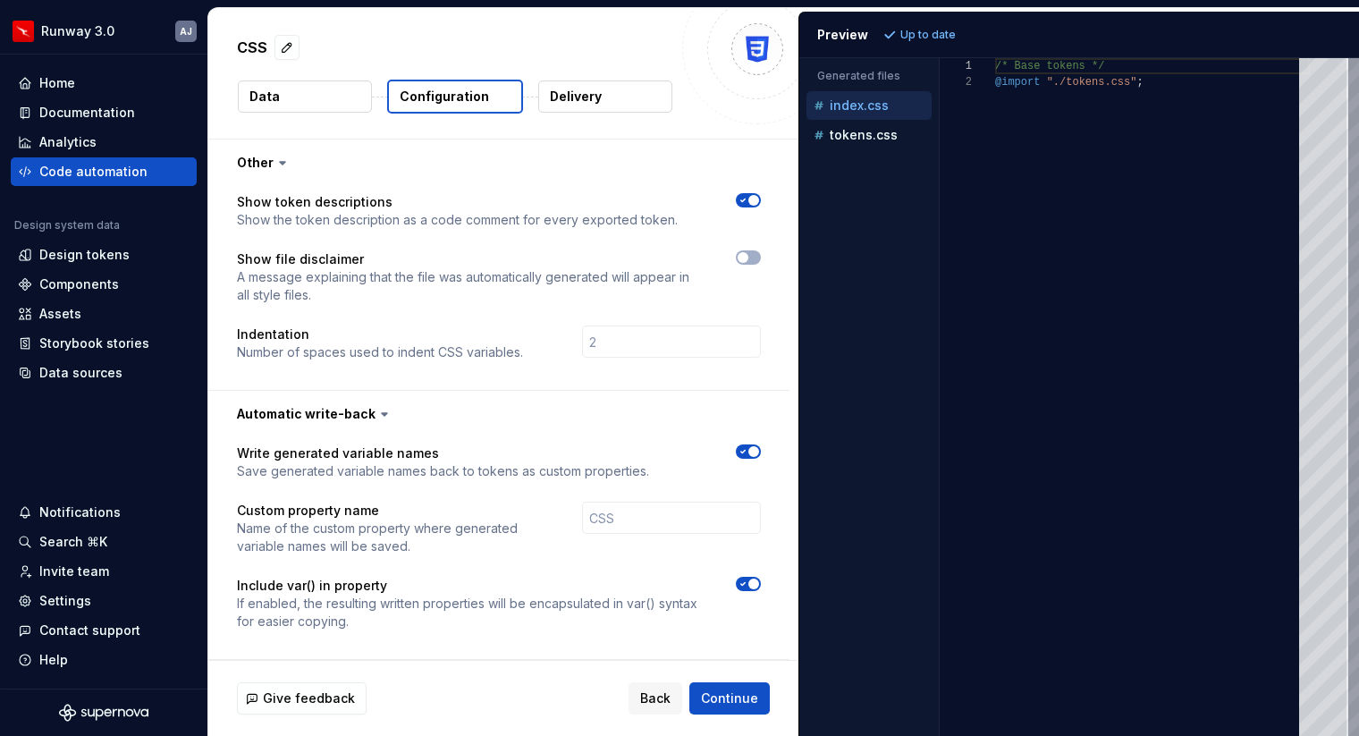
click at [750, 453] on icon "button" at bounding box center [743, 451] width 14 height 11
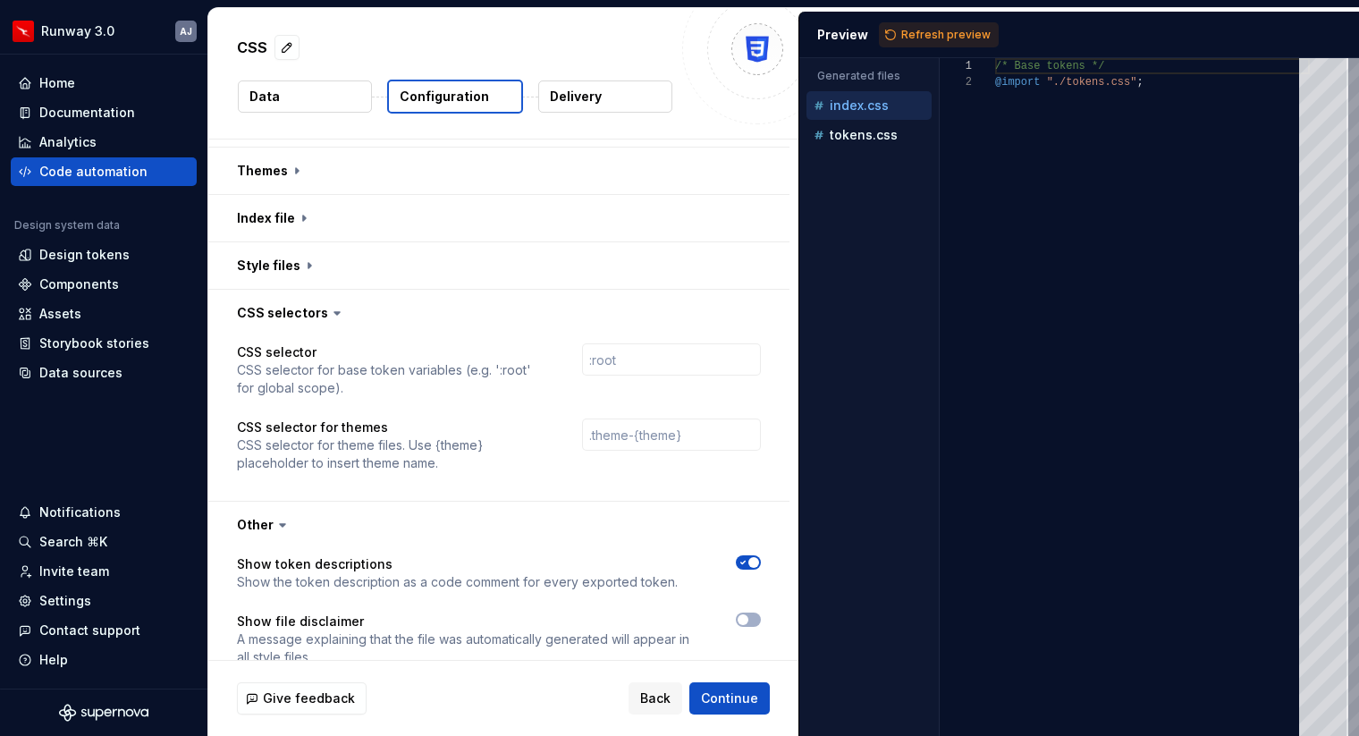
scroll to position [201, 0]
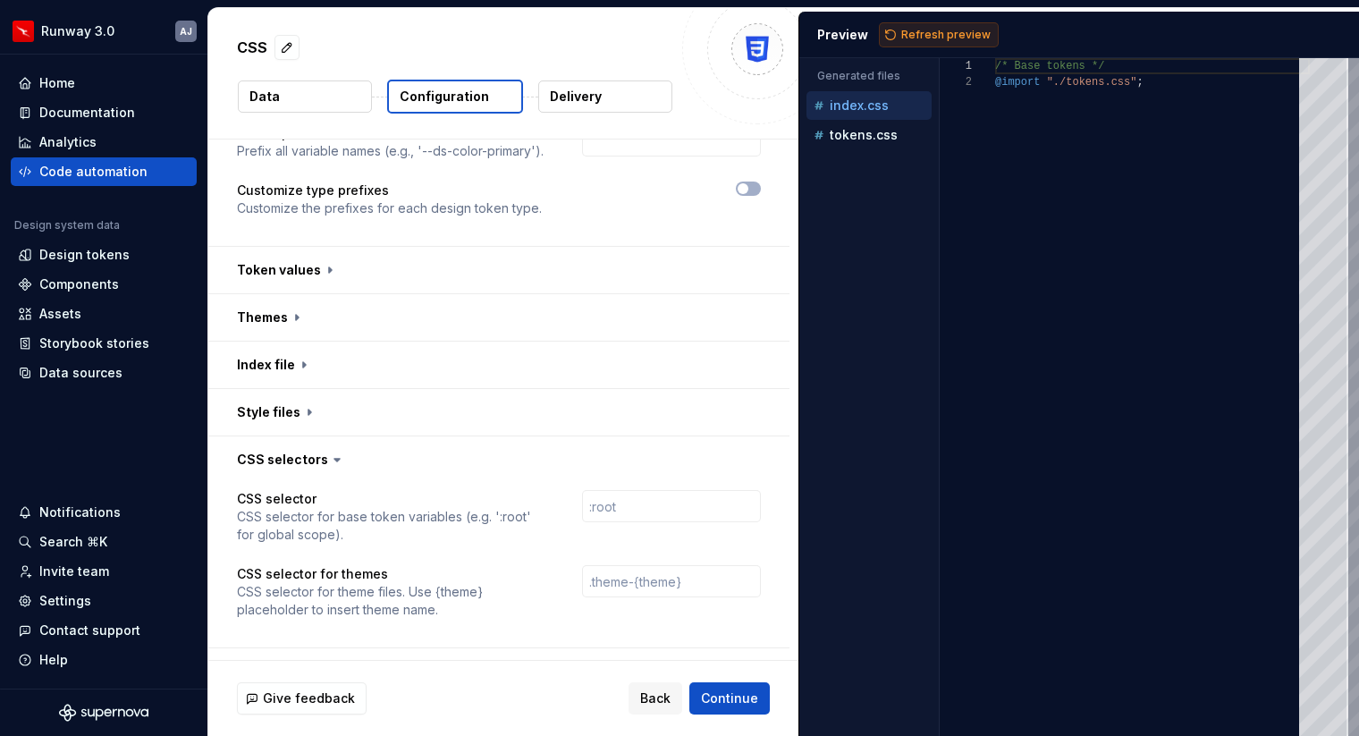
click at [934, 36] on span "Refresh preview" at bounding box center [945, 35] width 89 height 14
click at [722, 690] on span "Continue" at bounding box center [729, 699] width 57 height 18
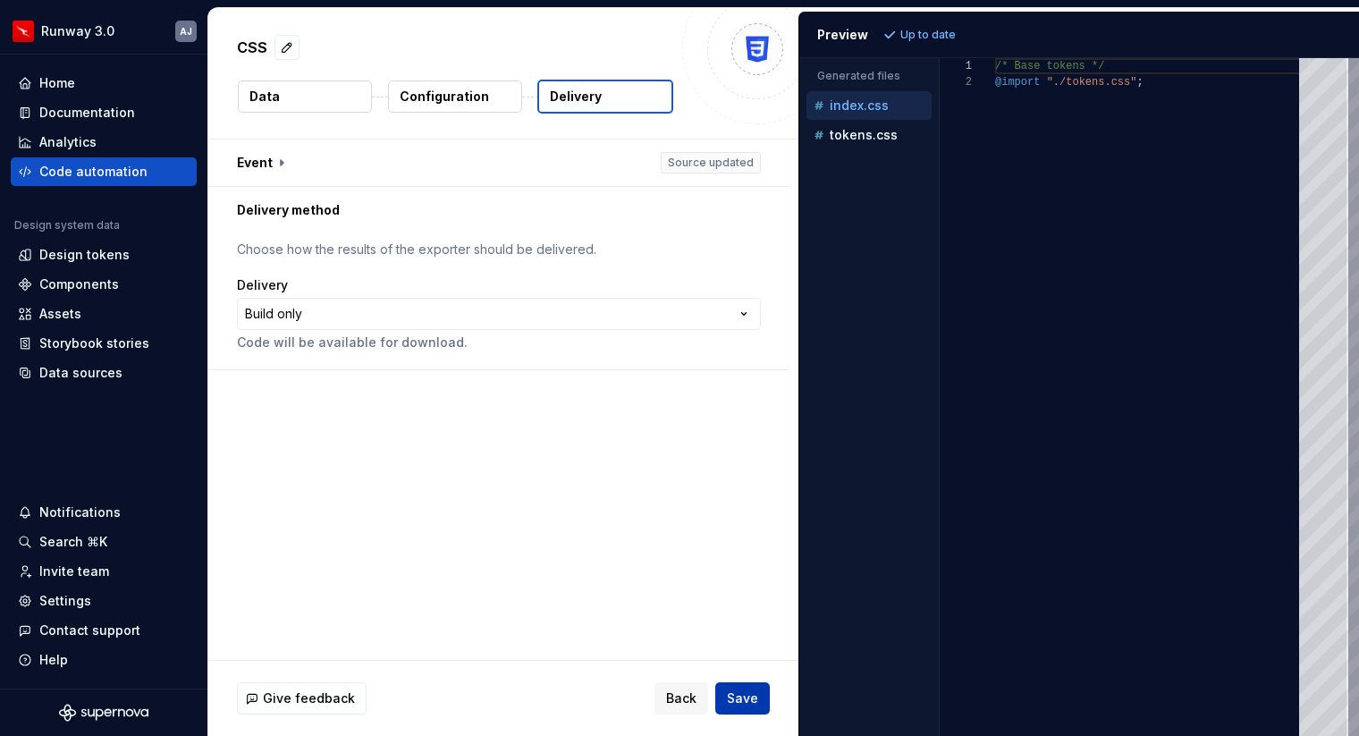
click at [753, 693] on span "Save" at bounding box center [742, 699] width 31 height 18
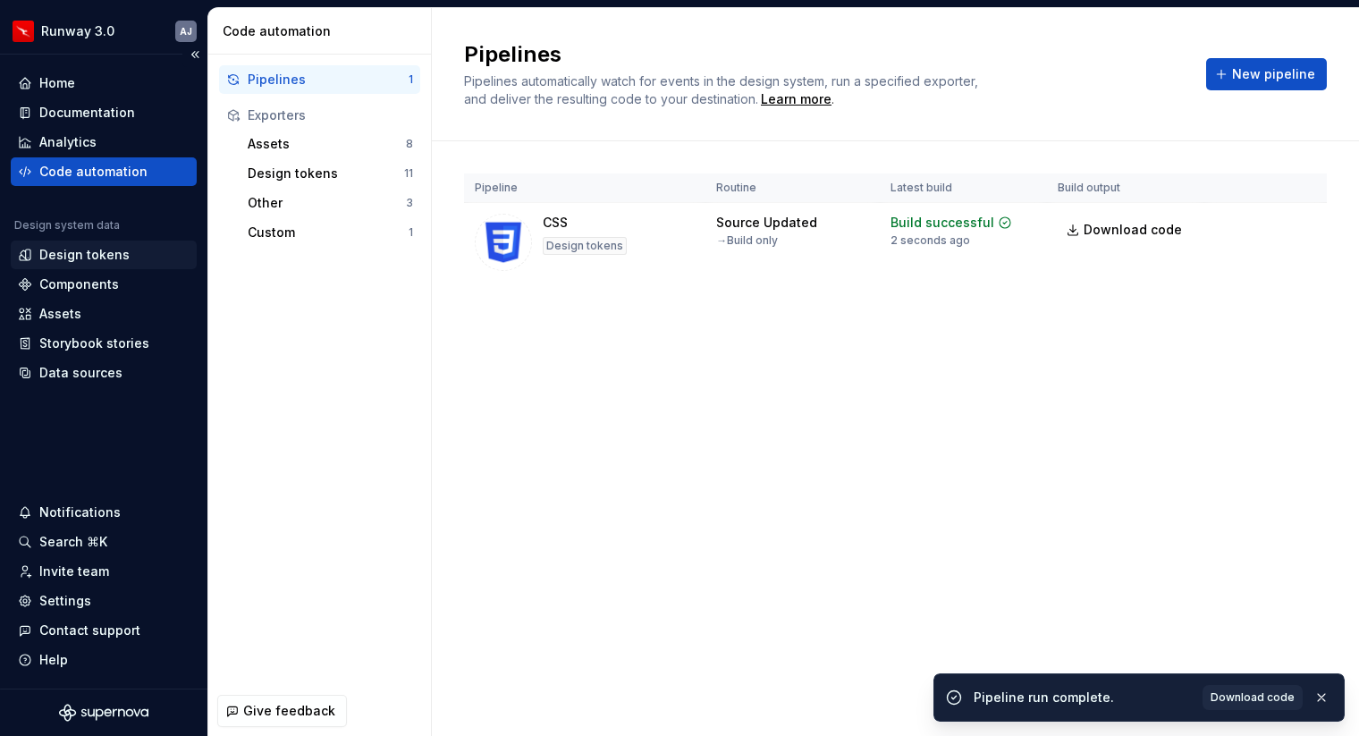
click at [121, 262] on div "Design tokens" at bounding box center [84, 255] width 90 height 18
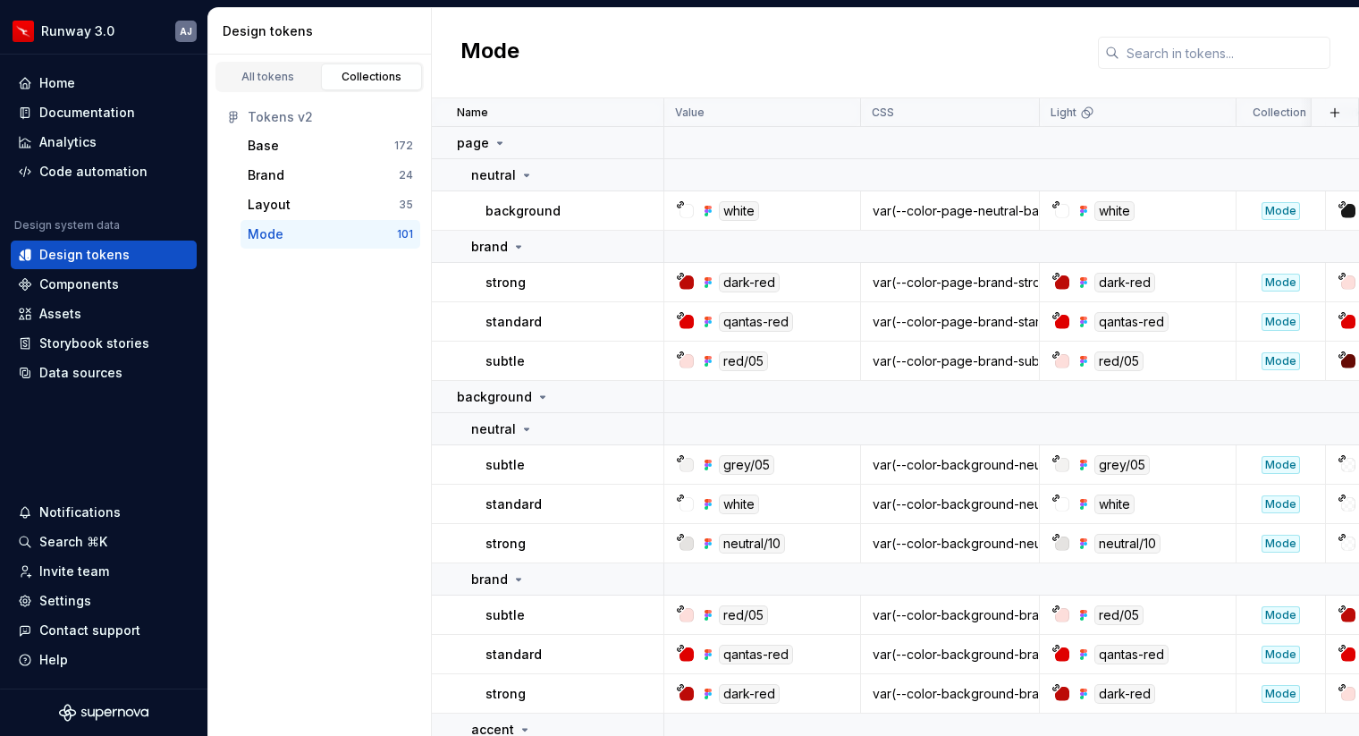
click at [331, 127] on div "Tokens v2" at bounding box center [319, 117] width 201 height 29
click at [262, 68] on link "All tokens" at bounding box center [268, 76] width 102 height 27
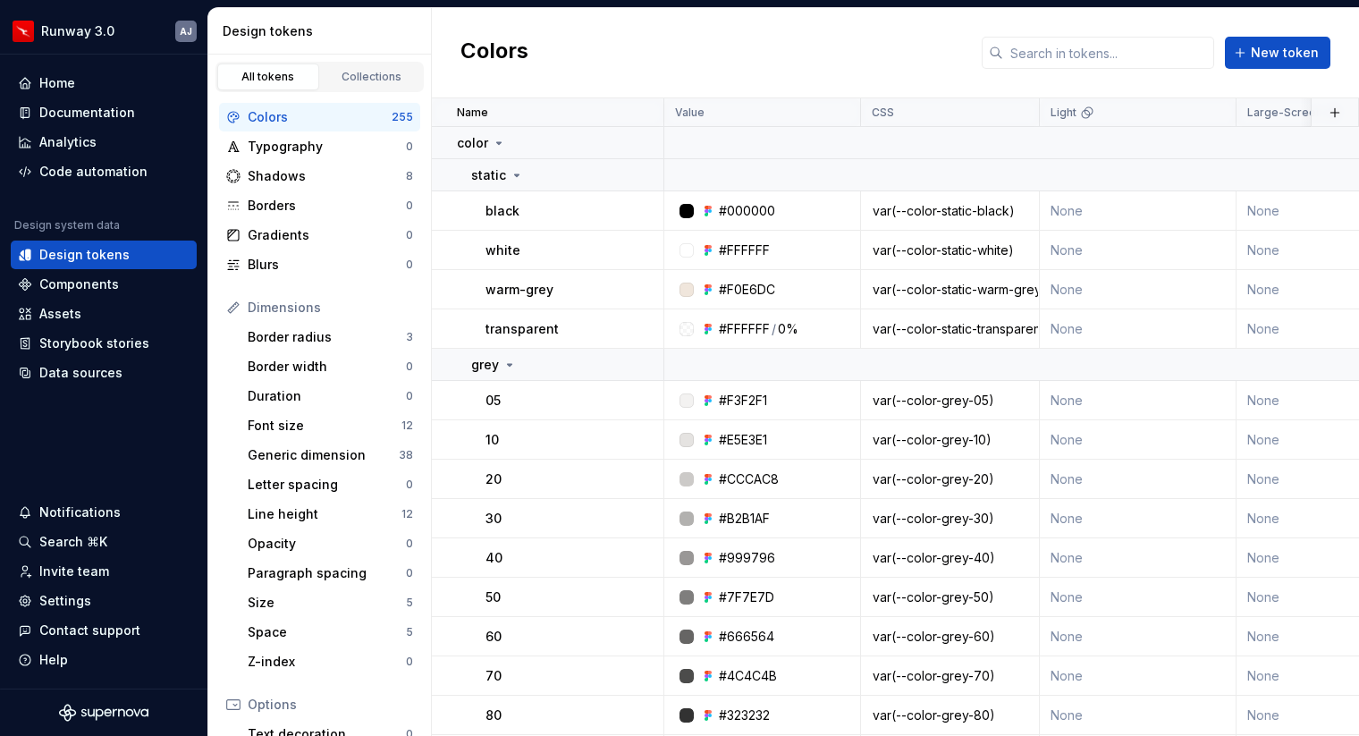
click at [262, 68] on link "All tokens" at bounding box center [268, 76] width 102 height 27
click at [94, 375] on div "Data sources" at bounding box center [80, 373] width 83 height 18
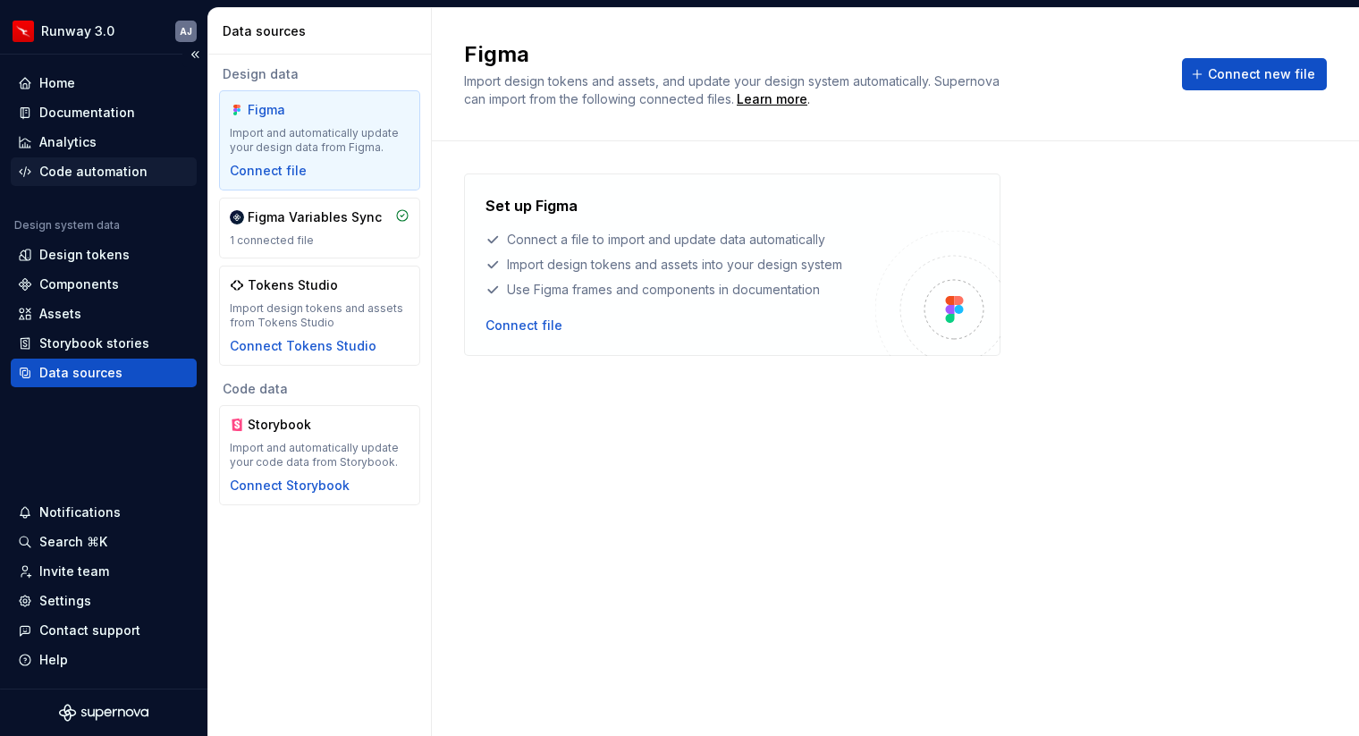
click at [83, 174] on div "Code automation" at bounding box center [93, 172] width 108 height 18
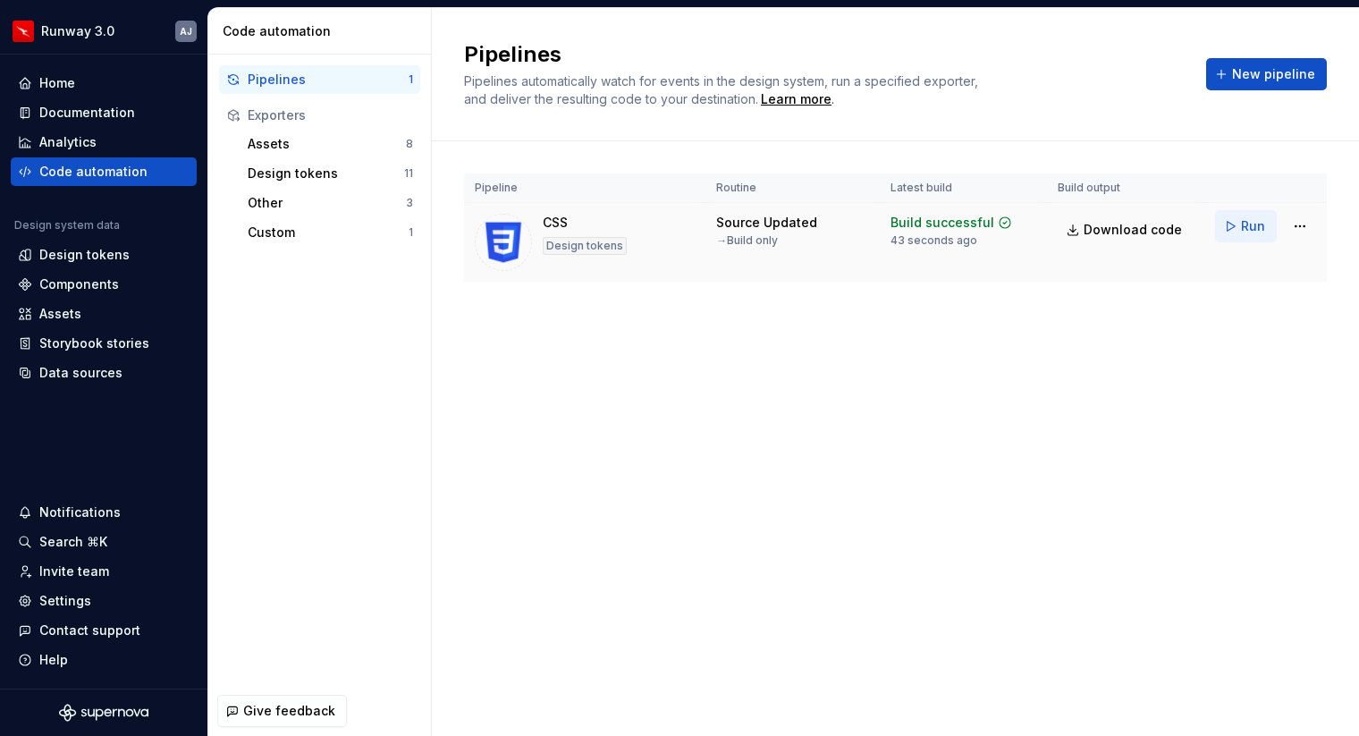
click at [1246, 231] on span "Run" at bounding box center [1253, 226] width 24 height 18
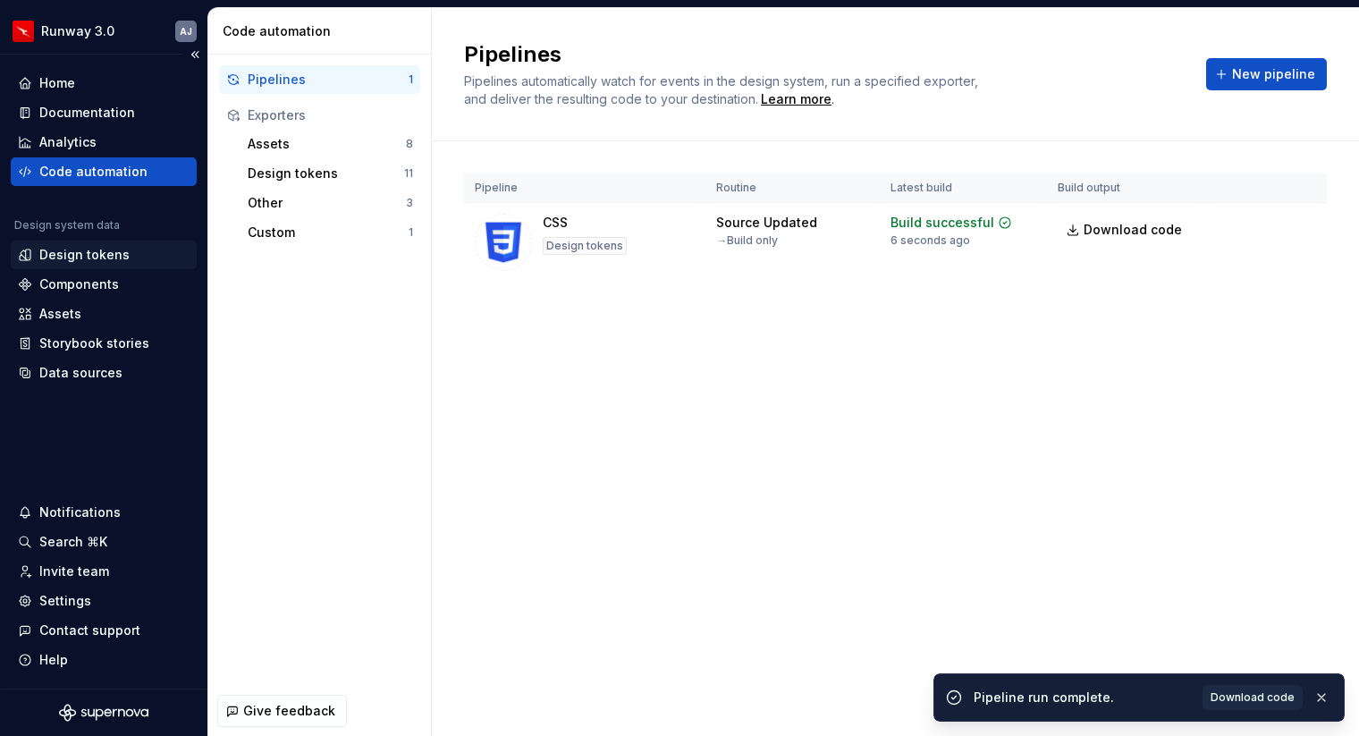
click at [89, 249] on div "Design tokens" at bounding box center [84, 255] width 90 height 18
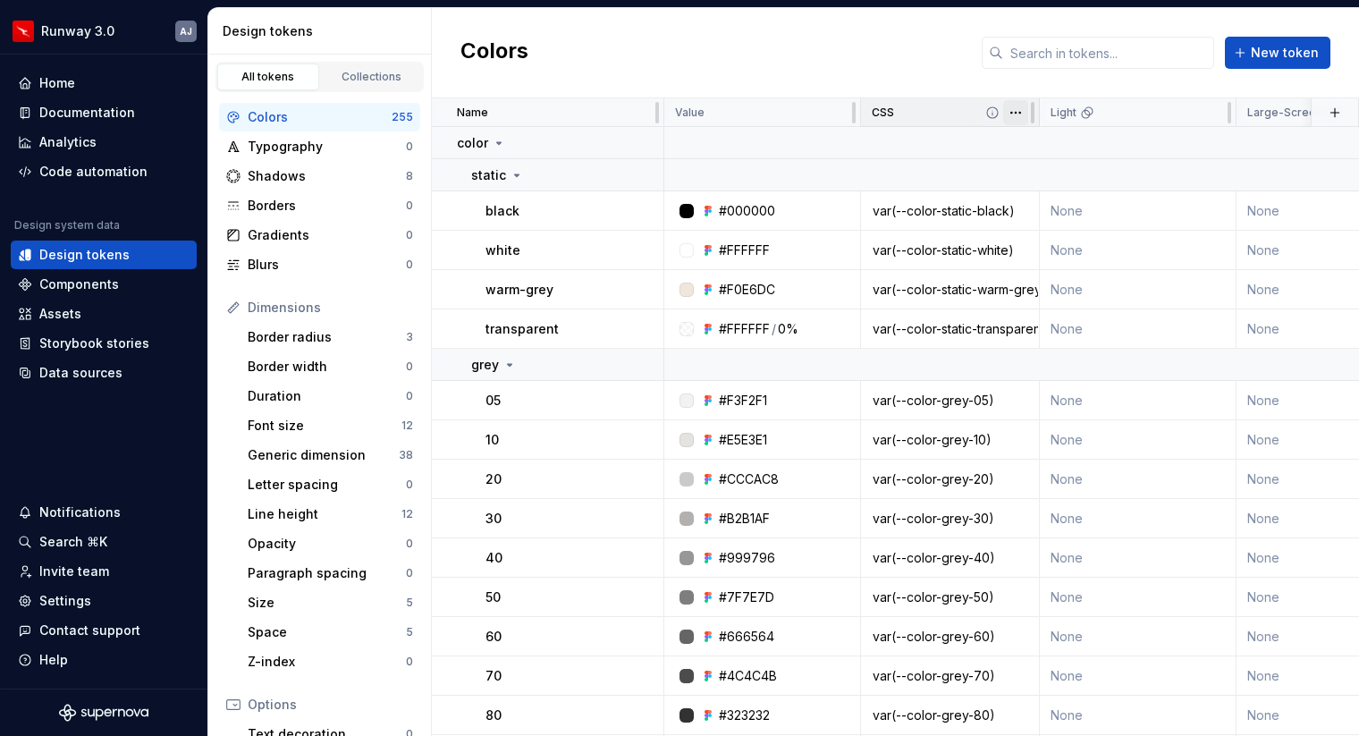
click at [1017, 114] on html "Runway 3.0 AJ Home Documentation Analytics Code automation Design system data D…" at bounding box center [679, 368] width 1359 height 736
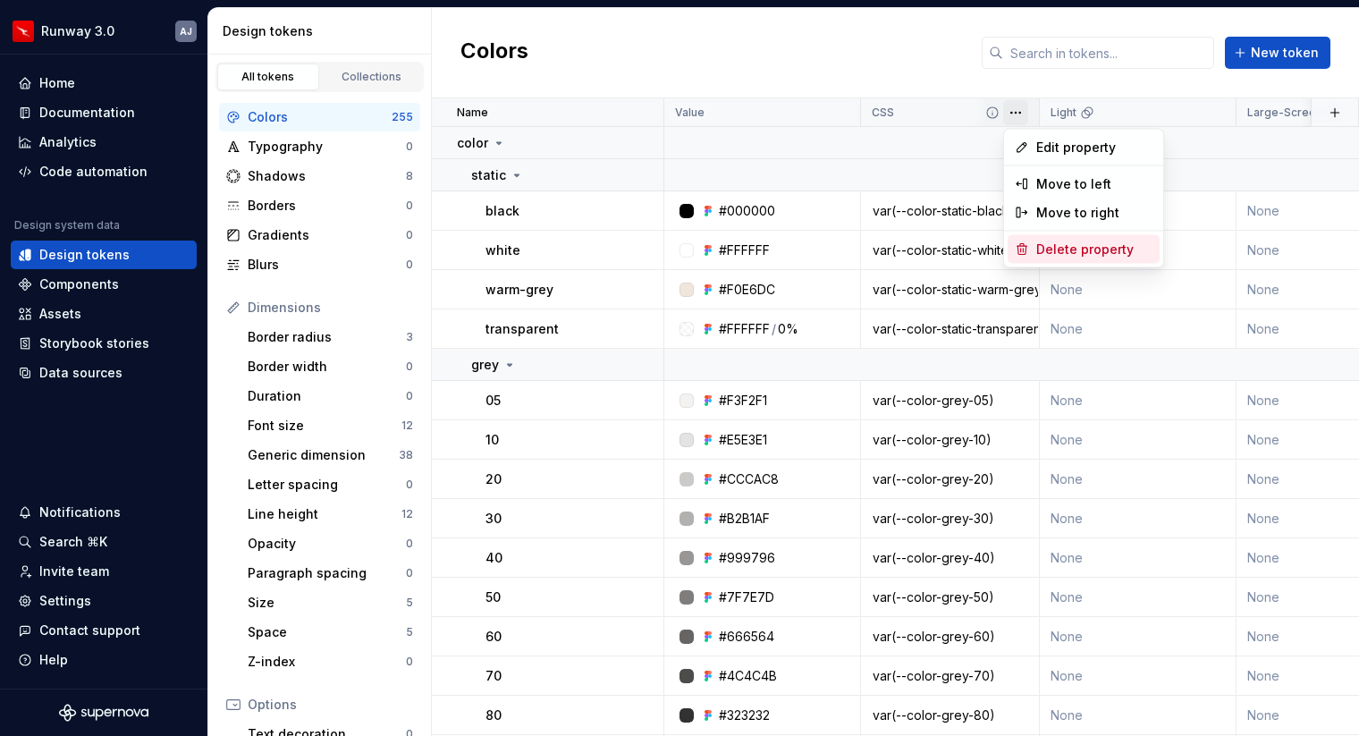
click at [1061, 252] on div "Delete property" at bounding box center [1095, 250] width 116 height 18
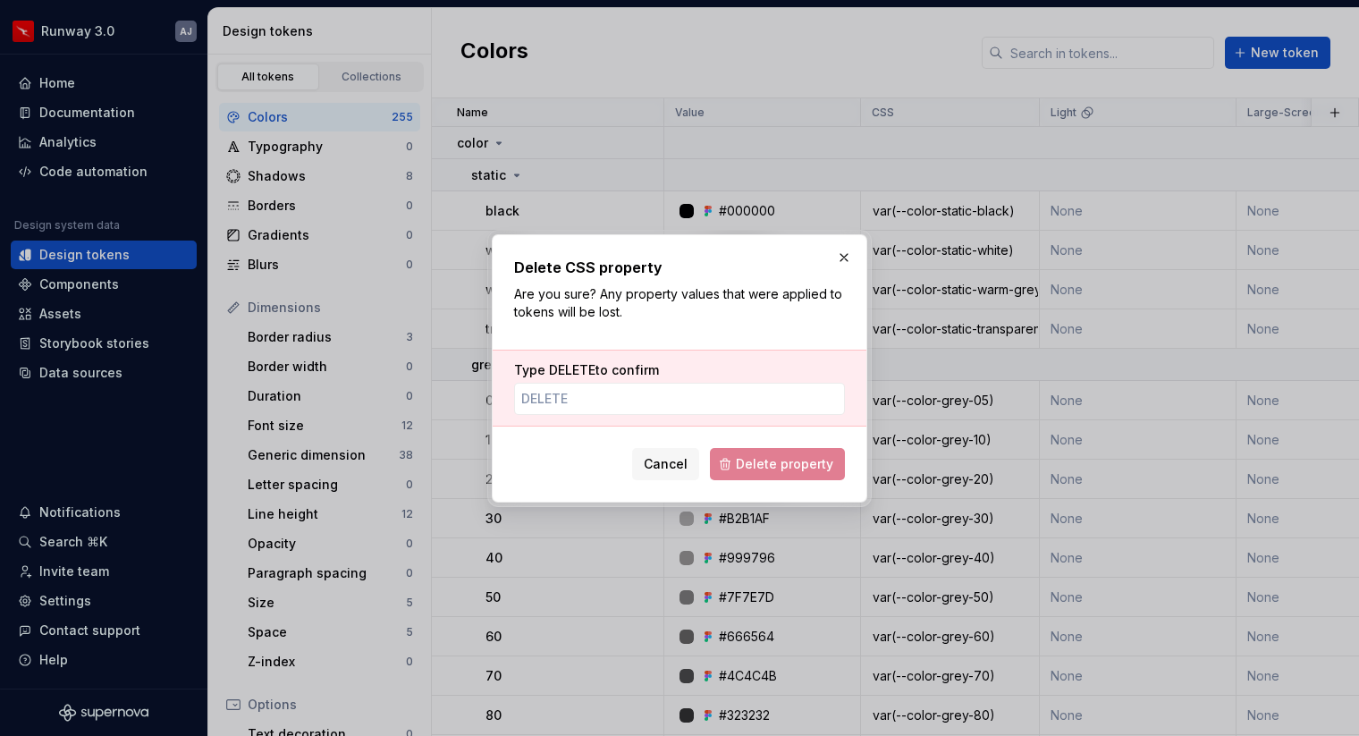
click at [791, 470] on span "Delete property" at bounding box center [777, 464] width 135 height 32
click at [685, 467] on span "Cancel" at bounding box center [666, 464] width 44 height 18
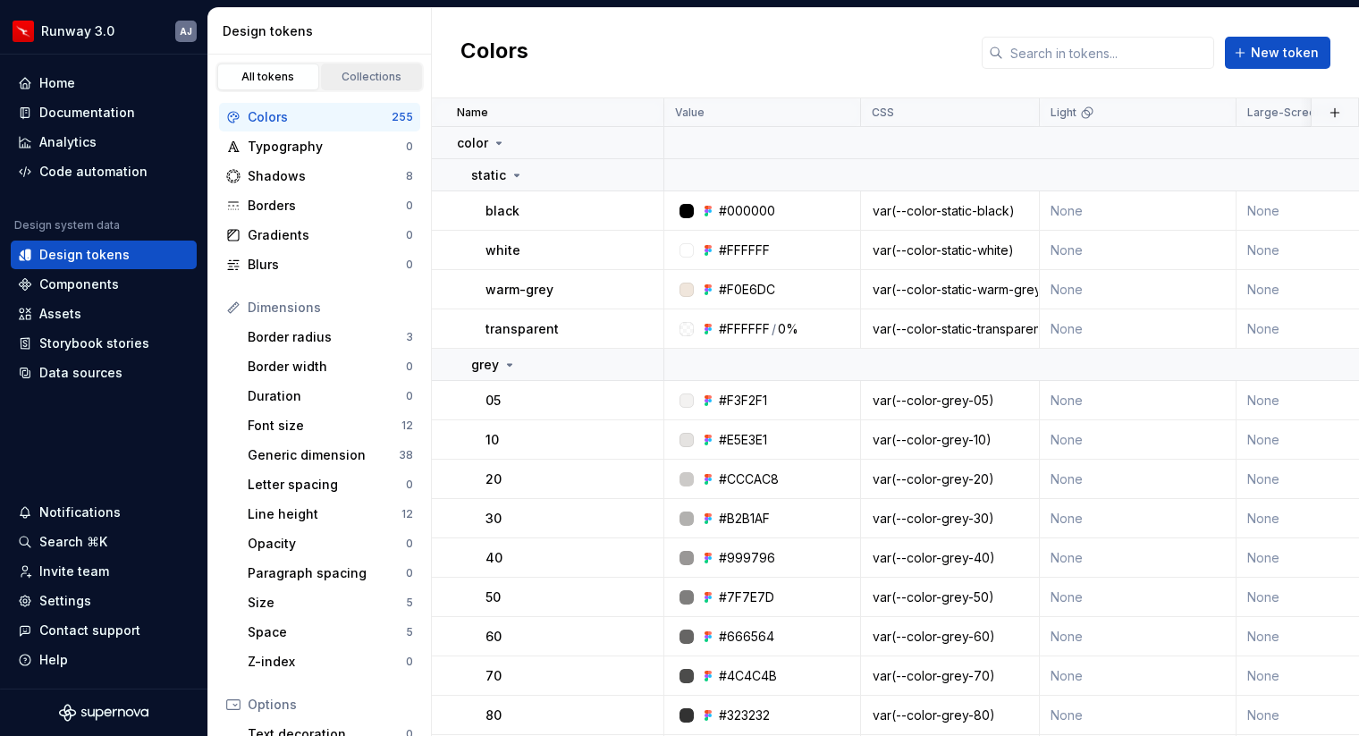
click at [377, 74] on div "Collections" at bounding box center [371, 77] width 89 height 14
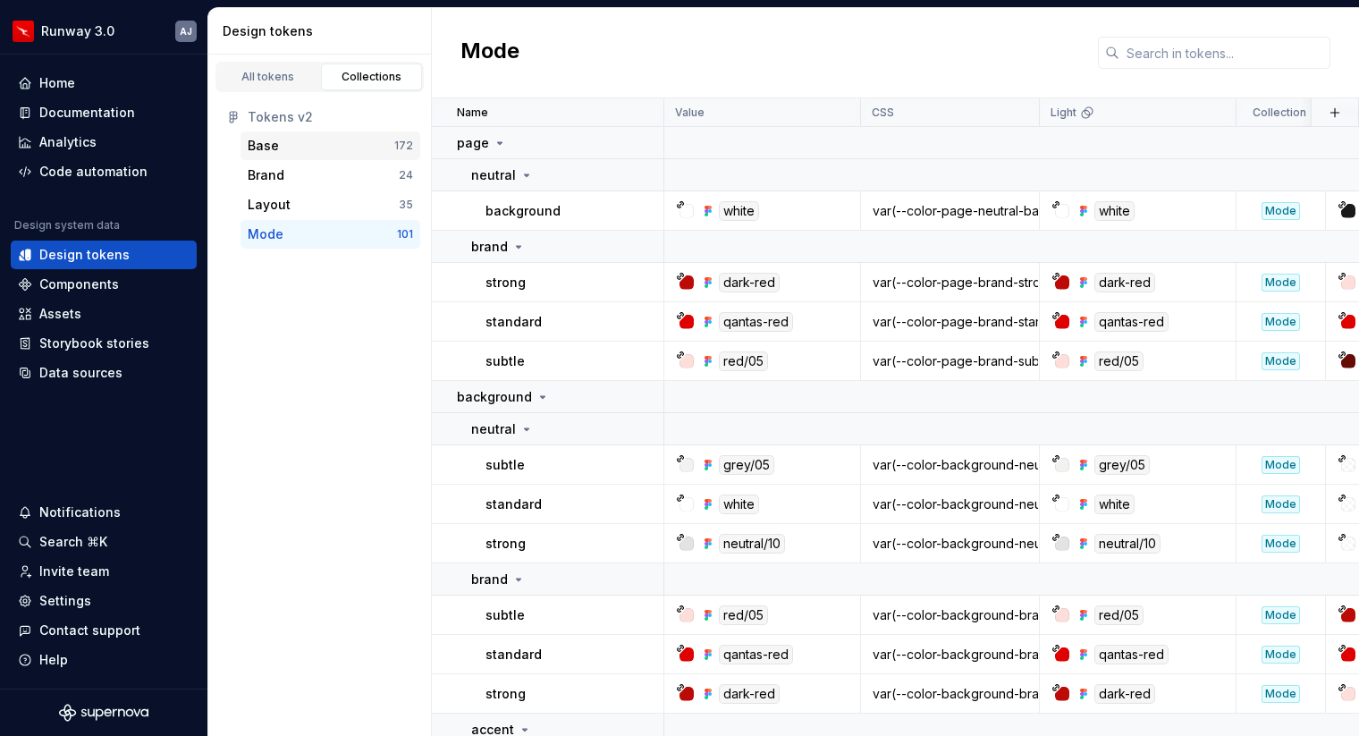
click at [300, 148] on div "Base" at bounding box center [321, 146] width 147 height 18
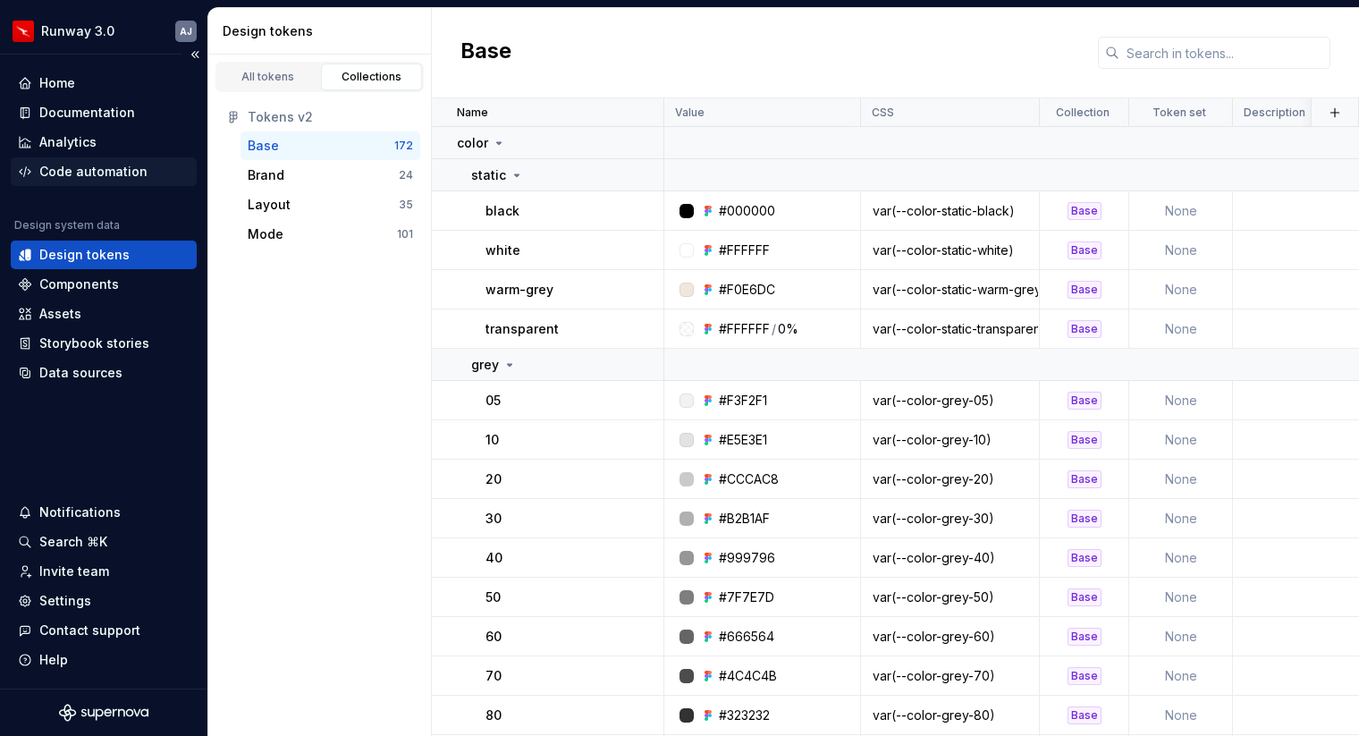
click at [98, 170] on div "Code automation" at bounding box center [93, 172] width 108 height 18
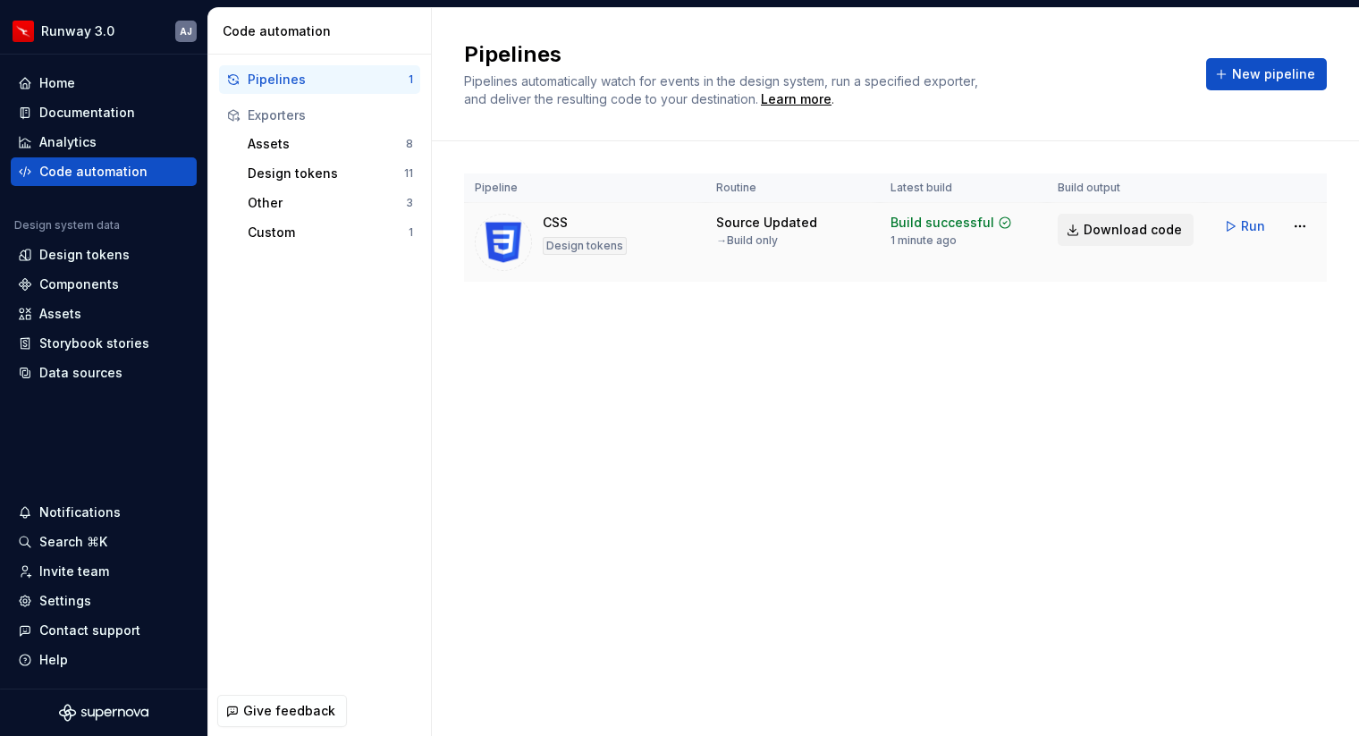
click at [1122, 224] on span "Download code" at bounding box center [1133, 230] width 98 height 18
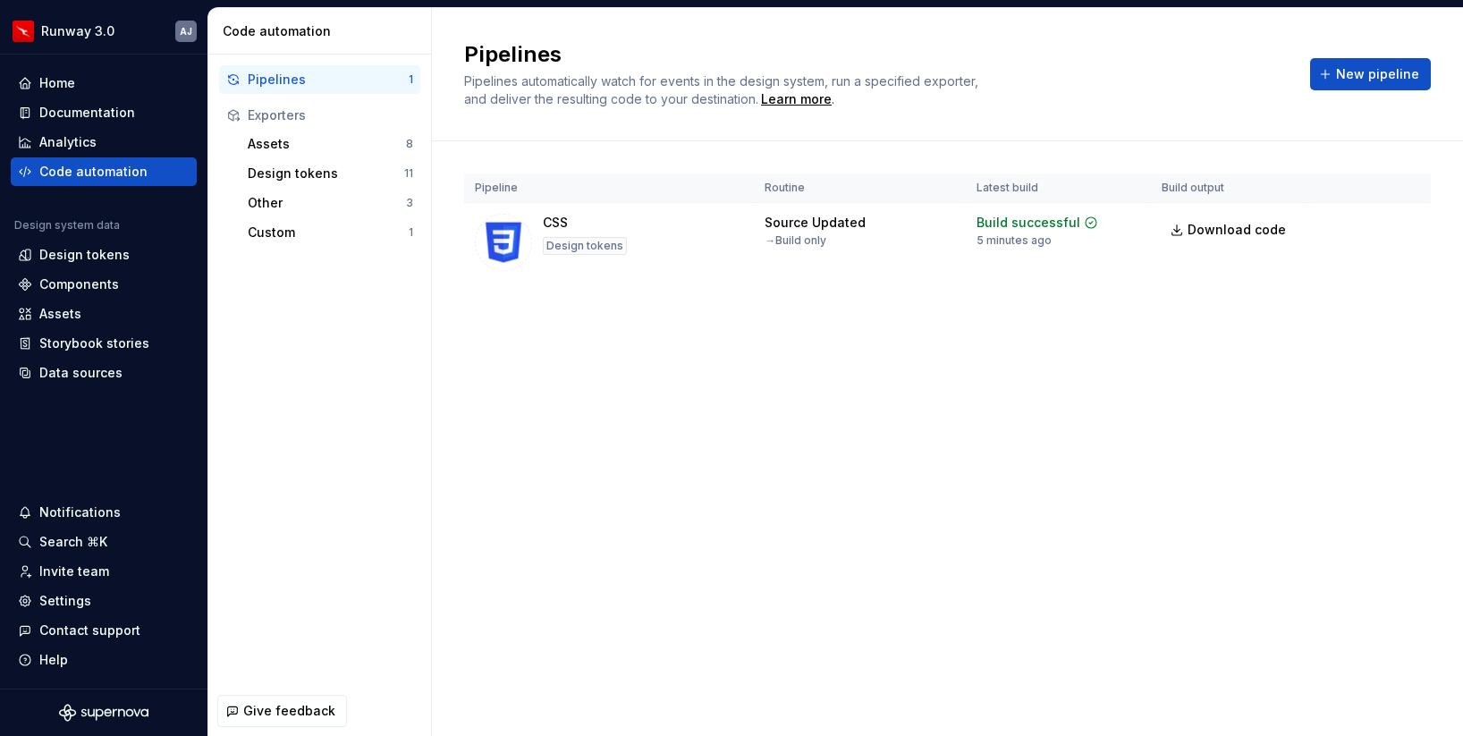
click at [763, 388] on div "Pipelines Pipelines automatically watch for events in the design system, run a …" at bounding box center [947, 372] width 1031 height 728
click at [724, 446] on div "Pipelines Pipelines automatically watch for events in the design system, run a …" at bounding box center [947, 372] width 1031 height 728
click at [302, 73] on div "Pipelines" at bounding box center [328, 80] width 161 height 18
click at [313, 148] on div "Assets" at bounding box center [327, 144] width 158 height 18
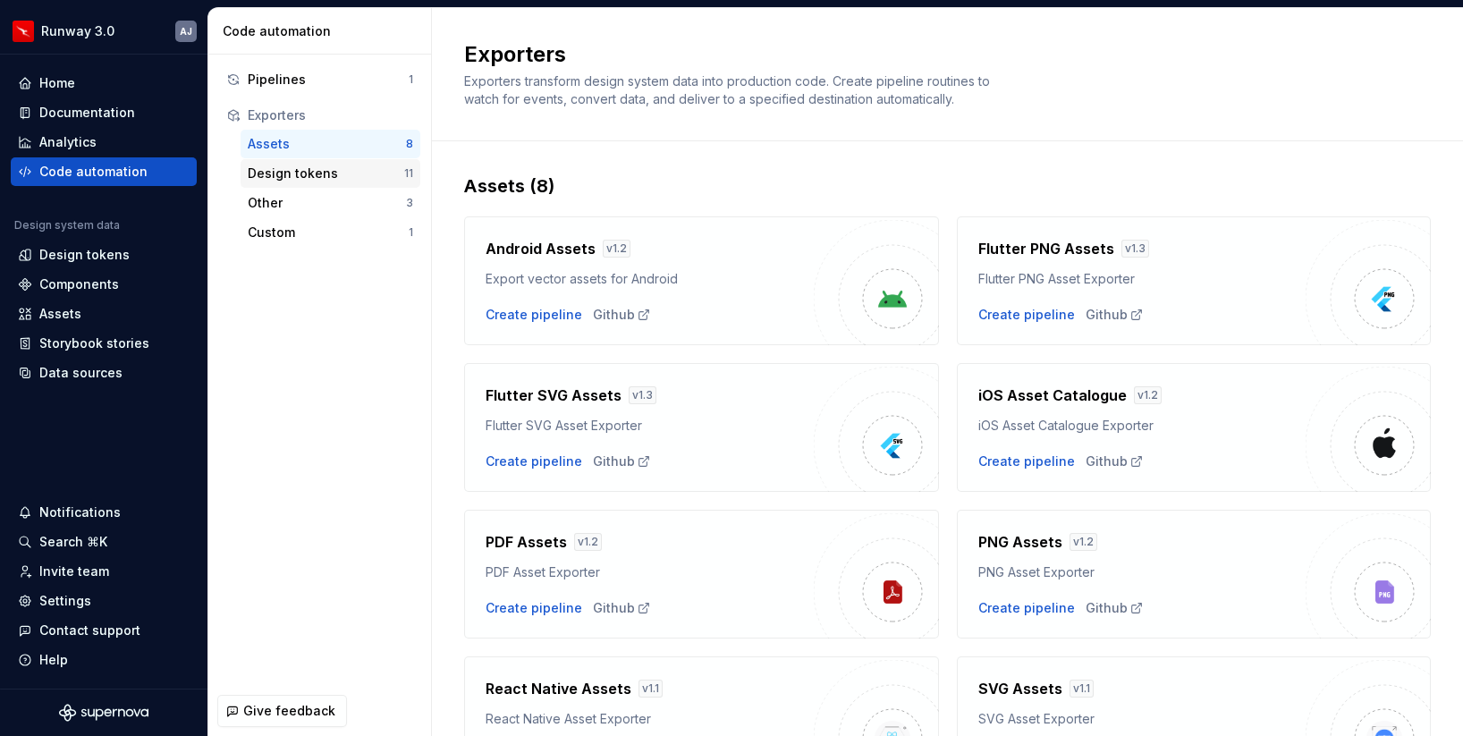
click at [326, 182] on div "Design tokens 11" at bounding box center [331, 173] width 180 height 29
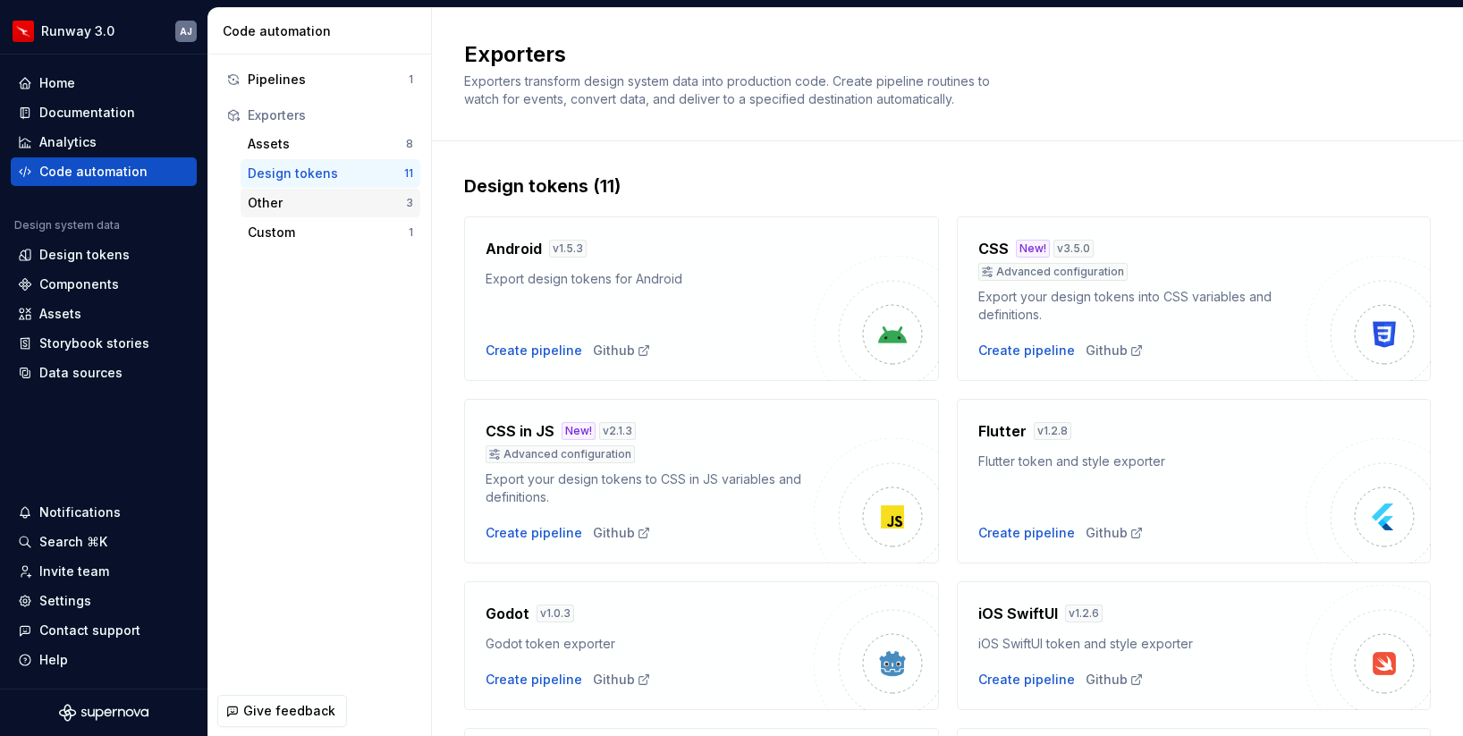
click at [319, 199] on div "Other" at bounding box center [327, 203] width 158 height 18
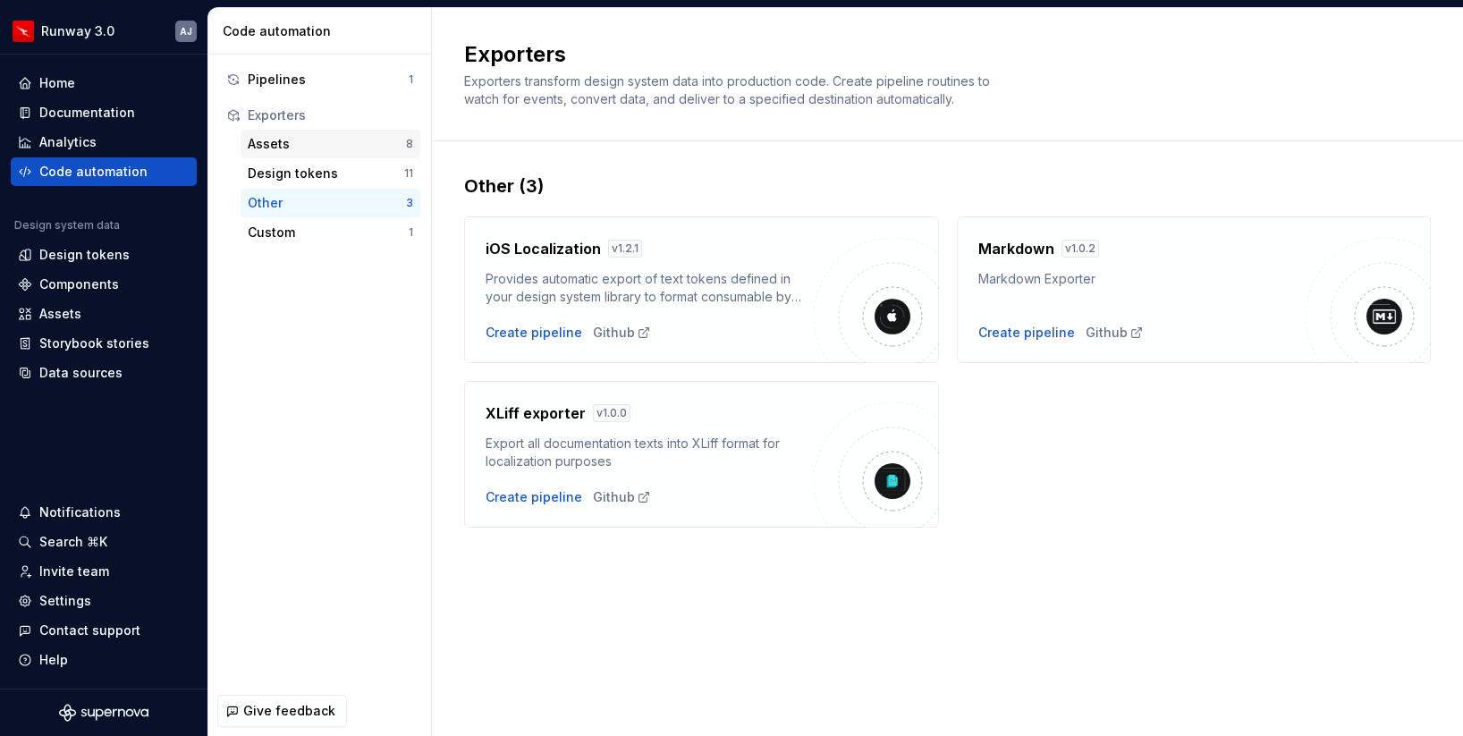
click at [319, 150] on div "Assets" at bounding box center [327, 144] width 158 height 18
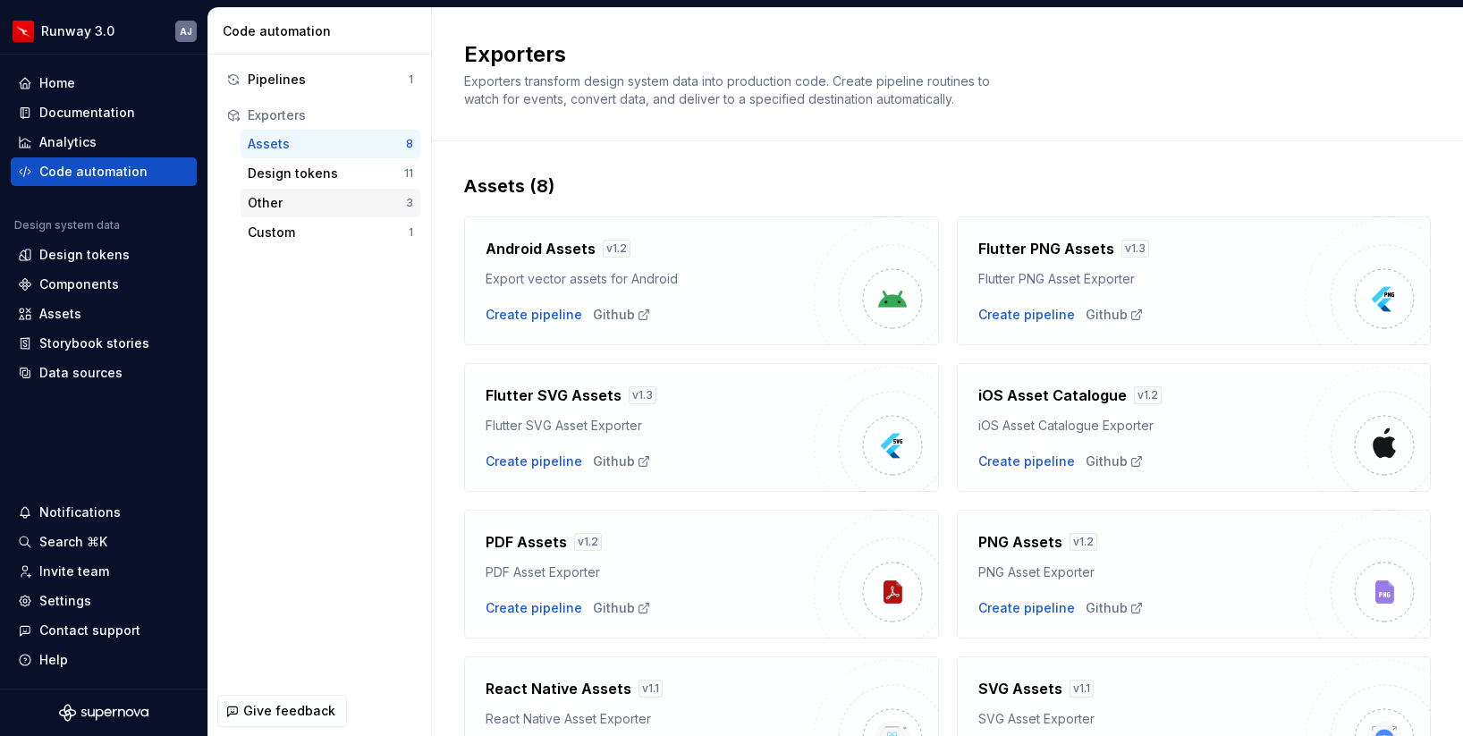
click at [334, 192] on div "Other 3" at bounding box center [331, 203] width 180 height 29
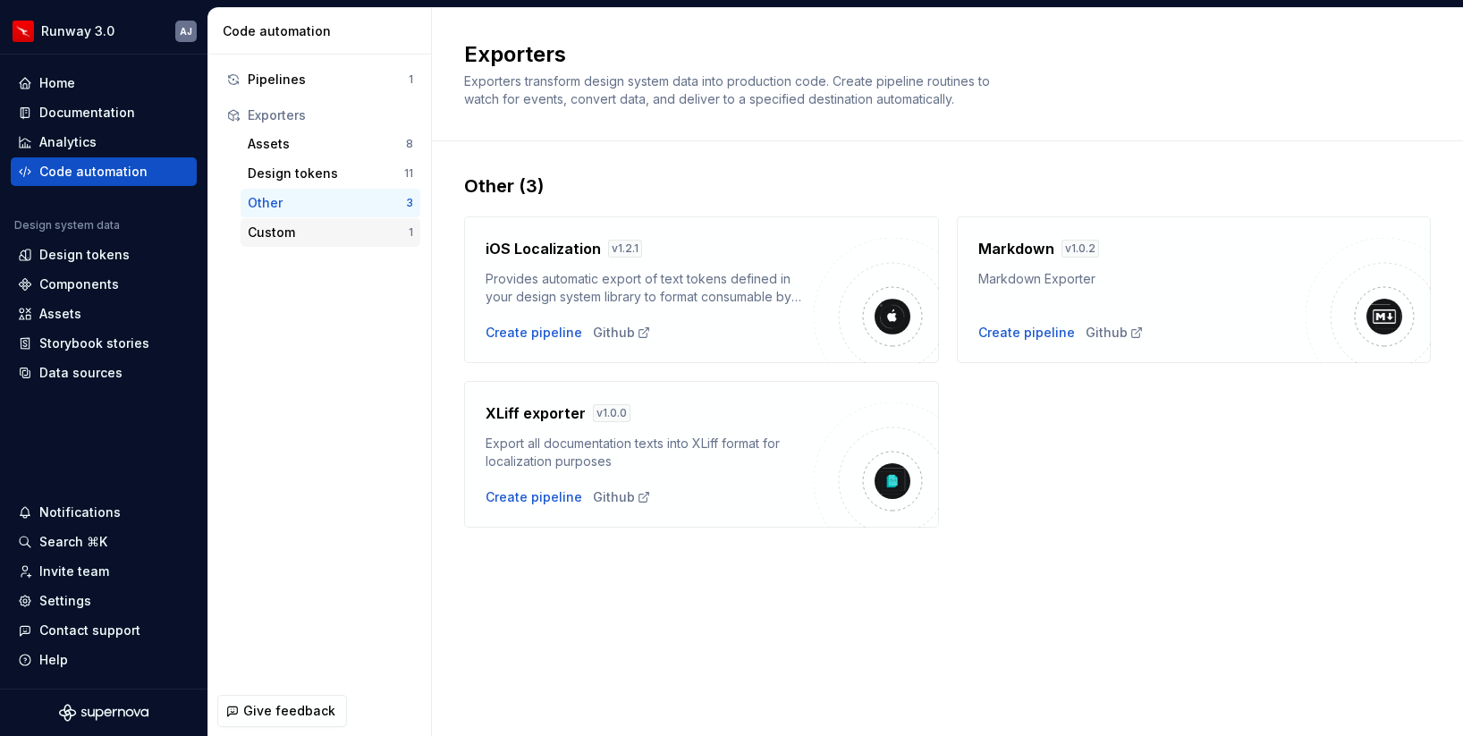
click at [343, 227] on div "Custom" at bounding box center [328, 233] width 161 height 18
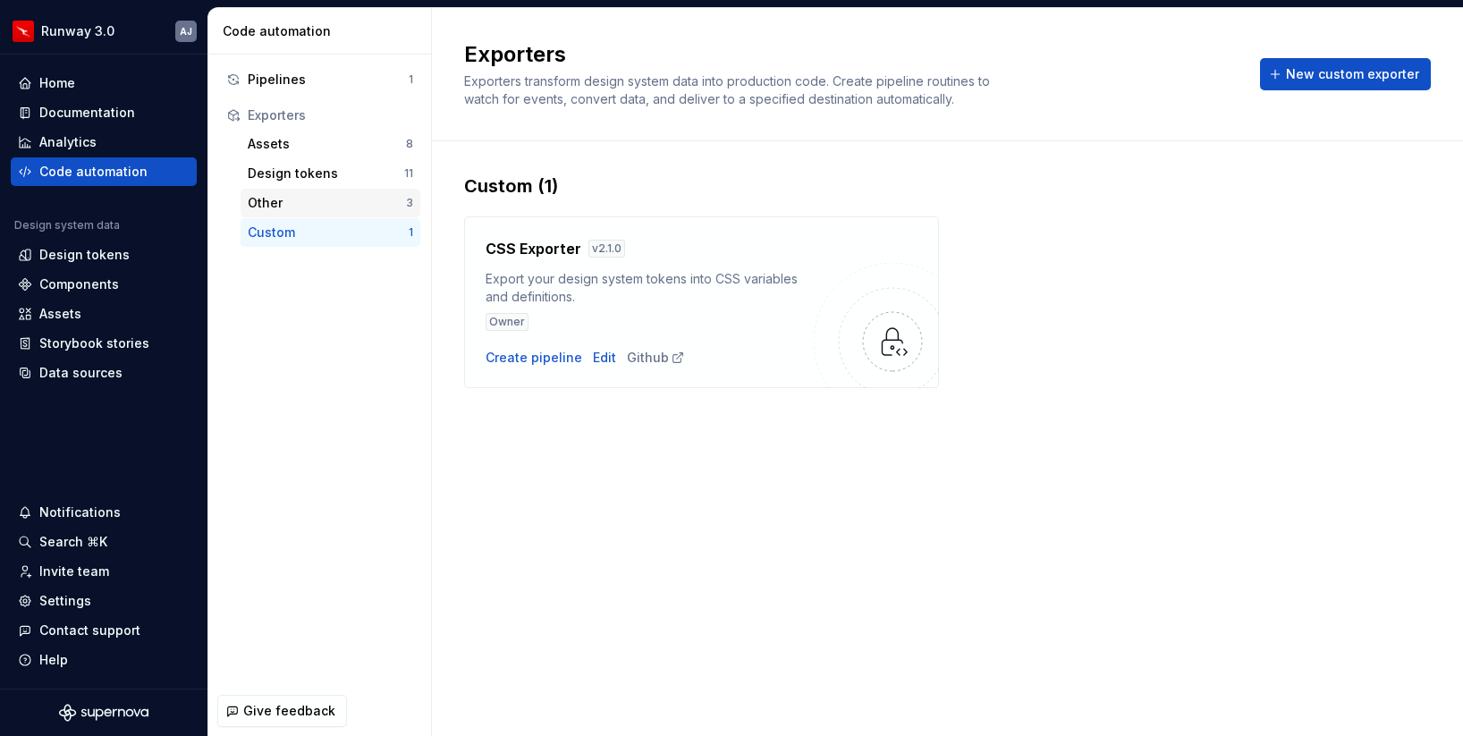
click at [332, 203] on div "Other" at bounding box center [327, 203] width 158 height 18
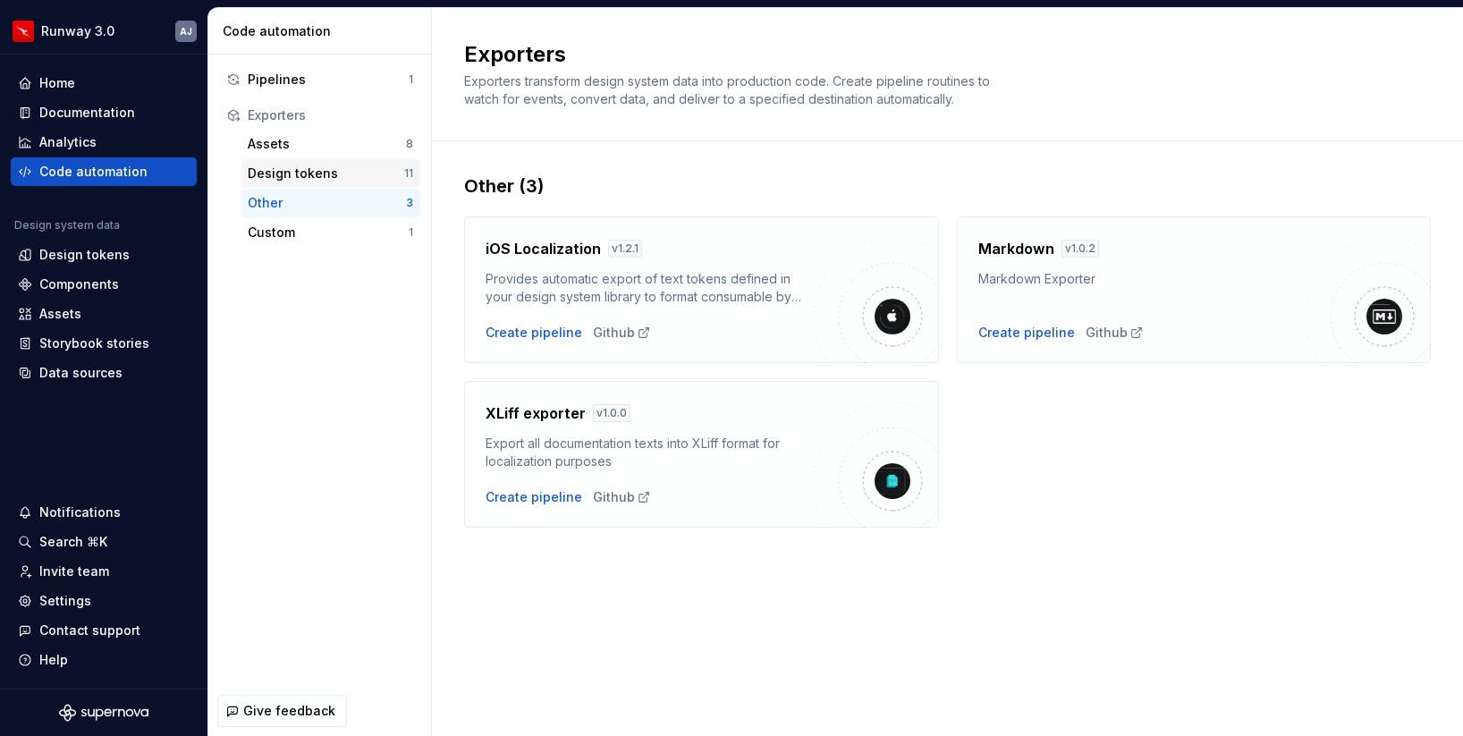
click at [326, 183] on div "Design tokens 11" at bounding box center [331, 173] width 180 height 29
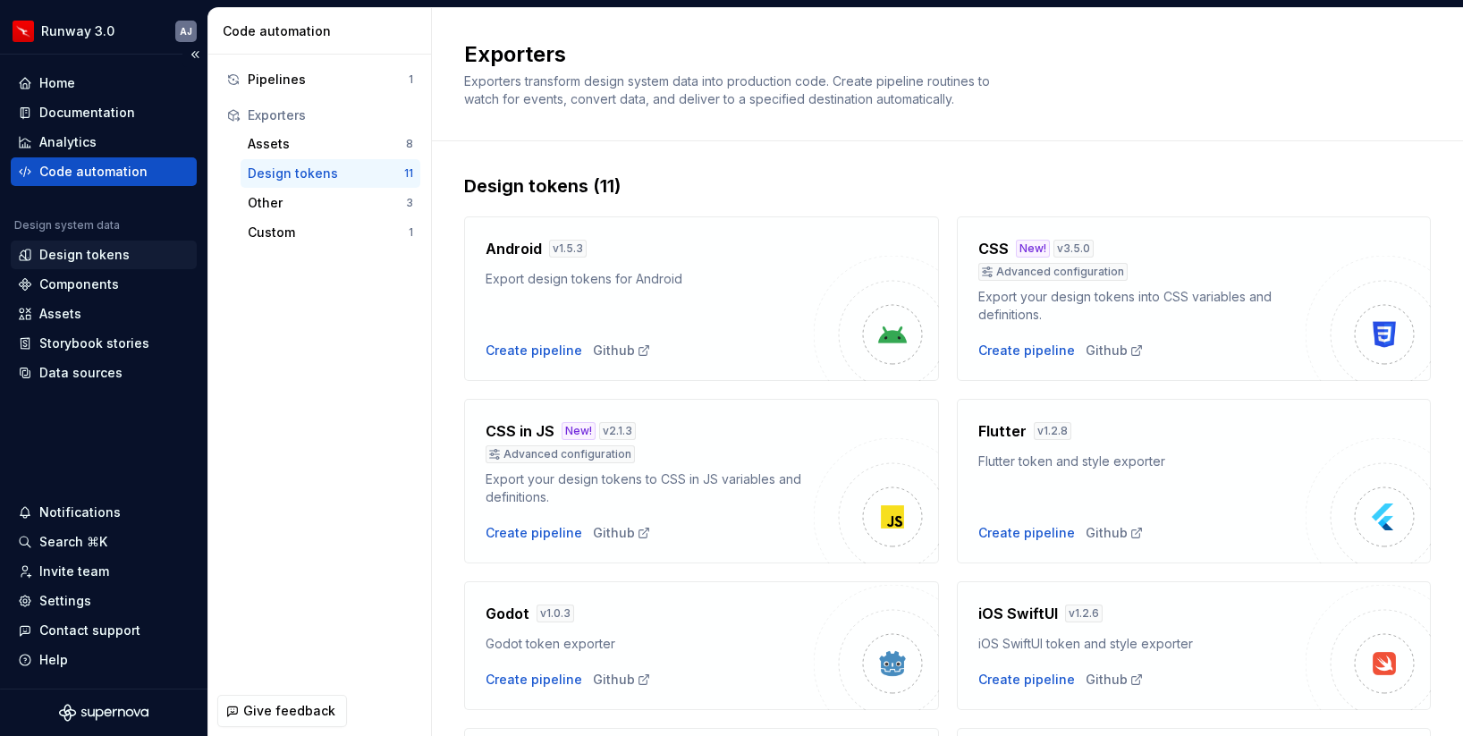
click at [98, 256] on div "Design tokens" at bounding box center [84, 255] width 90 height 18
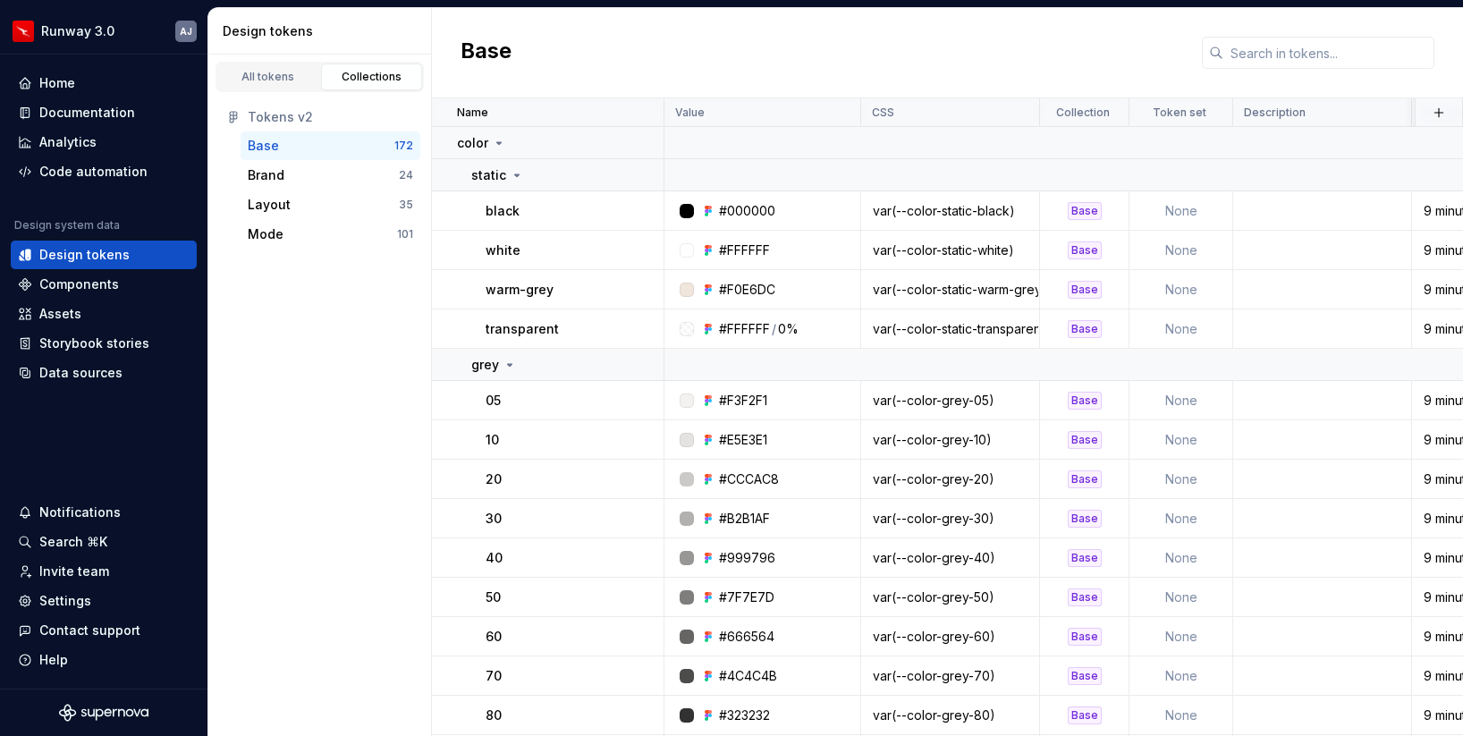
click at [374, 348] on div "All tokens Collections Tokens v2 Base 172 Brand 24 Layout 35 Mode 101" at bounding box center [320, 395] width 224 height 681
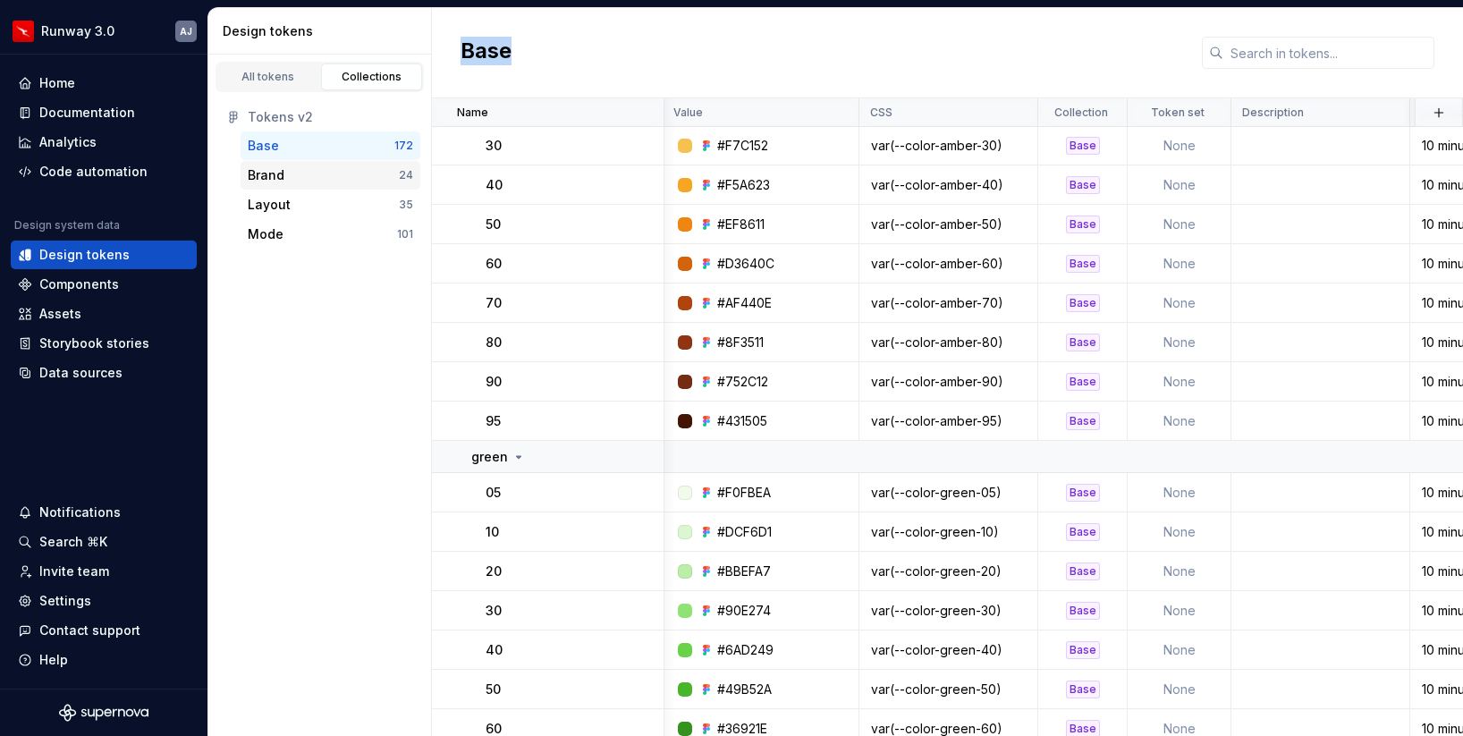
scroll to position [3272, 2]
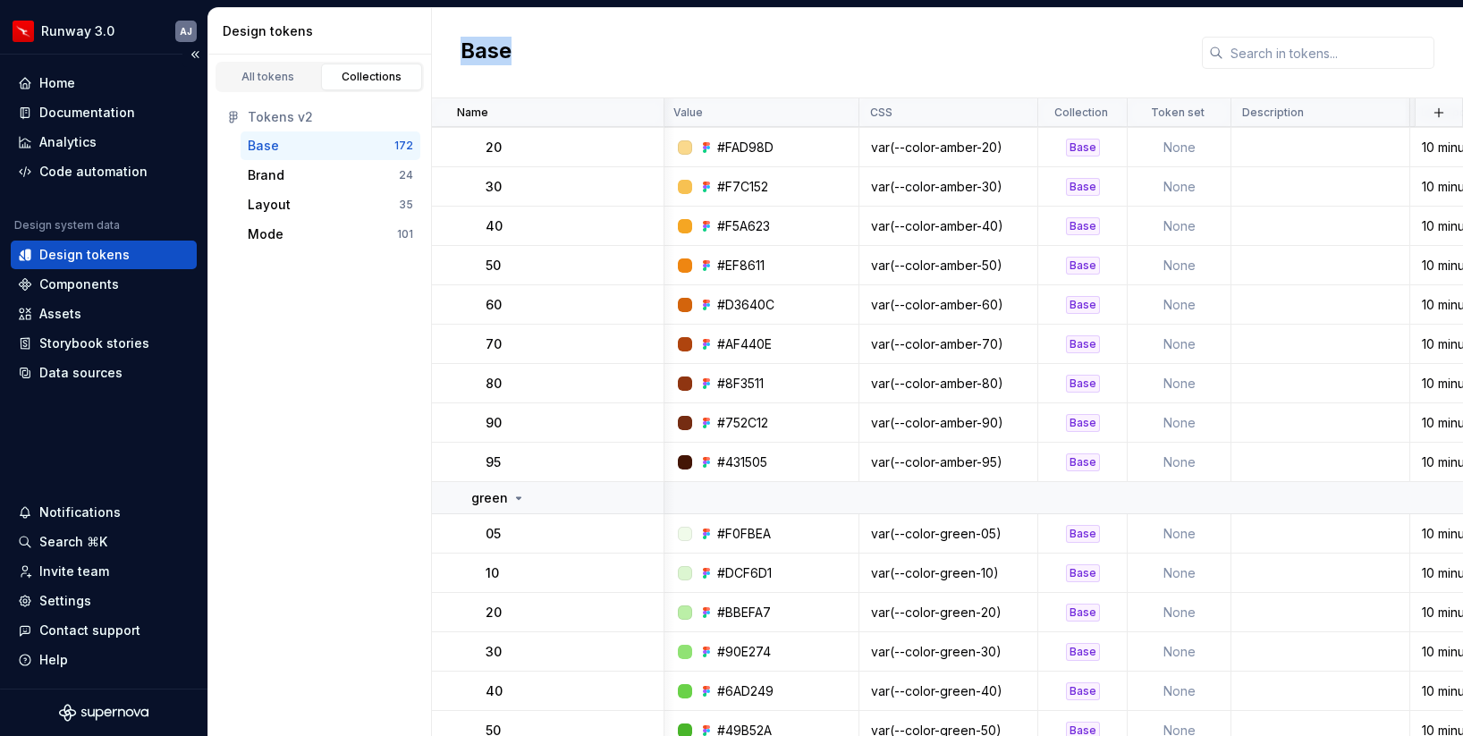
click at [66, 253] on div "Design tokens" at bounding box center [84, 255] width 90 height 18
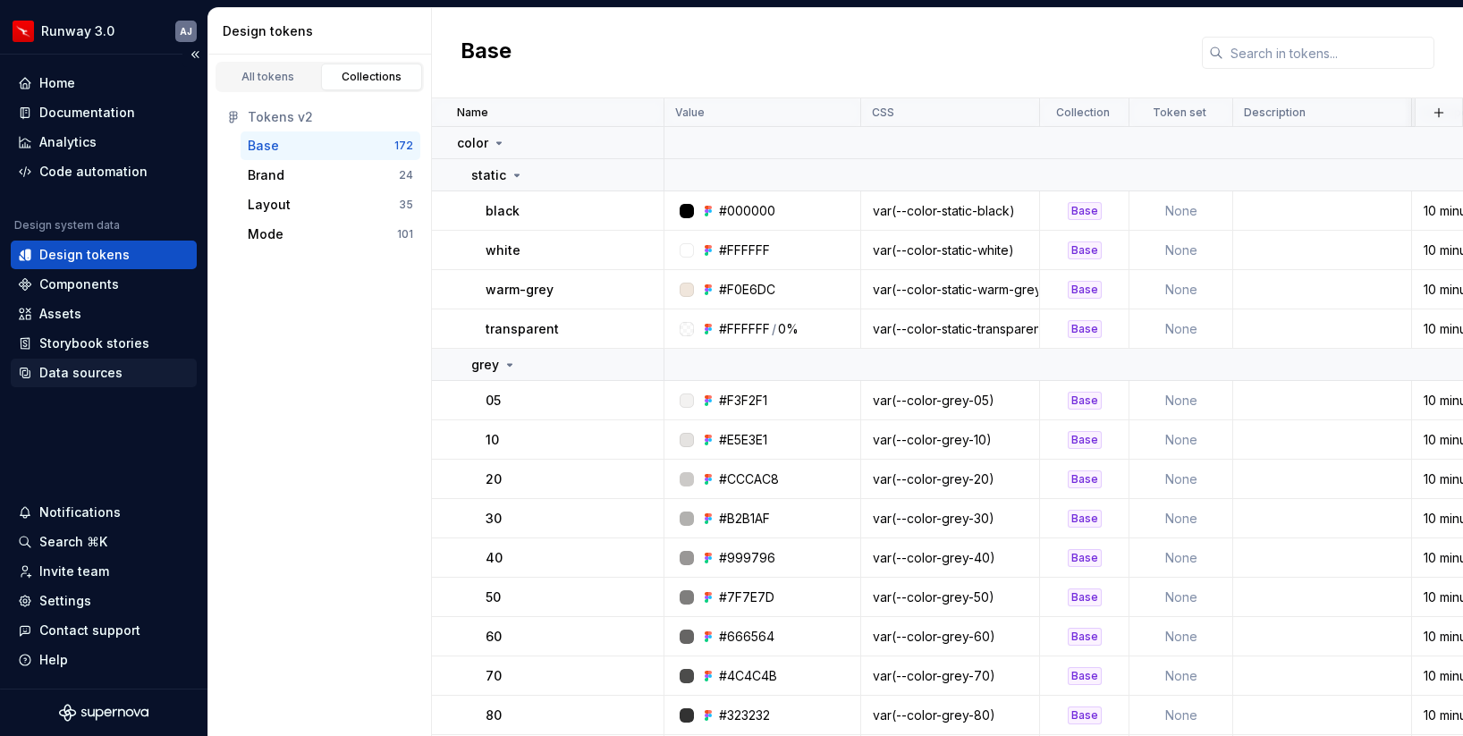
click at [75, 369] on div "Data sources" at bounding box center [80, 373] width 83 height 18
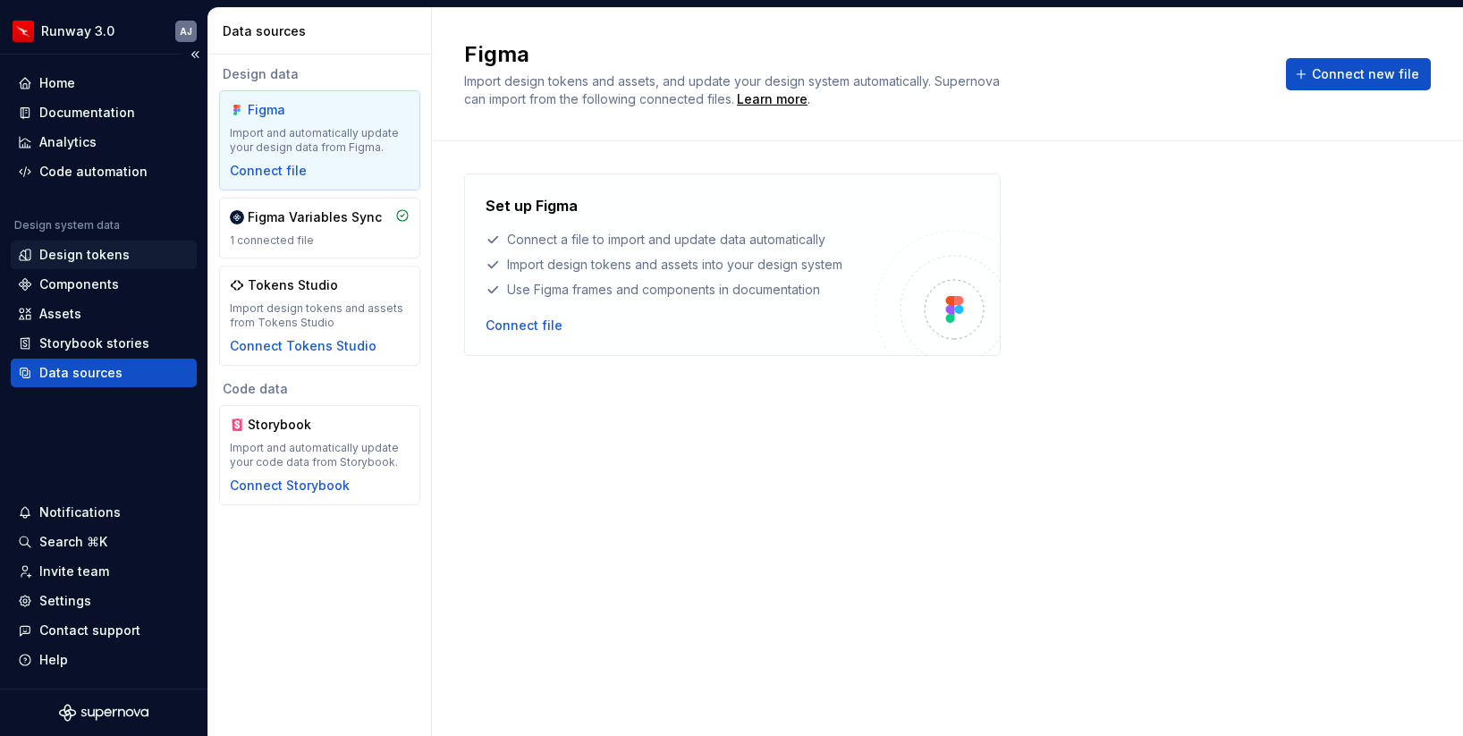
click at [90, 260] on div "Design tokens" at bounding box center [84, 255] width 90 height 18
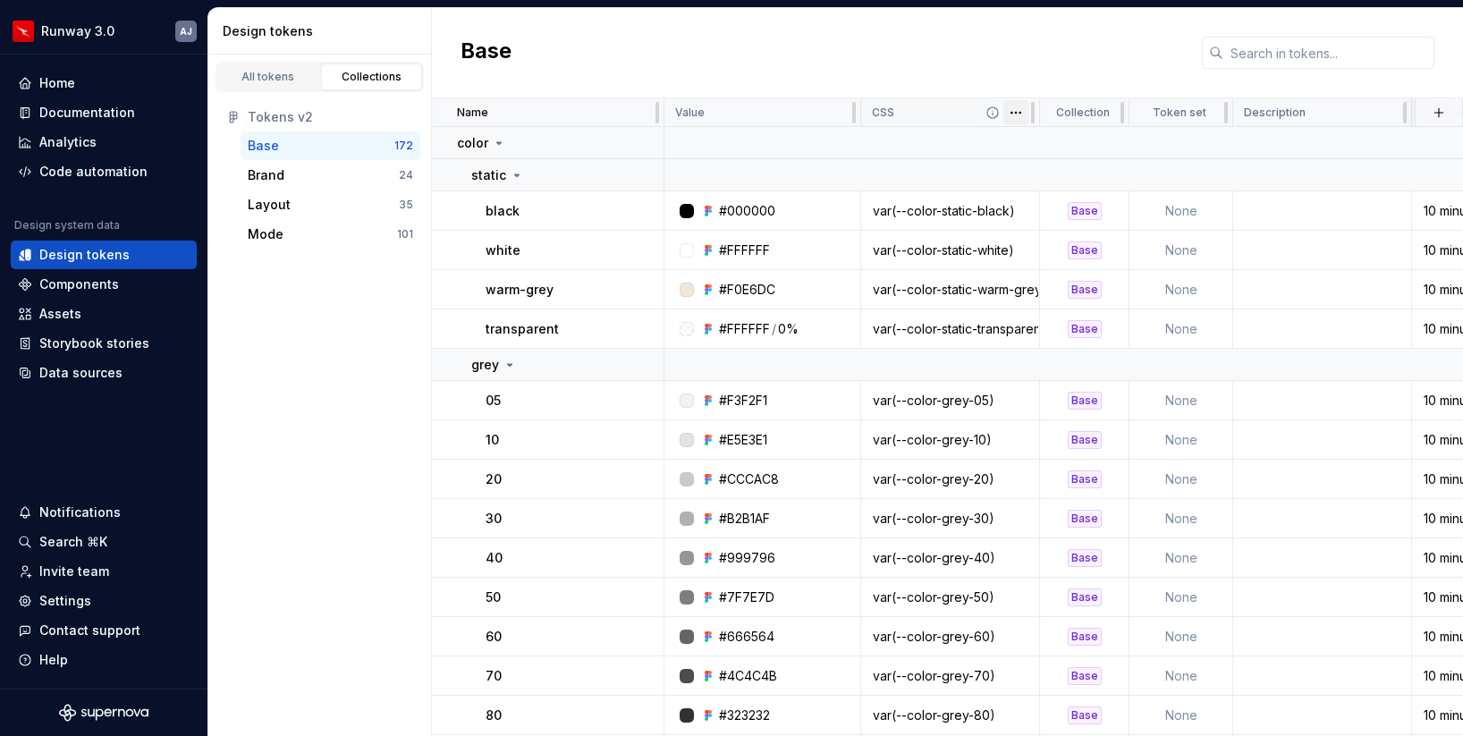
click at [1022, 115] on html "Runway 3.0 AJ Home Documentation Analytics Code automation Design system data D…" at bounding box center [731, 368] width 1463 height 736
click at [823, 123] on html "Runway 3.0 AJ Home Documentation Analytics Code automation Design system data D…" at bounding box center [731, 368] width 1463 height 736
click at [845, 109] on div "Value" at bounding box center [762, 113] width 174 height 14
click at [1019, 114] on html "Runway 3.0 AJ Home Documentation Analytics Code automation Design system data D…" at bounding box center [731, 368] width 1463 height 736
click at [1055, 185] on div "Delete property" at bounding box center [1095, 184] width 116 height 18
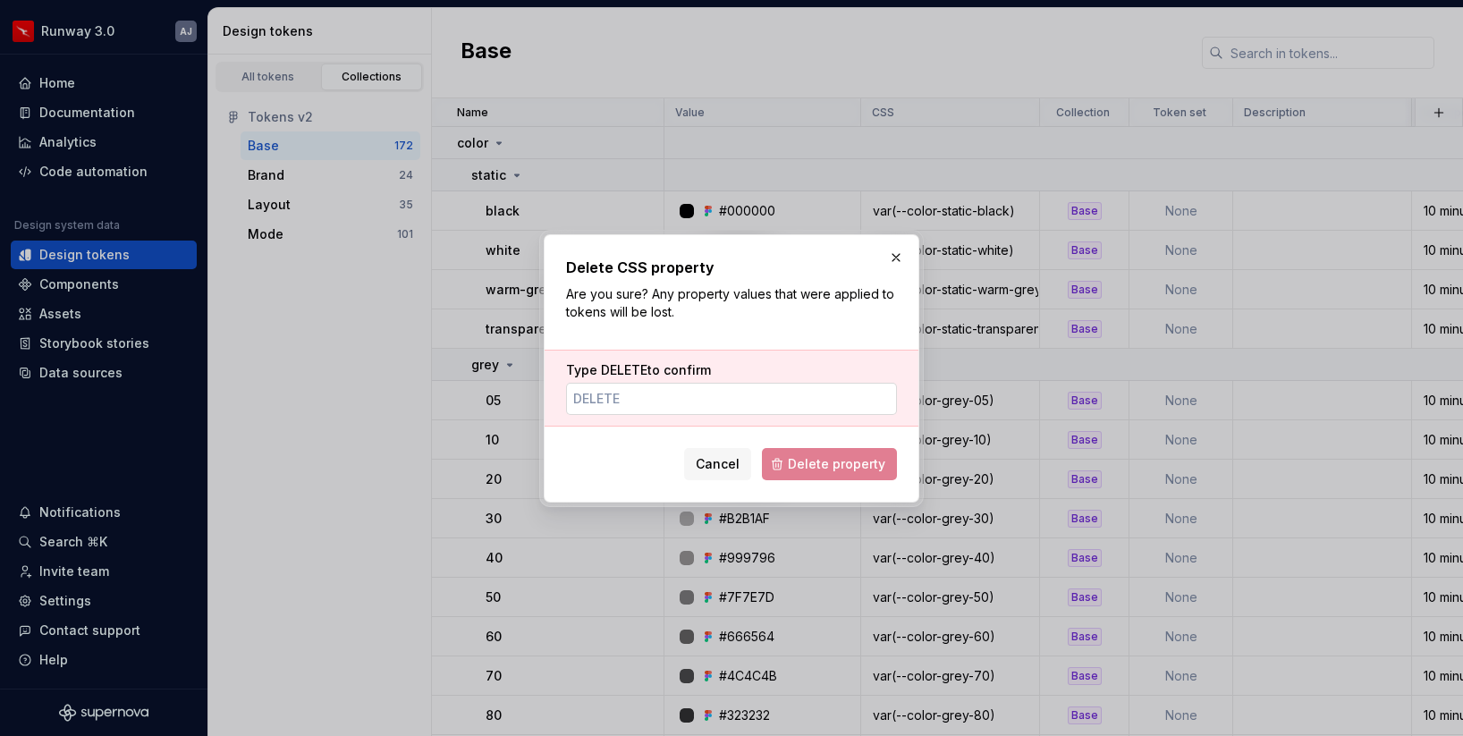
click at [673, 405] on input "Type DELETE to confirm" at bounding box center [731, 399] width 331 height 32
type input "DELETE"
click at [837, 458] on span "Delete property" at bounding box center [836, 464] width 97 height 18
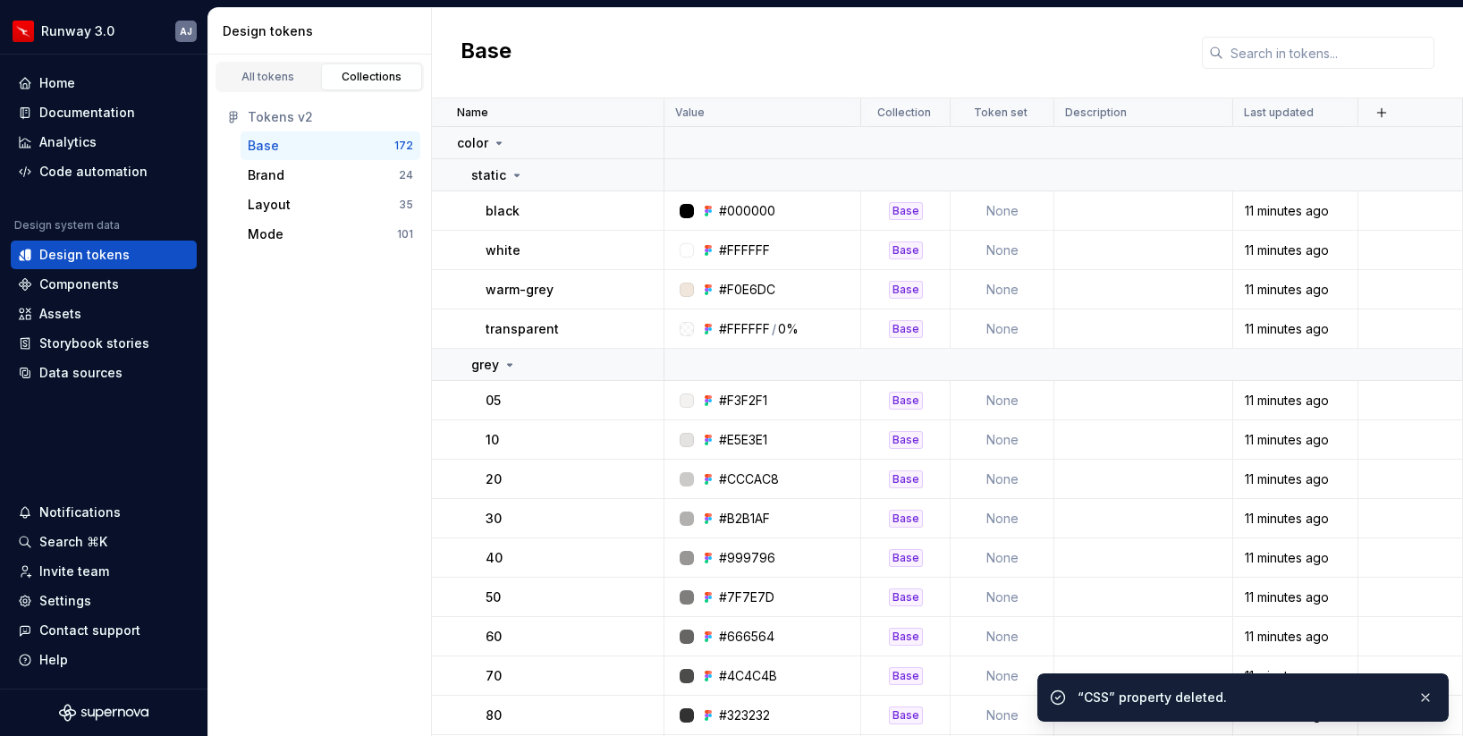
click at [844, 55] on div "Base" at bounding box center [947, 53] width 1031 height 90
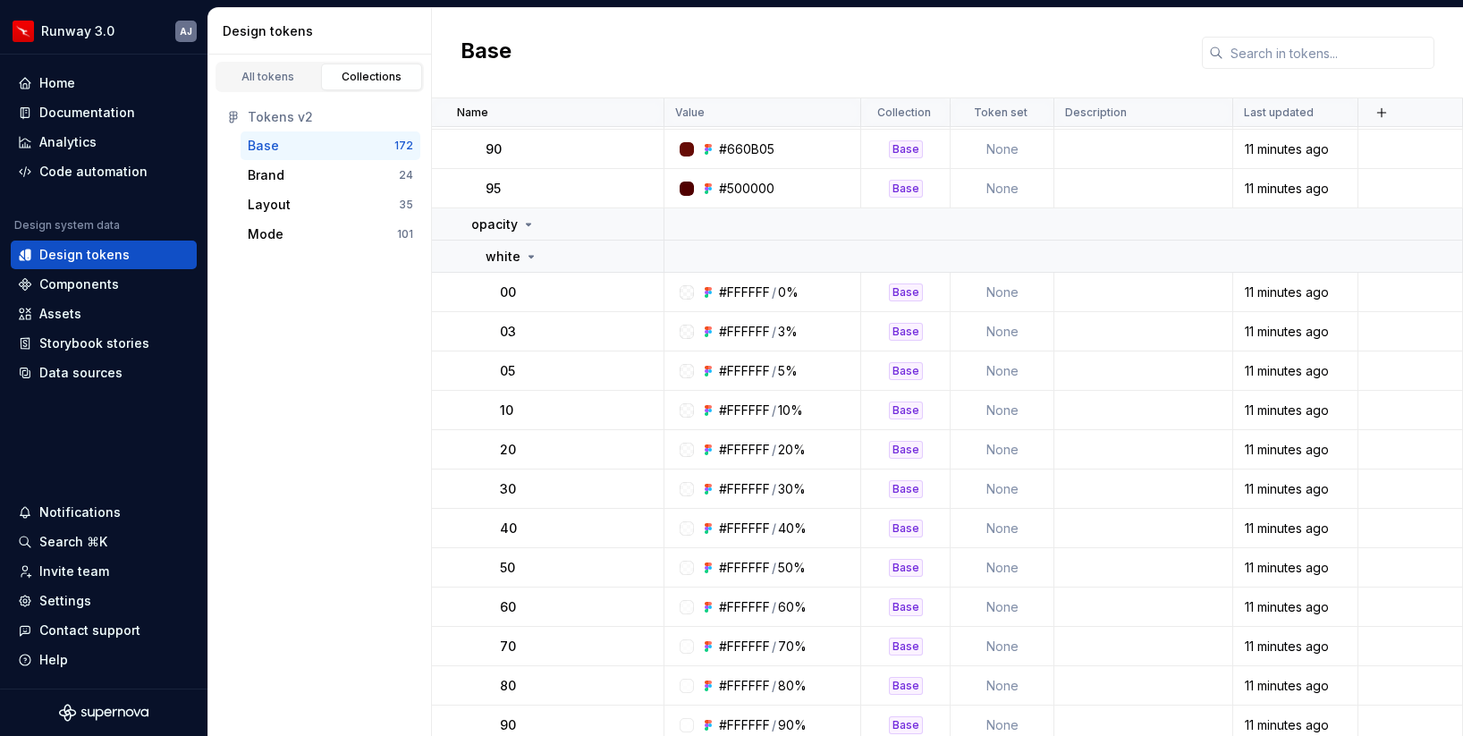
scroll to position [1087, 0]
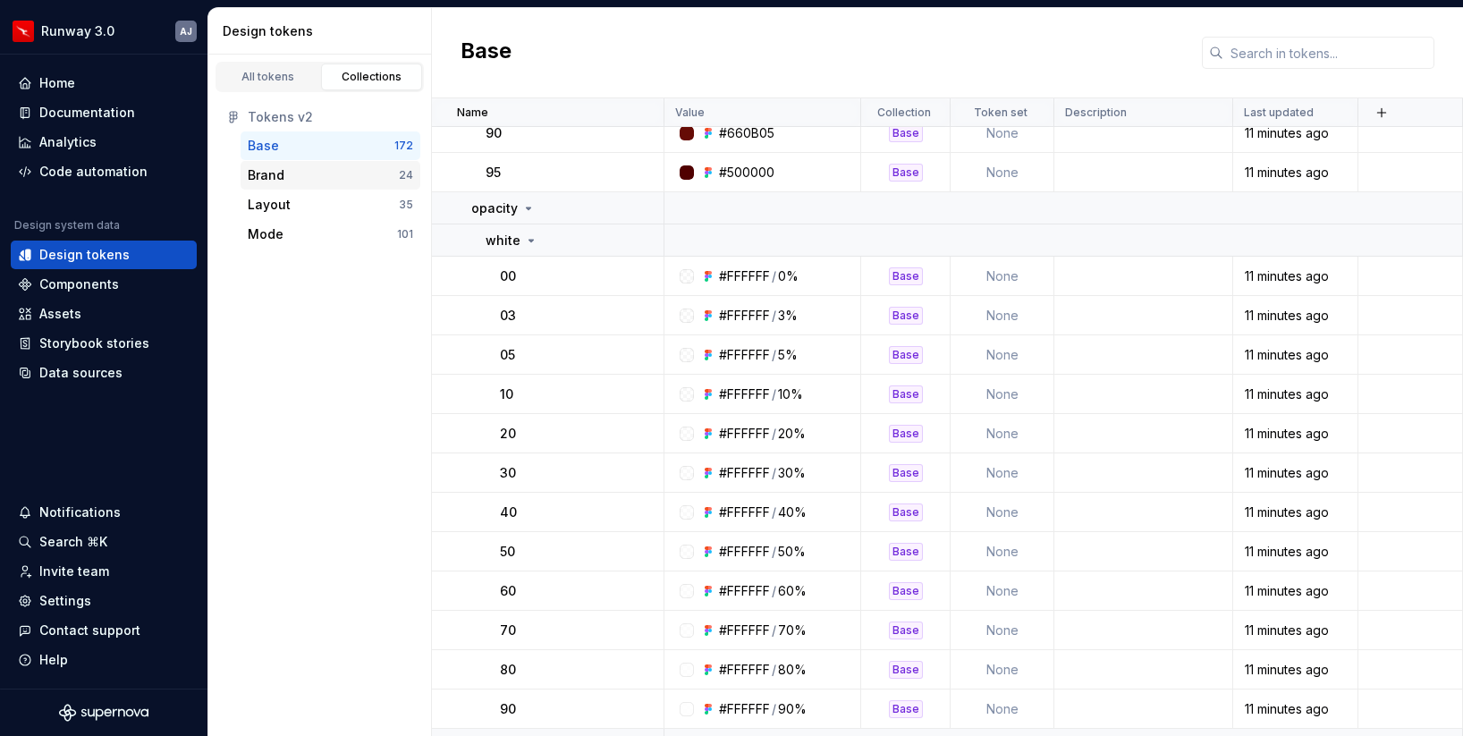
click at [302, 163] on div "Brand 24" at bounding box center [331, 175] width 180 height 29
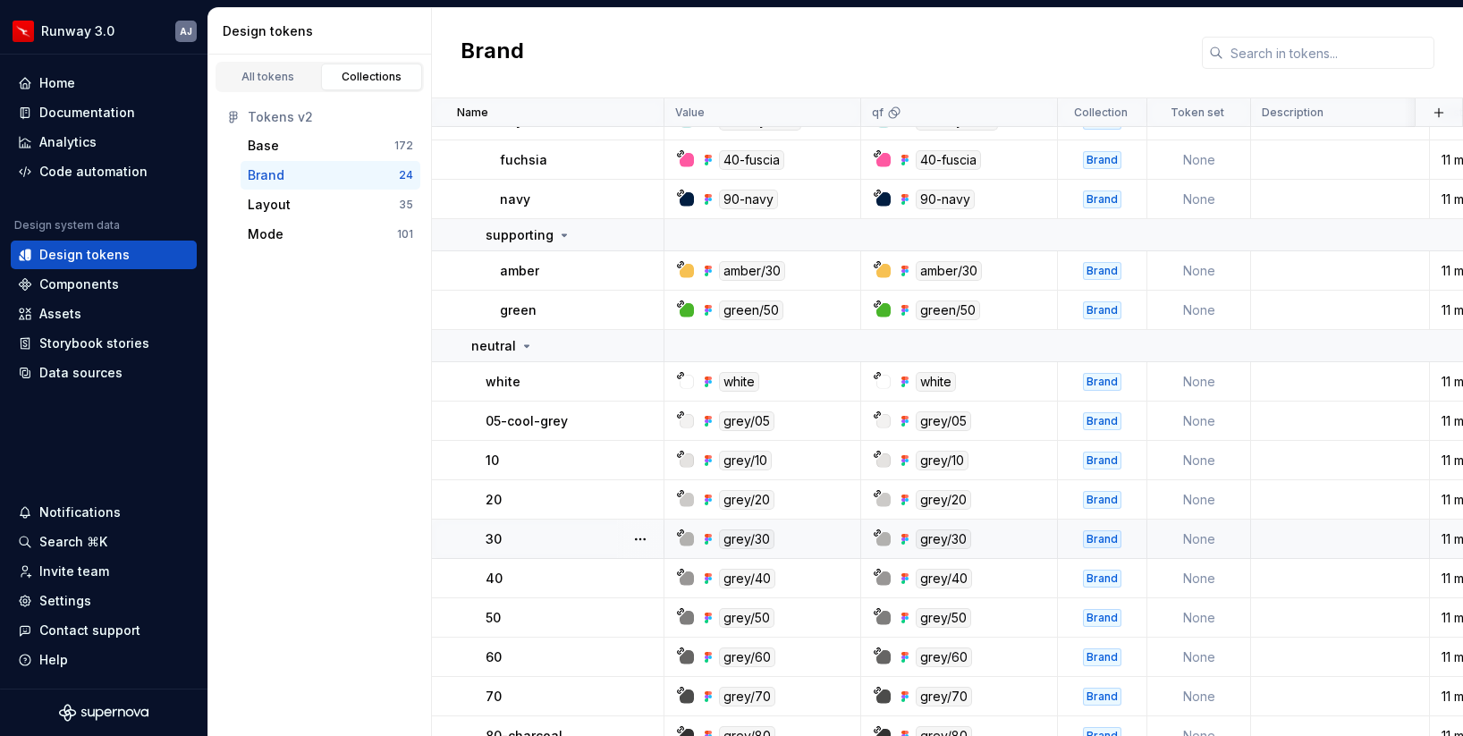
scroll to position [625, 0]
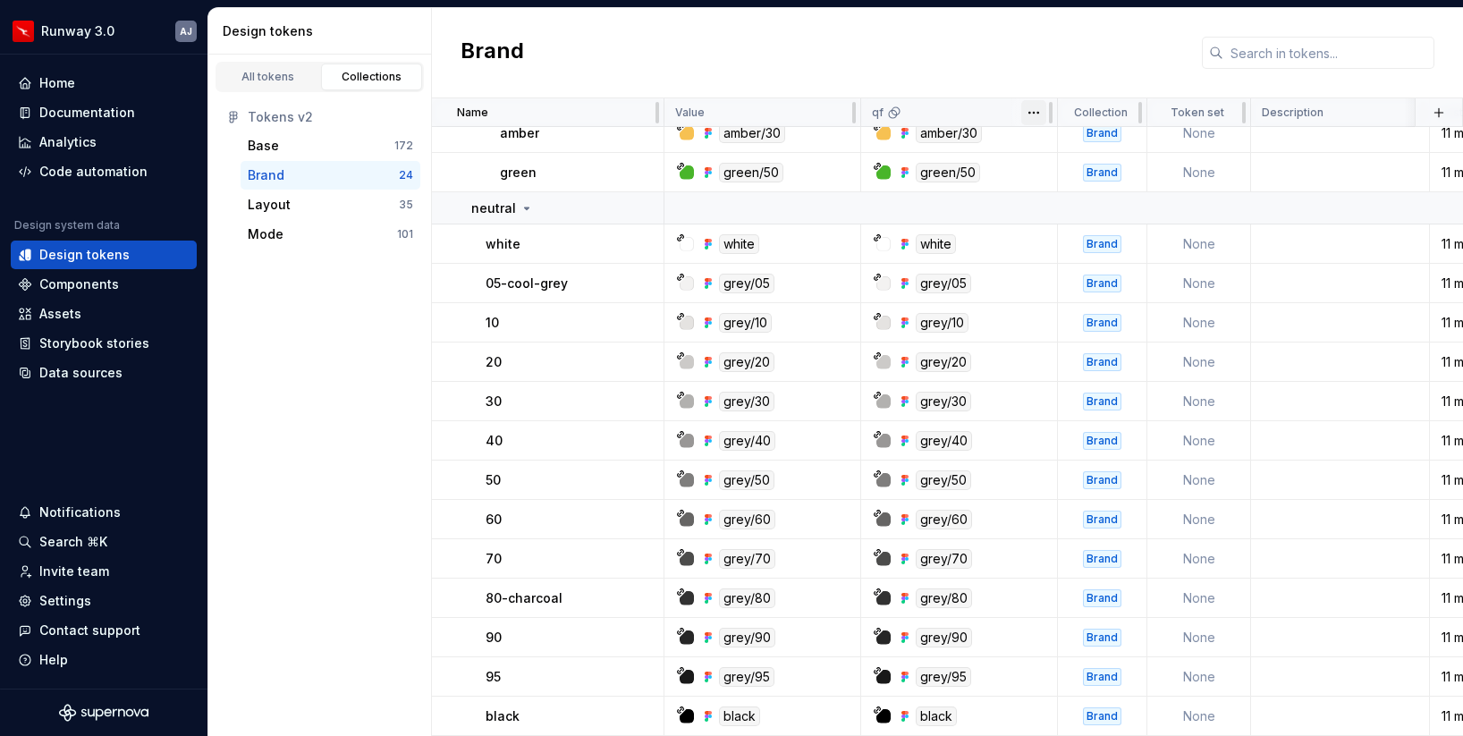
click at [1033, 113] on html "Runway 3.0 AJ Home Documentation Analytics Code automation Design system data D…" at bounding box center [731, 368] width 1463 height 736
click at [976, 60] on html "Runway 3.0 AJ Home Documentation Analytics Code automation Design system data D…" at bounding box center [731, 368] width 1463 height 736
click at [299, 199] on div "Layout" at bounding box center [323, 205] width 151 height 18
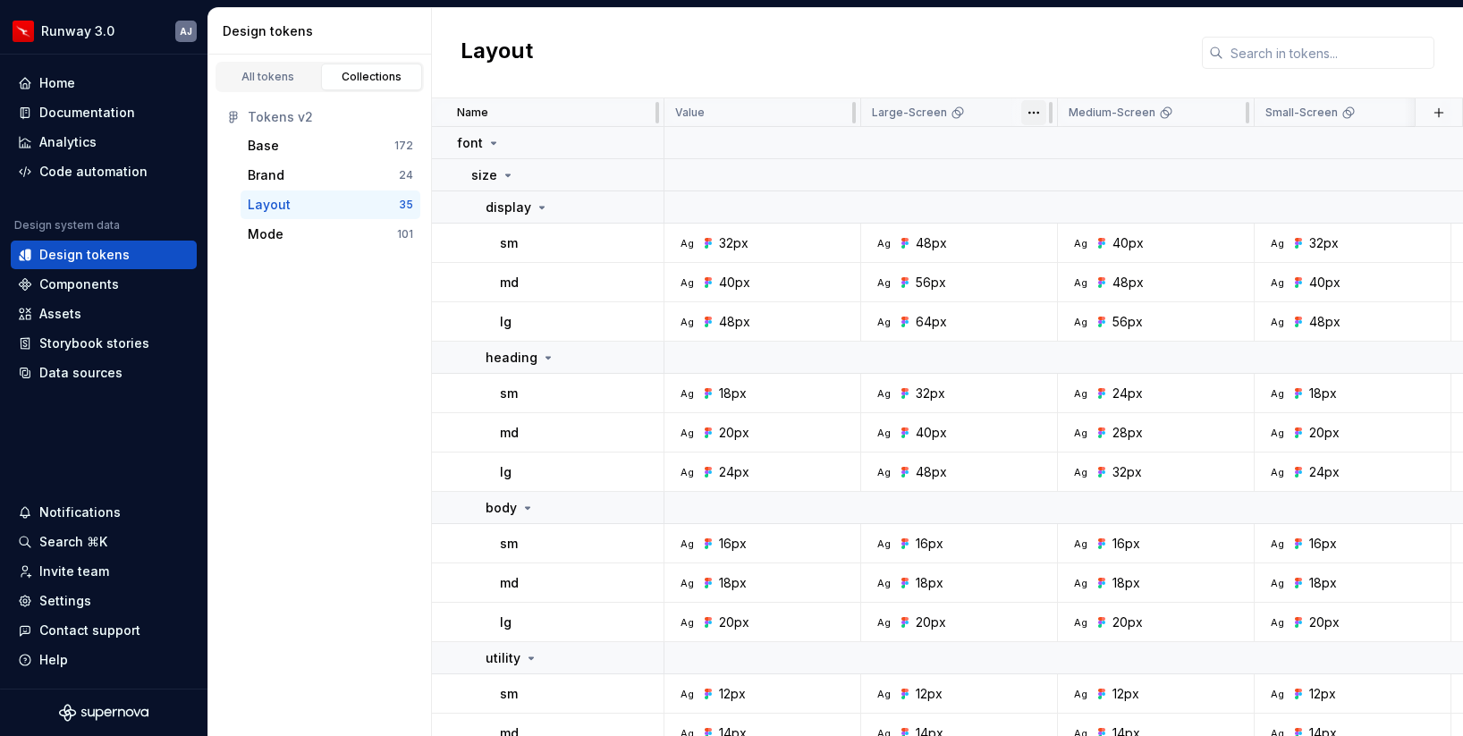
click at [1028, 111] on html "Runway 3.0 AJ Home Documentation Analytics Code automation Design system data D…" at bounding box center [731, 368] width 1463 height 736
click at [981, 44] on html "Runway 3.0 AJ Home Documentation Analytics Code automation Design system data D…" at bounding box center [731, 368] width 1463 height 736
click at [309, 237] on div "Mode" at bounding box center [322, 234] width 149 height 18
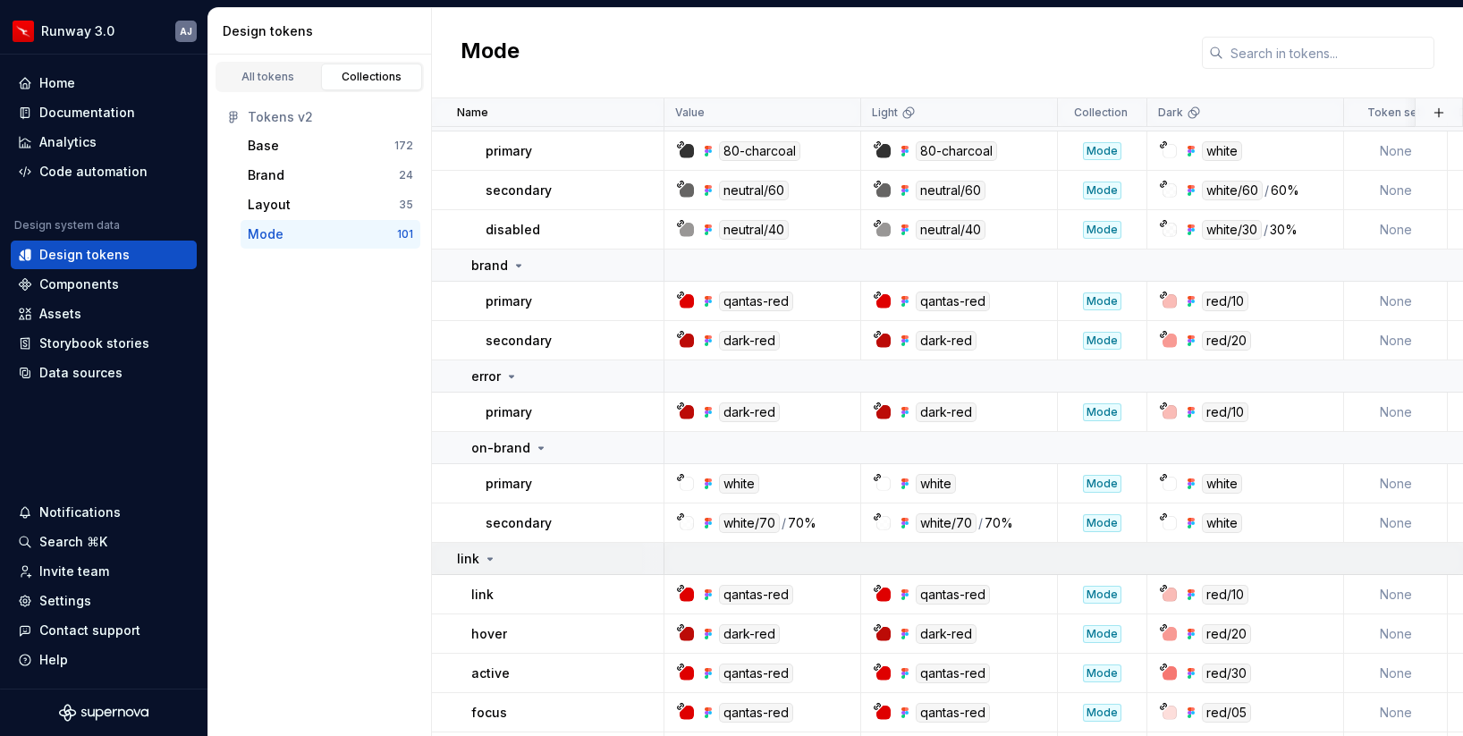
scroll to position [1505, 0]
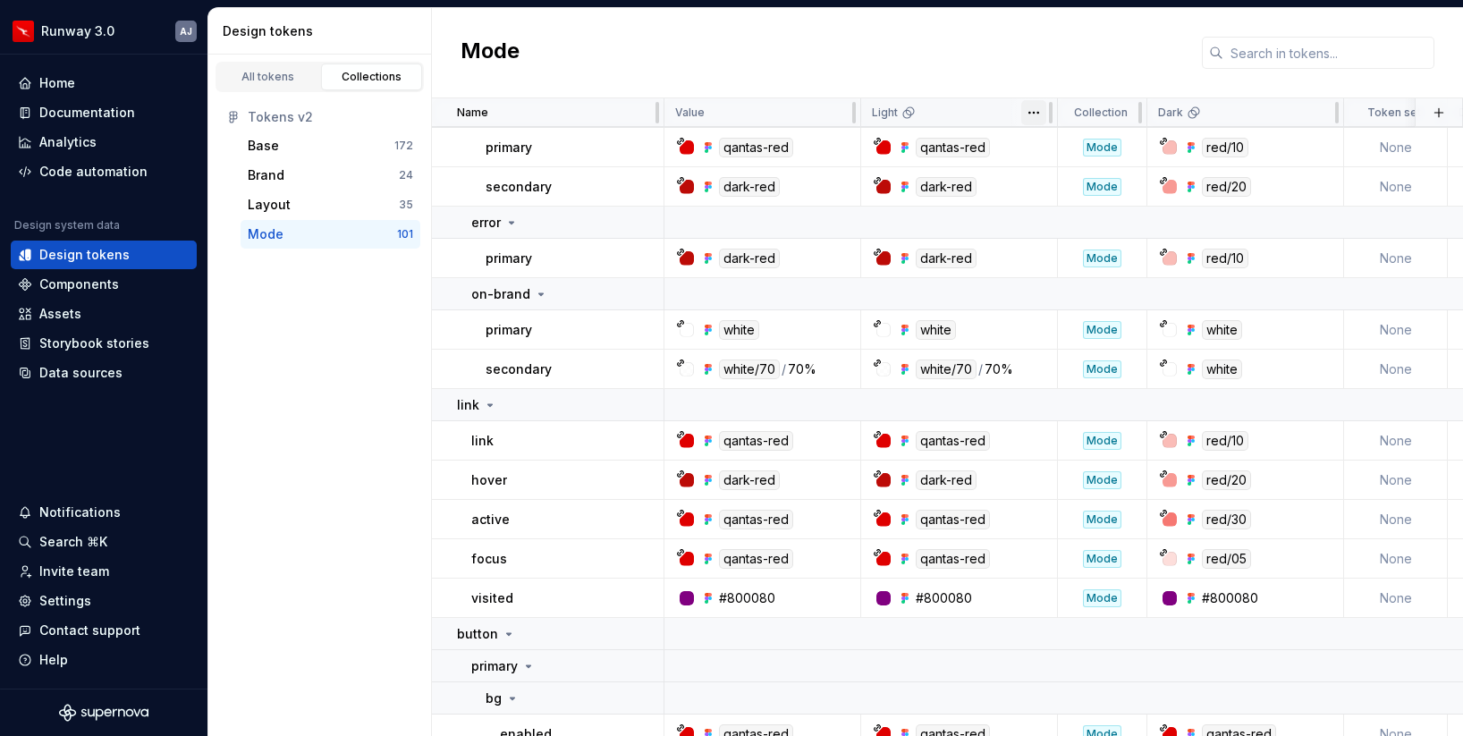
click at [1037, 115] on html "Runway 3.0 AJ Home Documentation Analytics Code automation Design system data D…" at bounding box center [731, 368] width 1463 height 736
click at [1050, 139] on div "Edit theme" at bounding box center [1102, 147] width 152 height 29
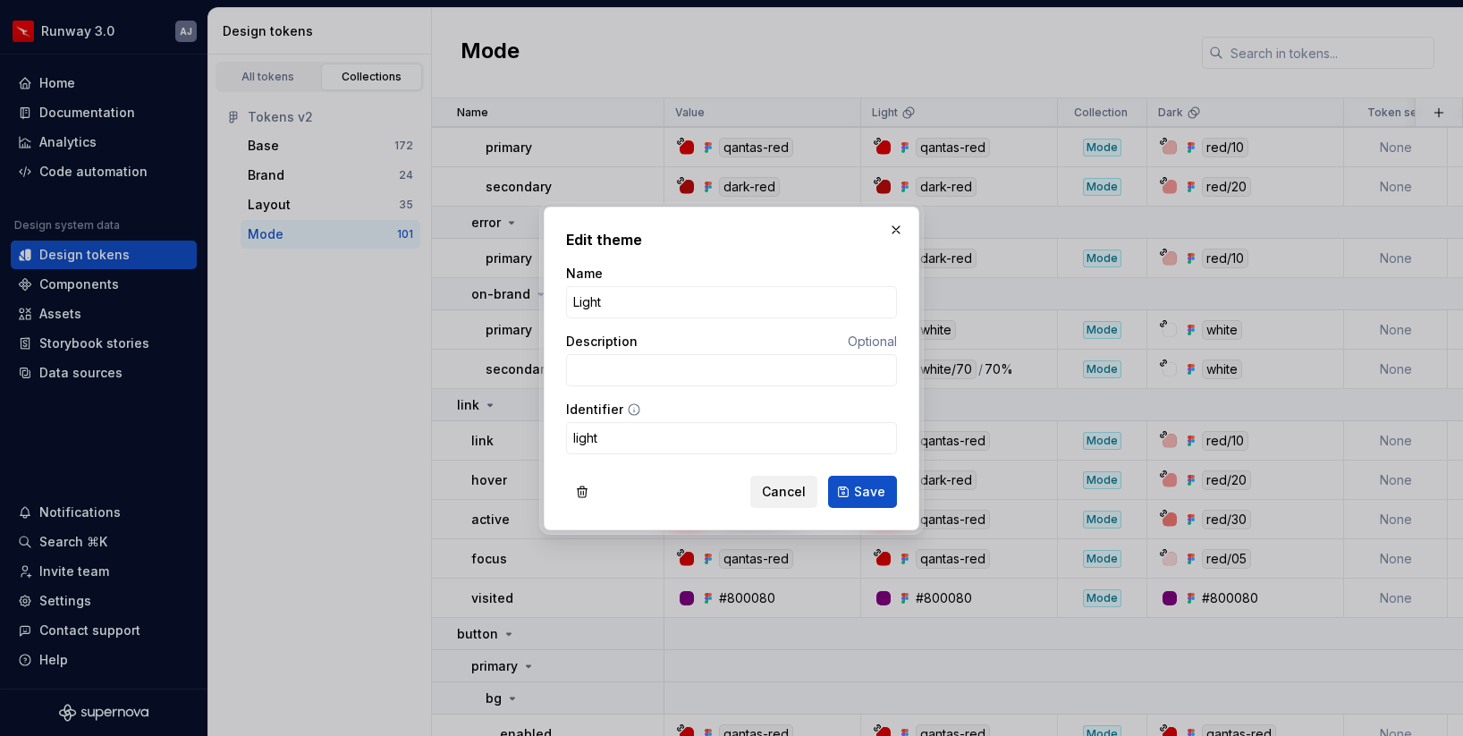
click at [793, 504] on button "Cancel" at bounding box center [783, 492] width 67 height 32
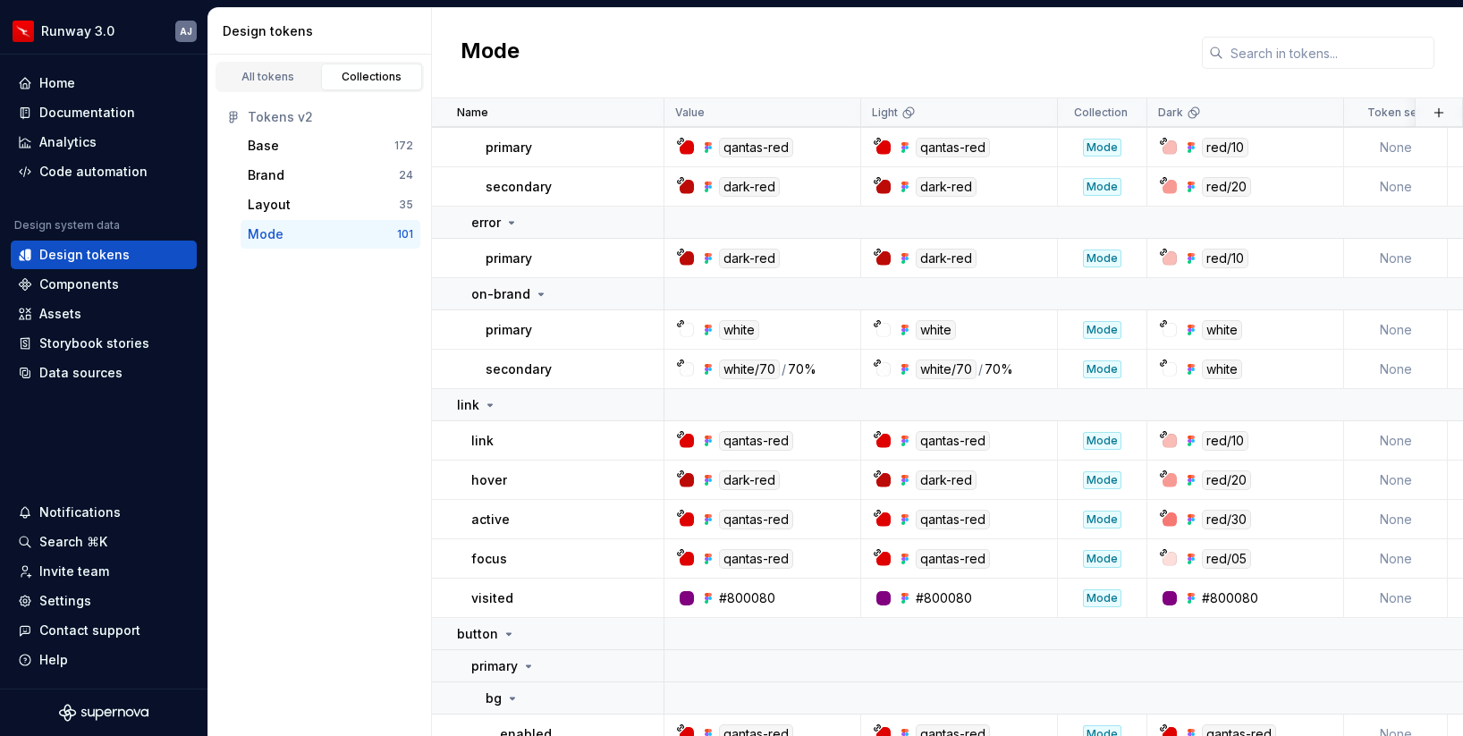
click at [920, 37] on div "Mode" at bounding box center [947, 53] width 1031 height 90
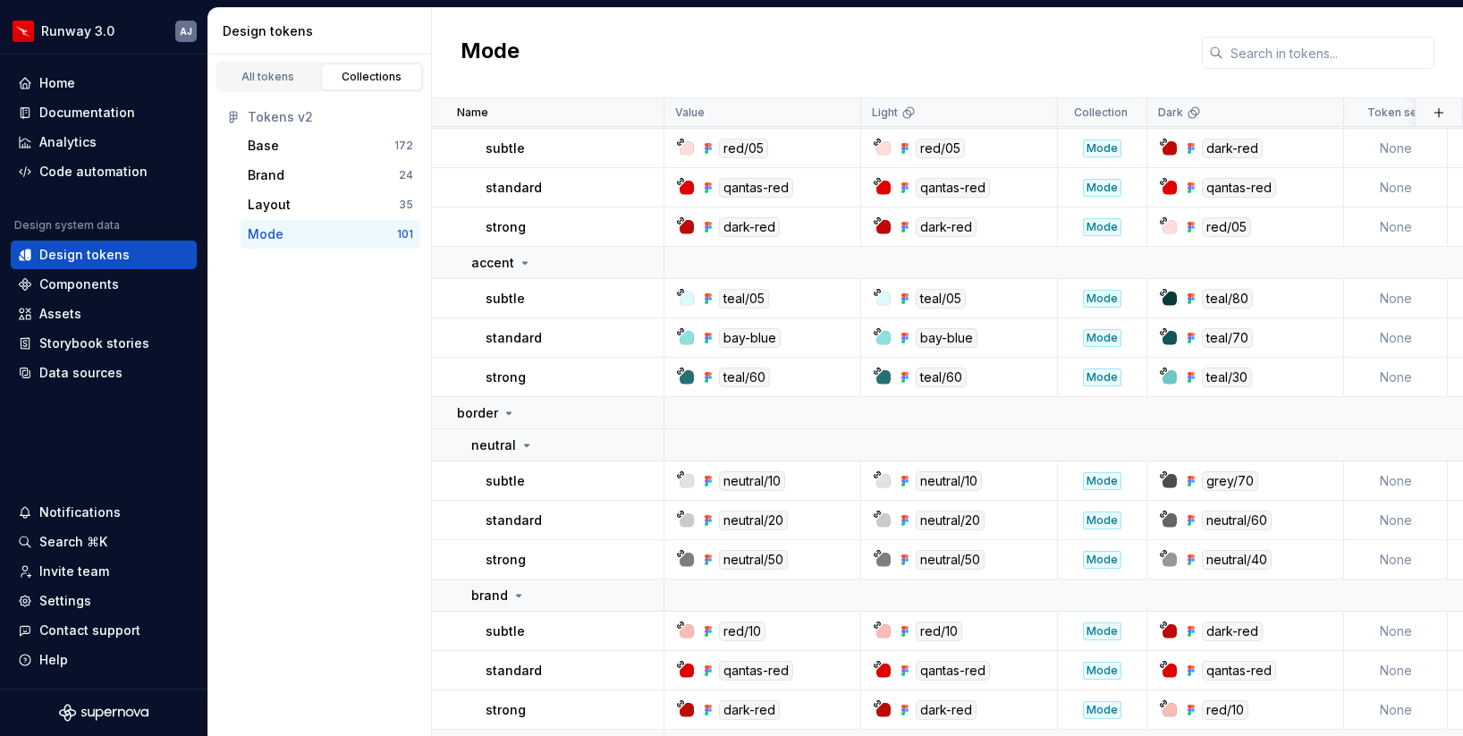
scroll to position [0, 0]
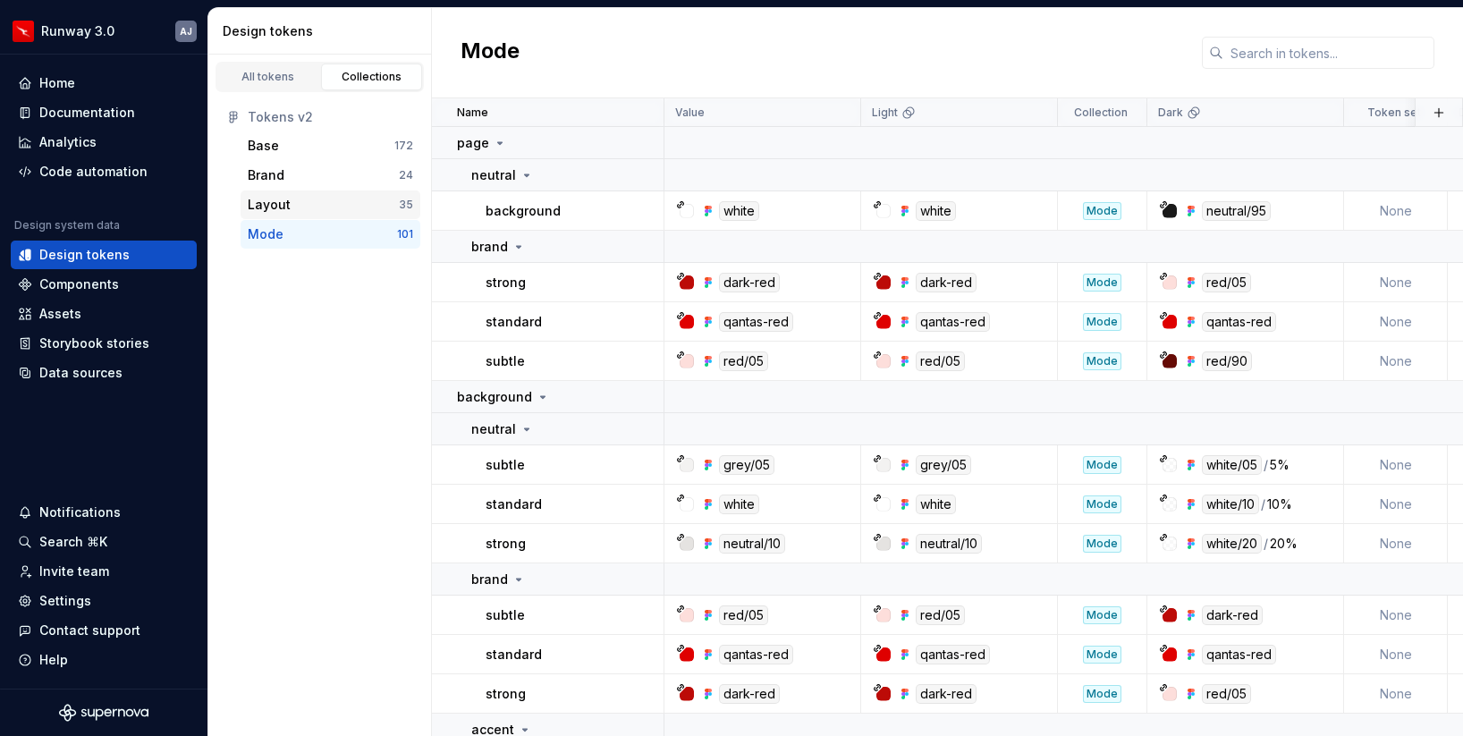
click at [309, 206] on div "Layout" at bounding box center [323, 205] width 151 height 18
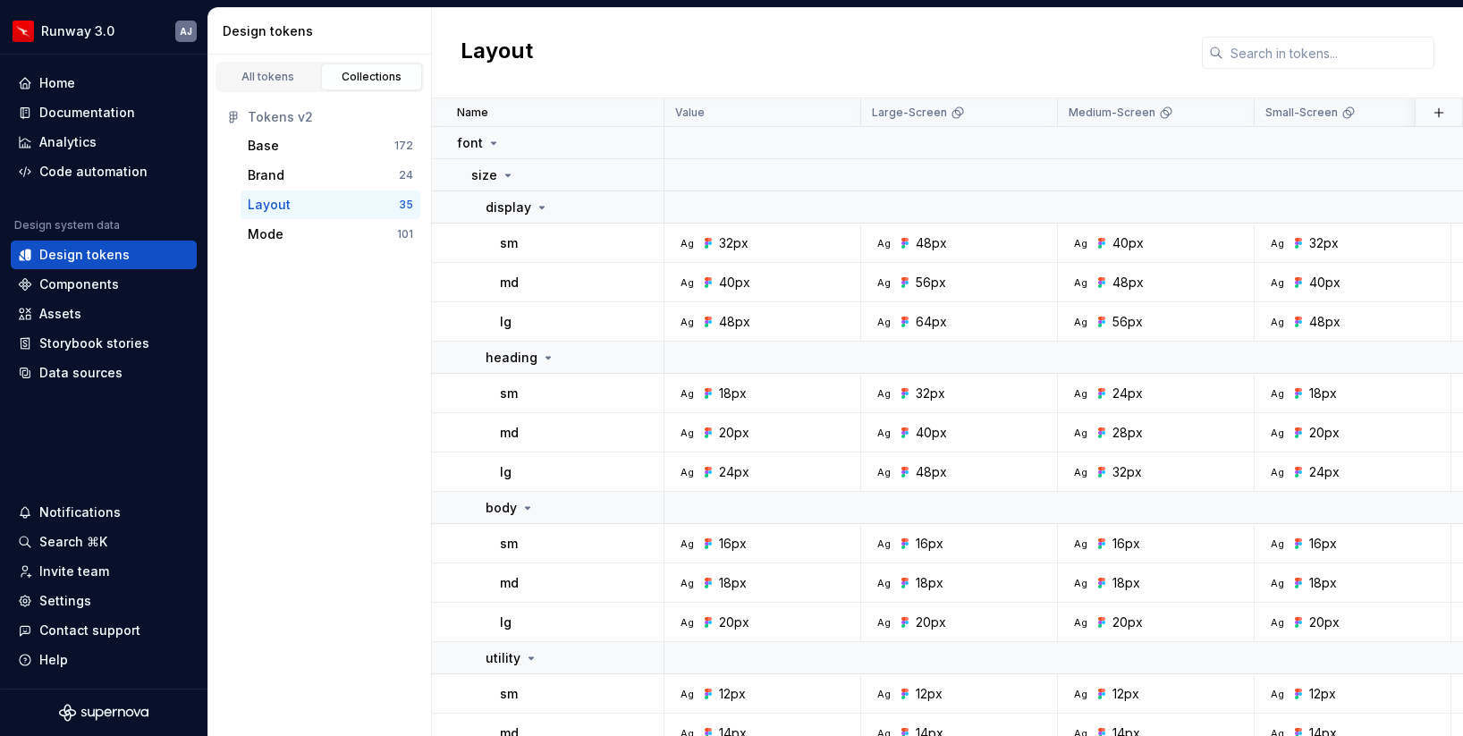
click at [617, 59] on div "Layout" at bounding box center [947, 53] width 1031 height 90
click at [365, 231] on div "Mode" at bounding box center [322, 234] width 149 height 18
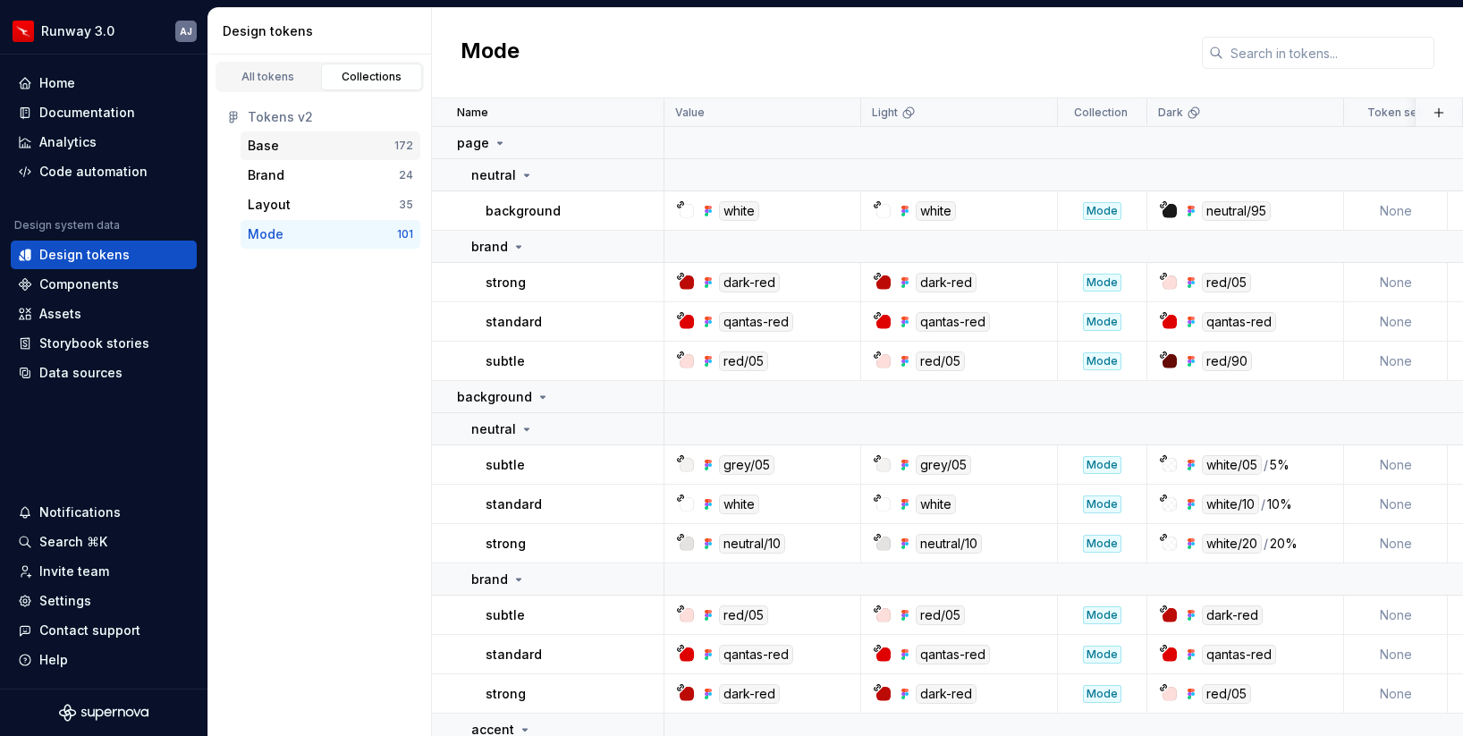
click at [356, 142] on div "Base" at bounding box center [321, 146] width 147 height 18
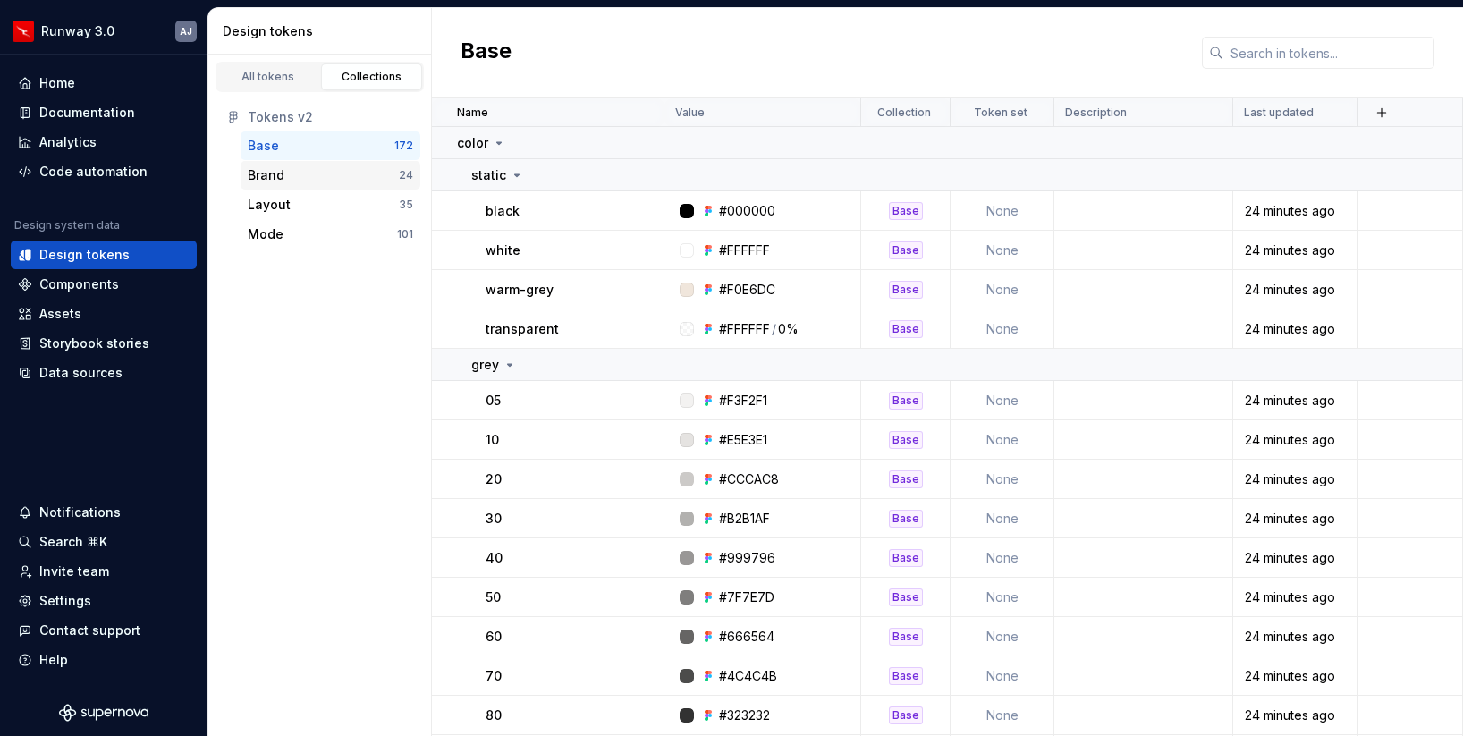
click at [365, 187] on div "Brand 24" at bounding box center [331, 175] width 180 height 29
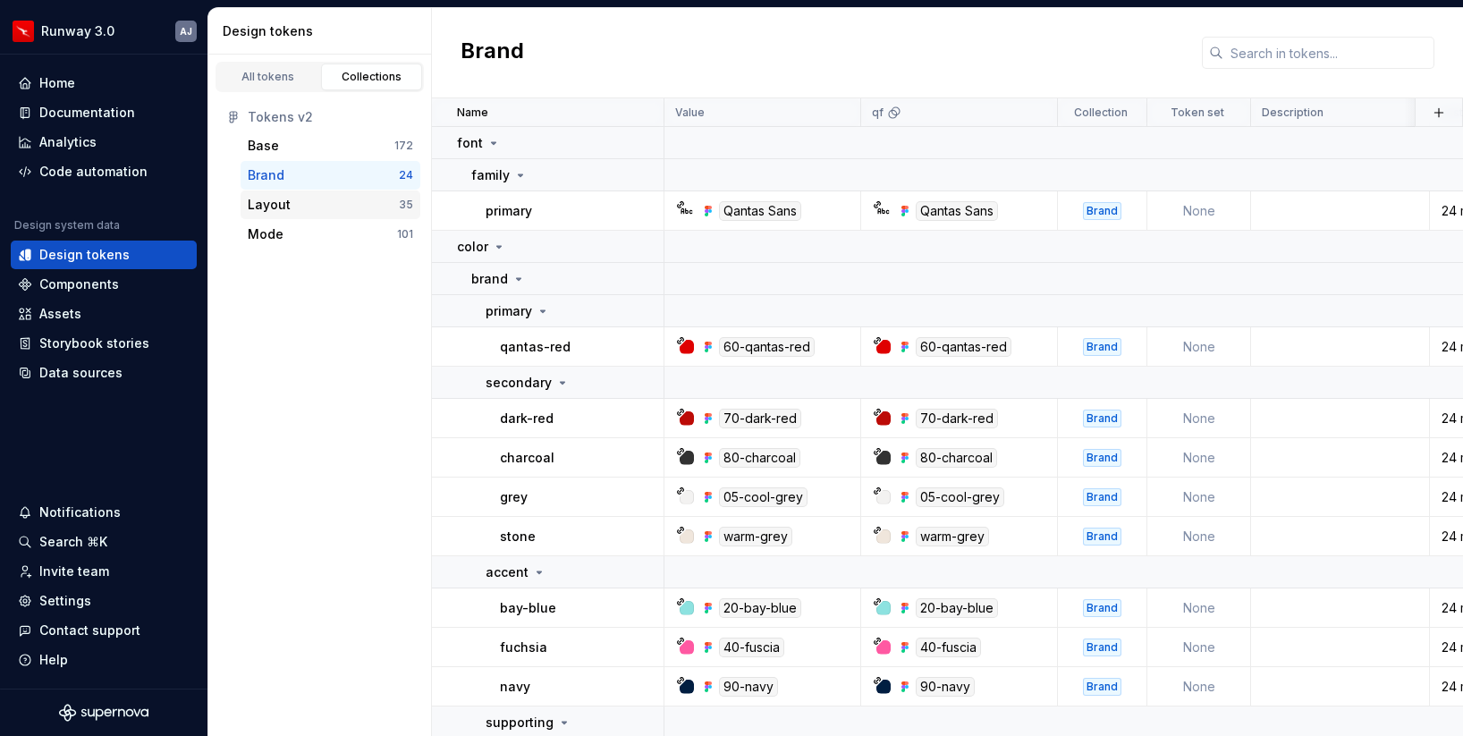
click at [367, 199] on div "Layout" at bounding box center [323, 205] width 151 height 18
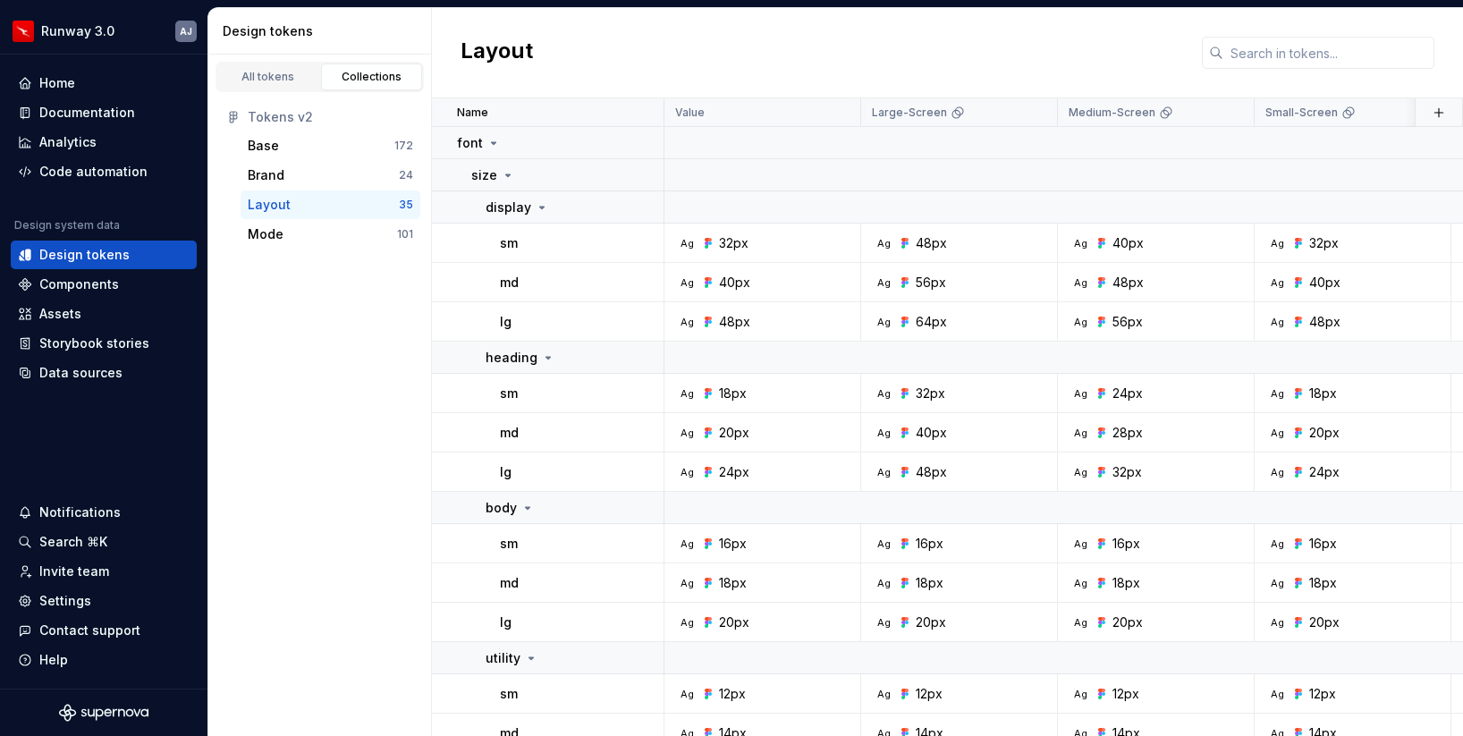
click at [368, 218] on div "Layout 35" at bounding box center [331, 204] width 180 height 29
click at [372, 169] on div "Brand" at bounding box center [323, 175] width 151 height 18
click at [368, 137] on div "Base" at bounding box center [321, 146] width 147 height 18
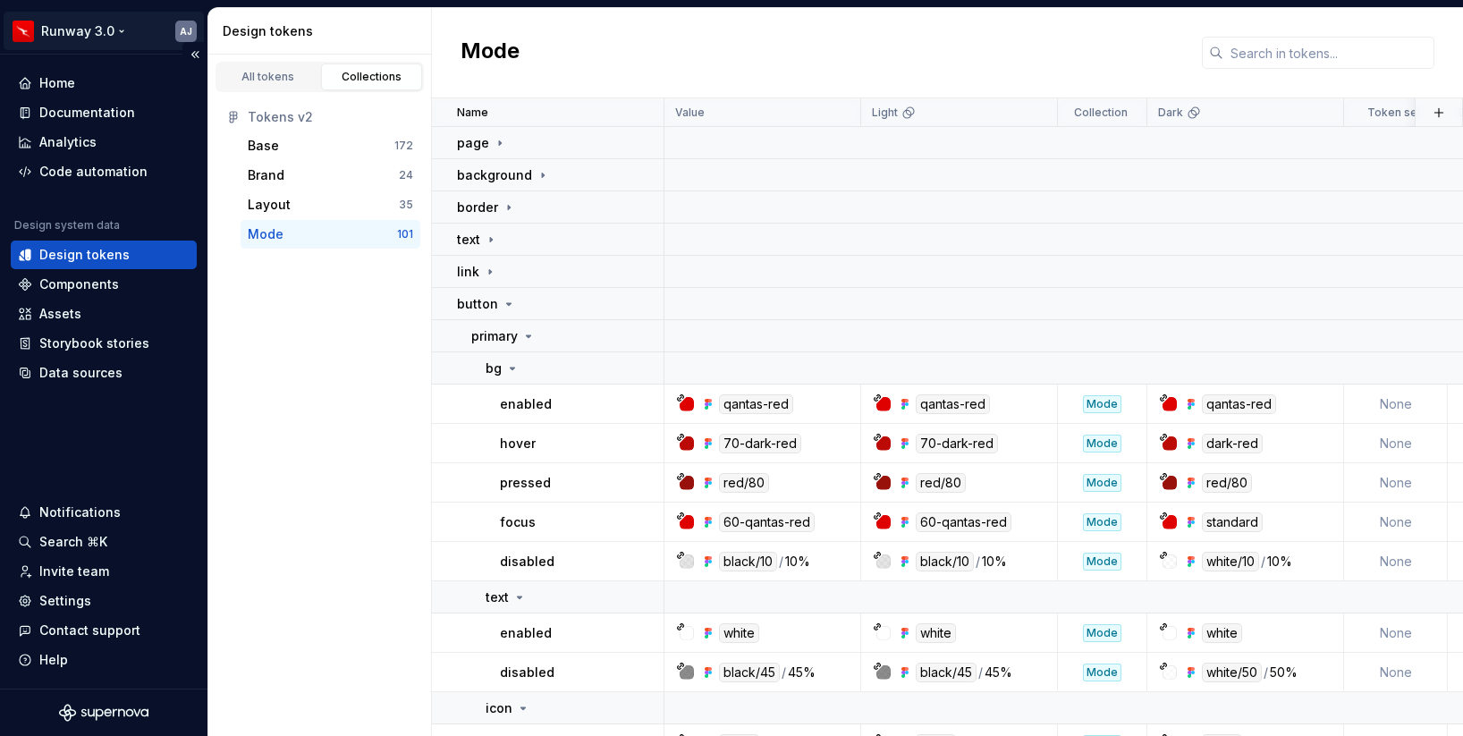
click at [117, 37] on html "Runway 3.0 AJ Home Documentation Analytics Code automation Design system data D…" at bounding box center [731, 368] width 1463 height 736
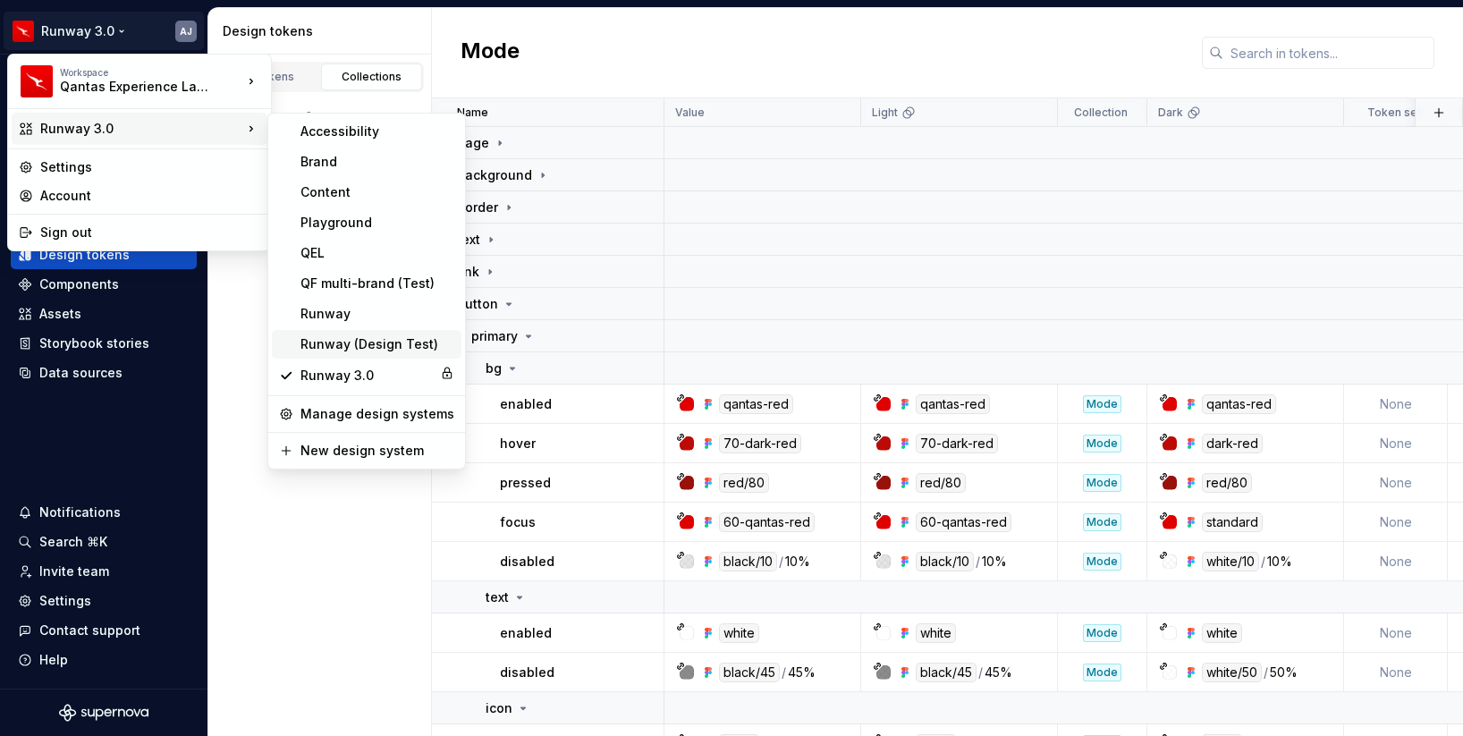
click at [367, 348] on div "Runway (Design Test)" at bounding box center [377, 344] width 154 height 18
